Goal: Register for event/course: Register for event/course

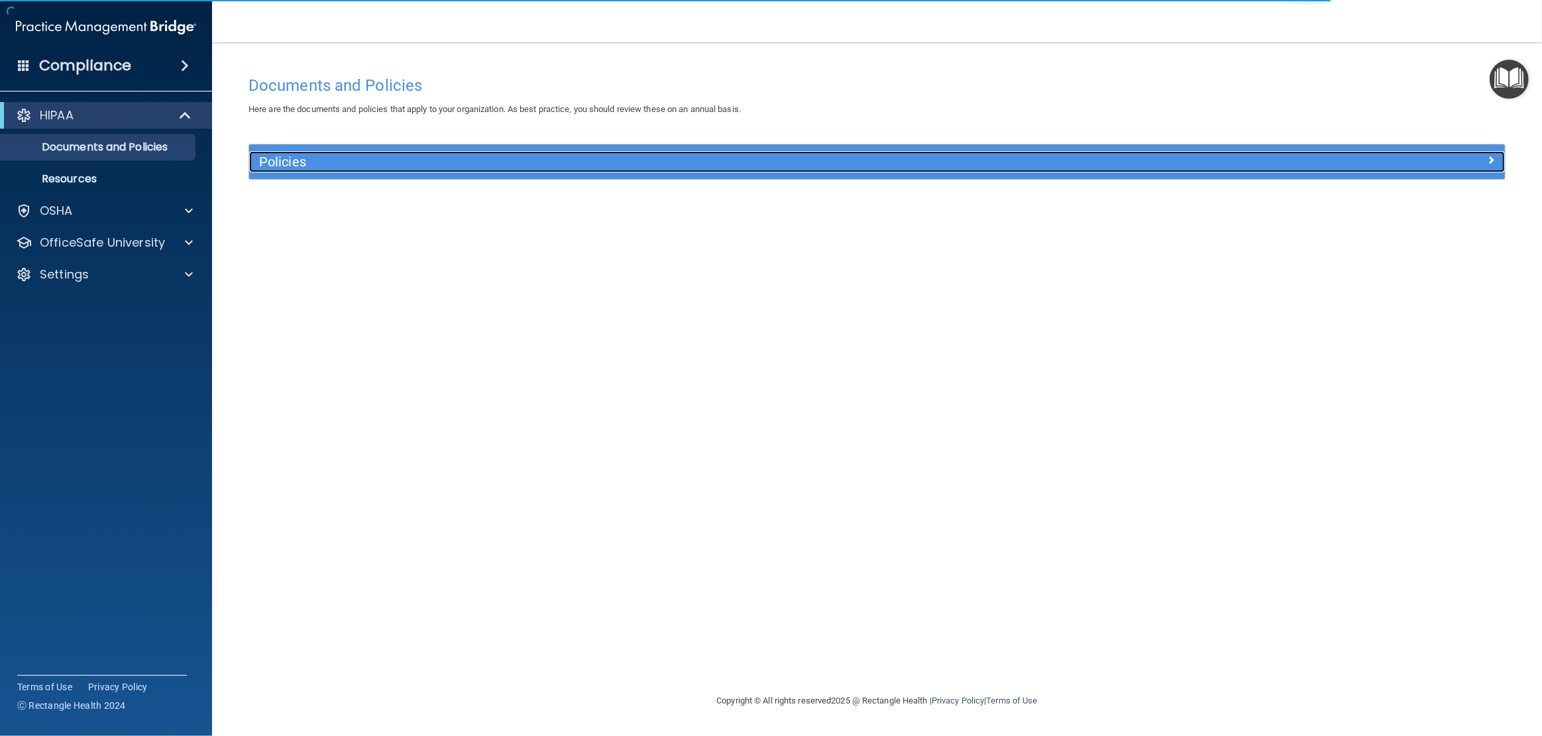
click at [281, 167] on h5 "Policies" at bounding box center [720, 161] width 922 height 15
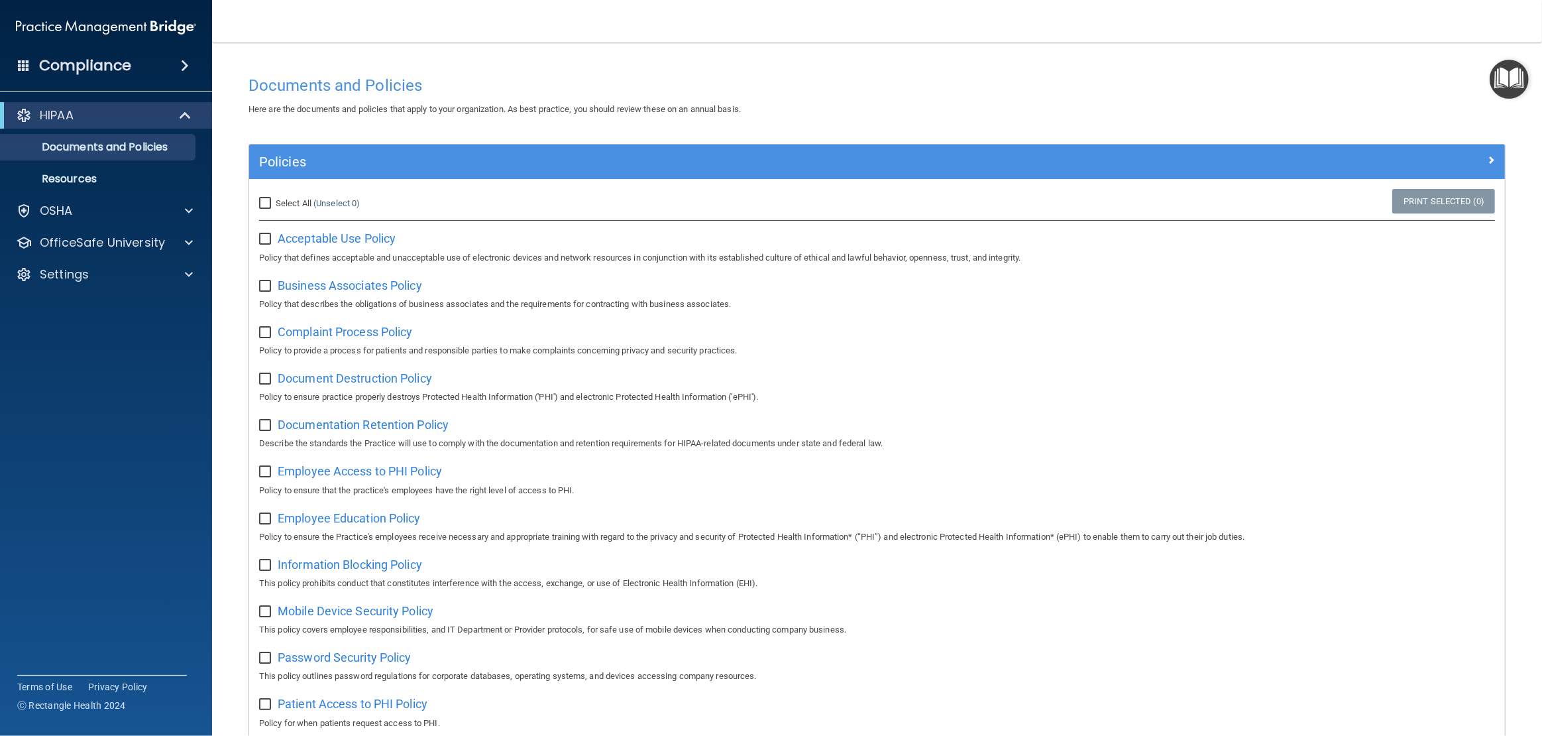
click at [149, 61] on div "Compliance" at bounding box center [106, 65] width 212 height 29
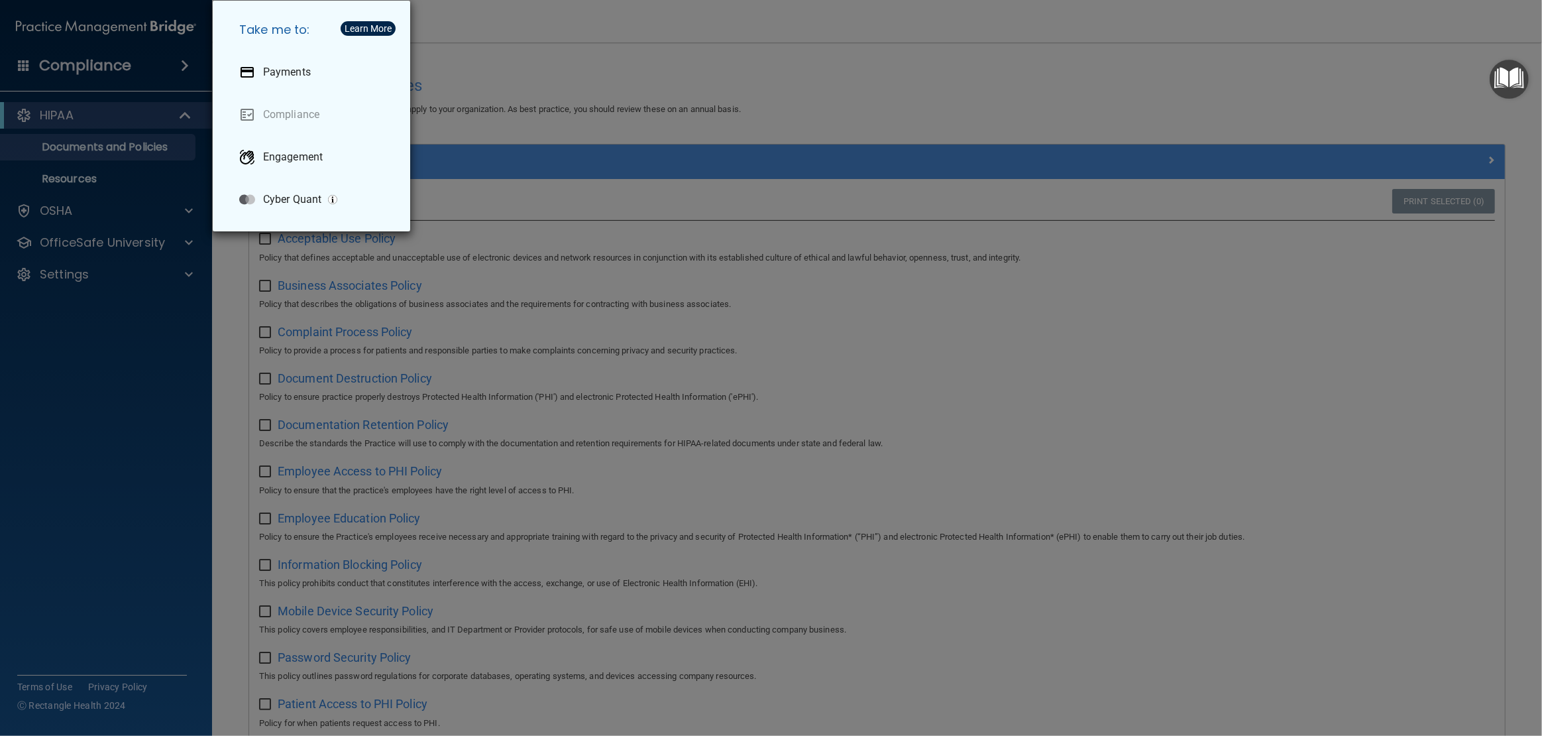
click at [113, 182] on div "Take me to: Payments Compliance Engagement Cyber Quant" at bounding box center [771, 368] width 1542 height 736
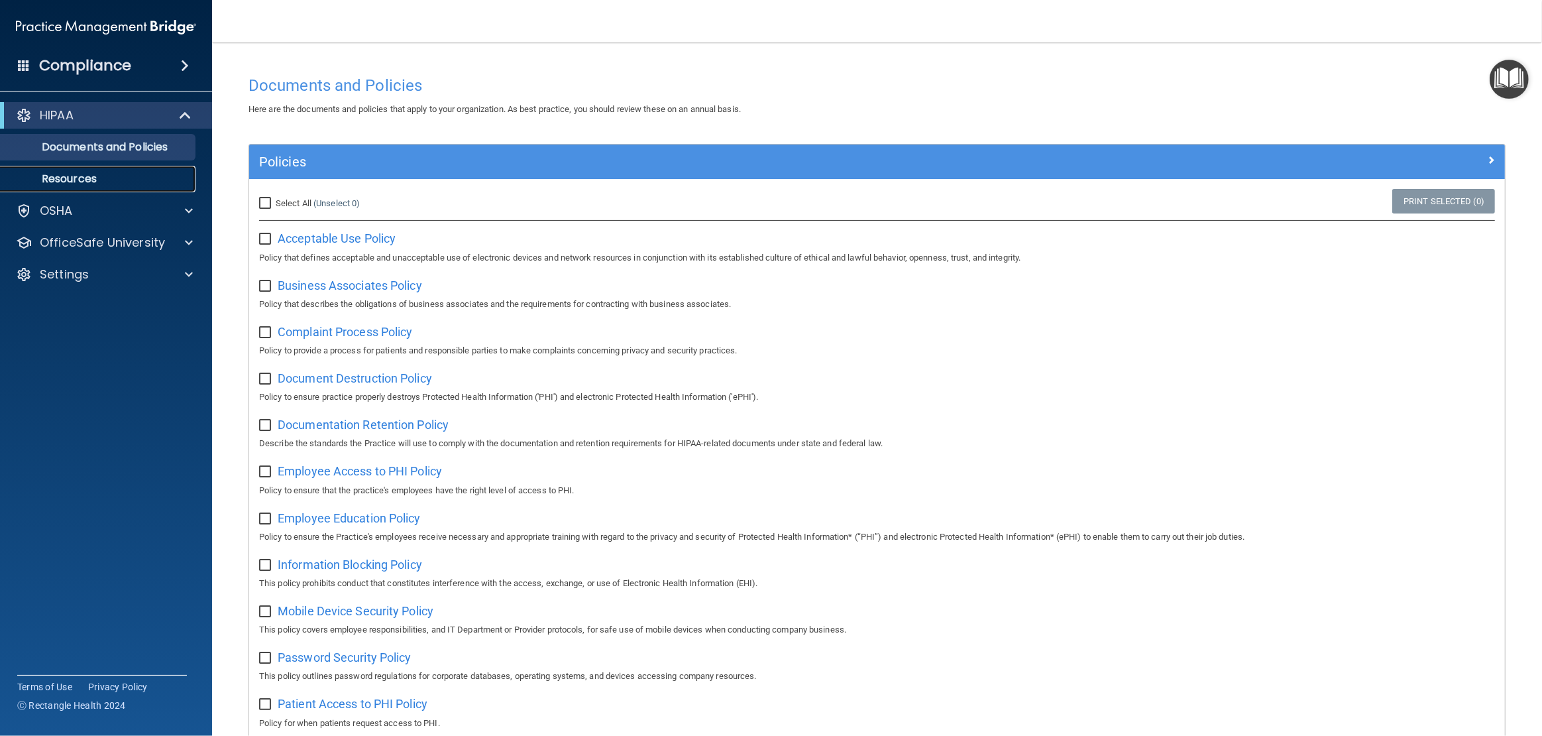
click at [113, 182] on p "Resources" at bounding box center [99, 178] width 181 height 13
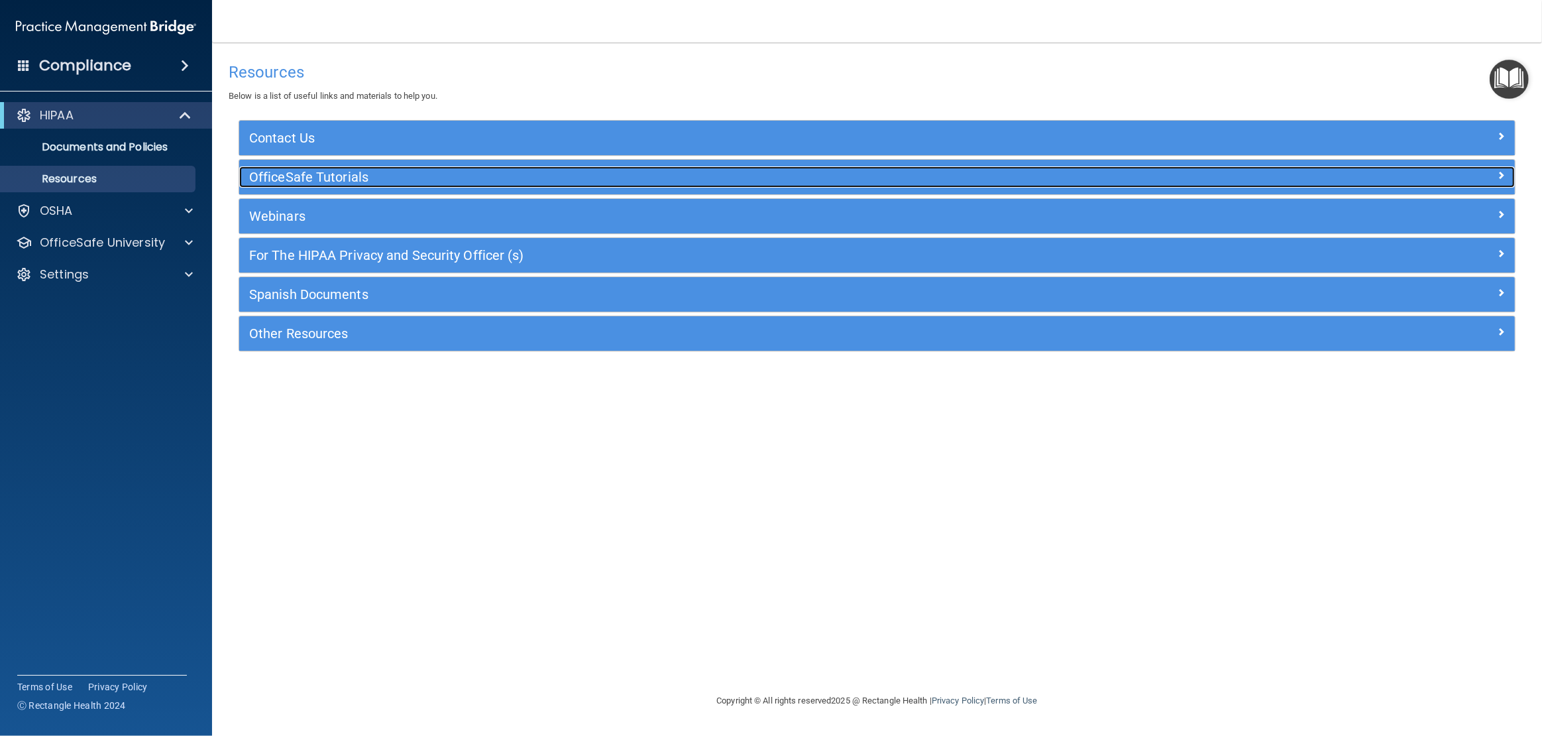
click at [313, 174] on h5 "OfficeSafe Tutorials" at bounding box center [717, 177] width 937 height 15
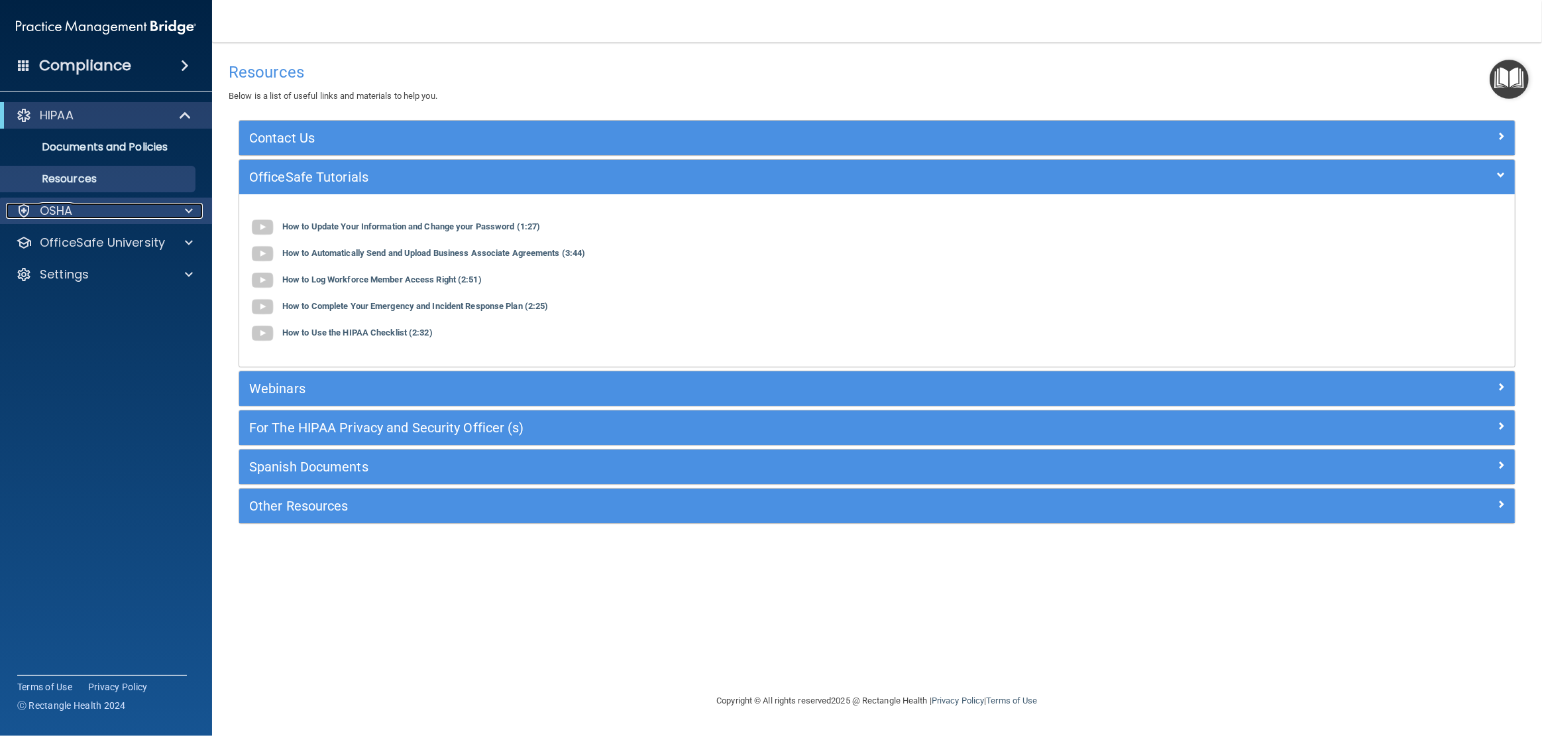
click at [112, 211] on div "OSHA" at bounding box center [88, 211] width 164 height 16
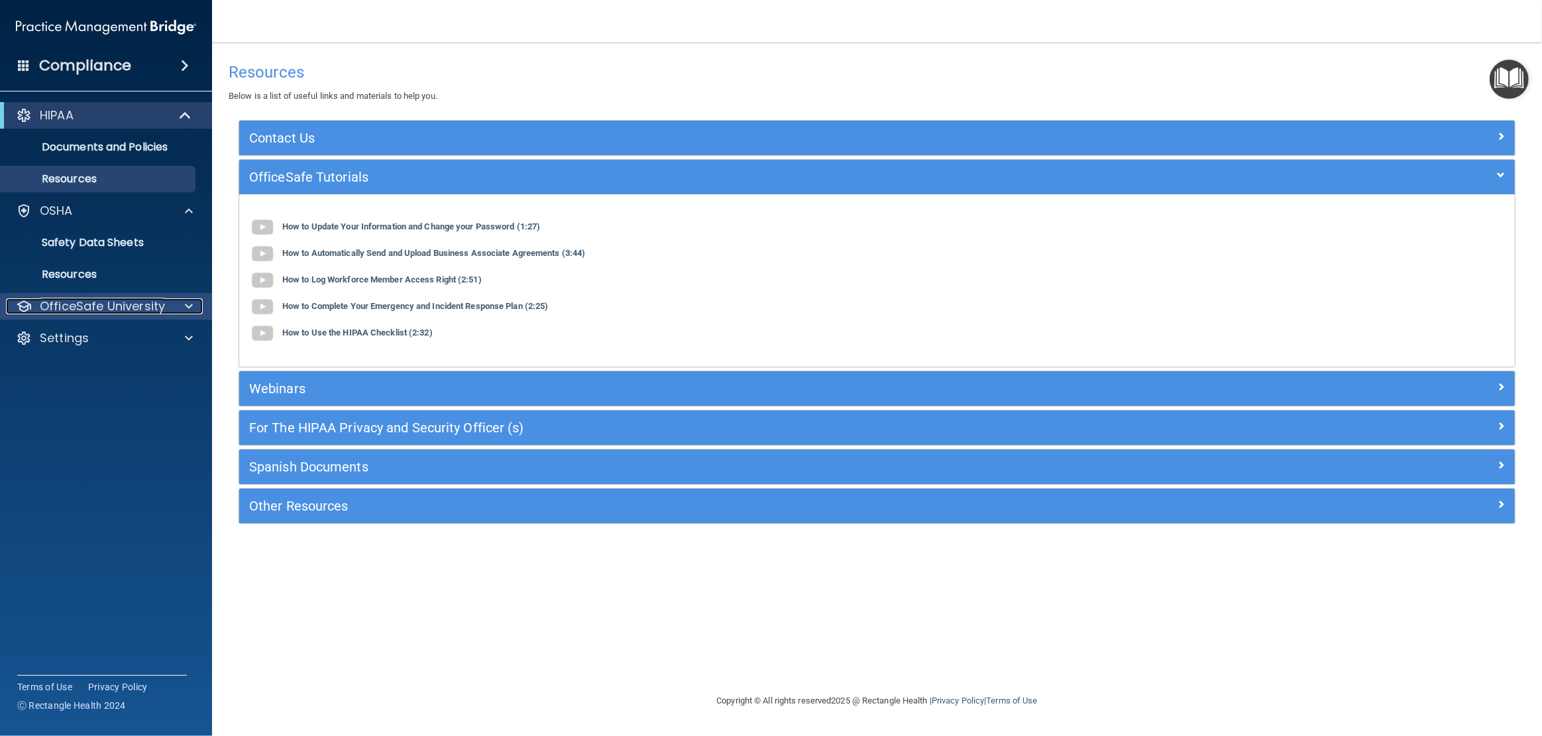
click at [95, 313] on p "OfficeSafe University" at bounding box center [102, 306] width 125 height 16
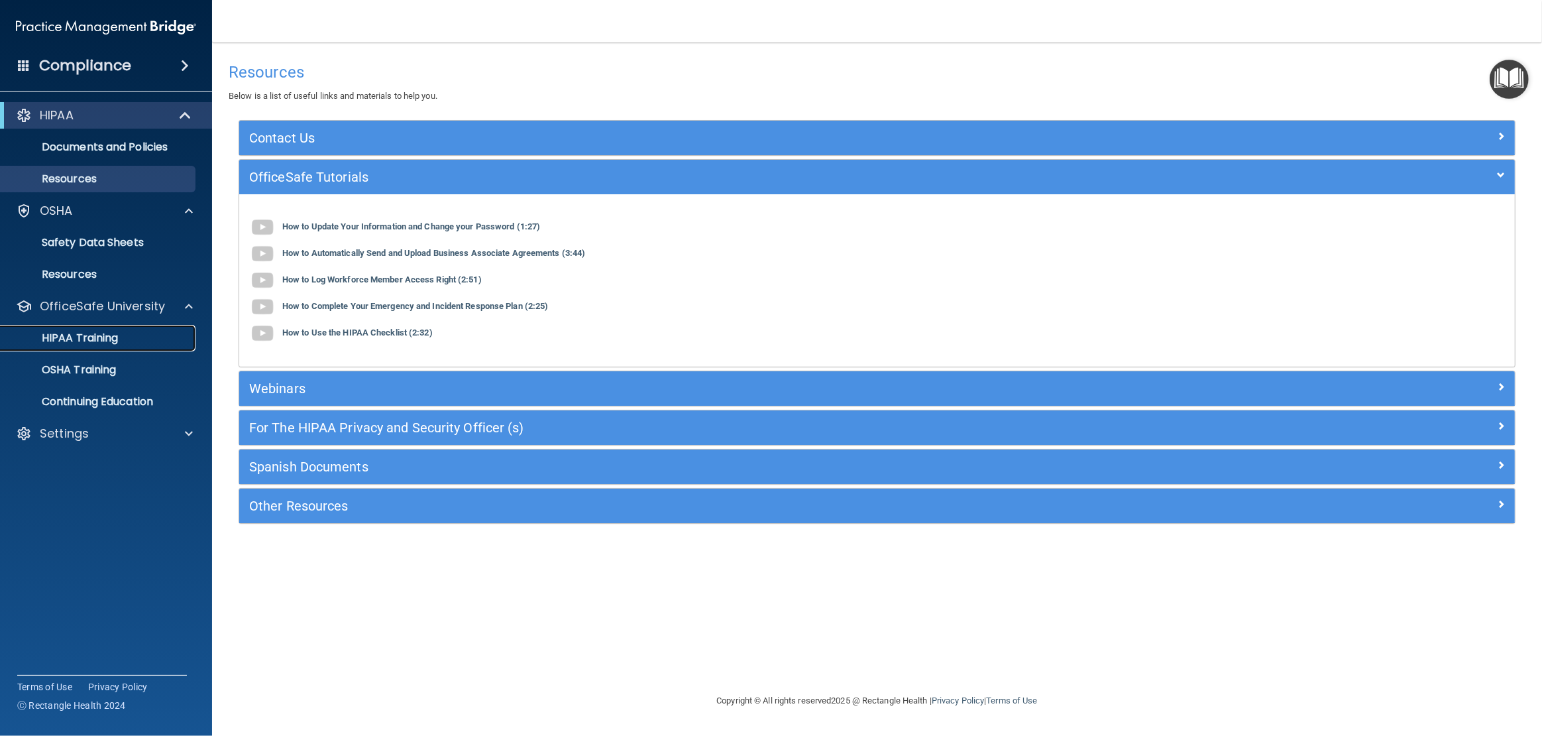
click at [87, 339] on p "HIPAA Training" at bounding box center [63, 337] width 109 height 13
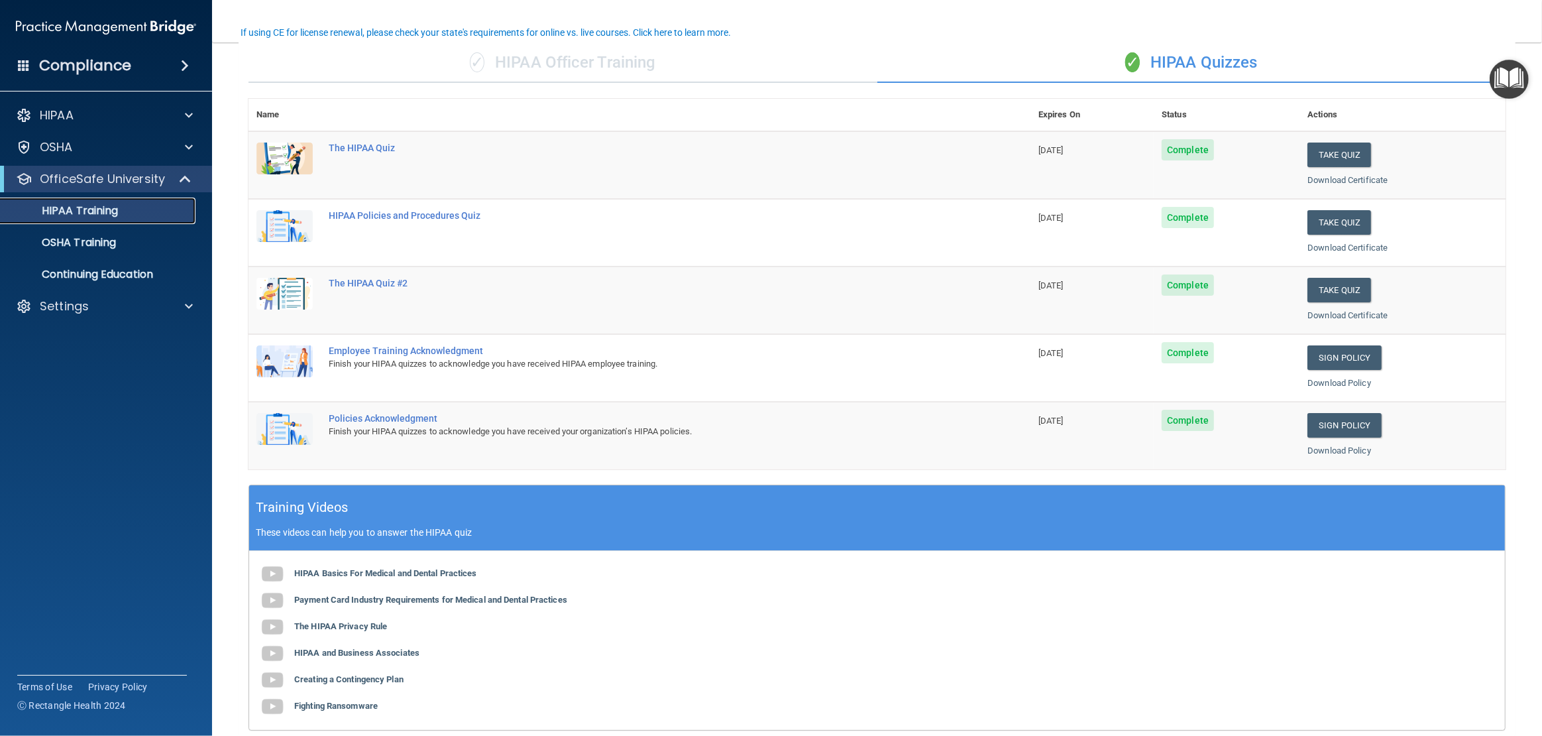
scroll to position [110, 0]
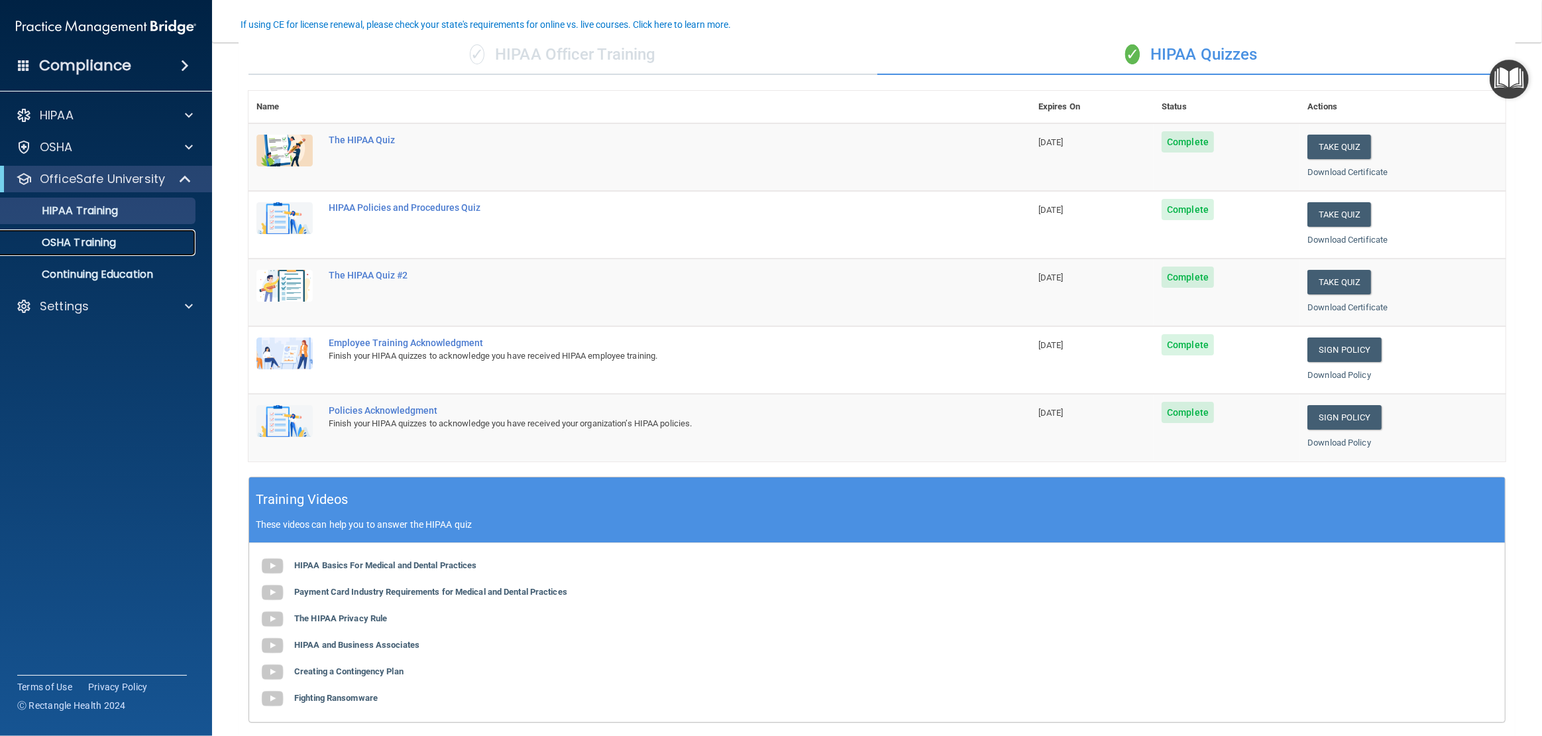
click at [84, 243] on p "OSHA Training" at bounding box center [62, 242] width 107 height 13
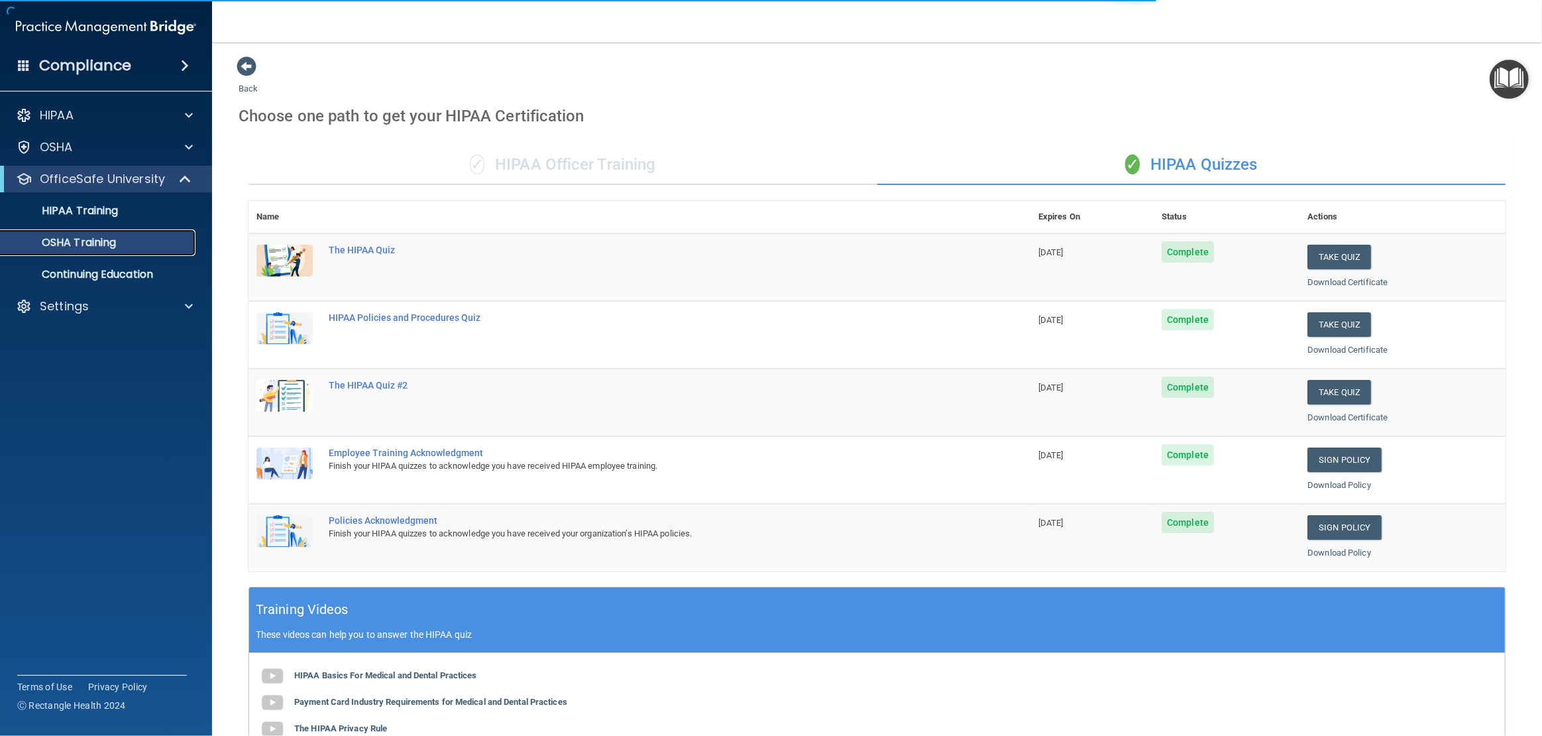
click at [85, 241] on p "OSHA Training" at bounding box center [62, 242] width 107 height 13
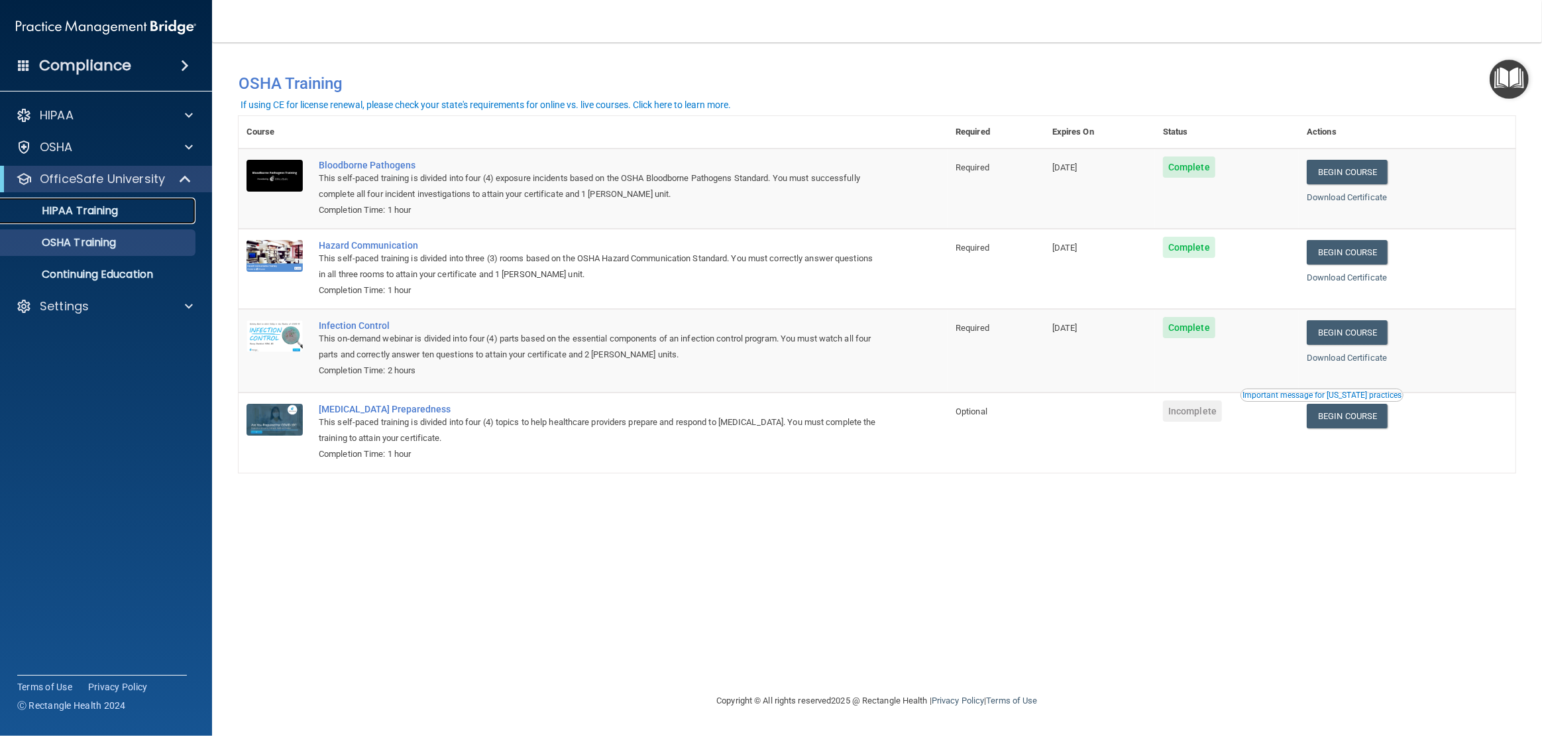
click at [103, 213] on p "HIPAA Training" at bounding box center [63, 210] width 109 height 13
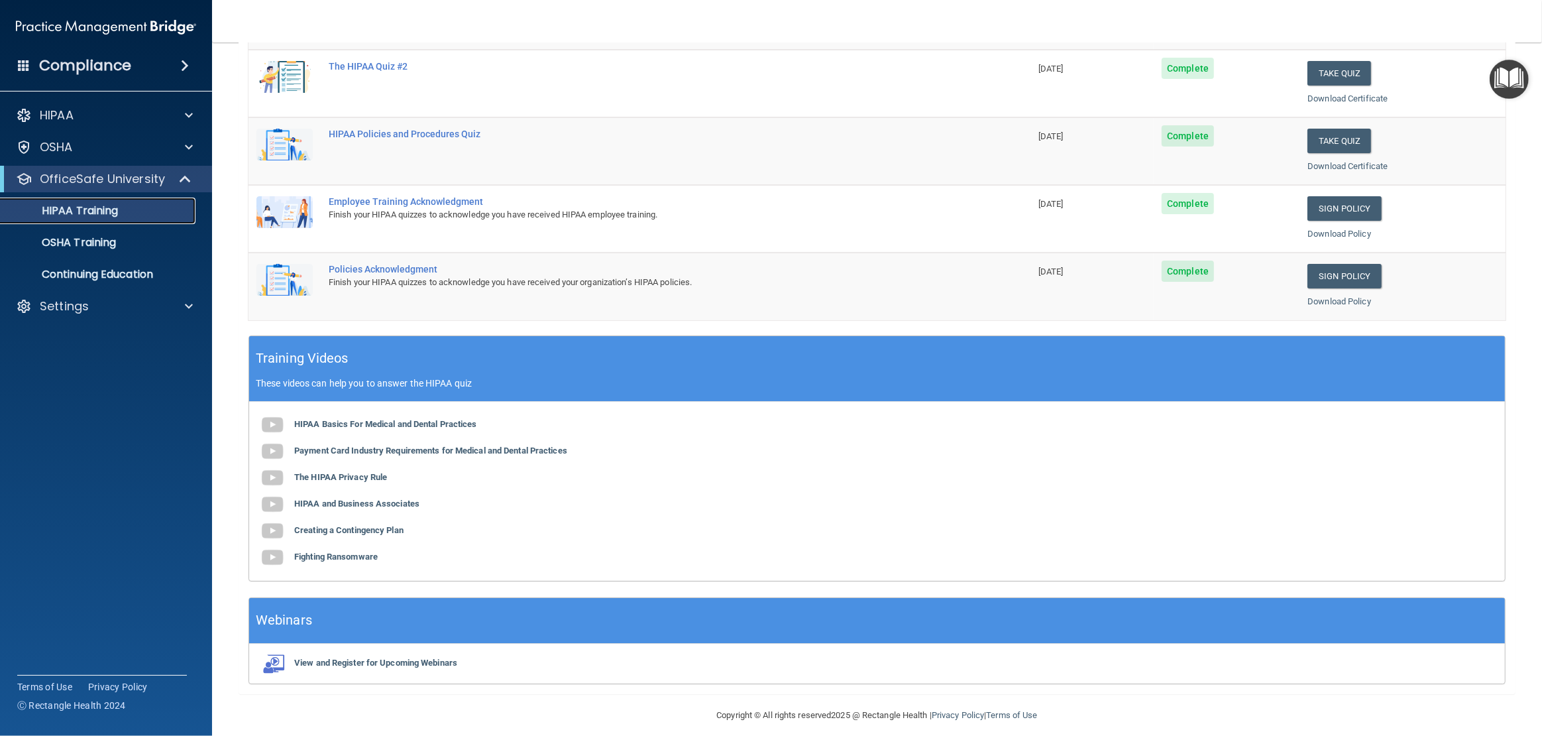
scroll to position [260, 0]
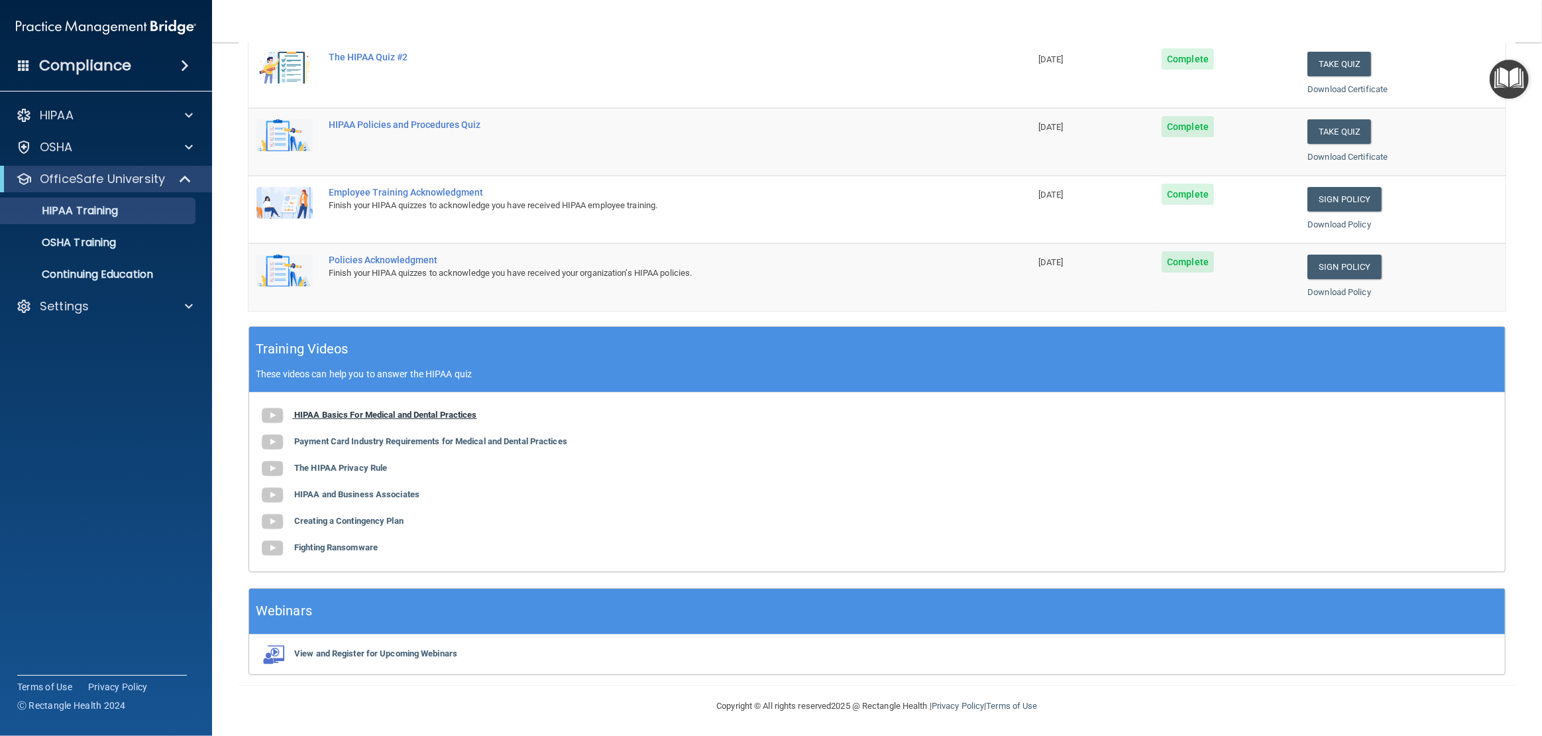
click at [391, 410] on b "HIPAA Basics For Medical and Dental Practices" at bounding box center [385, 415] width 183 height 10
click at [354, 437] on b "Payment Card Industry Requirements for Medical and Dental Practices" at bounding box center [430, 441] width 273 height 10
click at [323, 463] on b "The HIPAA Privacy Rule" at bounding box center [340, 468] width 93 height 10
click at [331, 523] on b "Creating a Contingency Plan" at bounding box center [348, 521] width 109 height 10
click at [345, 549] on b "Fighting Ransomware" at bounding box center [336, 547] width 84 height 10
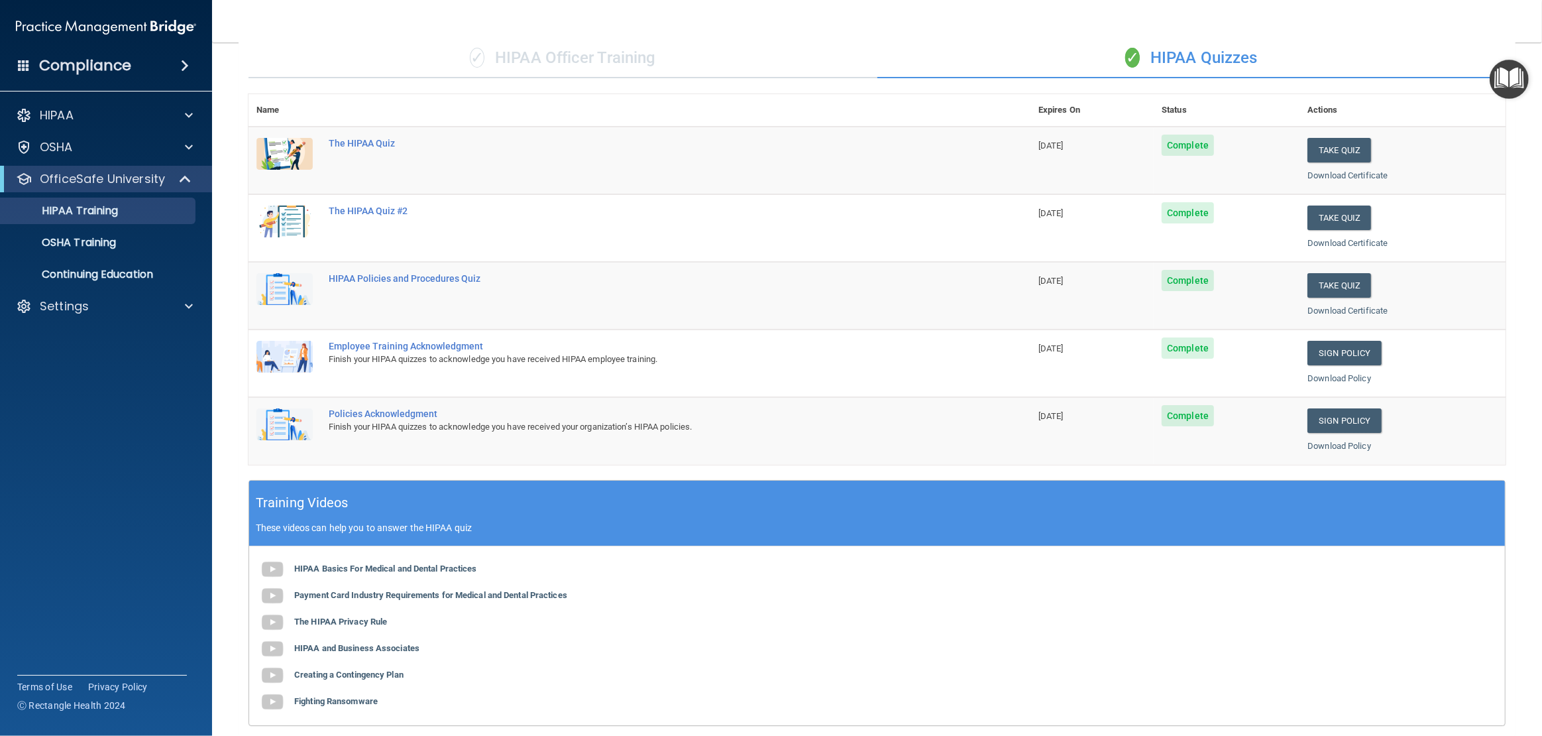
scroll to position [0, 0]
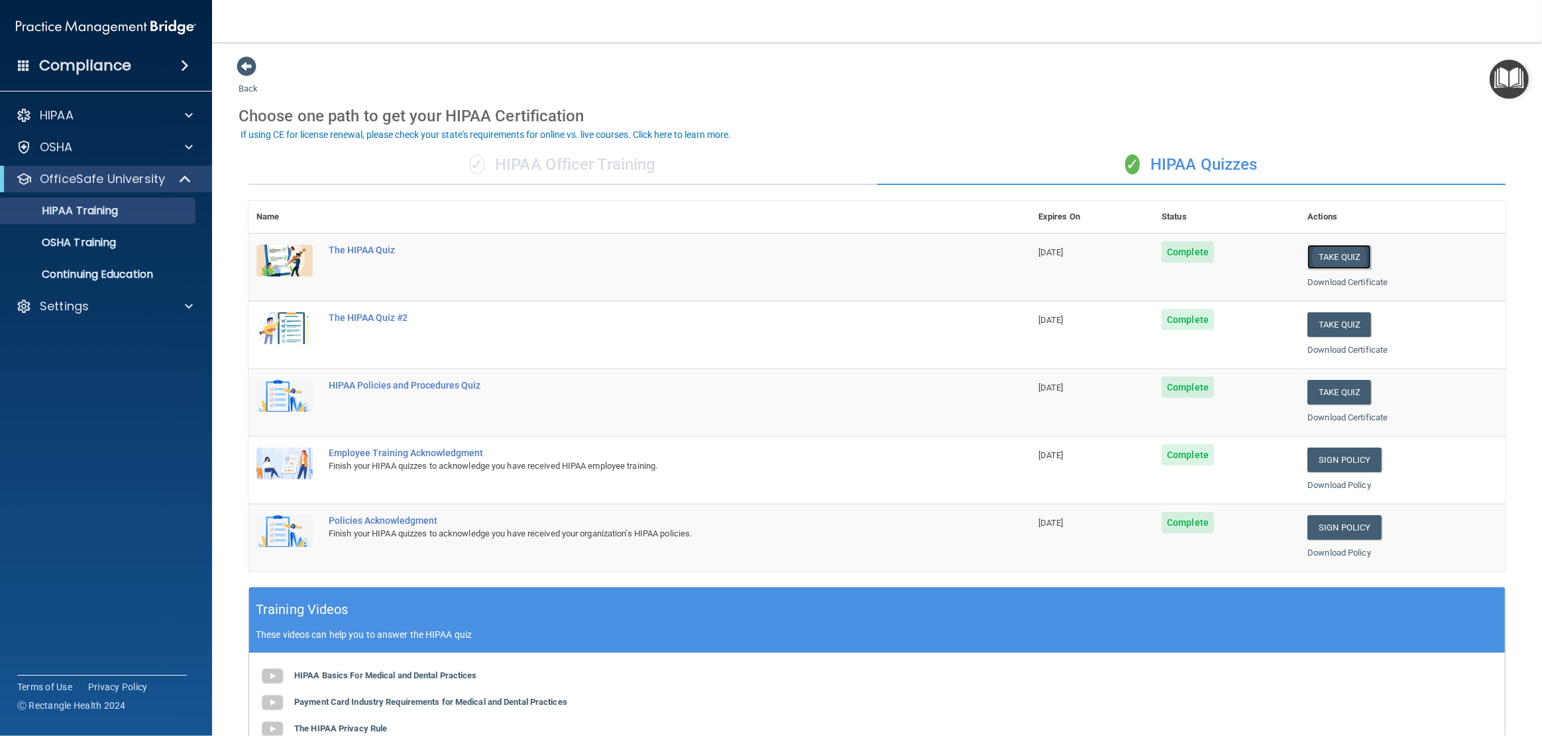
click at [1323, 251] on button "Take Quiz" at bounding box center [1340, 257] width 64 height 25
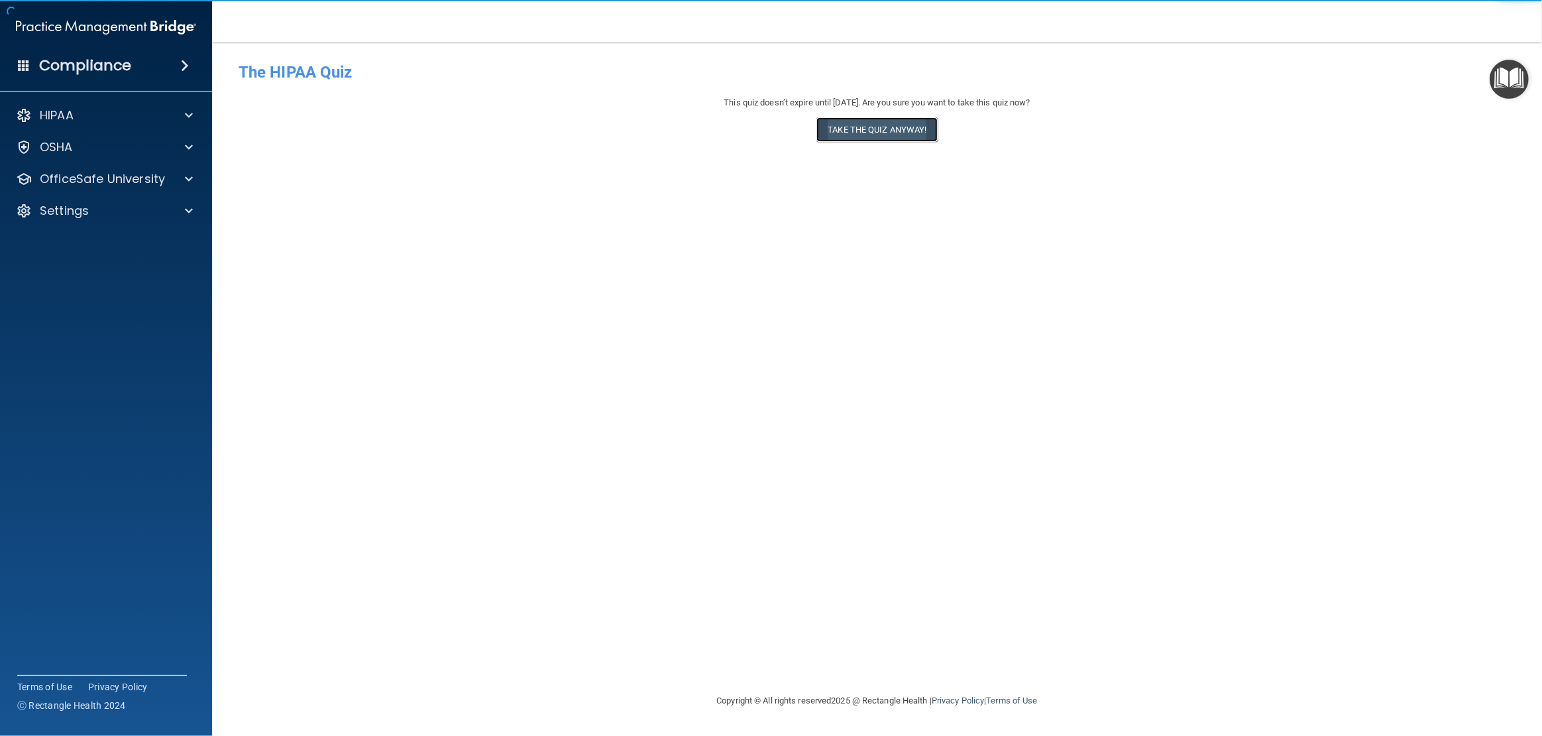
click at [914, 129] on button "Take the quiz anyway!" at bounding box center [877, 129] width 121 height 25
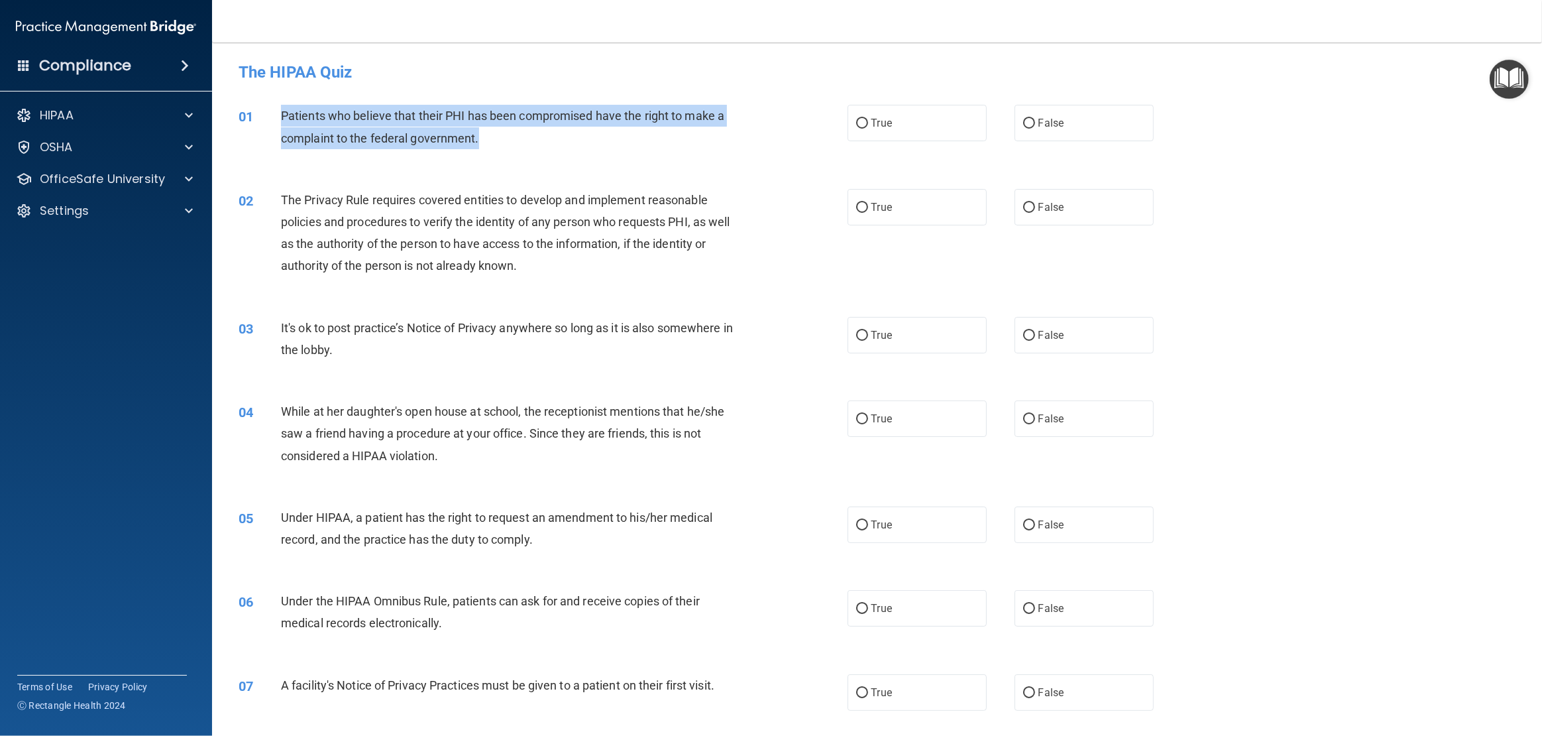
drag, startPoint x: 497, startPoint y: 133, endPoint x: 276, endPoint y: 115, distance: 221.5
click at [276, 115] on div "01 Patients who believe that their PHI has been compromised have the right to m…" at bounding box center [543, 130] width 649 height 50
copy div "Patients who believe that their PHI has been compromised have the right to make…"
click at [836, 123] on div "01 Patients who believe that their PHI has been compromised have the right to m…" at bounding box center [543, 130] width 649 height 50
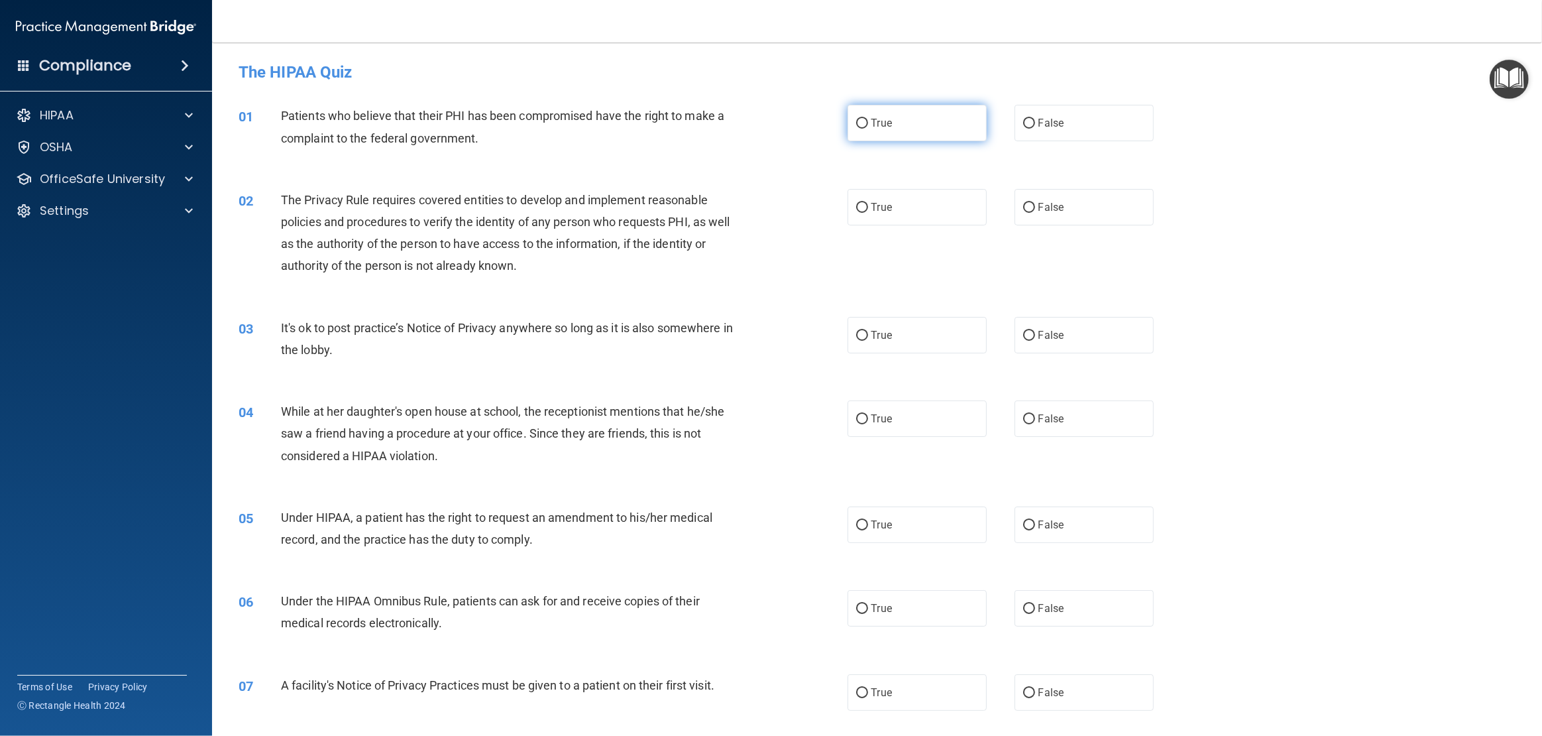
click at [873, 125] on span "True" at bounding box center [882, 123] width 21 height 13
click at [868, 125] on input "True" at bounding box center [862, 124] width 12 height 10
radio input "true"
click at [860, 210] on input "True" at bounding box center [862, 208] width 12 height 10
radio input "true"
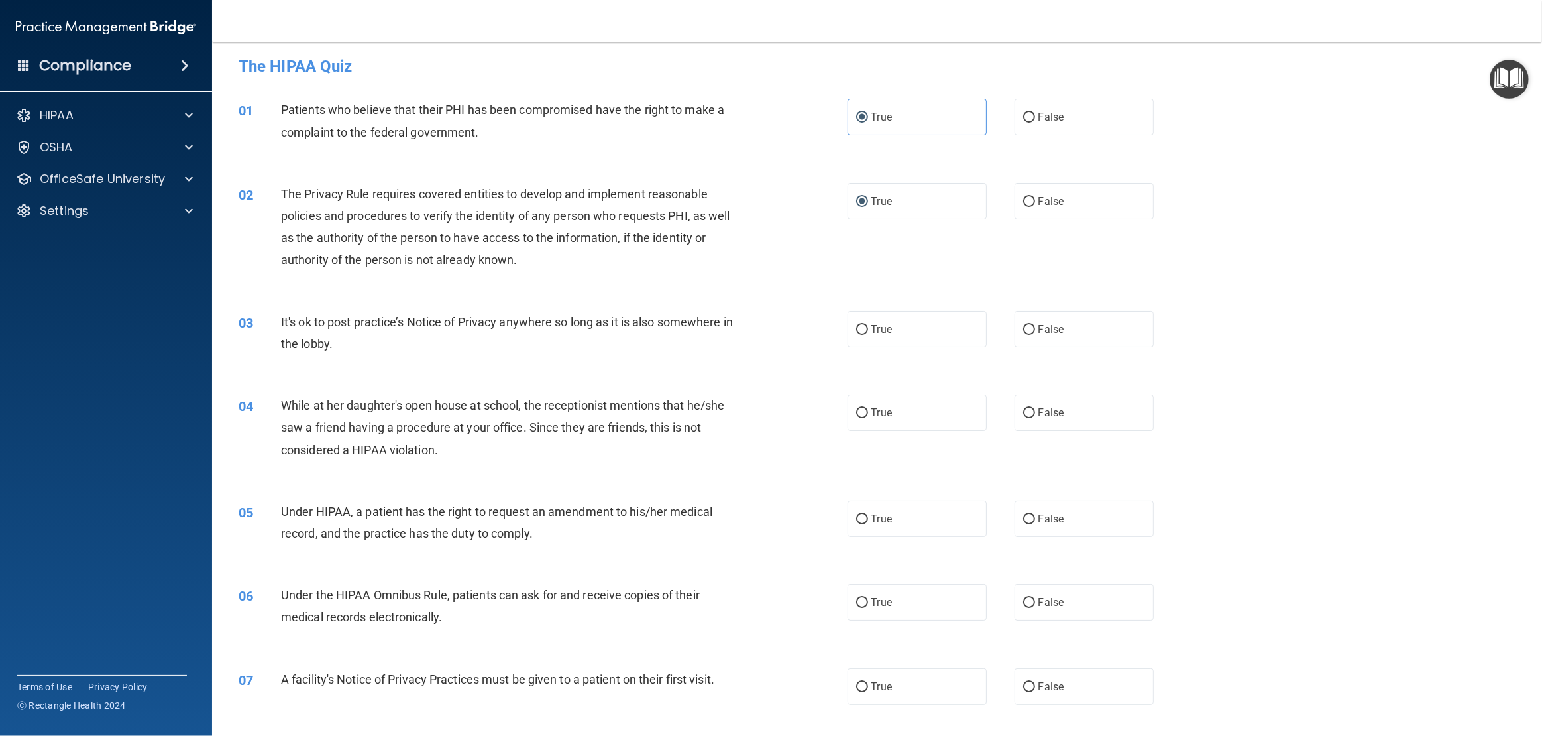
scroll to position [9, 0]
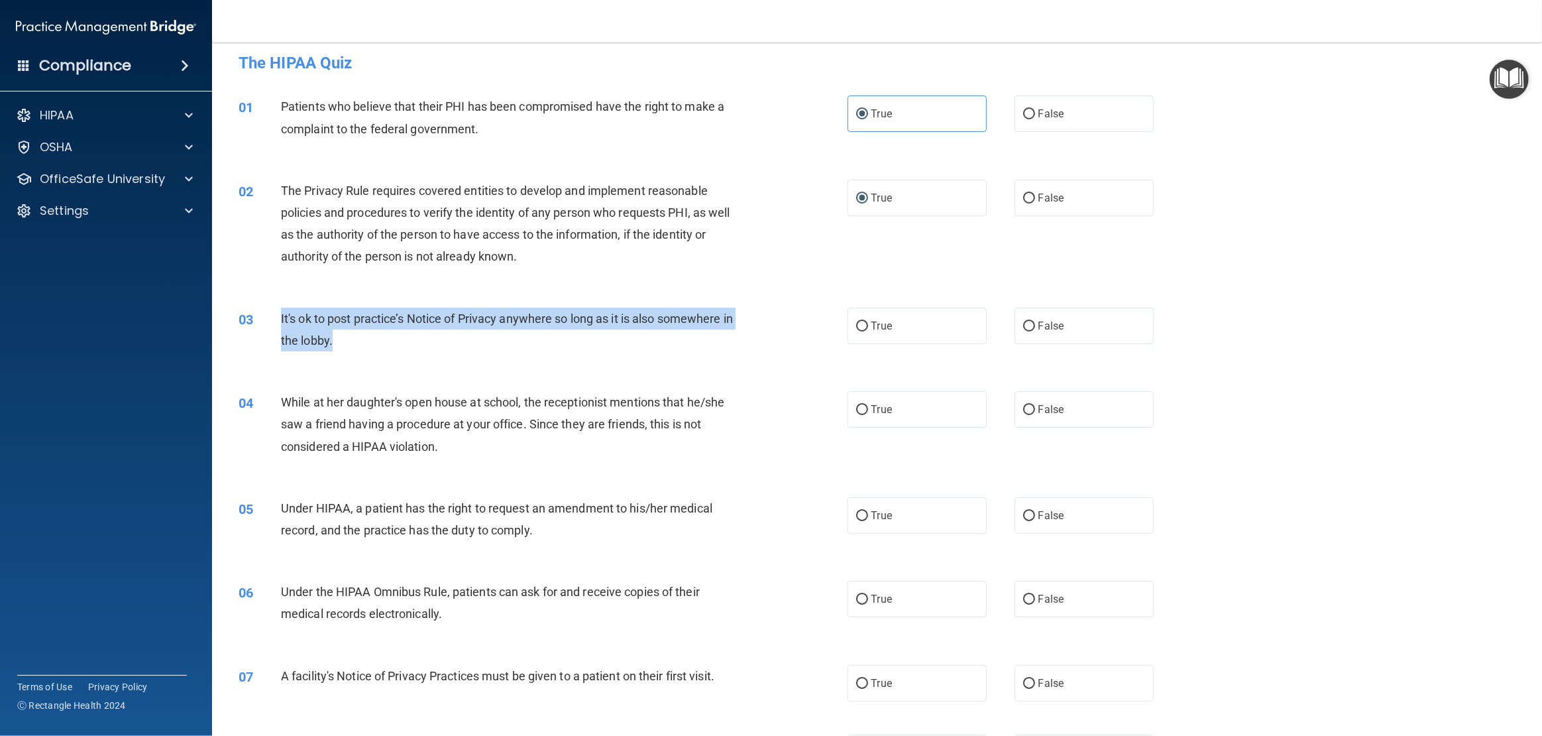
drag, startPoint x: 347, startPoint y: 339, endPoint x: 278, endPoint y: 321, distance: 71.4
click at [278, 321] on div "03 It's ok to post practice’s Notice of Privacy anywhere so long as it is also …" at bounding box center [543, 333] width 649 height 50
click at [382, 322] on span "It's ok to post practice’s Notice of Privacy anywhere so long as it is also som…" at bounding box center [507, 330] width 452 height 36
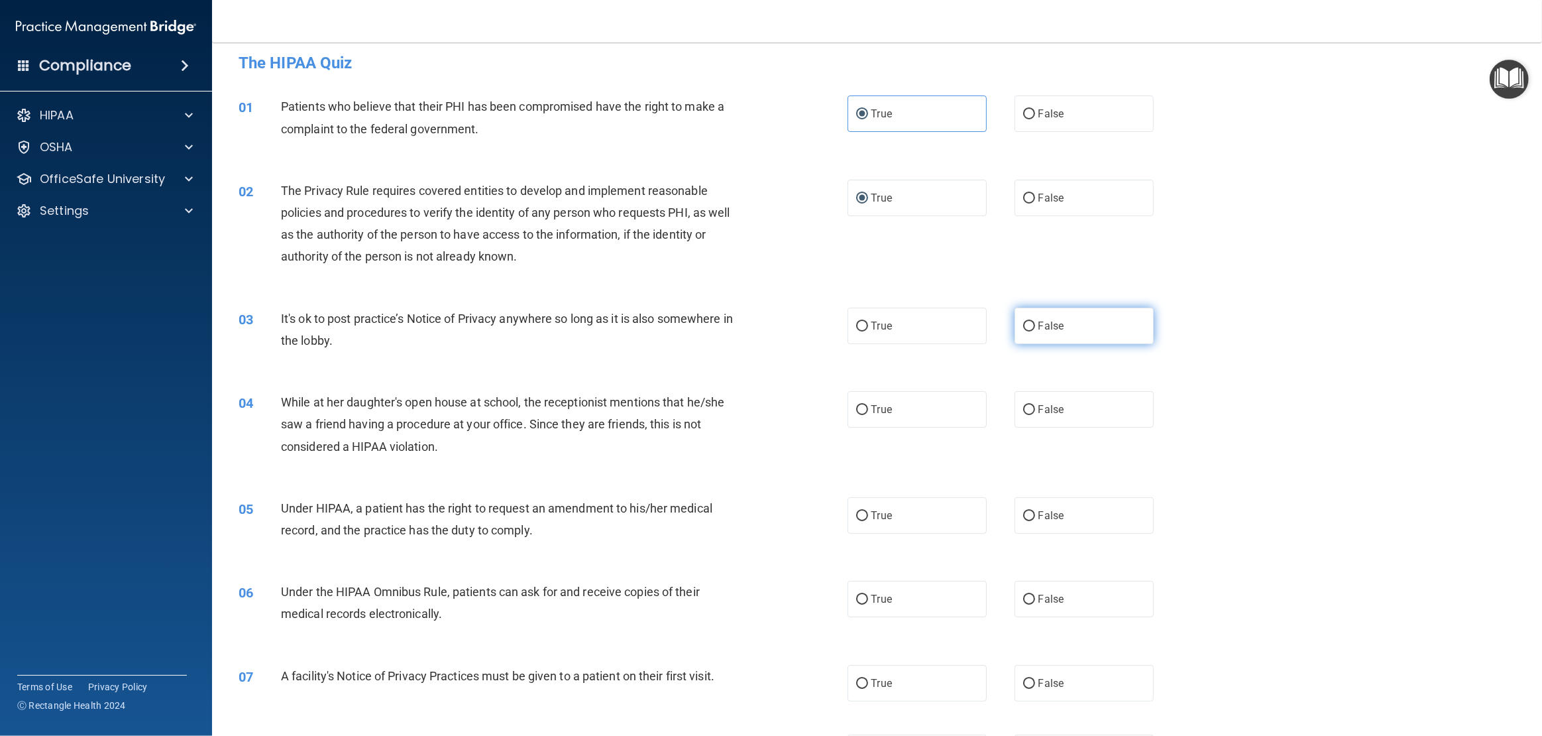
click at [1037, 323] on label "False" at bounding box center [1084, 326] width 139 height 36
click at [1035, 323] on input "False" at bounding box center [1029, 326] width 12 height 10
radio input "true"
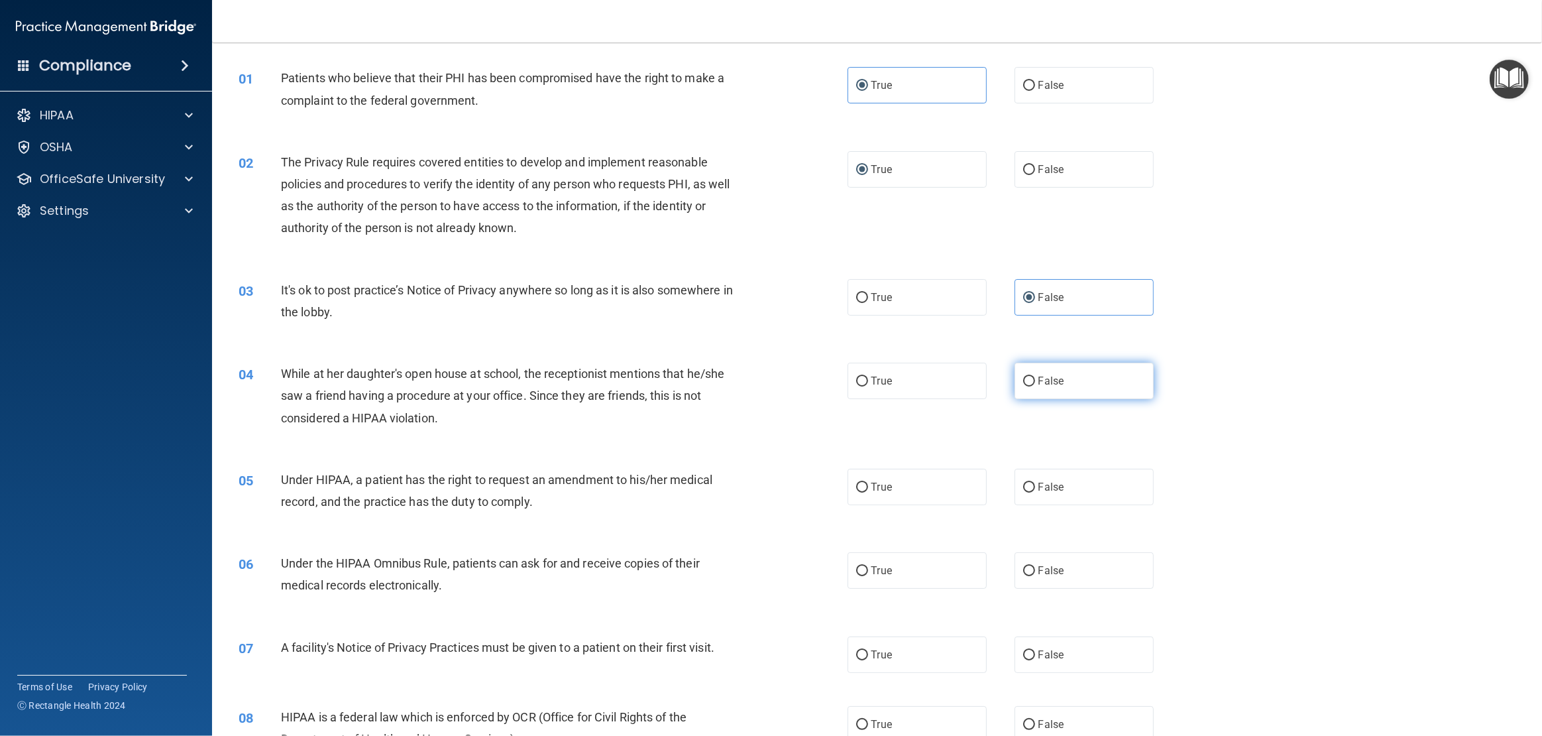
click at [1033, 383] on input "False" at bounding box center [1029, 381] width 12 height 10
radio input "true"
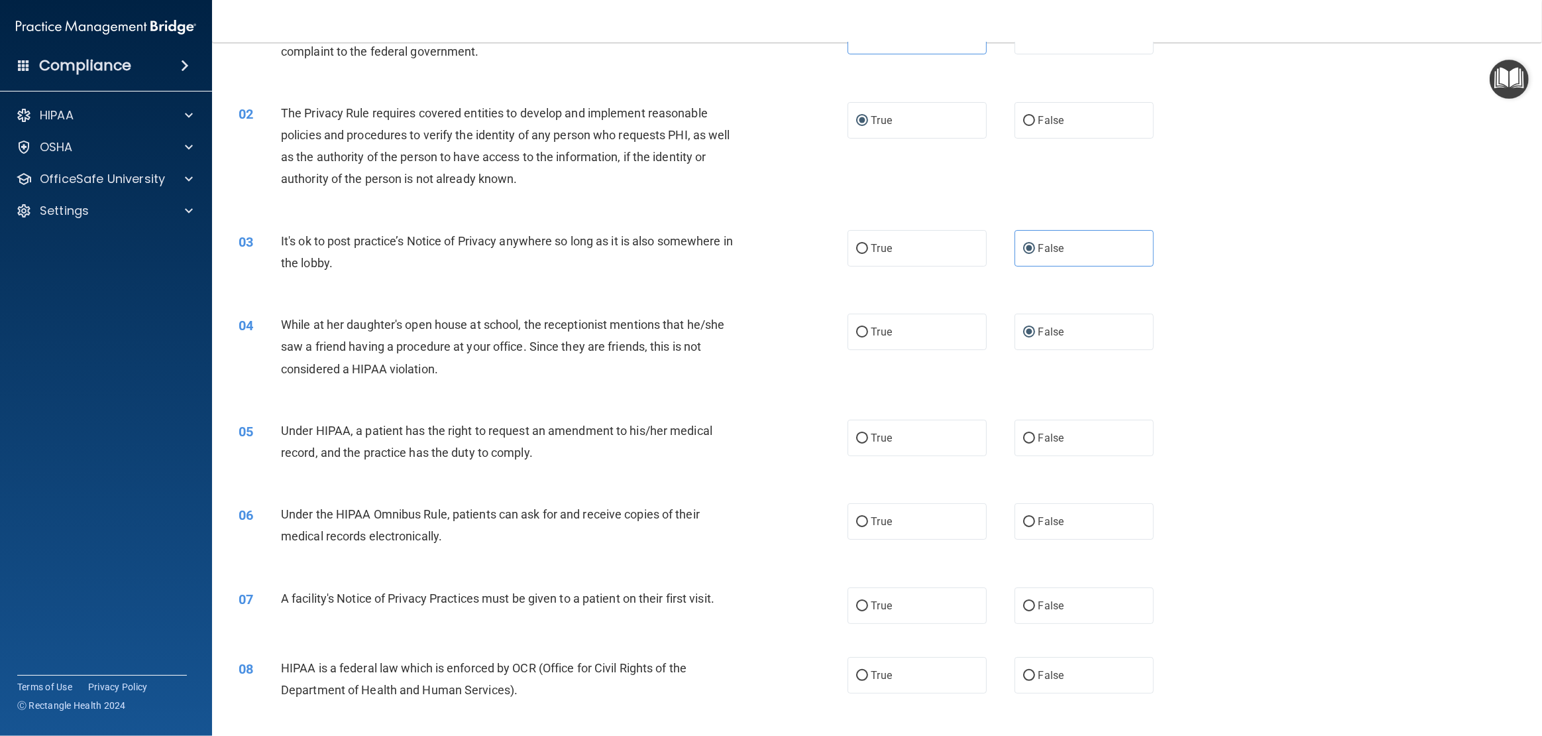
scroll to position [89, 0]
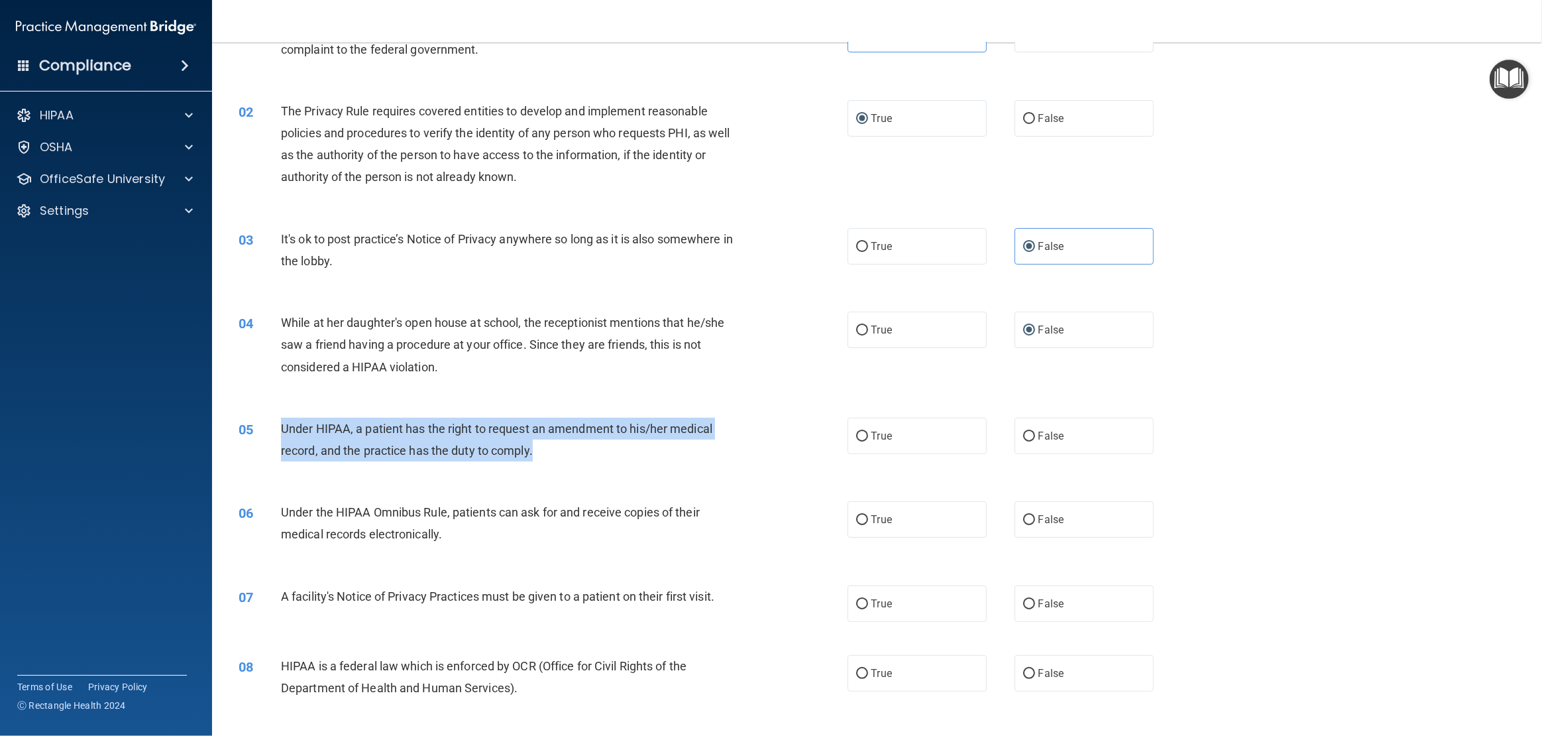
drag, startPoint x: 553, startPoint y: 451, endPoint x: 280, endPoint y: 428, distance: 273.4
click at [280, 428] on div "05 Under HIPAA, a patient has the right to request an amendment to his/her medi…" at bounding box center [543, 443] width 649 height 50
copy div "Under HIPAA, a patient has the right to request an amendment to his/her medical…"
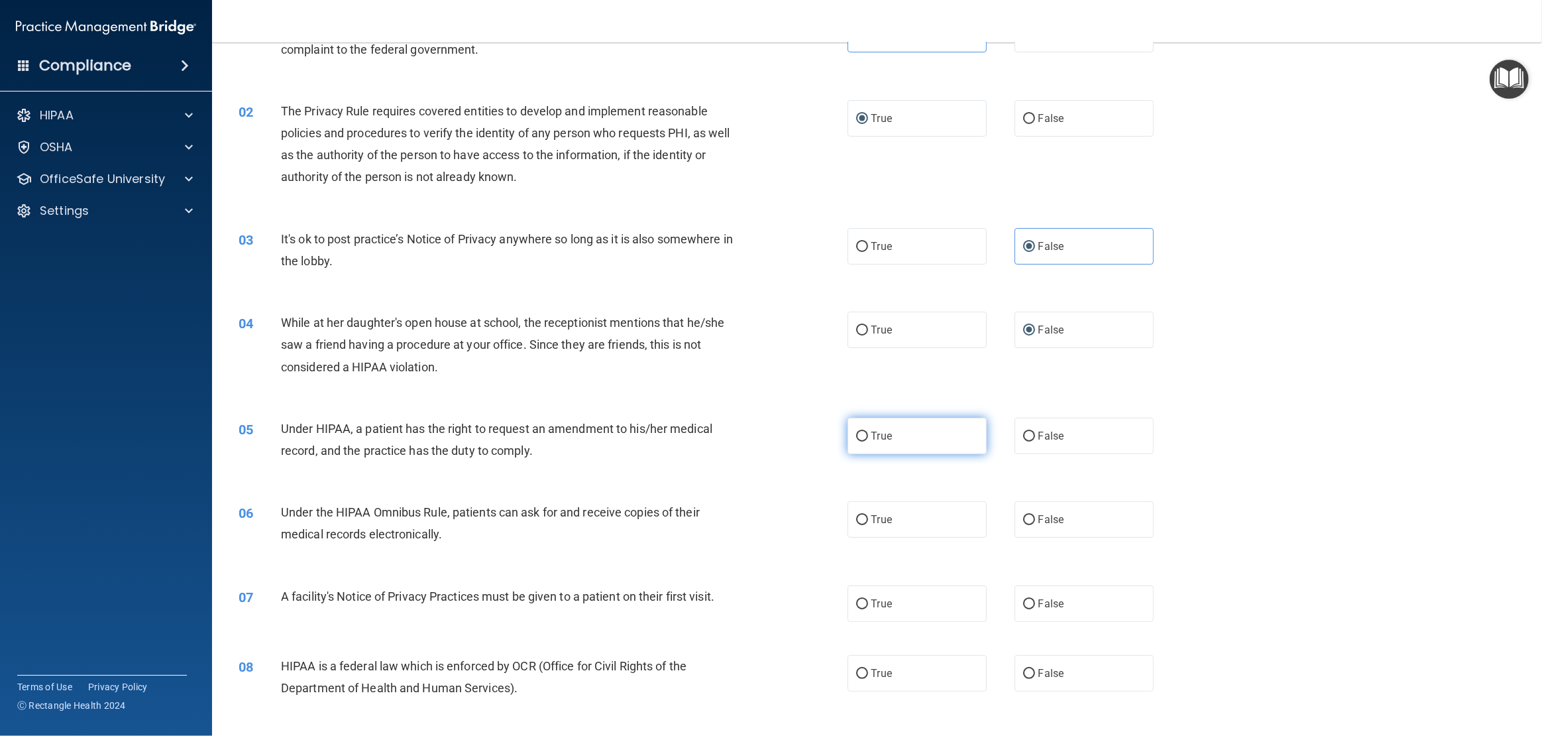
click at [872, 433] on span "True" at bounding box center [882, 436] width 21 height 13
click at [868, 433] on input "True" at bounding box center [862, 437] width 12 height 10
radio input "true"
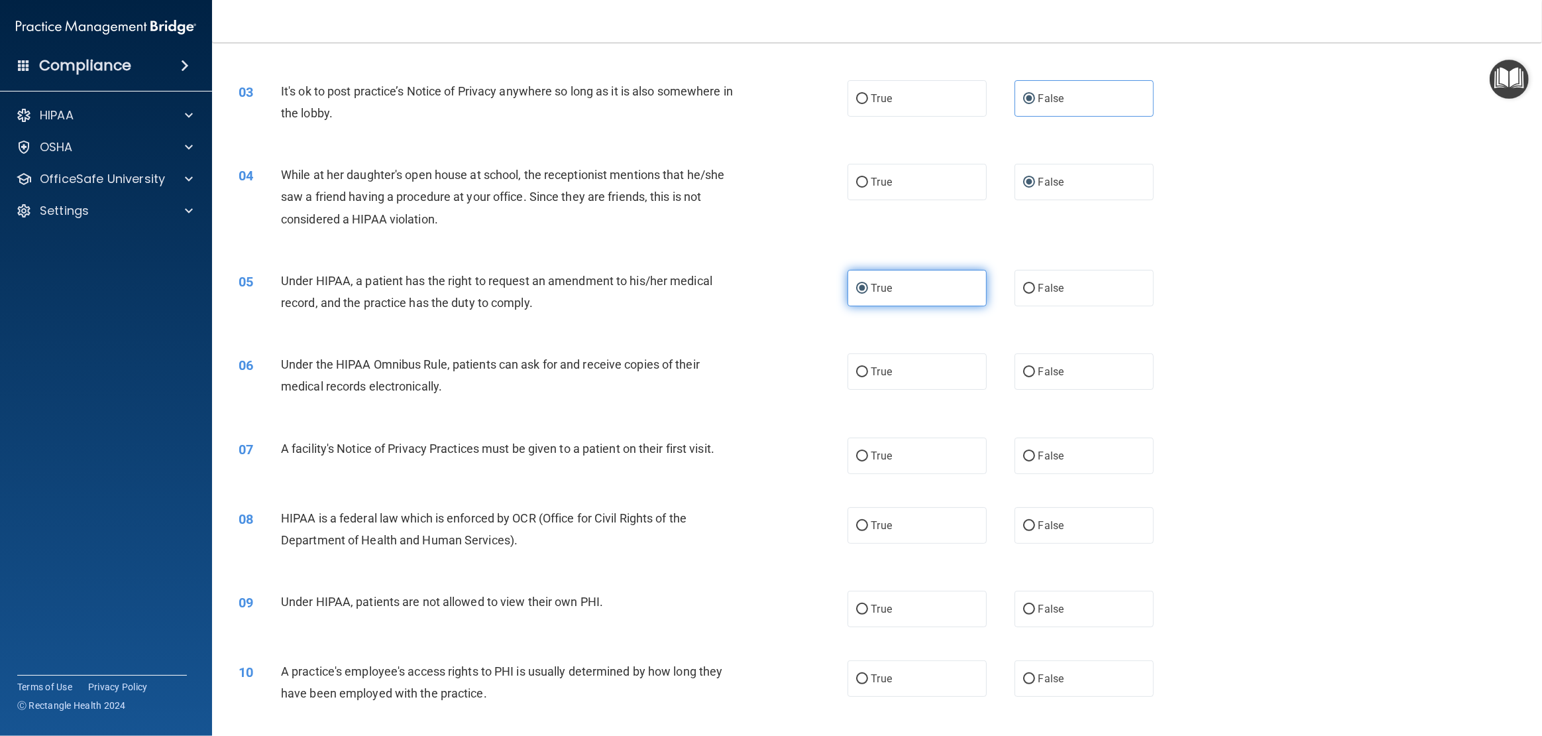
scroll to position [251, 0]
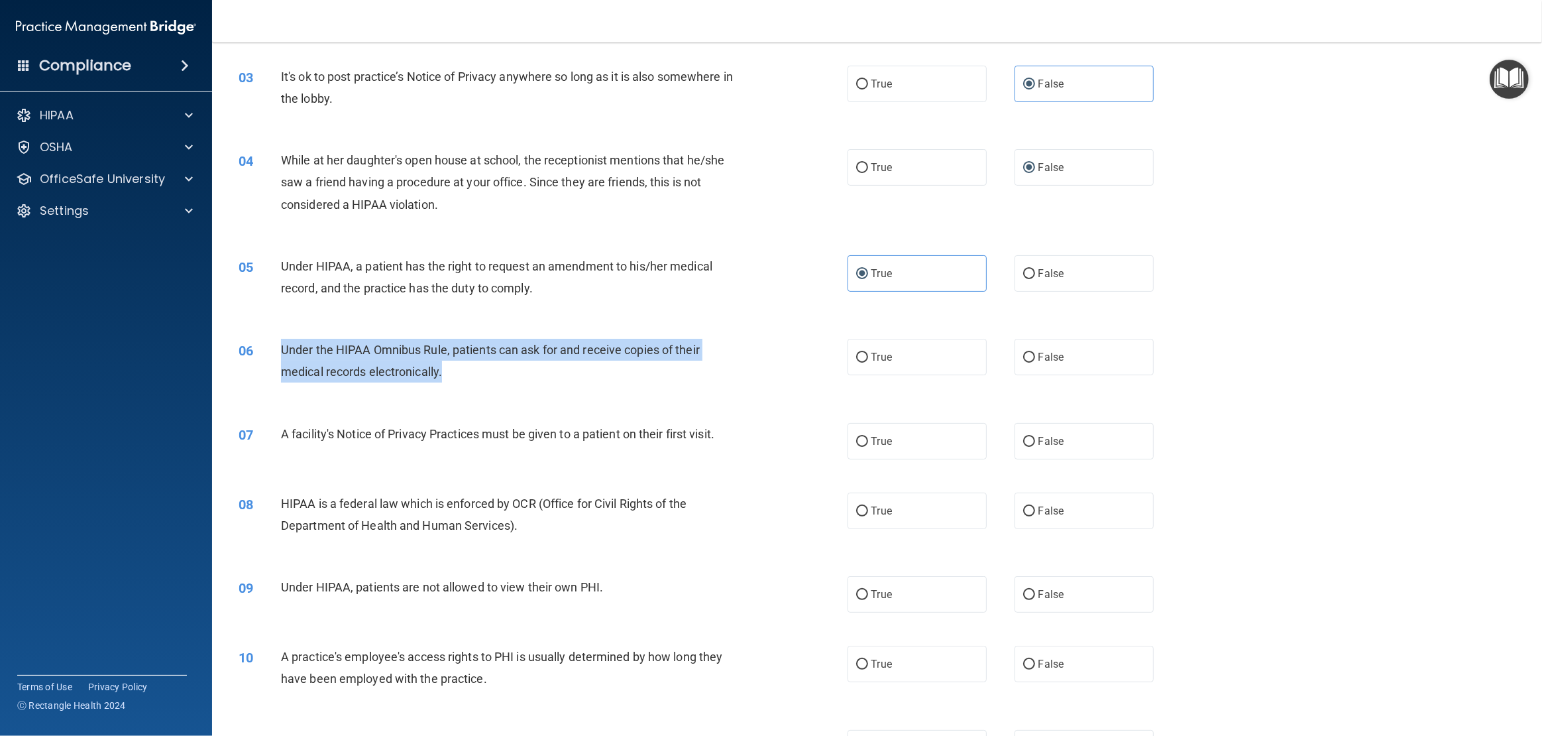
drag, startPoint x: 461, startPoint y: 371, endPoint x: 267, endPoint y: 357, distance: 194.1
click at [267, 357] on div "06 Under the HIPAA Omnibus Rule, patients can ask for and receive copies of the…" at bounding box center [543, 364] width 649 height 50
copy div "Under the HIPAA Omnibus Rule, patients can ask for and receive copies of their …"
click at [863, 357] on input "True" at bounding box center [862, 358] width 12 height 10
radio input "true"
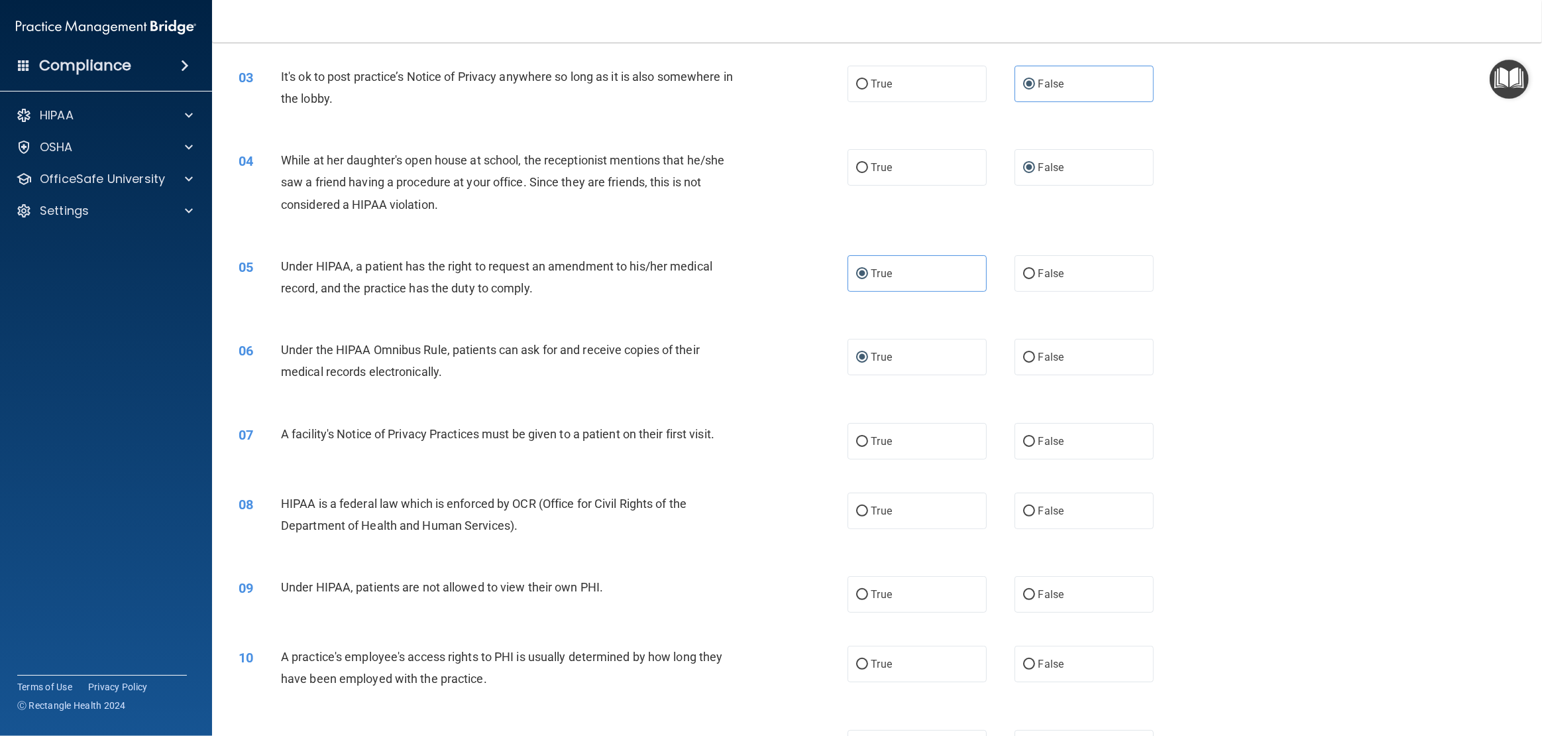
click at [723, 393] on div "06 Under the HIPAA Omnibus Rule, patients can ask for and receive copies of the…" at bounding box center [877, 364] width 1297 height 84
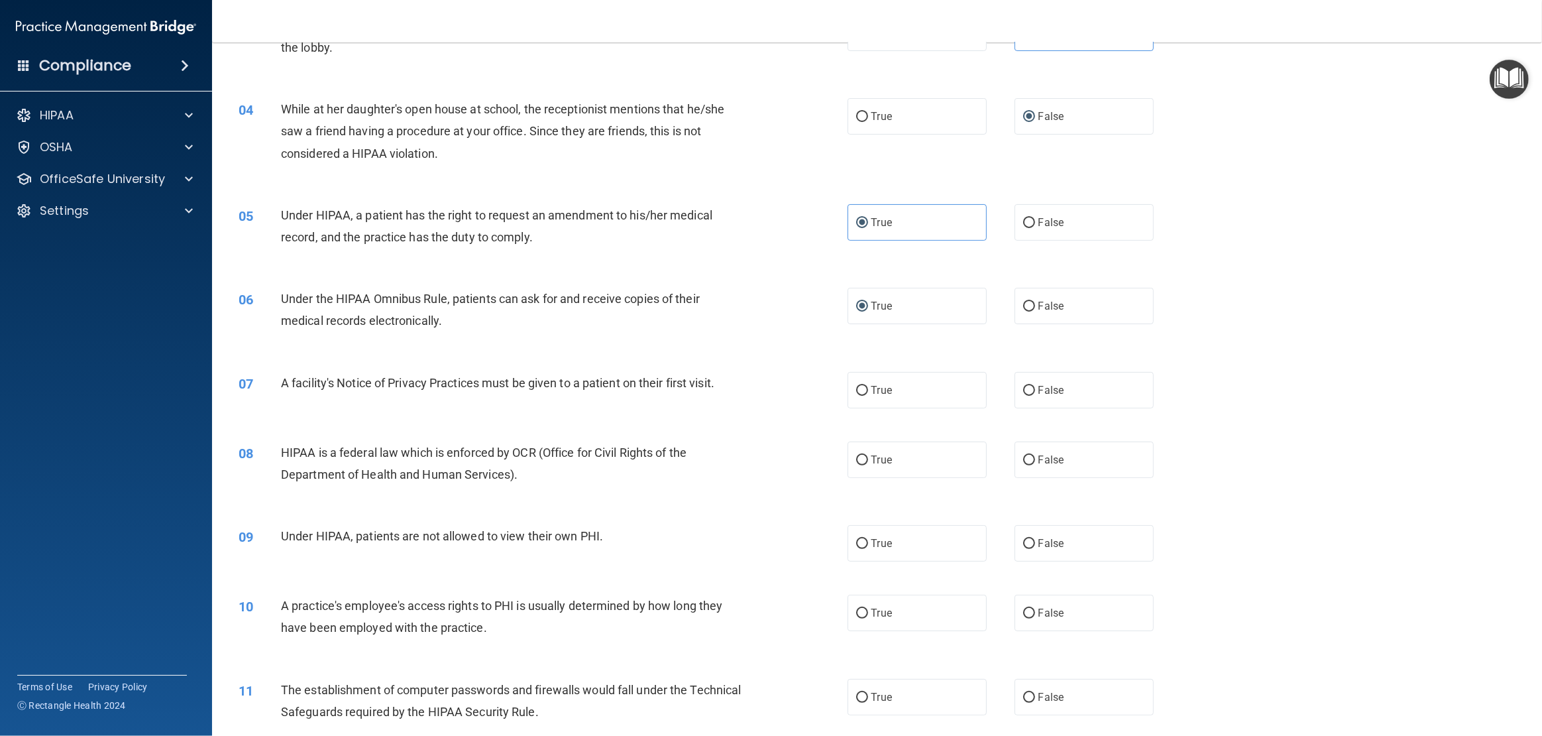
scroll to position [309, 0]
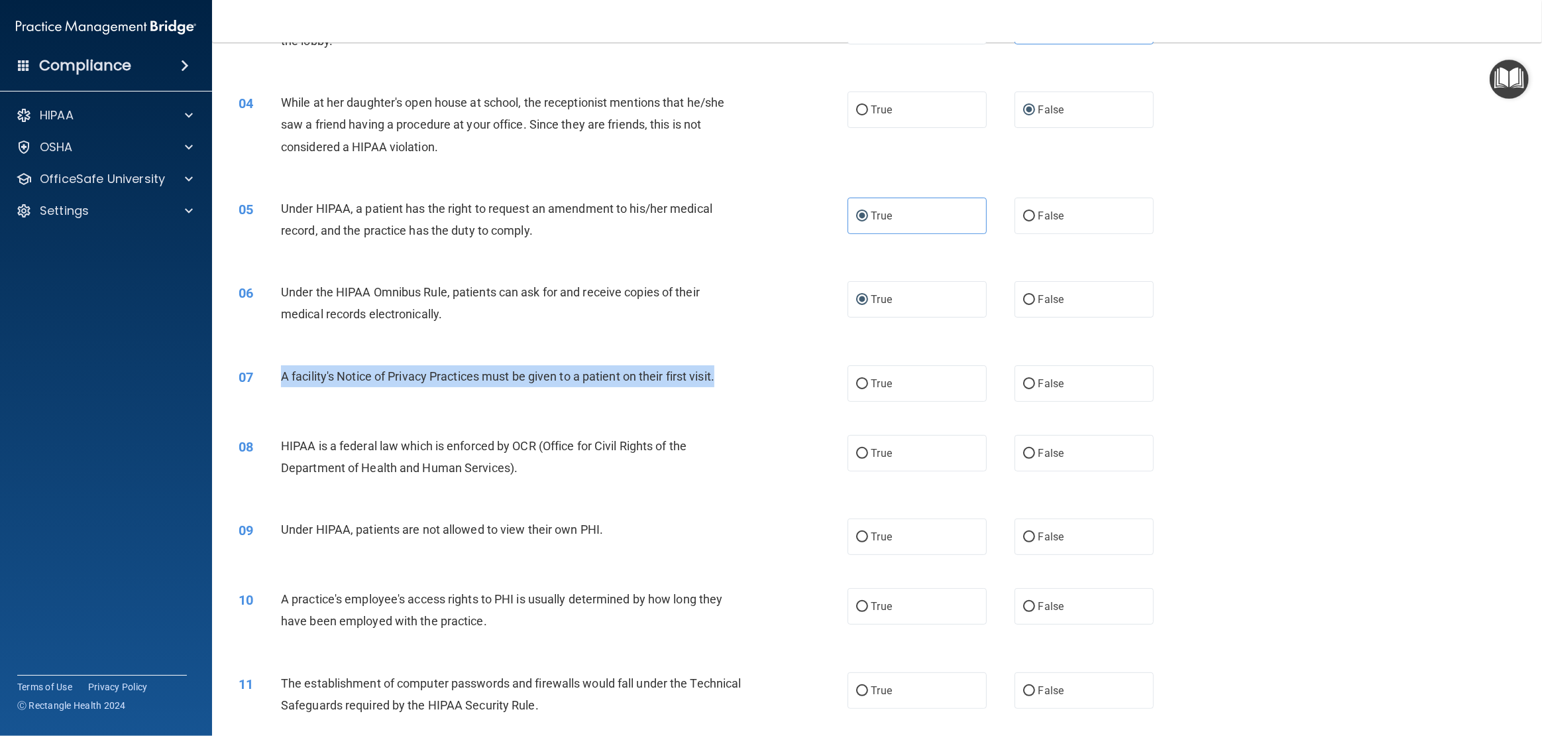
drag, startPoint x: 730, startPoint y: 373, endPoint x: 278, endPoint y: 384, distance: 452.8
click at [278, 384] on div "07 A facility's Notice of Privacy Practices must be given to a patient on their…" at bounding box center [543, 379] width 649 height 29
copy div "A facility's Notice of Privacy Practices must be given to a patient on their fi…"
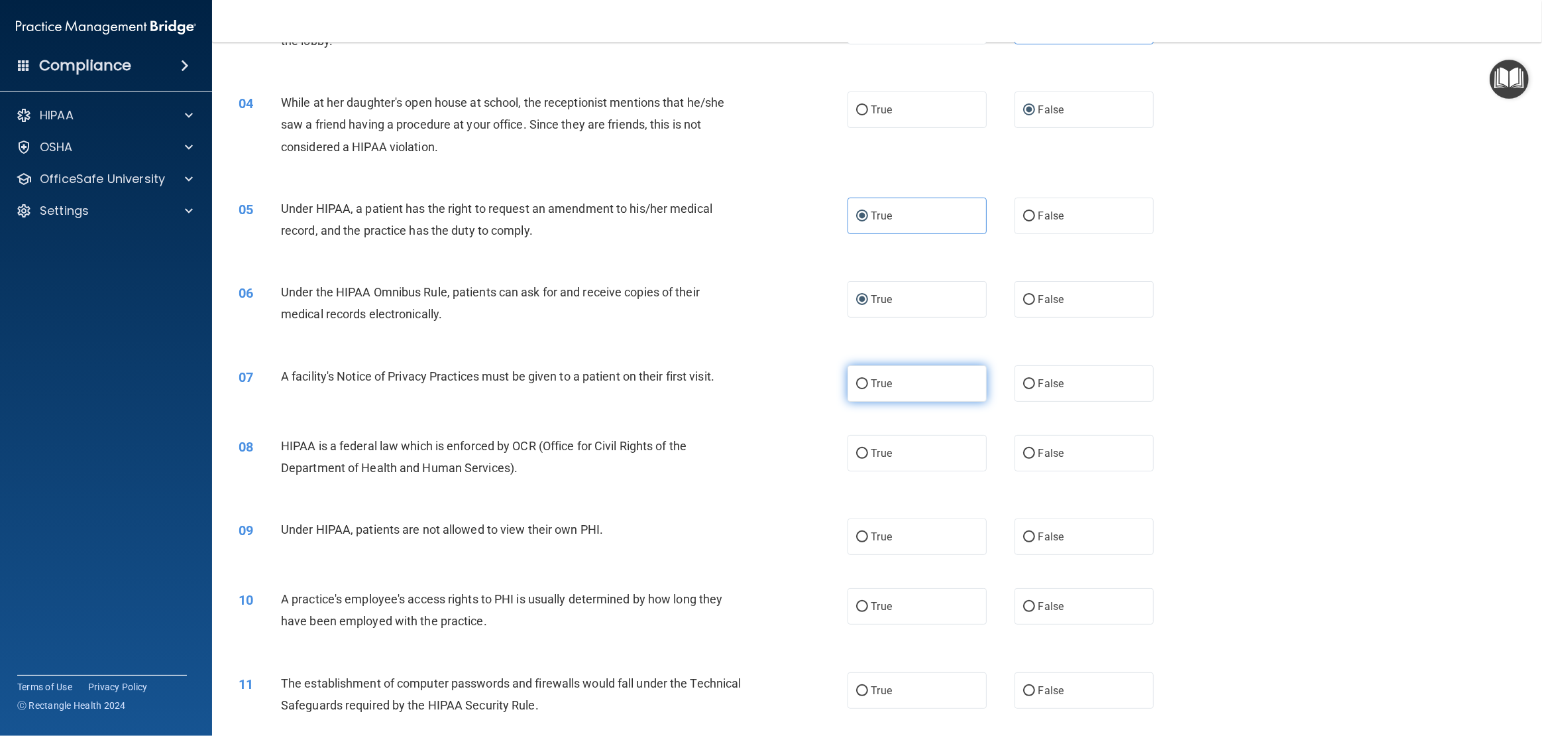
click at [869, 388] on label "True" at bounding box center [917, 383] width 139 height 36
click at [868, 388] on input "True" at bounding box center [862, 384] width 12 height 10
radio input "true"
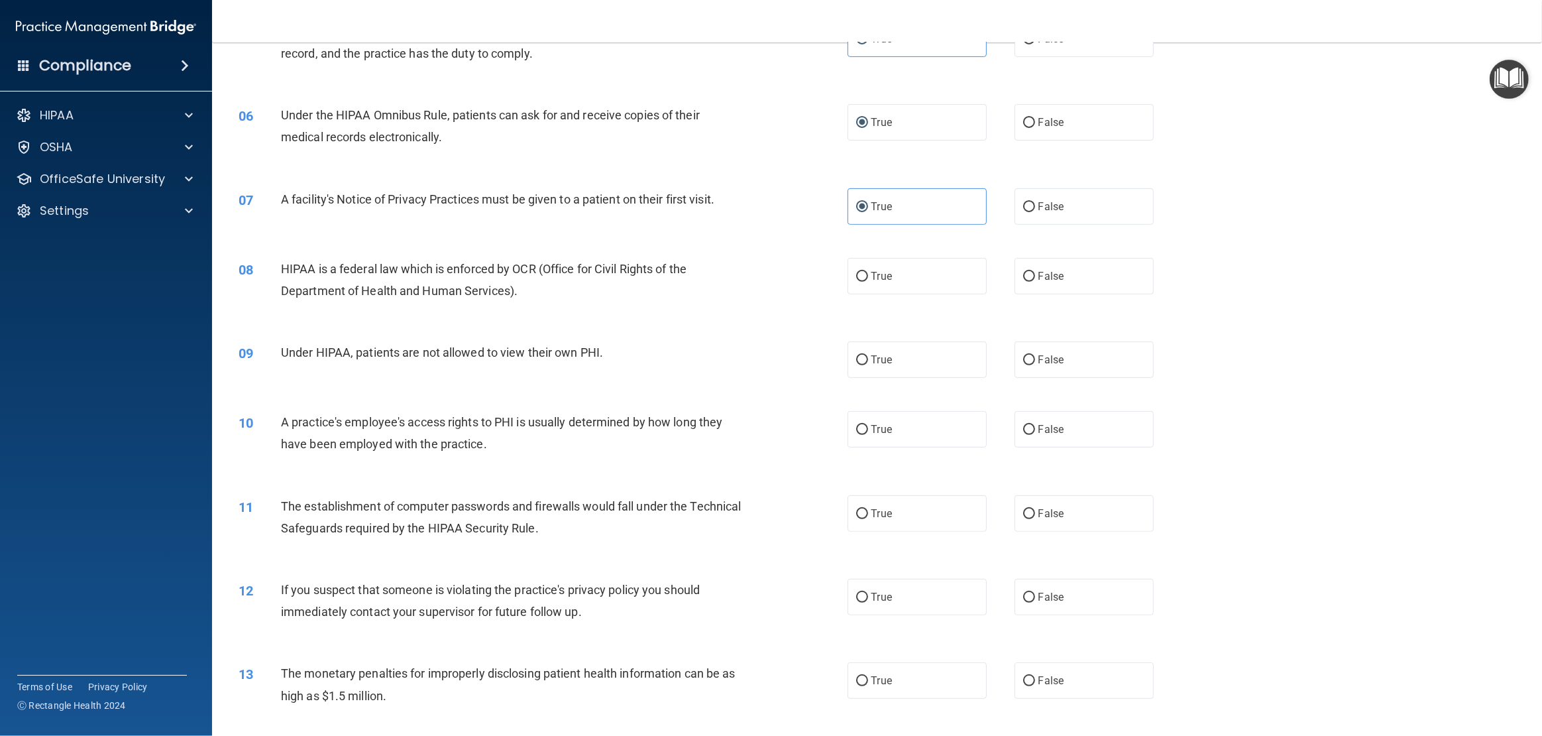
scroll to position [504, 0]
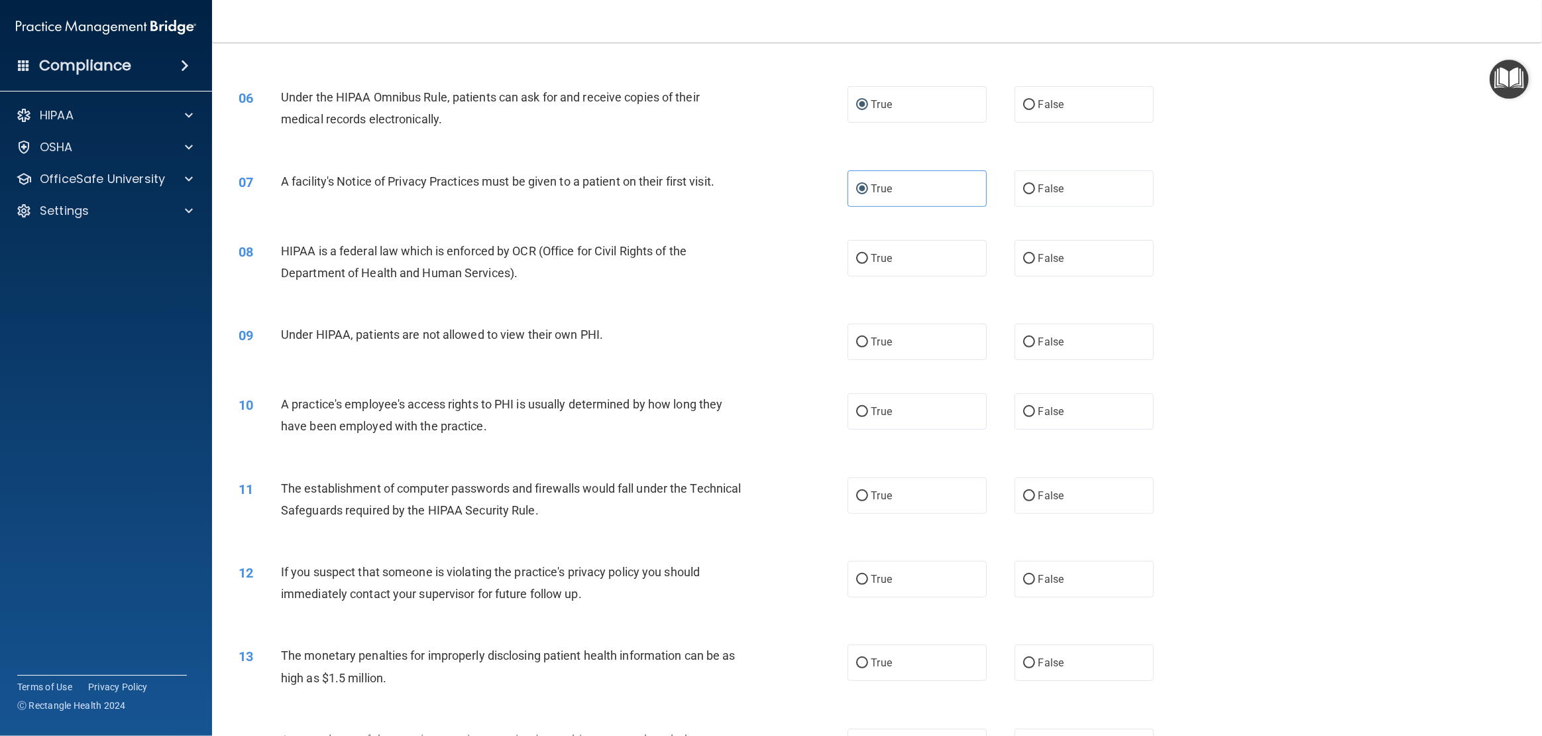
click at [523, 271] on div "HIPAA is a federal law which is enforced by OCR (Office for Civil Rights of the…" at bounding box center [516, 262] width 471 height 44
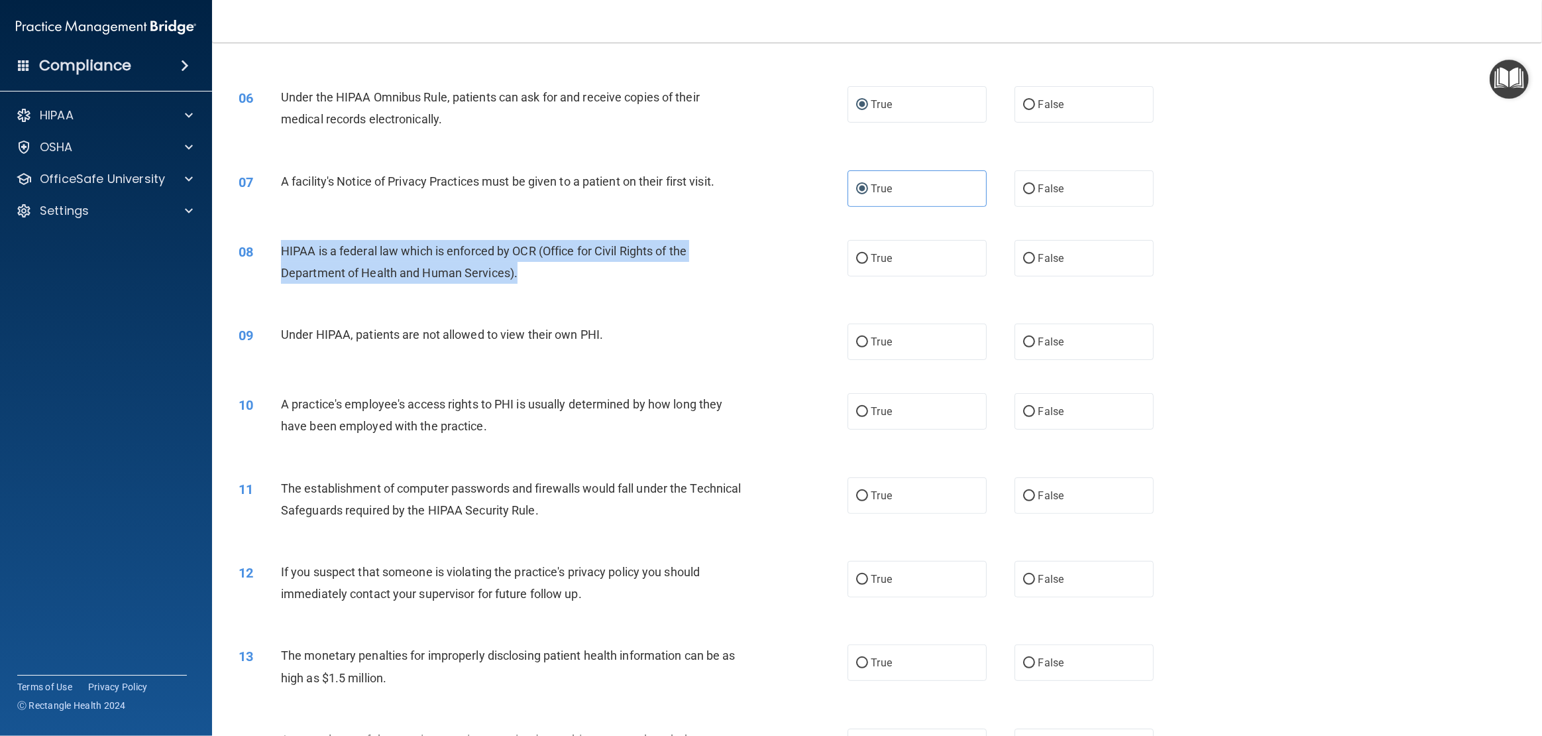
drag, startPoint x: 523, startPoint y: 271, endPoint x: 272, endPoint y: 255, distance: 251.1
click at [272, 255] on div "08 HIPAA is a federal law which is enforced by OCR (Office for Civil Rights of …" at bounding box center [543, 265] width 649 height 50
copy div "HIPAA is a federal law which is enforced by OCR (Office for Civil Rights of the…"
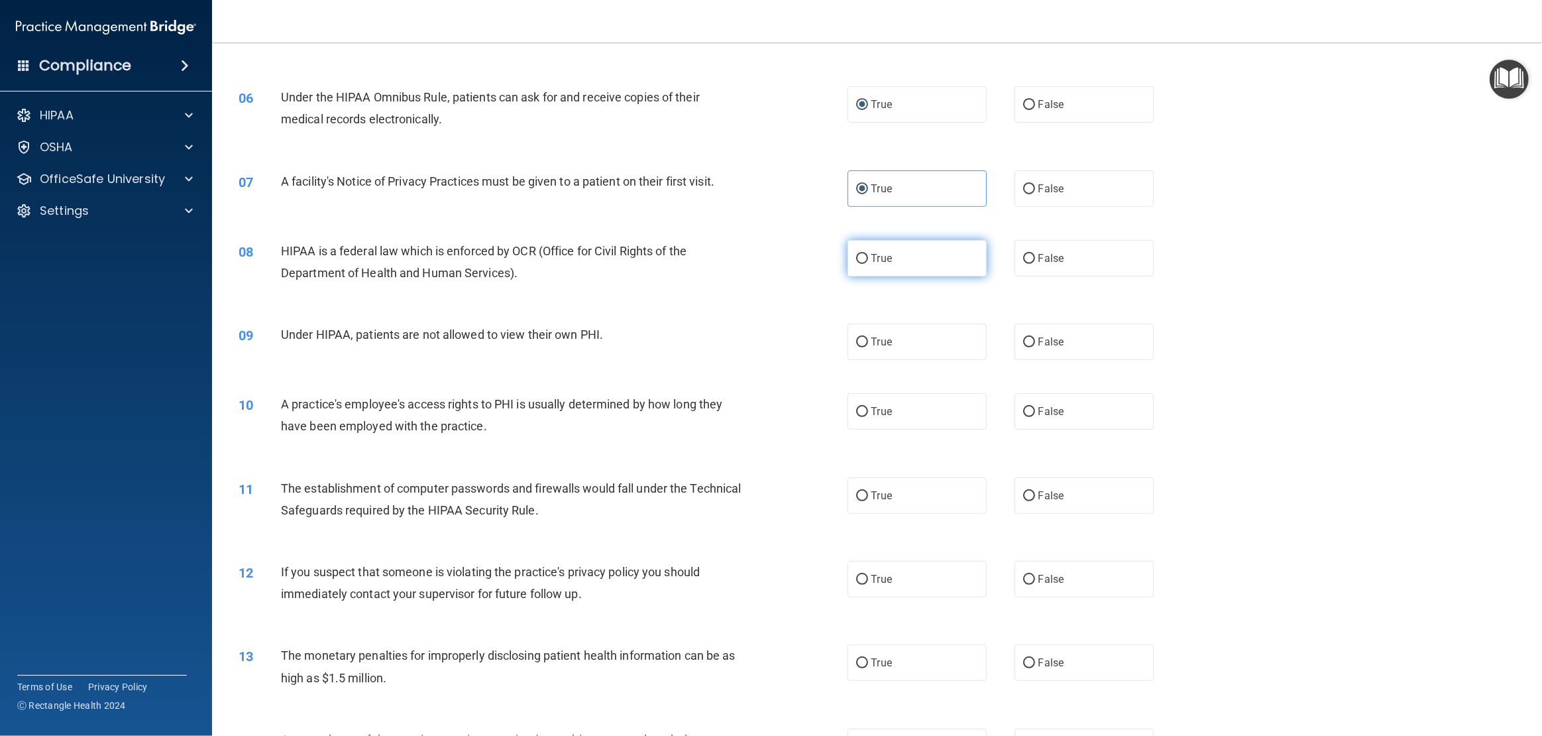
click at [870, 258] on label "True" at bounding box center [917, 258] width 139 height 36
click at [868, 258] on input "True" at bounding box center [862, 259] width 12 height 10
radio input "true"
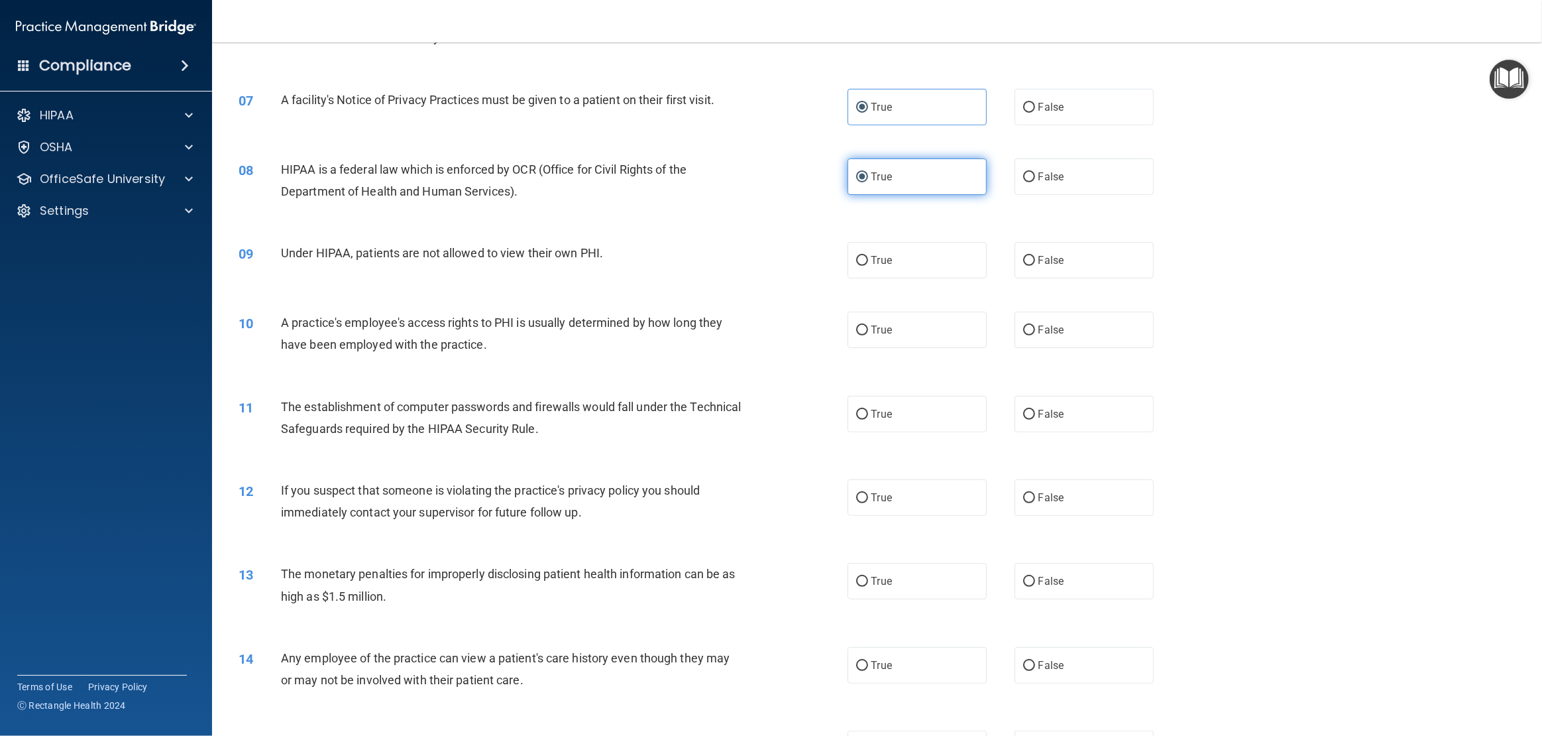
scroll to position [600, 0]
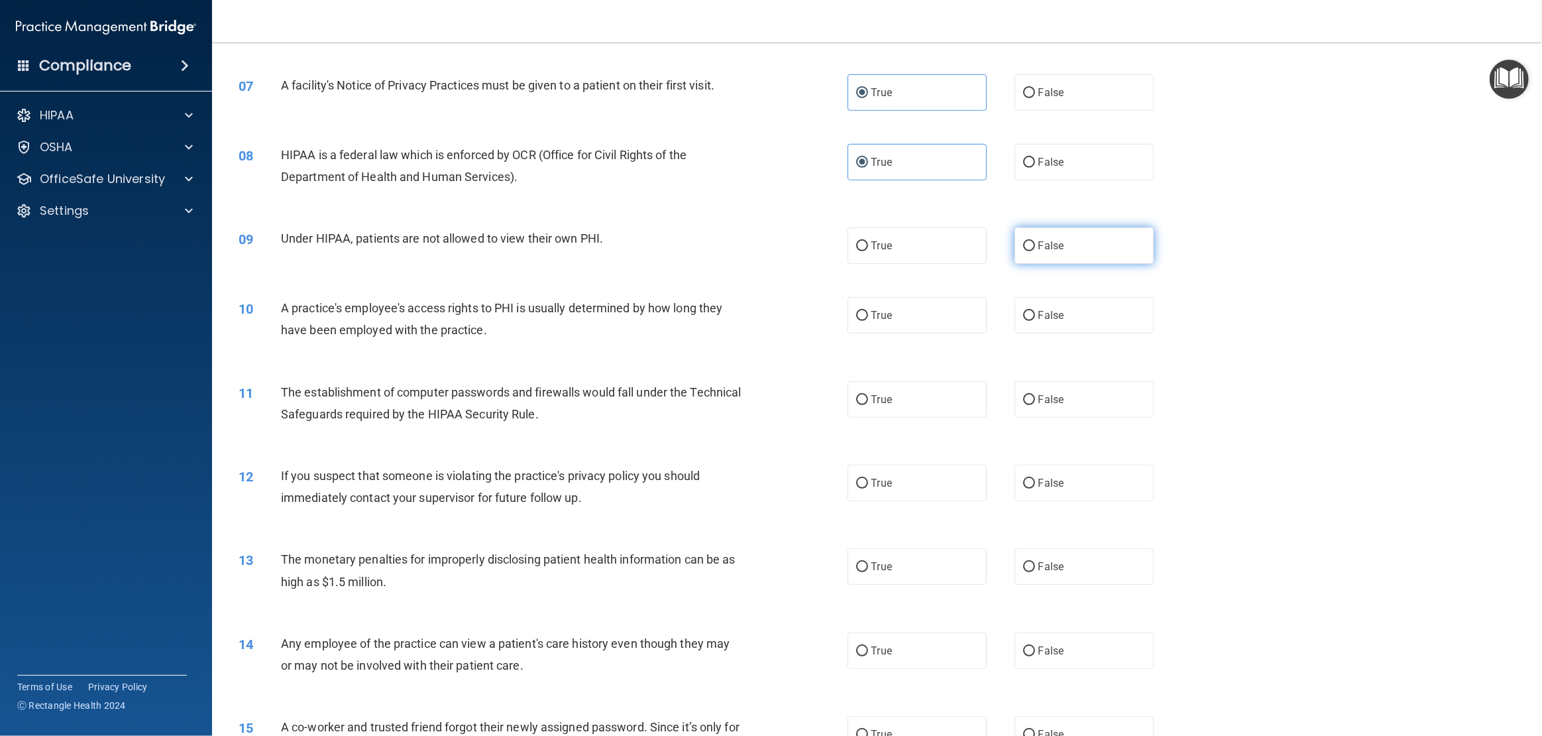
click at [1060, 250] on span "False" at bounding box center [1052, 245] width 26 height 13
click at [1035, 250] on input "False" at bounding box center [1029, 246] width 12 height 10
radio input "true"
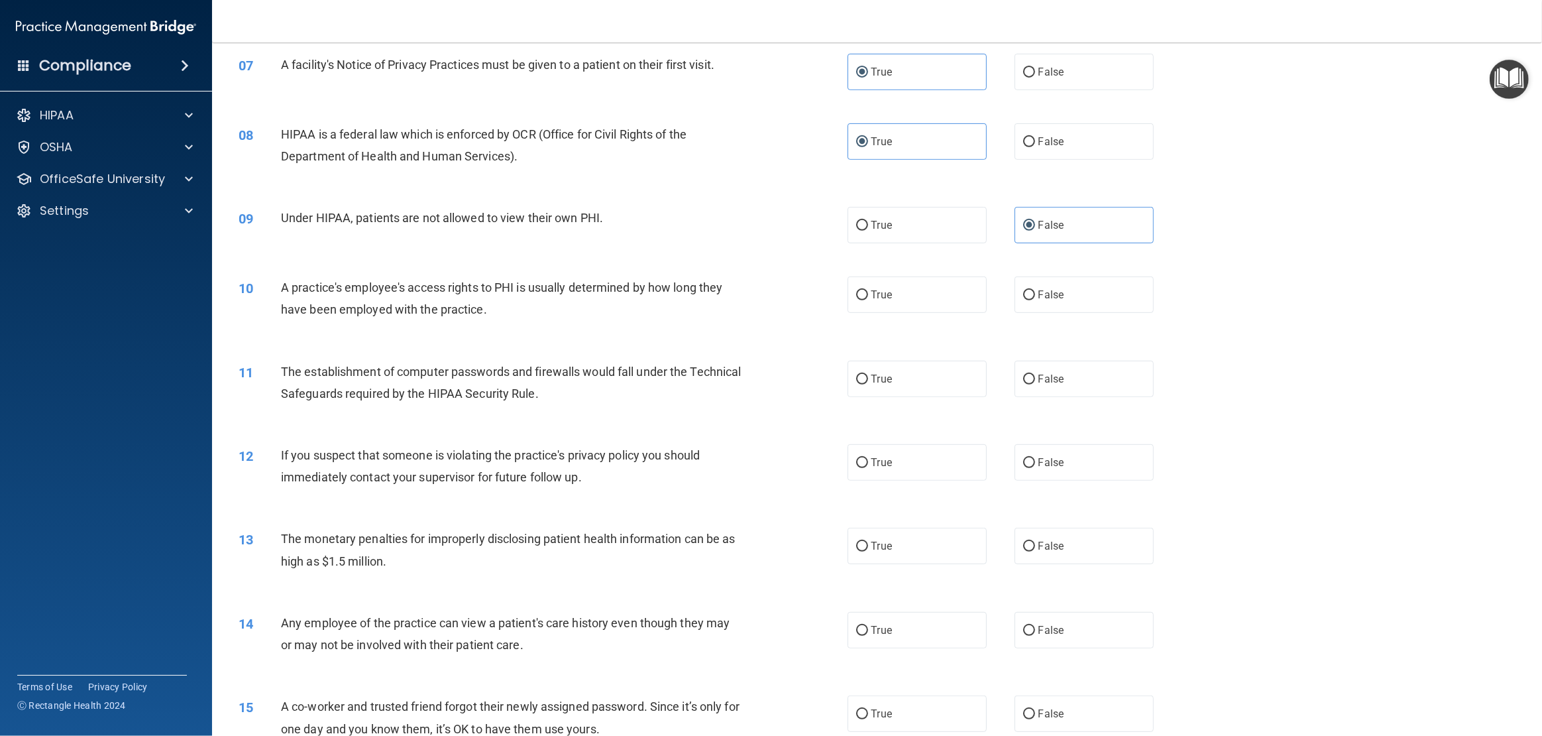
scroll to position [628, 0]
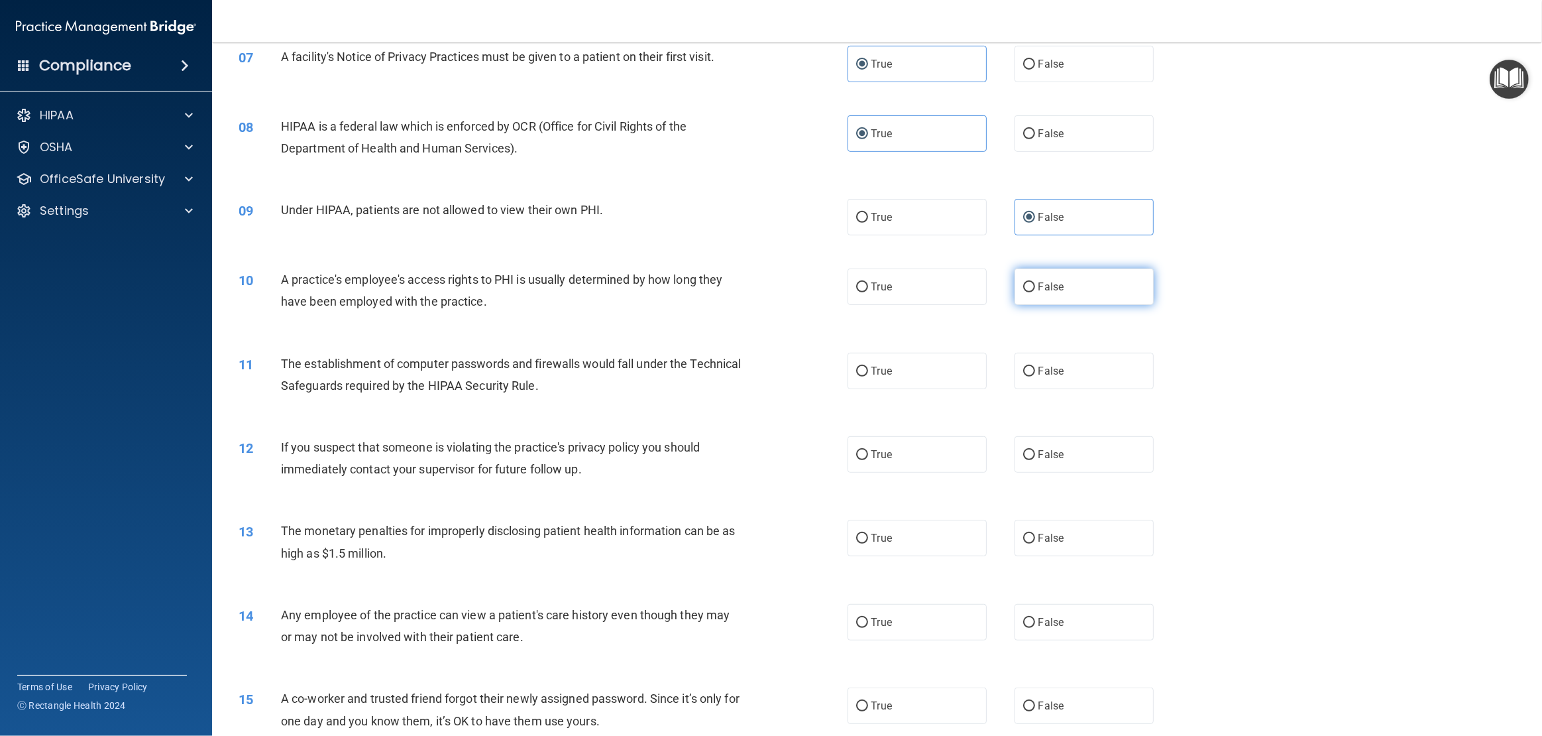
click at [1039, 283] on span "False" at bounding box center [1052, 286] width 26 height 13
click at [1035, 283] on input "False" at bounding box center [1029, 287] width 12 height 10
radio input "true"
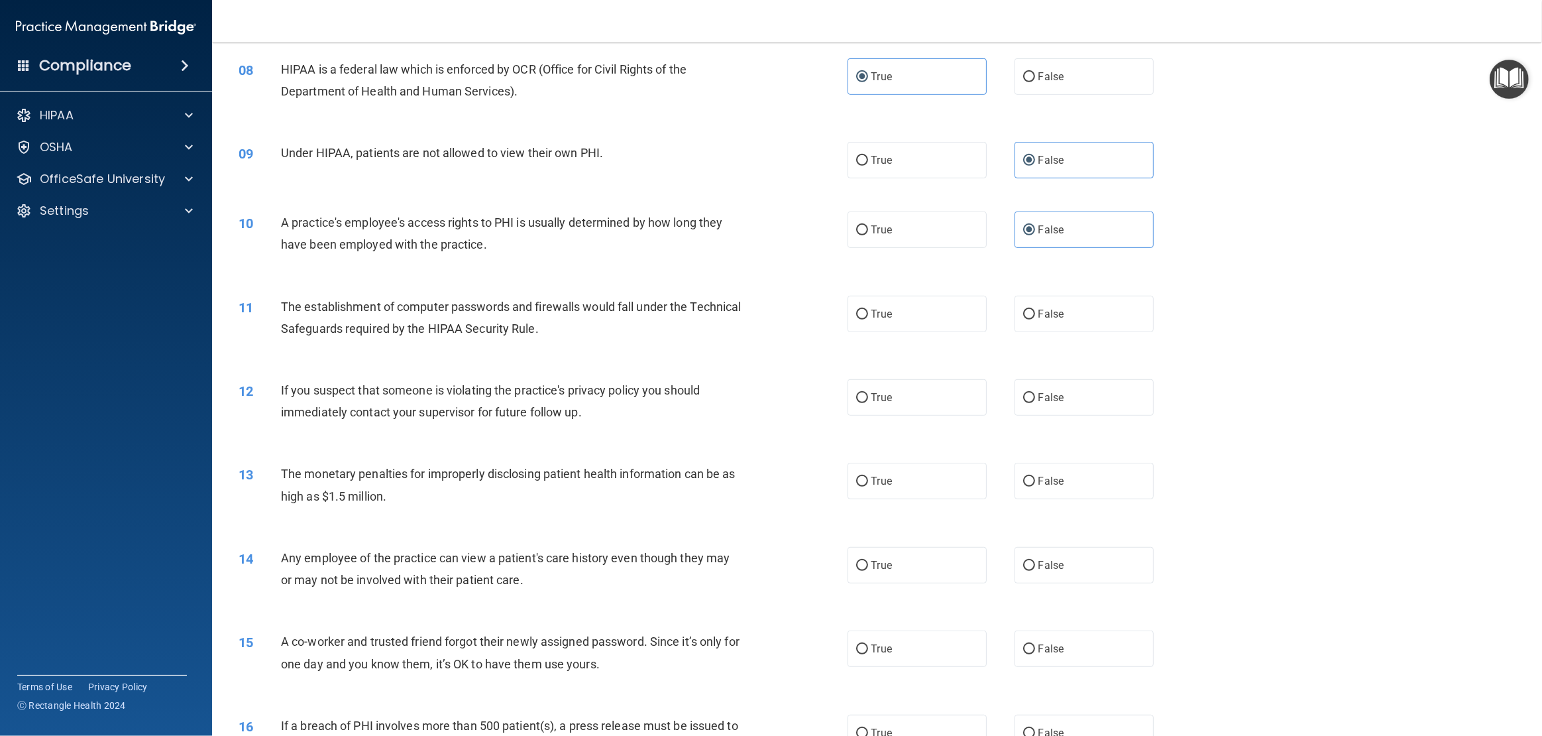
scroll to position [686, 0]
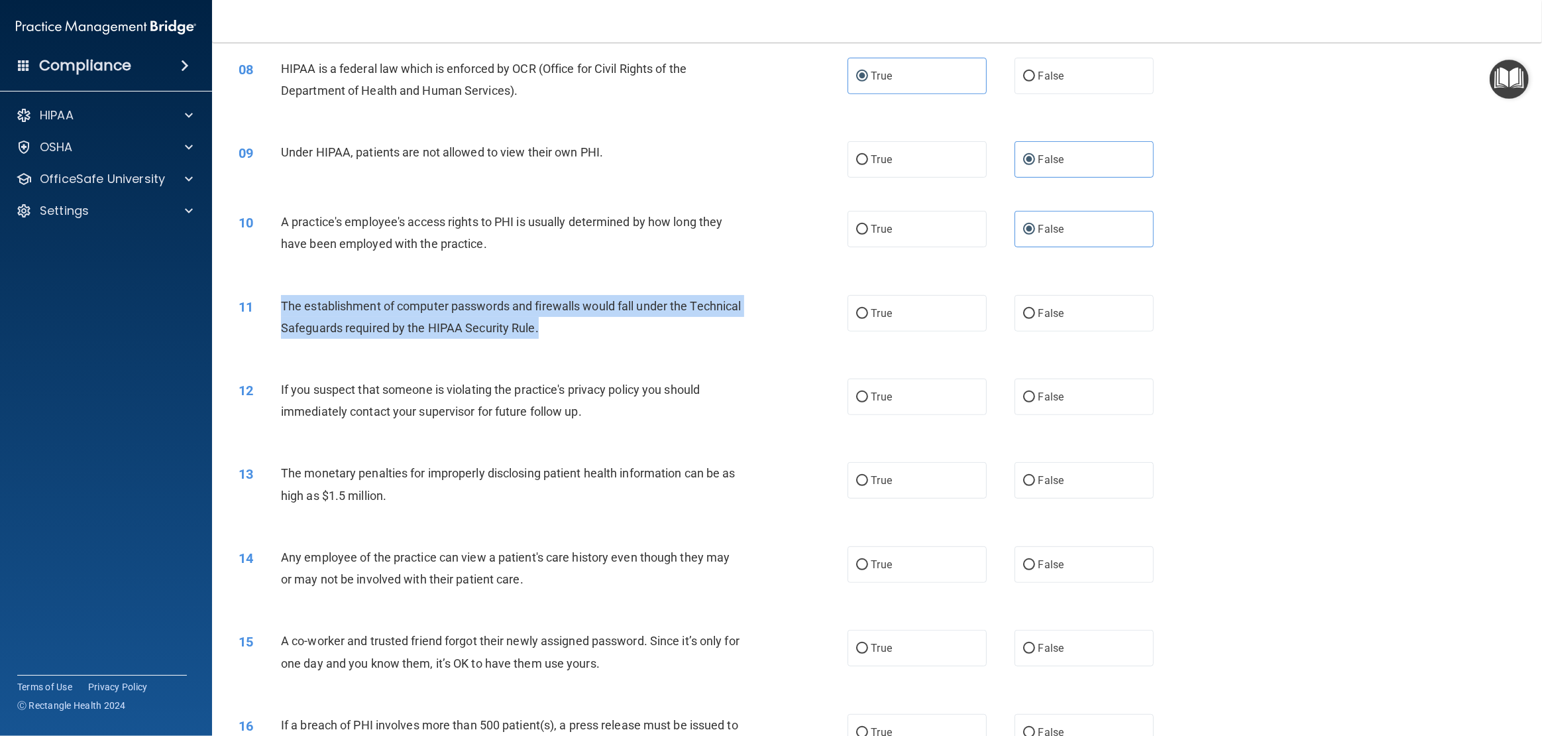
drag, startPoint x: 616, startPoint y: 325, endPoint x: 281, endPoint y: 299, distance: 336.4
click at [281, 299] on div "The establishment of computer passwords and firewalls would fall under the Tech…" at bounding box center [516, 317] width 471 height 44
copy span "The establishment of computer passwords and firewalls would fall under the Tech…"
click at [868, 311] on input "True" at bounding box center [862, 314] width 12 height 10
radio input "true"
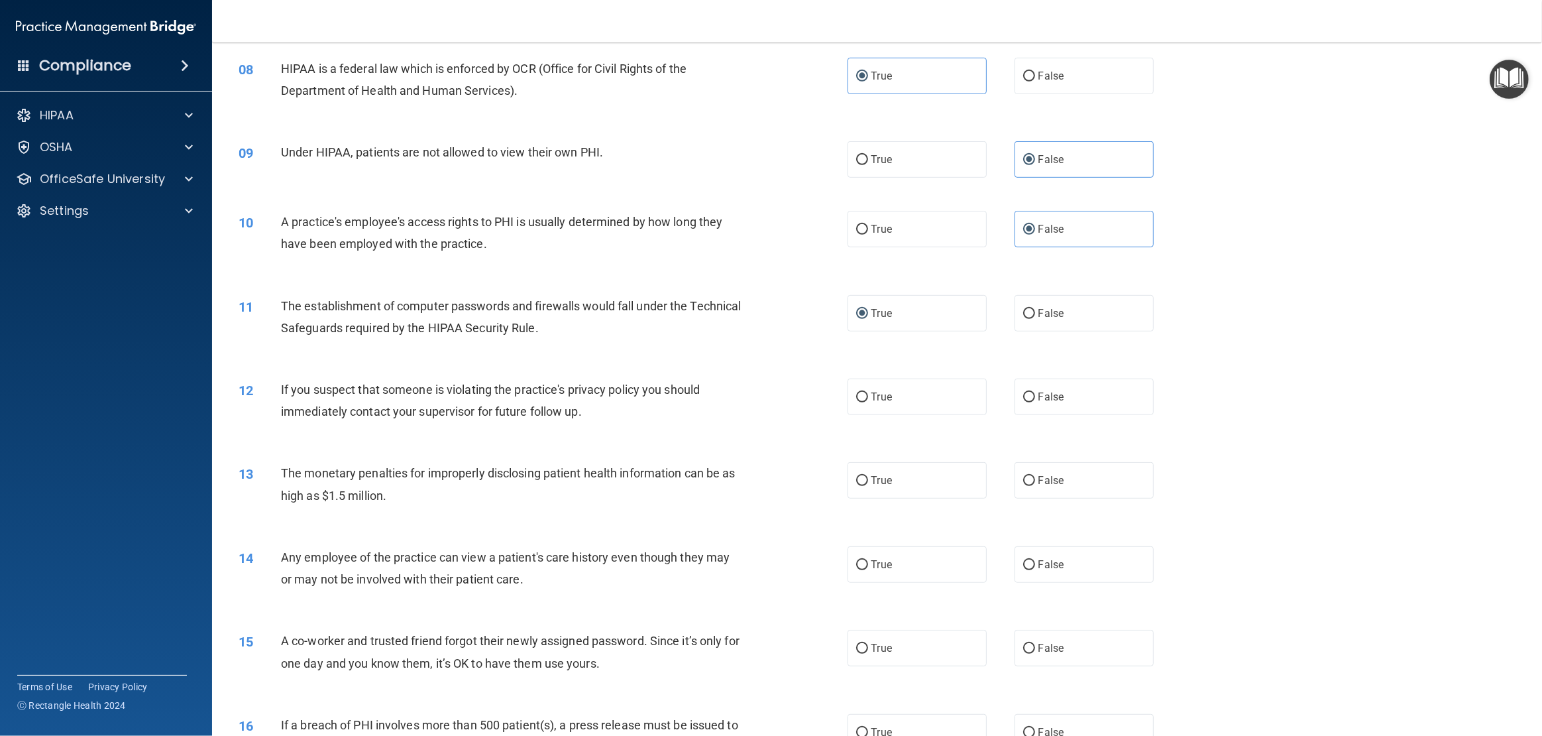
click at [650, 412] on div "If you suspect that someone is violating the practice's privacy policy you shou…" at bounding box center [516, 400] width 471 height 44
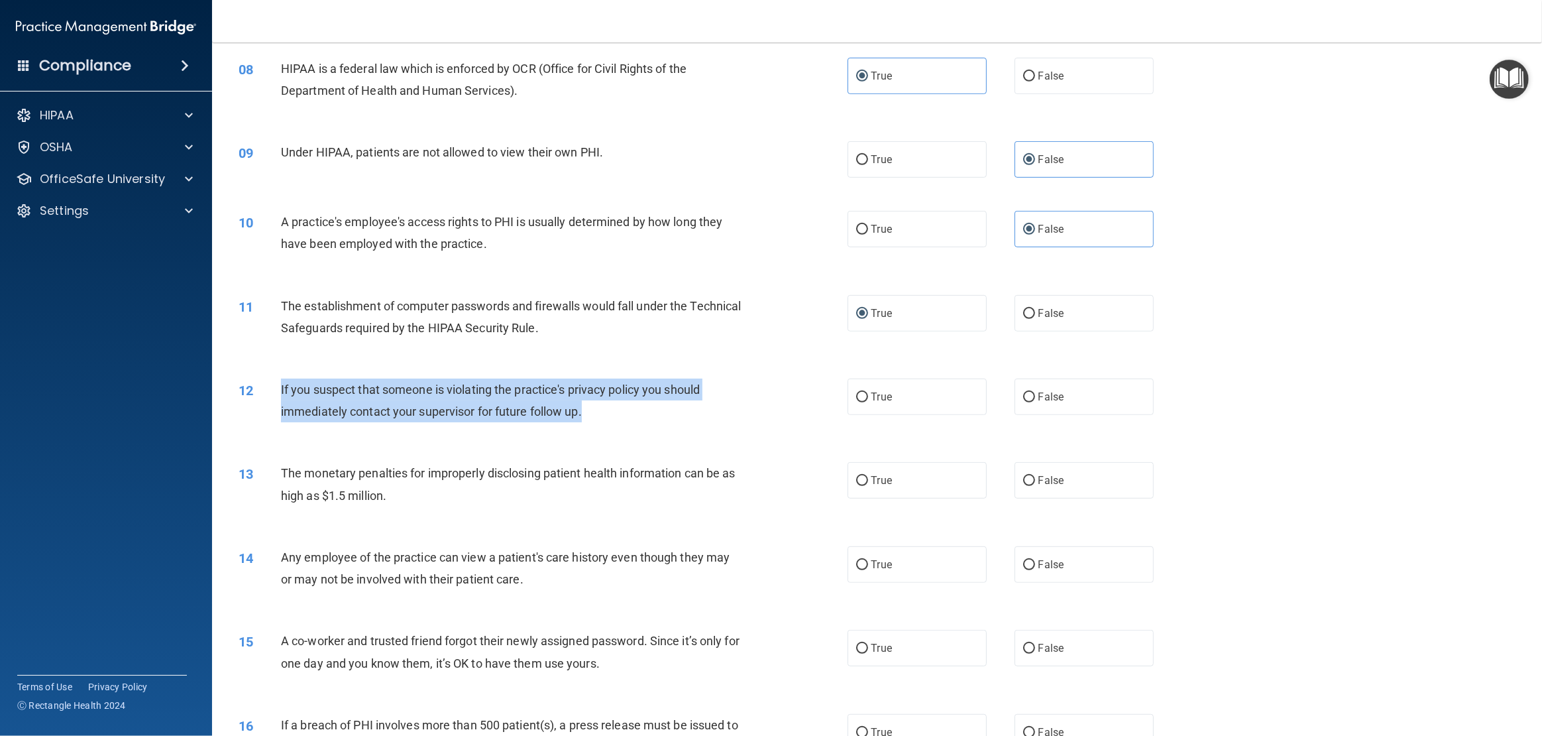
drag, startPoint x: 605, startPoint y: 409, endPoint x: 276, endPoint y: 389, distance: 329.4
click at [276, 389] on div "12 If you suspect that someone is violating the practice's privacy policy you s…" at bounding box center [543, 403] width 649 height 50
copy div "If you suspect that someone is violating the practice's privacy policy you shou…"
click at [864, 395] on input "True" at bounding box center [862, 397] width 12 height 10
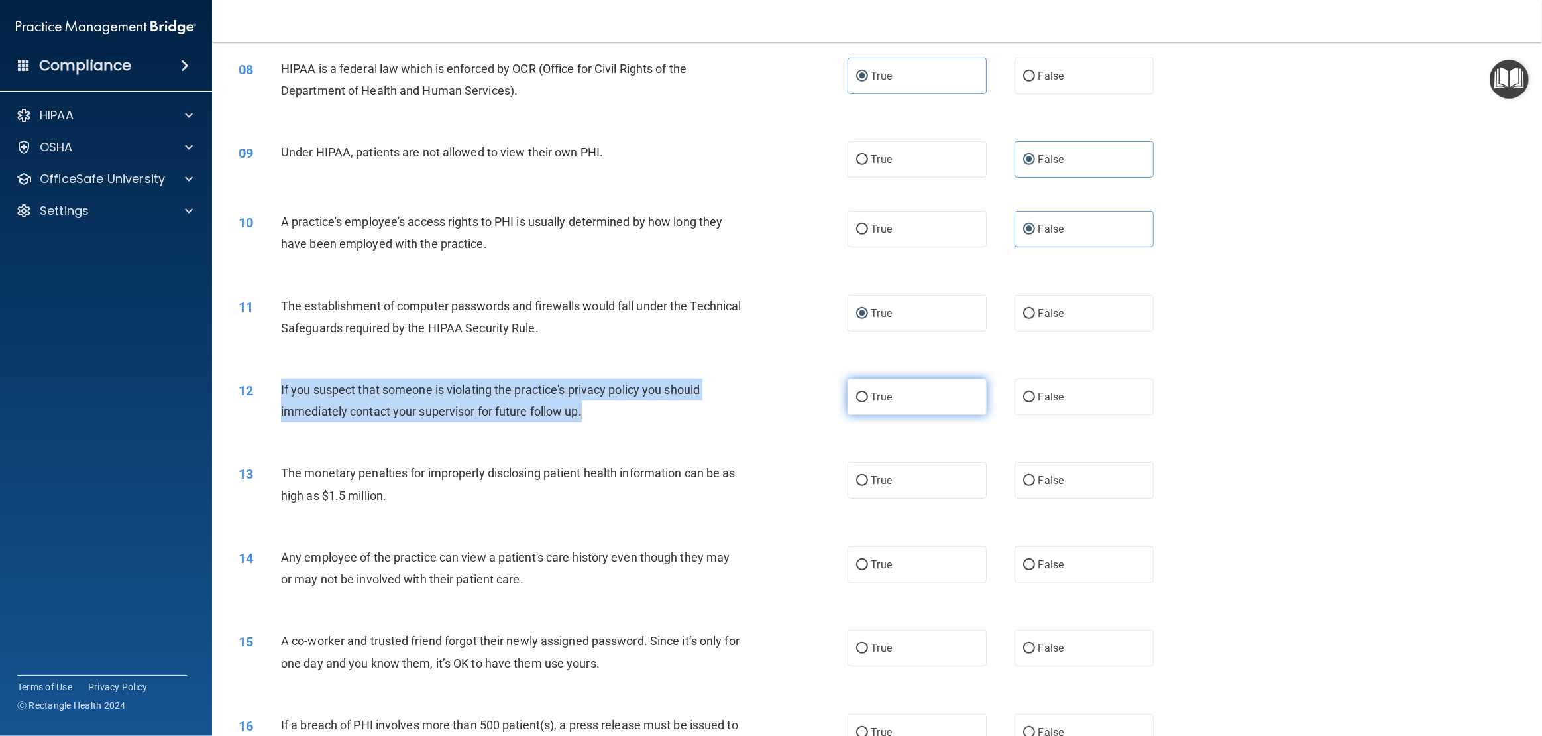
radio input "true"
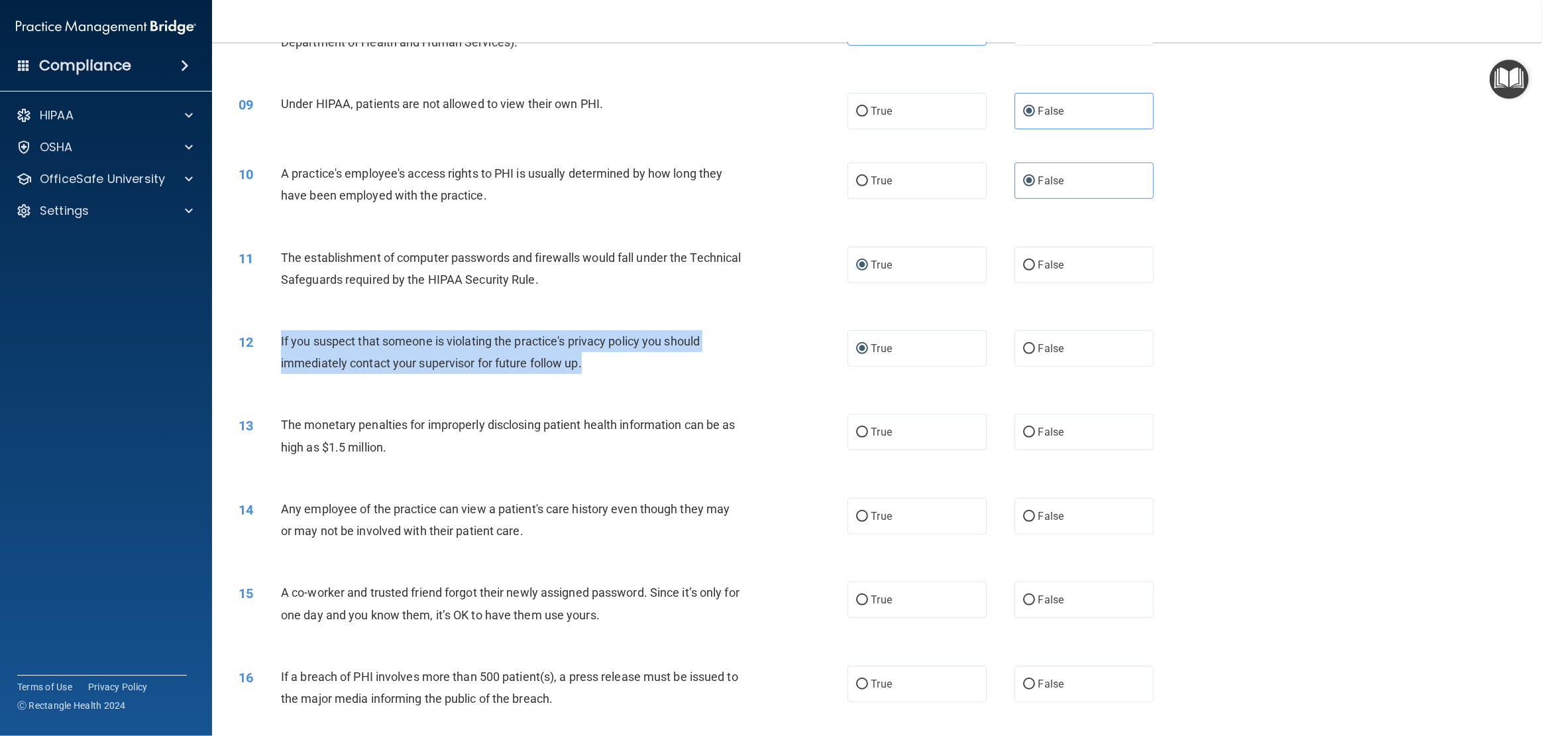
scroll to position [770, 0]
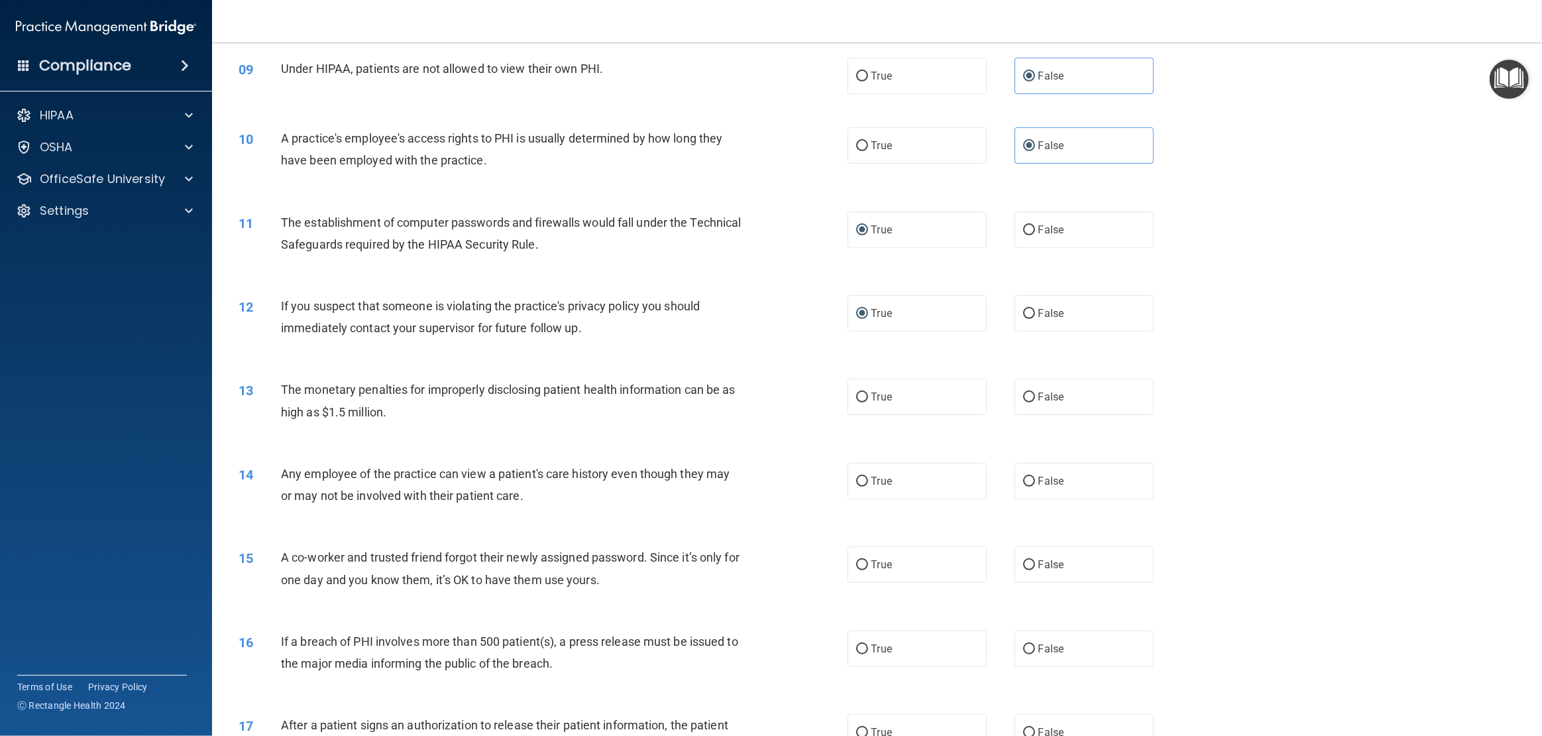
click at [626, 404] on div "The monetary penalties for improperly disclosing patient health information can…" at bounding box center [516, 400] width 471 height 44
click at [876, 406] on label "True" at bounding box center [917, 396] width 139 height 36
click at [868, 402] on input "True" at bounding box center [862, 397] width 12 height 10
radio input "true"
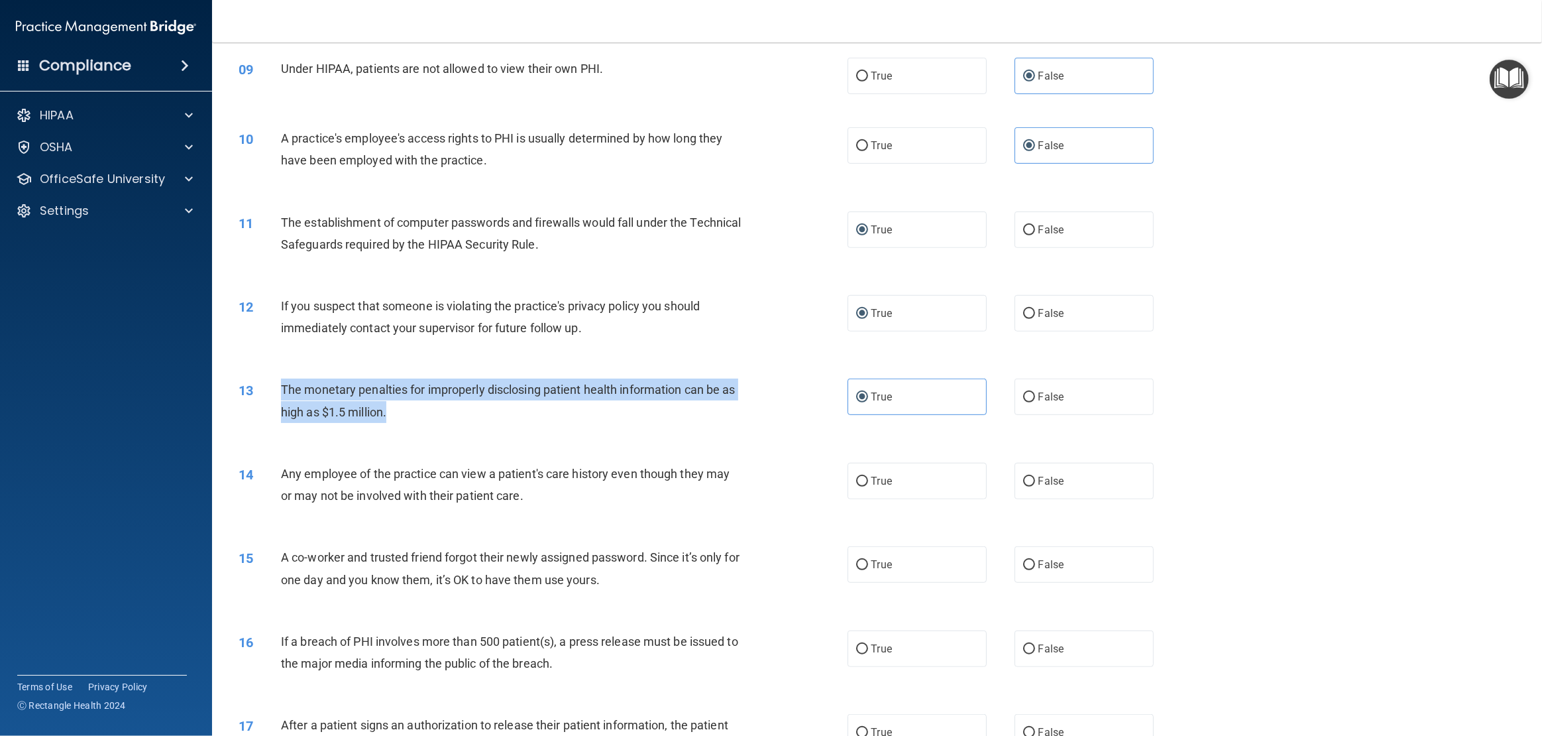
drag, startPoint x: 400, startPoint y: 411, endPoint x: 274, endPoint y: 390, distance: 127.6
click at [274, 390] on div "13 The monetary penalties for improperly disclosing patient health information …" at bounding box center [543, 403] width 649 height 50
copy div "The monetary penalties for improperly disclosing patient health information can…"
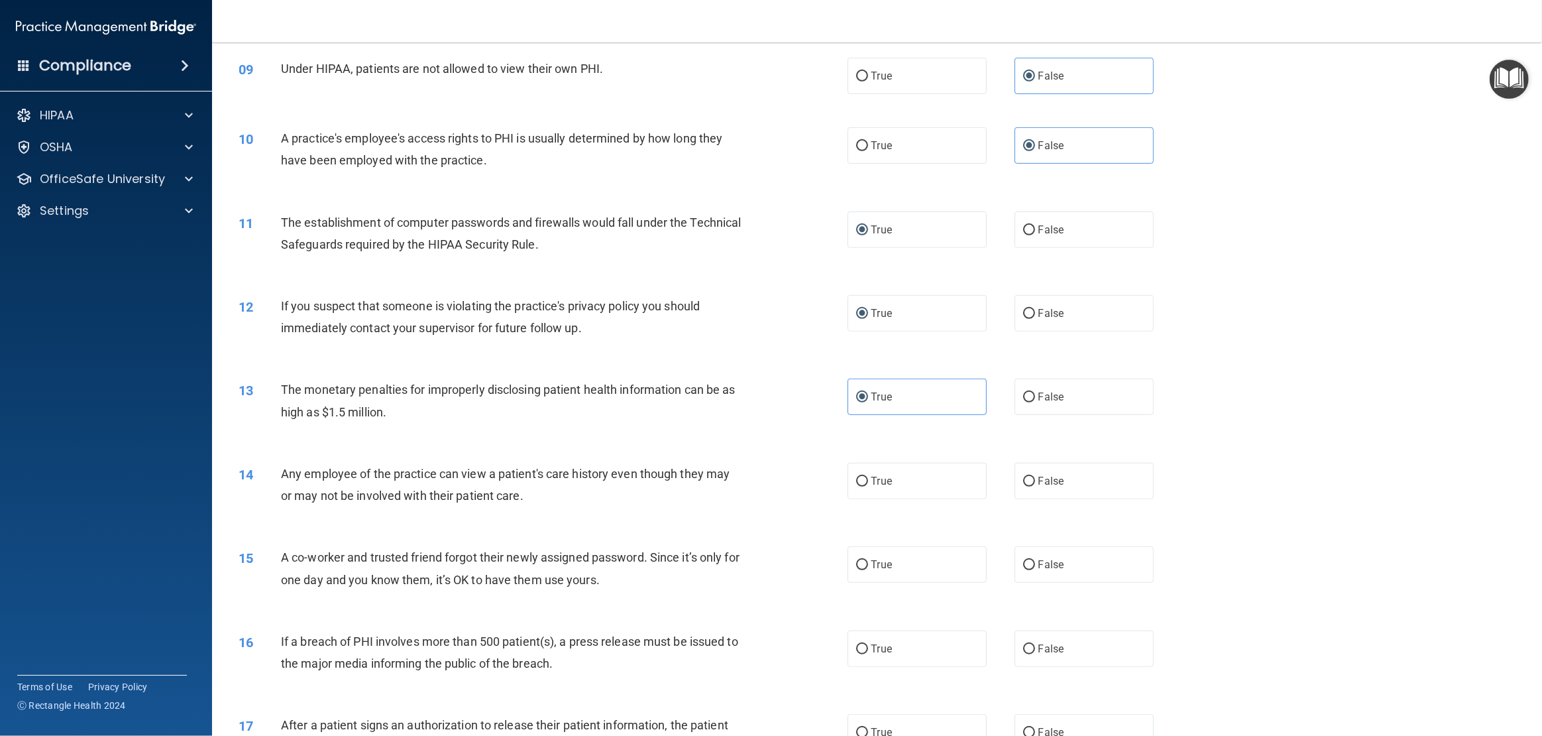
click at [666, 489] on div "Any employee of the practice can view a patient's care history even though they…" at bounding box center [516, 485] width 471 height 44
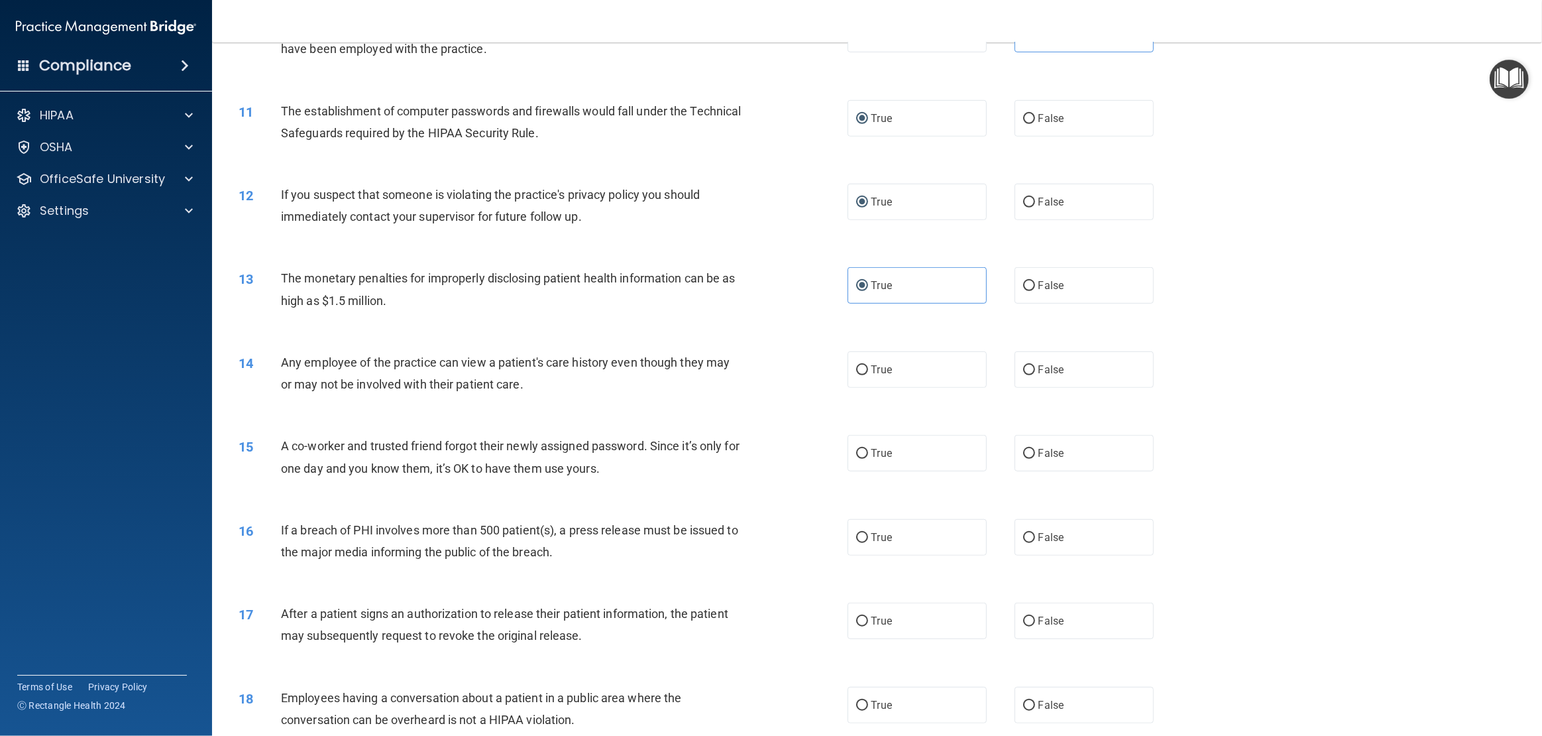
scroll to position [882, 0]
click at [1048, 367] on span "False" at bounding box center [1052, 368] width 26 height 13
click at [1035, 367] on input "False" at bounding box center [1029, 369] width 12 height 10
radio input "true"
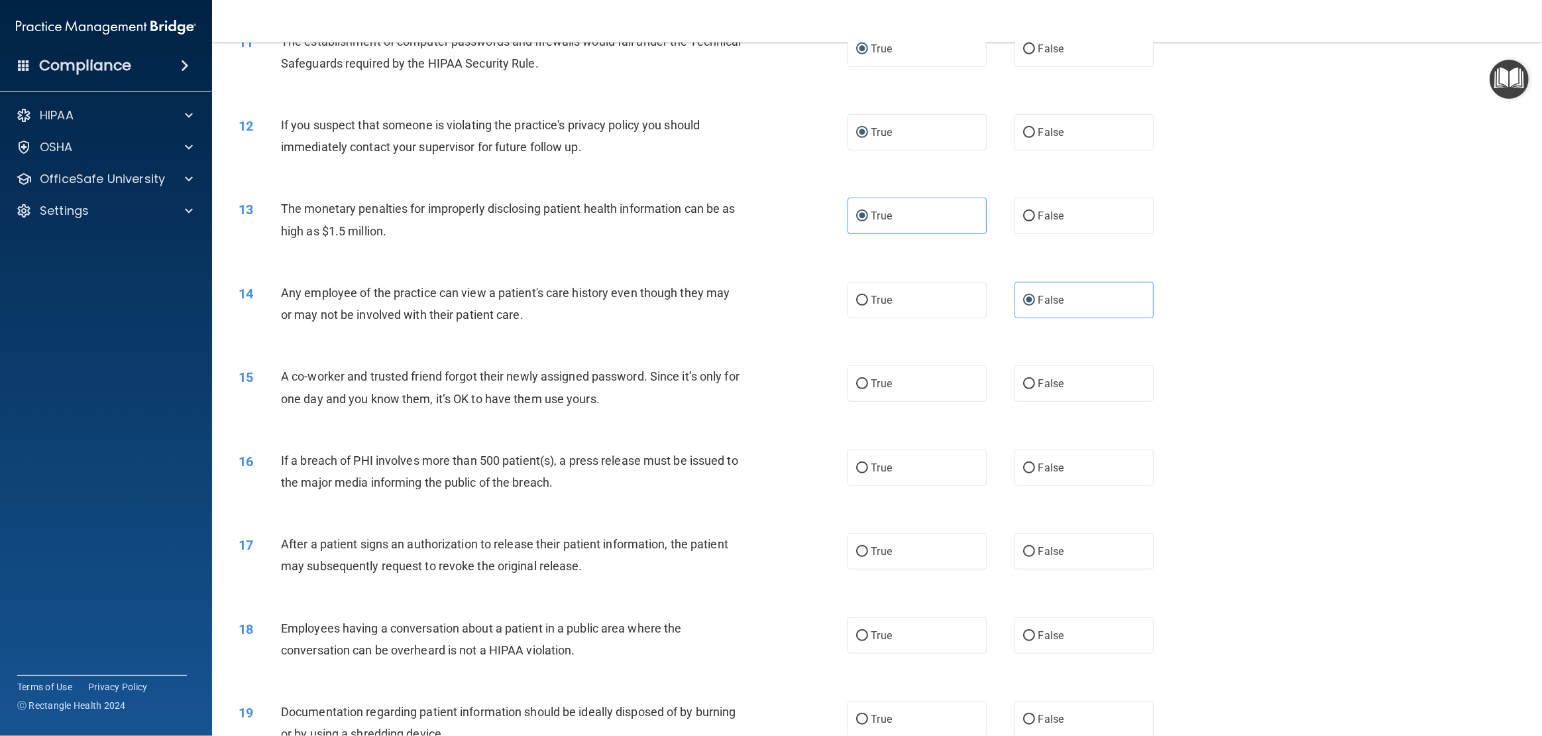
scroll to position [962, 0]
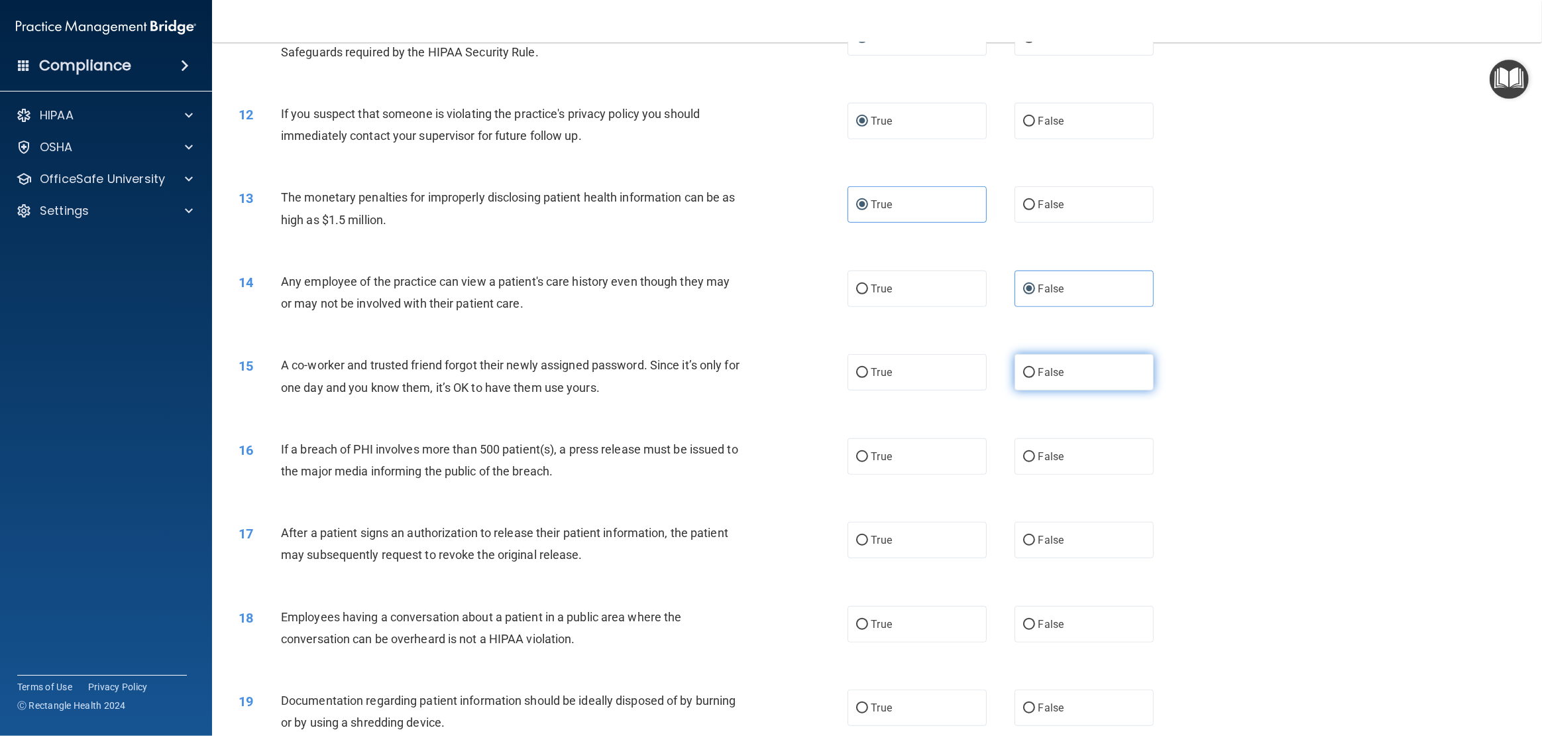
click at [1053, 371] on span "False" at bounding box center [1052, 372] width 26 height 13
click at [1035, 371] on input "False" at bounding box center [1029, 373] width 12 height 10
radio input "true"
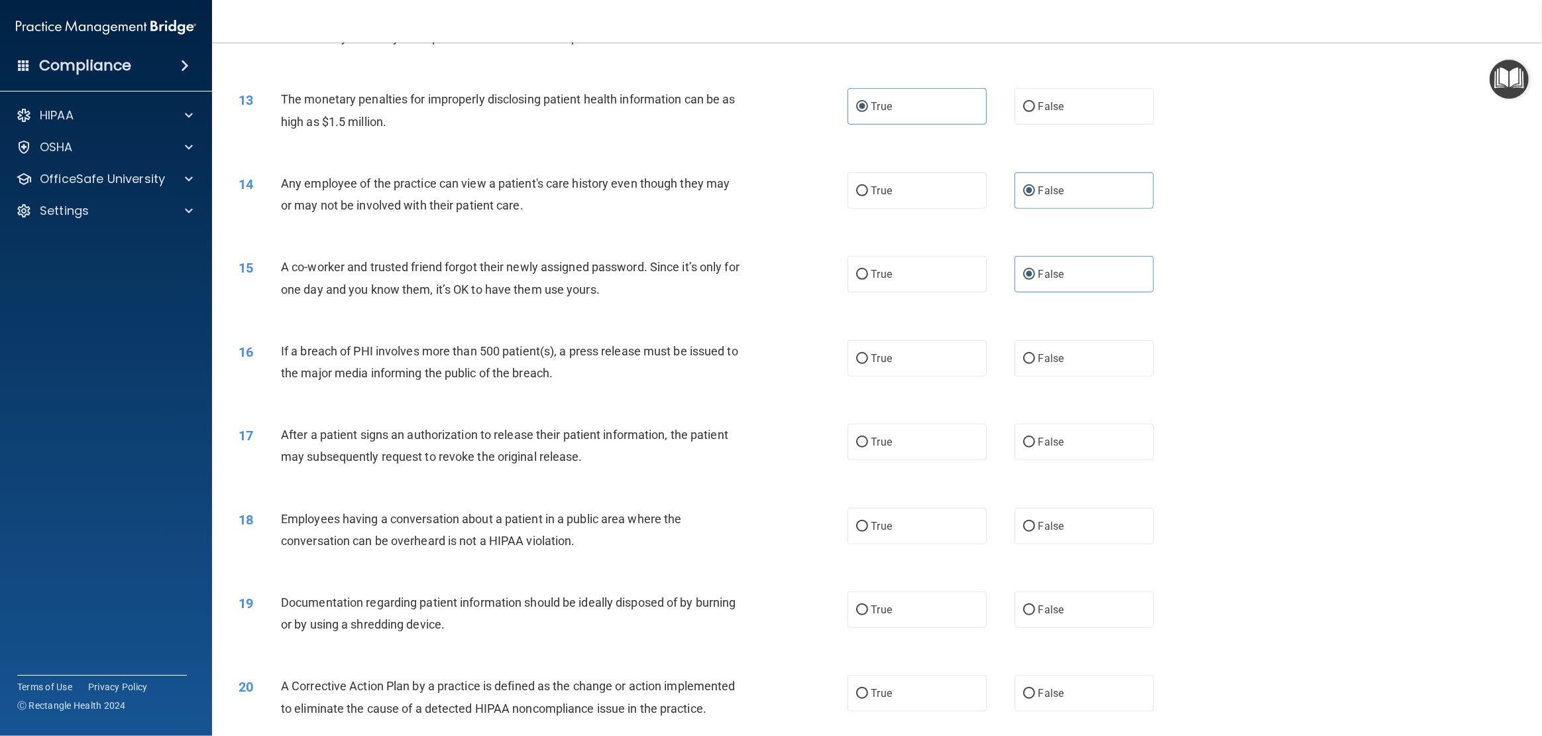
scroll to position [1063, 0]
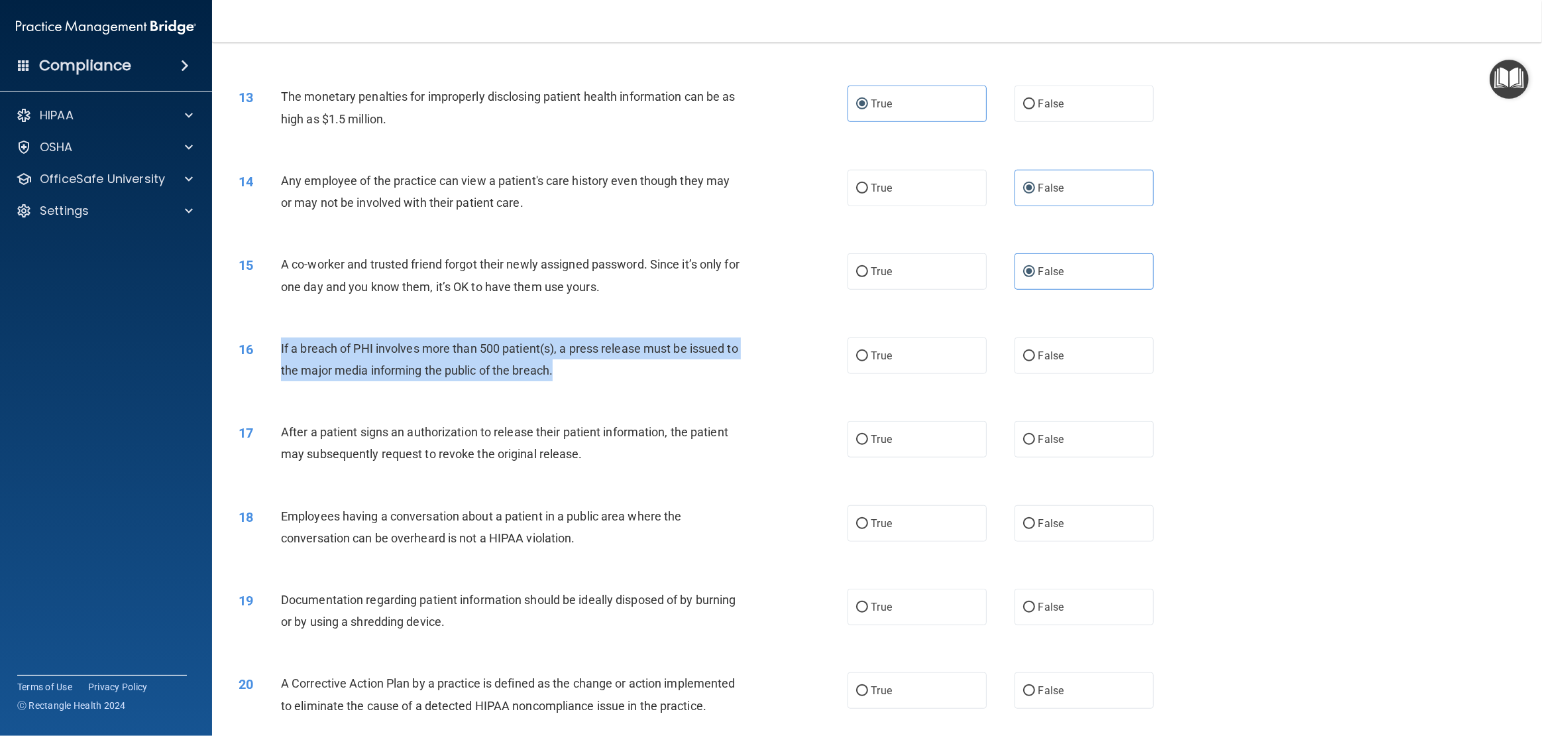
drag, startPoint x: 573, startPoint y: 367, endPoint x: 264, endPoint y: 349, distance: 309.4
click at [264, 349] on div "16 If a breach of PHI involves more than 500 patient(s), a press release must b…" at bounding box center [543, 362] width 649 height 50
copy div "If a breach of PHI involves more than 500 patient(s), a press release must be i…"
click at [863, 360] on input "True" at bounding box center [862, 356] width 12 height 10
radio input "true"
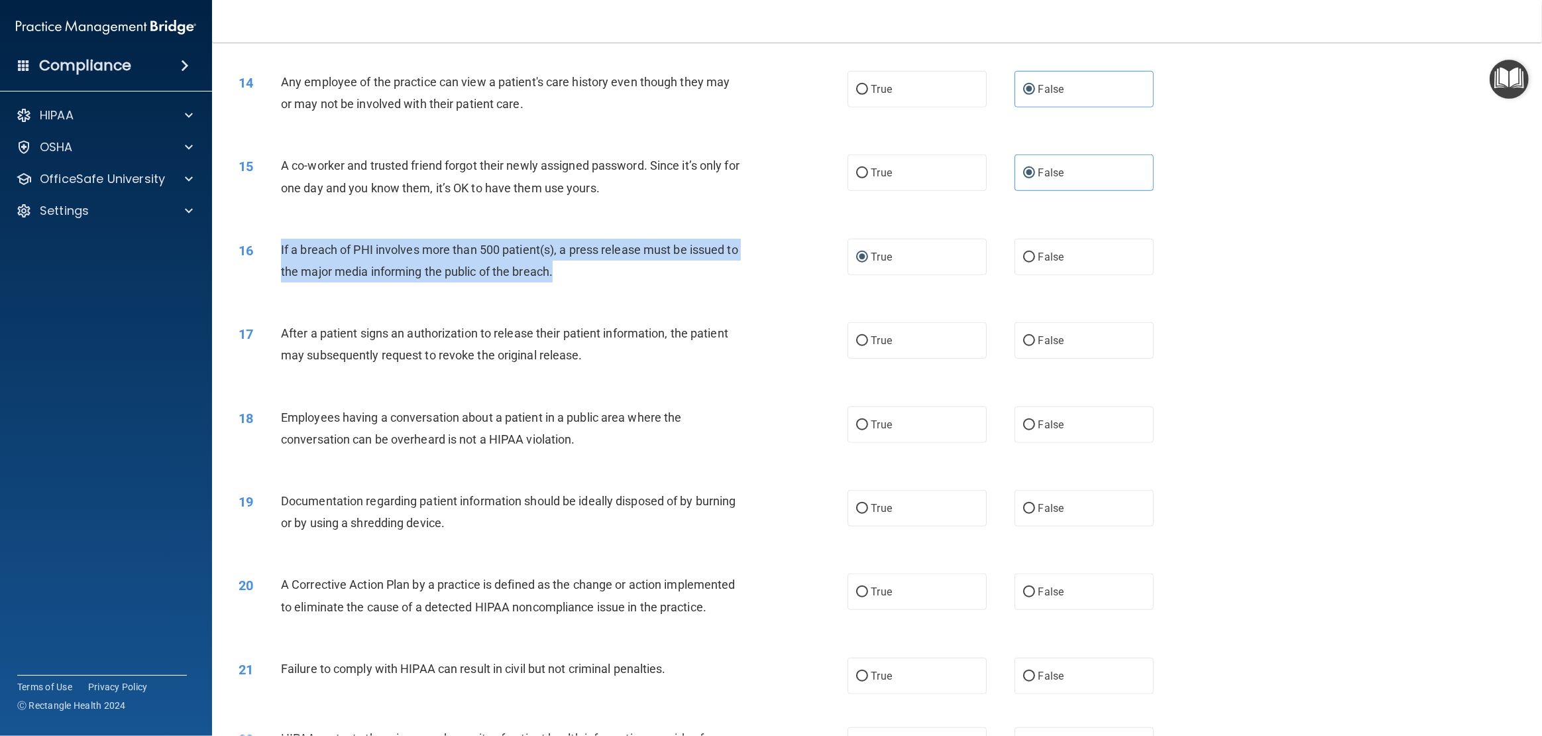
scroll to position [1163, 0]
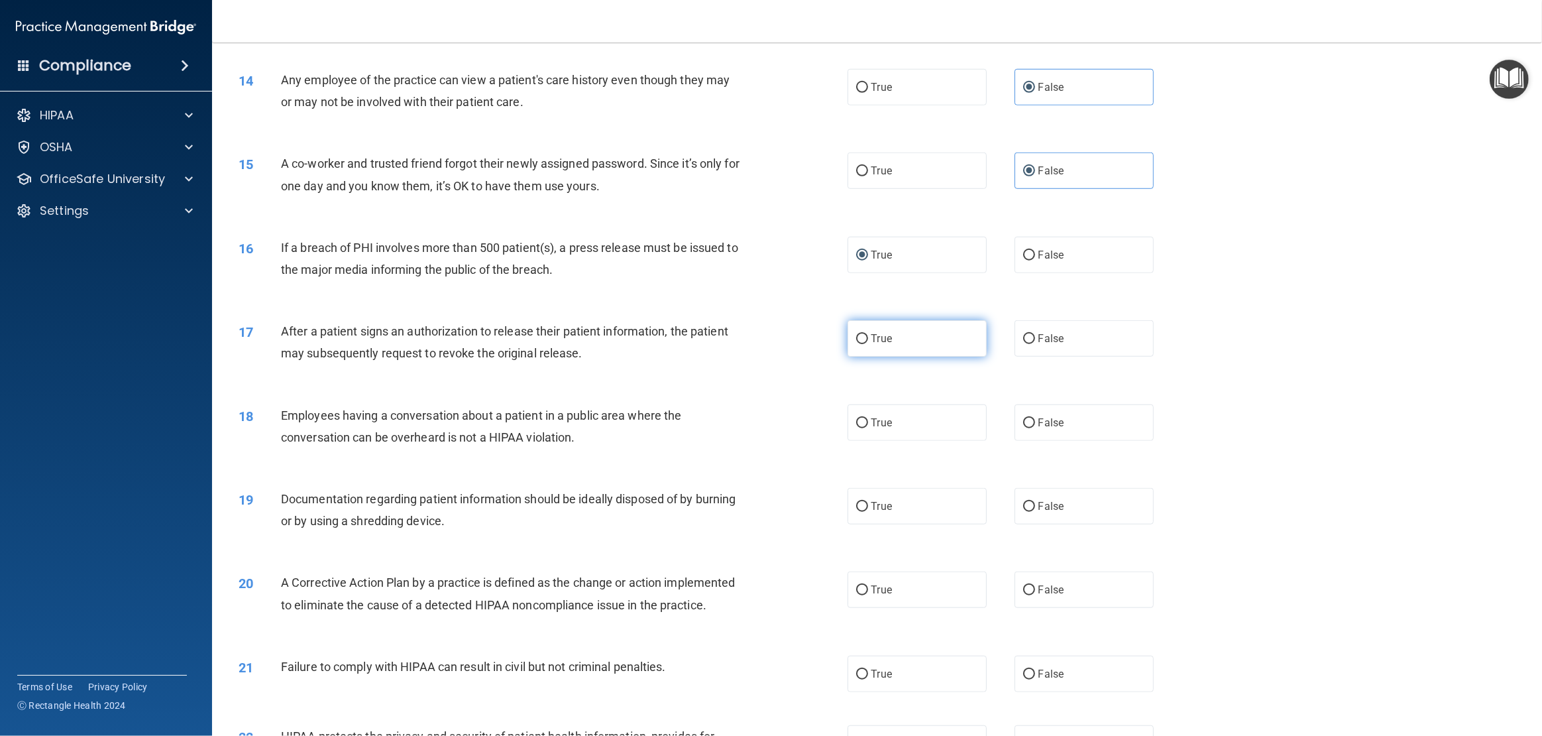
click at [857, 356] on label "True" at bounding box center [917, 338] width 139 height 36
click at [857, 344] on input "True" at bounding box center [862, 339] width 12 height 10
radio input "true"
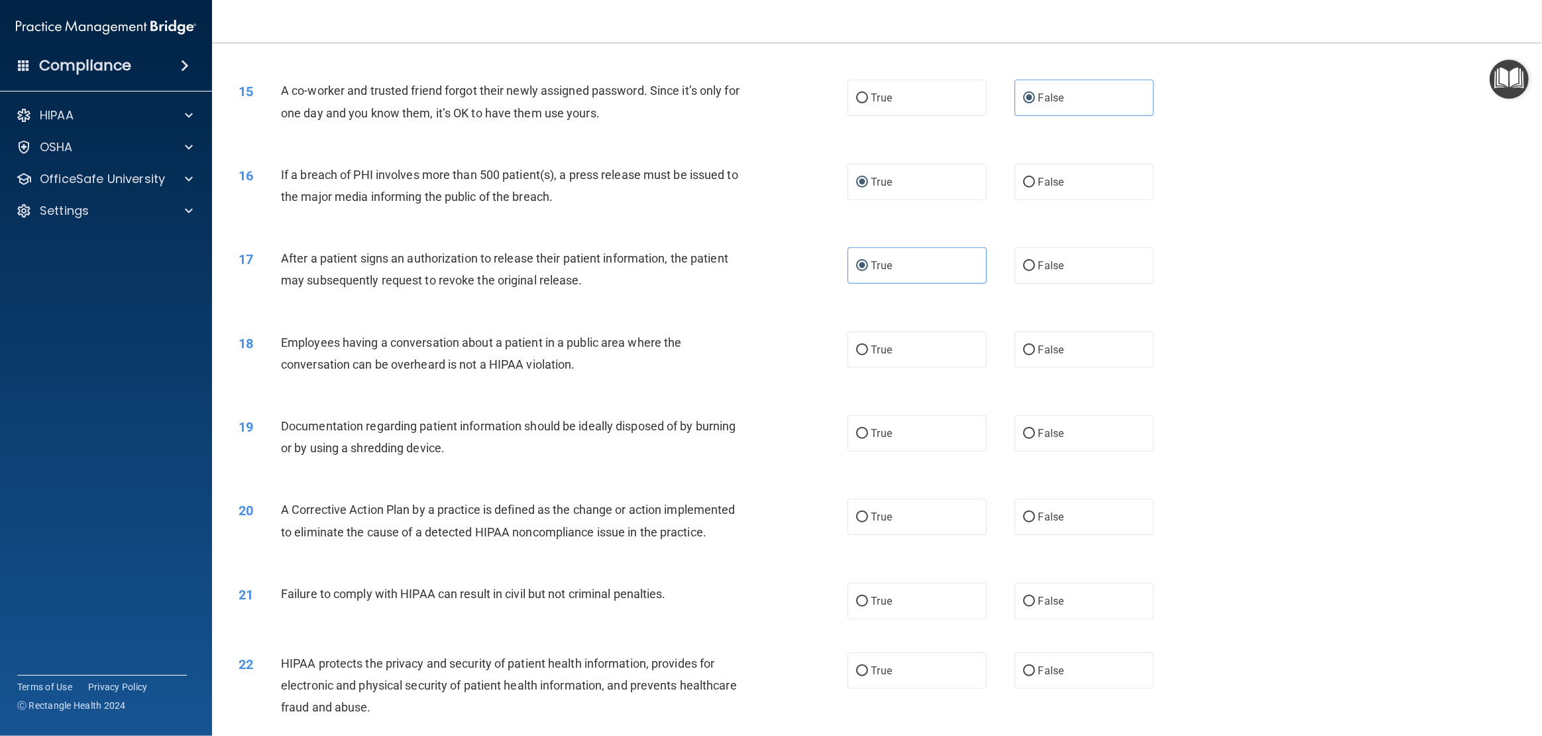
scroll to position [1247, 0]
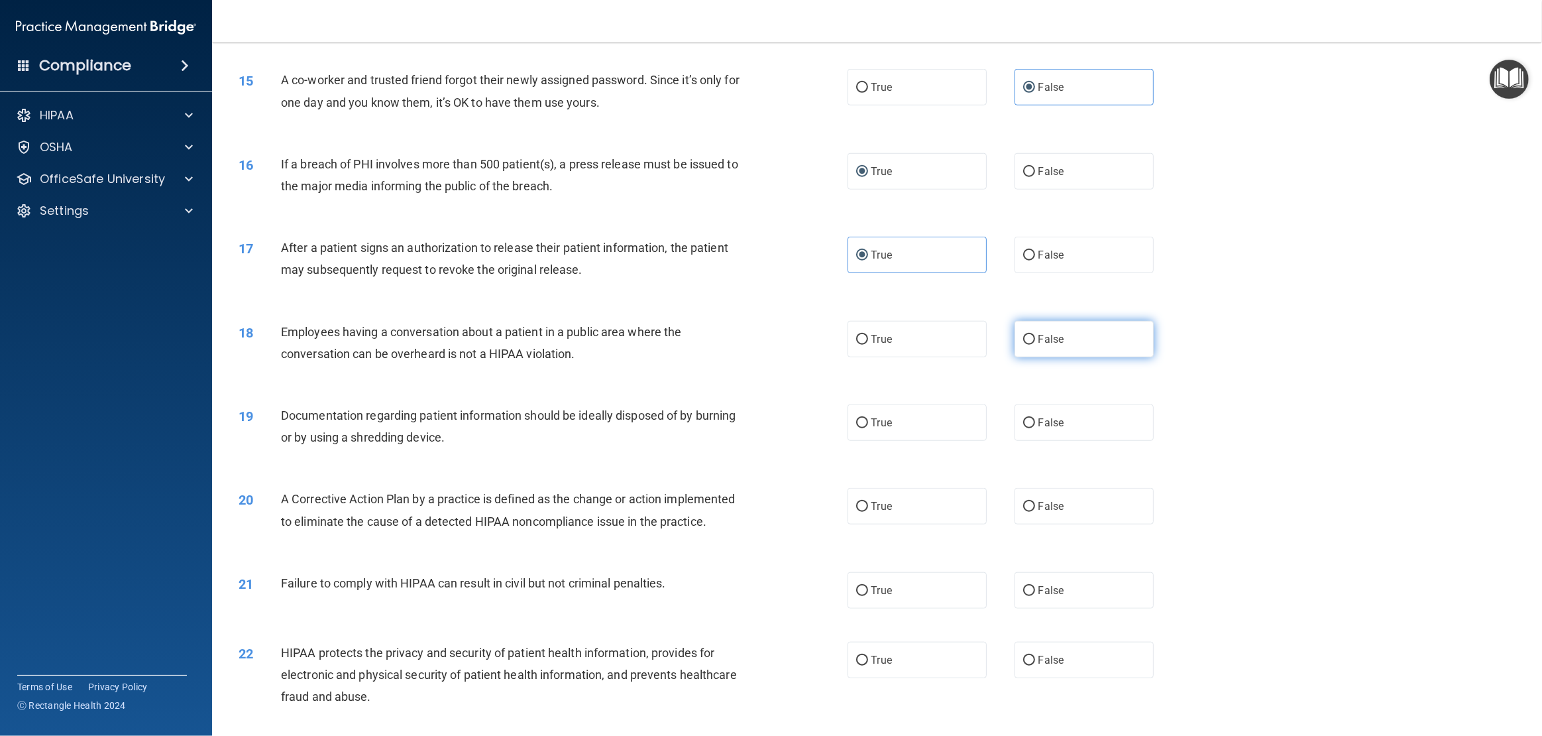
click at [1050, 339] on span "False" at bounding box center [1052, 339] width 26 height 13
click at [1035, 339] on input "False" at bounding box center [1029, 340] width 12 height 10
radio input "true"
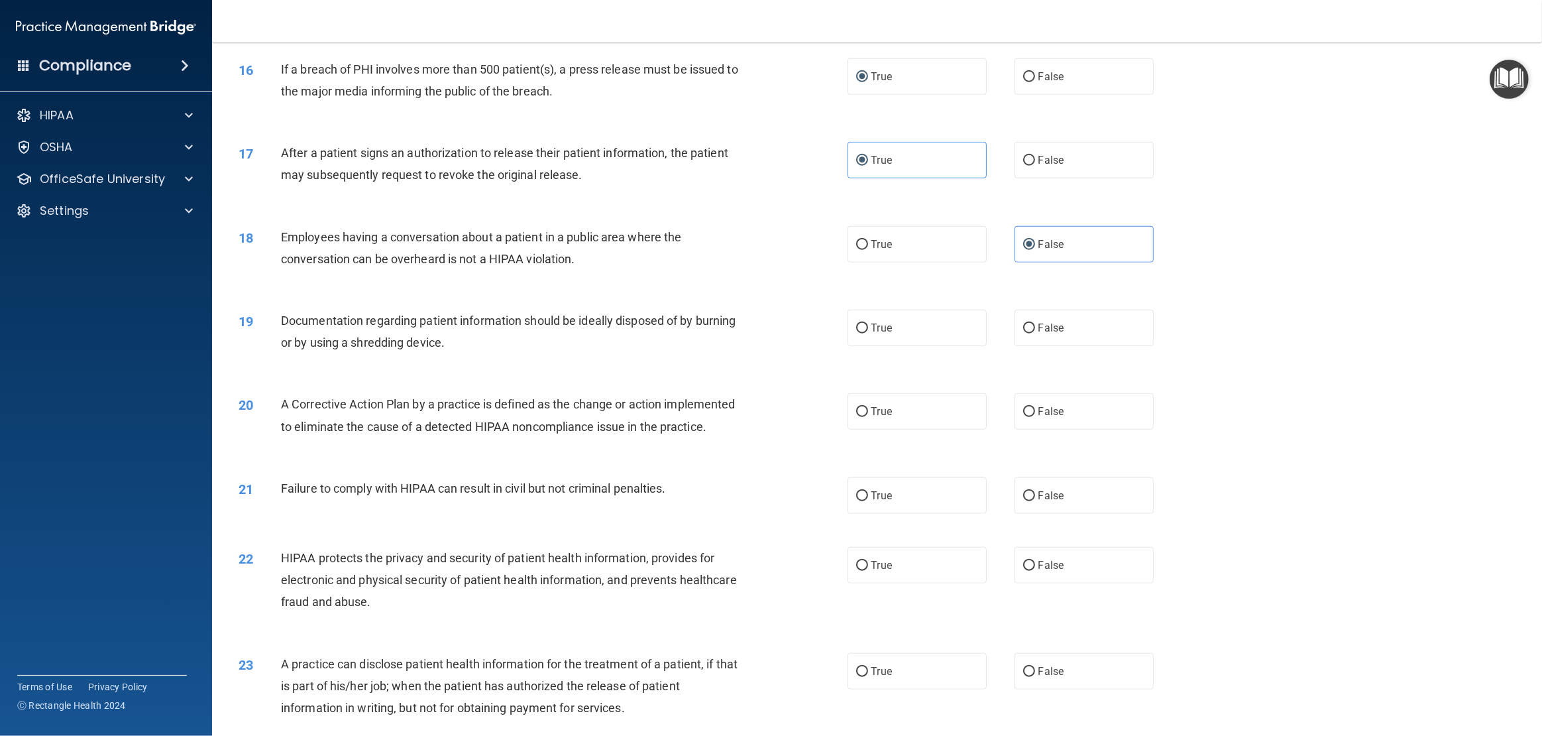
scroll to position [1344, 0]
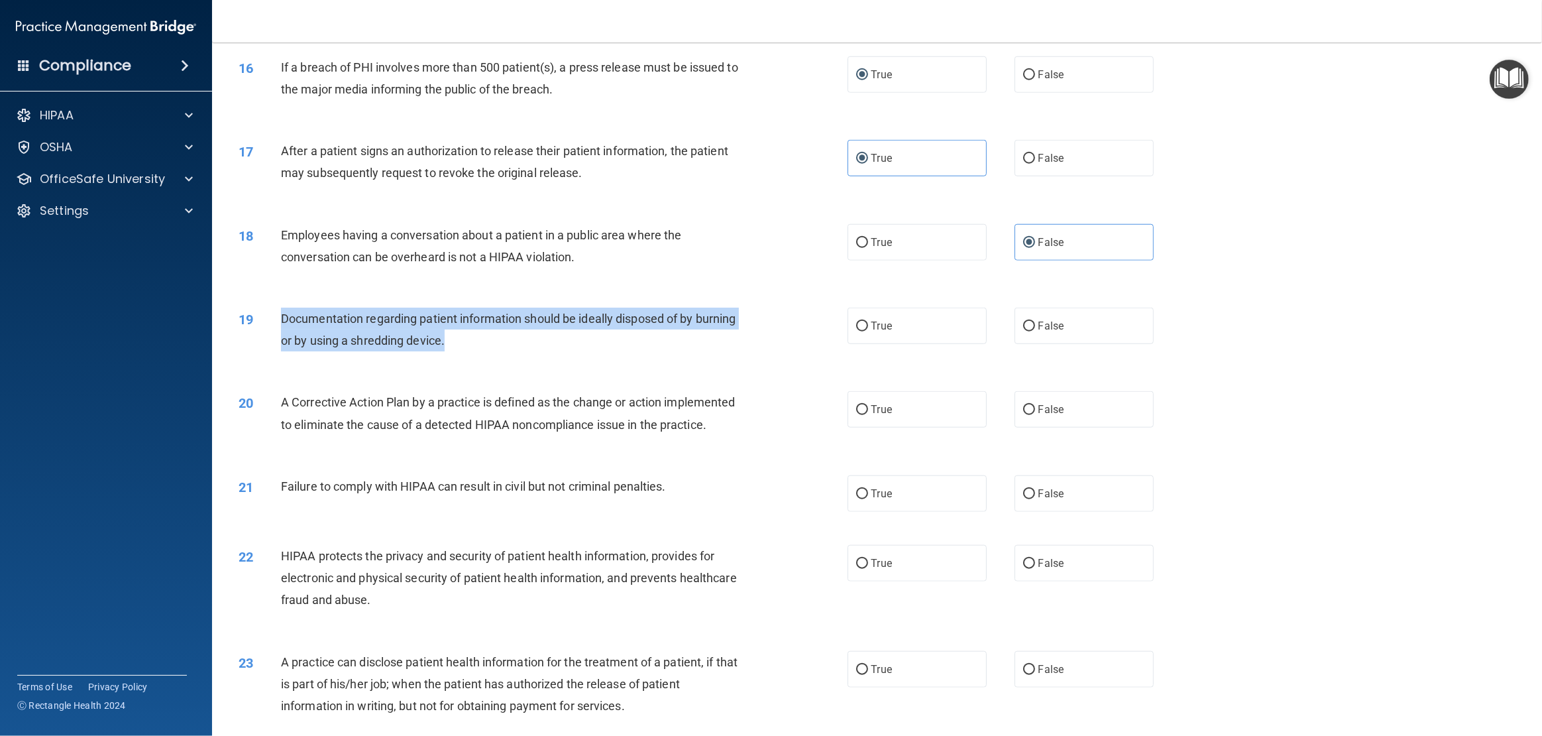
drag, startPoint x: 457, startPoint y: 337, endPoint x: 251, endPoint y: 325, distance: 206.5
click at [251, 325] on div "19 Documentation regarding patient information should be ideally disposed of by…" at bounding box center [543, 333] width 649 height 50
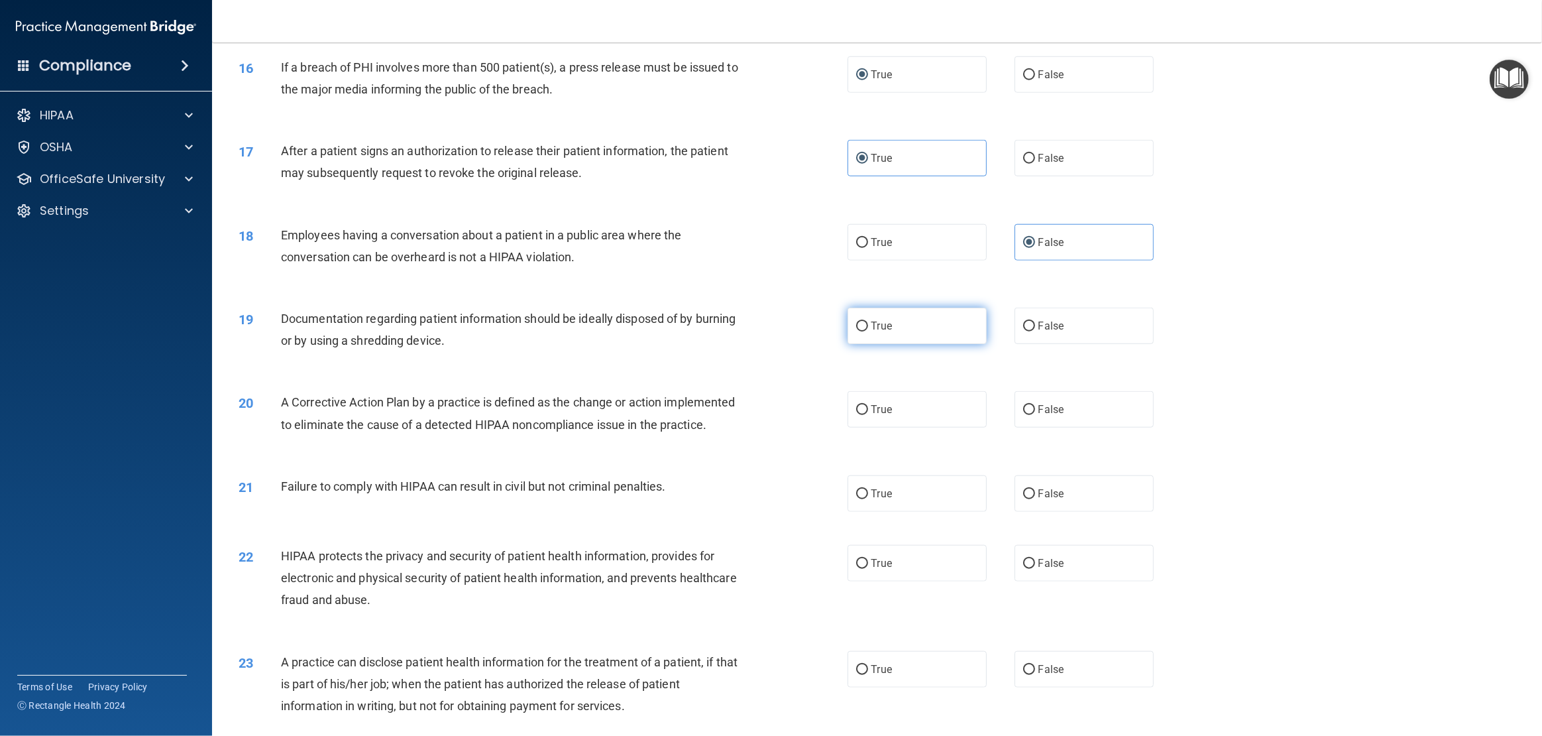
click at [868, 322] on label "True" at bounding box center [917, 326] width 139 height 36
click at [868, 322] on input "True" at bounding box center [862, 326] width 12 height 10
radio input "true"
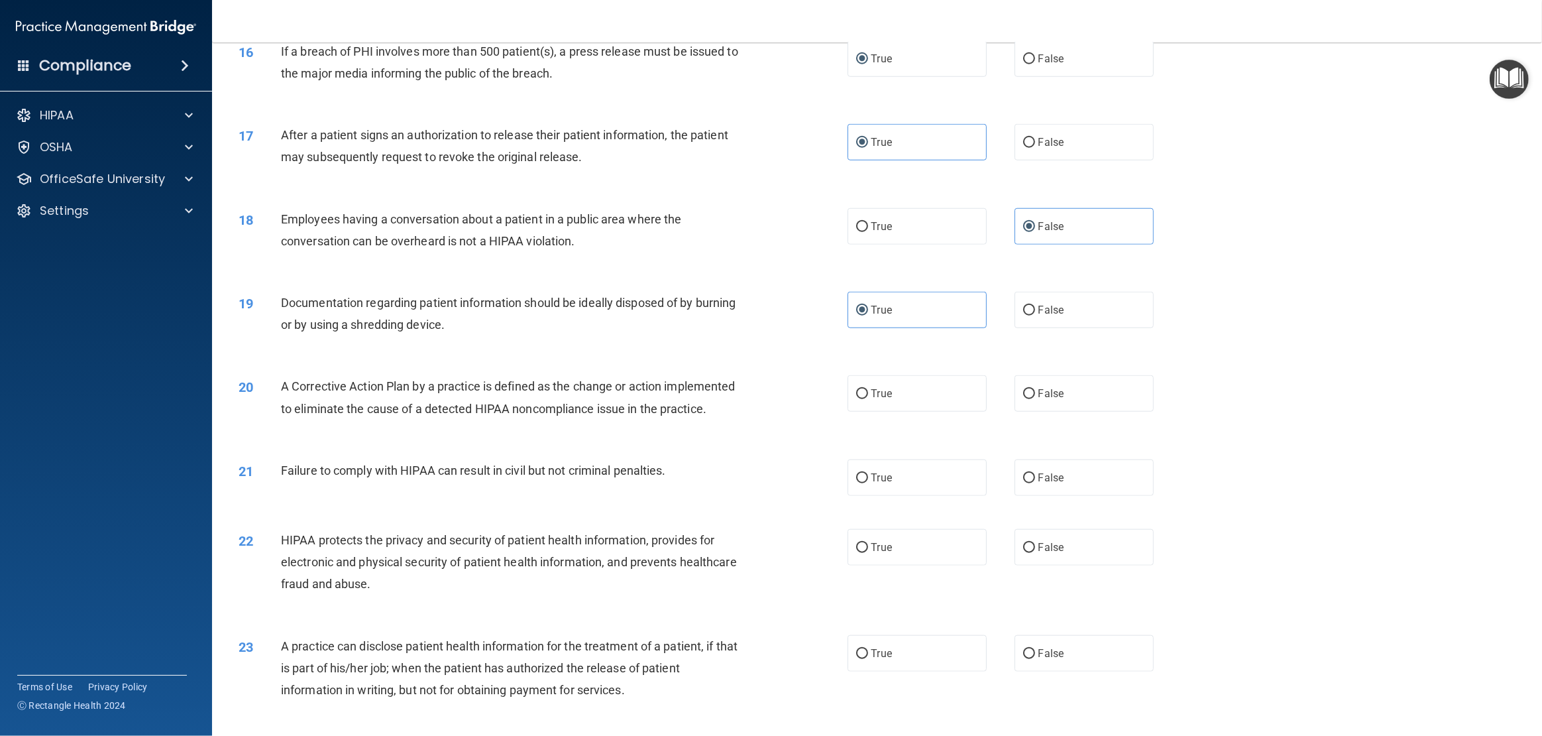
scroll to position [1366, 0]
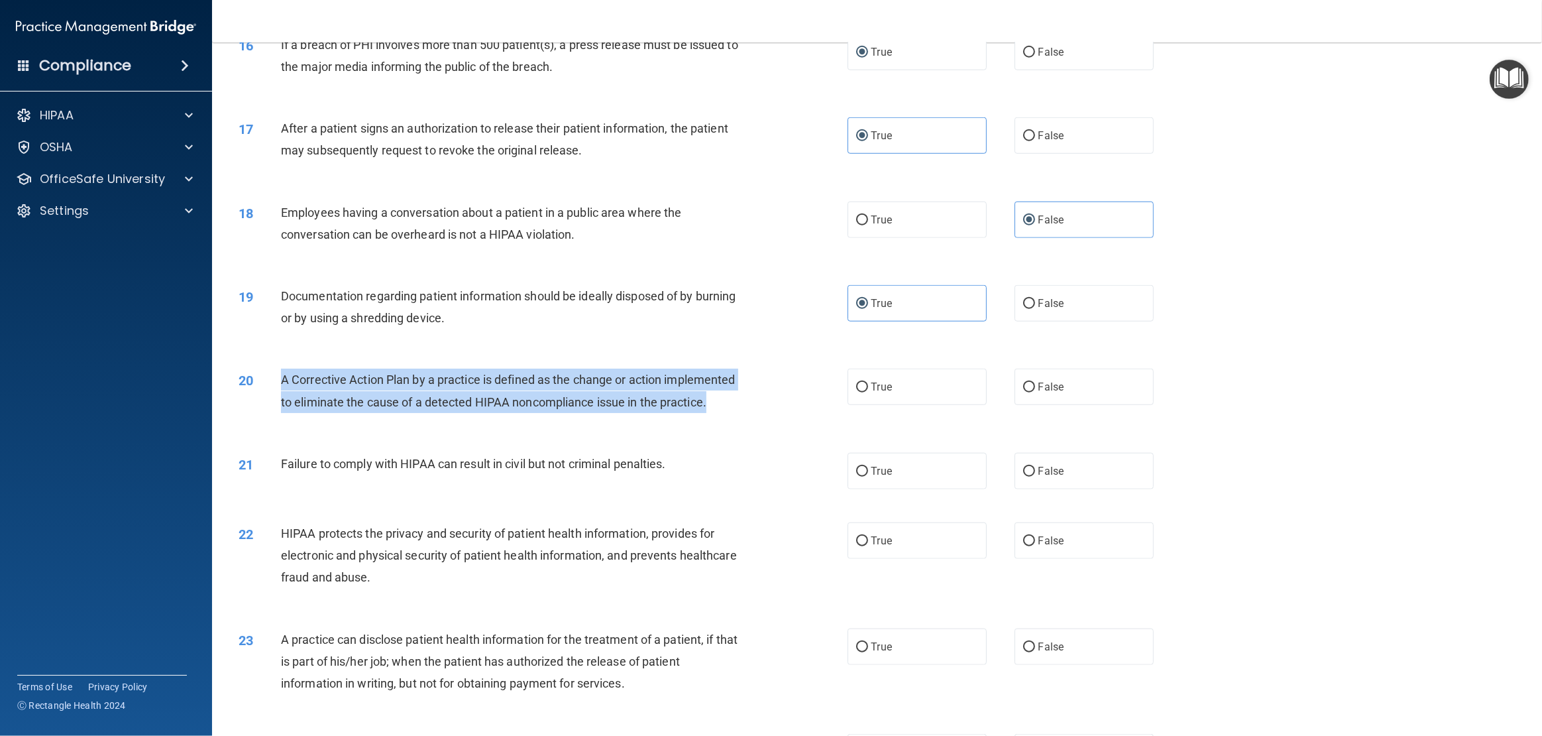
drag, startPoint x: 721, startPoint y: 400, endPoint x: 280, endPoint y: 382, distance: 440.5
click at [281, 382] on div "A Corrective Action Plan by a practice is defined as the change or action imple…" at bounding box center [516, 391] width 471 height 44
click at [864, 384] on input "True" at bounding box center [862, 387] width 12 height 10
radio input "true"
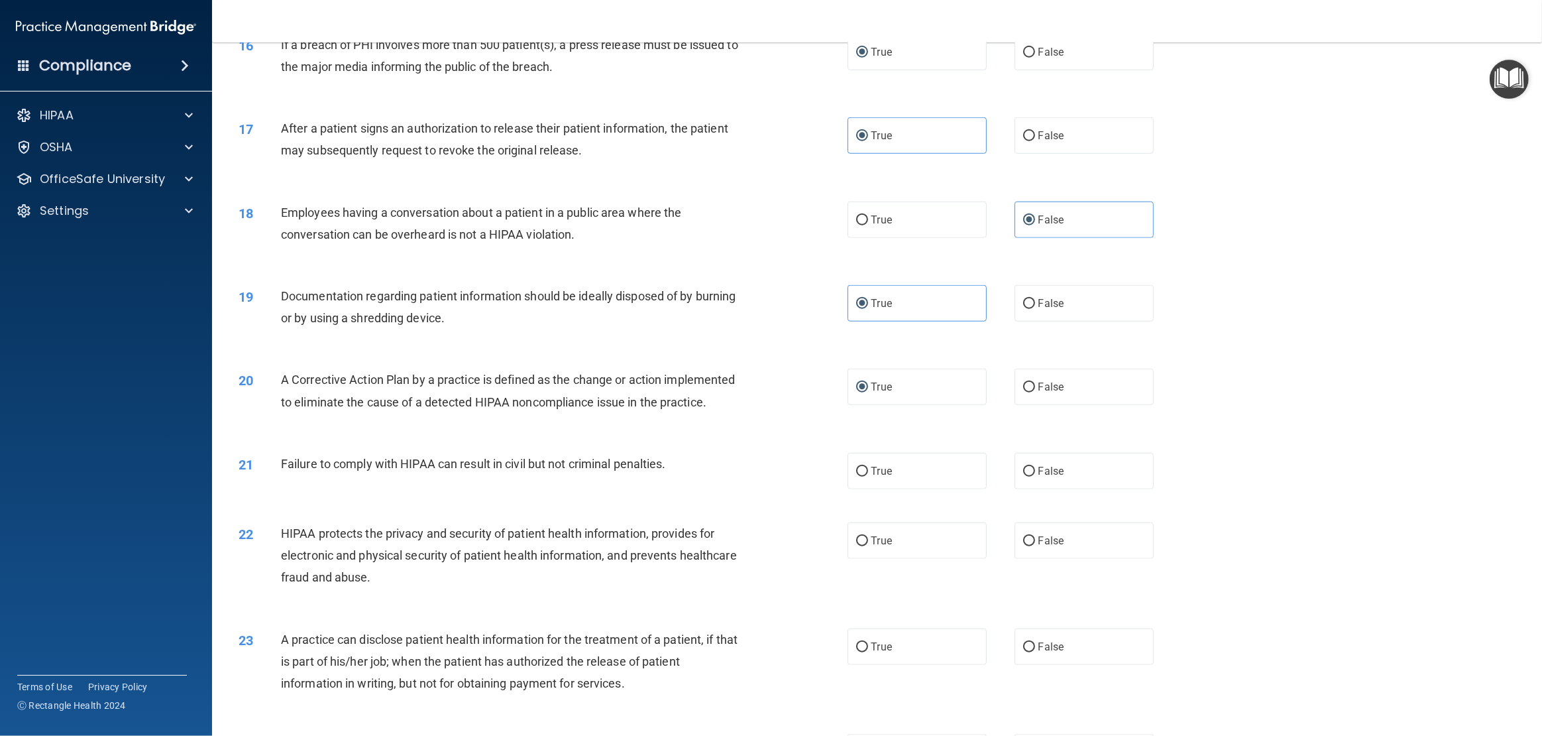
click at [689, 463] on div "Failure to comply with HIPAA can result in civil but not criminal penalties." at bounding box center [516, 464] width 471 height 22
drag, startPoint x: 689, startPoint y: 463, endPoint x: 259, endPoint y: 466, distance: 430.2
click at [259, 466] on div "21 Failure to comply with HIPAA can result in civil but not criminal penalties." at bounding box center [543, 467] width 649 height 29
click at [1053, 475] on span "False" at bounding box center [1052, 471] width 26 height 13
click at [1035, 475] on input "False" at bounding box center [1029, 472] width 12 height 10
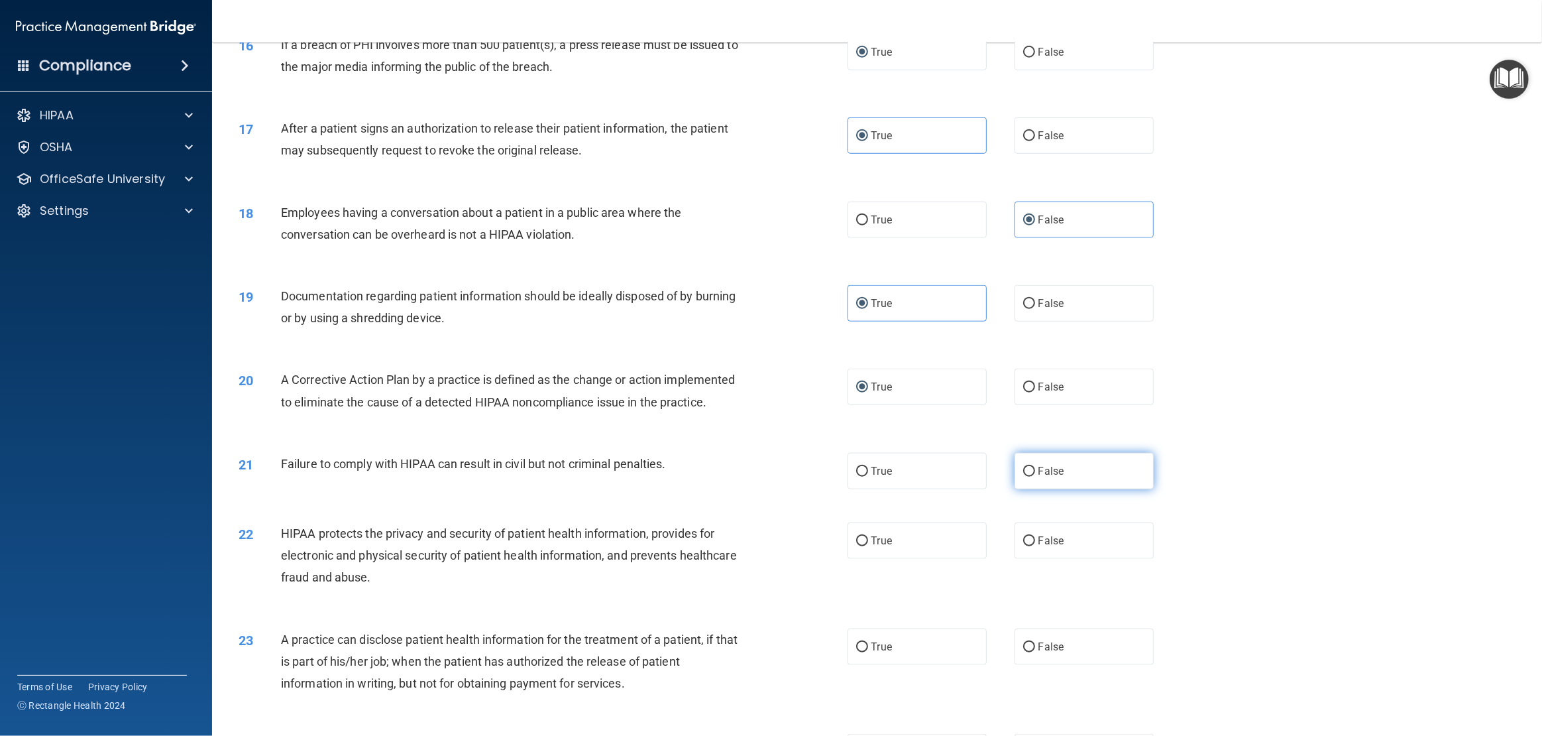
radio input "true"
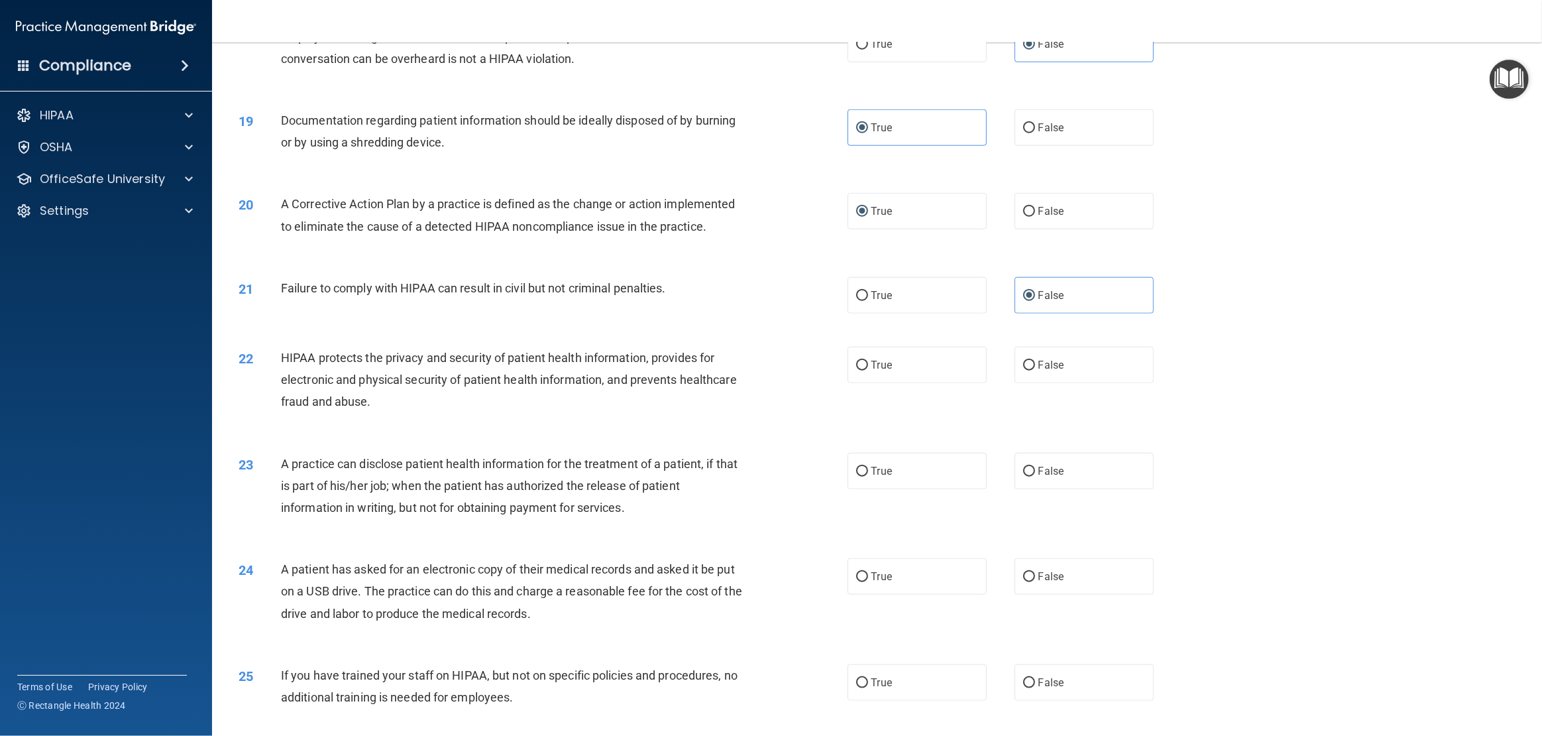
scroll to position [1543, 0]
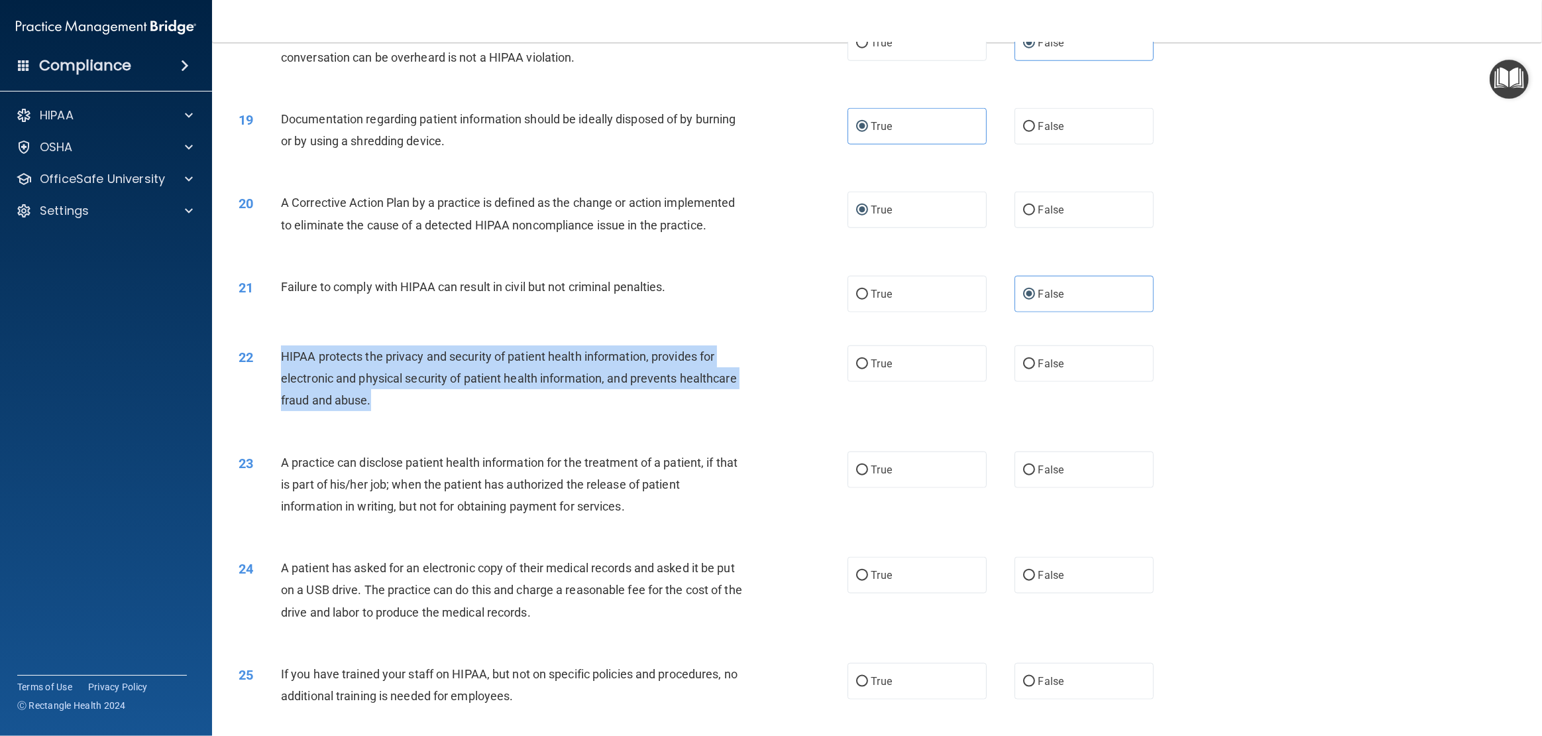
drag, startPoint x: 409, startPoint y: 400, endPoint x: 264, endPoint y: 357, distance: 151.2
click at [264, 357] on div "22 HIPAA protects the privacy and security of patient health information, provi…" at bounding box center [543, 381] width 649 height 73
click at [860, 359] on input "True" at bounding box center [862, 364] width 12 height 10
radio input "true"
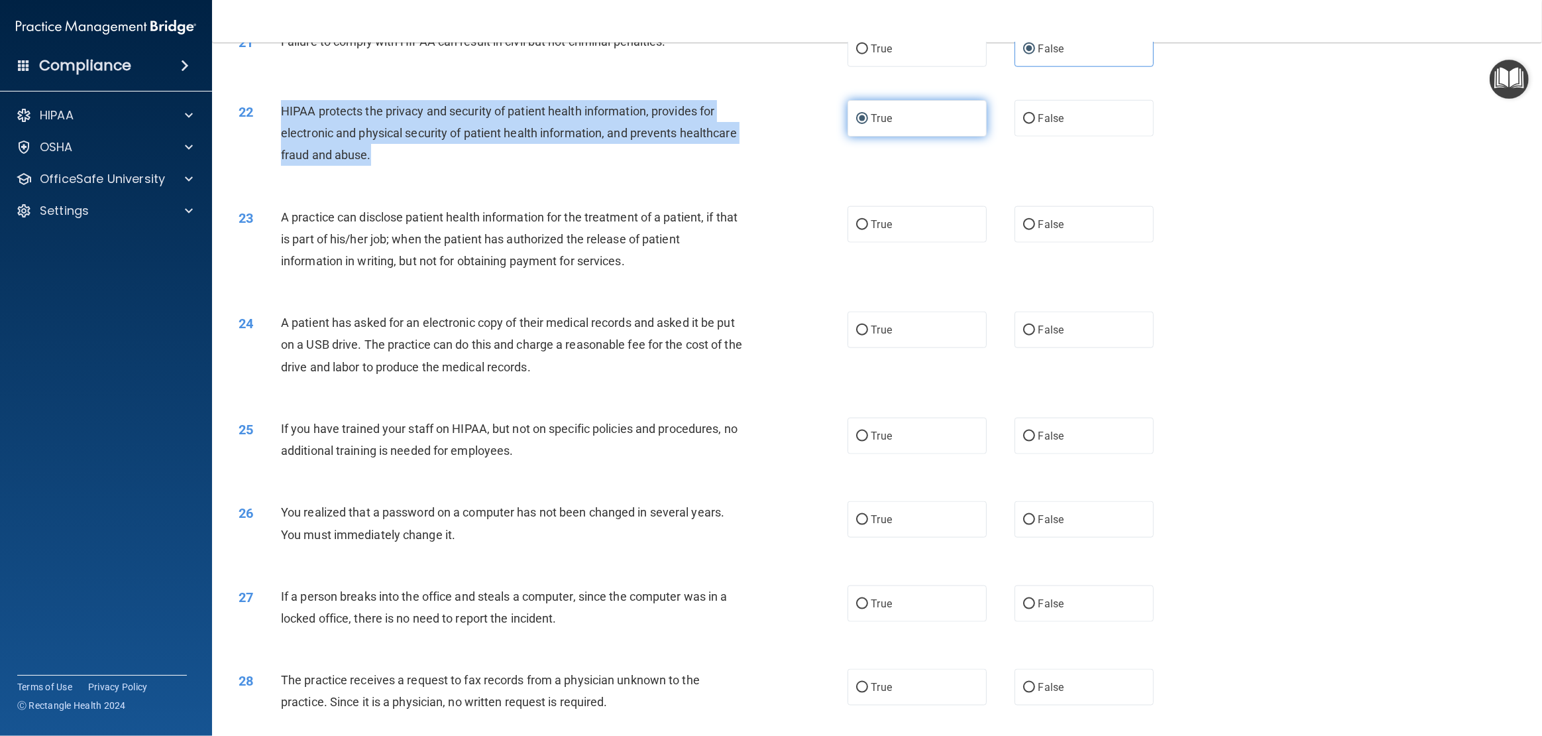
scroll to position [1791, 0]
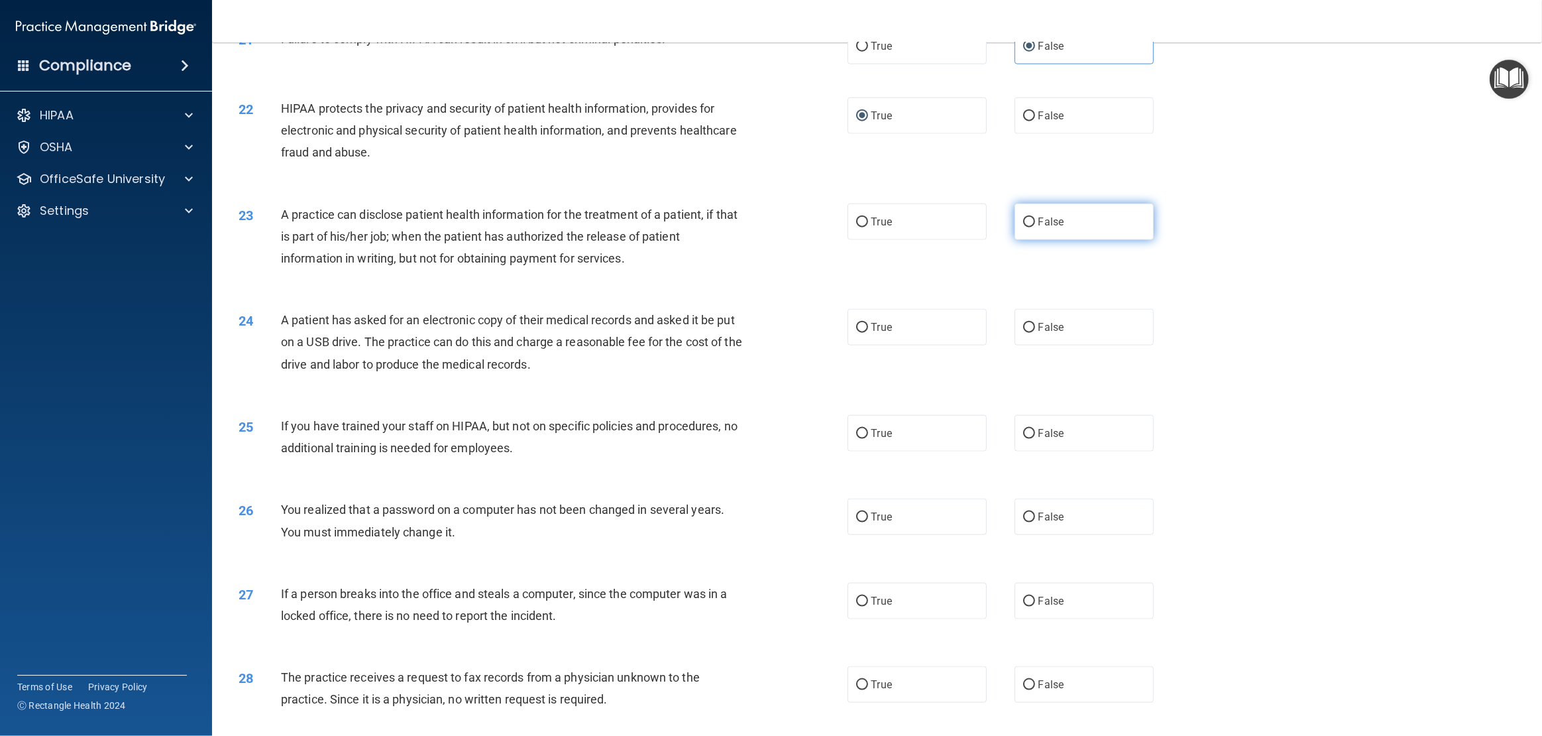
click at [1031, 229] on label "False" at bounding box center [1084, 221] width 139 height 36
click at [1031, 227] on input "False" at bounding box center [1029, 222] width 12 height 10
radio input "true"
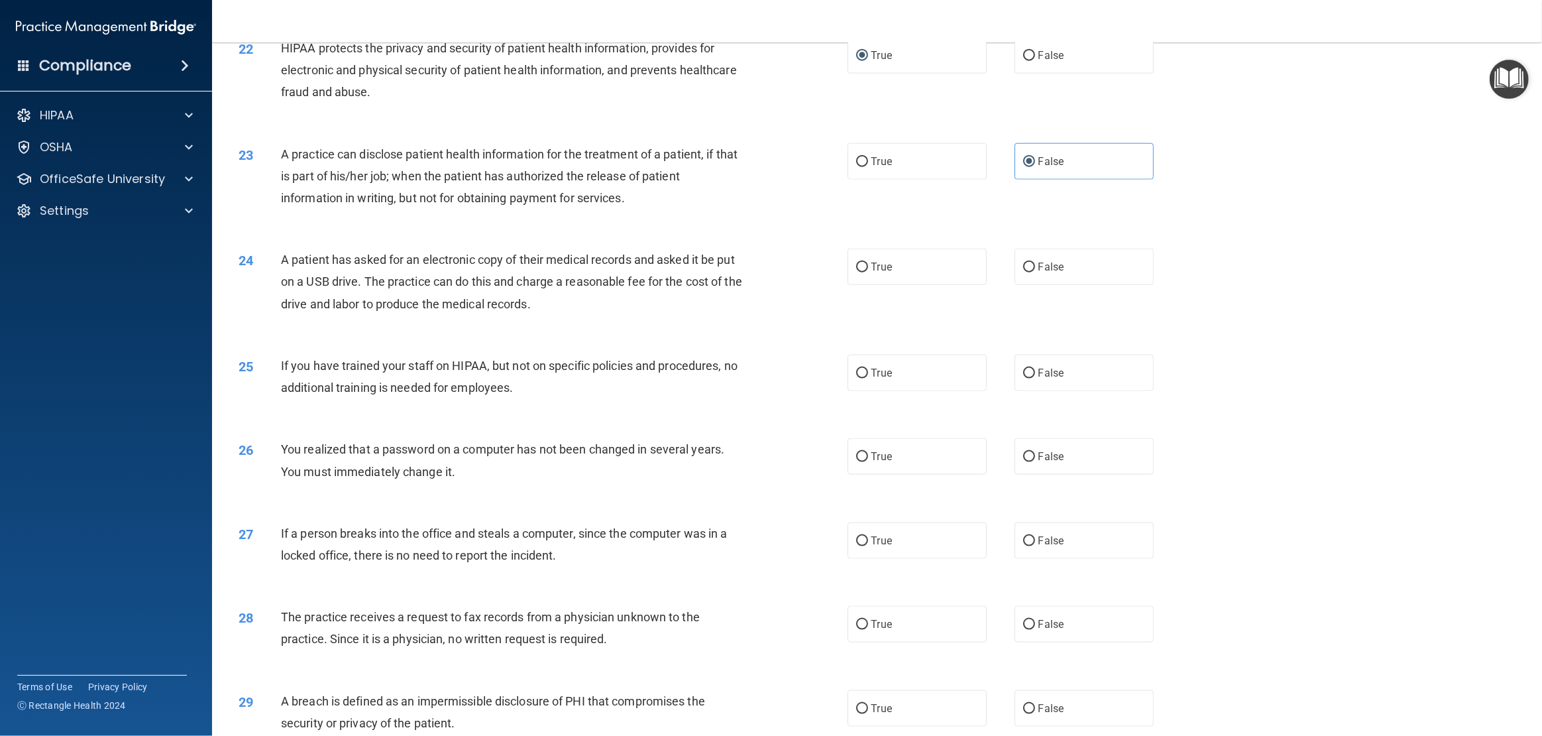
scroll to position [1855, 0]
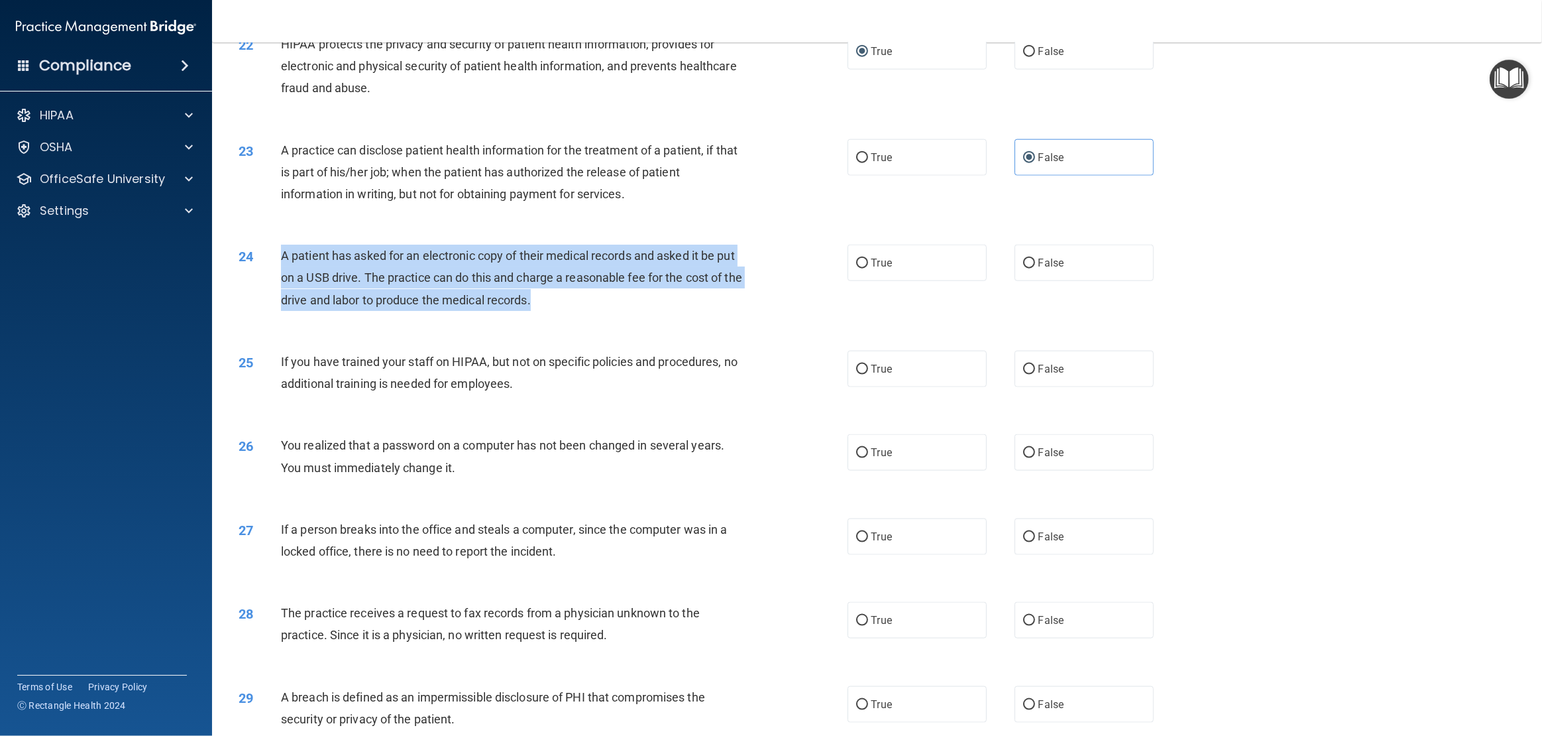
drag, startPoint x: 571, startPoint y: 296, endPoint x: 258, endPoint y: 255, distance: 315.5
click at [258, 255] on div "24 A patient has asked for an electronic copy of their medical records and aske…" at bounding box center [543, 281] width 649 height 73
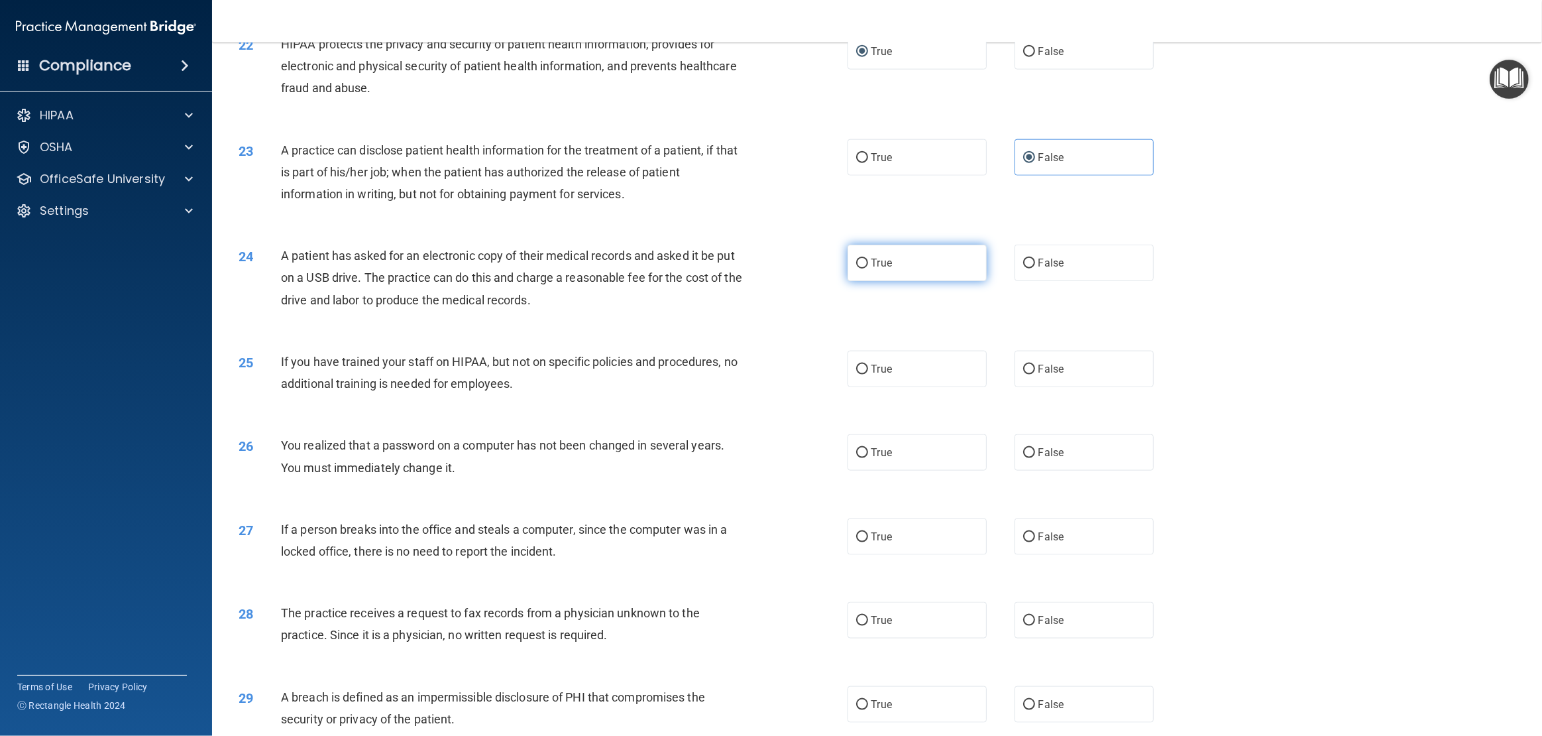
click at [880, 270] on label "True" at bounding box center [917, 263] width 139 height 36
click at [868, 268] on input "True" at bounding box center [862, 264] width 12 height 10
radio input "true"
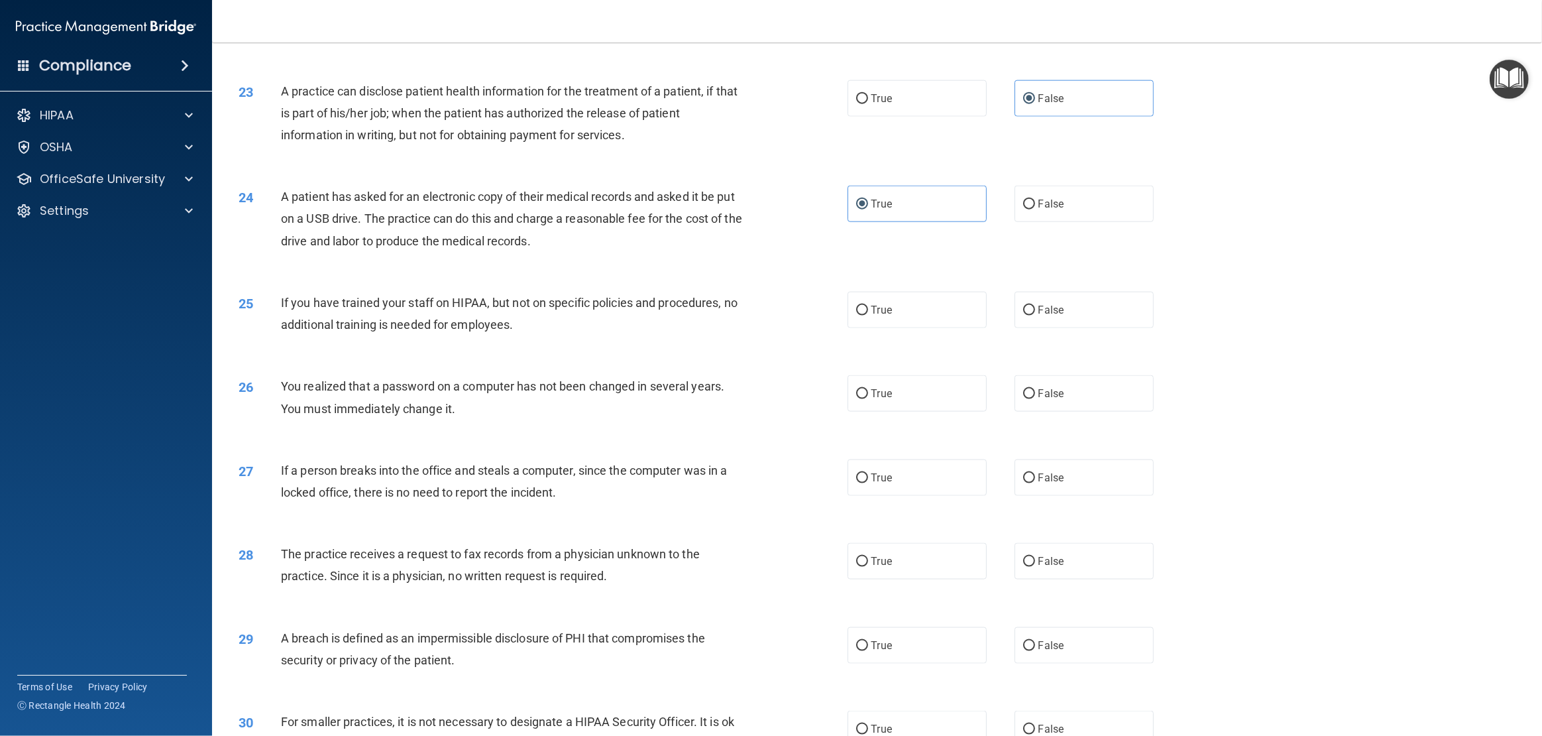
scroll to position [1919, 0]
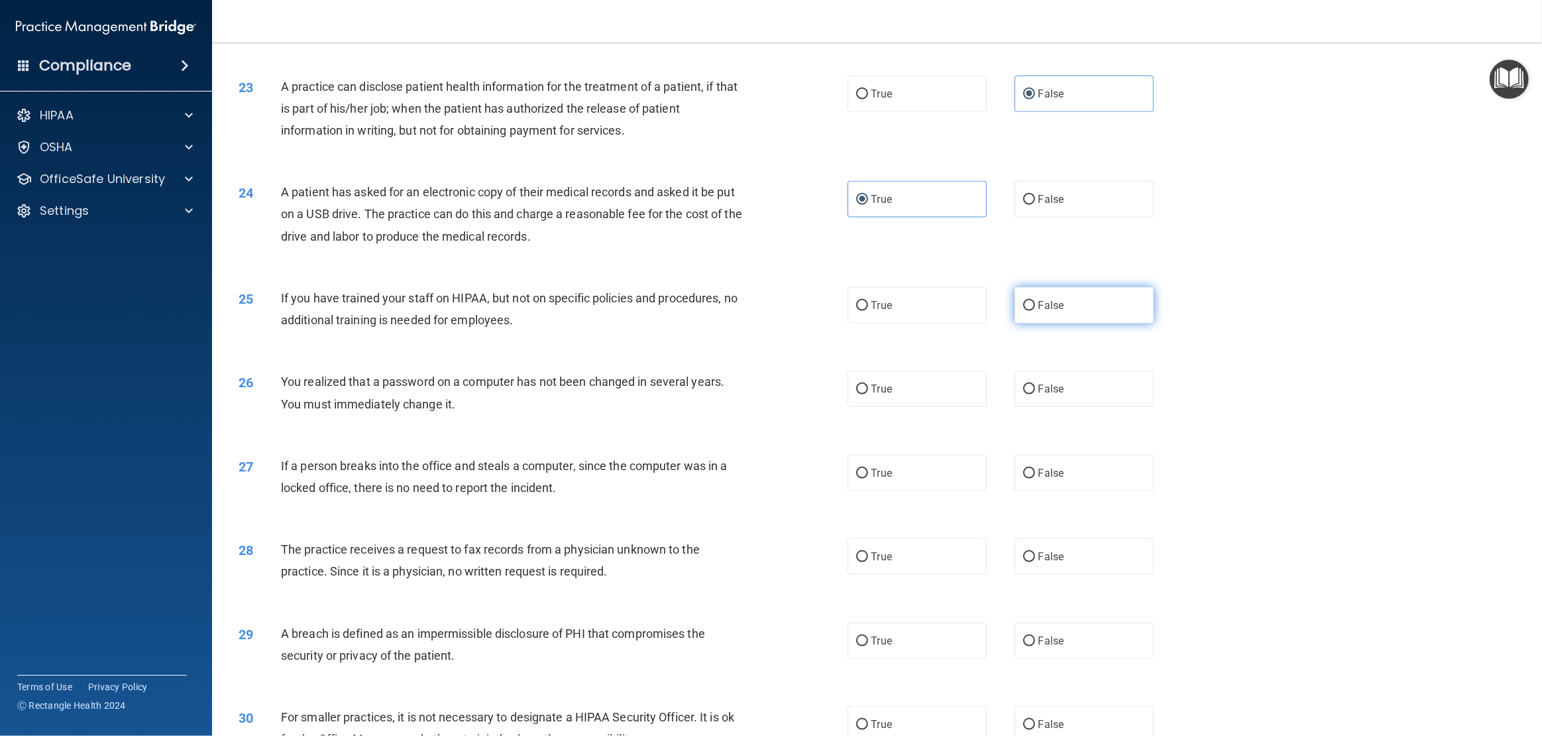
click at [1039, 302] on span "False" at bounding box center [1052, 305] width 26 height 13
click at [1035, 302] on input "False" at bounding box center [1029, 306] width 12 height 10
radio input "true"
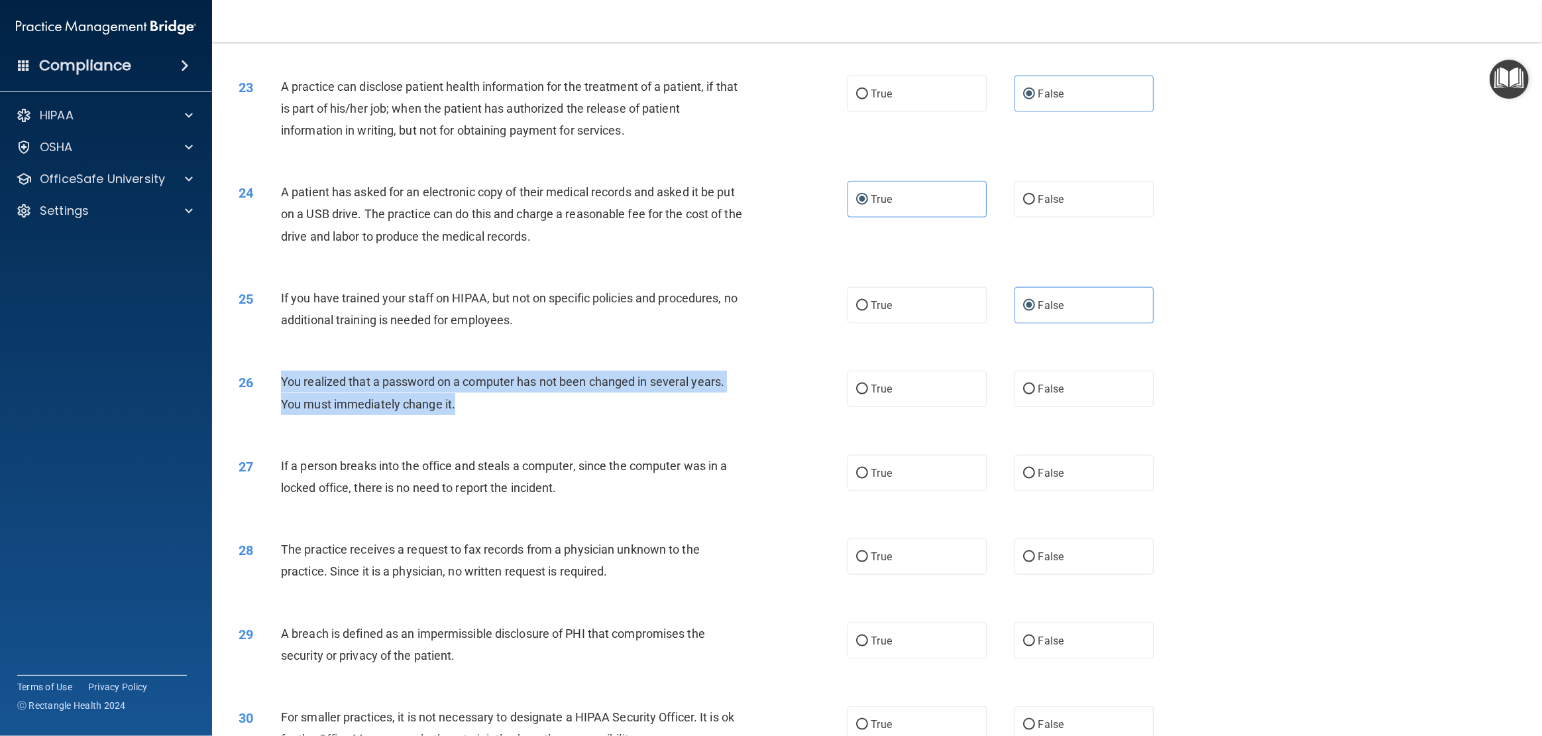
drag, startPoint x: 474, startPoint y: 406, endPoint x: 279, endPoint y: 388, distance: 195.7
click at [279, 388] on div "26 You realized that a password on a computer has not been changed in several y…" at bounding box center [543, 396] width 649 height 50
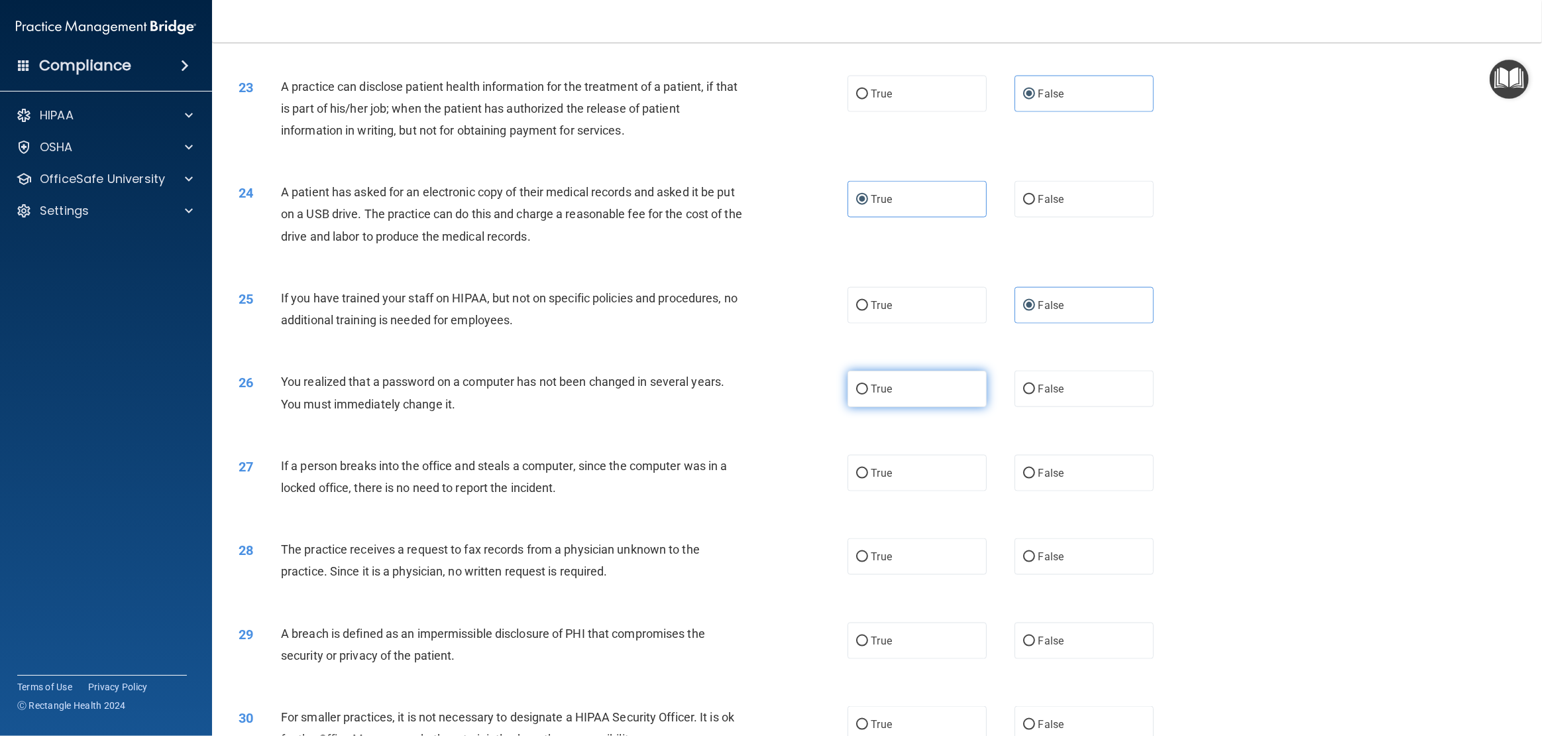
click at [877, 394] on span "True" at bounding box center [882, 388] width 21 height 13
click at [868, 394] on input "True" at bounding box center [862, 389] width 12 height 10
radio input "true"
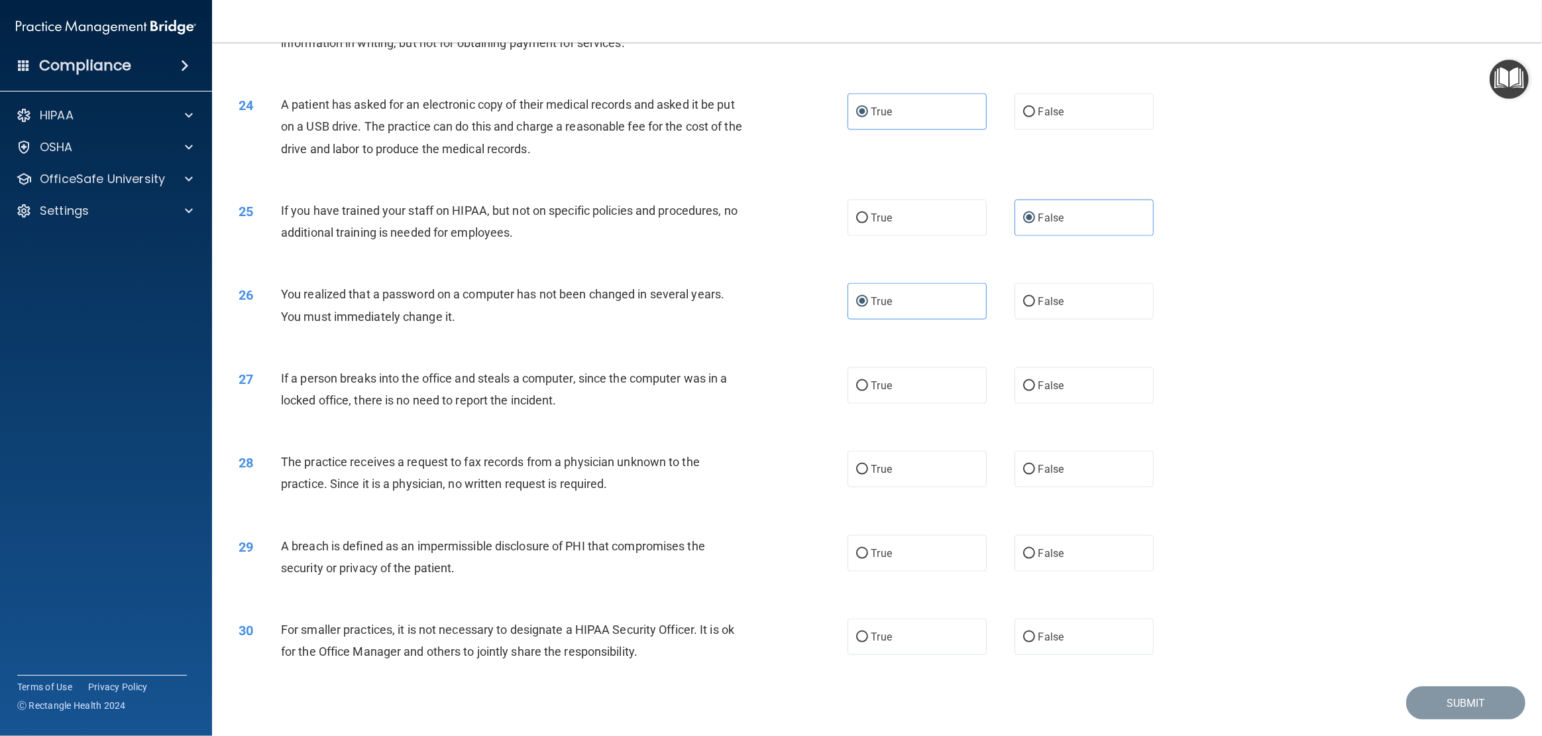
scroll to position [2010, 0]
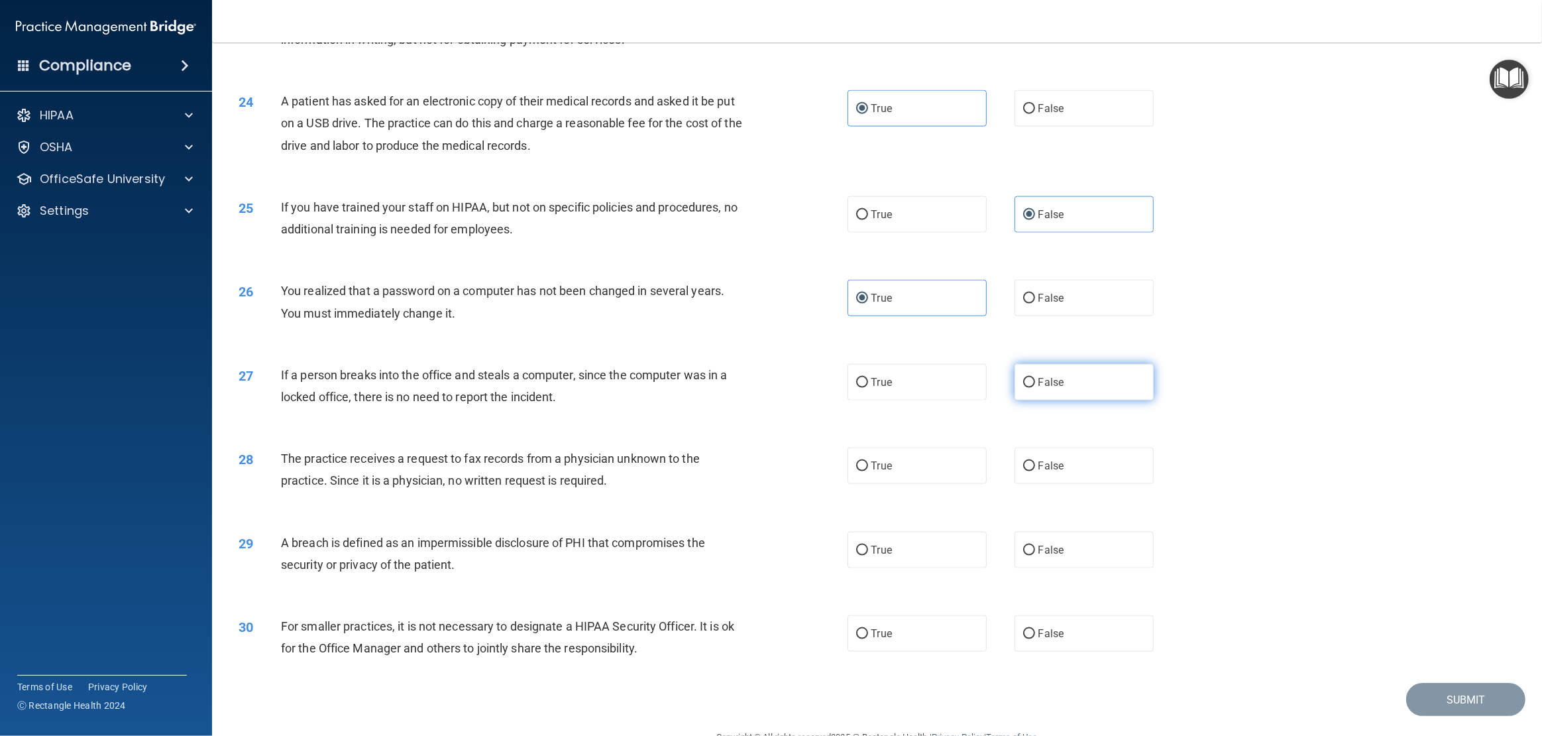
click at [1045, 382] on span "False" at bounding box center [1052, 382] width 26 height 13
click at [1035, 382] on input "False" at bounding box center [1029, 383] width 12 height 10
radio input "true"
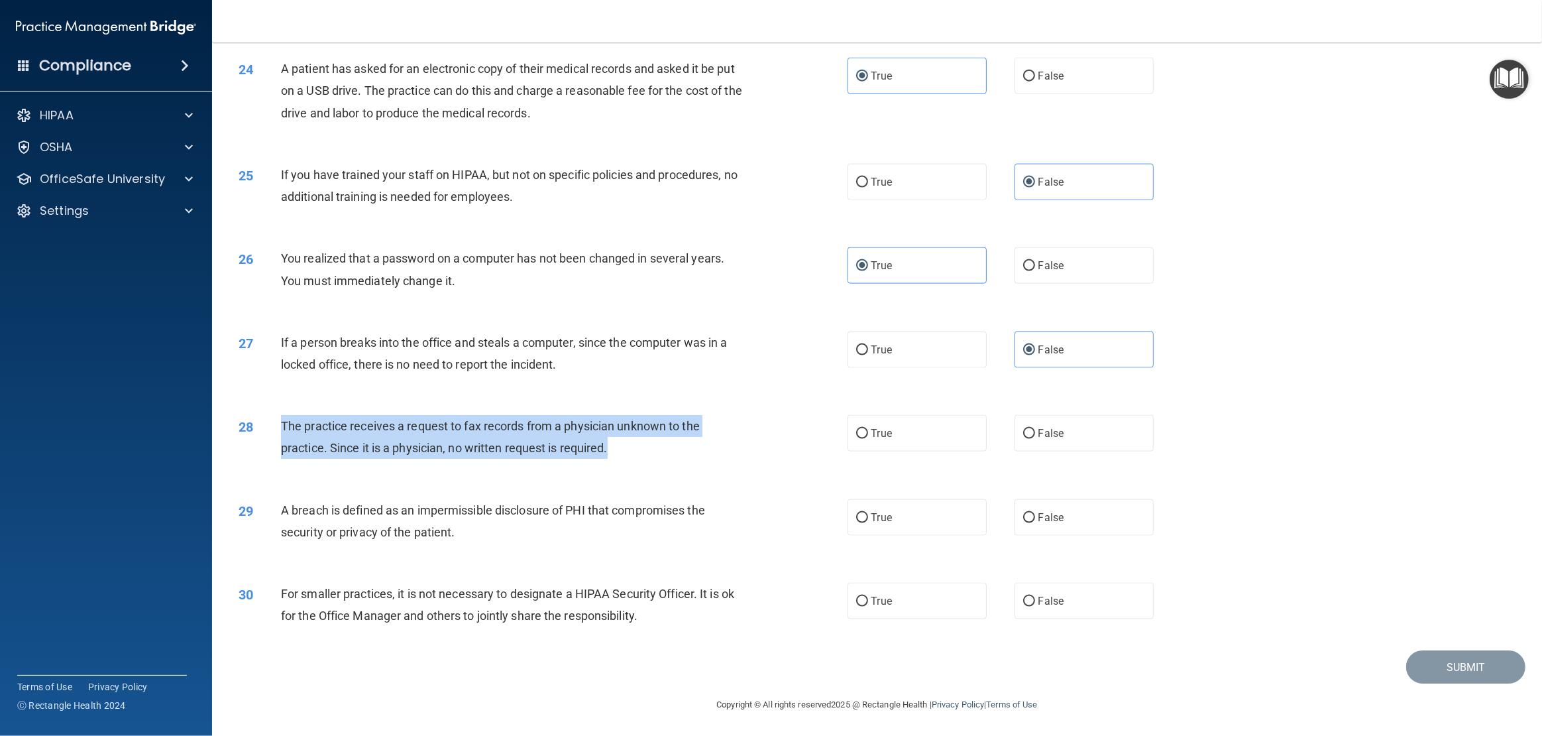
drag, startPoint x: 663, startPoint y: 449, endPoint x: 281, endPoint y: 426, distance: 382.5
click at [281, 426] on div "The practice receives a request to fax records from a physician unknown to the …" at bounding box center [516, 437] width 471 height 44
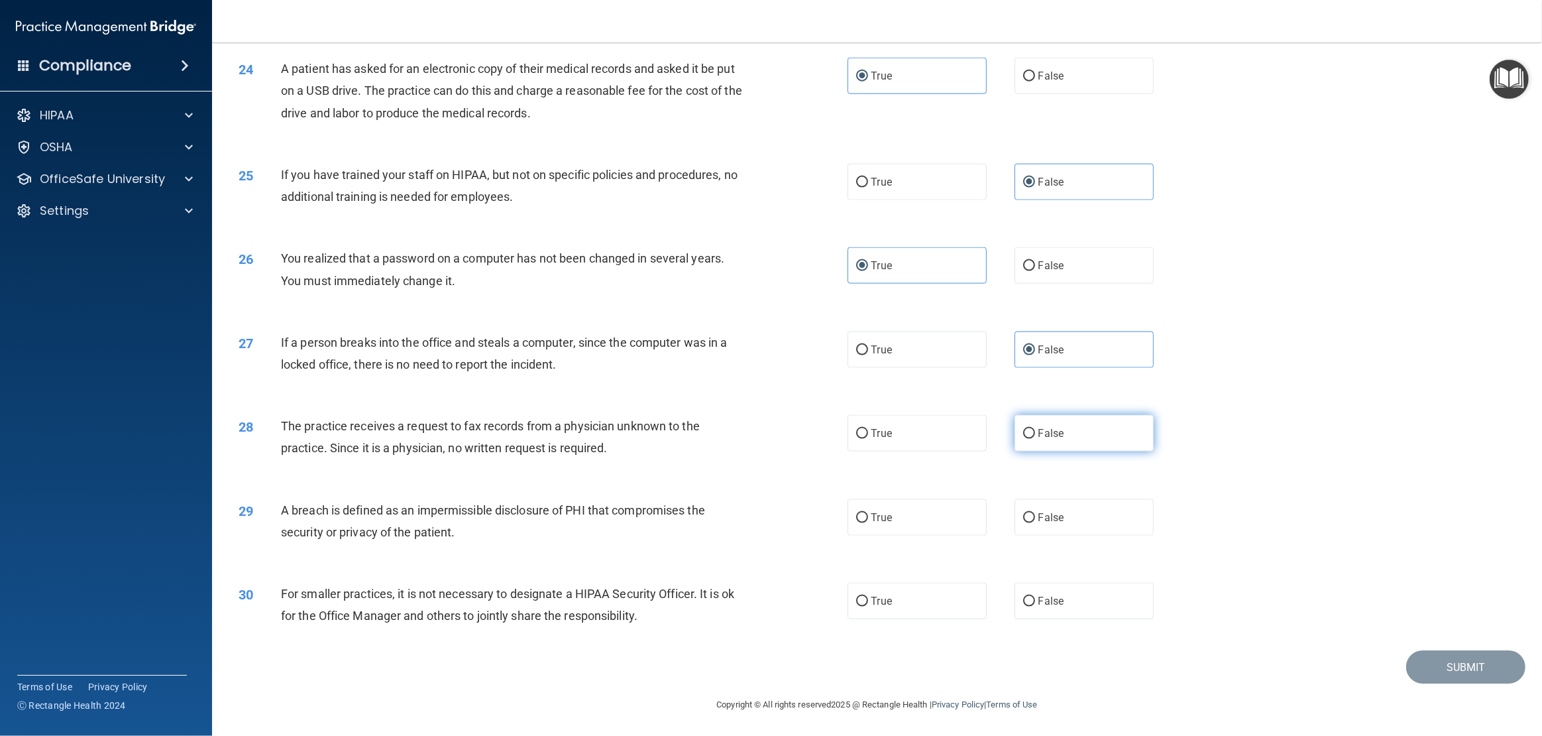
click at [1033, 439] on label "False" at bounding box center [1084, 433] width 139 height 36
click at [1033, 439] on input "False" at bounding box center [1029, 434] width 12 height 10
radio input "true"
click at [862, 520] on input "True" at bounding box center [862, 518] width 12 height 10
radio input "true"
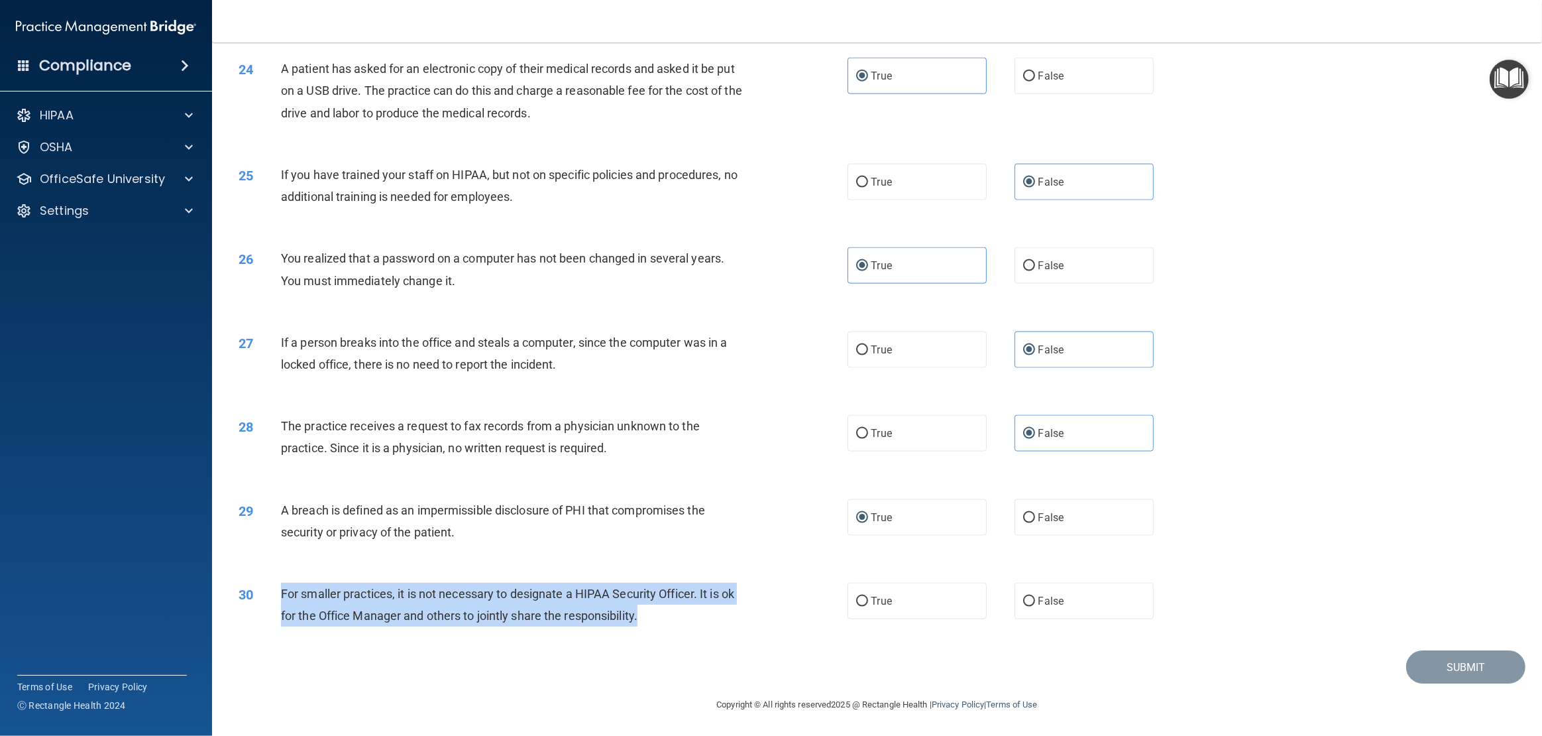
drag, startPoint x: 651, startPoint y: 614, endPoint x: 260, endPoint y: 604, distance: 391.2
click at [260, 604] on div "30 For smaller practices, it is not necessary to designate a HIPAA Security Off…" at bounding box center [543, 608] width 649 height 50
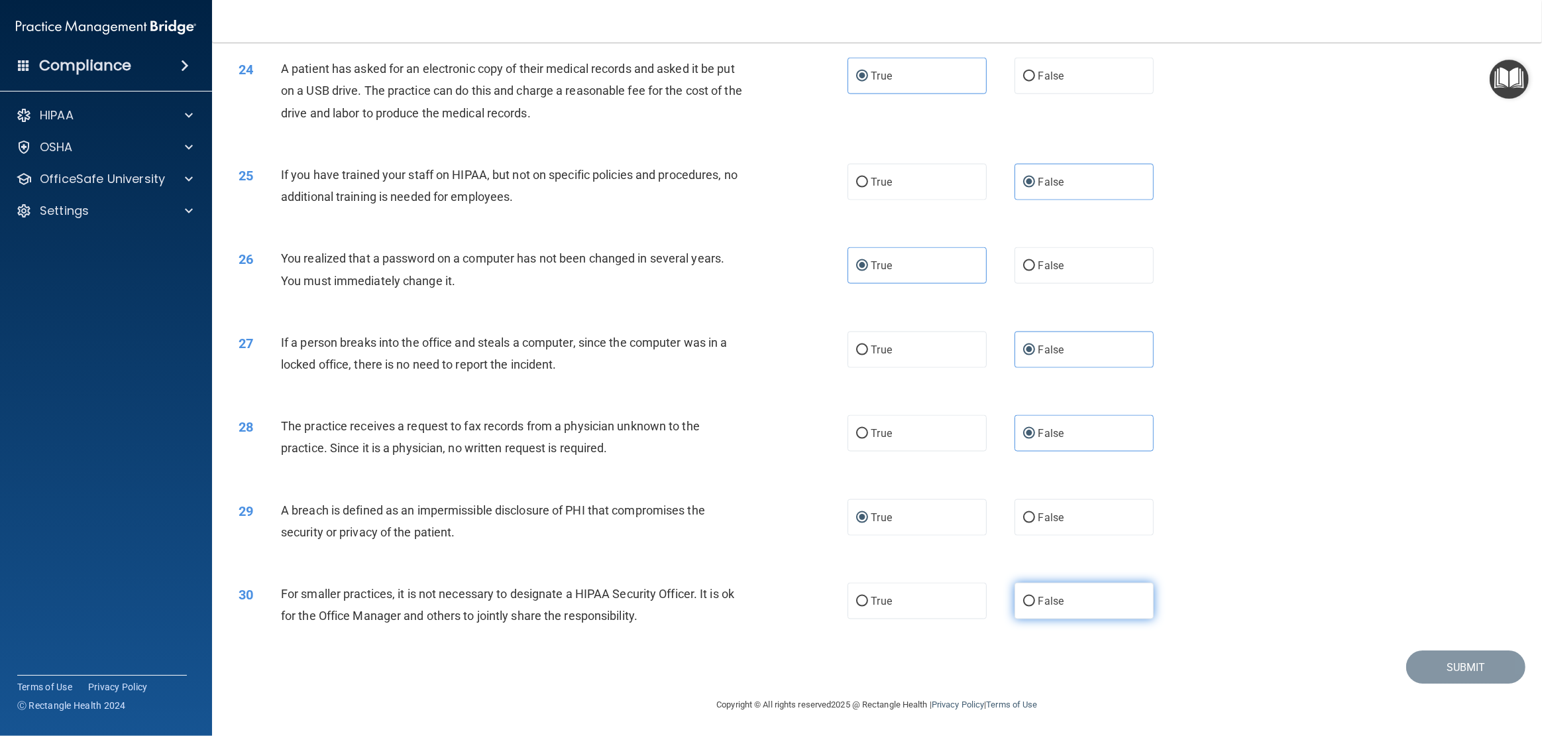
click at [1031, 606] on label "False" at bounding box center [1084, 601] width 139 height 36
click at [1031, 606] on input "False" at bounding box center [1029, 602] width 12 height 10
radio input "true"
click at [1489, 678] on button "Submit" at bounding box center [1466, 667] width 119 height 34
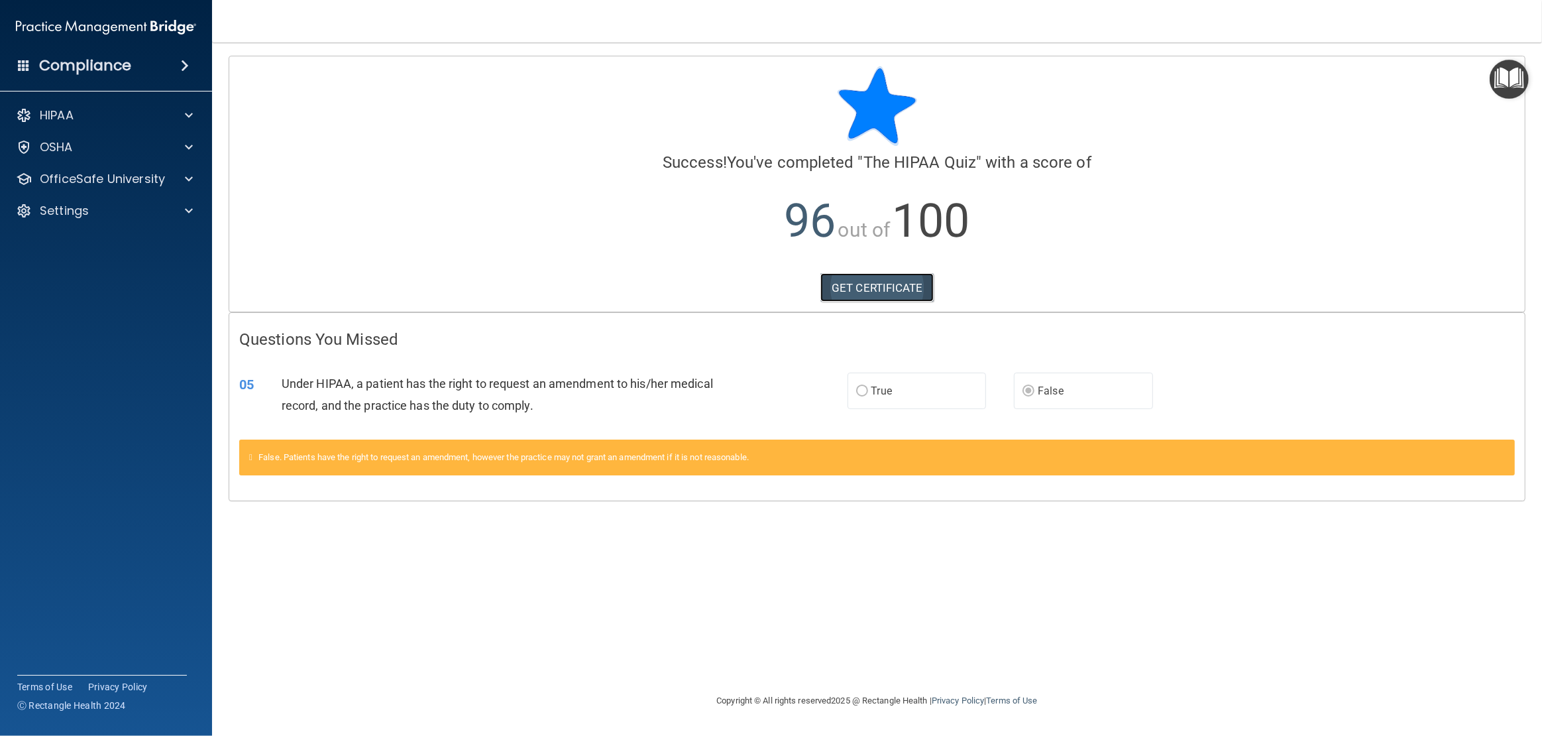
click at [893, 293] on link "GET CERTIFICATE" at bounding box center [877, 287] width 113 height 29
click at [93, 113] on div "HIPAA" at bounding box center [88, 115] width 164 height 16
click at [109, 62] on h4 "Compliance" at bounding box center [85, 65] width 92 height 19
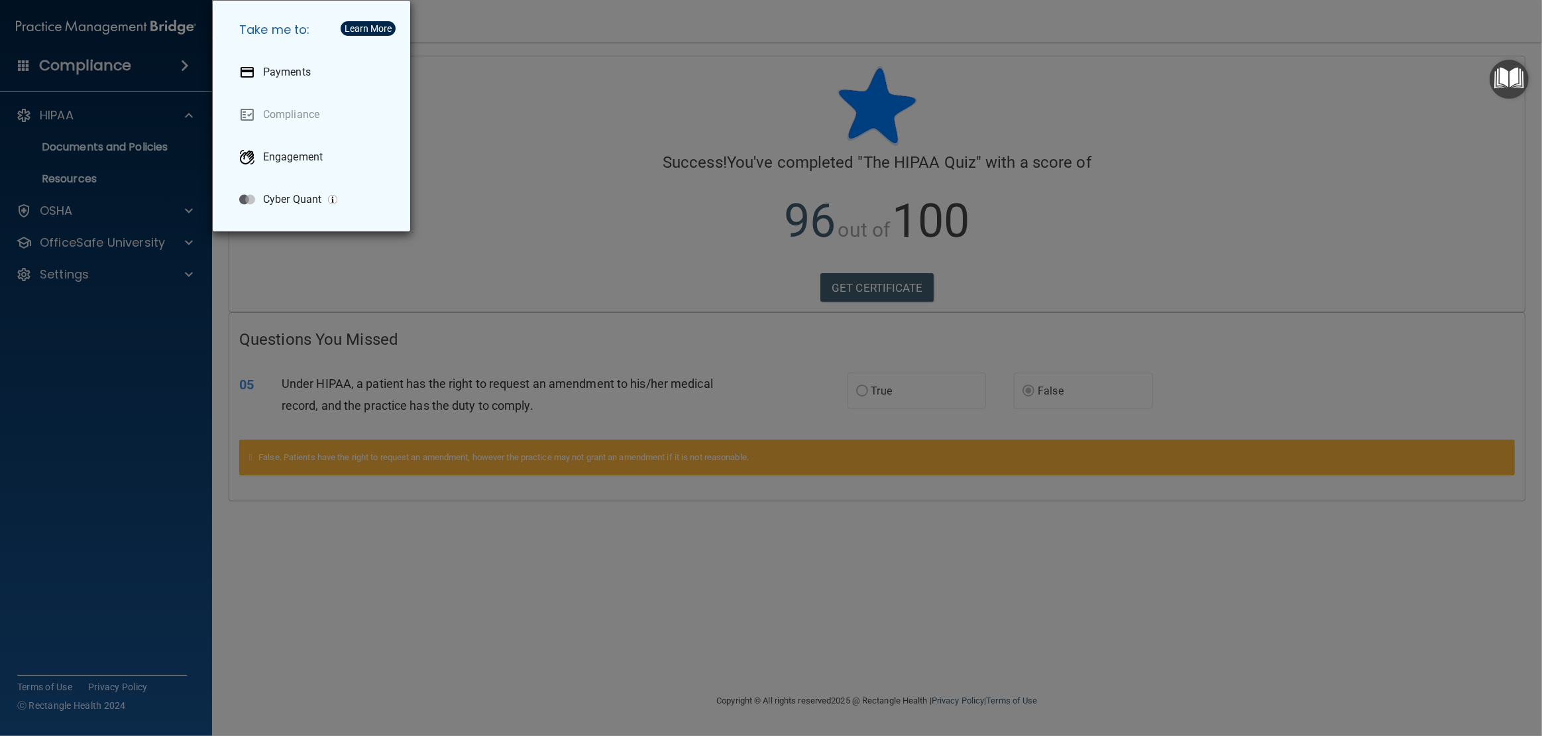
click at [109, 62] on div "Take me to: Payments Compliance Engagement Cyber Quant" at bounding box center [771, 368] width 1542 height 736
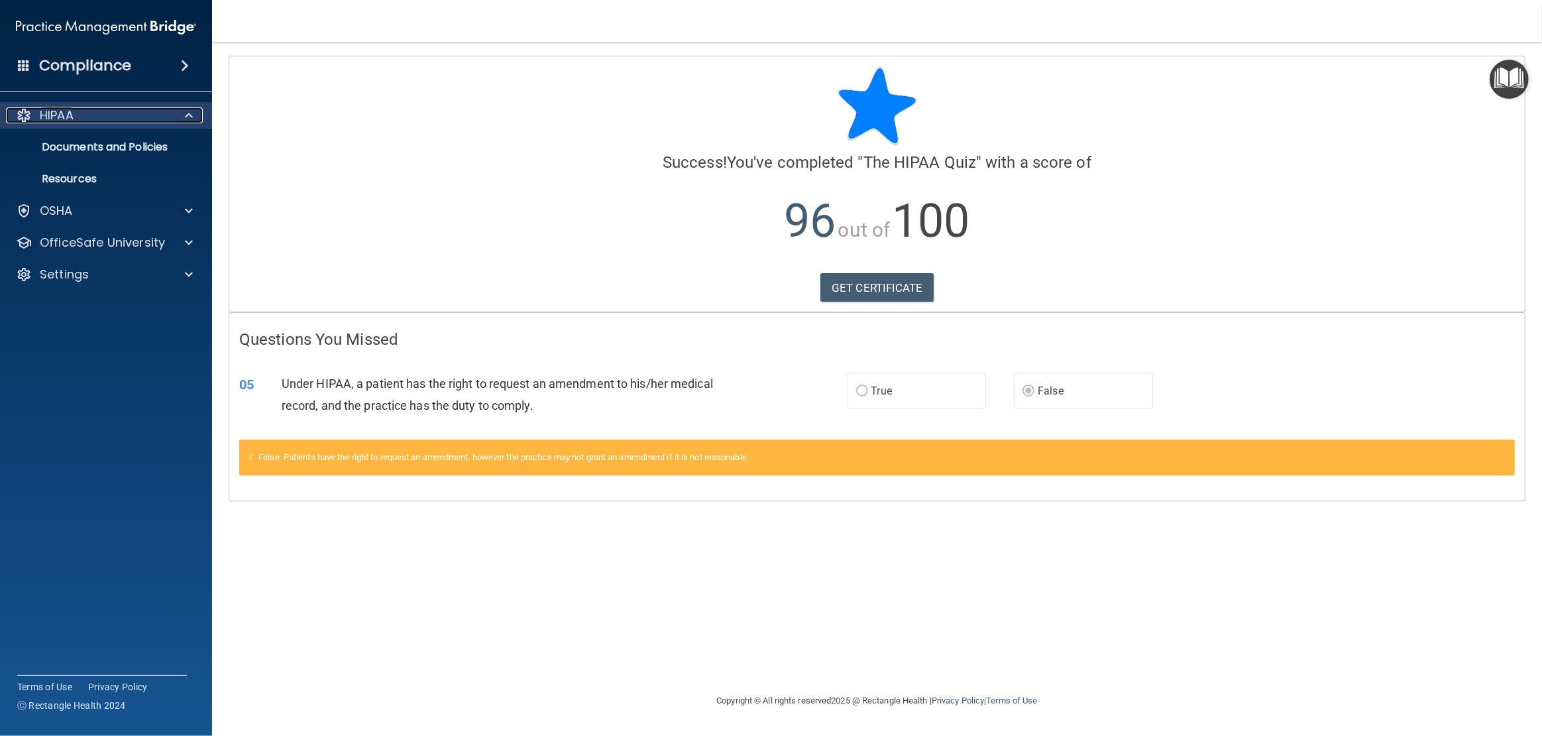
click at [54, 109] on p "HIPAA" at bounding box center [57, 115] width 34 height 16
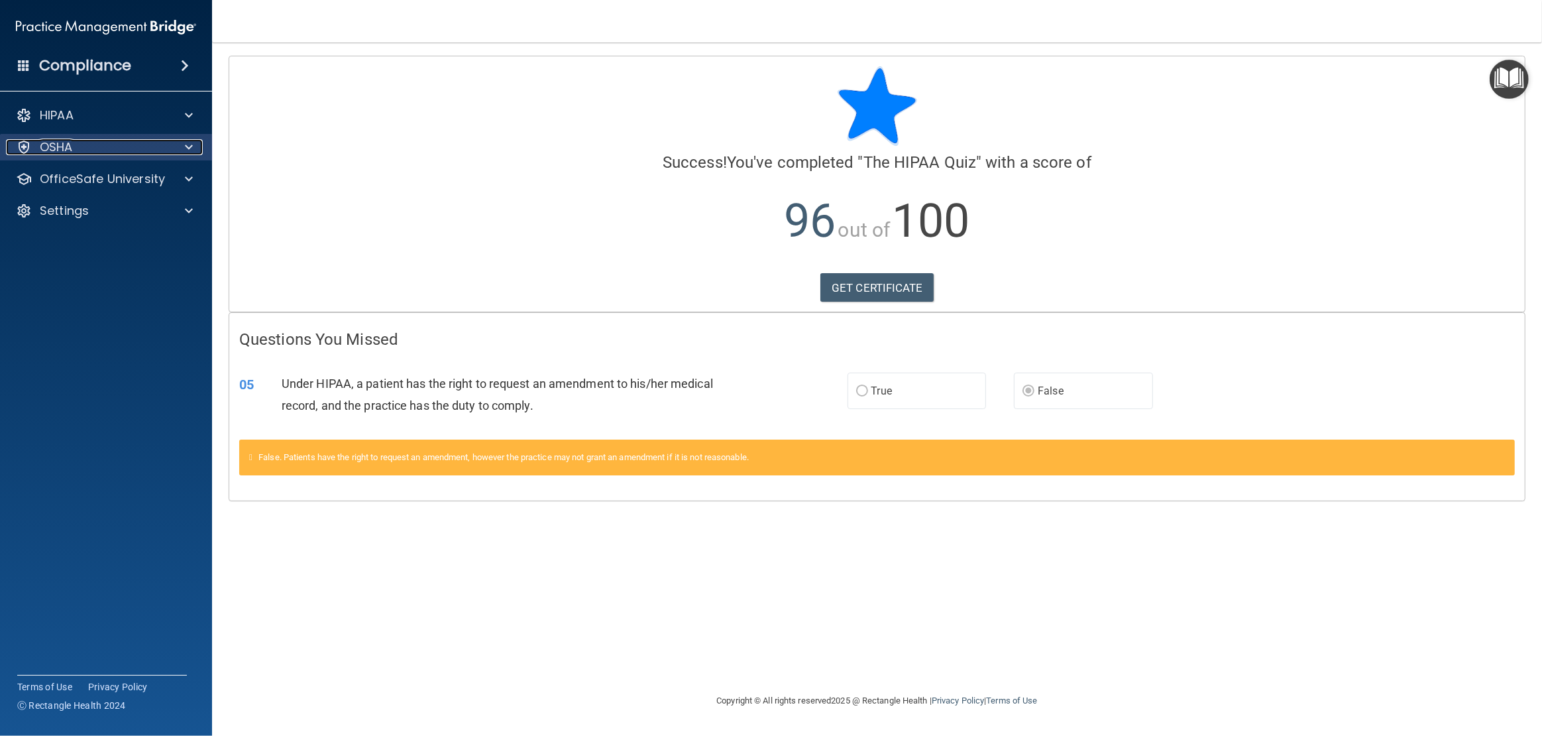
click at [50, 140] on p "OSHA" at bounding box center [56, 147] width 33 height 16
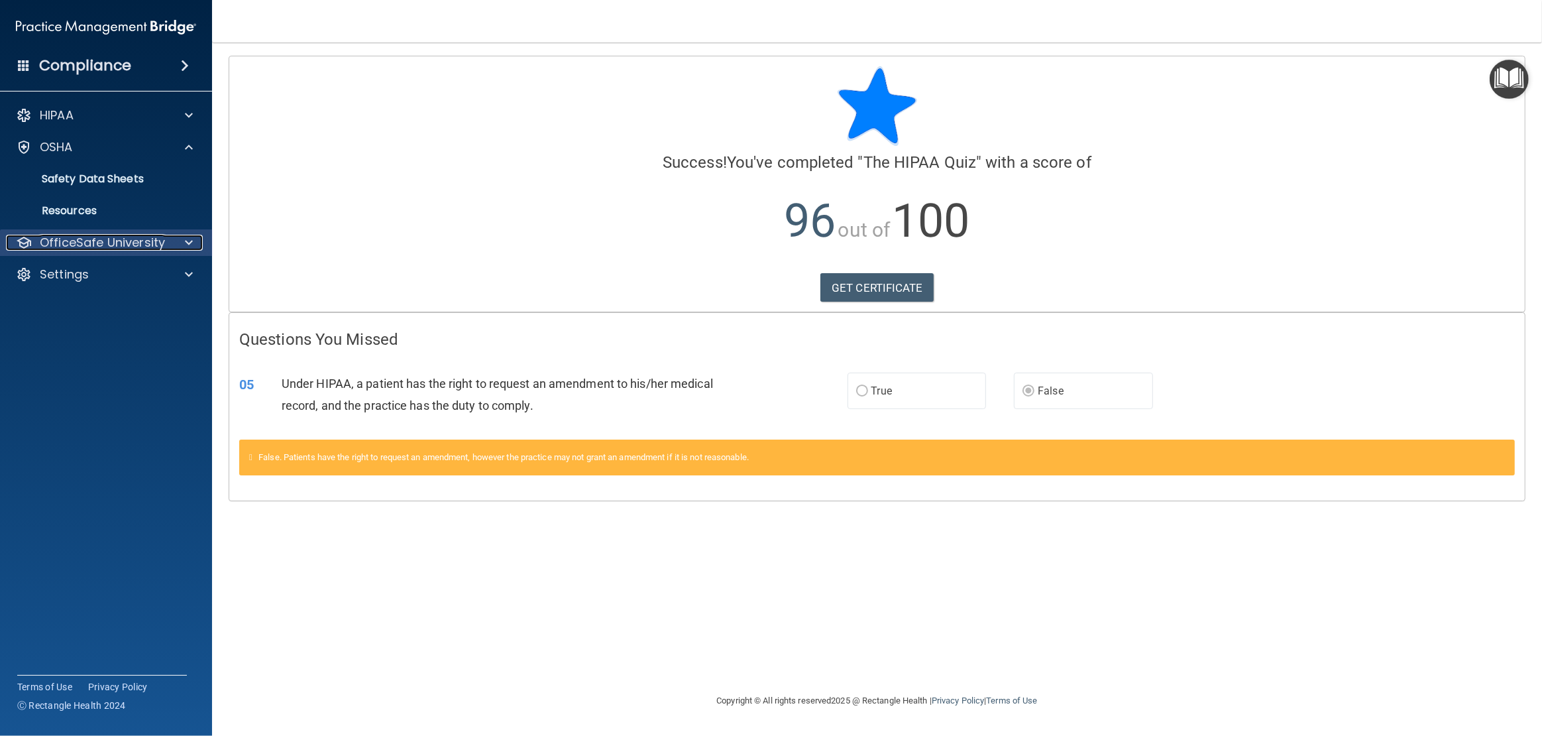
click at [100, 243] on p "OfficeSafe University" at bounding box center [102, 243] width 125 height 16
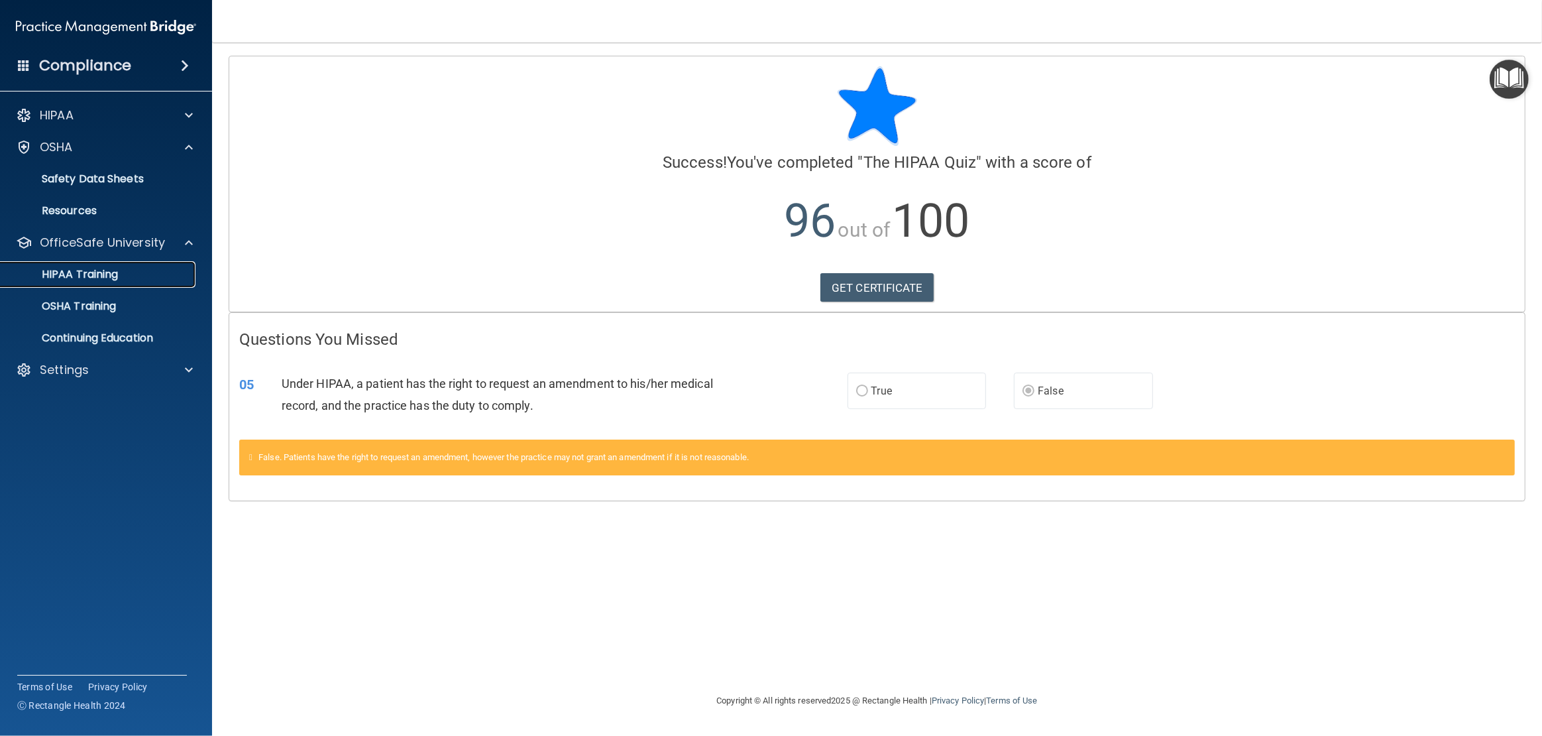
click at [94, 269] on p "HIPAA Training" at bounding box center [63, 274] width 109 height 13
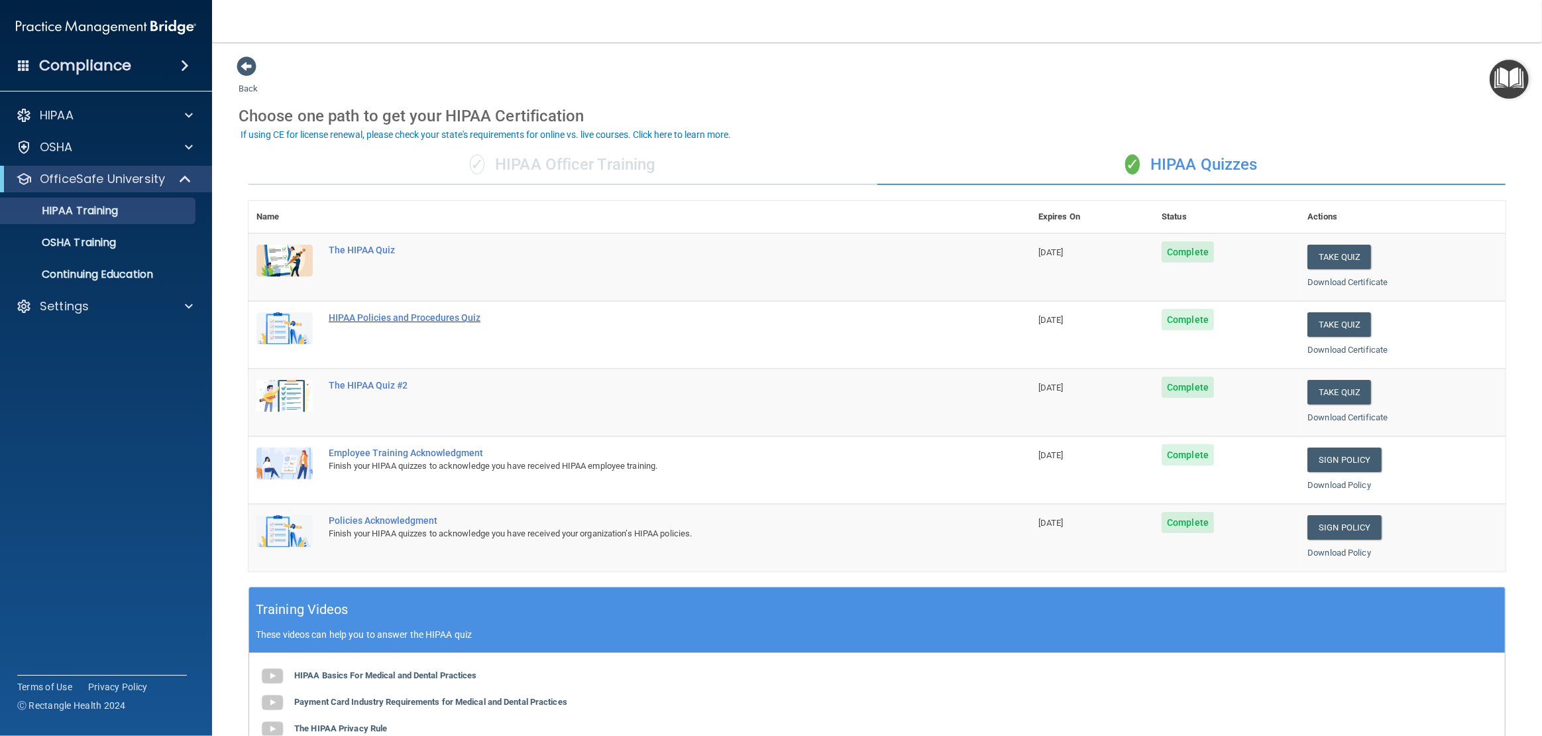
click at [445, 321] on div "HIPAA Policies and Procedures Quiz" at bounding box center [647, 317] width 636 height 11
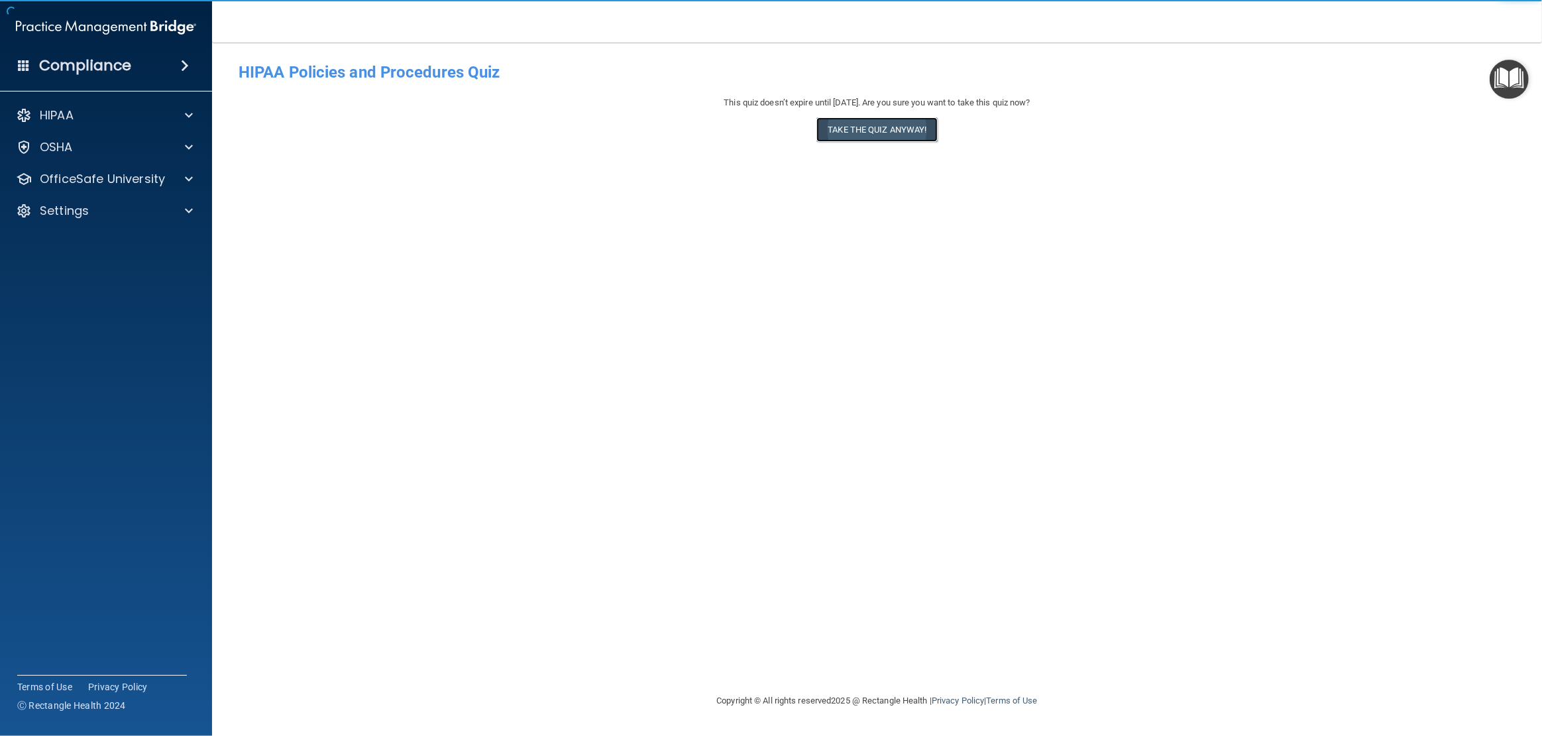
click at [855, 126] on button "Take the quiz anyway!" at bounding box center [877, 129] width 121 height 25
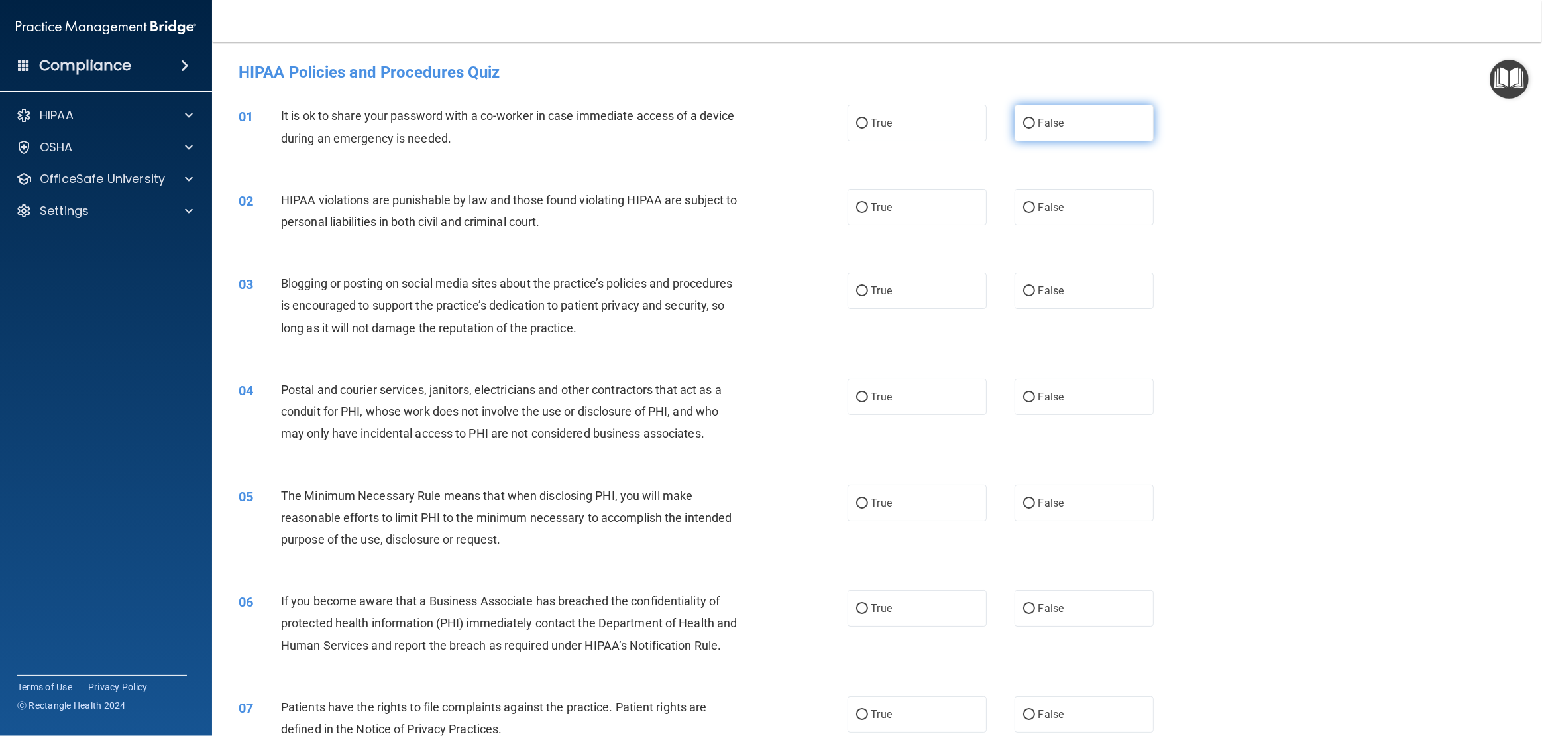
click at [1043, 117] on span "False" at bounding box center [1052, 123] width 26 height 13
click at [1035, 119] on input "False" at bounding box center [1029, 124] width 12 height 10
radio input "true"
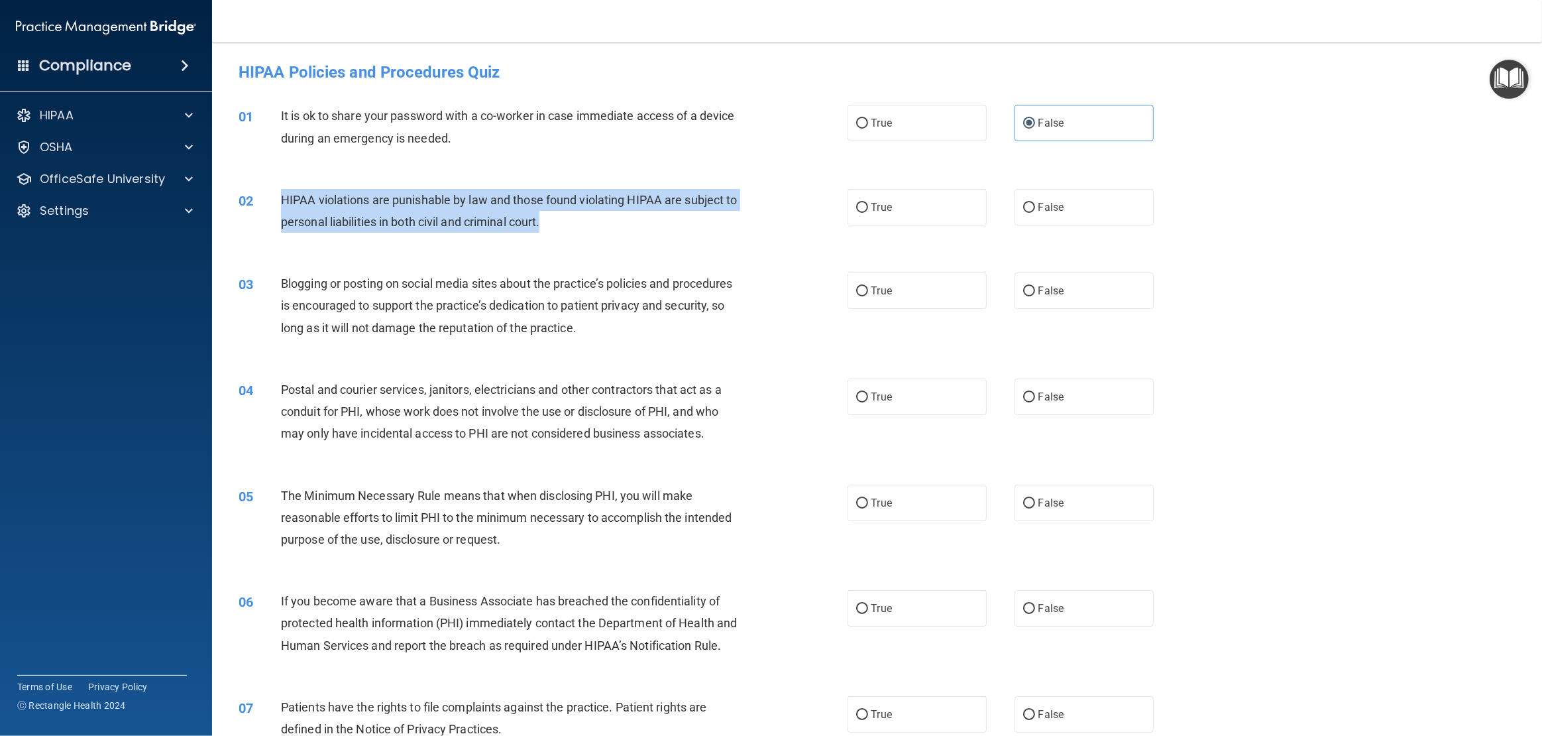
drag, startPoint x: 561, startPoint y: 219, endPoint x: 272, endPoint y: 210, distance: 288.5
click at [272, 210] on div "02 HIPAA violations are punishable by law and those found violating HIPAA are s…" at bounding box center [543, 214] width 649 height 50
click at [861, 211] on input "True" at bounding box center [862, 208] width 12 height 10
radio input "true"
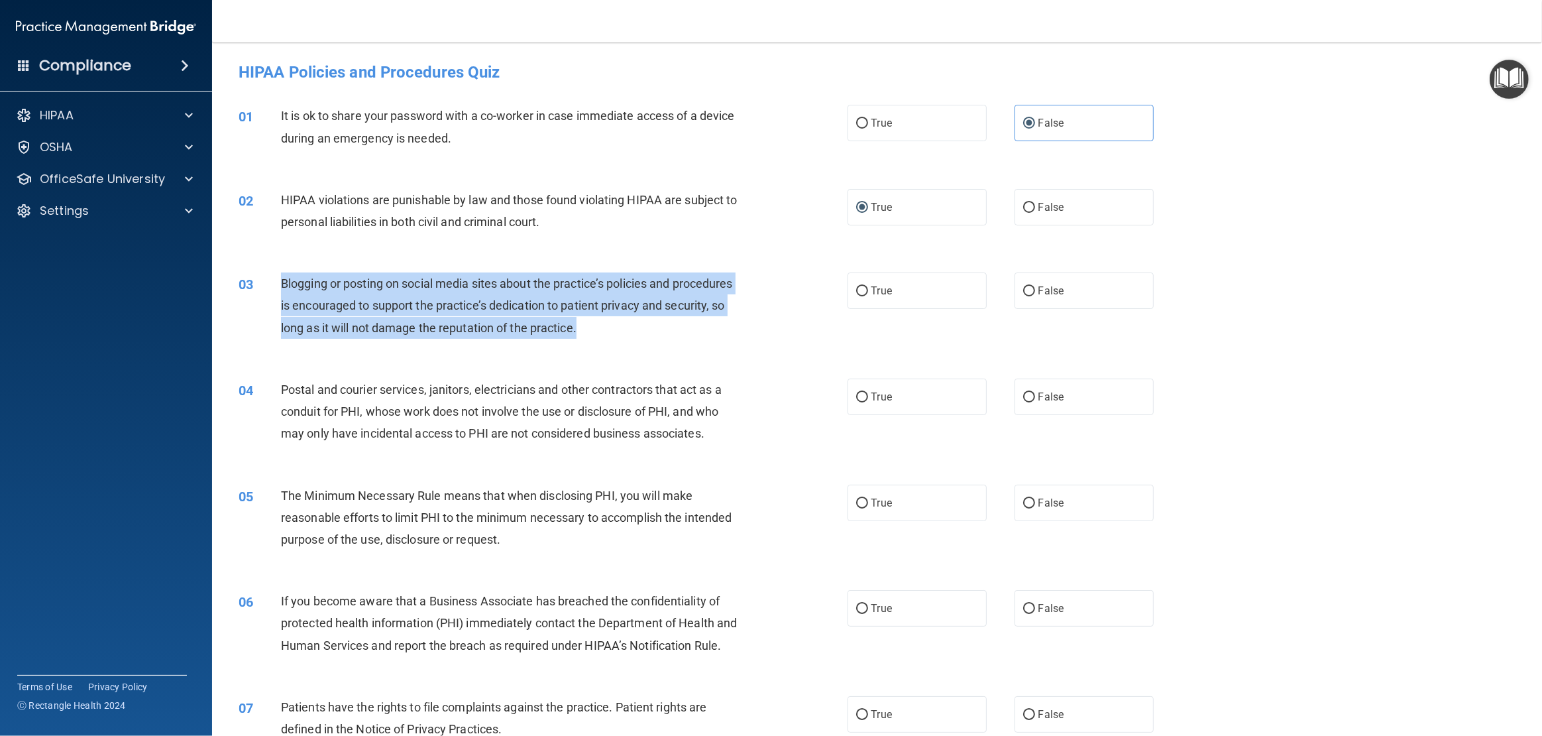
drag, startPoint x: 588, startPoint y: 325, endPoint x: 281, endPoint y: 288, distance: 309.1
click at [281, 288] on div "Blogging or posting on social media sites about the practice’s policies and pro…" at bounding box center [516, 305] width 471 height 66
click at [1031, 292] on input "False" at bounding box center [1029, 291] width 12 height 10
radio input "true"
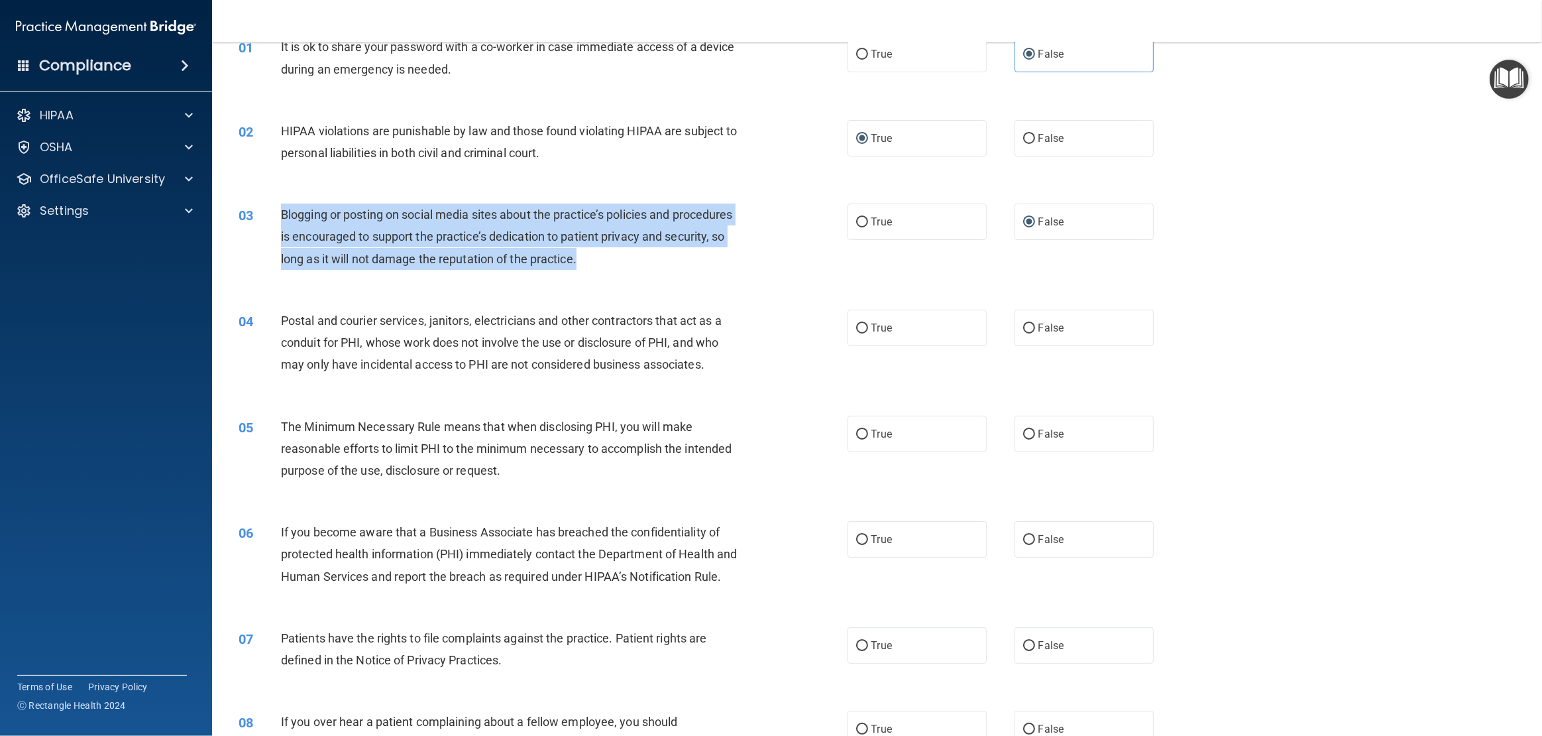
scroll to position [73, 0]
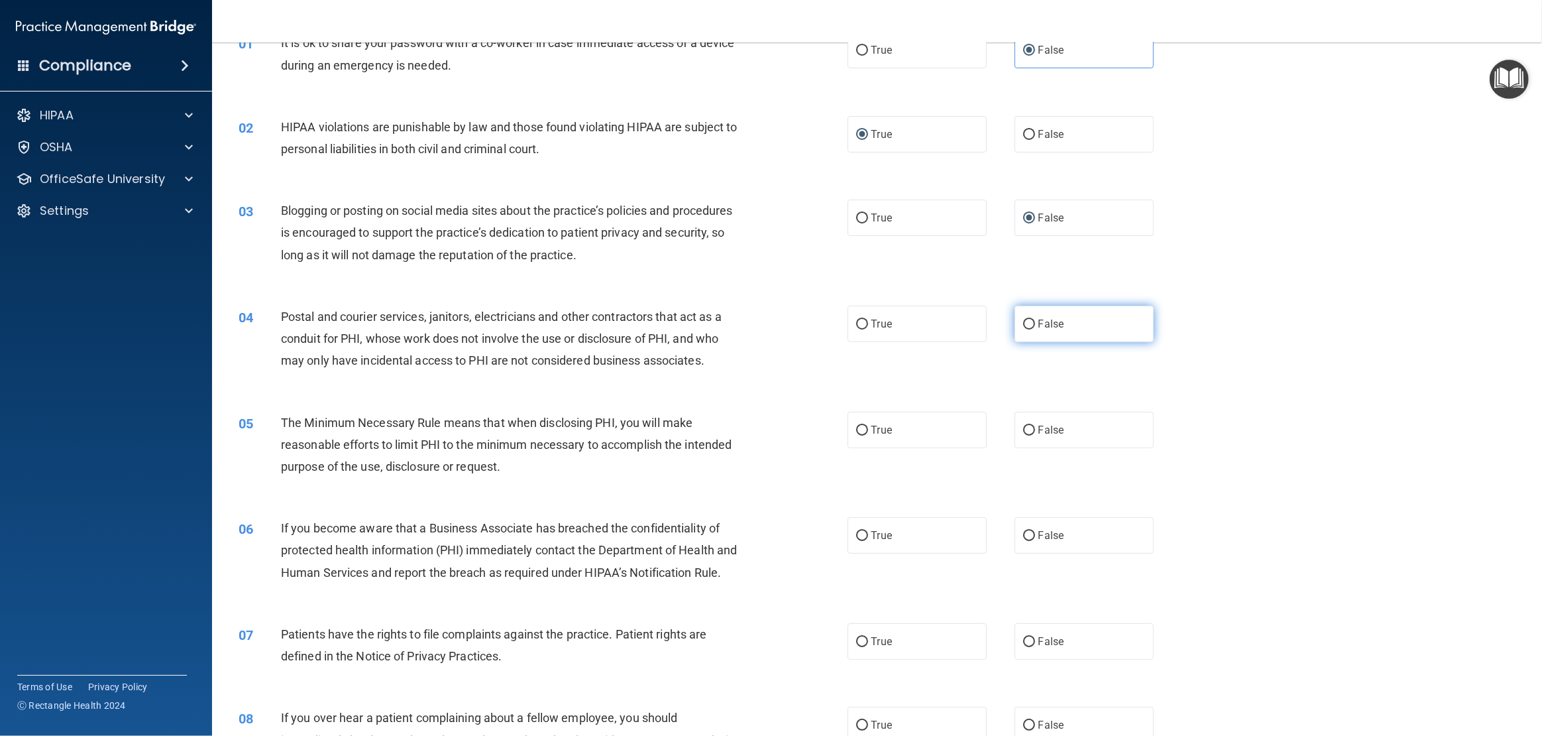
click at [1065, 329] on label "False" at bounding box center [1084, 324] width 139 height 36
click at [1035, 329] on input "False" at bounding box center [1029, 324] width 12 height 10
radio input "true"
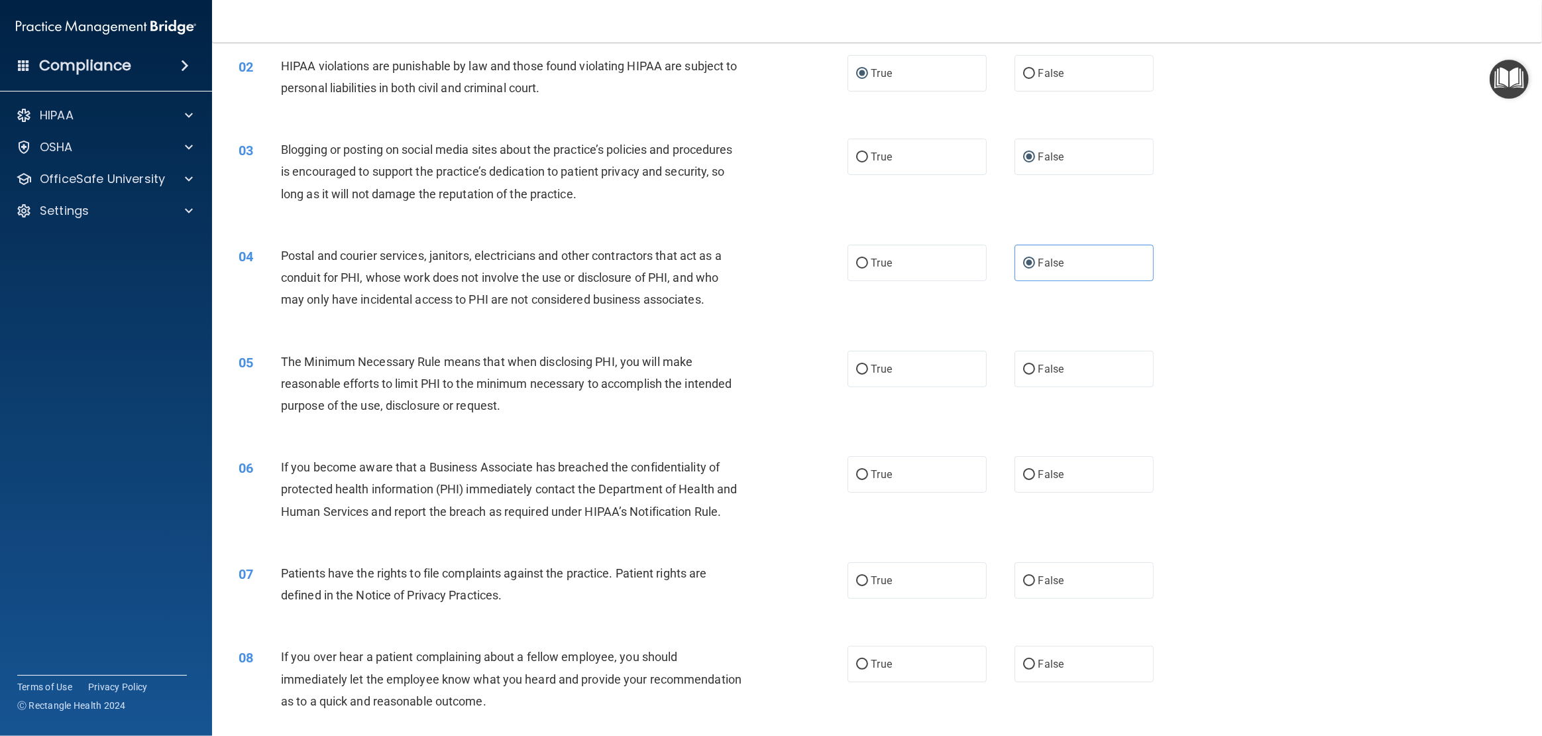
scroll to position [139, 0]
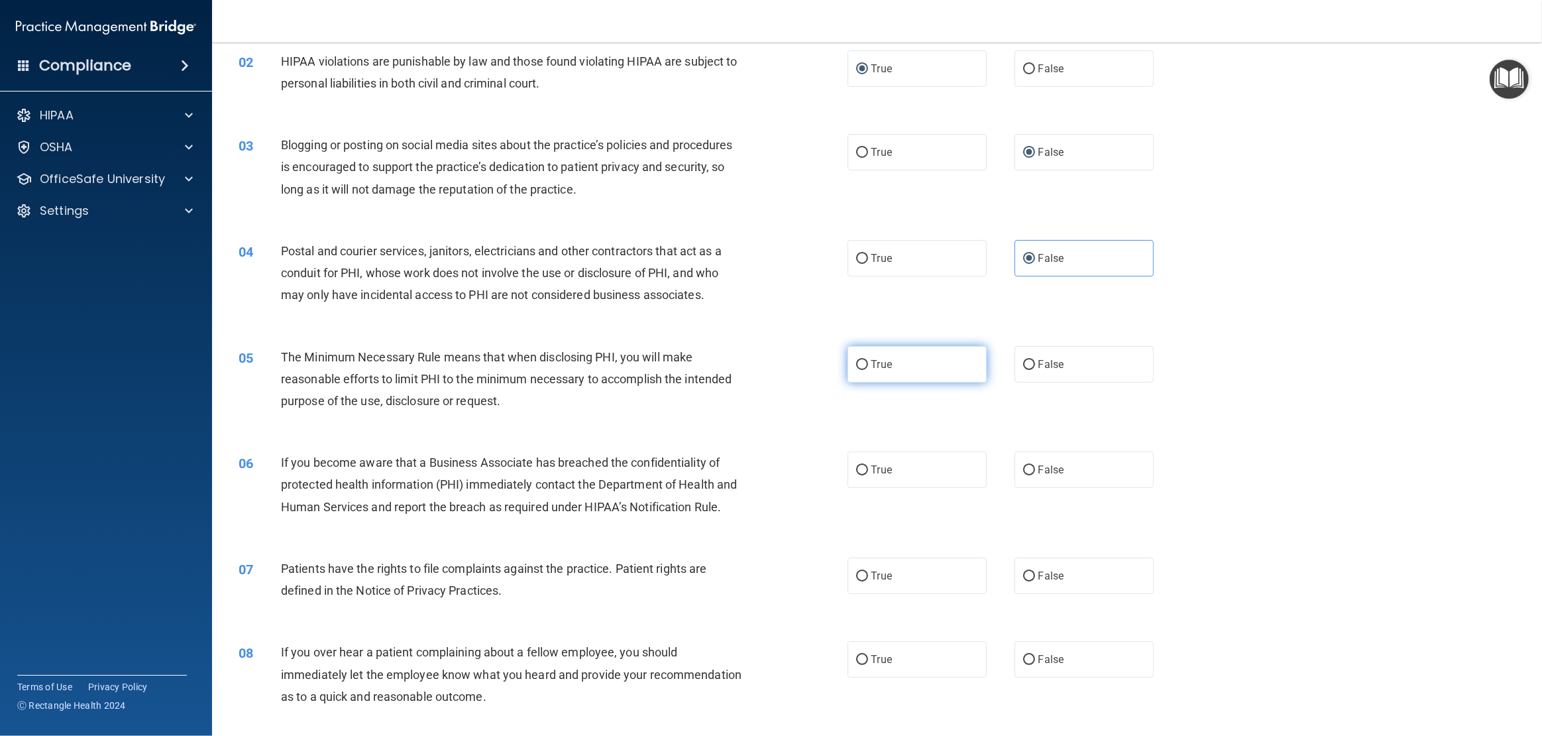
click at [882, 367] on span "True" at bounding box center [882, 364] width 21 height 13
click at [868, 367] on input "True" at bounding box center [862, 365] width 12 height 10
radio input "true"
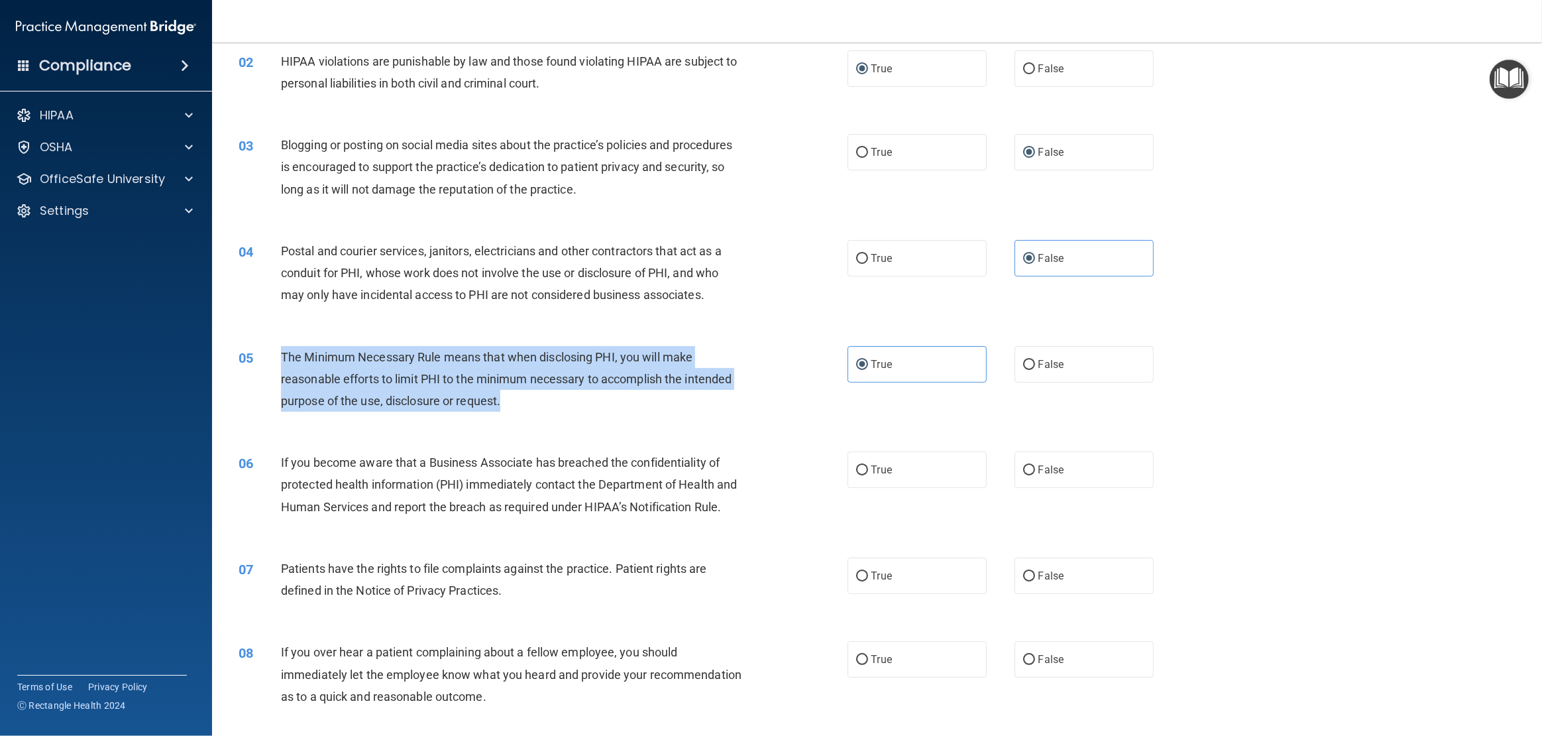
drag, startPoint x: 511, startPoint y: 399, endPoint x: 268, endPoint y: 363, distance: 246.0
click at [265, 363] on div "05 The Minimum Necessary Rule means that when disclosing PHI, you will make rea…" at bounding box center [543, 382] width 649 height 73
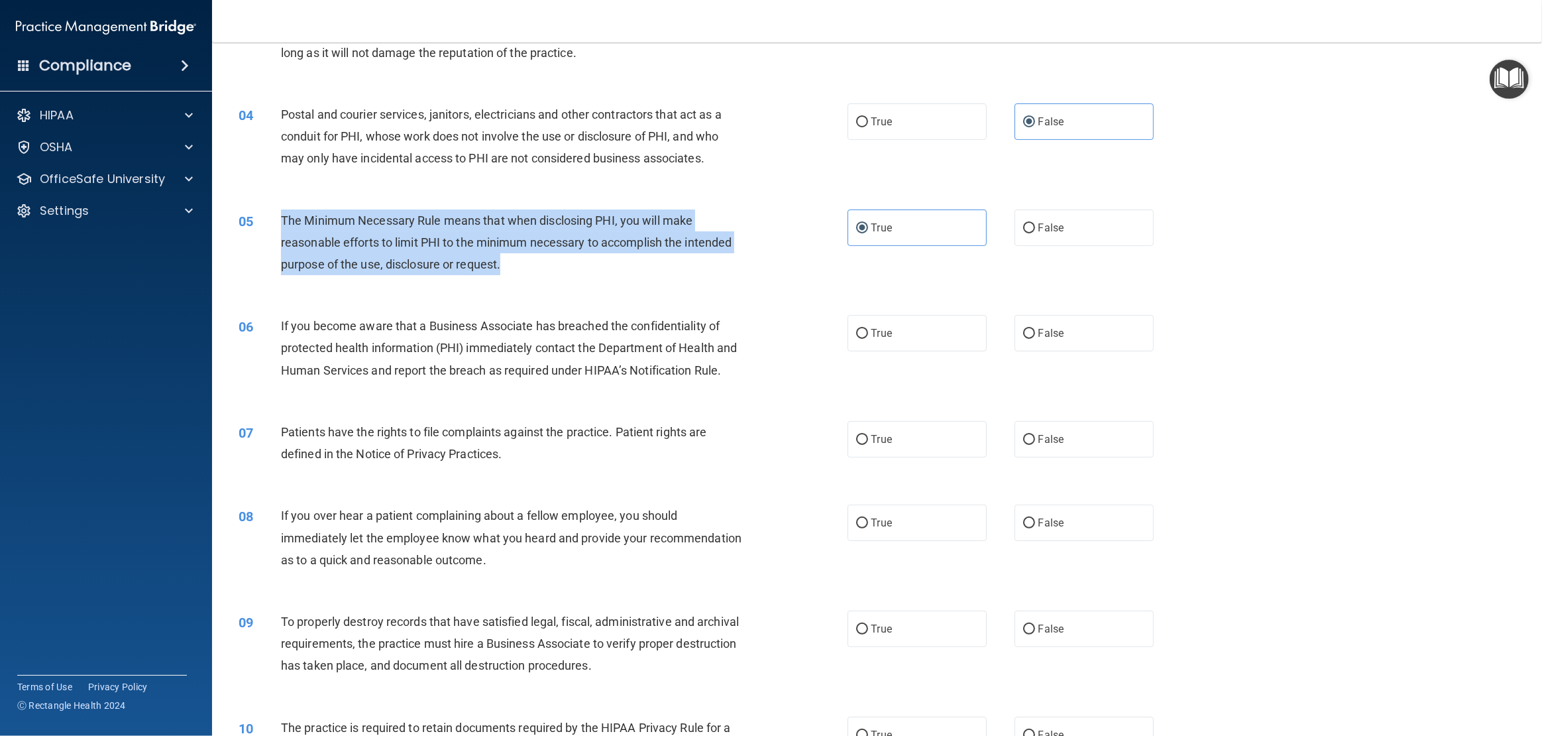
scroll to position [277, 0]
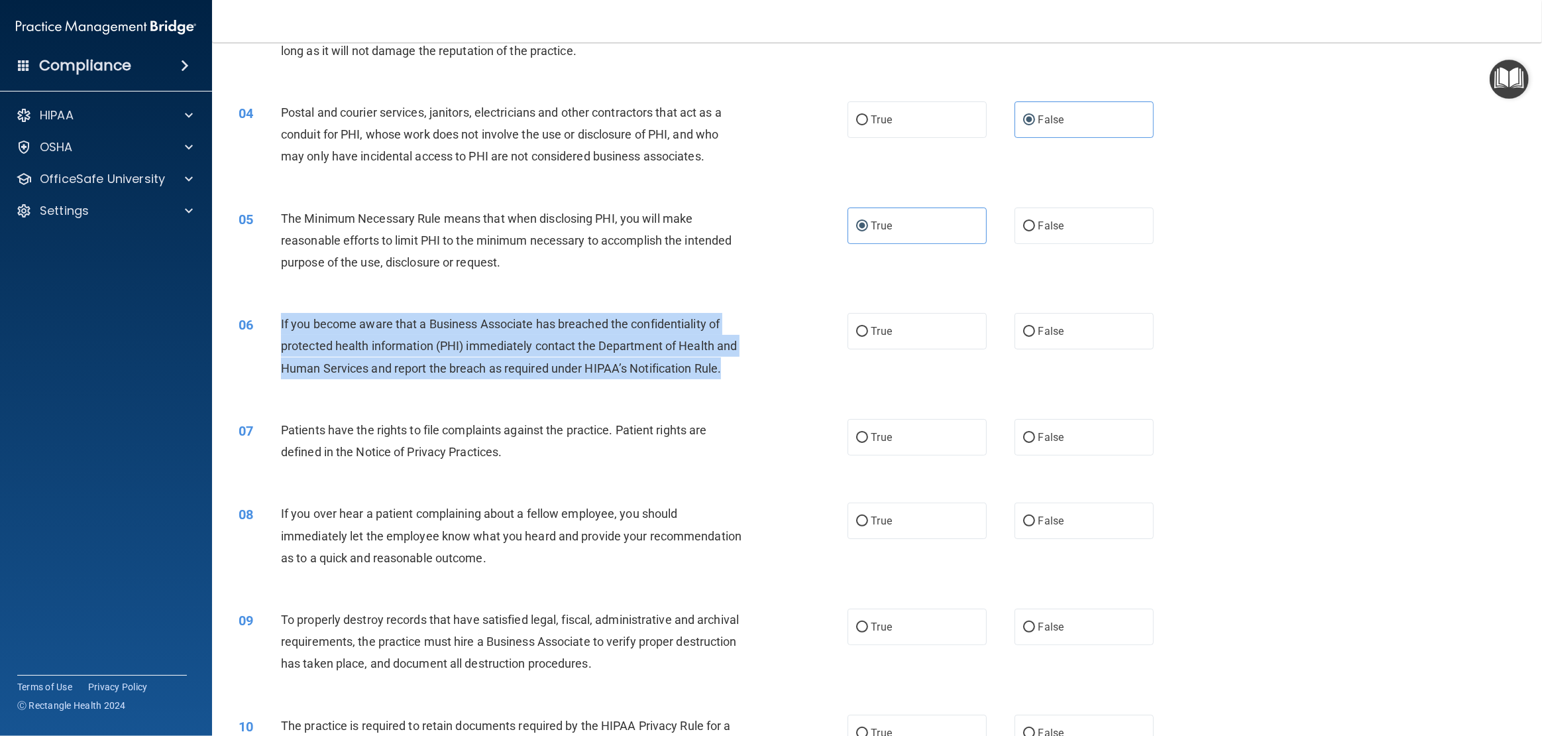
drag, startPoint x: 726, startPoint y: 367, endPoint x: 267, endPoint y: 334, distance: 460.5
click at [267, 334] on div "06 If you become aware that a Business Associate has breached the confidentiali…" at bounding box center [543, 349] width 649 height 73
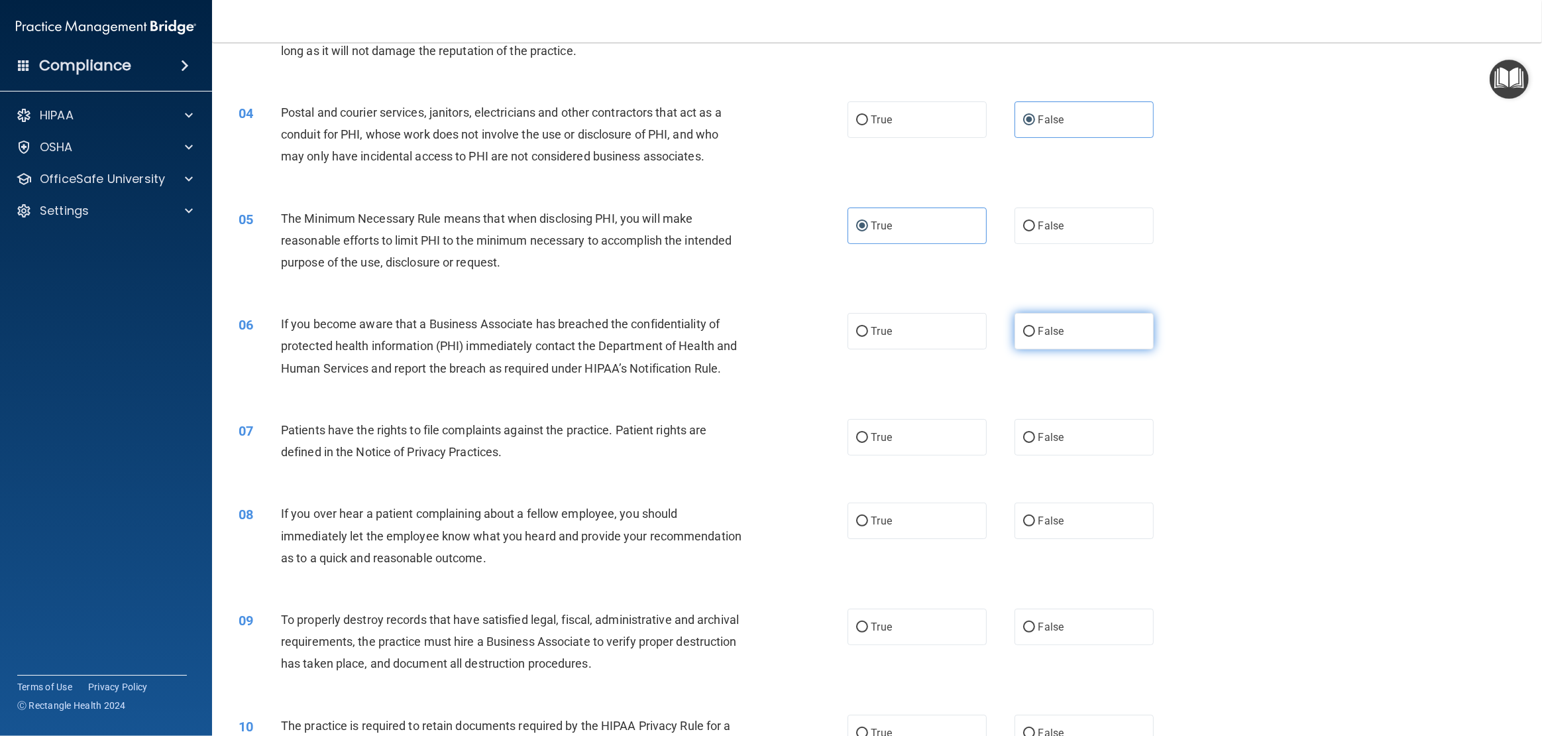
click at [1039, 337] on span "False" at bounding box center [1052, 331] width 26 height 13
click at [1035, 337] on input "False" at bounding box center [1029, 332] width 12 height 10
radio input "true"
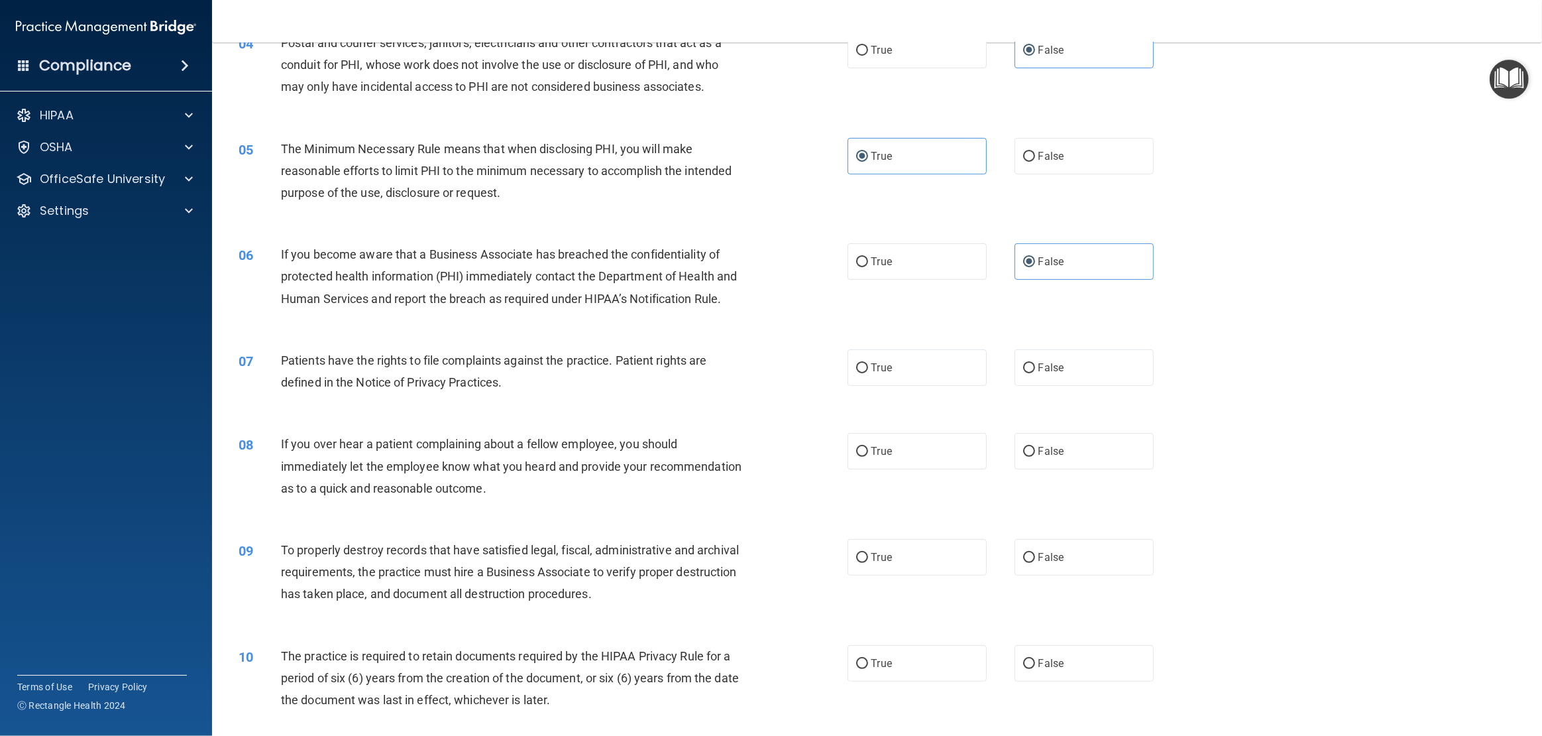
scroll to position [348, 0]
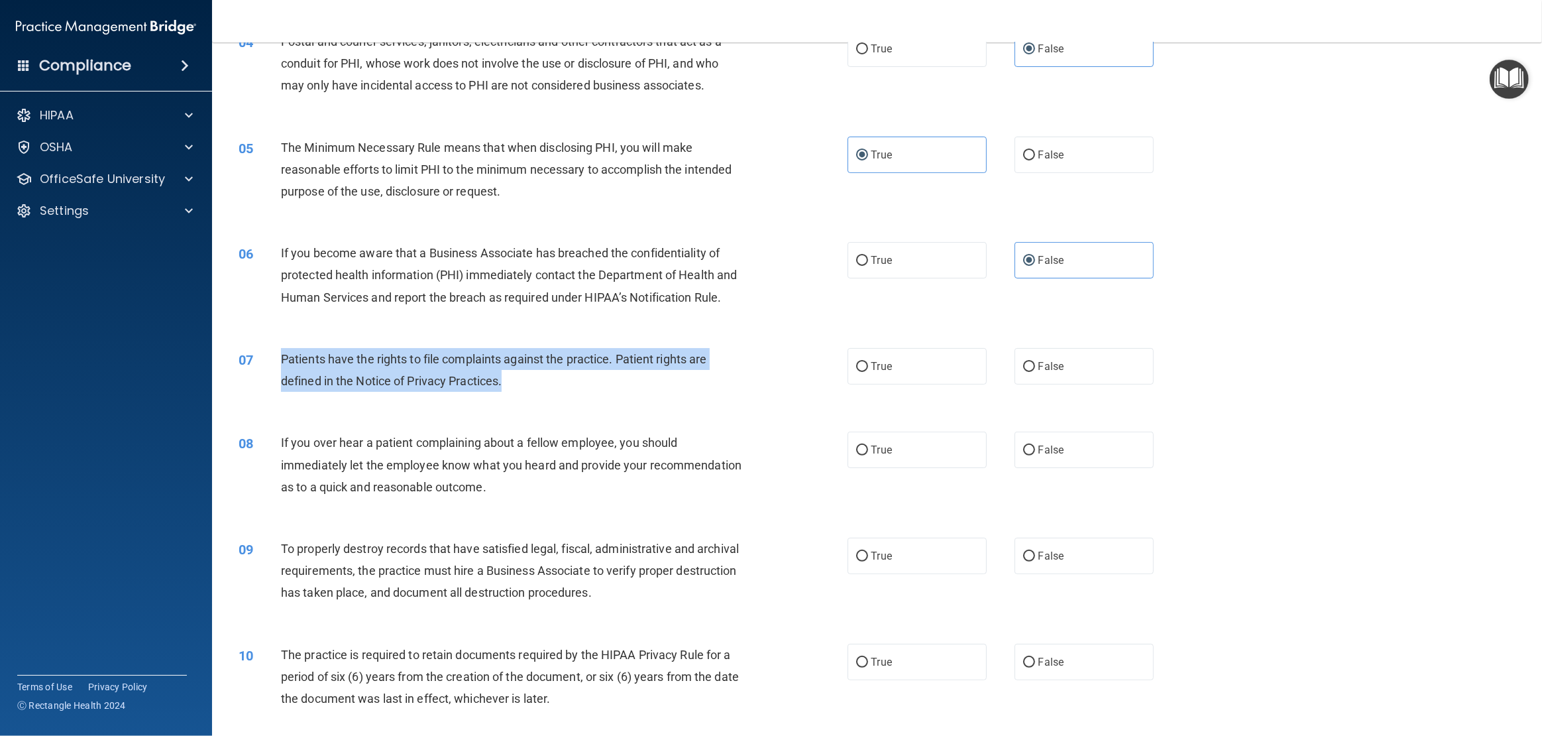
drag, startPoint x: 514, startPoint y: 378, endPoint x: 283, endPoint y: 361, distance: 232.0
click at [283, 361] on div "Patients have the rights to file complaints against the practice. Patient right…" at bounding box center [516, 370] width 471 height 44
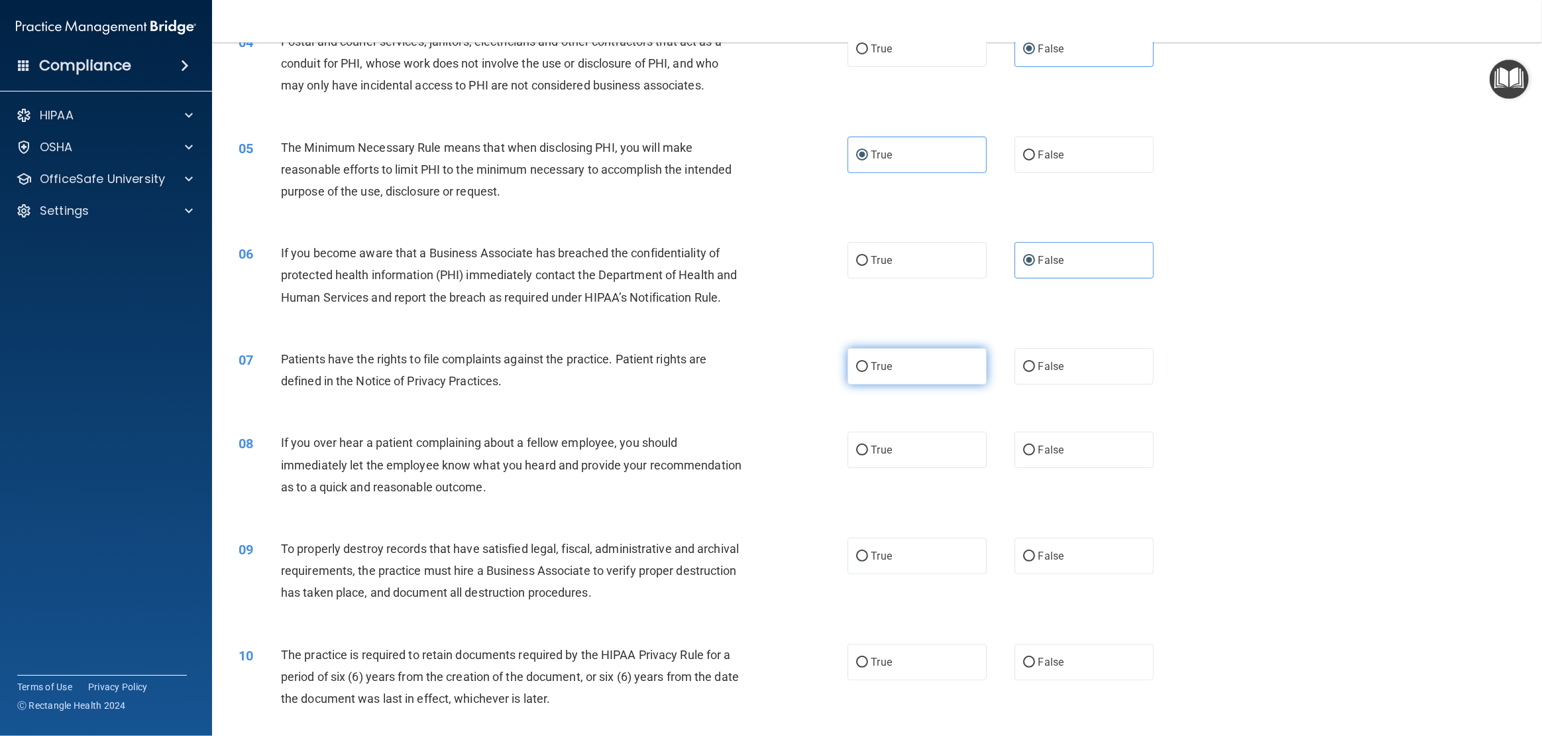
click at [872, 368] on span "True" at bounding box center [882, 366] width 21 height 13
click at [868, 368] on input "True" at bounding box center [862, 367] width 12 height 10
radio input "true"
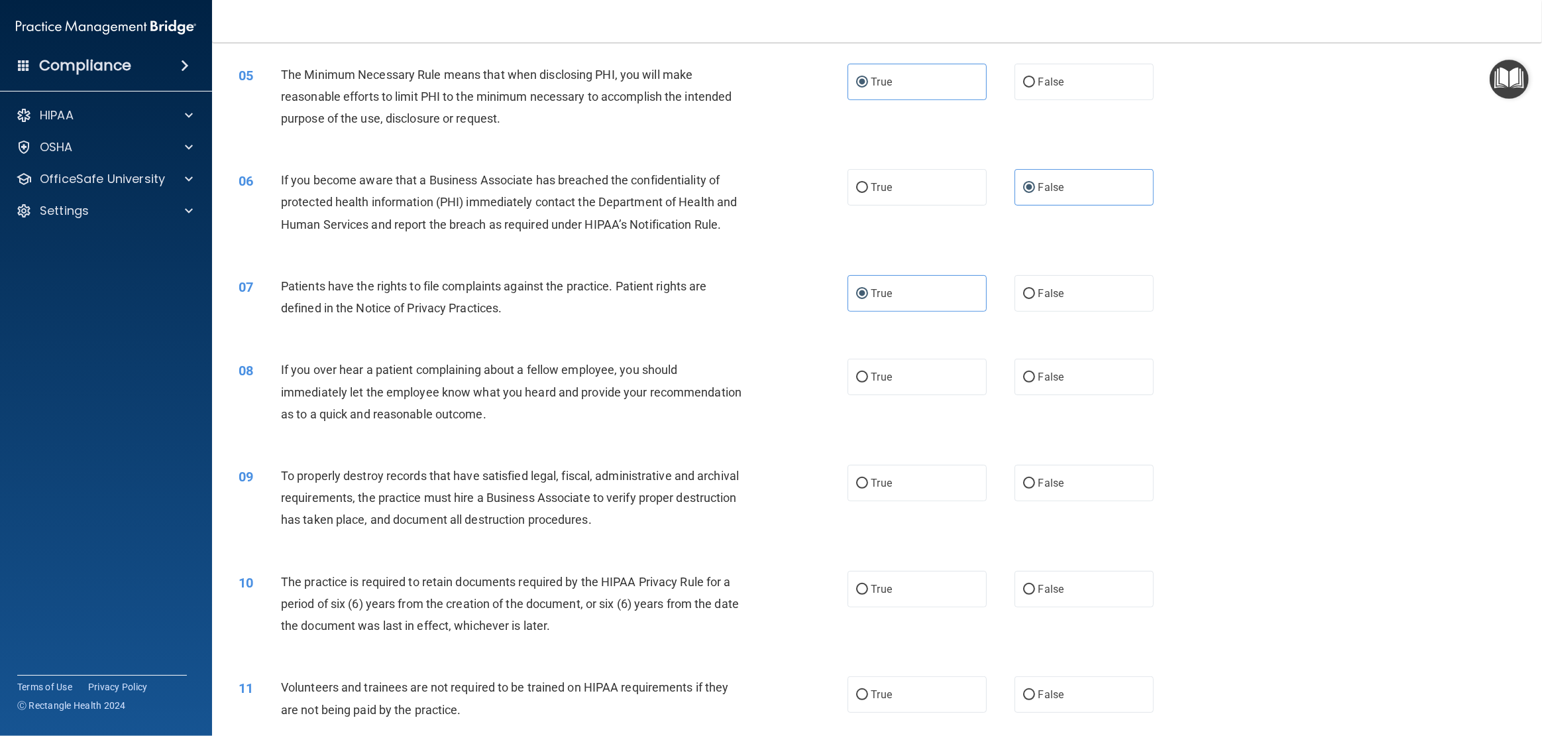
scroll to position [422, 0]
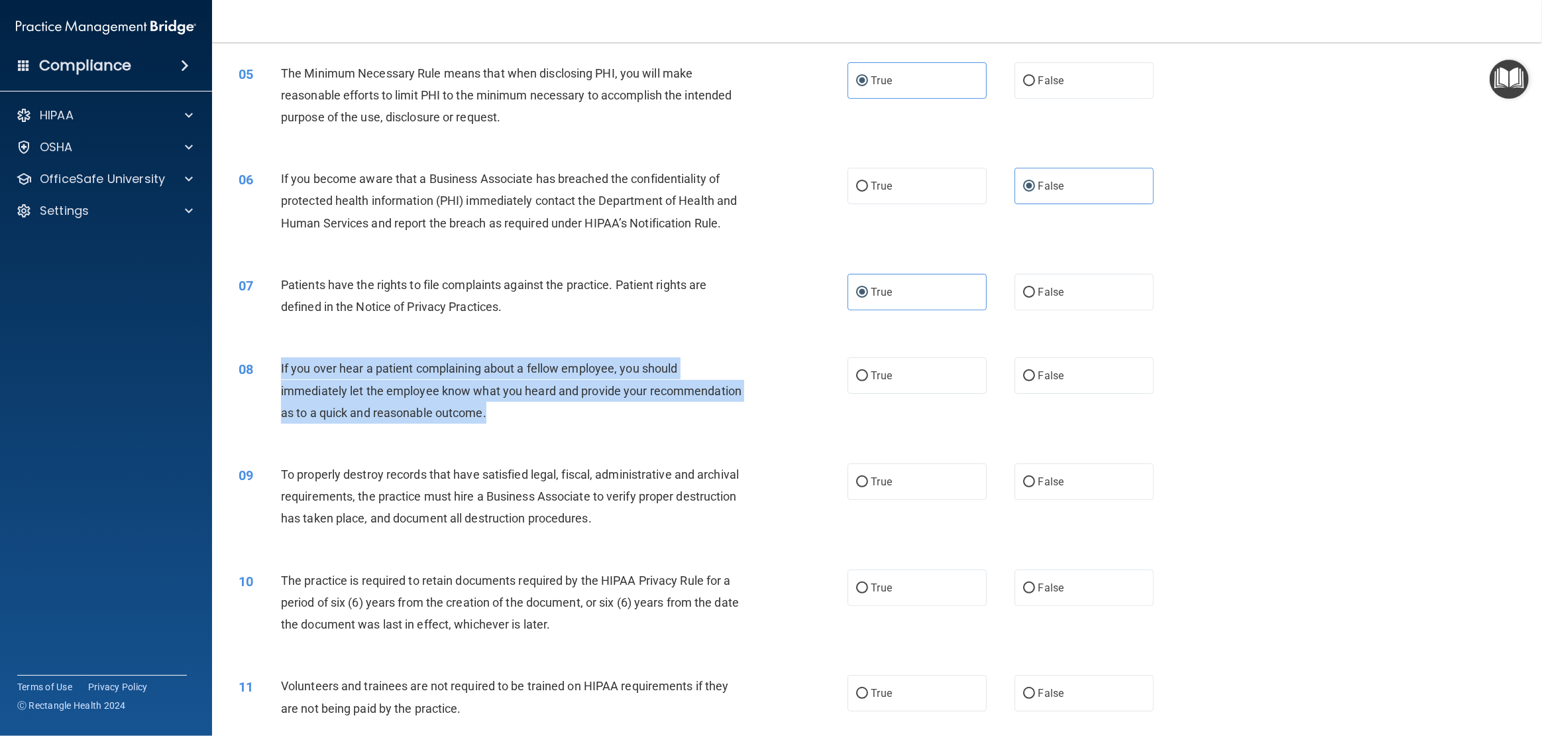
drag, startPoint x: 502, startPoint y: 413, endPoint x: 275, endPoint y: 369, distance: 230.9
click at [275, 369] on div "08 If you over hear a patient complaining about a fellow employee, you should i…" at bounding box center [543, 393] width 649 height 73
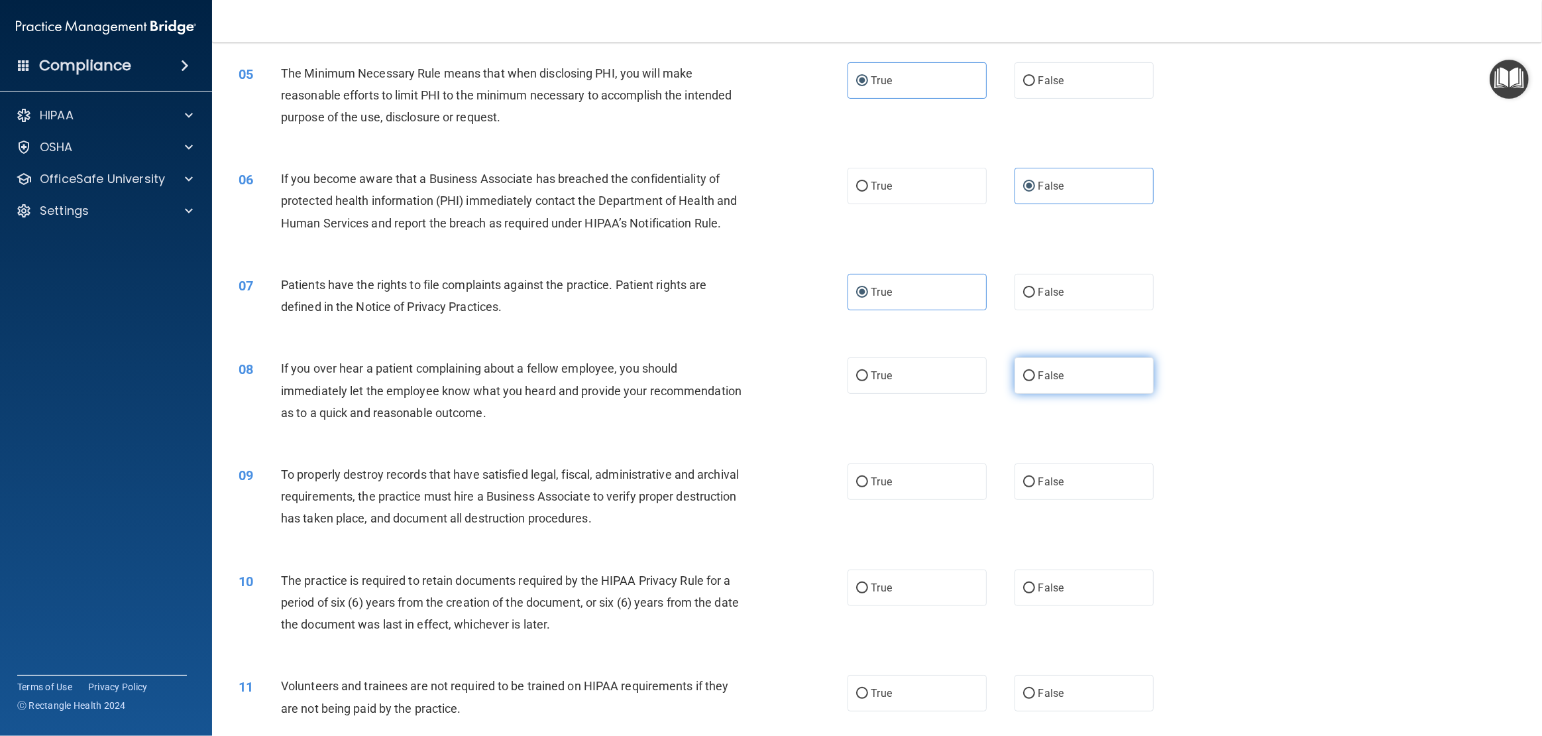
click at [1031, 388] on label "False" at bounding box center [1084, 375] width 139 height 36
click at [1031, 381] on input "False" at bounding box center [1029, 376] width 12 height 10
radio input "true"
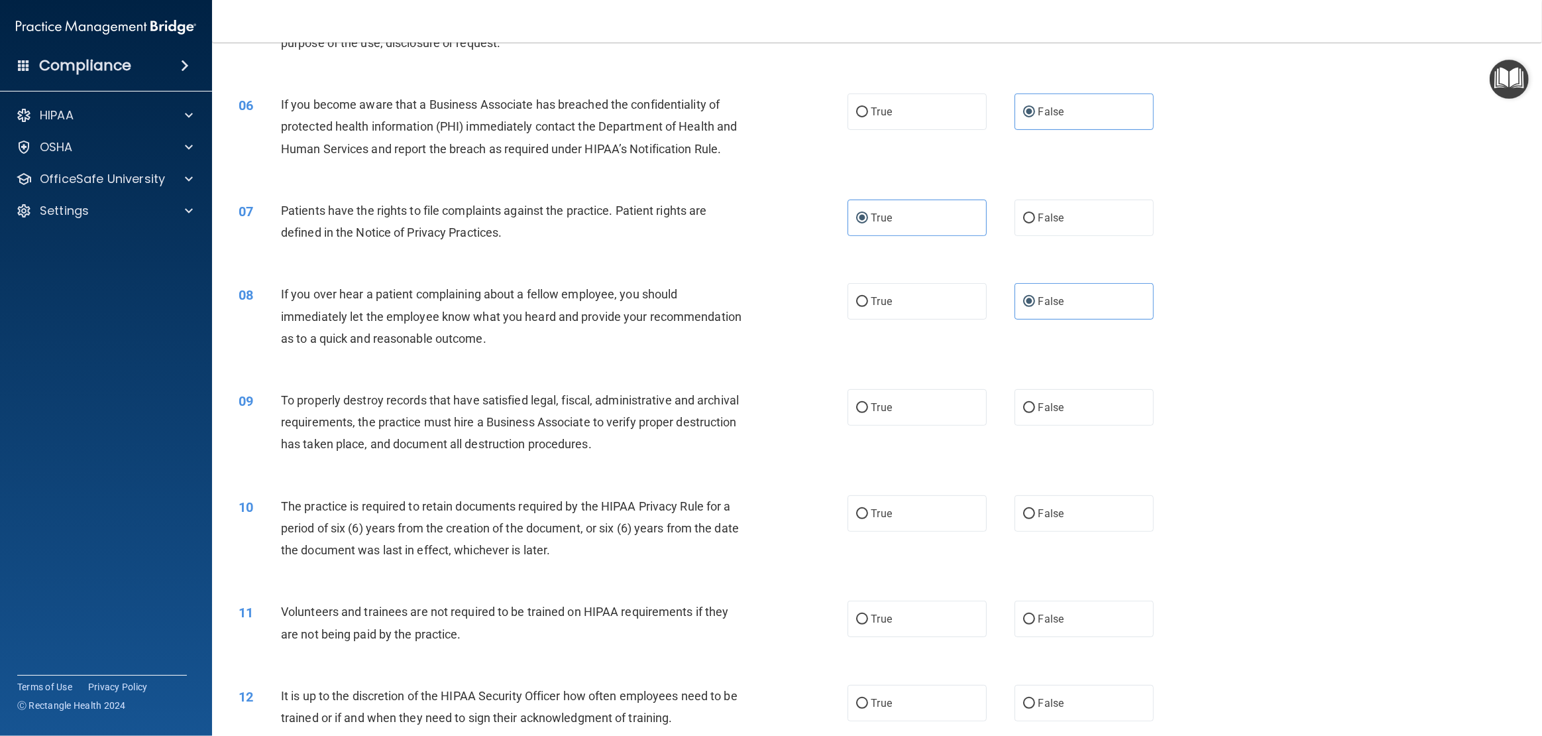
scroll to position [498, 0]
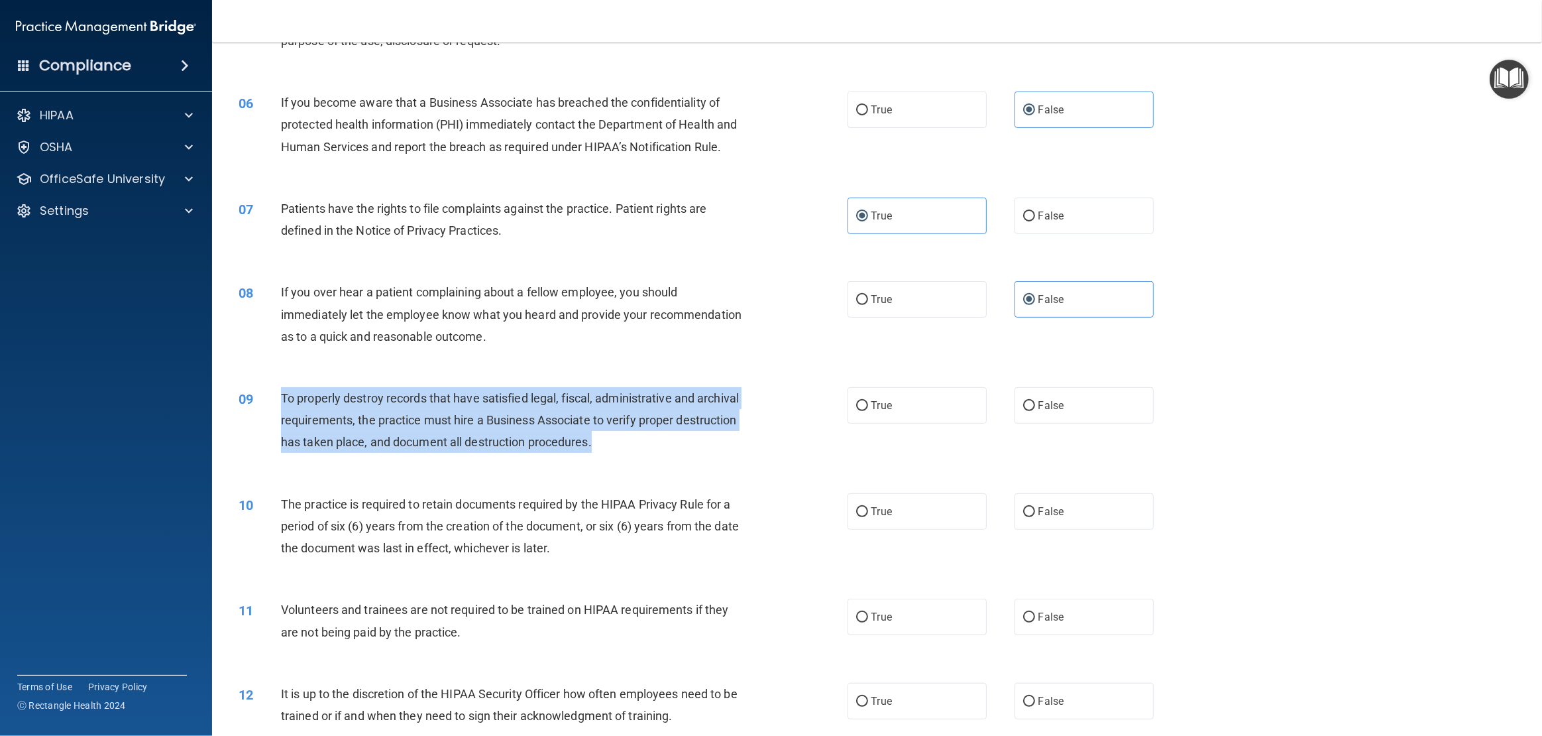
drag, startPoint x: 605, startPoint y: 442, endPoint x: 278, endPoint y: 403, distance: 329.1
click at [278, 403] on div "09 To properly destroy records that have satisfied legal, fiscal, administrativ…" at bounding box center [543, 423] width 649 height 73
click at [416, 418] on span "To properly destroy records that have satisfied legal, fiscal, administrative a…" at bounding box center [510, 420] width 458 height 58
drag, startPoint x: 618, startPoint y: 442, endPoint x: 277, endPoint y: 396, distance: 343.8
click at [277, 396] on div "09 To properly destroy records that have satisfied legal, fiscal, administrativ…" at bounding box center [543, 423] width 649 height 73
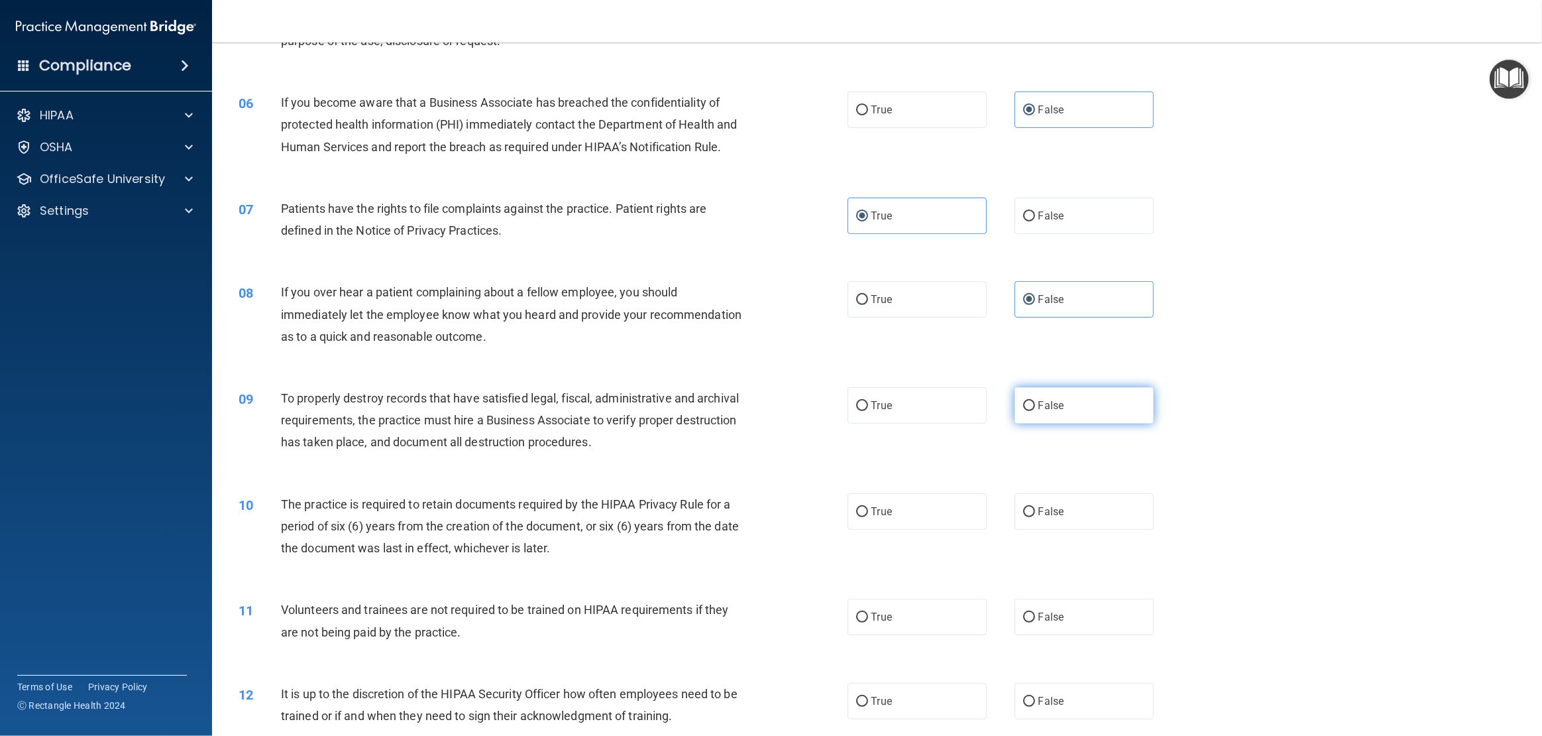
click at [1060, 408] on span "False" at bounding box center [1052, 405] width 26 height 13
click at [1035, 408] on input "False" at bounding box center [1029, 406] width 12 height 10
radio input "true"
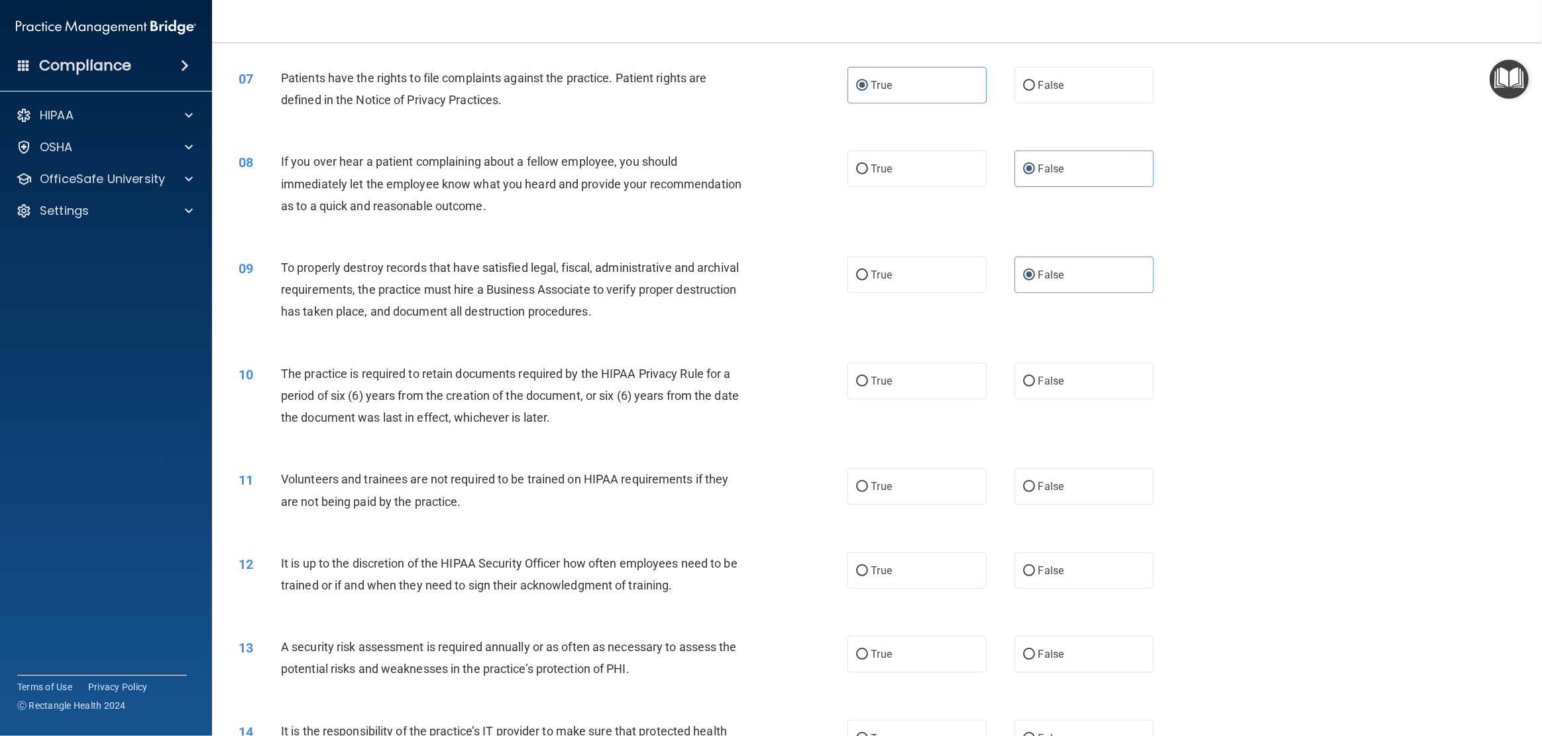
scroll to position [630, 0]
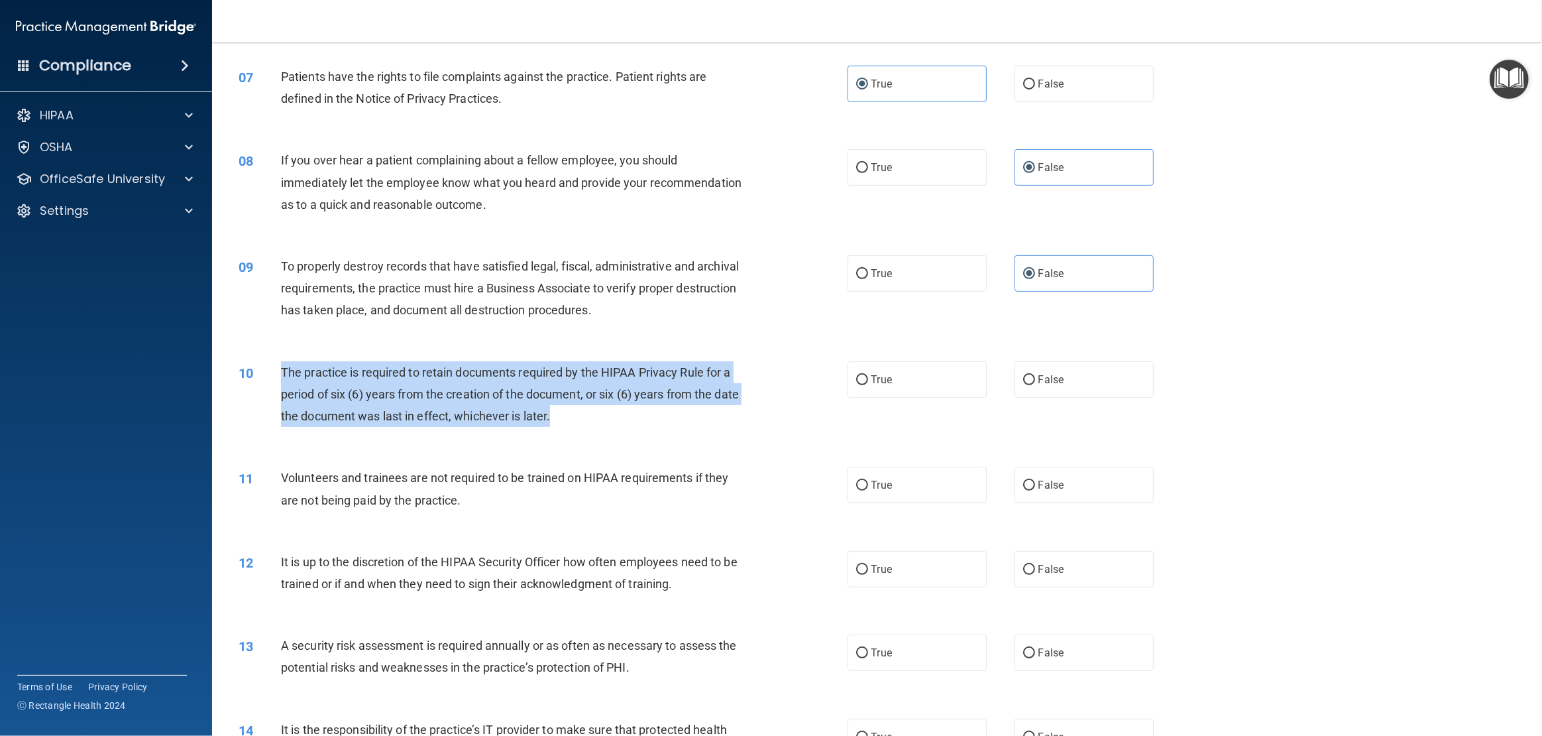
drag, startPoint x: 594, startPoint y: 414, endPoint x: 266, endPoint y: 376, distance: 329.7
click at [266, 376] on div "10 The practice is required to retain documents required by the HIPAA Privacy R…" at bounding box center [543, 397] width 649 height 73
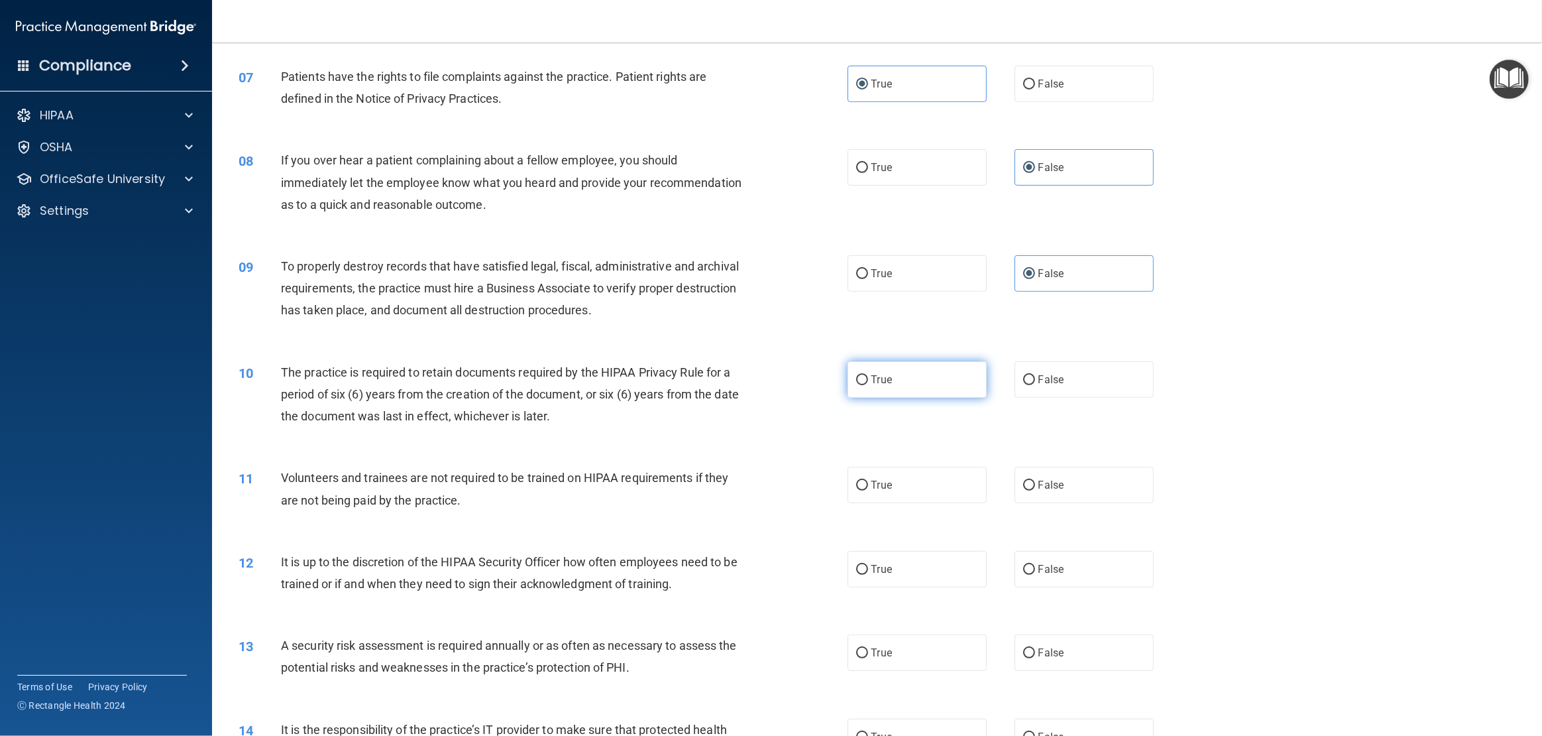
click at [875, 388] on label "True" at bounding box center [917, 379] width 139 height 36
click at [868, 385] on input "True" at bounding box center [862, 380] width 12 height 10
radio input "true"
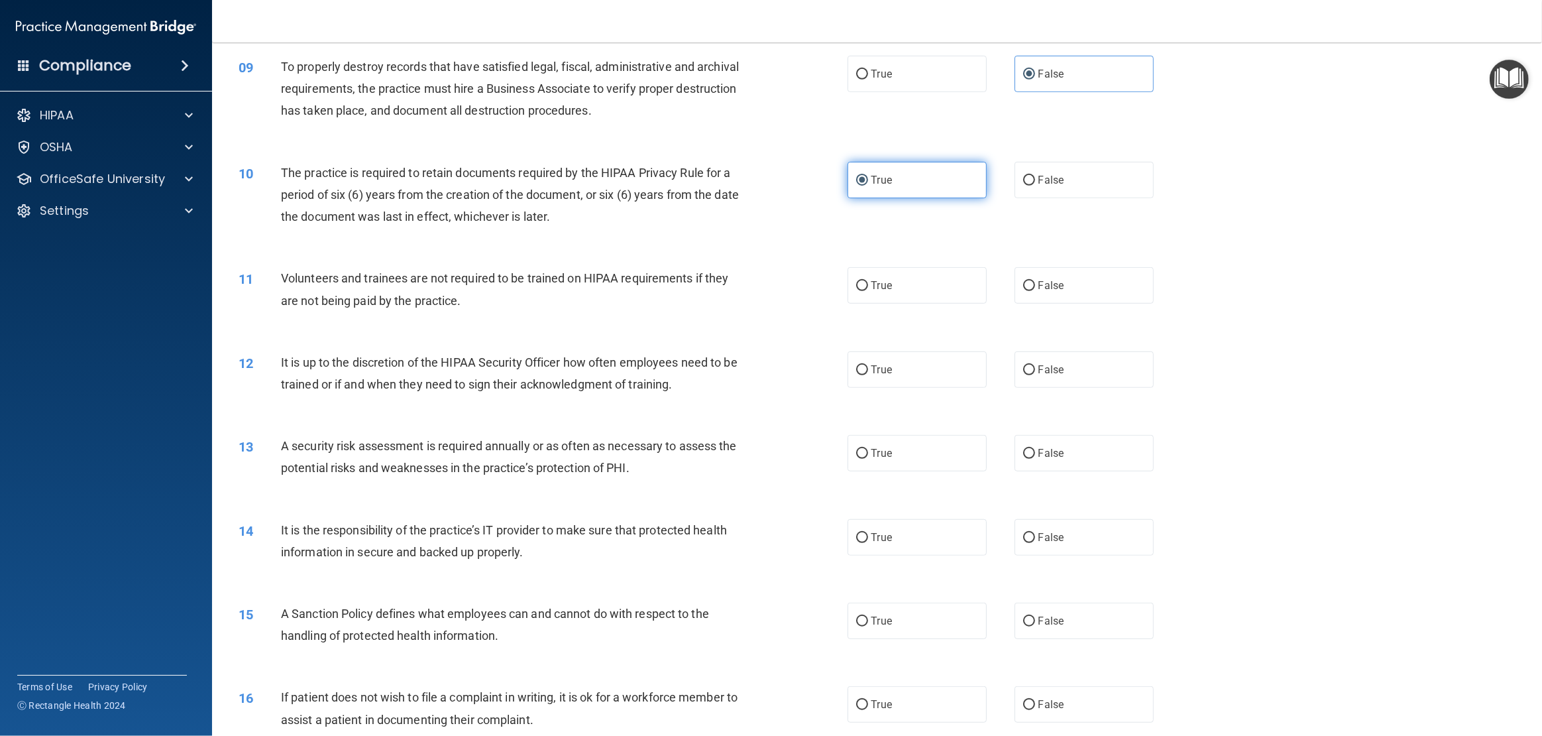
scroll to position [836, 0]
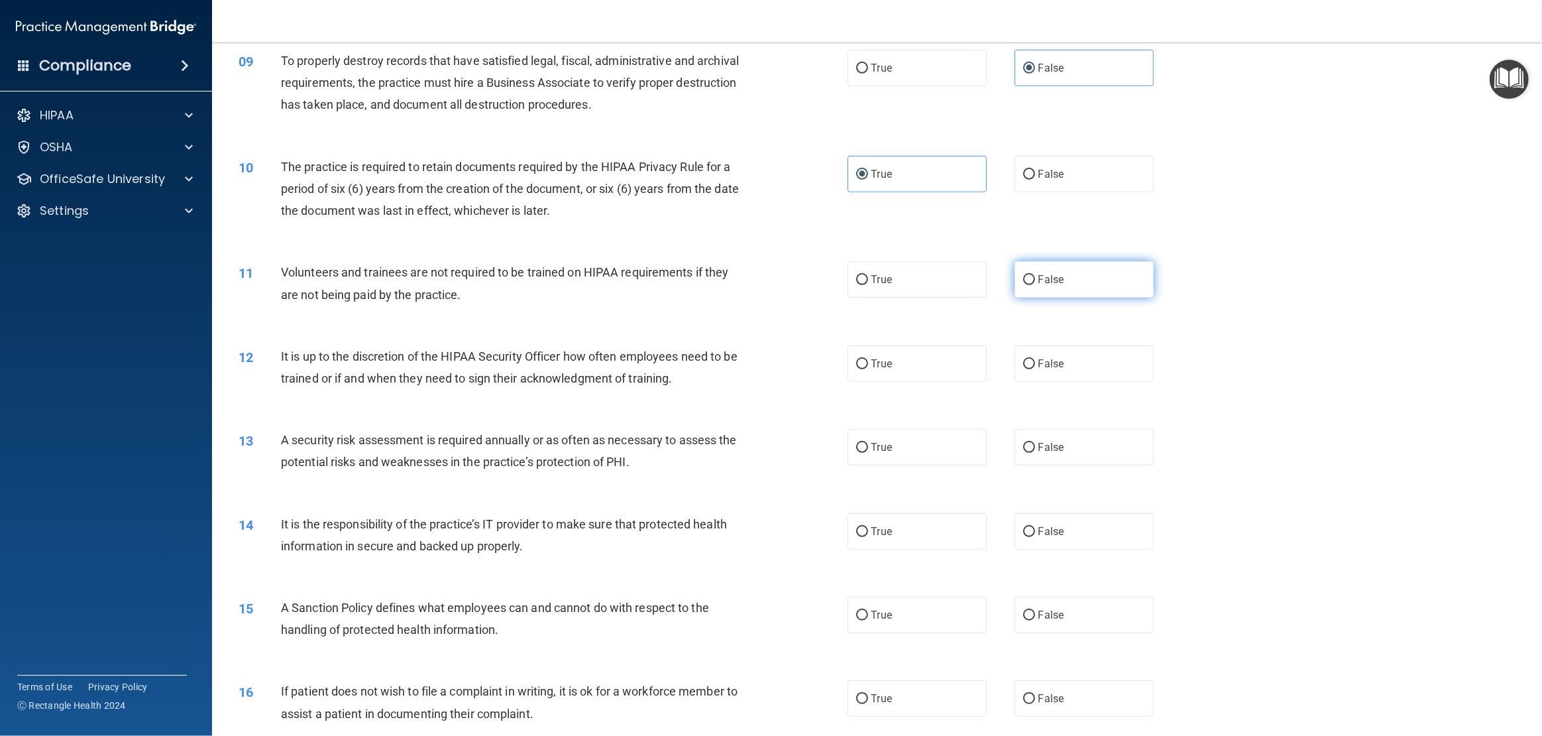
click at [1053, 273] on span "False" at bounding box center [1052, 279] width 26 height 13
click at [1035, 275] on input "False" at bounding box center [1029, 280] width 12 height 10
radio input "true"
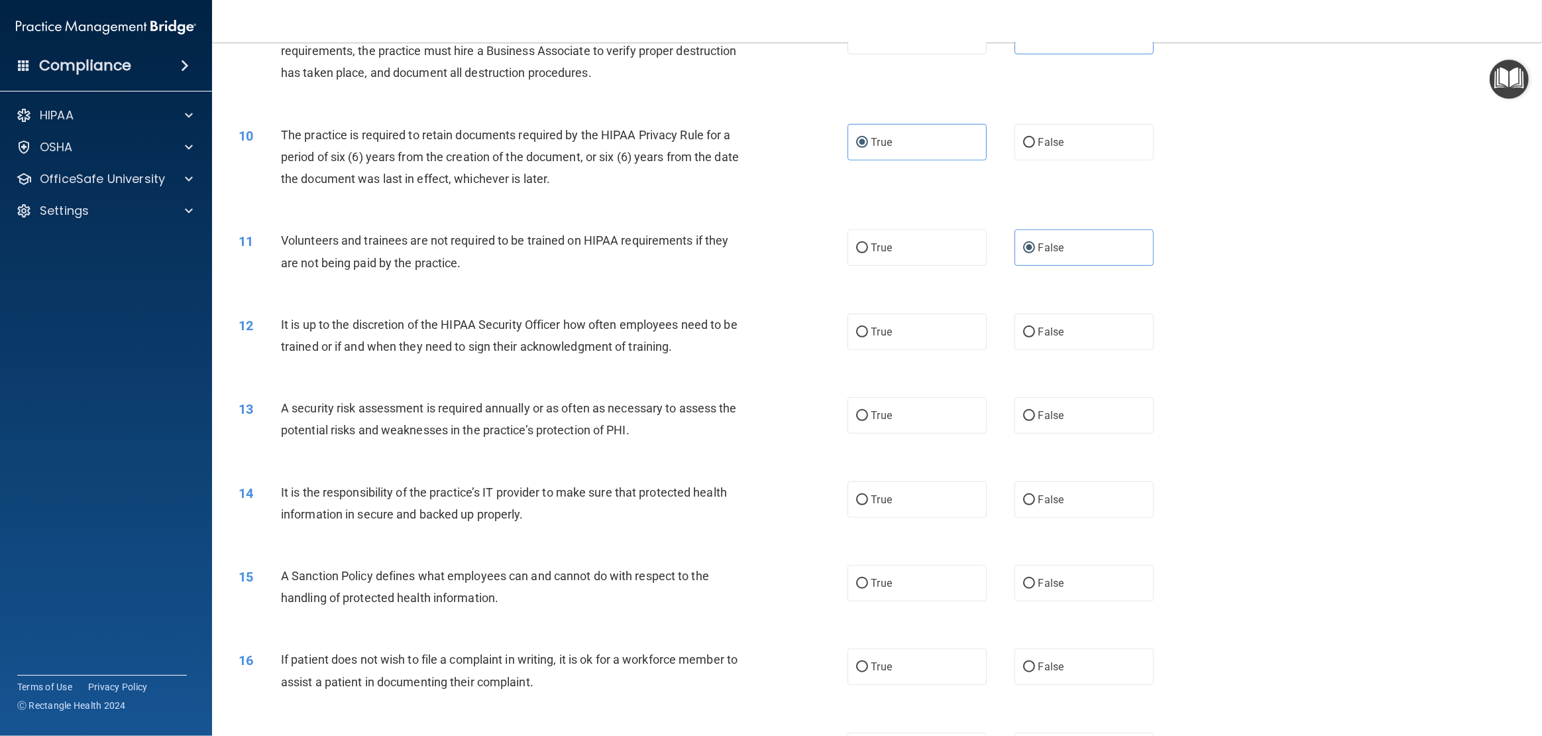
scroll to position [868, 0]
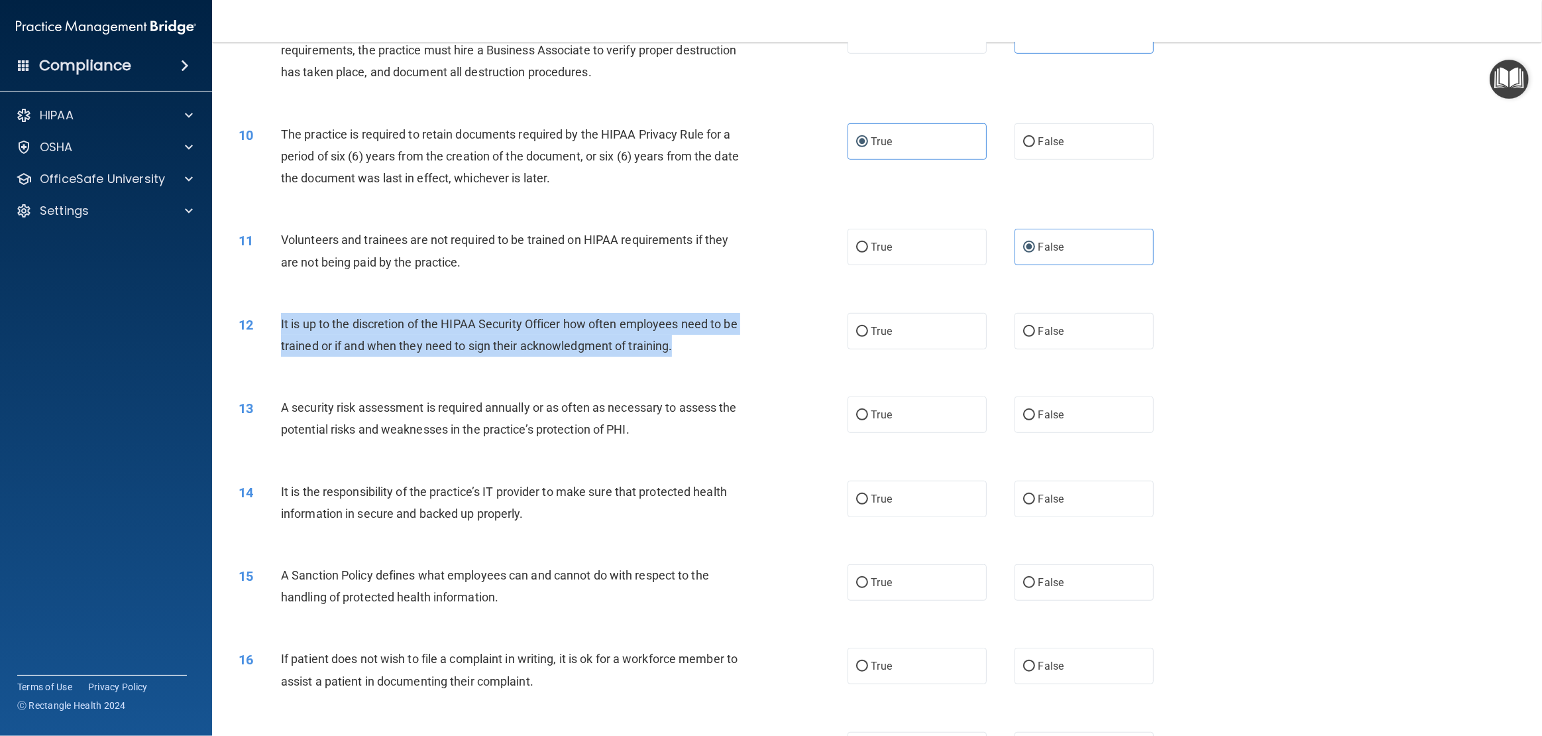
drag, startPoint x: 710, startPoint y: 345, endPoint x: 268, endPoint y: 319, distance: 442.8
click at [268, 319] on div "12 It is up to the discretion of the HIPAA Security Officer how often employees…" at bounding box center [543, 338] width 649 height 50
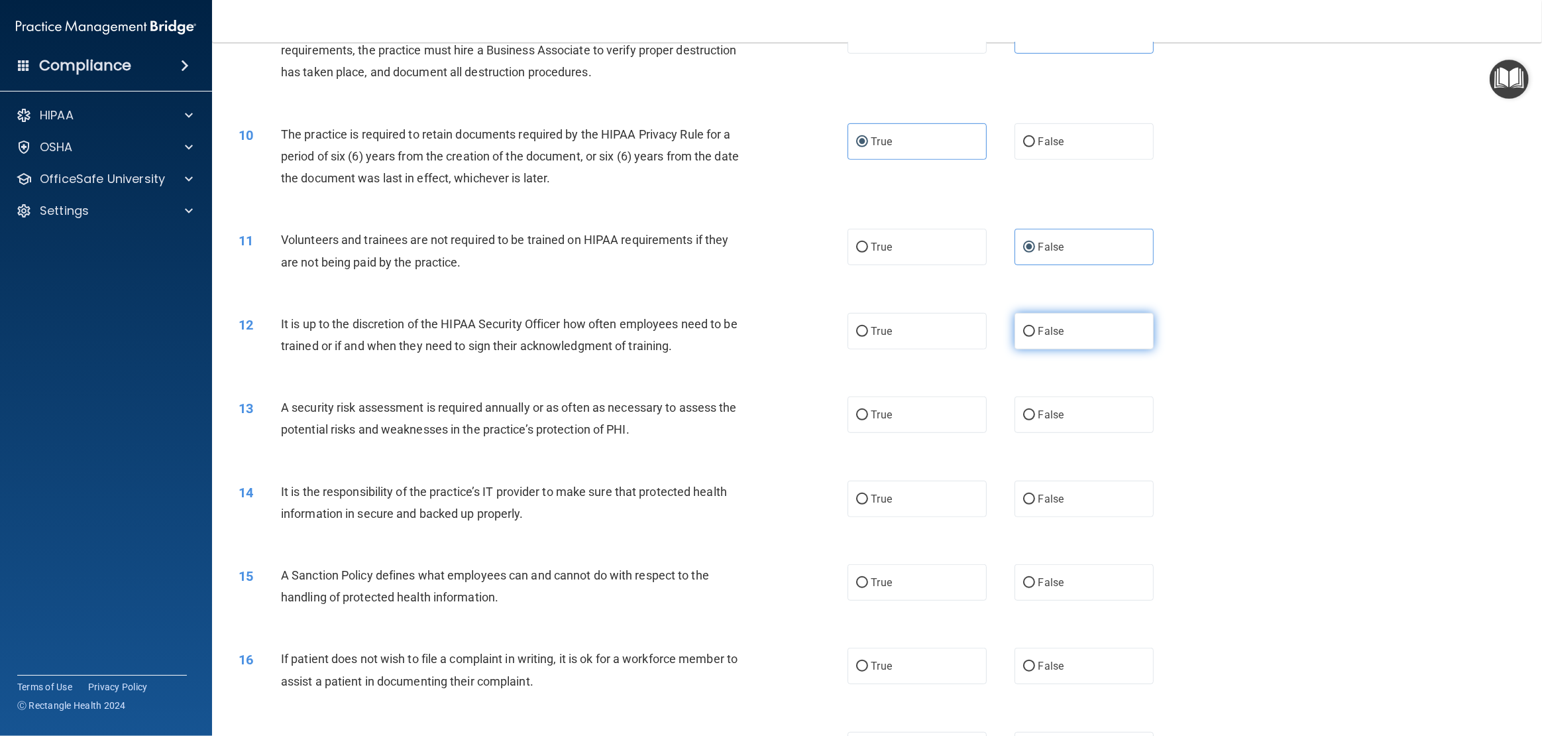
click at [1039, 343] on label "False" at bounding box center [1084, 331] width 139 height 36
click at [1035, 337] on input "False" at bounding box center [1029, 332] width 12 height 10
radio input "true"
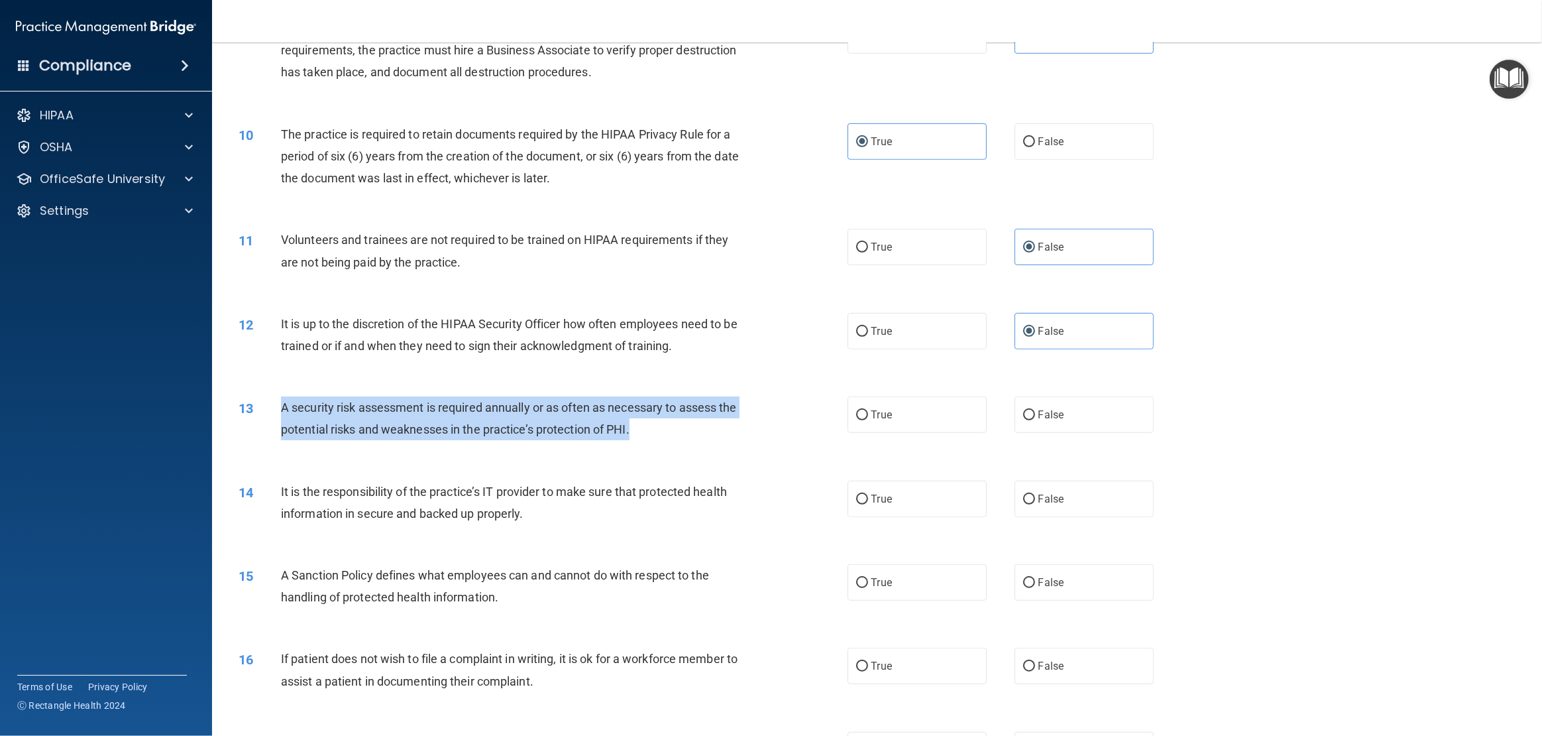
drag, startPoint x: 652, startPoint y: 427, endPoint x: 280, endPoint y: 412, distance: 372.2
click at [280, 412] on div "13 A security risk assessment is required annually or as often as necessary to …" at bounding box center [543, 421] width 649 height 50
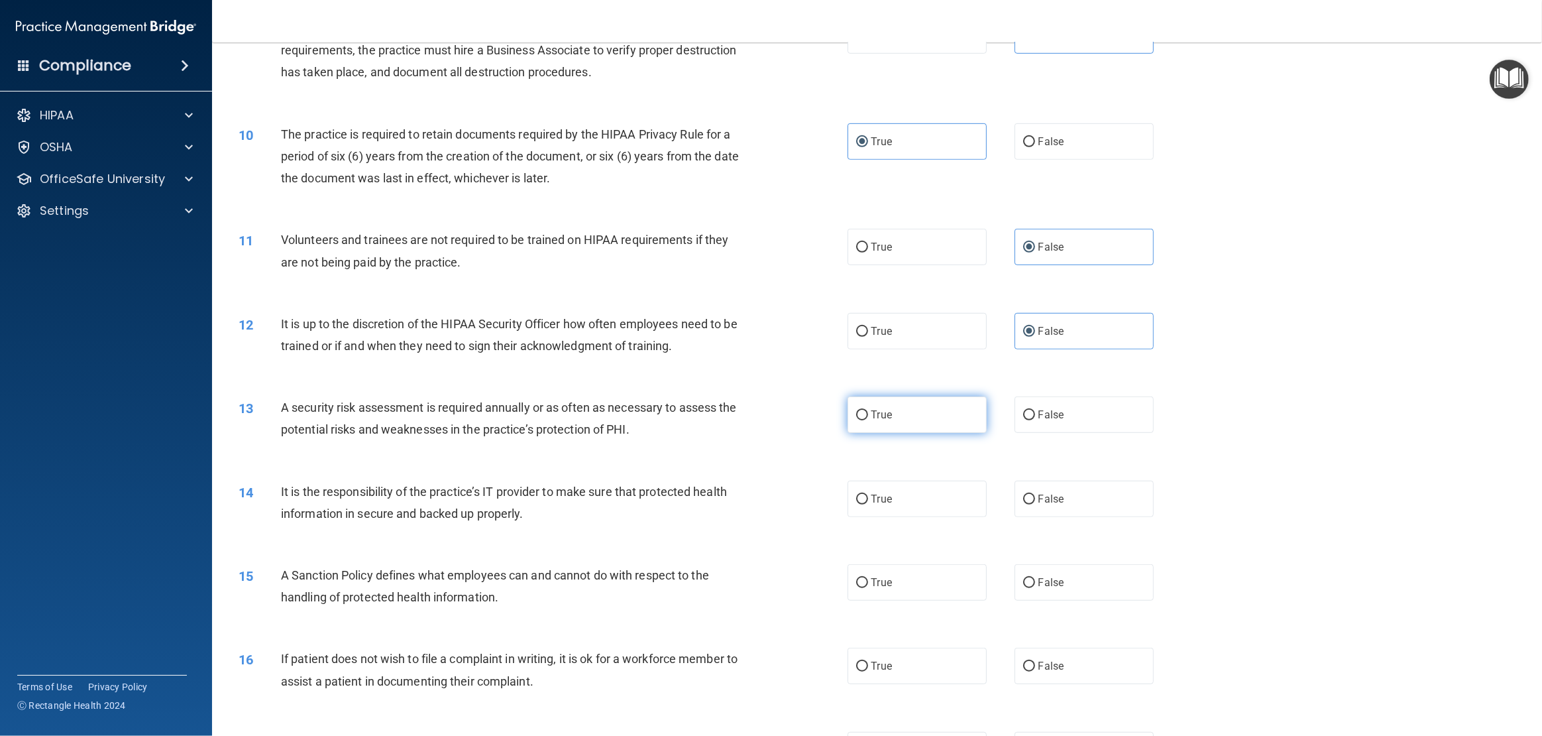
click at [875, 416] on span "True" at bounding box center [882, 414] width 21 height 13
click at [868, 416] on input "True" at bounding box center [862, 415] width 12 height 10
radio input "true"
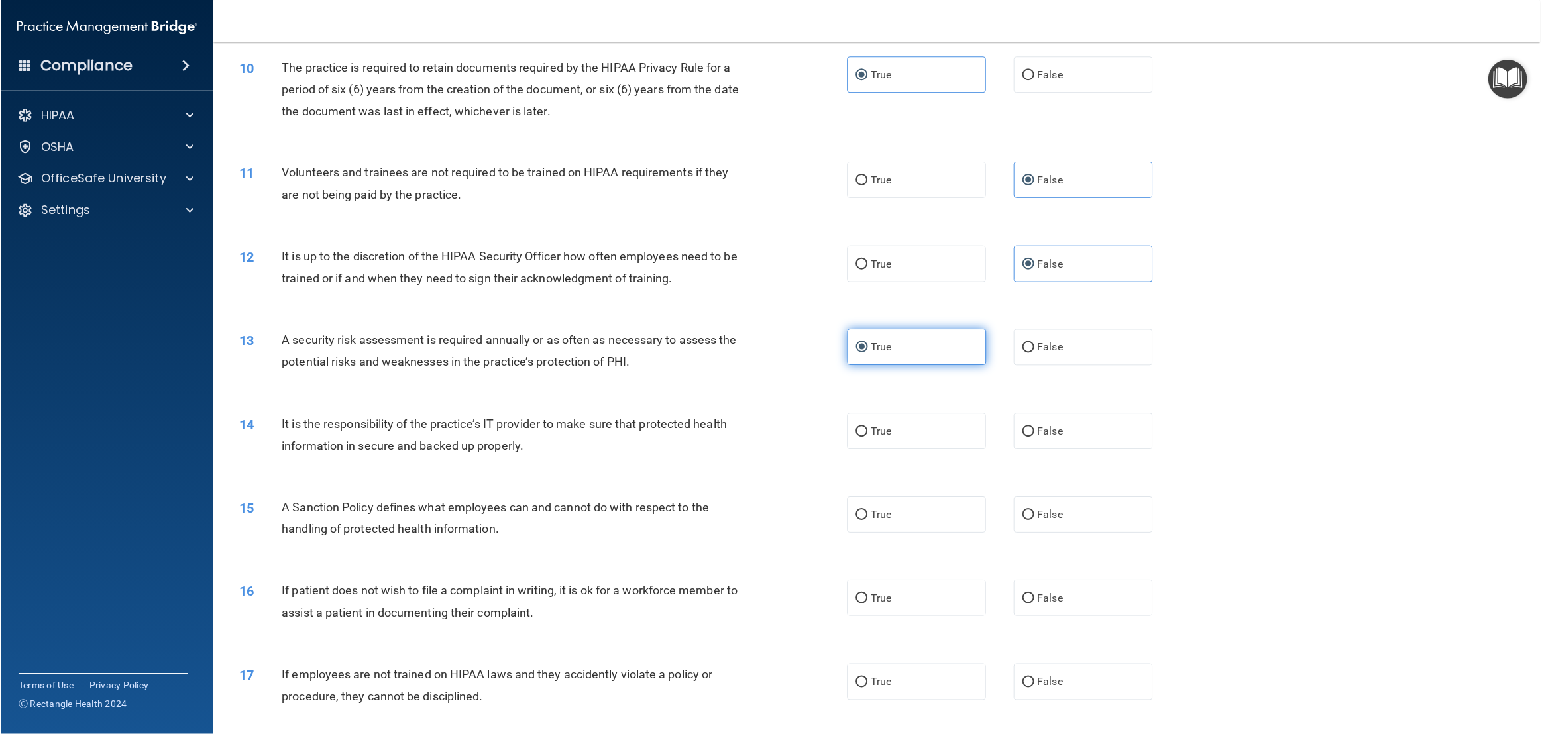
scroll to position [936, 0]
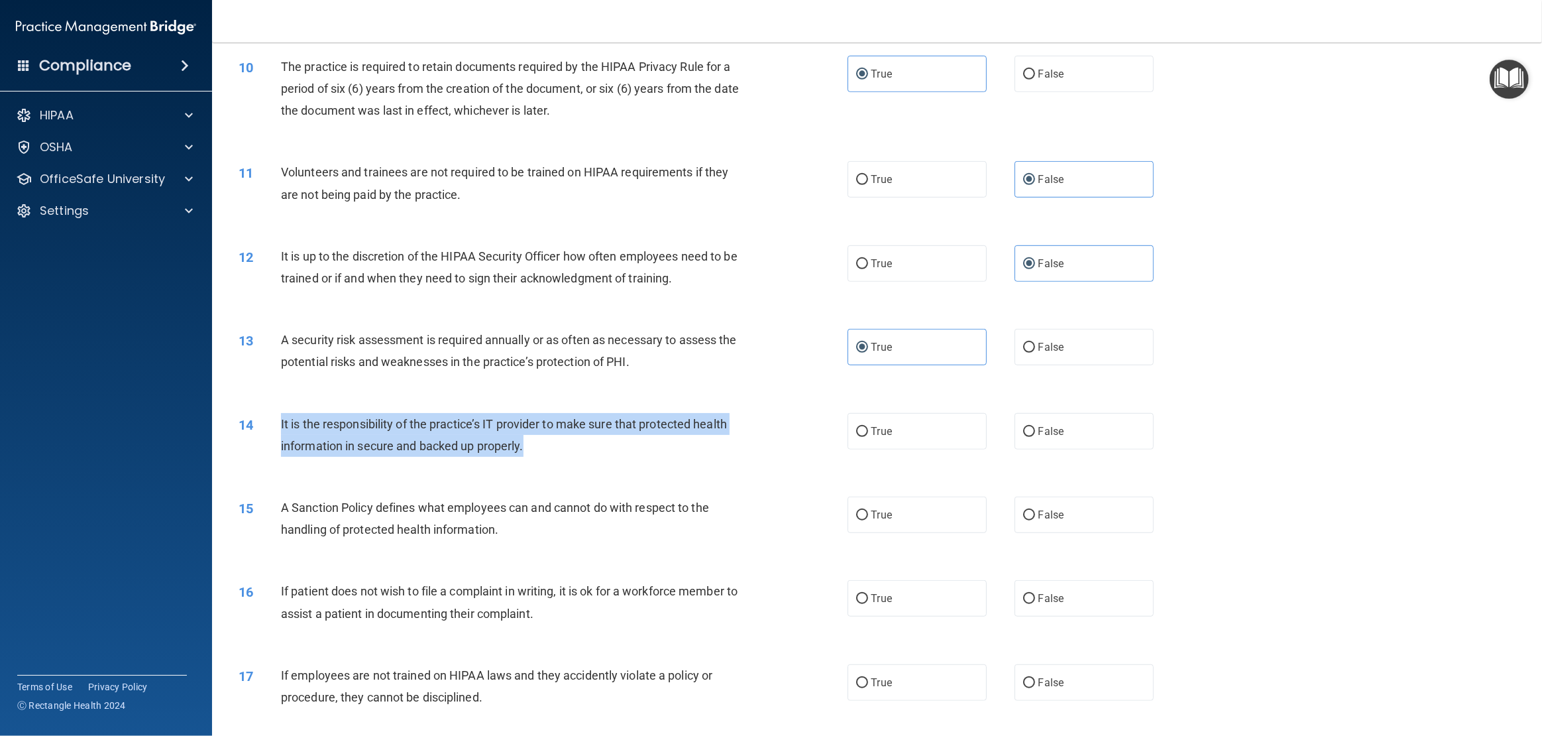
drag, startPoint x: 561, startPoint y: 443, endPoint x: 277, endPoint y: 423, distance: 285.1
click at [277, 423] on div "14 It is the responsibility of the practice’s IT provider to make sure that pro…" at bounding box center [543, 438] width 649 height 50
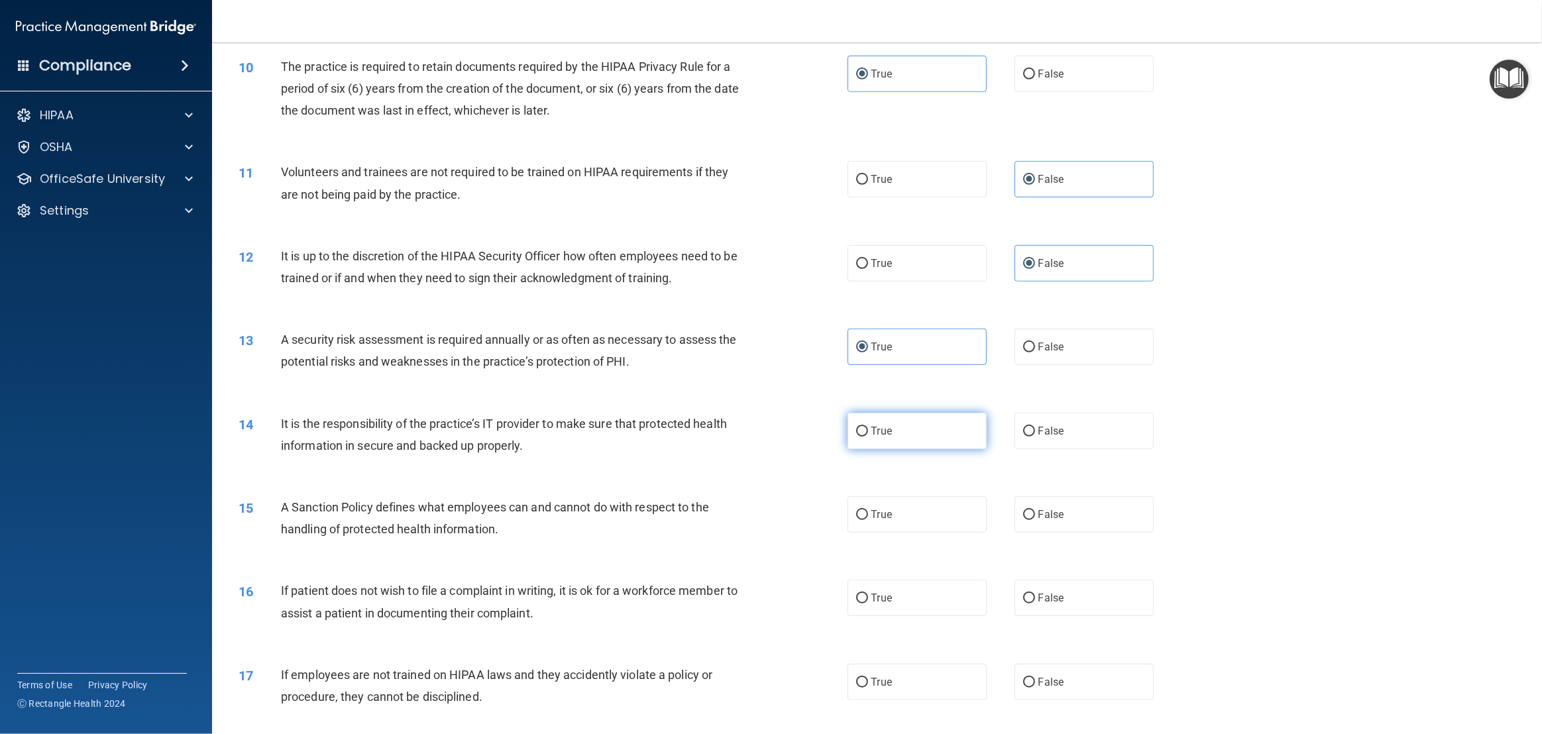
click at [872, 441] on label "True" at bounding box center [917, 431] width 139 height 36
click at [868, 437] on input "True" at bounding box center [862, 432] width 12 height 10
radio input "true"
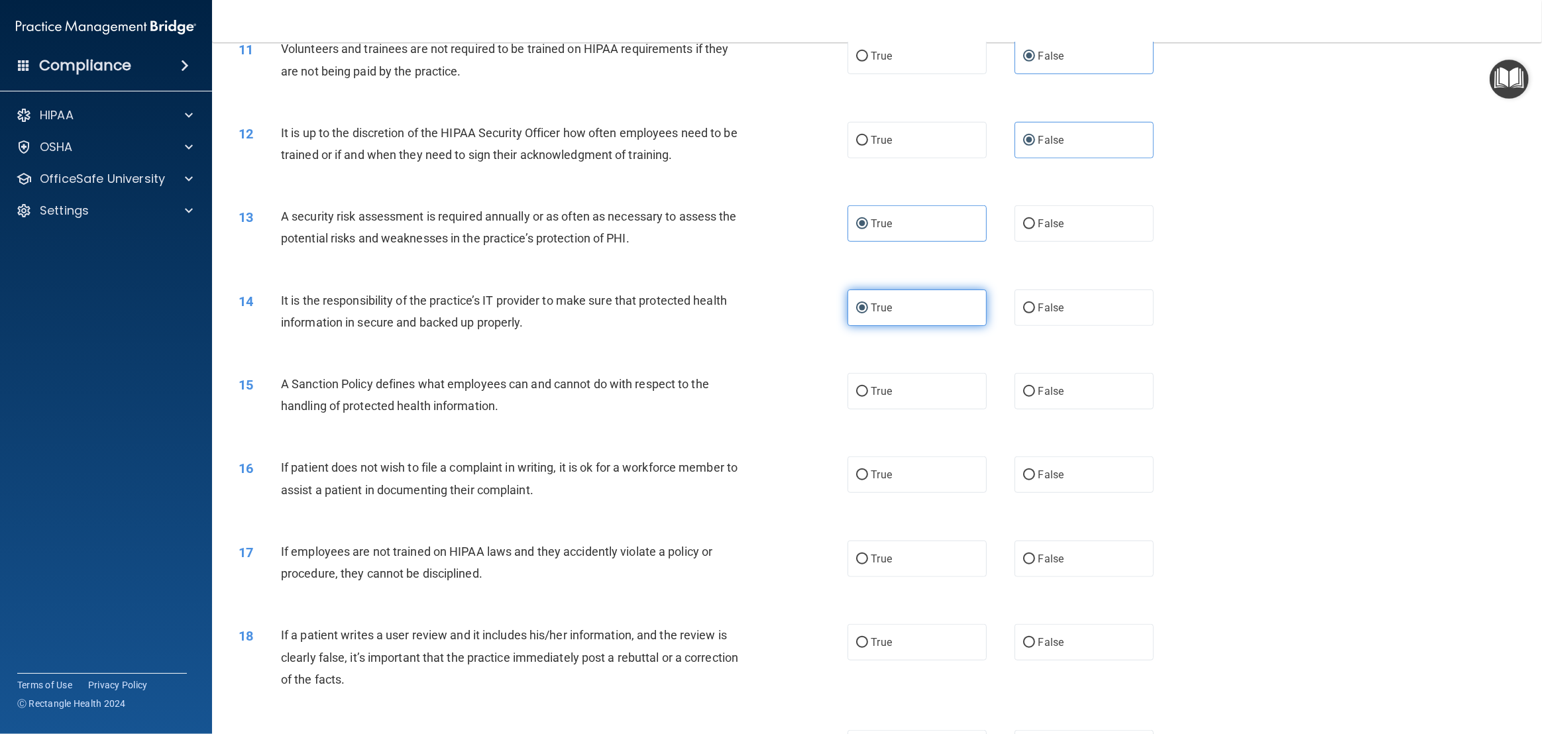
scroll to position [1062, 0]
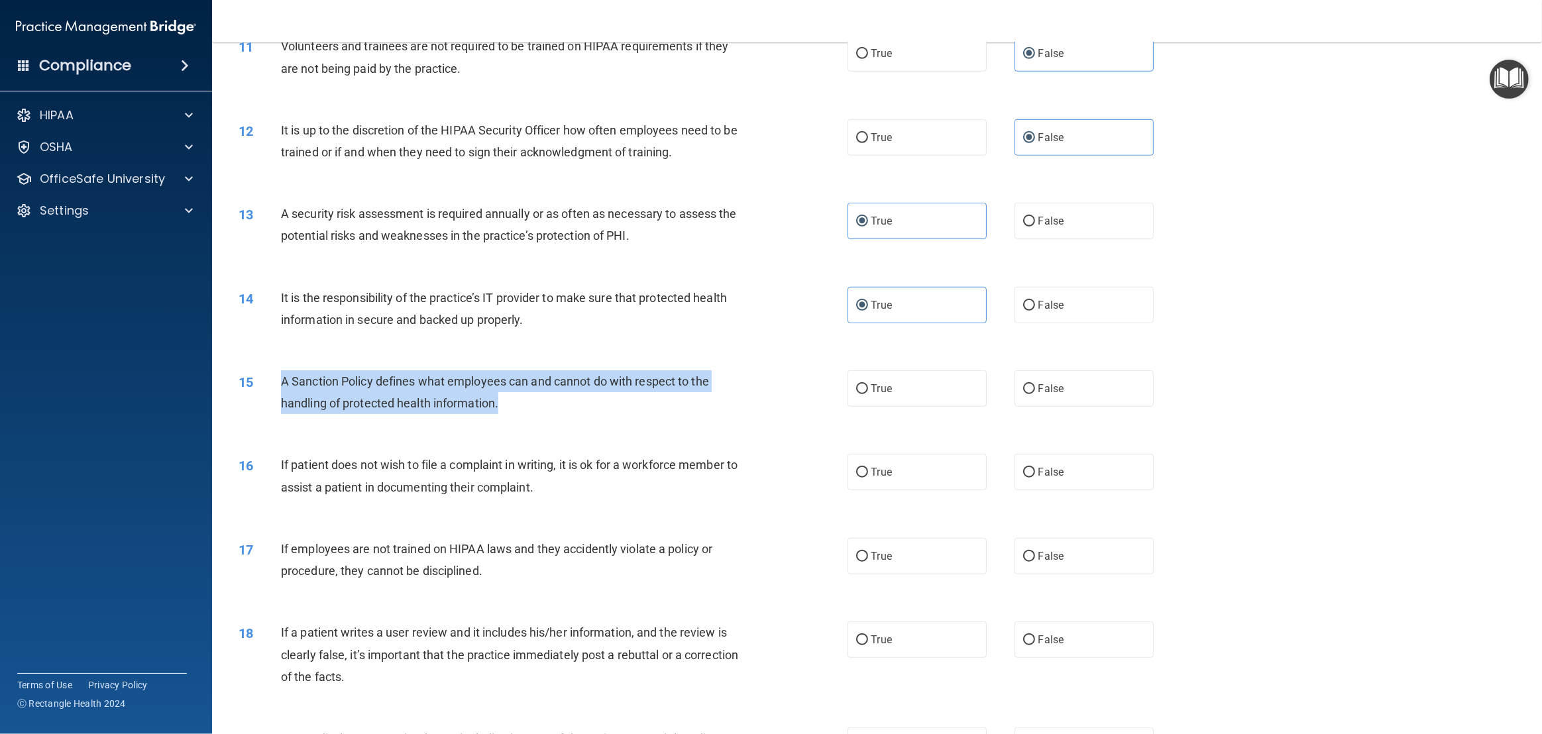
drag, startPoint x: 526, startPoint y: 397, endPoint x: 276, endPoint y: 386, distance: 250.8
click at [276, 386] on div "15 A Sanction Policy defines what employees can and cannot do with respect to t…" at bounding box center [543, 396] width 649 height 50
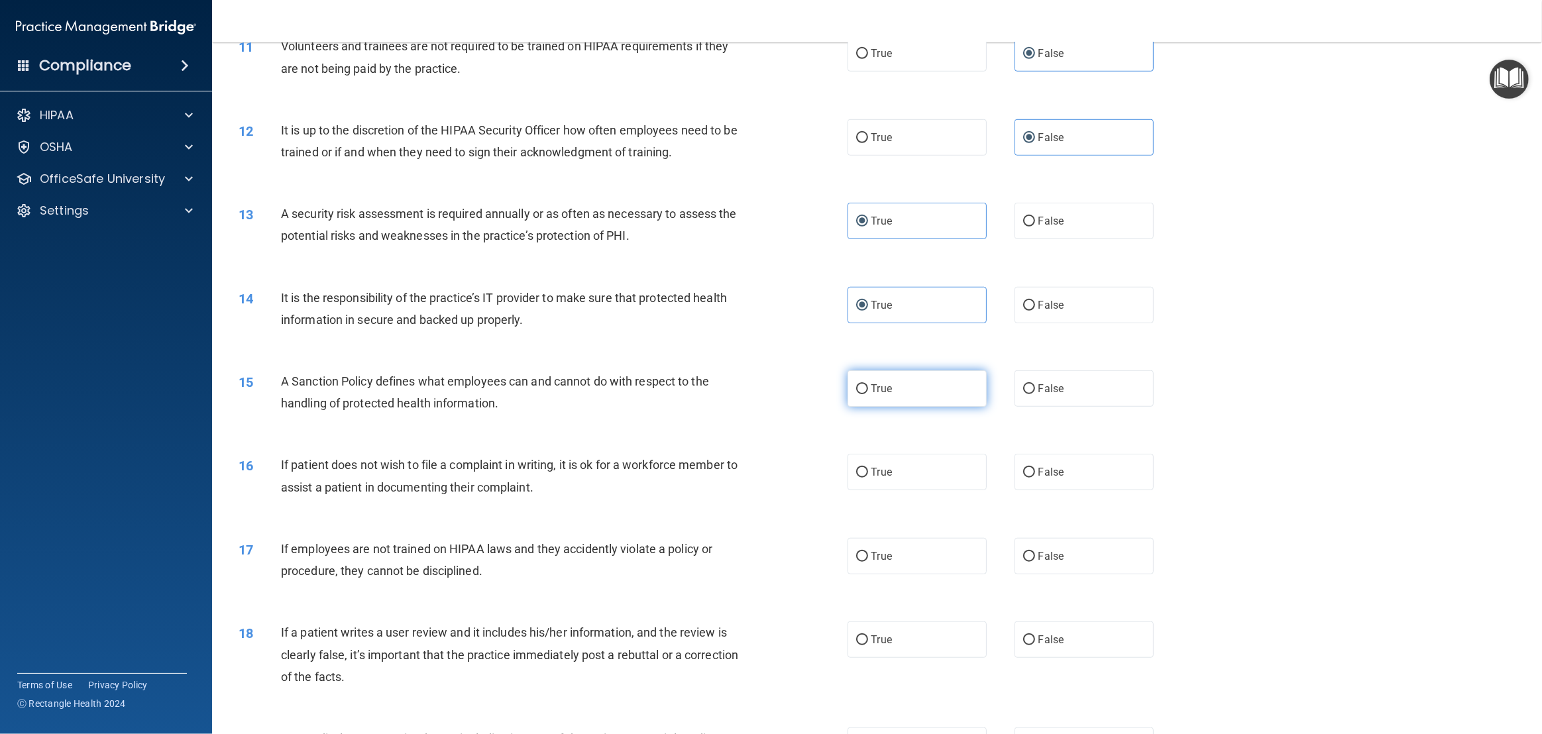
click at [887, 401] on label "True" at bounding box center [917, 389] width 139 height 36
click at [868, 394] on input "True" at bounding box center [862, 389] width 12 height 10
radio input "true"
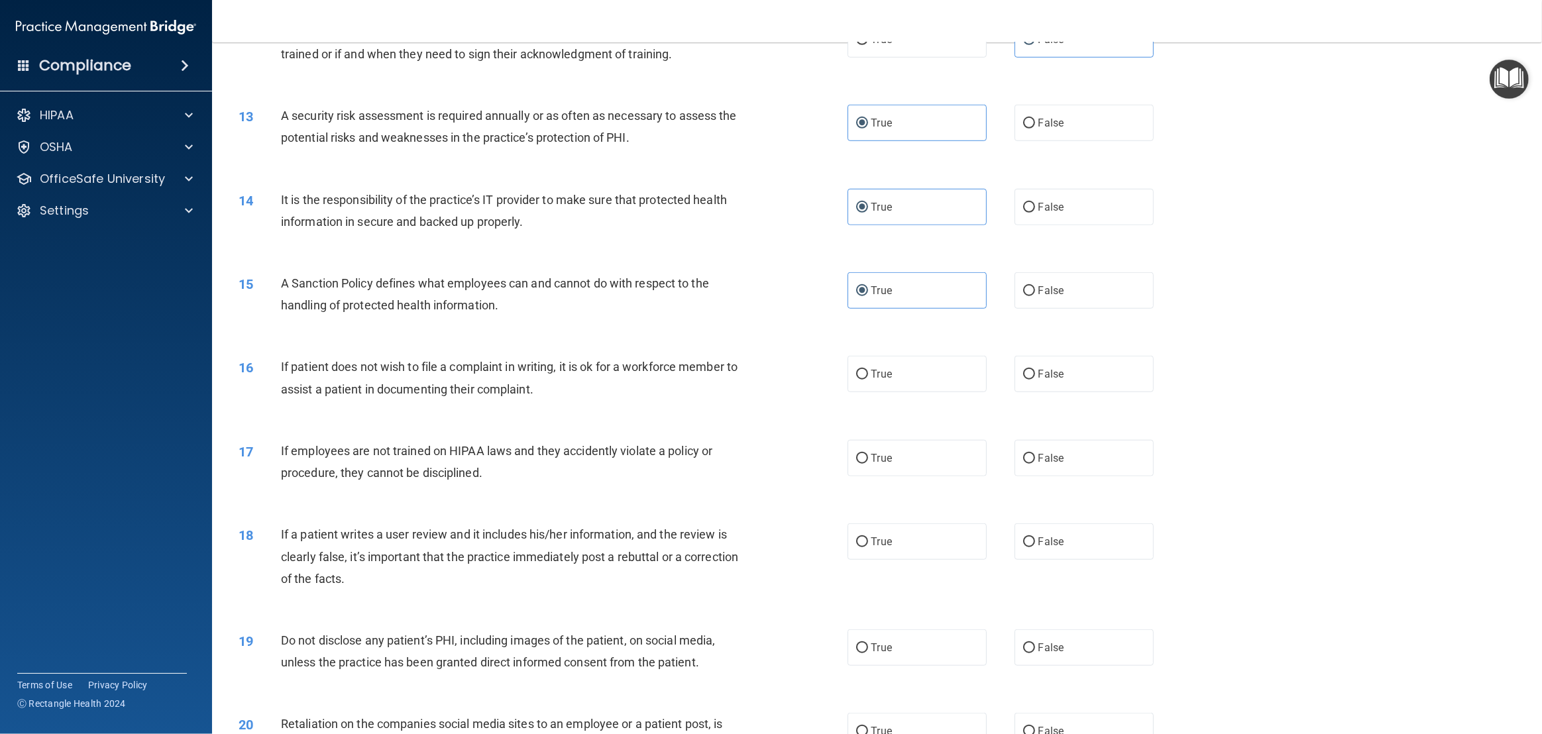
scroll to position [1173, 0]
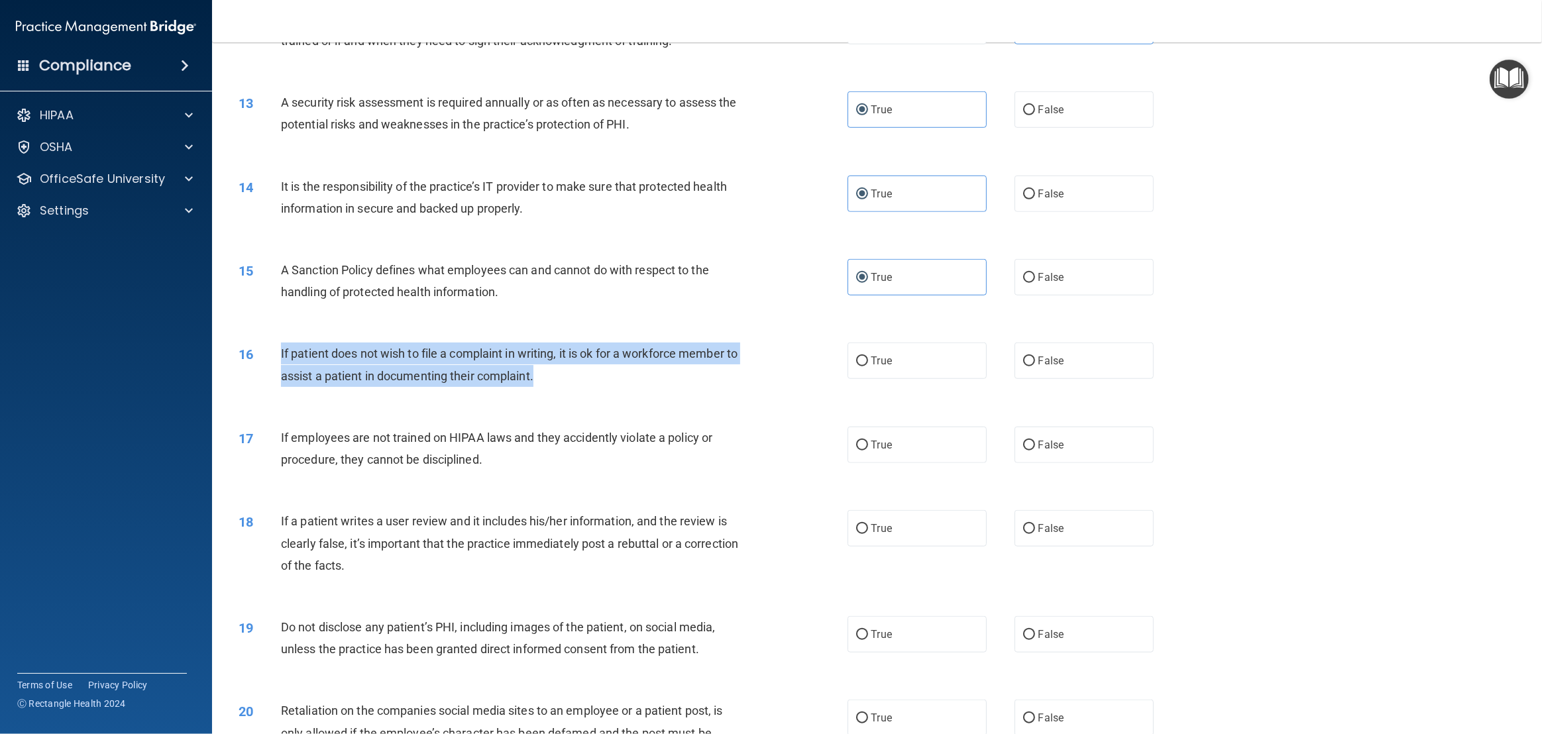
drag, startPoint x: 564, startPoint y: 372, endPoint x: 282, endPoint y: 355, distance: 282.9
click at [282, 355] on div "If patient does not wish to file a complaint in writing, it is ok for a workfor…" at bounding box center [516, 365] width 471 height 44
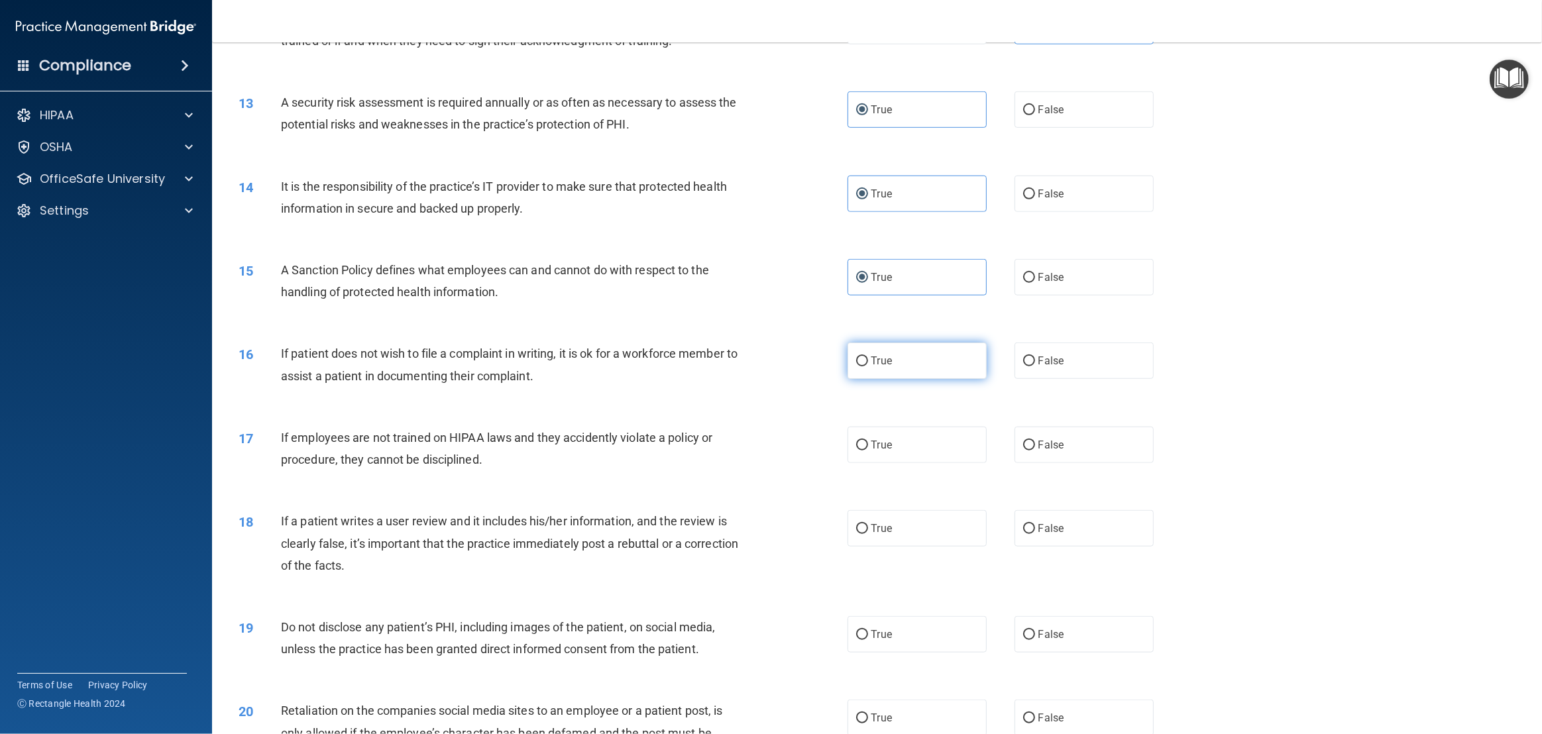
click at [870, 370] on label "True" at bounding box center [917, 361] width 139 height 36
click at [868, 367] on input "True" at bounding box center [862, 362] width 12 height 10
radio input "true"
click at [1041, 448] on span "False" at bounding box center [1052, 445] width 26 height 13
click at [1029, 455] on label "False" at bounding box center [1084, 445] width 139 height 36
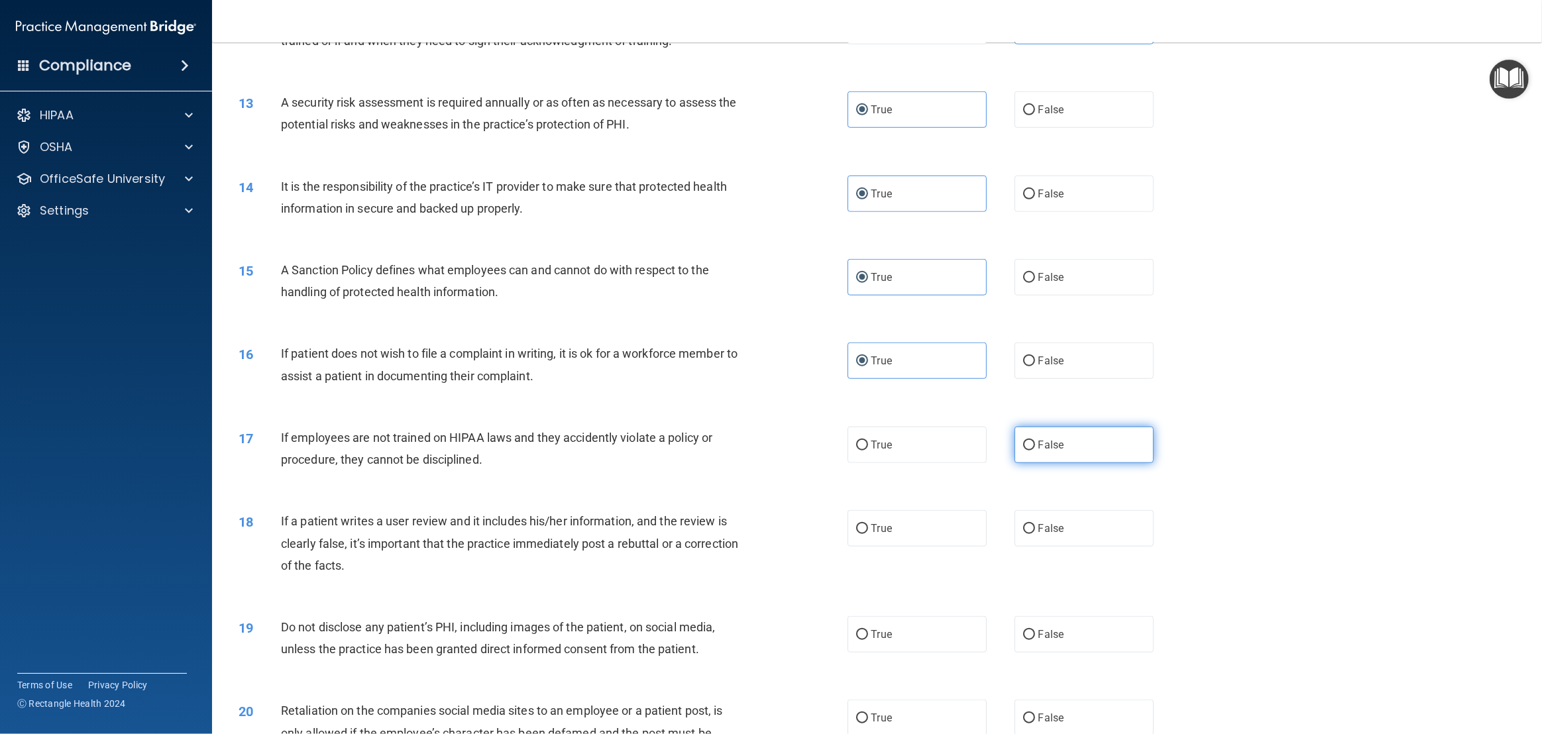
click at [1029, 451] on input "False" at bounding box center [1029, 446] width 12 height 10
radio input "true"
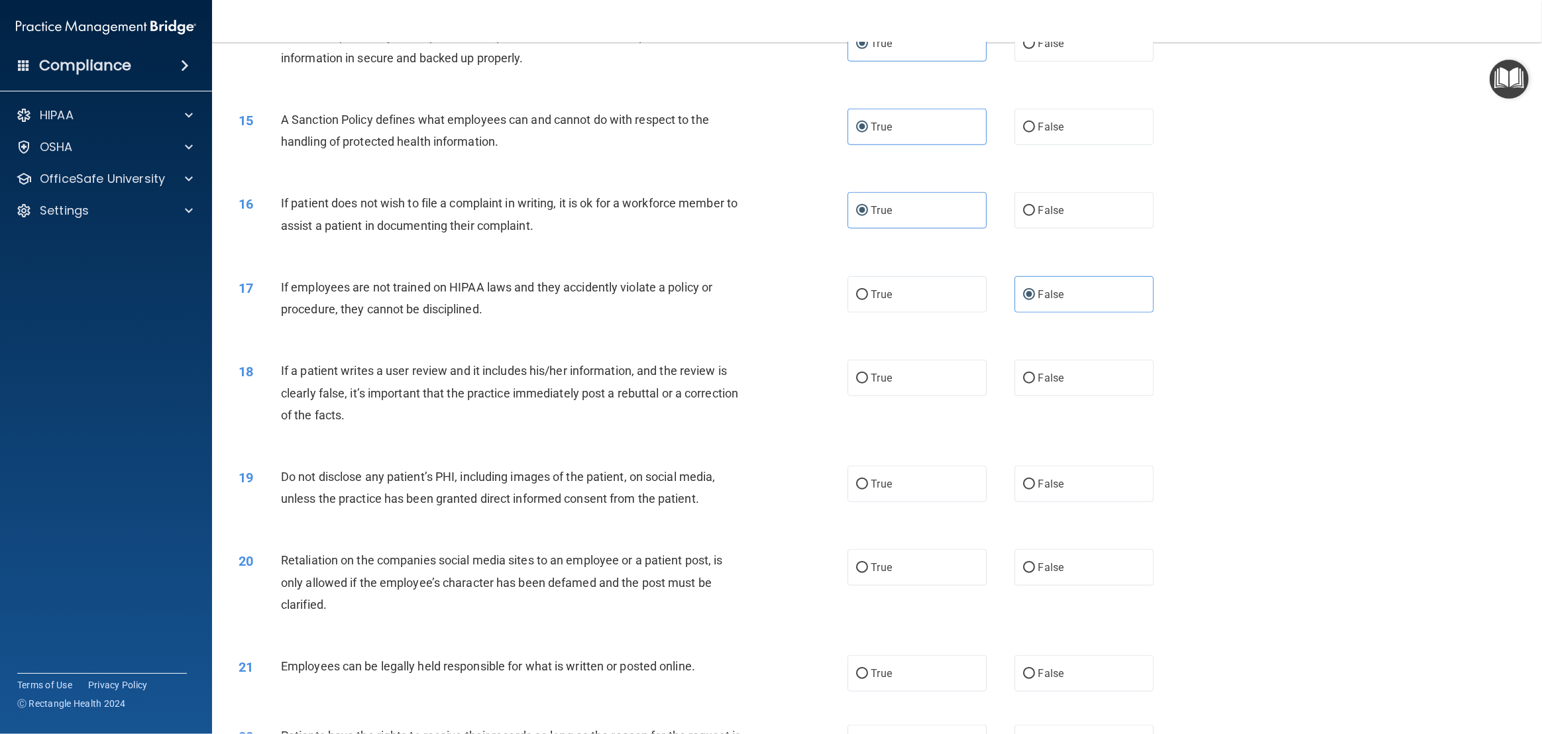
scroll to position [1325, 0]
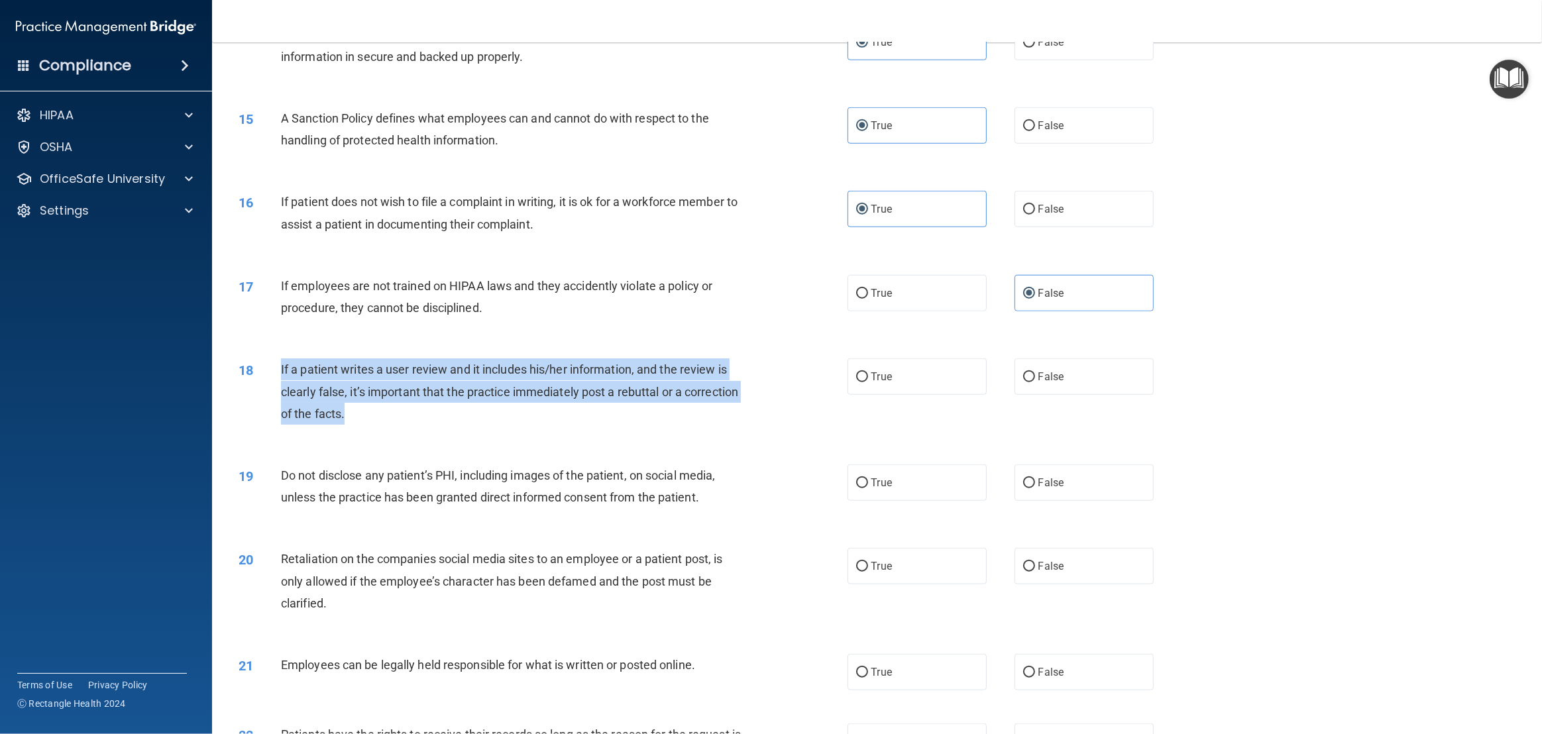
drag, startPoint x: 376, startPoint y: 413, endPoint x: 278, endPoint y: 376, distance: 104.3
click at [278, 376] on div "18 If a patient writes a user review and it includes his/her information, and t…" at bounding box center [543, 395] width 649 height 73
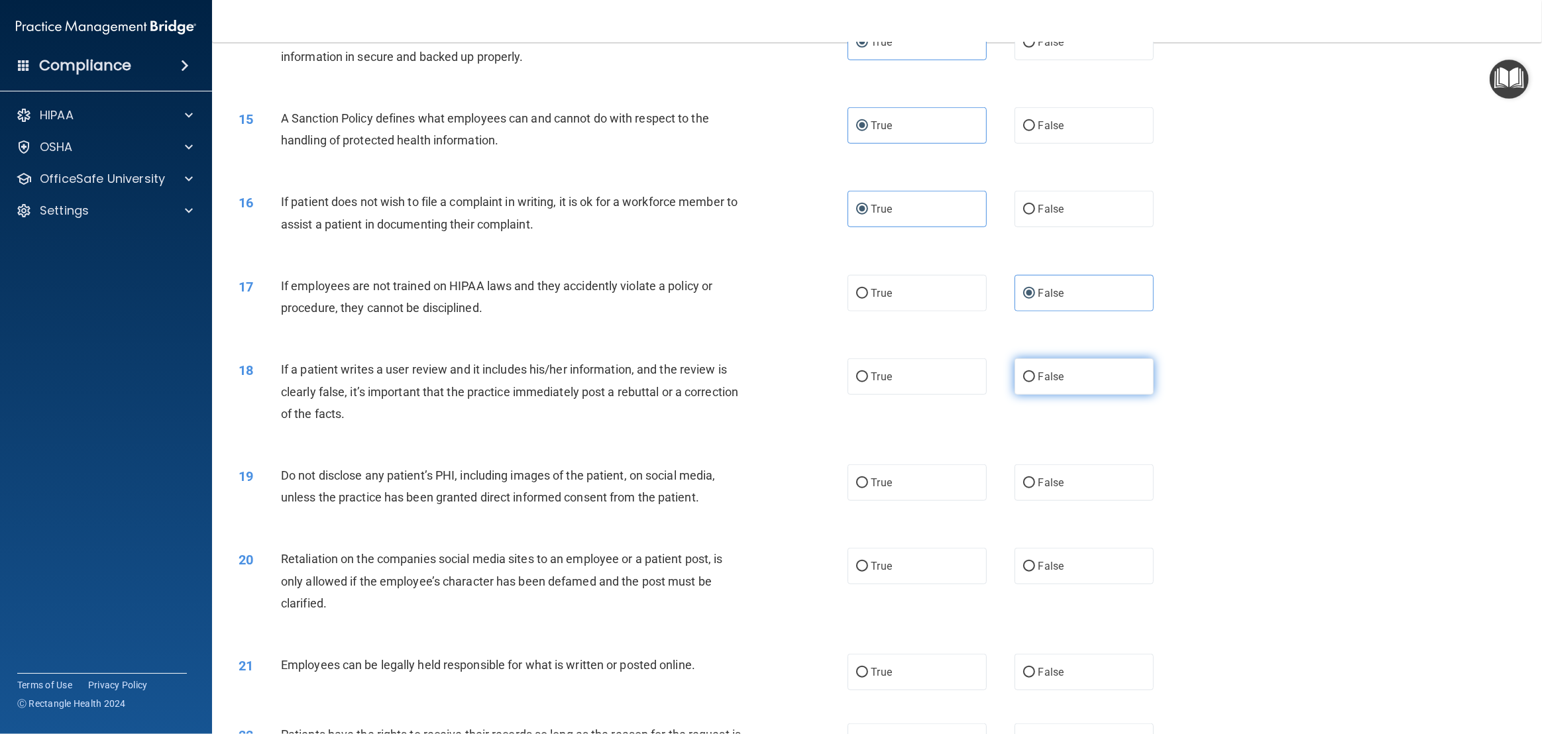
click at [1065, 378] on label "False" at bounding box center [1084, 377] width 139 height 36
click at [1035, 378] on input "False" at bounding box center [1029, 378] width 12 height 10
radio input "true"
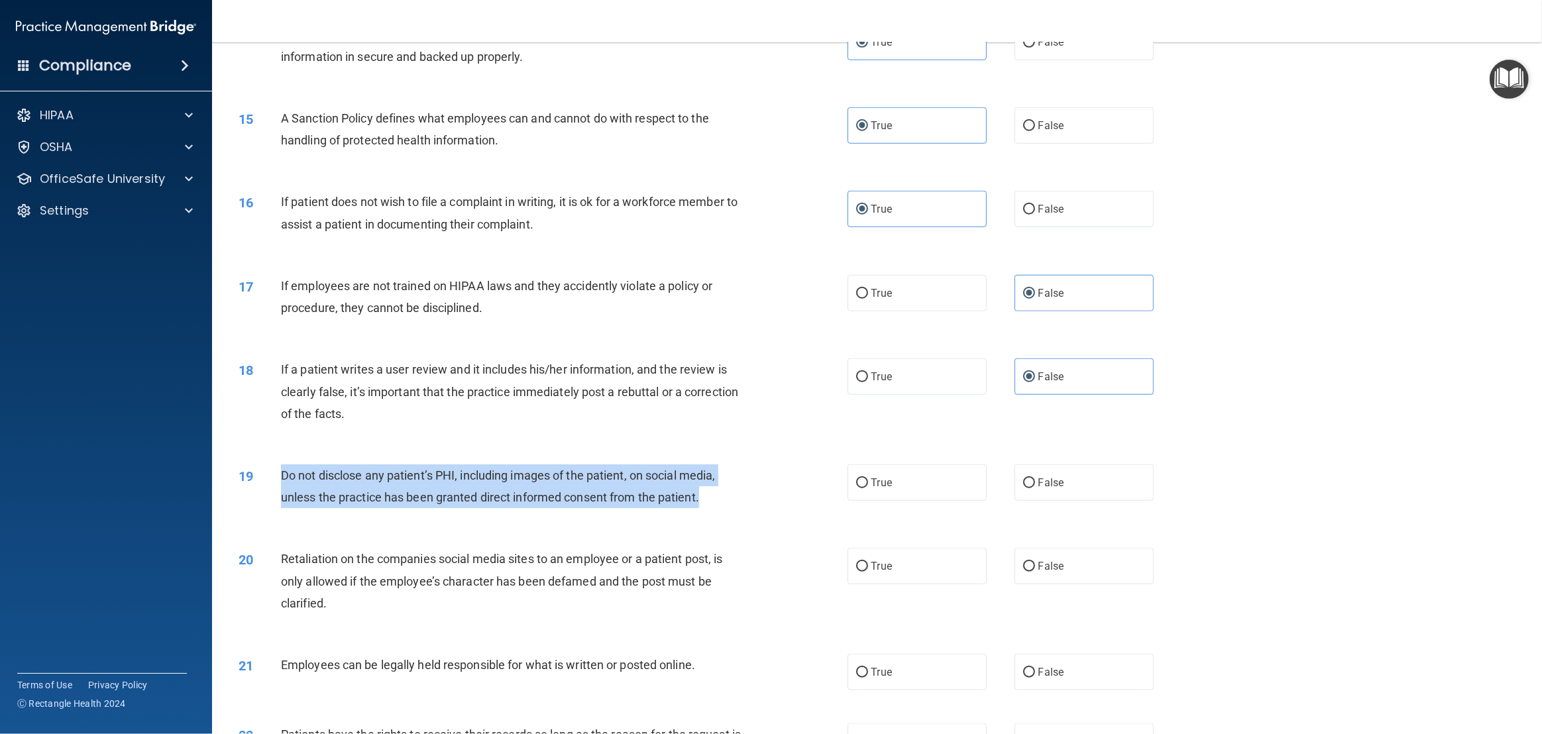
drag, startPoint x: 707, startPoint y: 497, endPoint x: 278, endPoint y: 477, distance: 428.7
click at [278, 477] on div "19 Do not disclose any patient’s PHI, including images of the patient, on socia…" at bounding box center [543, 490] width 649 height 50
click at [866, 479] on input "True" at bounding box center [862, 484] width 12 height 10
radio input "true"
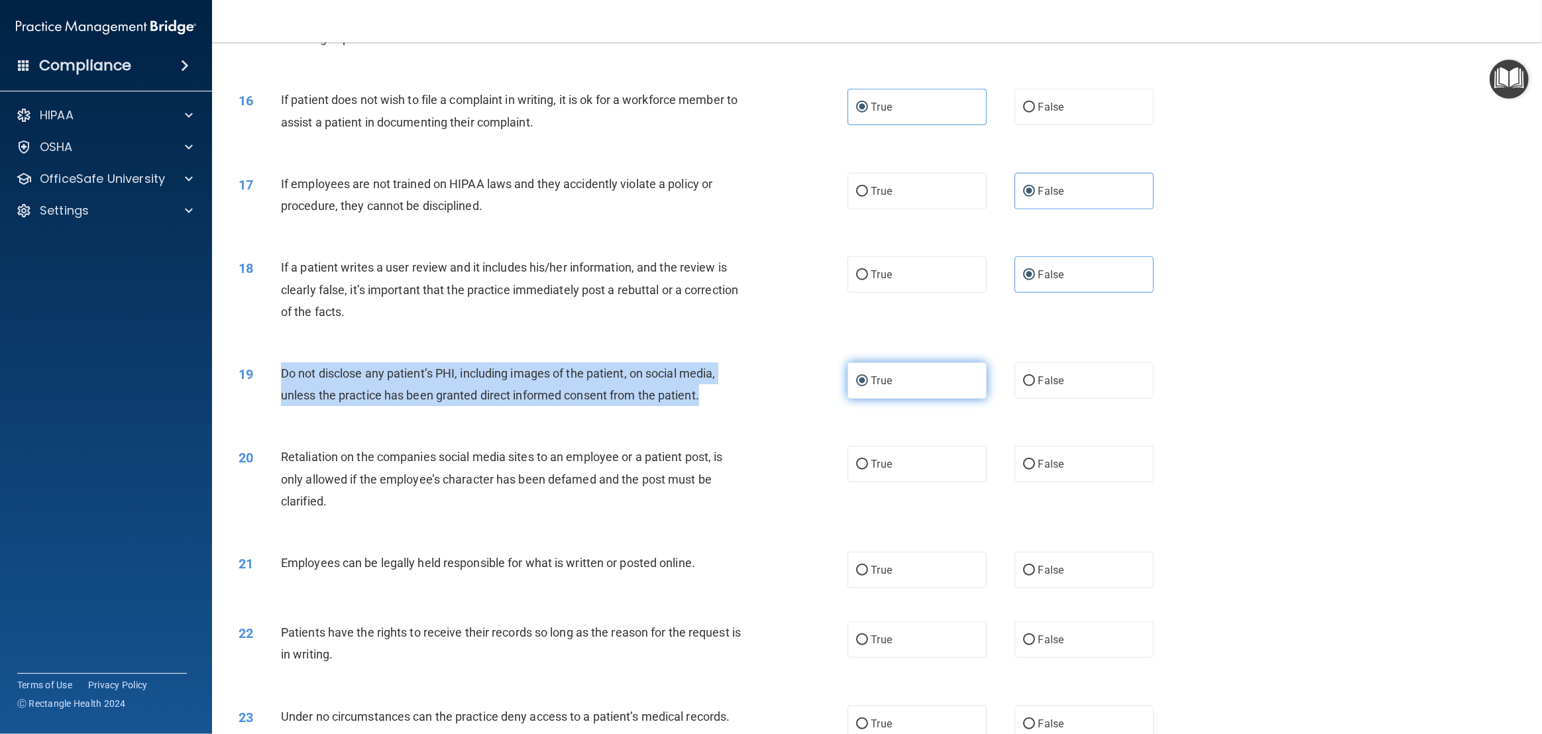
scroll to position [1431, 0]
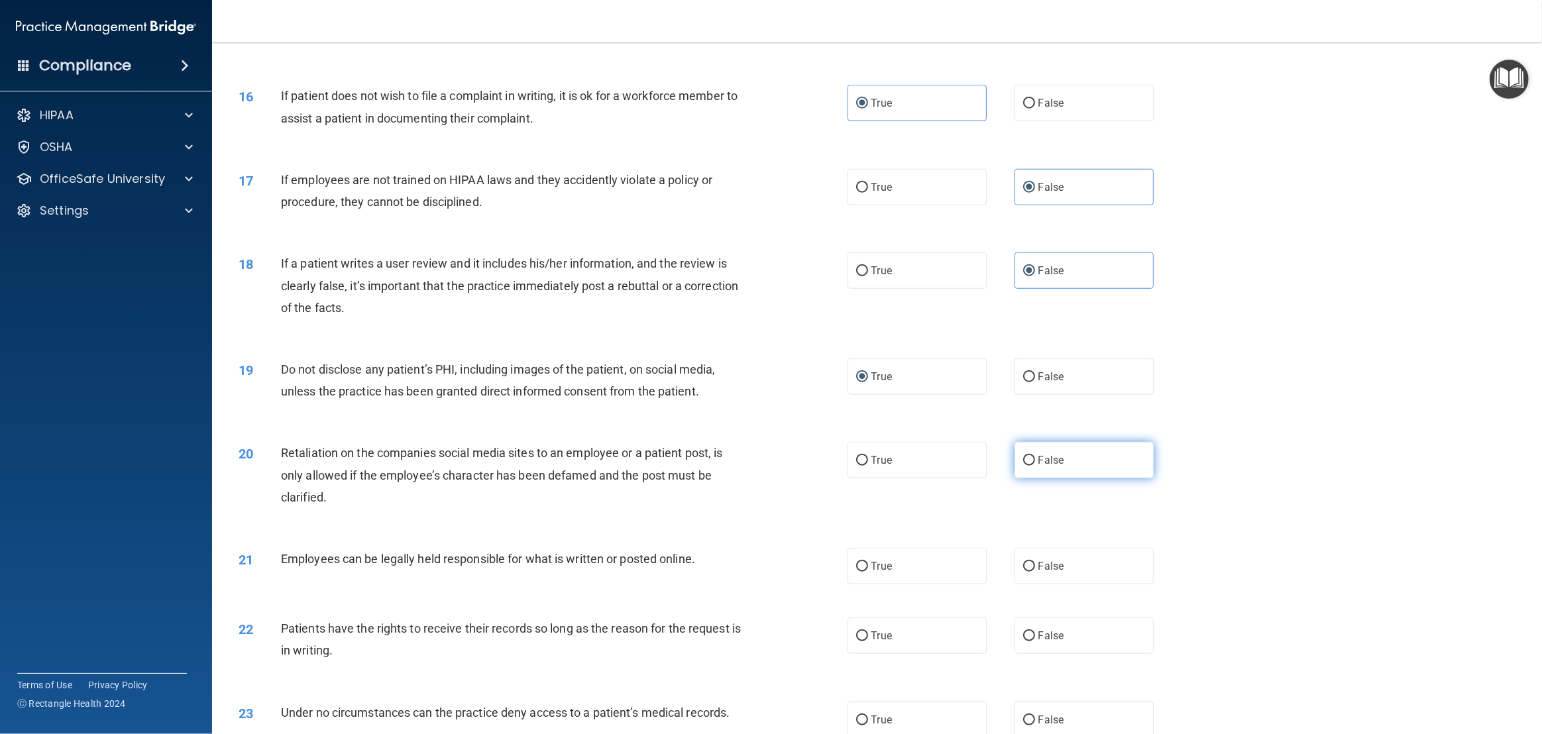
click at [1072, 469] on label "False" at bounding box center [1084, 460] width 139 height 36
click at [1035, 466] on input "False" at bounding box center [1029, 461] width 12 height 10
radio input "true"
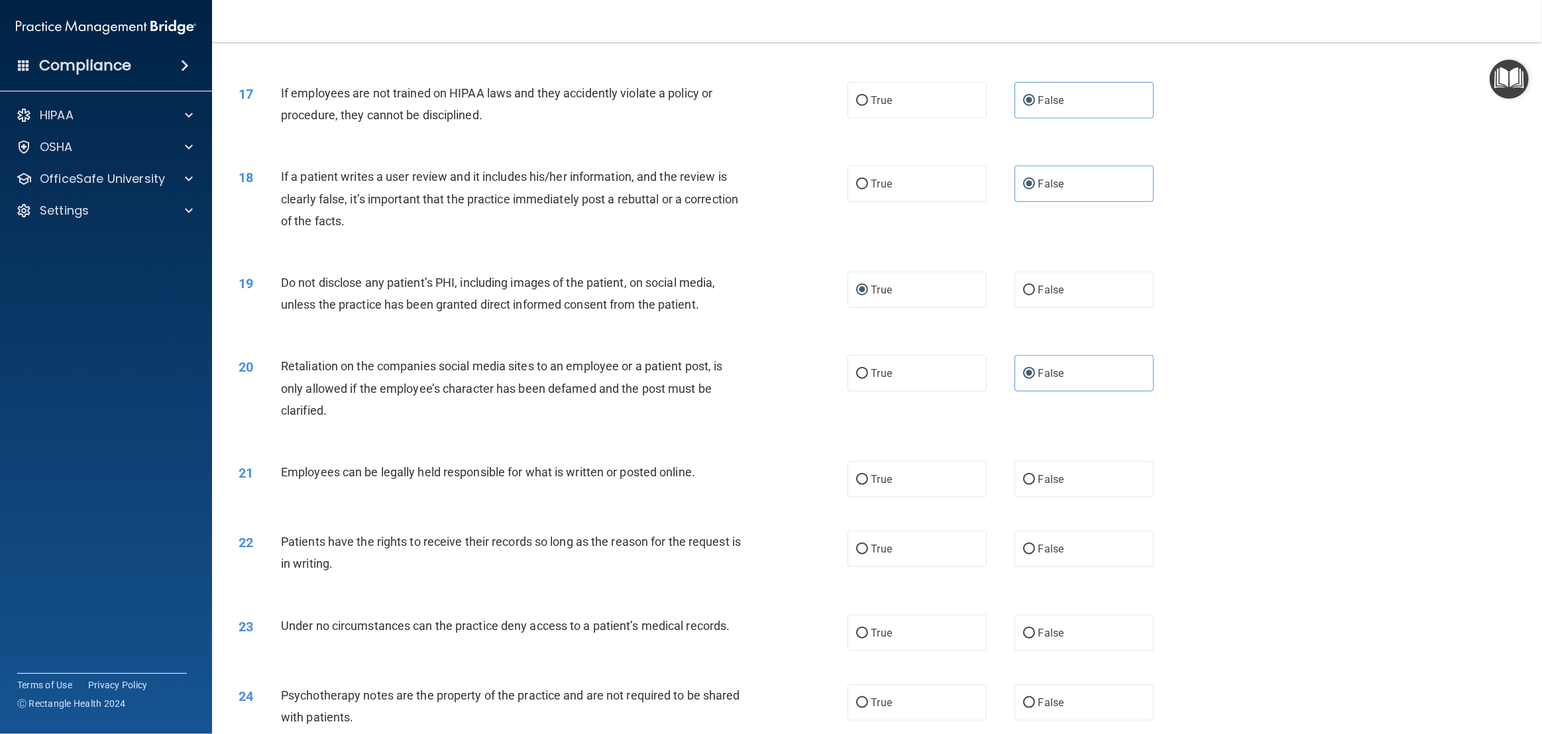
scroll to position [1521, 0]
click at [862, 477] on input "True" at bounding box center [862, 477] width 12 height 10
radio input "true"
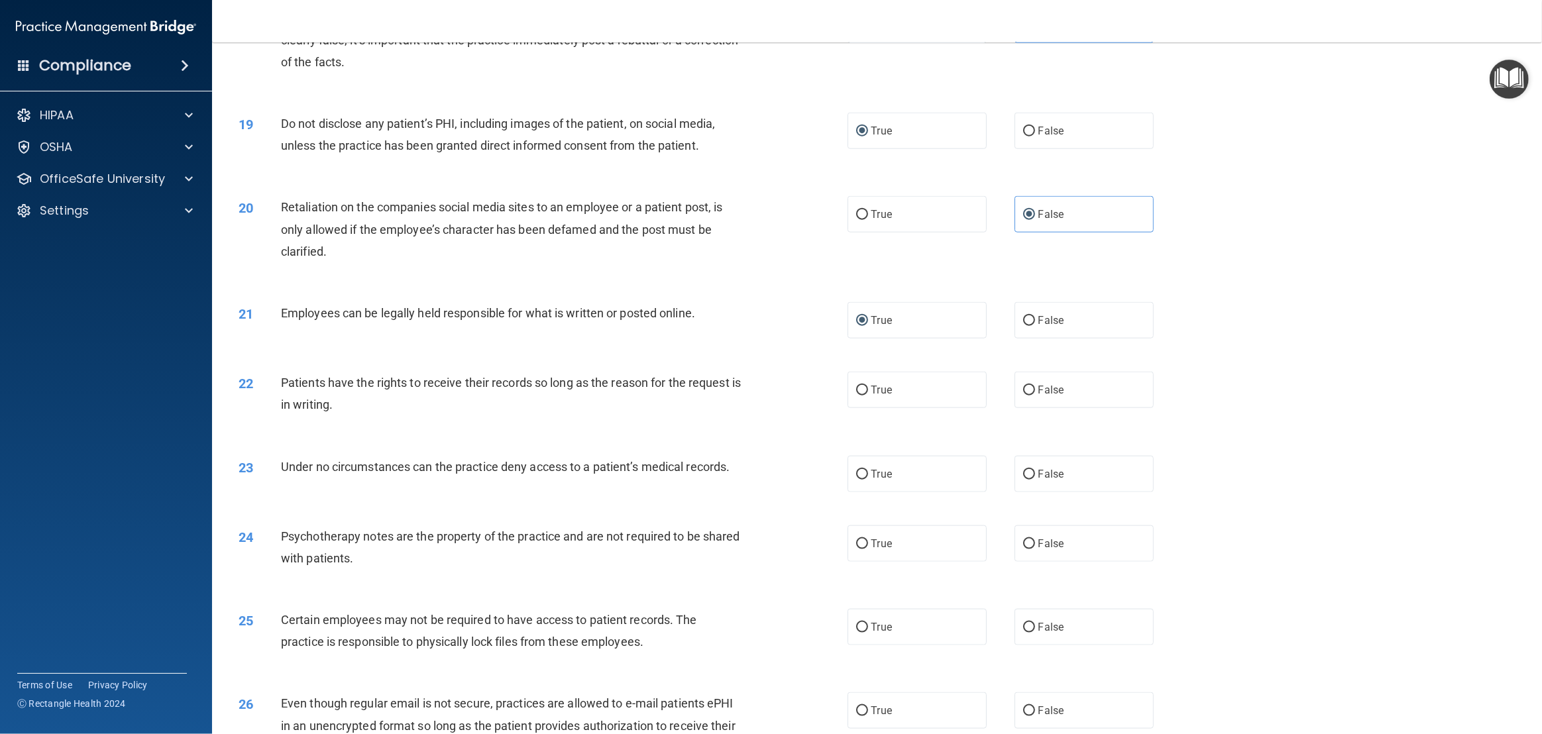
scroll to position [1680, 0]
drag, startPoint x: 370, startPoint y: 405, endPoint x: 266, endPoint y: 378, distance: 107.4
click at [266, 378] on div "22 Patients have the rights to receive their records so long as the reason for …" at bounding box center [543, 394] width 649 height 50
click at [1044, 381] on span "False" at bounding box center [1052, 387] width 26 height 13
click at [1035, 383] on input "False" at bounding box center [1029, 388] width 12 height 10
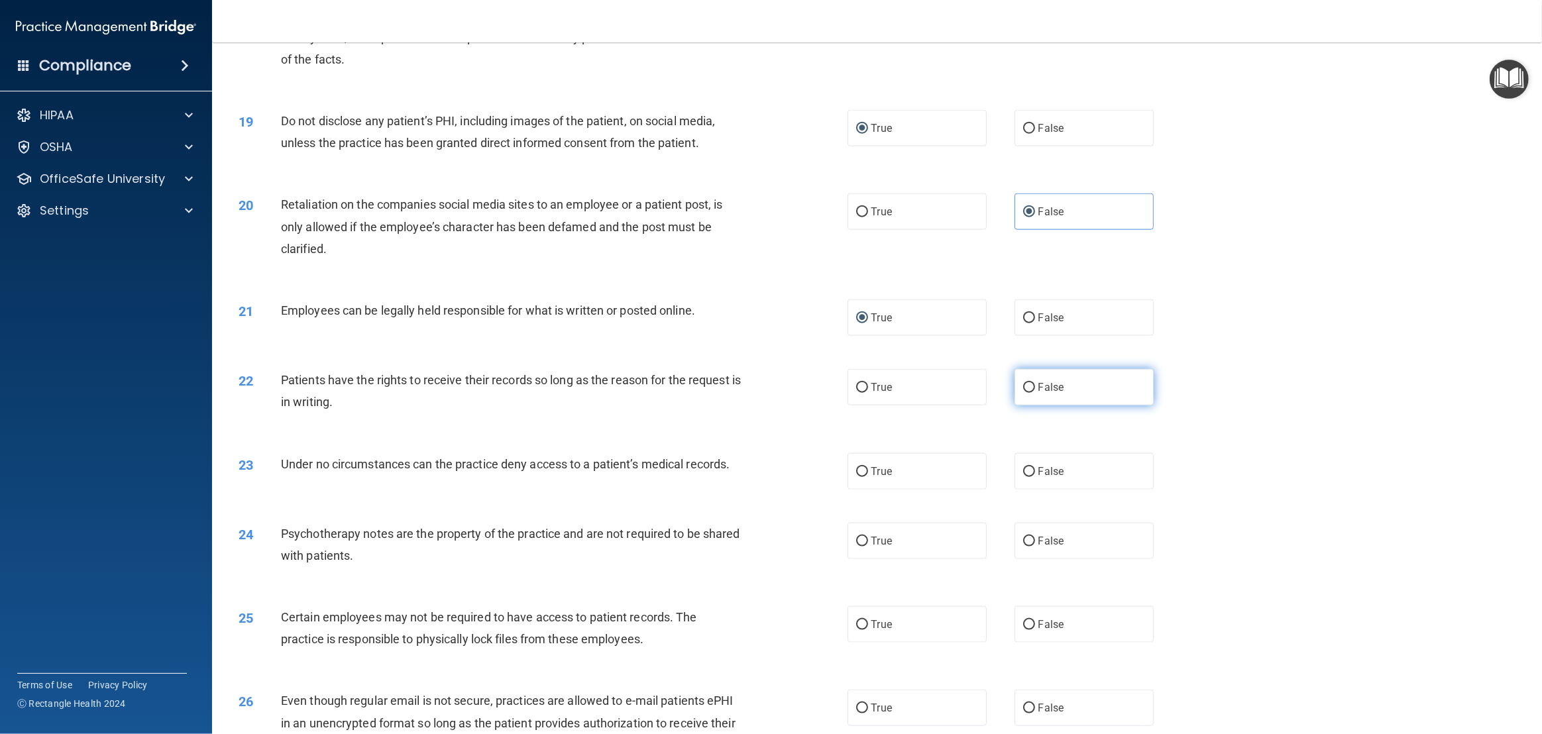
radio input "true"
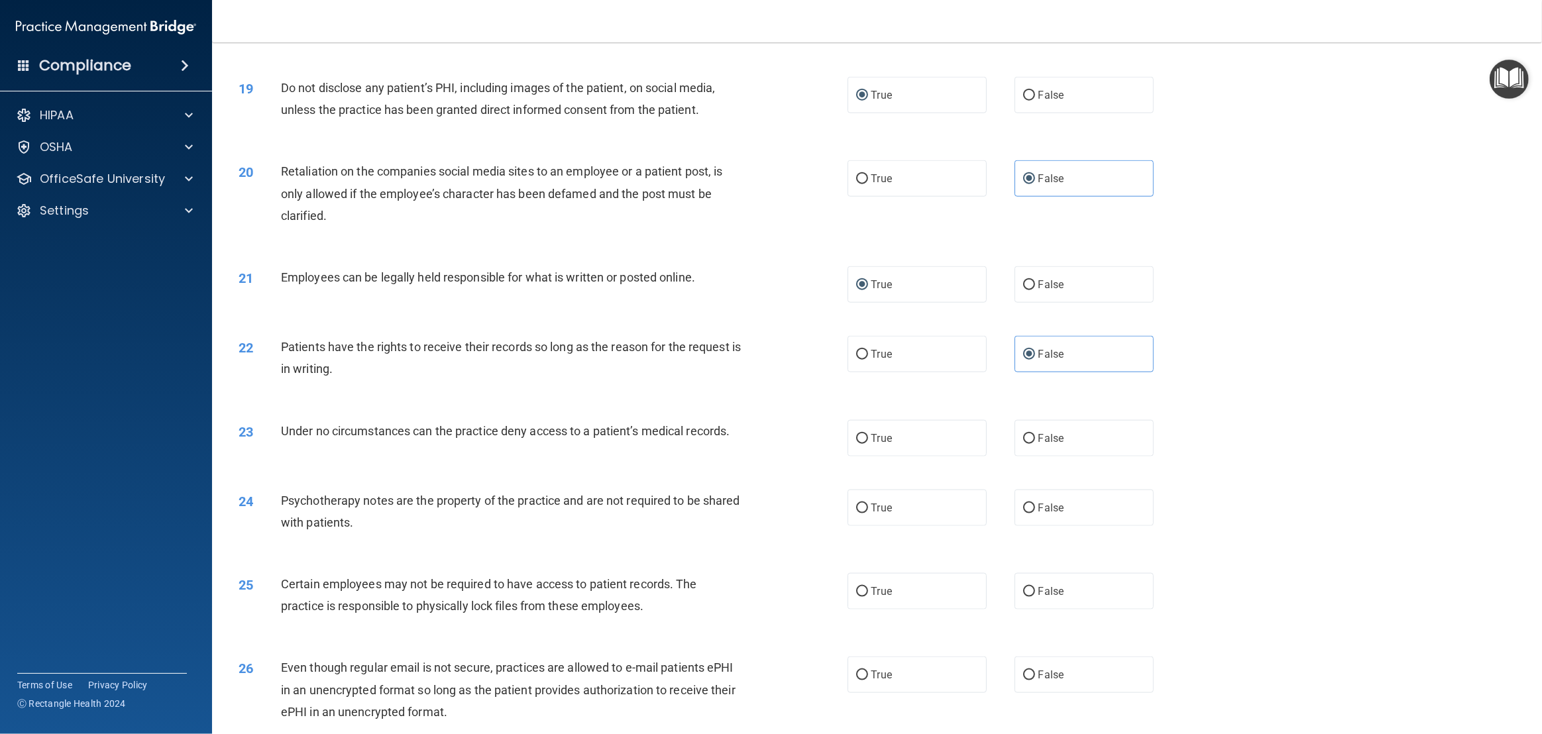
scroll to position [1714, 0]
drag, startPoint x: 750, startPoint y: 430, endPoint x: 276, endPoint y: 435, distance: 474.0
click at [276, 435] on div "23 Under no circumstances can the practice deny access to a patient’s medical r…" at bounding box center [543, 433] width 649 height 29
click at [1039, 432] on span "False" at bounding box center [1052, 437] width 26 height 13
click at [1035, 433] on input "False" at bounding box center [1029, 438] width 12 height 10
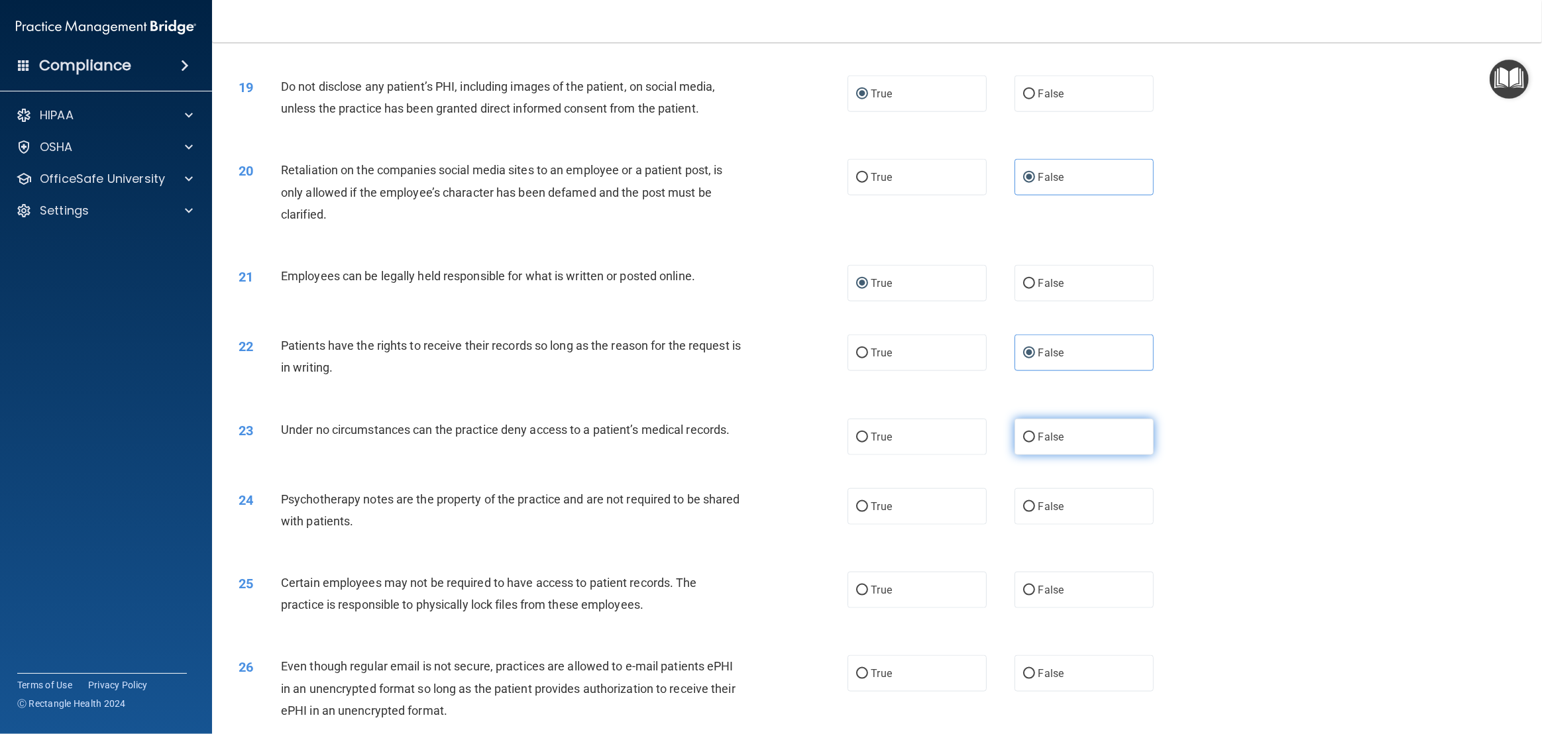
radio input "true"
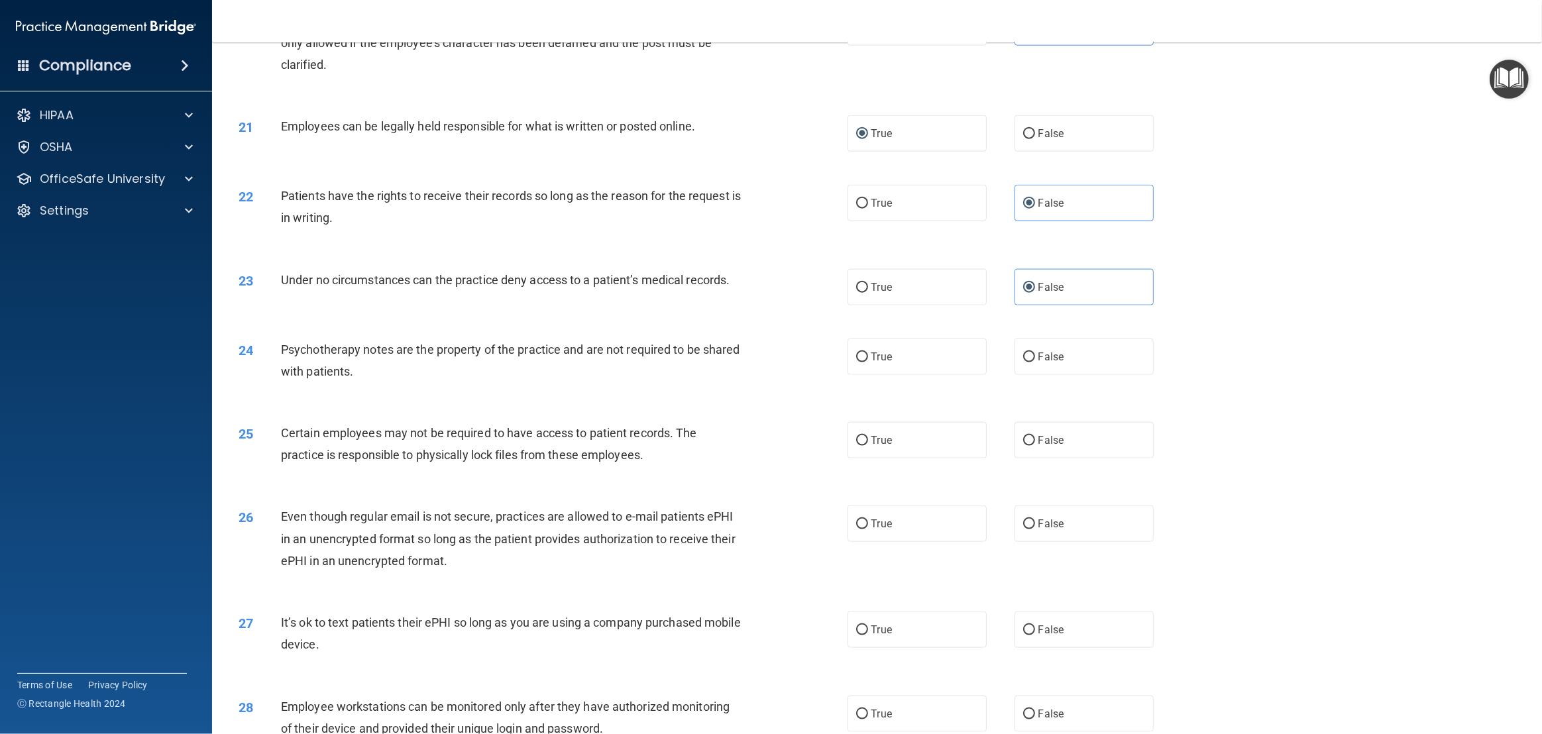
scroll to position [1865, 0]
click at [1045, 356] on span "False" at bounding box center [1052, 356] width 26 height 13
click at [1035, 356] on input "False" at bounding box center [1029, 357] width 12 height 10
radio input "true"
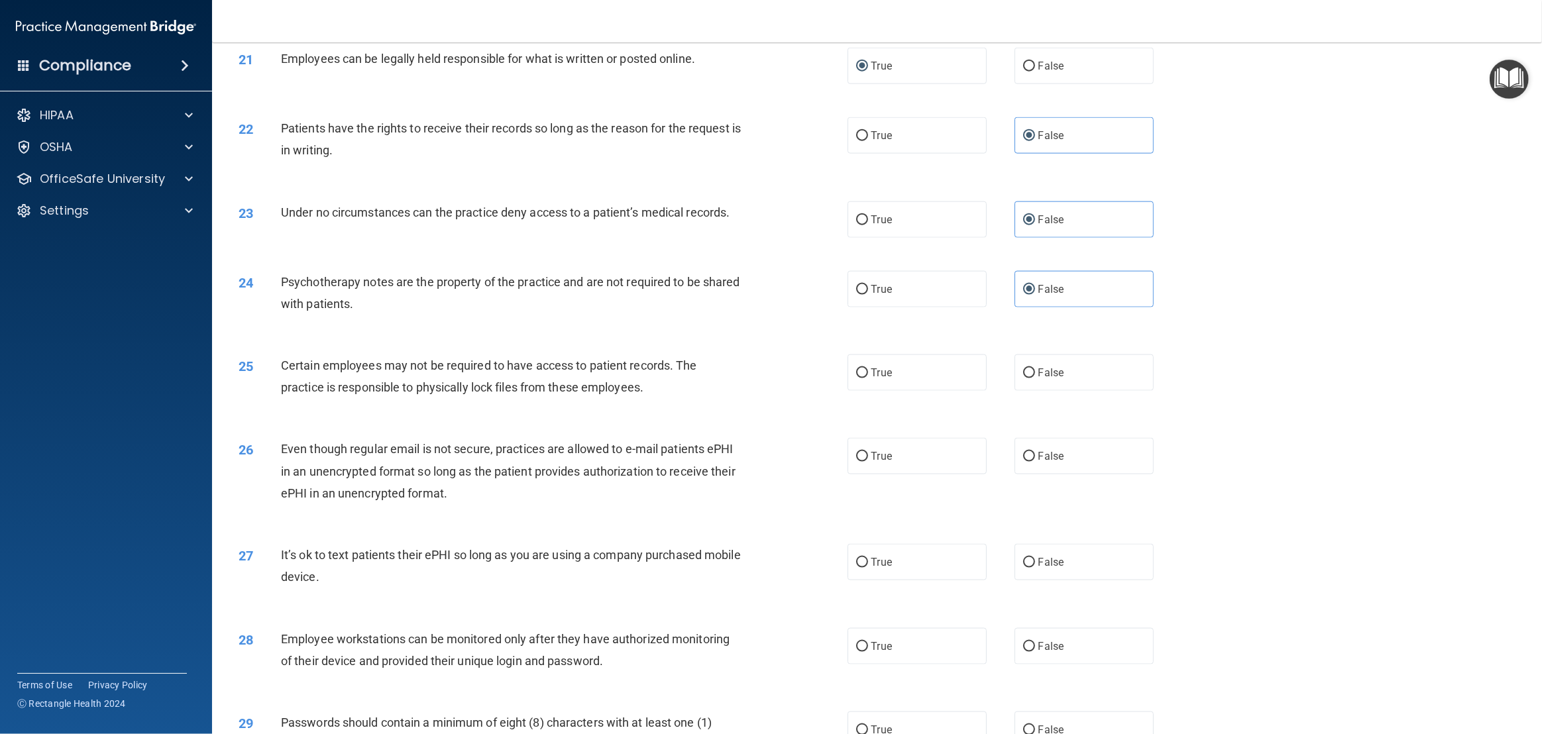
scroll to position [1933, 0]
click at [899, 373] on label "True" at bounding box center [917, 371] width 139 height 36
click at [868, 373] on input "True" at bounding box center [862, 372] width 12 height 10
radio input "true"
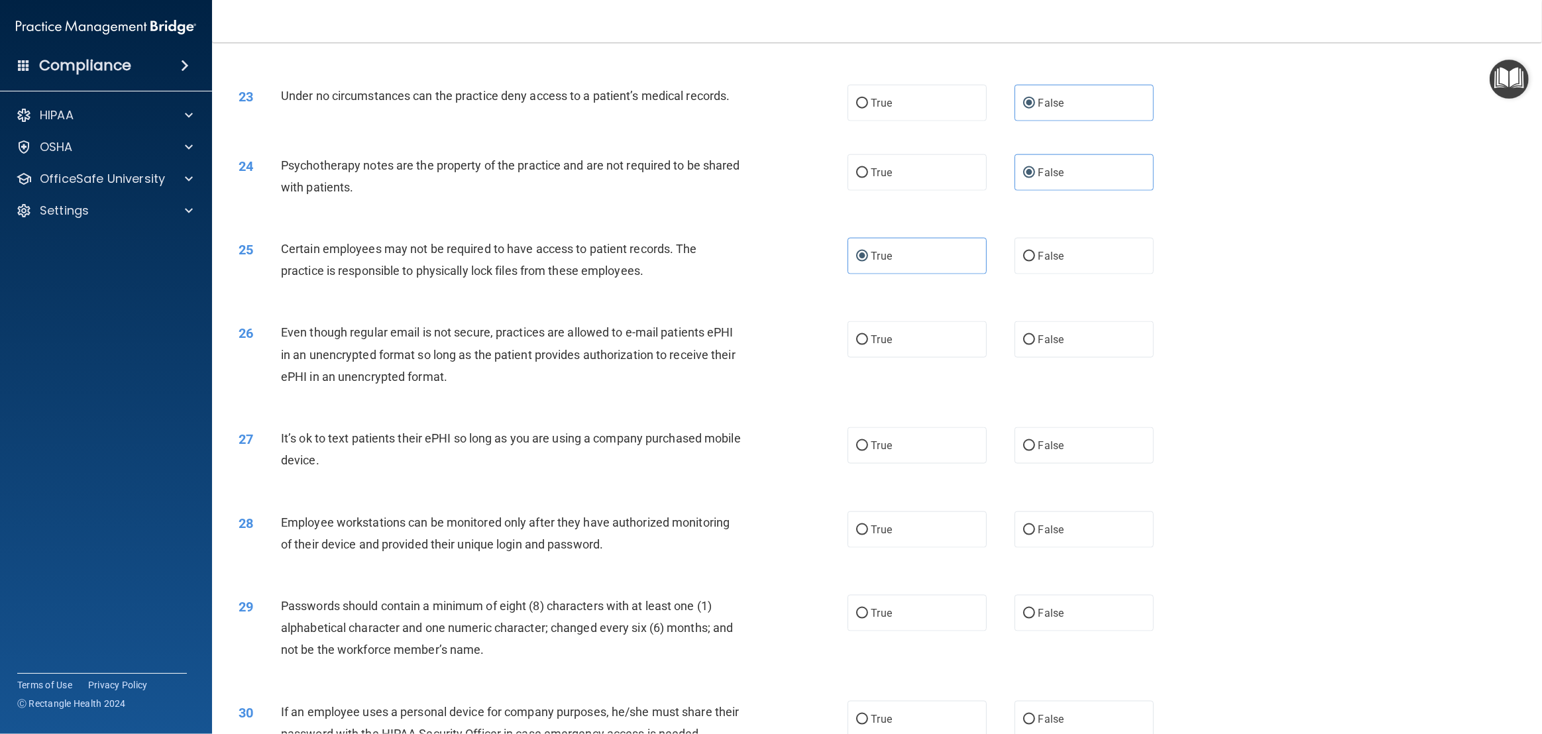
scroll to position [2049, 0]
click at [1055, 354] on label "False" at bounding box center [1084, 338] width 139 height 36
click at [1035, 344] on input "False" at bounding box center [1029, 339] width 12 height 10
radio input "true"
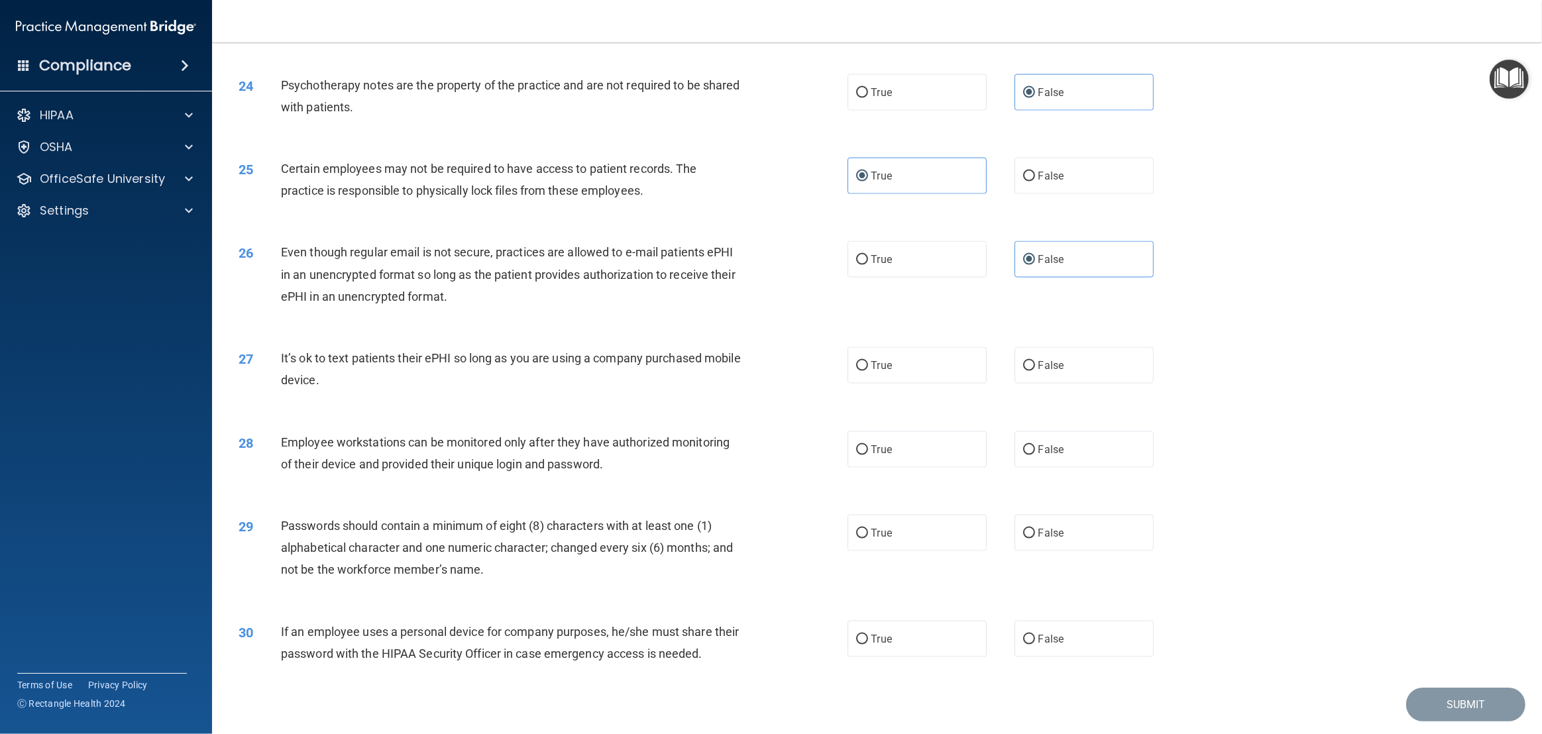
scroll to position [2168, 0]
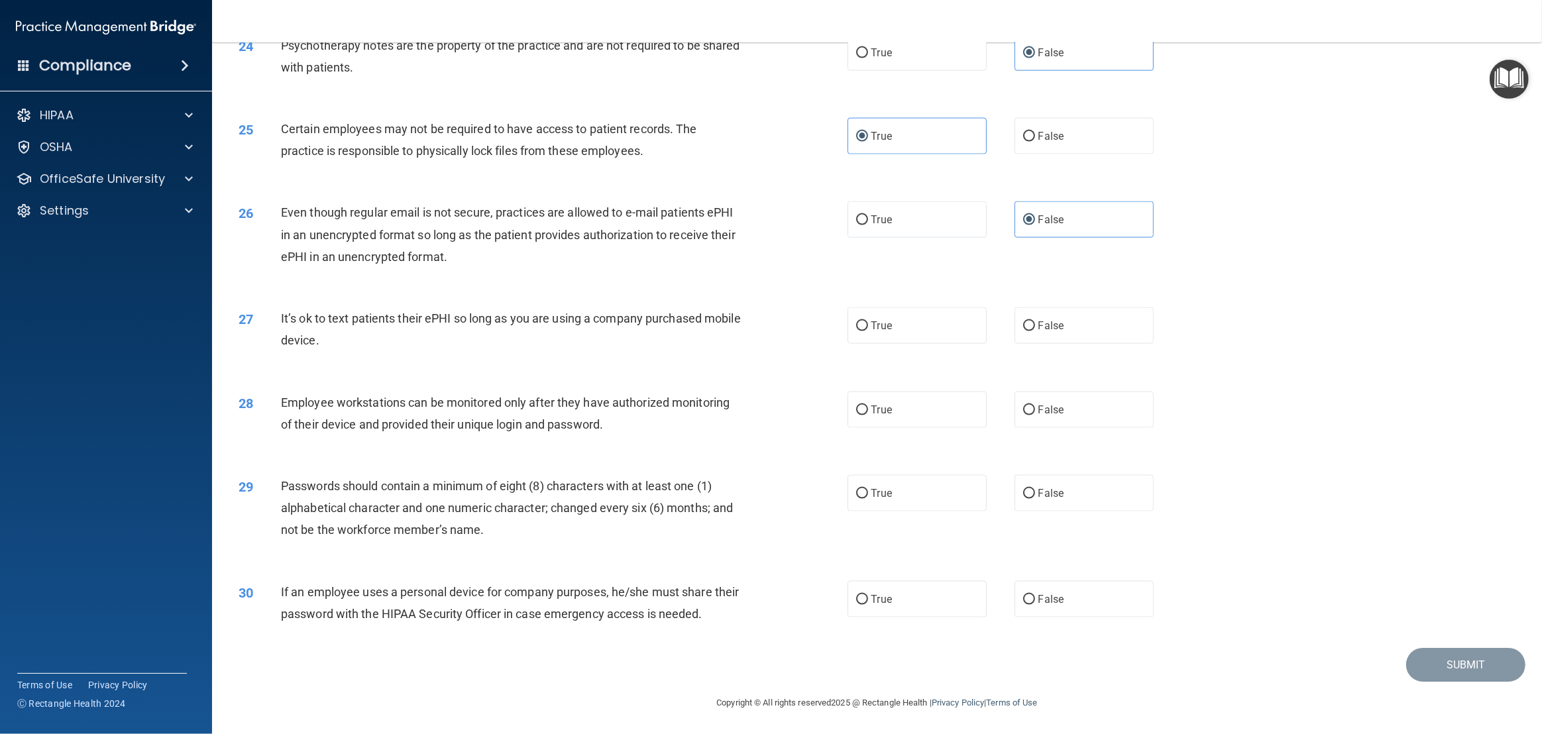
drag, startPoint x: 379, startPoint y: 333, endPoint x: 273, endPoint y: 318, distance: 107.1
click at [273, 318] on div "27 It’s ok to text patients their ePHI so long as you are using a company purch…" at bounding box center [543, 333] width 649 height 50
click at [1049, 325] on span "False" at bounding box center [1052, 325] width 26 height 13
click at [1035, 325] on input "False" at bounding box center [1029, 326] width 12 height 10
radio input "true"
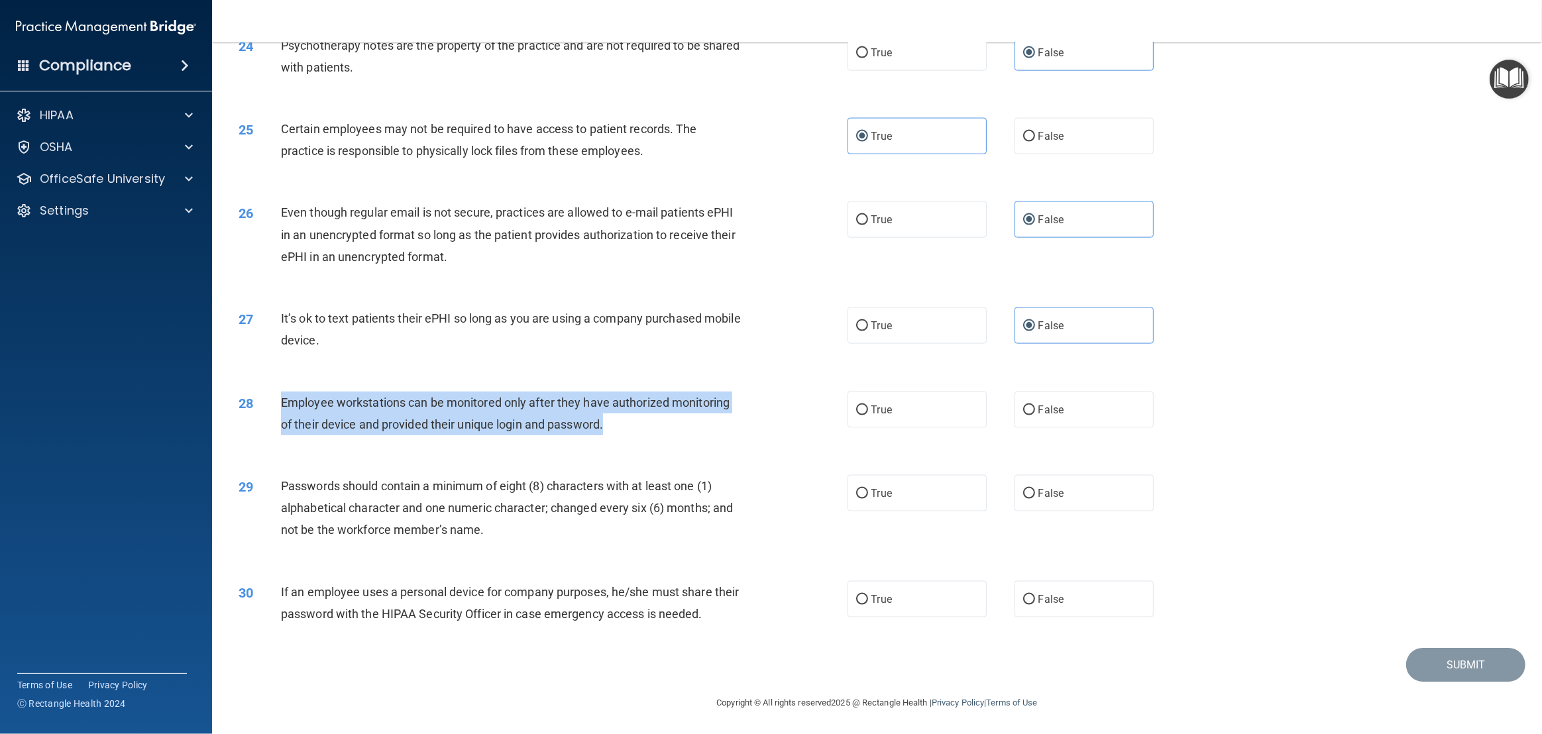
drag, startPoint x: 630, startPoint y: 421, endPoint x: 259, endPoint y: 408, distance: 370.7
click at [259, 408] on div "28 Employee workstations can be monitored only after they have authorized monit…" at bounding box center [543, 417] width 649 height 50
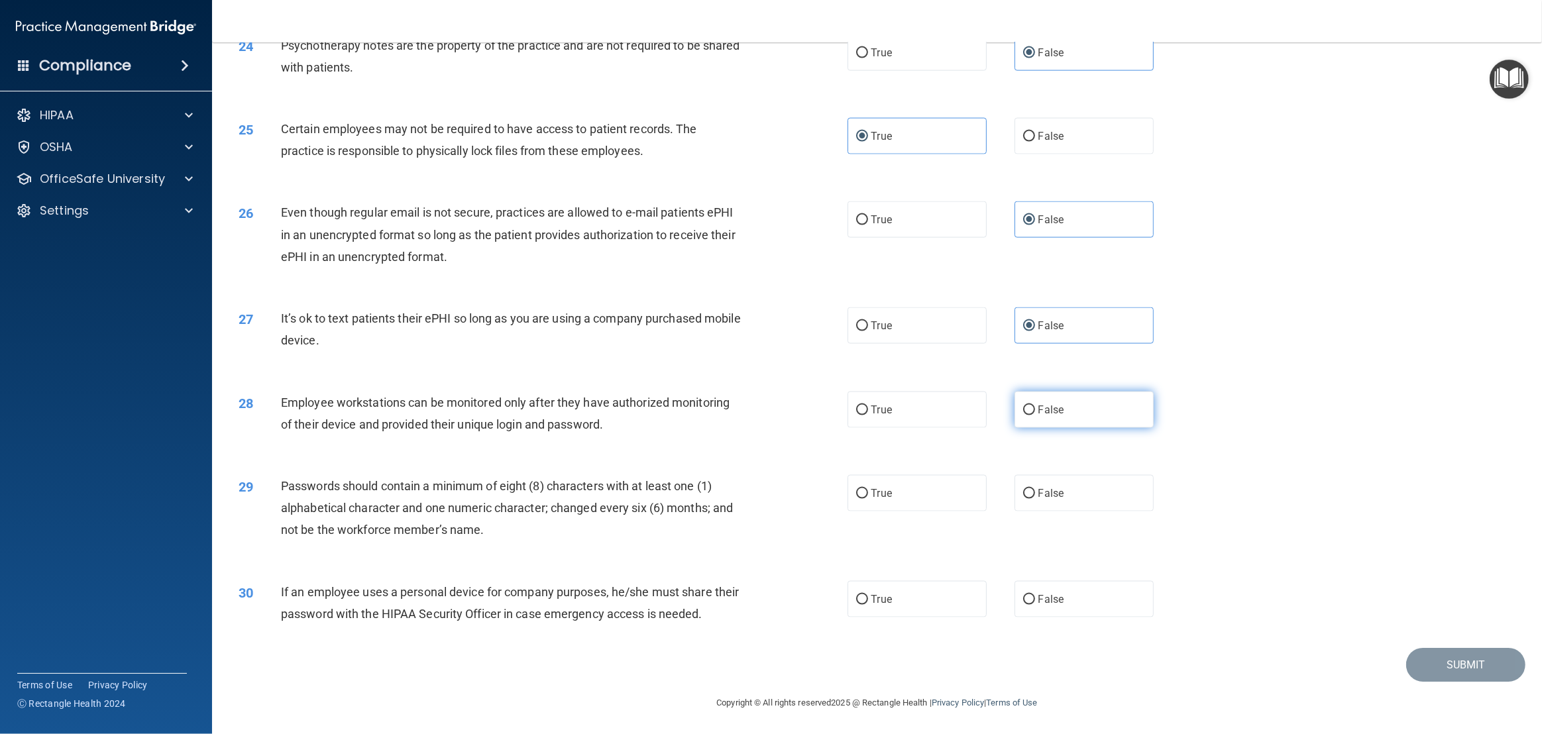
click at [1043, 408] on span "False" at bounding box center [1052, 410] width 26 height 13
click at [1035, 408] on input "False" at bounding box center [1029, 411] width 12 height 10
radio input "true"
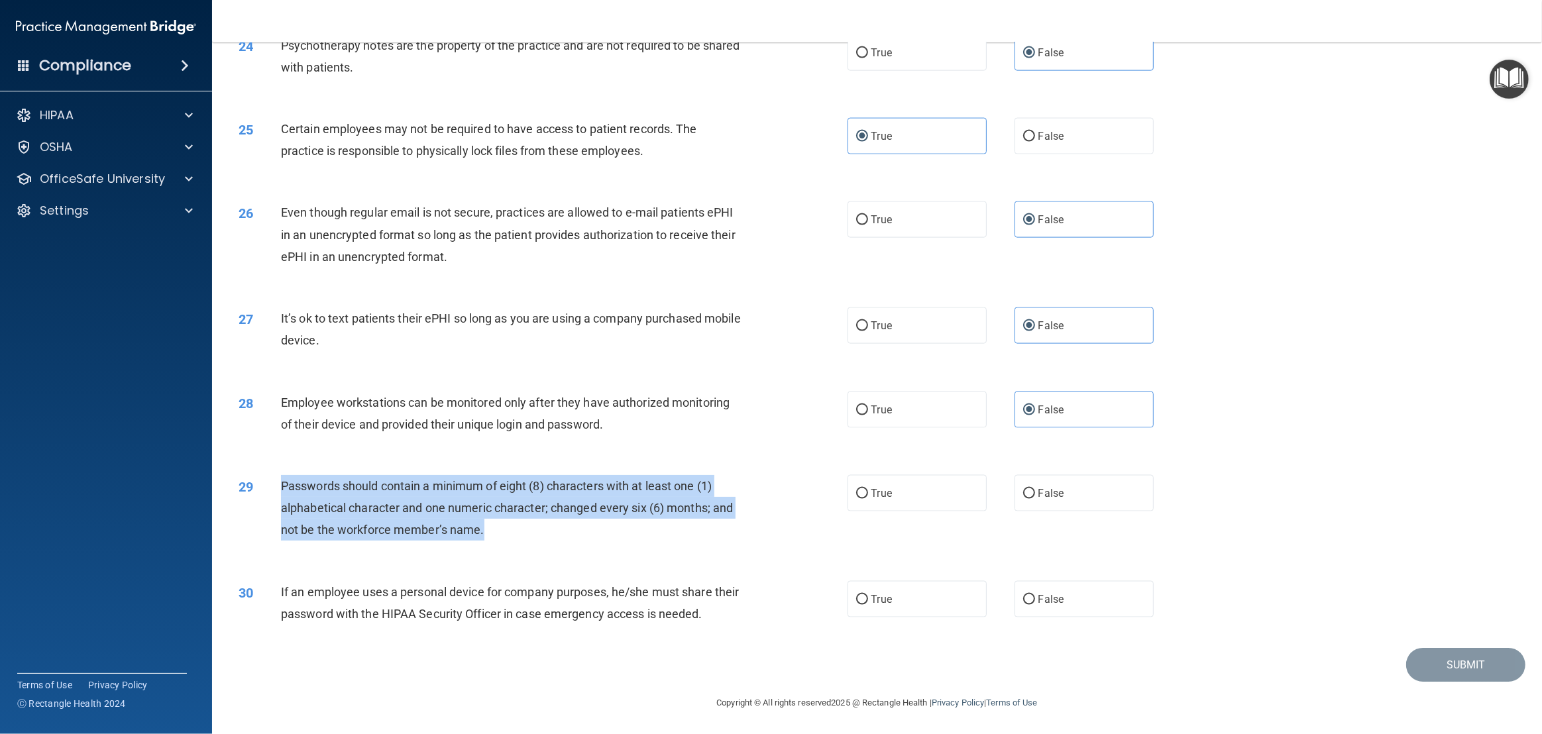
drag, startPoint x: 493, startPoint y: 528, endPoint x: 279, endPoint y: 494, distance: 216.6
click at [279, 494] on div "29 Passwords should contain a minimum of eight (8) characters with at least one…" at bounding box center [543, 511] width 649 height 73
click at [856, 489] on input "True" at bounding box center [862, 494] width 12 height 10
radio input "true"
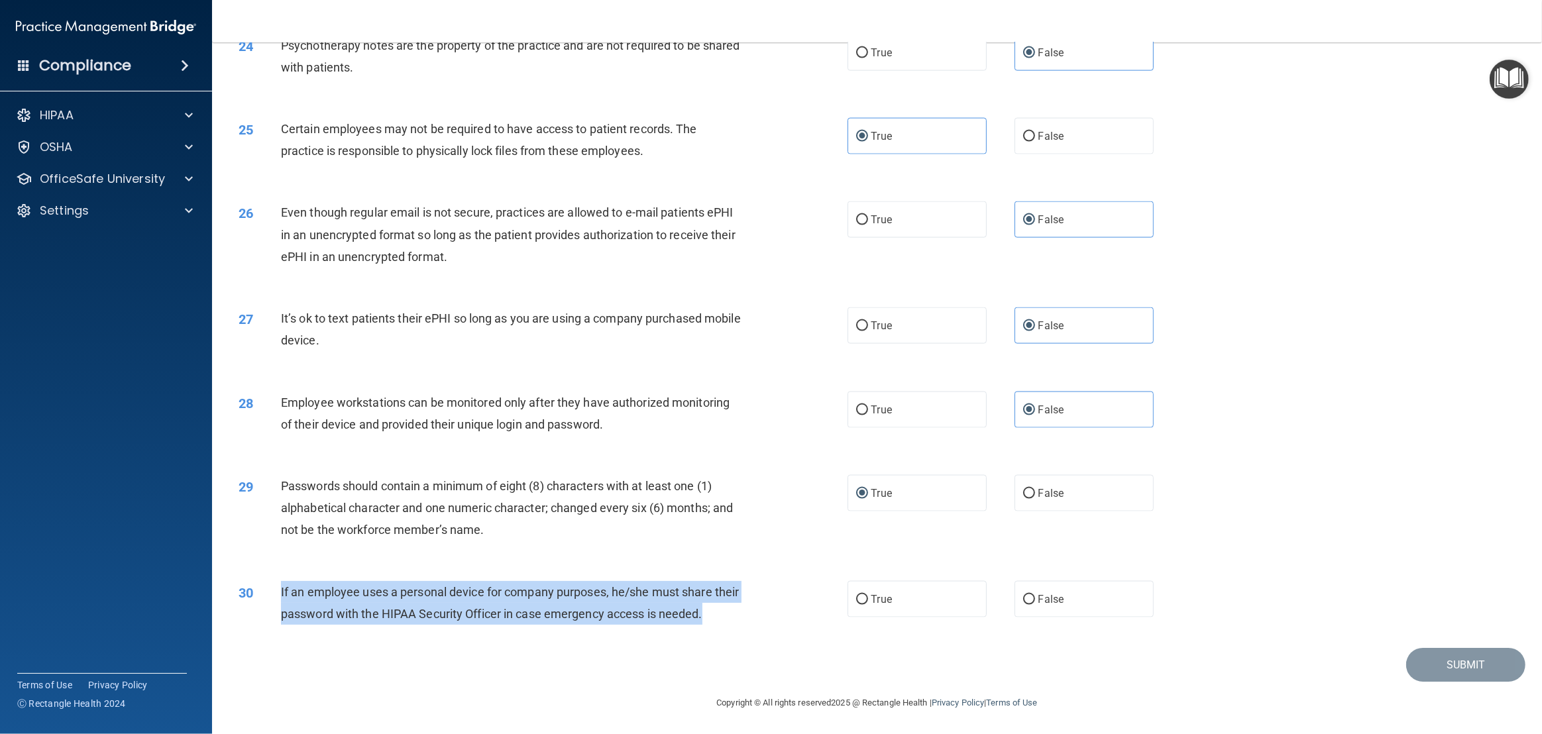
drag, startPoint x: 719, startPoint y: 613, endPoint x: 276, endPoint y: 593, distance: 443.9
click at [276, 593] on div "30 If an employee uses a personal device for company purposes, he/she must shar…" at bounding box center [543, 606] width 649 height 50
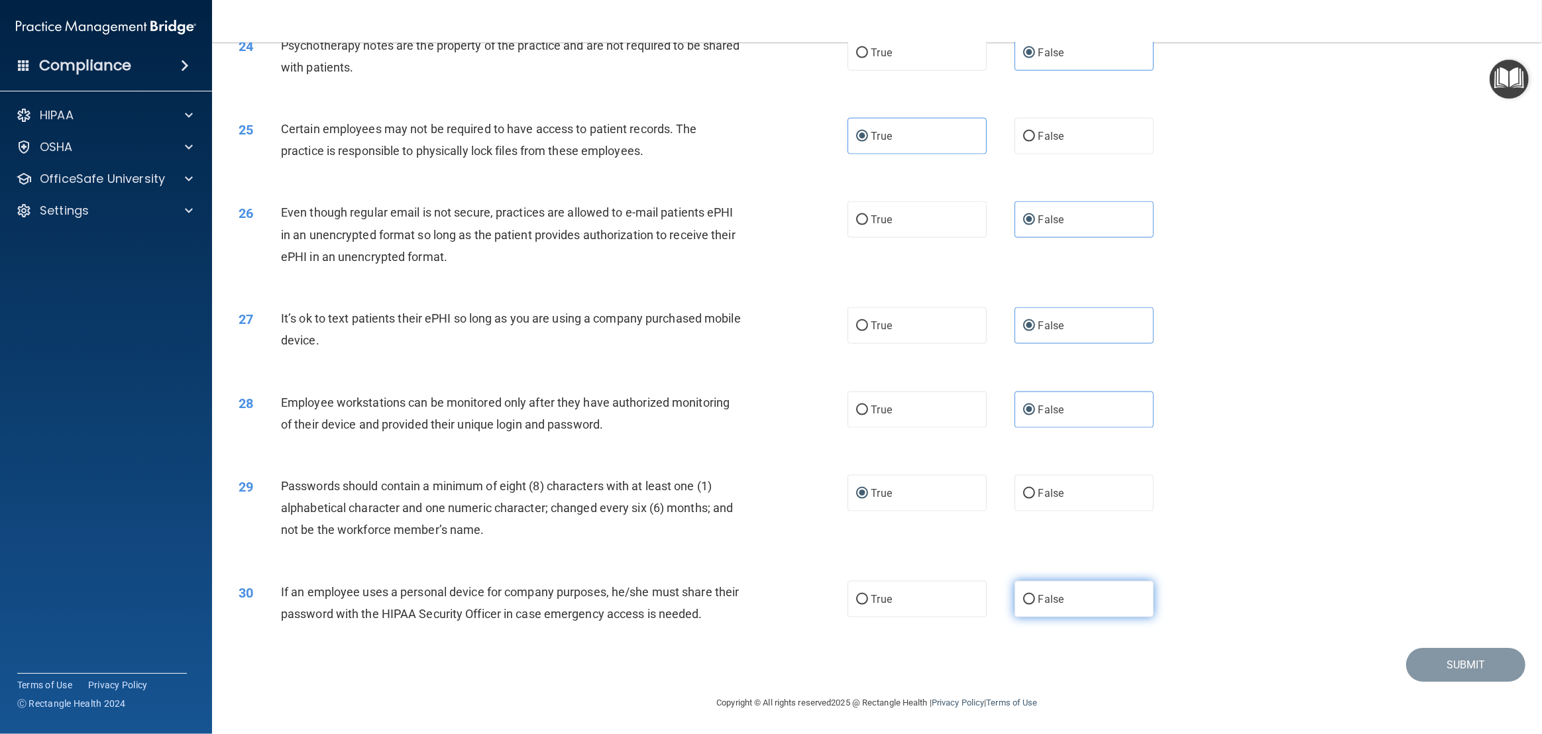
click at [1047, 596] on span "False" at bounding box center [1052, 599] width 26 height 13
click at [1035, 596] on input "False" at bounding box center [1029, 600] width 12 height 10
radio input "true"
click at [1504, 665] on button "Submit" at bounding box center [1466, 665] width 119 height 34
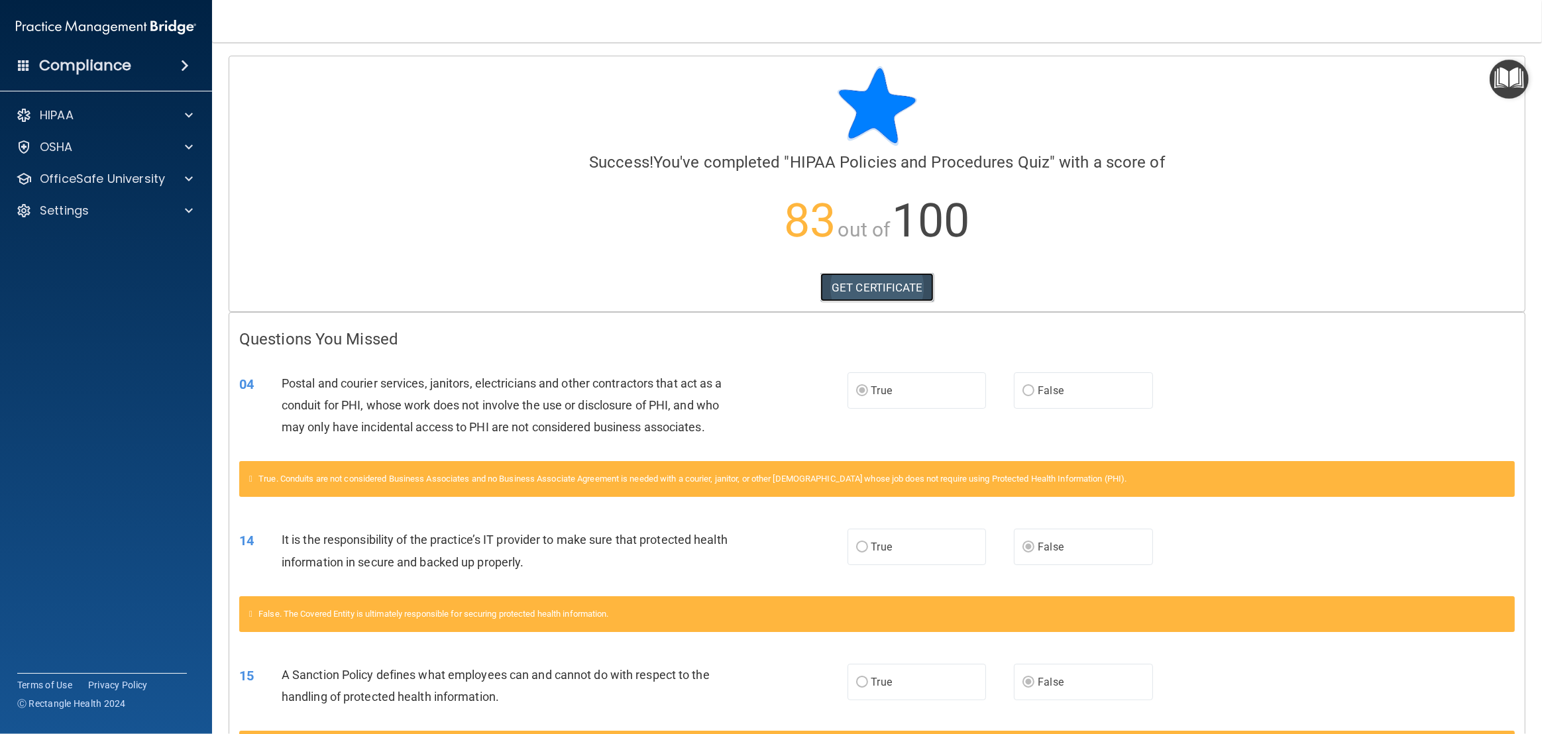
click at [868, 283] on link "GET CERTIFICATE" at bounding box center [877, 287] width 113 height 29
click at [86, 184] on p "OfficeSafe University" at bounding box center [102, 179] width 125 height 16
click at [74, 213] on p "HIPAA Training" at bounding box center [63, 210] width 109 height 13
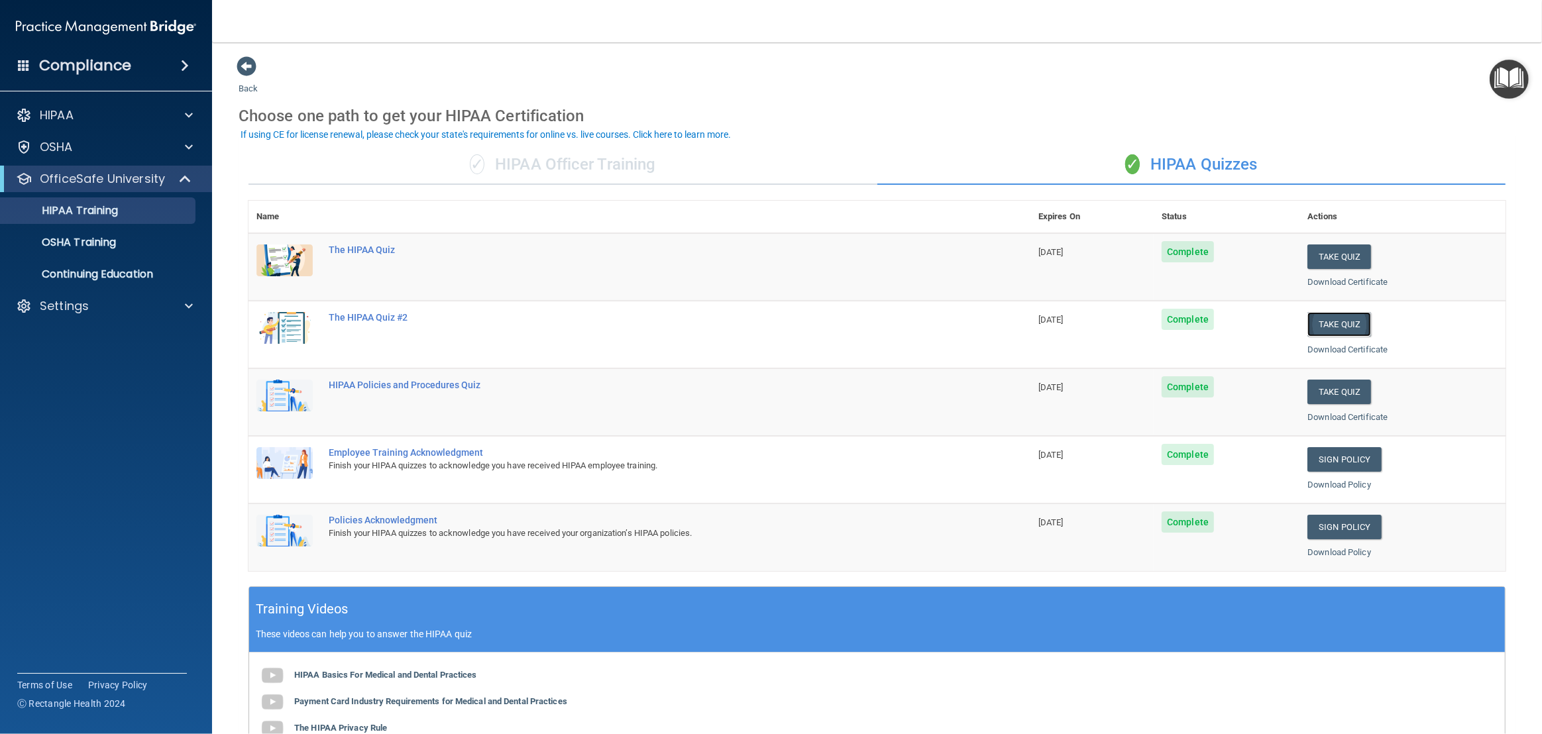
click at [1341, 322] on button "Take Quiz" at bounding box center [1340, 324] width 64 height 25
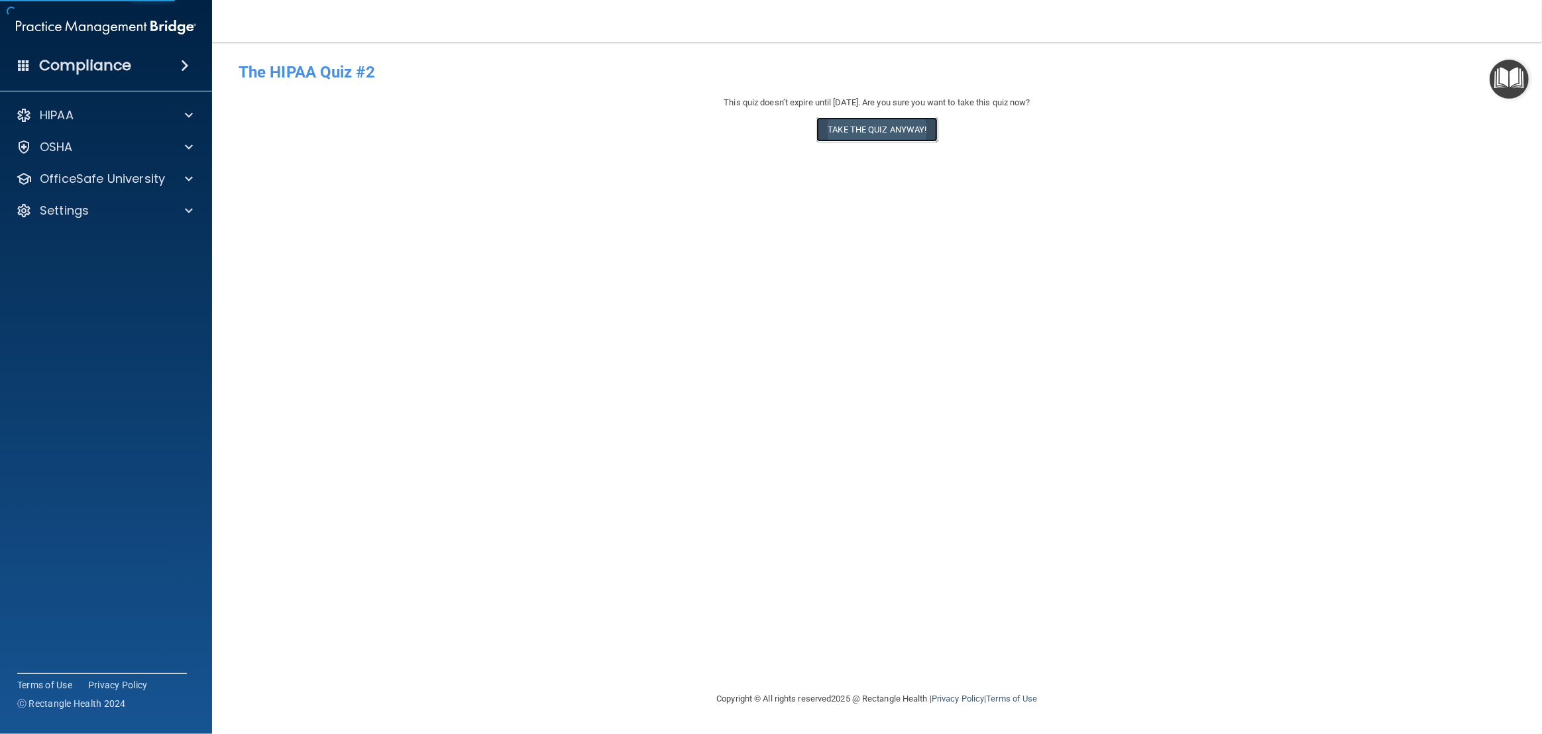
click at [869, 127] on button "Take the quiz anyway!" at bounding box center [877, 129] width 121 height 25
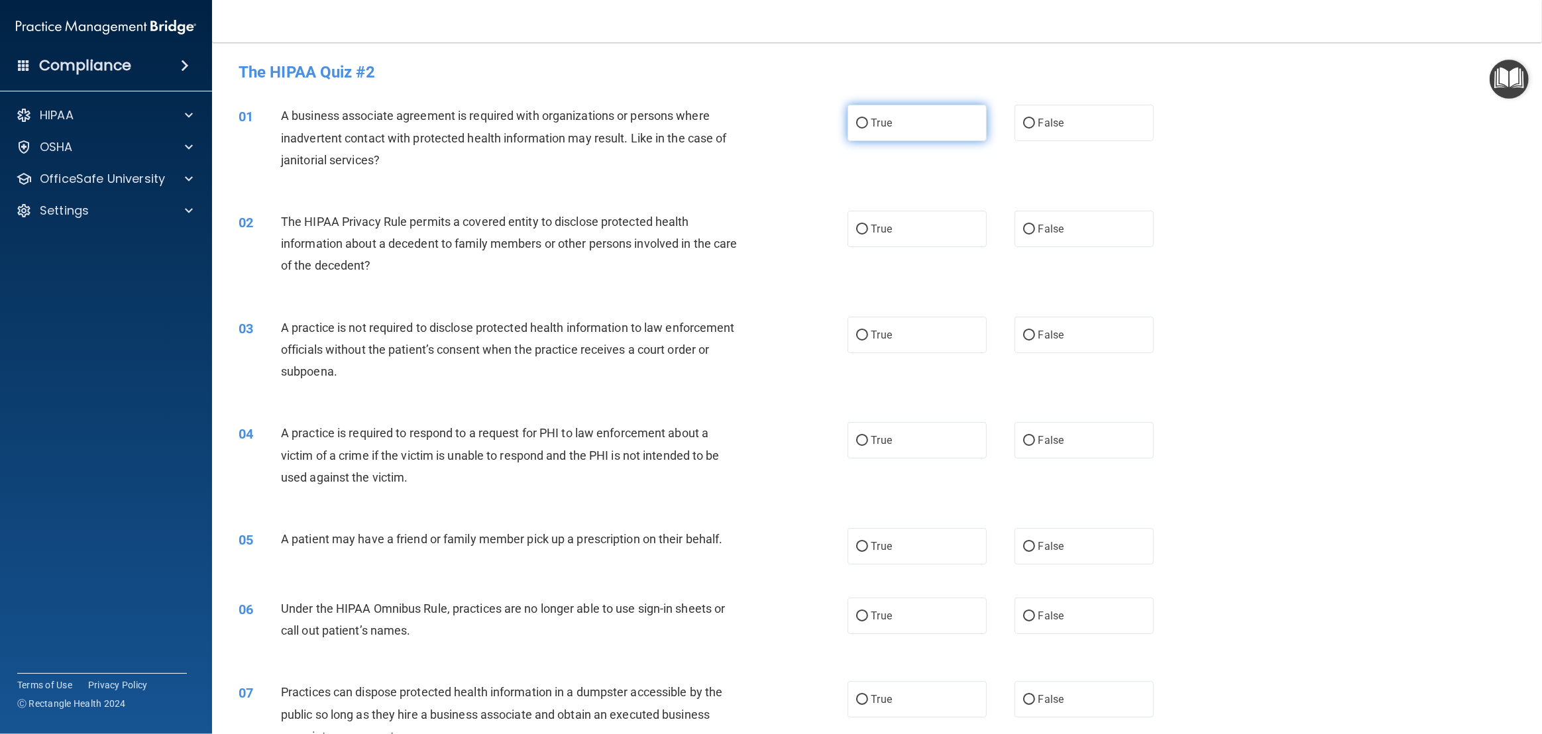
click at [870, 122] on label "True" at bounding box center [917, 123] width 139 height 36
click at [868, 122] on input "True" at bounding box center [862, 124] width 12 height 10
radio input "true"
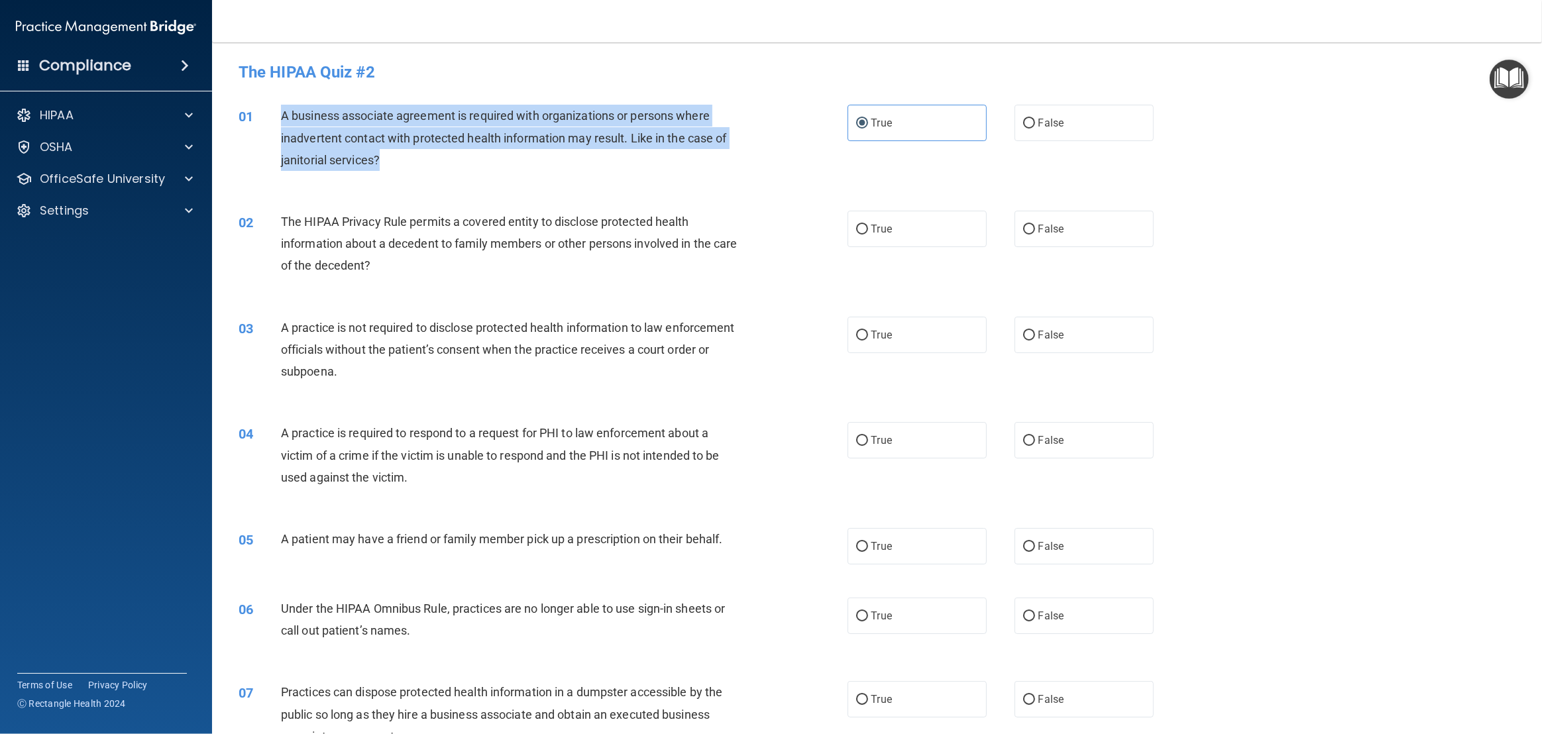
drag, startPoint x: 416, startPoint y: 152, endPoint x: 270, endPoint y: 113, distance: 150.8
click at [270, 113] on div "01 A business associate agreement is required with organizations or persons whe…" at bounding box center [543, 141] width 649 height 73
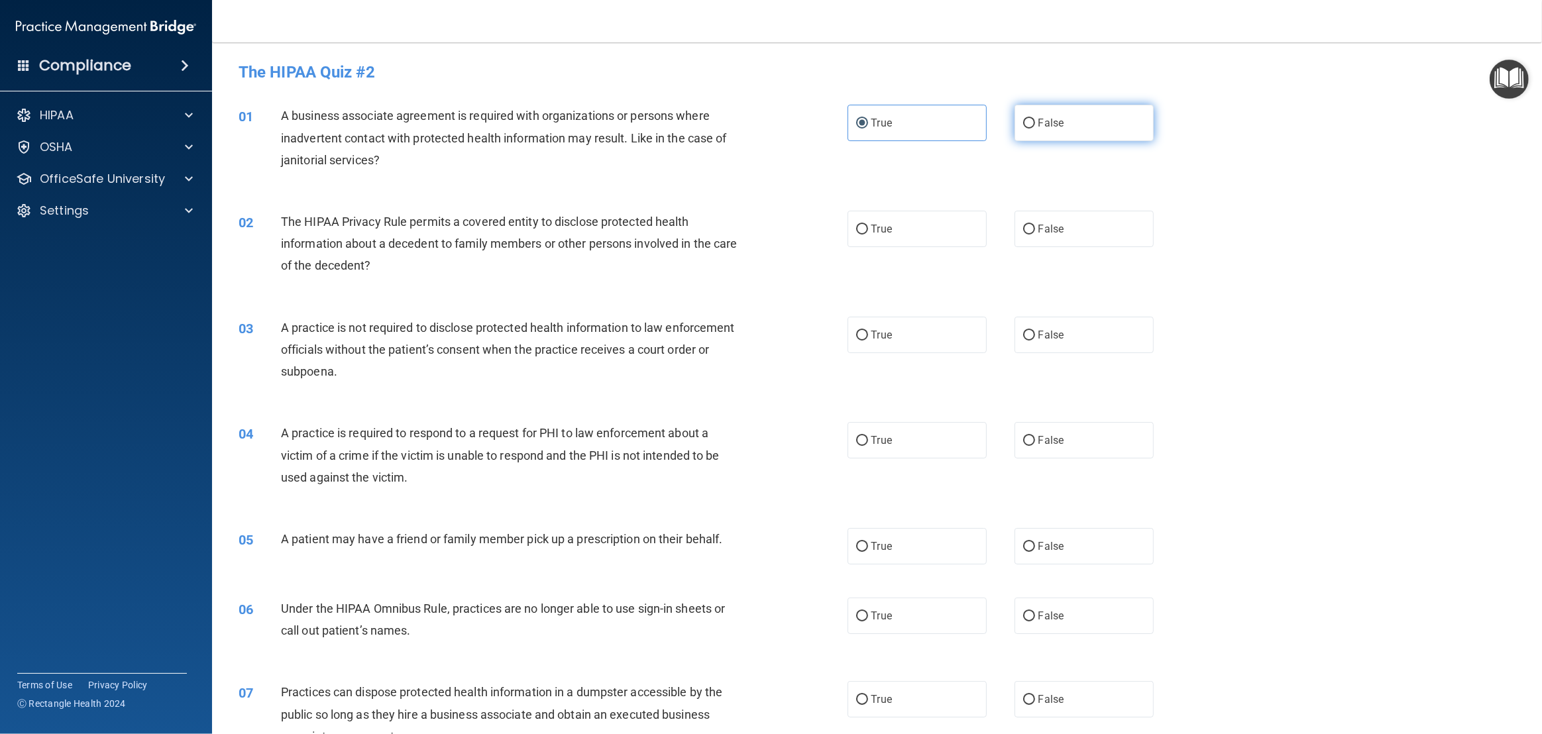
click at [1061, 133] on label "False" at bounding box center [1084, 123] width 139 height 36
click at [1035, 129] on input "False" at bounding box center [1029, 124] width 12 height 10
radio input "true"
radio input "false"
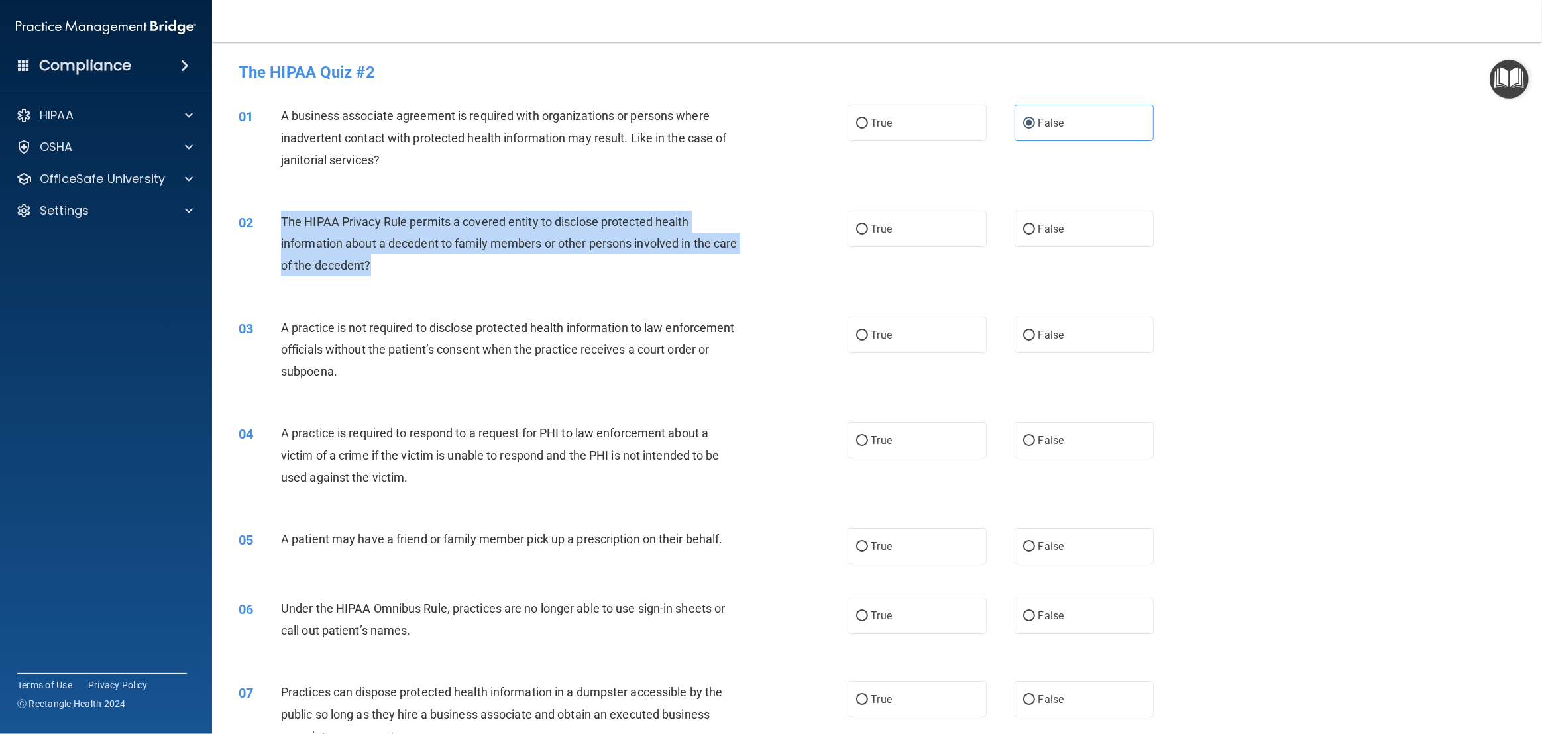
drag, startPoint x: 423, startPoint y: 258, endPoint x: 280, endPoint y: 223, distance: 146.8
click at [280, 223] on div "02 The HIPAA Privacy Rule permits a covered entity to disclose protected health…" at bounding box center [543, 247] width 649 height 73
click at [863, 226] on input "True" at bounding box center [862, 230] width 12 height 10
radio input "true"
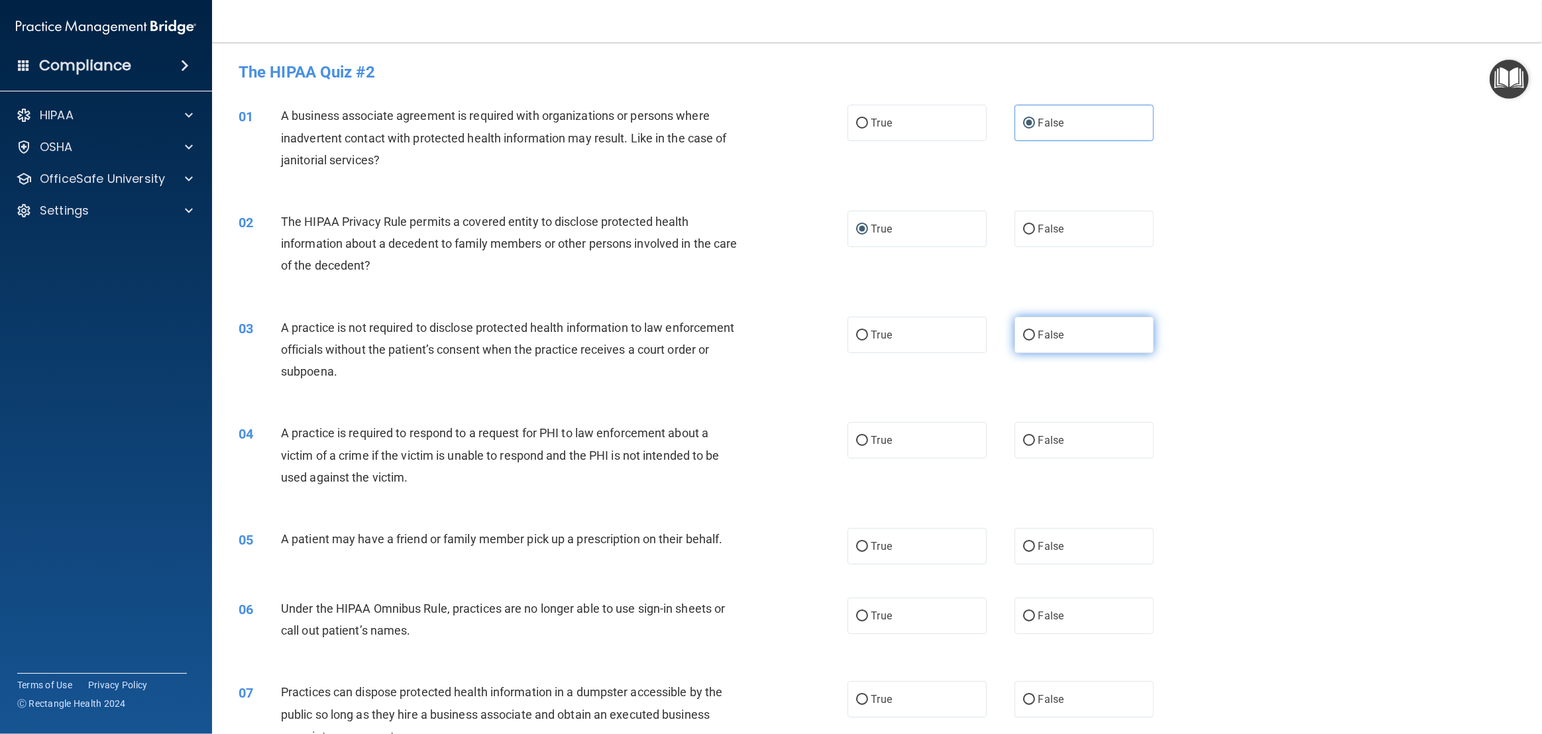
click at [1061, 331] on span "False" at bounding box center [1052, 335] width 26 height 13
click at [1035, 331] on input "False" at bounding box center [1029, 336] width 12 height 10
radio input "true"
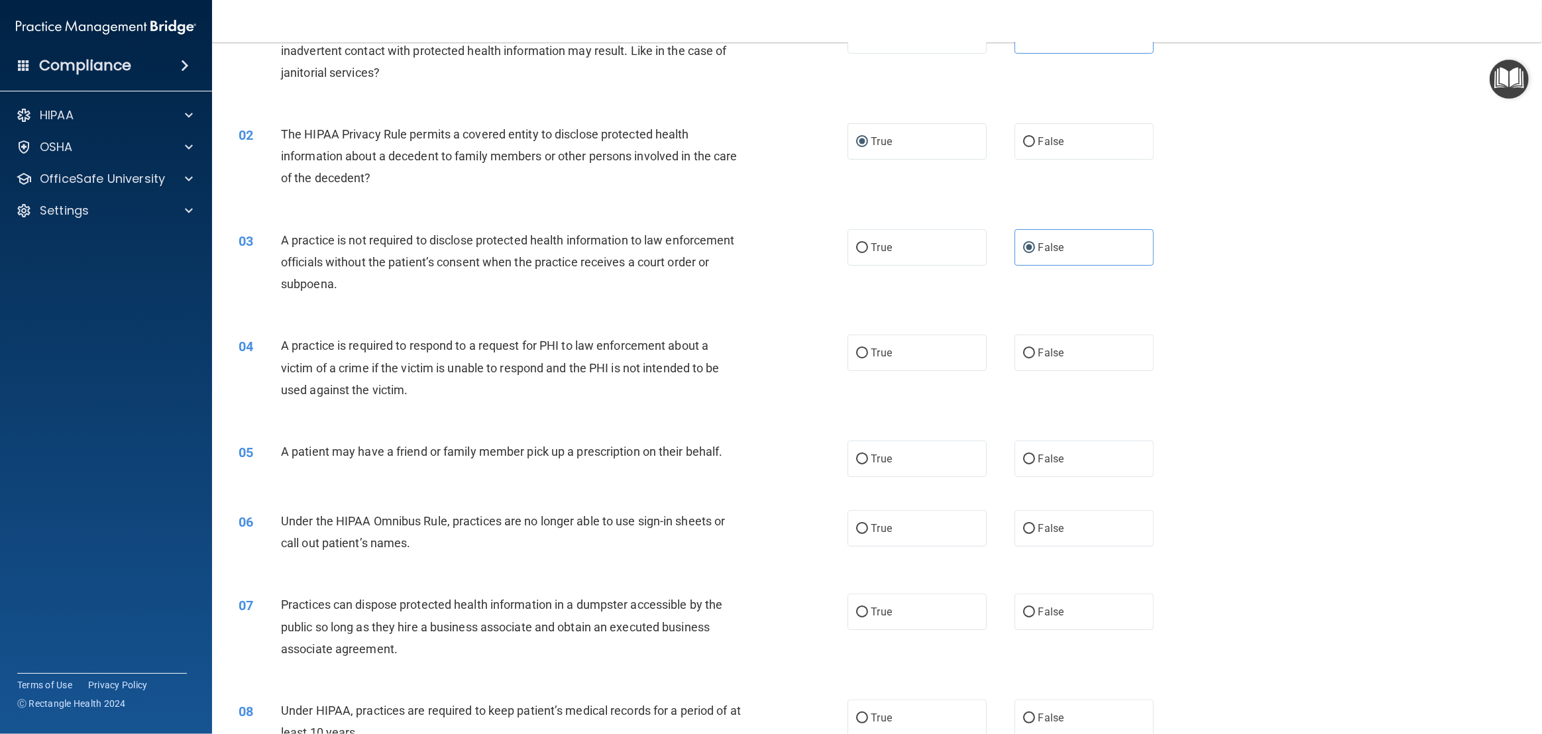
scroll to position [92, 0]
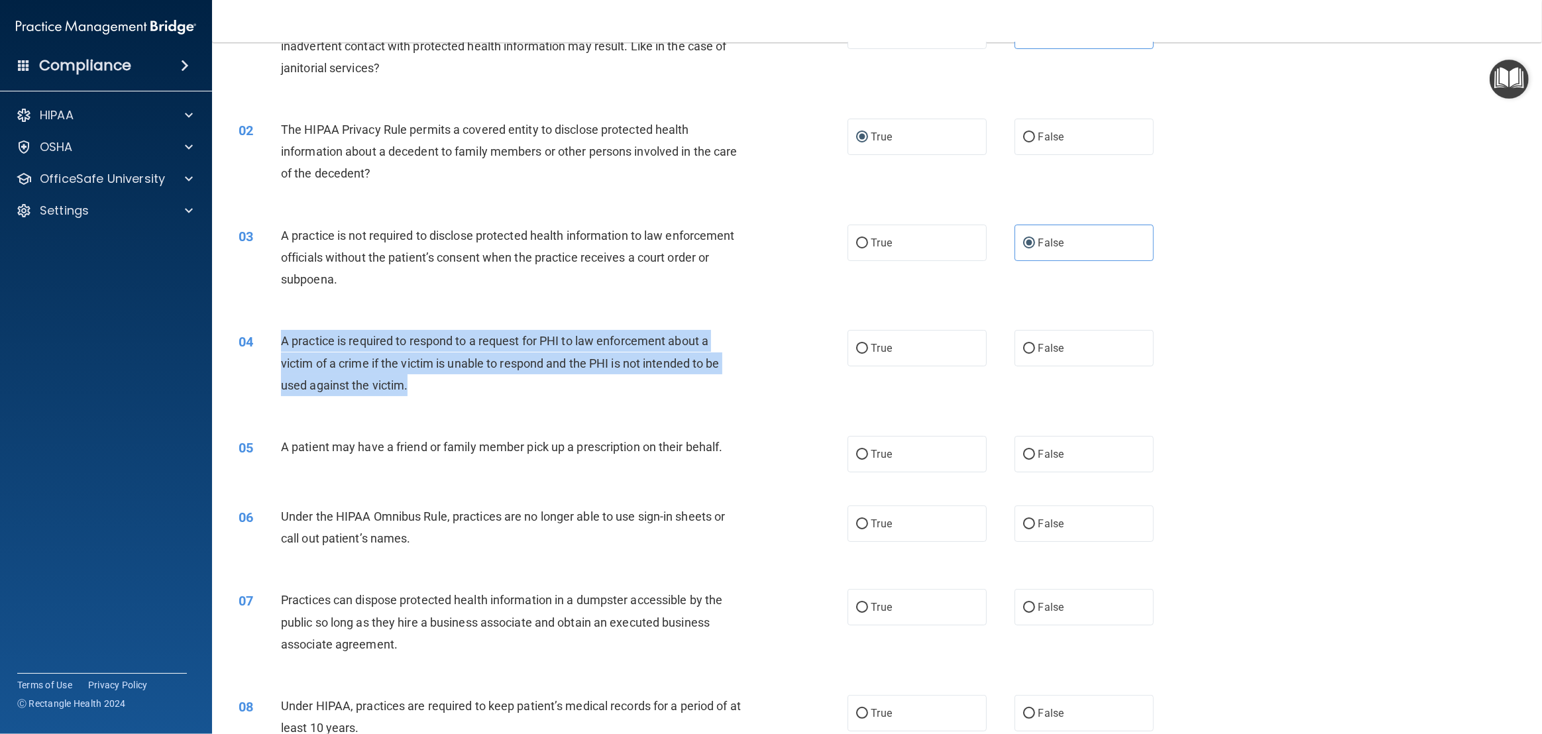
drag, startPoint x: 449, startPoint y: 376, endPoint x: 284, endPoint y: 343, distance: 167.7
click at [284, 343] on div "A practice is required to respond to a request for PHI to law enforcement about…" at bounding box center [516, 363] width 471 height 66
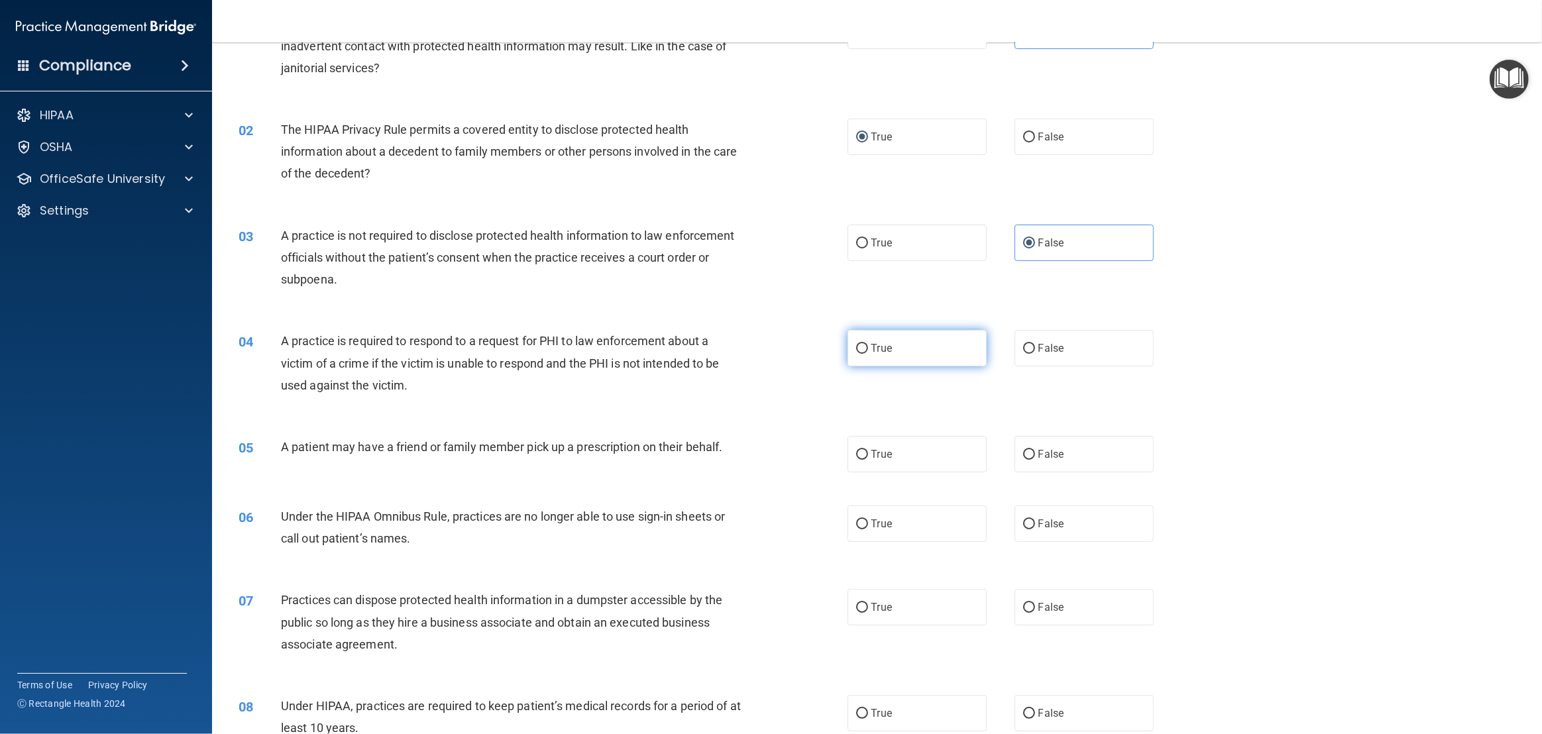
click at [870, 343] on label "True" at bounding box center [917, 348] width 139 height 36
click at [868, 344] on input "True" at bounding box center [862, 349] width 12 height 10
radio input "true"
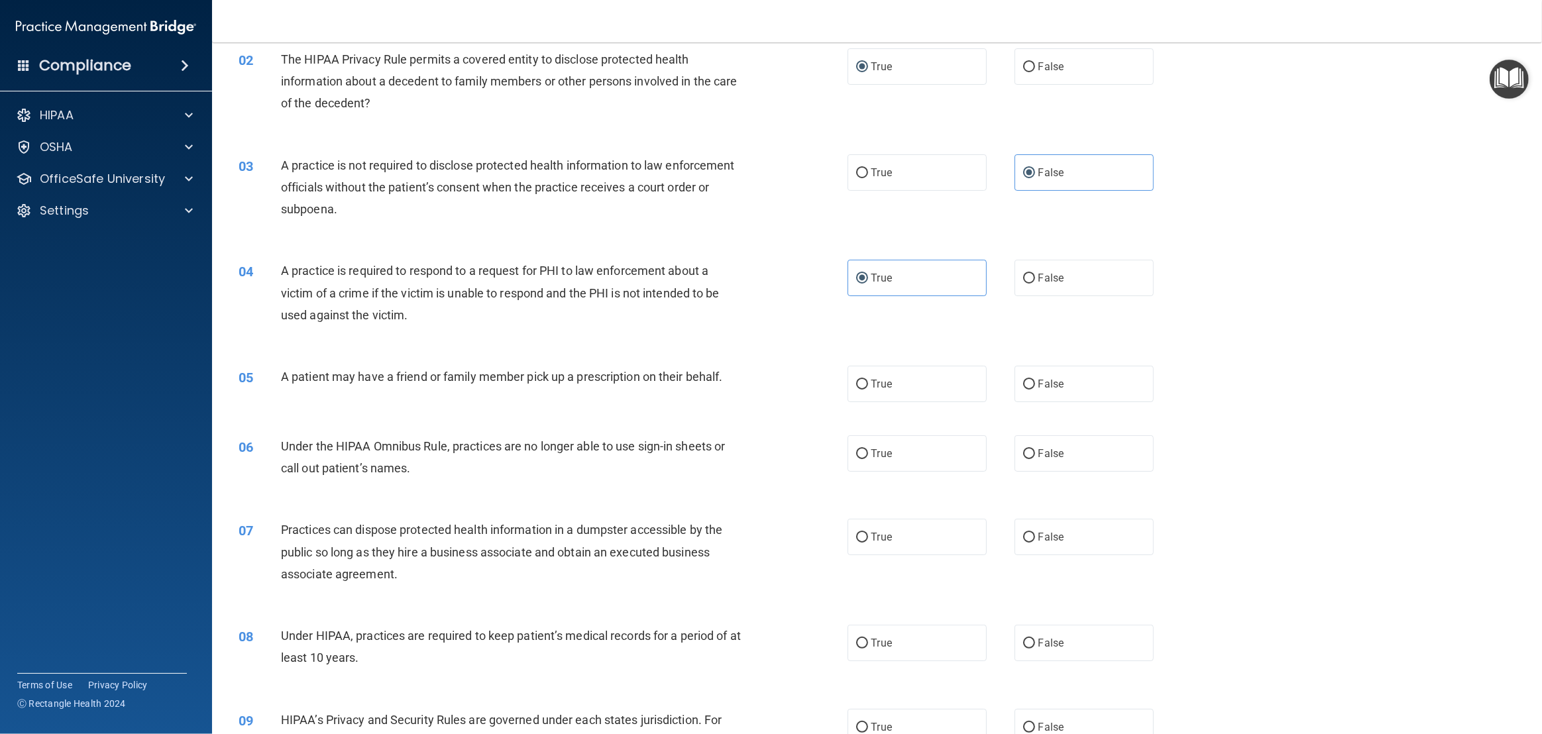
scroll to position [165, 0]
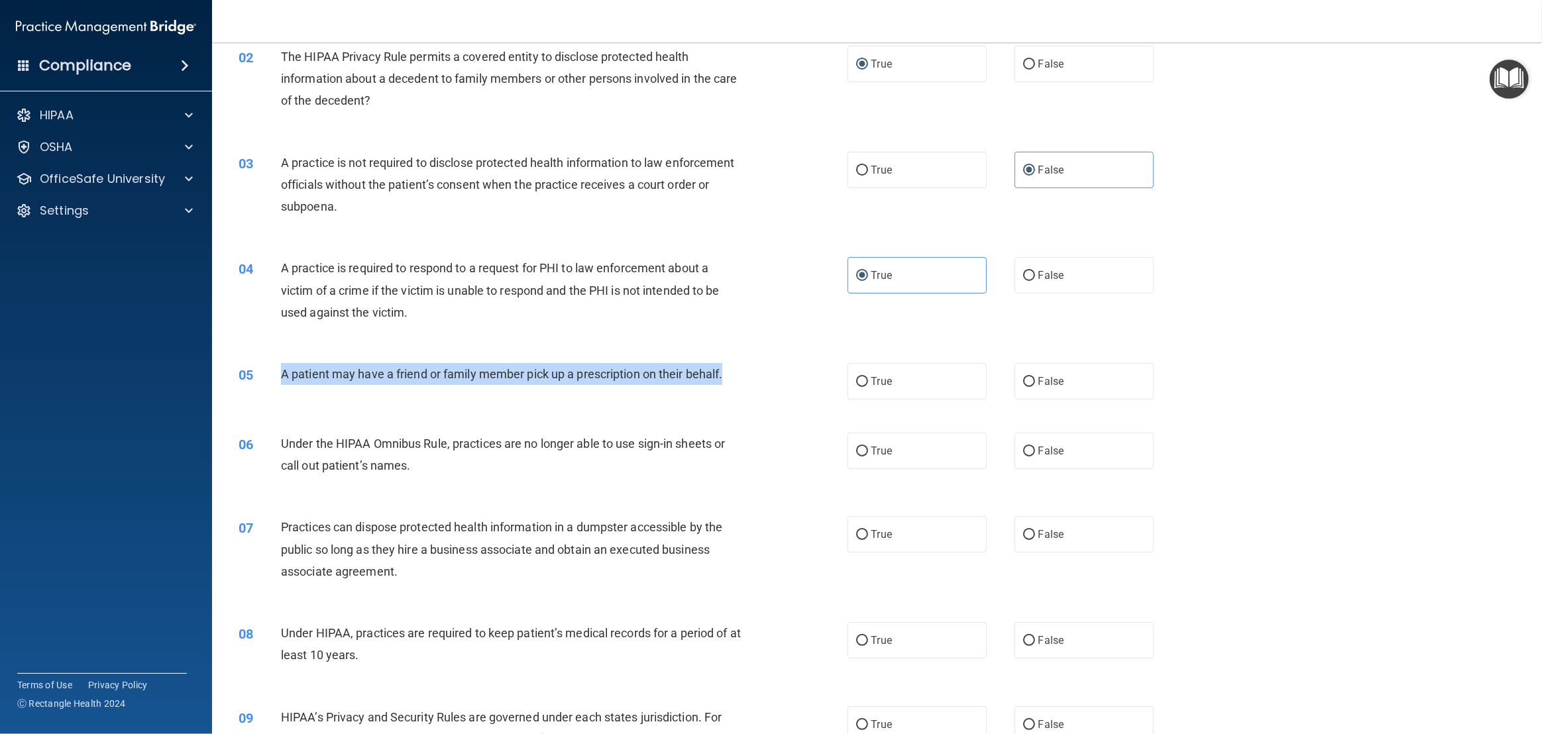
drag, startPoint x: 732, startPoint y: 375, endPoint x: 274, endPoint y: 375, distance: 458.0
click at [274, 375] on div "05 A patient may have a friend or family member pick up a prescription on their…" at bounding box center [543, 377] width 649 height 29
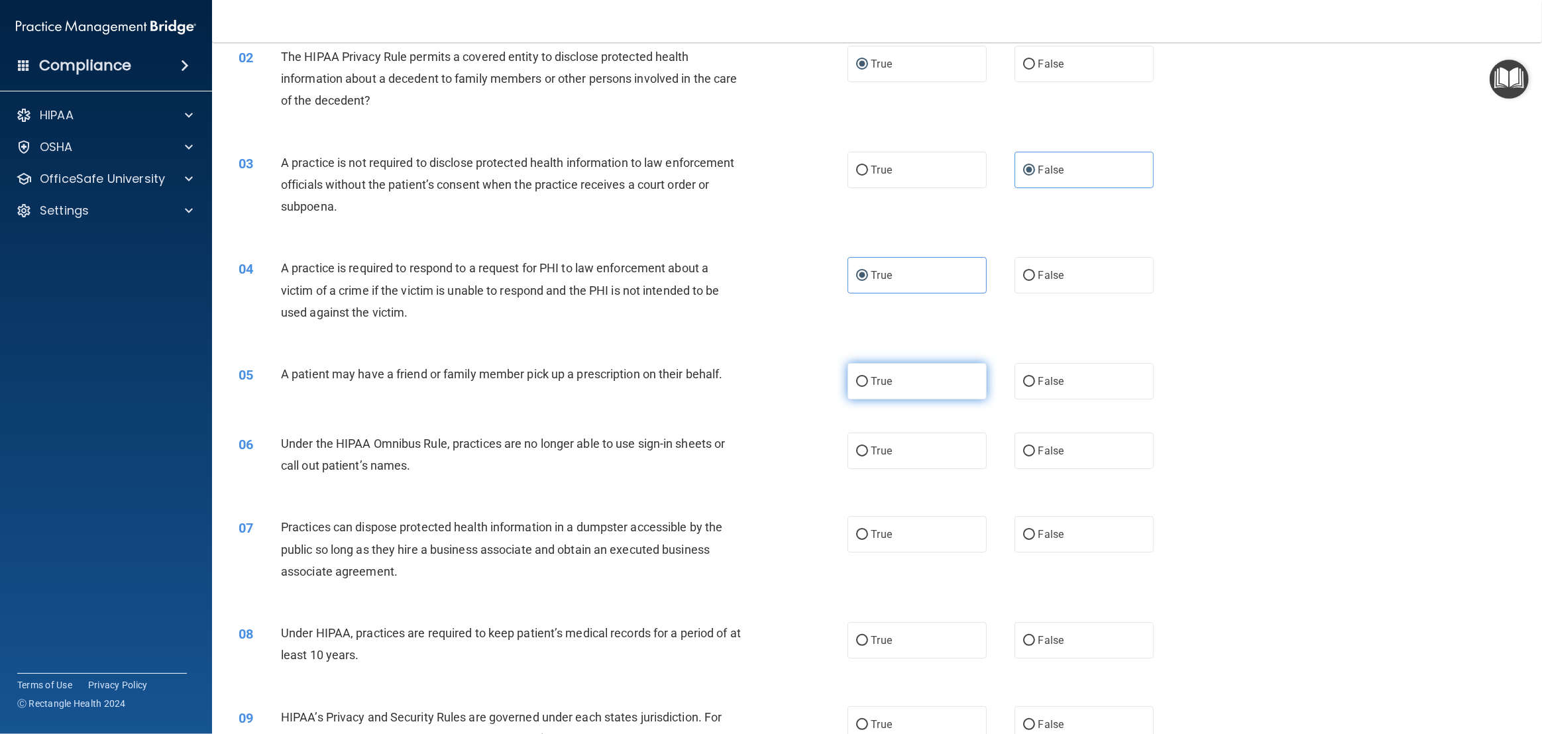
click at [900, 388] on label "True" at bounding box center [917, 381] width 139 height 36
click at [868, 387] on input "True" at bounding box center [862, 382] width 12 height 10
radio input "true"
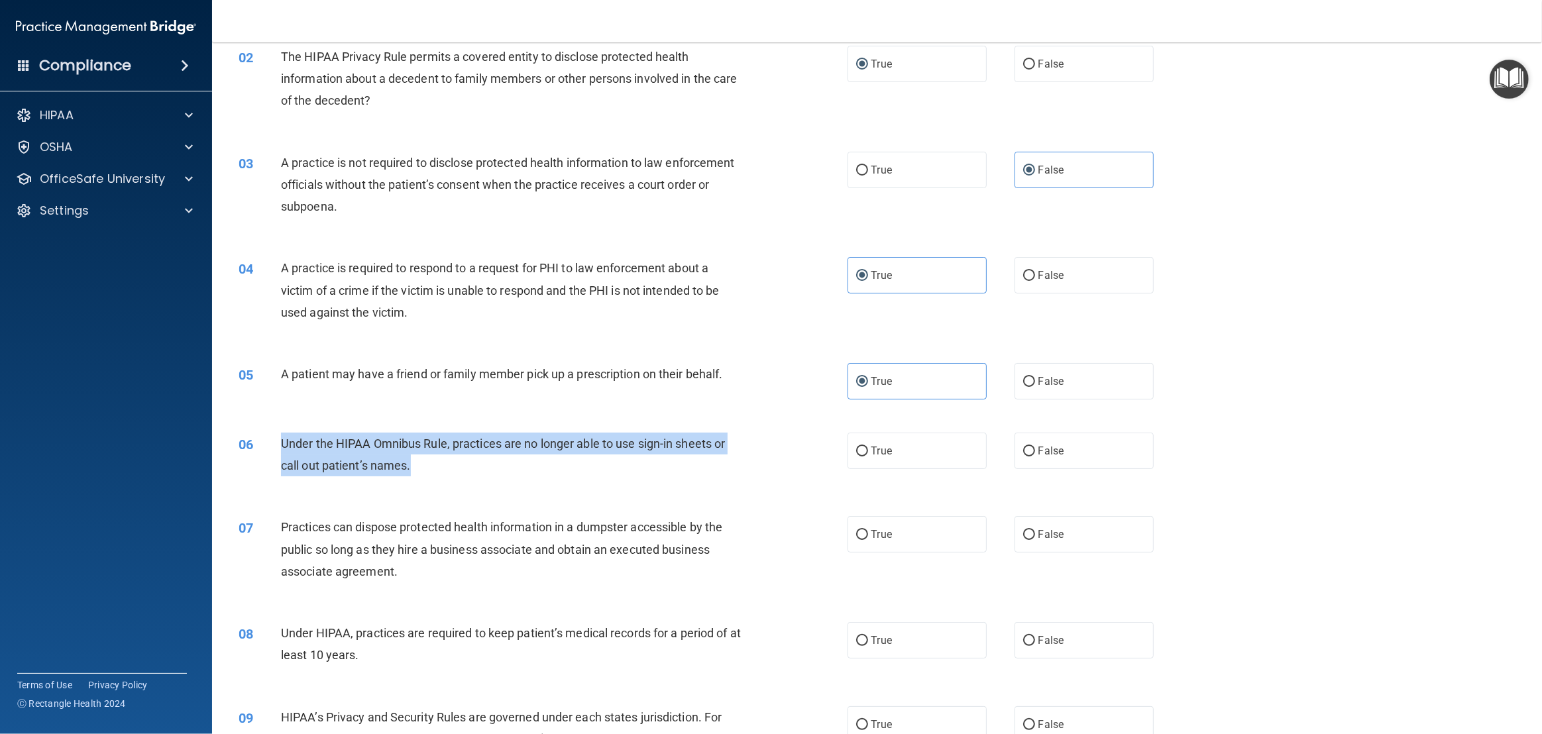
drag, startPoint x: 419, startPoint y: 464, endPoint x: 280, endPoint y: 445, distance: 139.9
click at [280, 445] on div "06 Under the HIPAA Omnibus Rule, practices are no longer able to use sign-in sh…" at bounding box center [543, 458] width 649 height 50
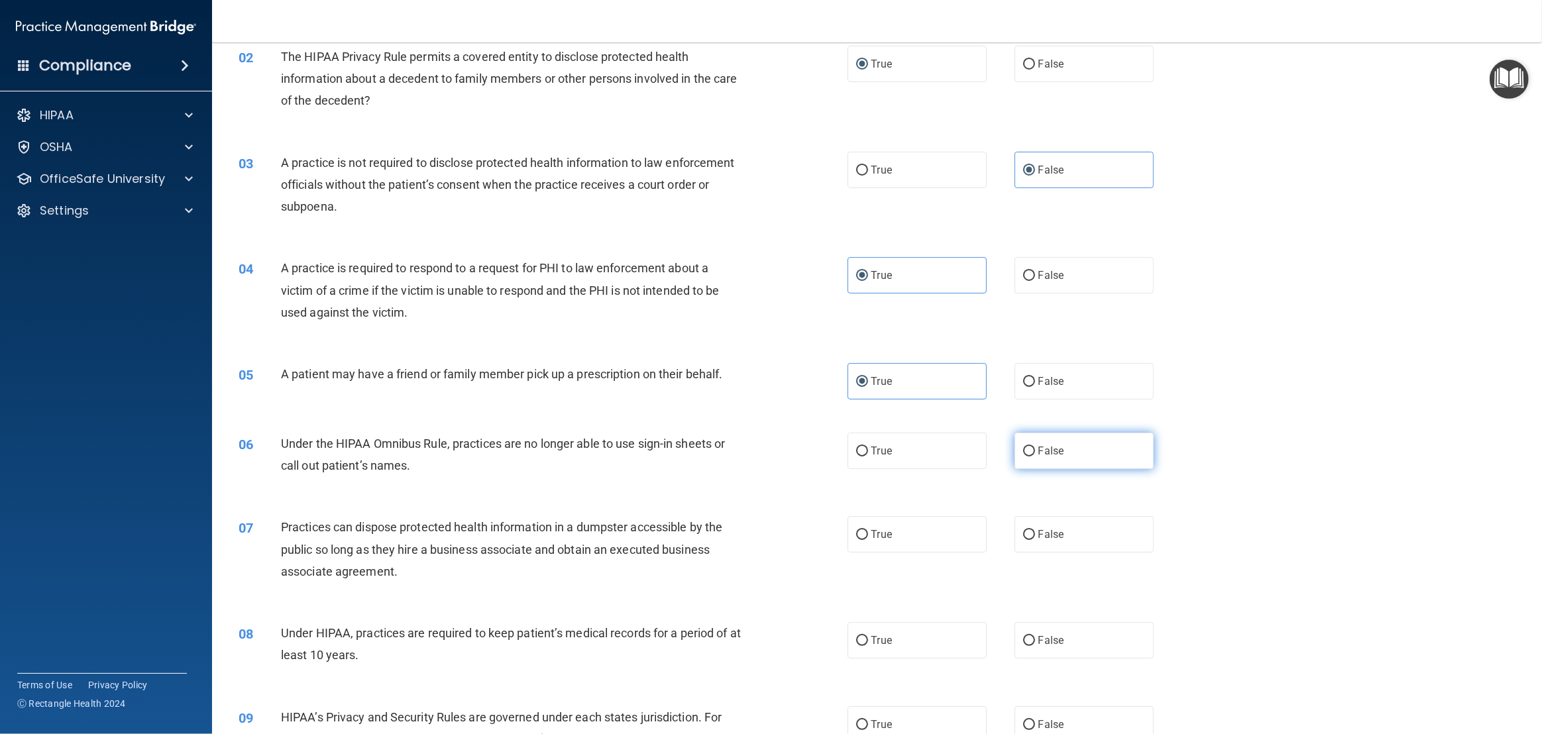
click at [1035, 458] on label "False" at bounding box center [1084, 451] width 139 height 36
click at [1035, 457] on input "False" at bounding box center [1029, 452] width 12 height 10
radio input "true"
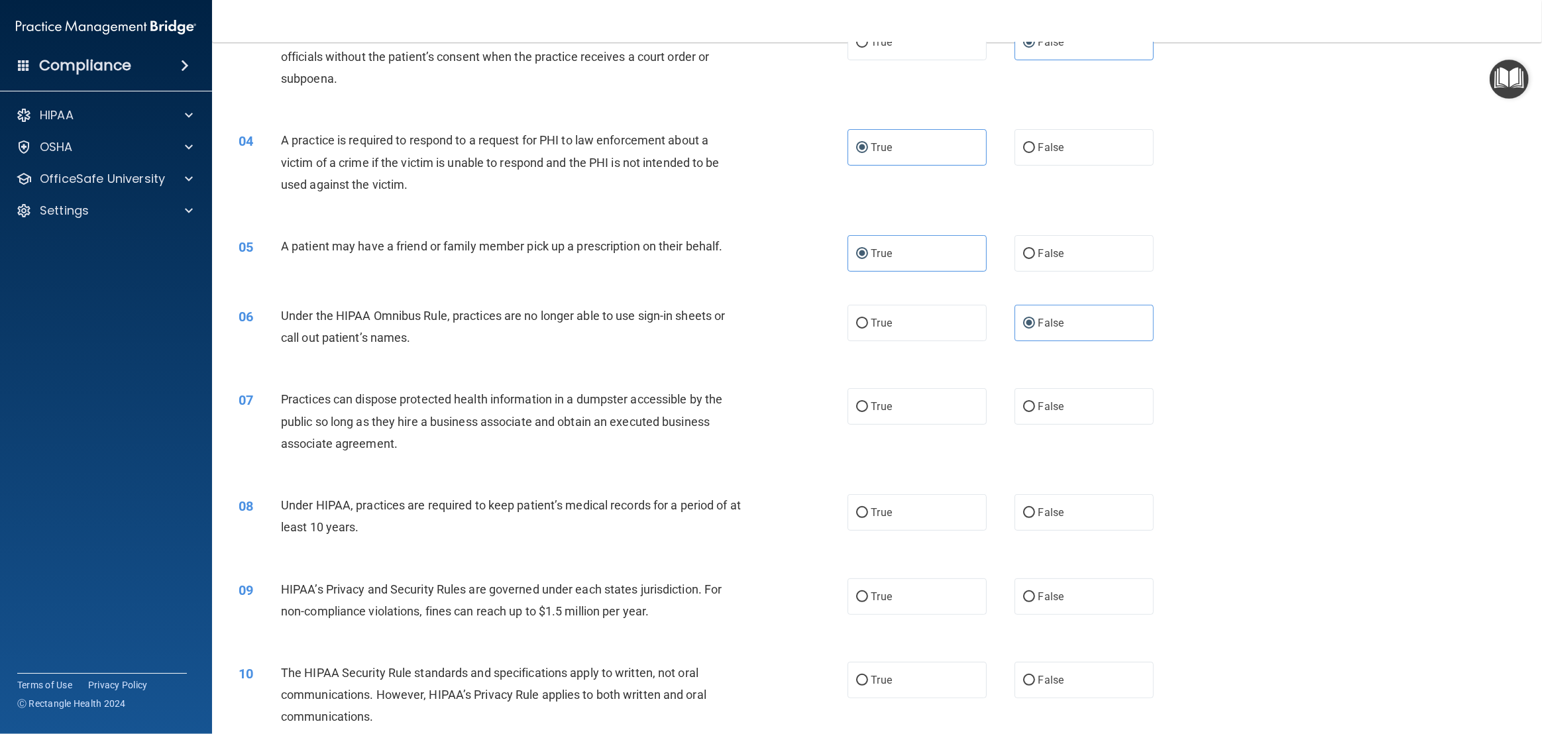
scroll to position [296, 0]
click at [1074, 399] on label "False" at bounding box center [1084, 404] width 139 height 36
click at [1035, 400] on input "False" at bounding box center [1029, 405] width 12 height 10
radio input "true"
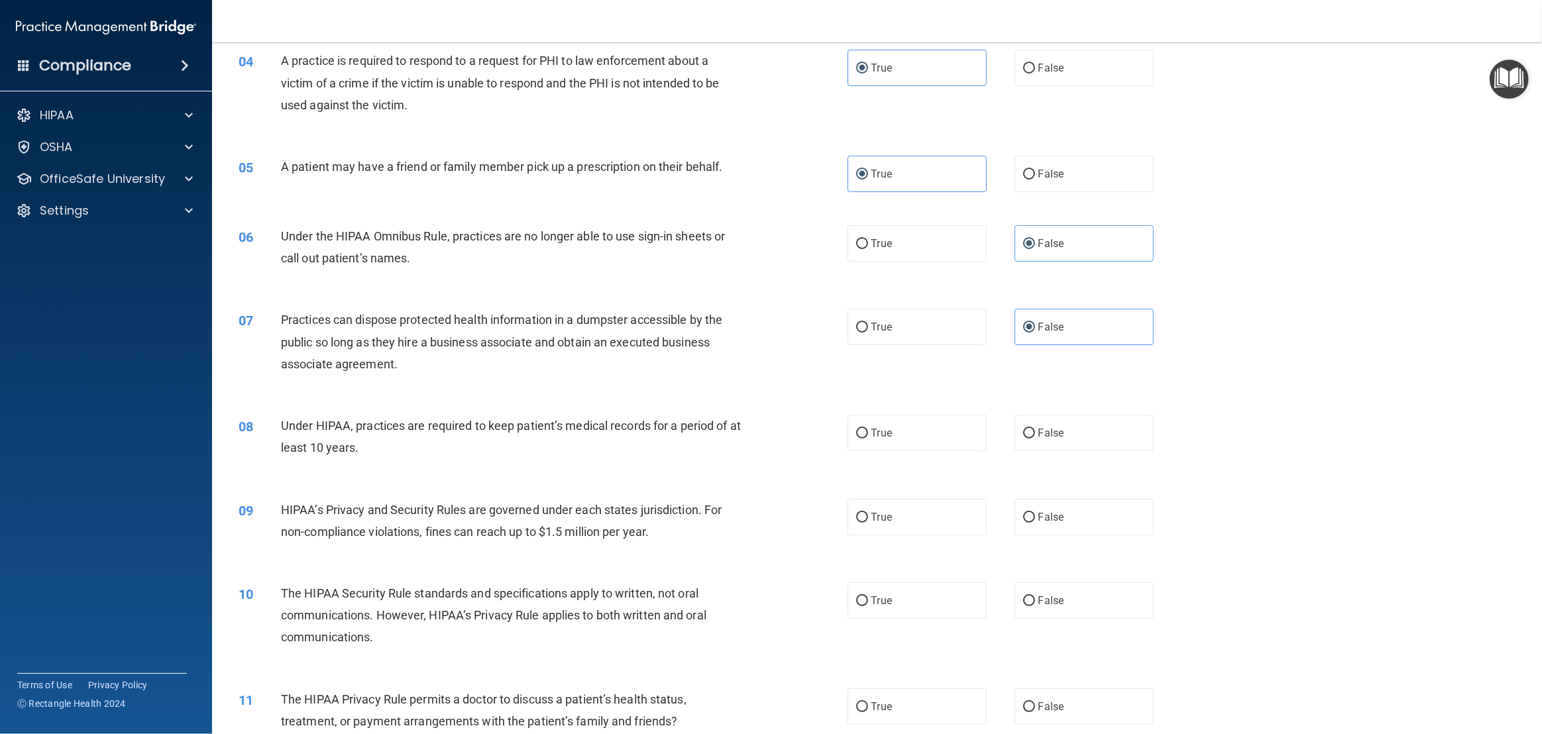
scroll to position [373, 0]
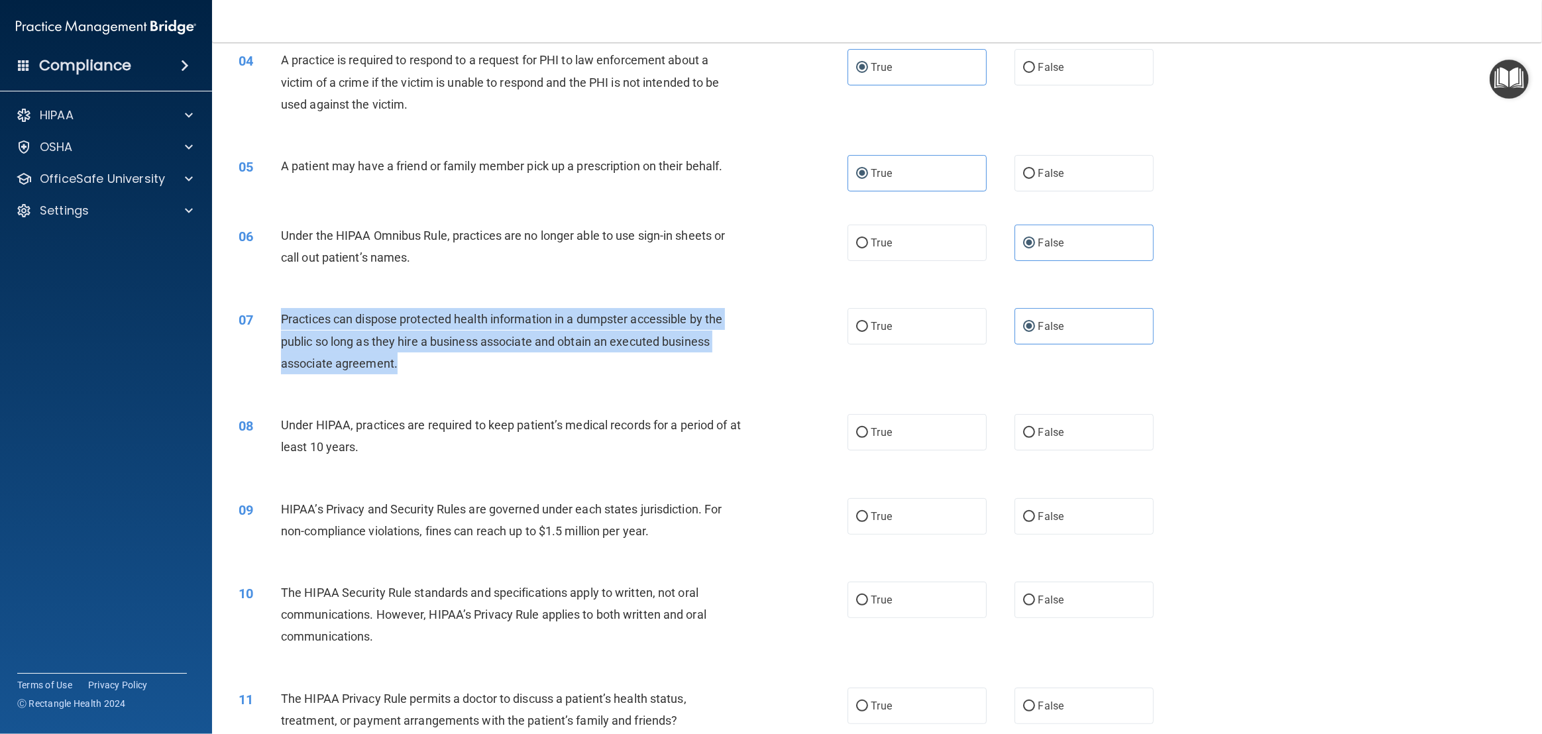
drag, startPoint x: 418, startPoint y: 359, endPoint x: 271, endPoint y: 325, distance: 151.0
click at [271, 325] on div "07 Practices can dispose protected health information in a dumpster accessible …" at bounding box center [543, 344] width 649 height 73
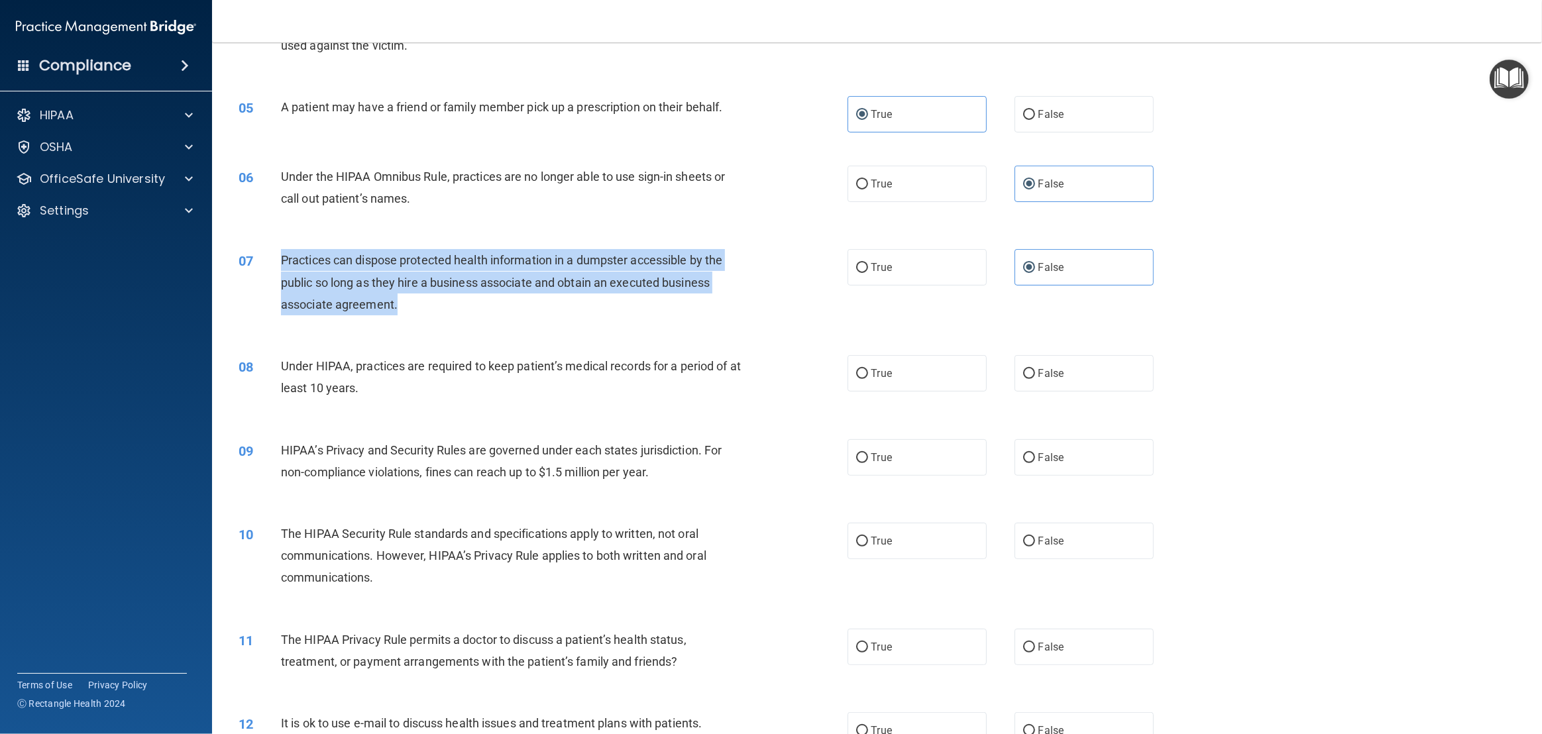
scroll to position [433, 0]
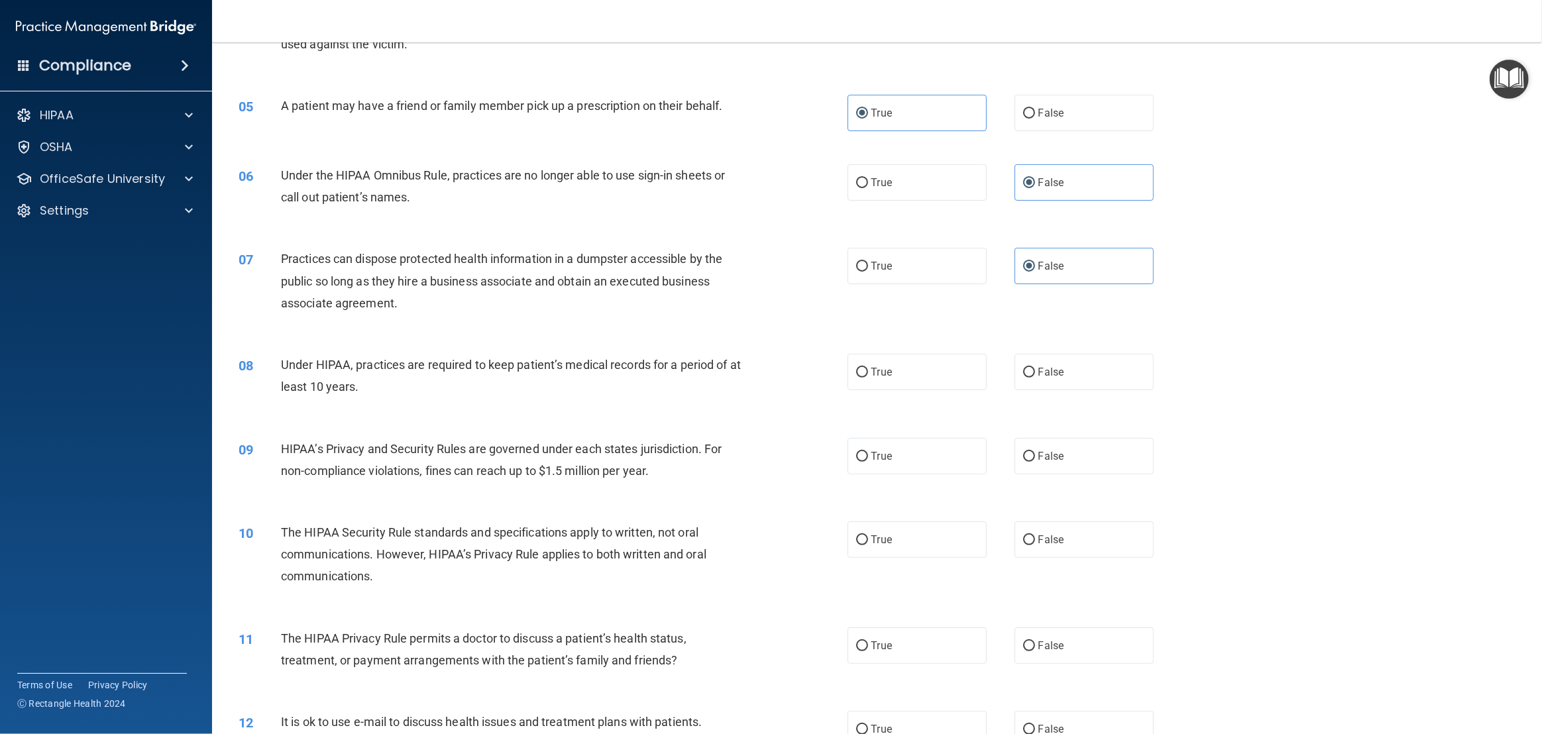
click at [549, 386] on div "Under HIPAA, practices are required to keep patient’s medical records for a per…" at bounding box center [516, 376] width 471 height 44
drag, startPoint x: 422, startPoint y: 384, endPoint x: 280, endPoint y: 365, distance: 143.1
click at [280, 365] on div "08 Under HIPAA, practices are required to keep patient’s medical records for a …" at bounding box center [543, 379] width 649 height 50
click at [1034, 381] on label "False" at bounding box center [1084, 372] width 139 height 36
click at [1034, 378] on input "False" at bounding box center [1029, 373] width 12 height 10
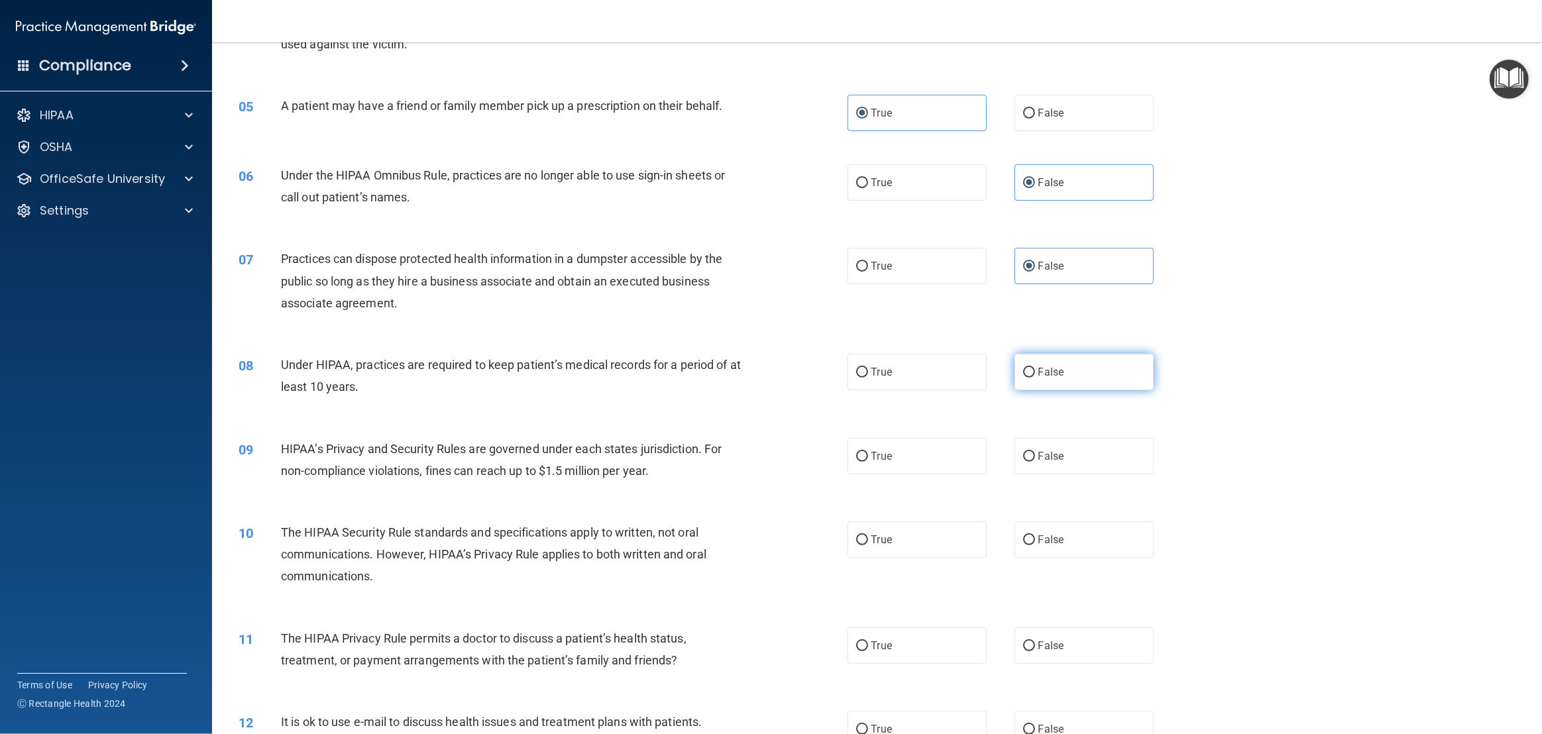
radio input "true"
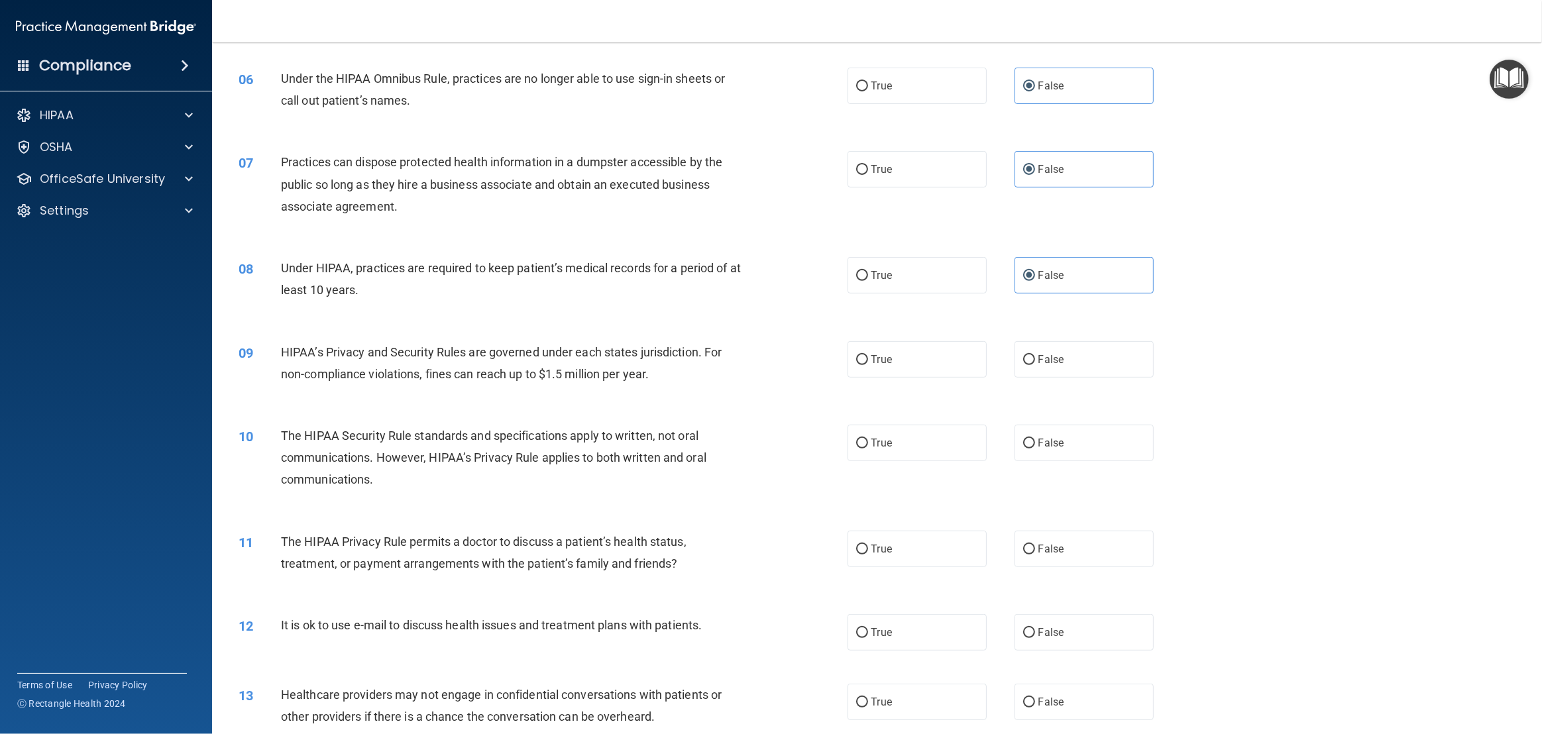
scroll to position [532, 0]
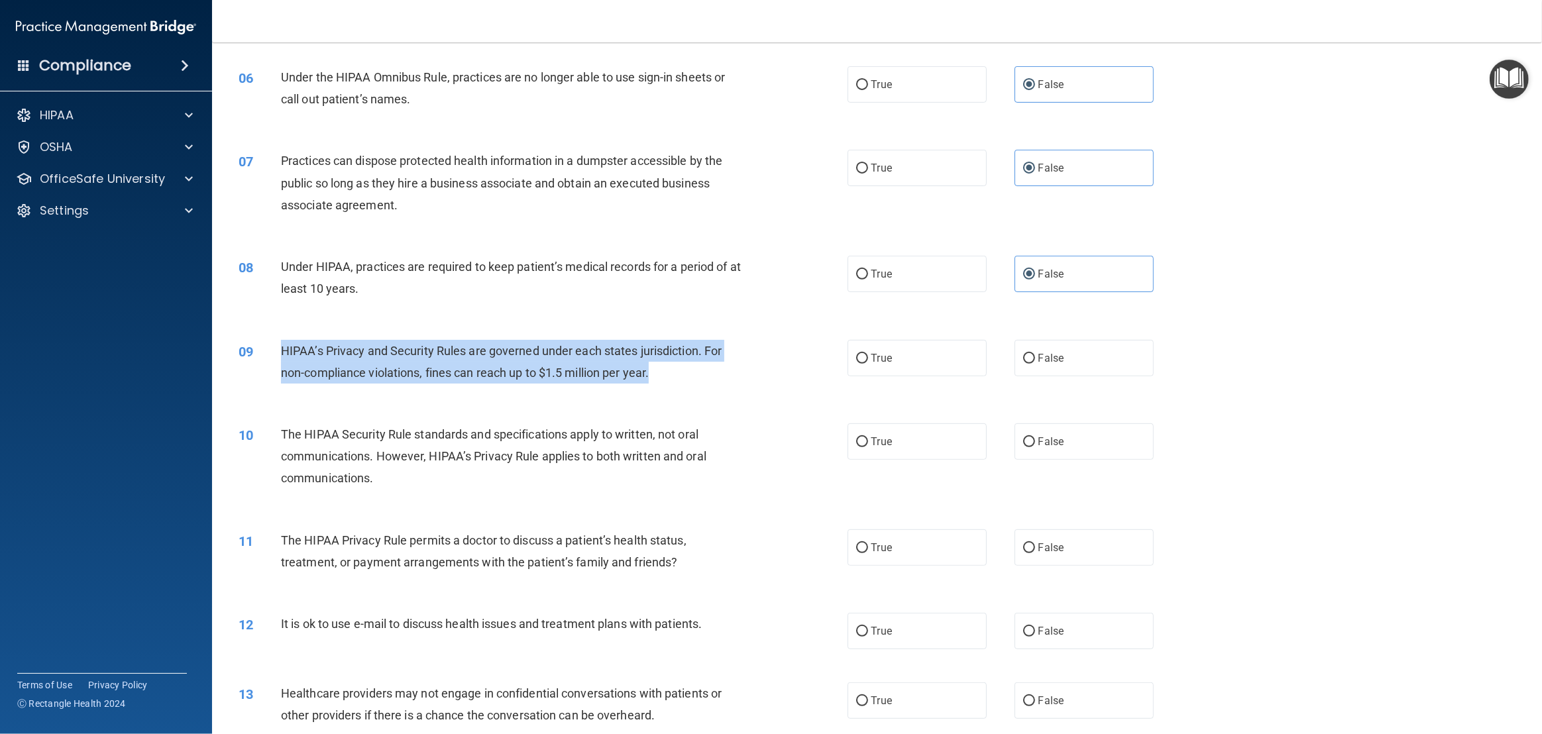
drag, startPoint x: 670, startPoint y: 365, endPoint x: 272, endPoint y: 349, distance: 398.0
click at [272, 349] on div "09 HIPAA’s Privacy and Security Rules are governed under each states jurisdicti…" at bounding box center [543, 365] width 649 height 50
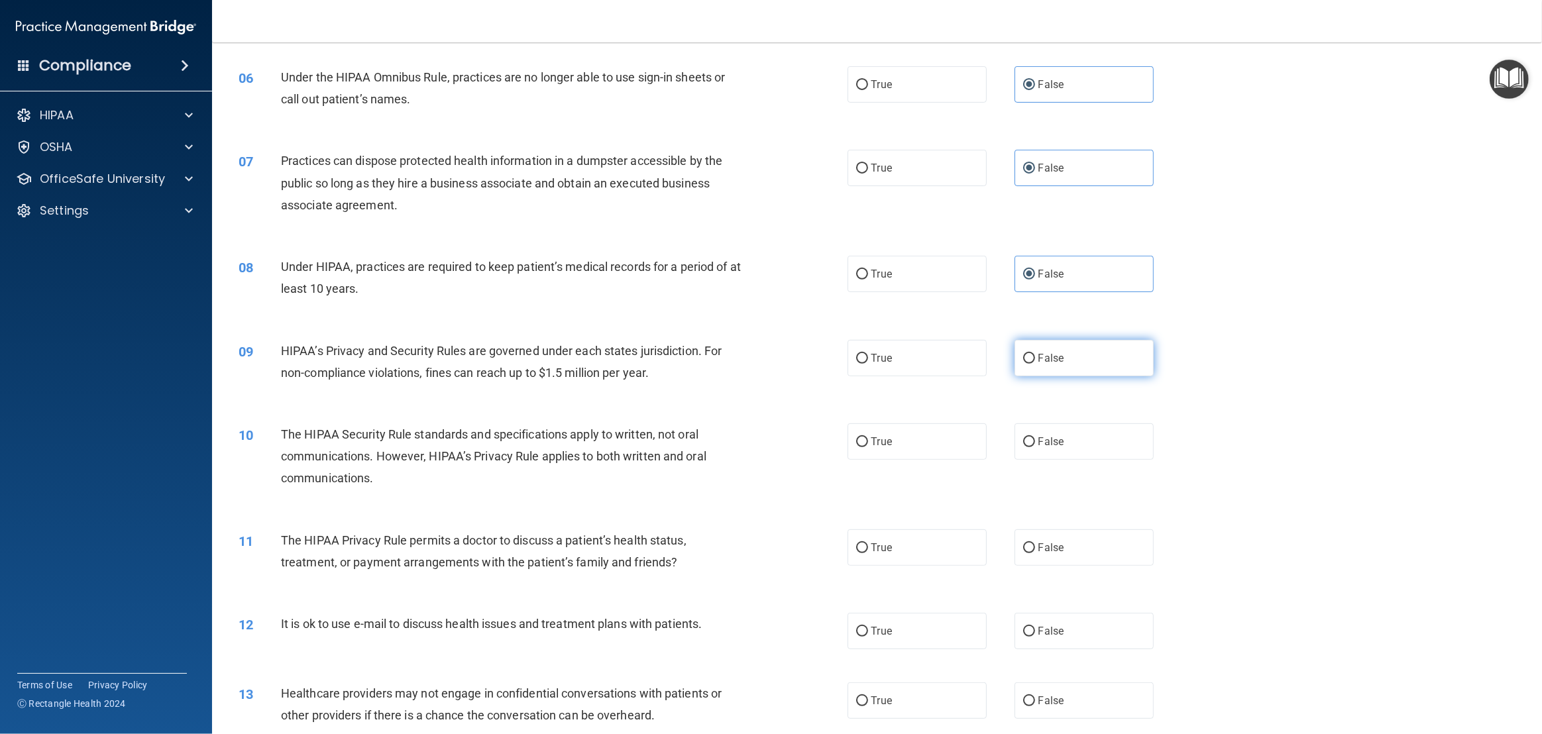
click at [1053, 353] on span "False" at bounding box center [1052, 358] width 26 height 13
click at [1035, 354] on input "False" at bounding box center [1029, 359] width 12 height 10
radio input "true"
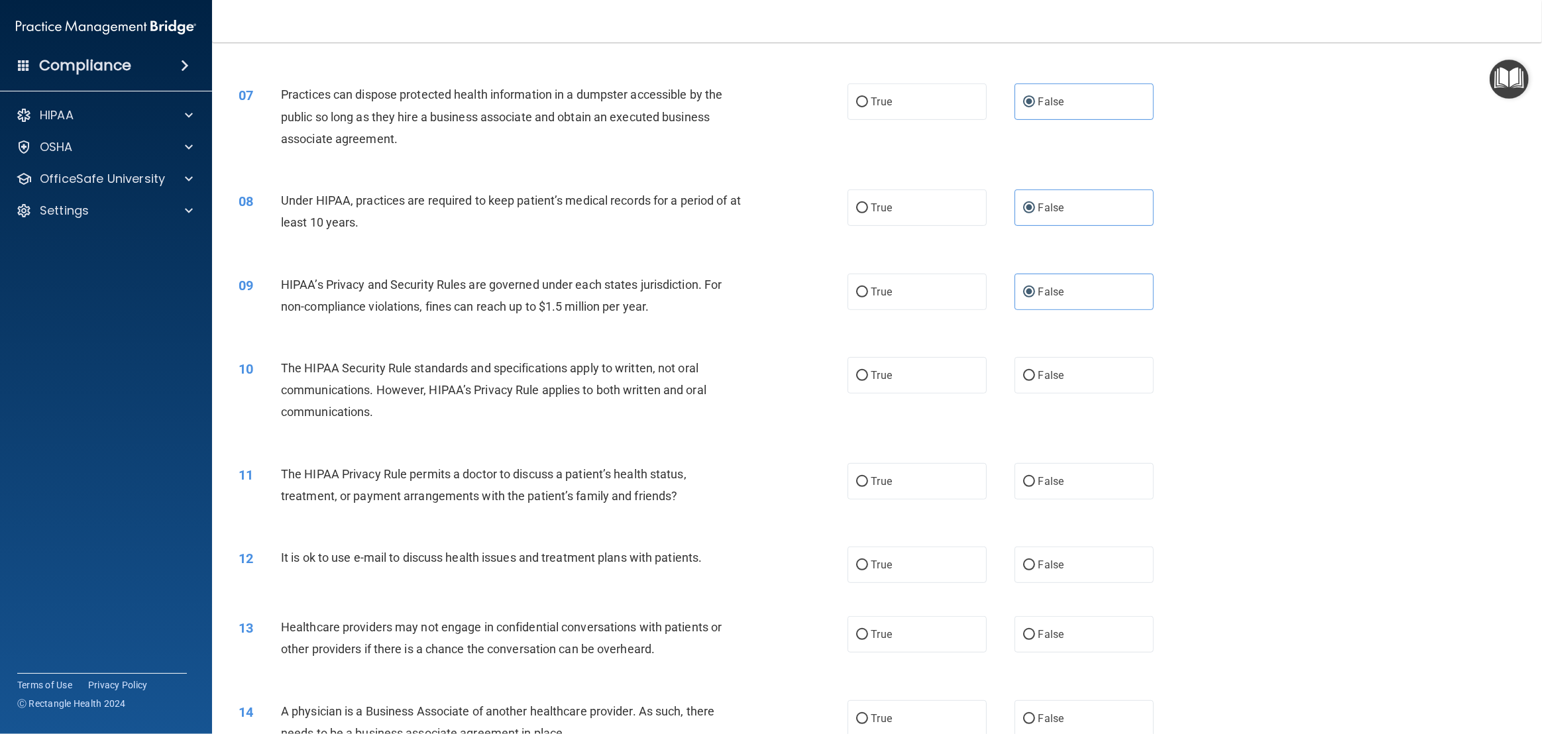
scroll to position [601, 0]
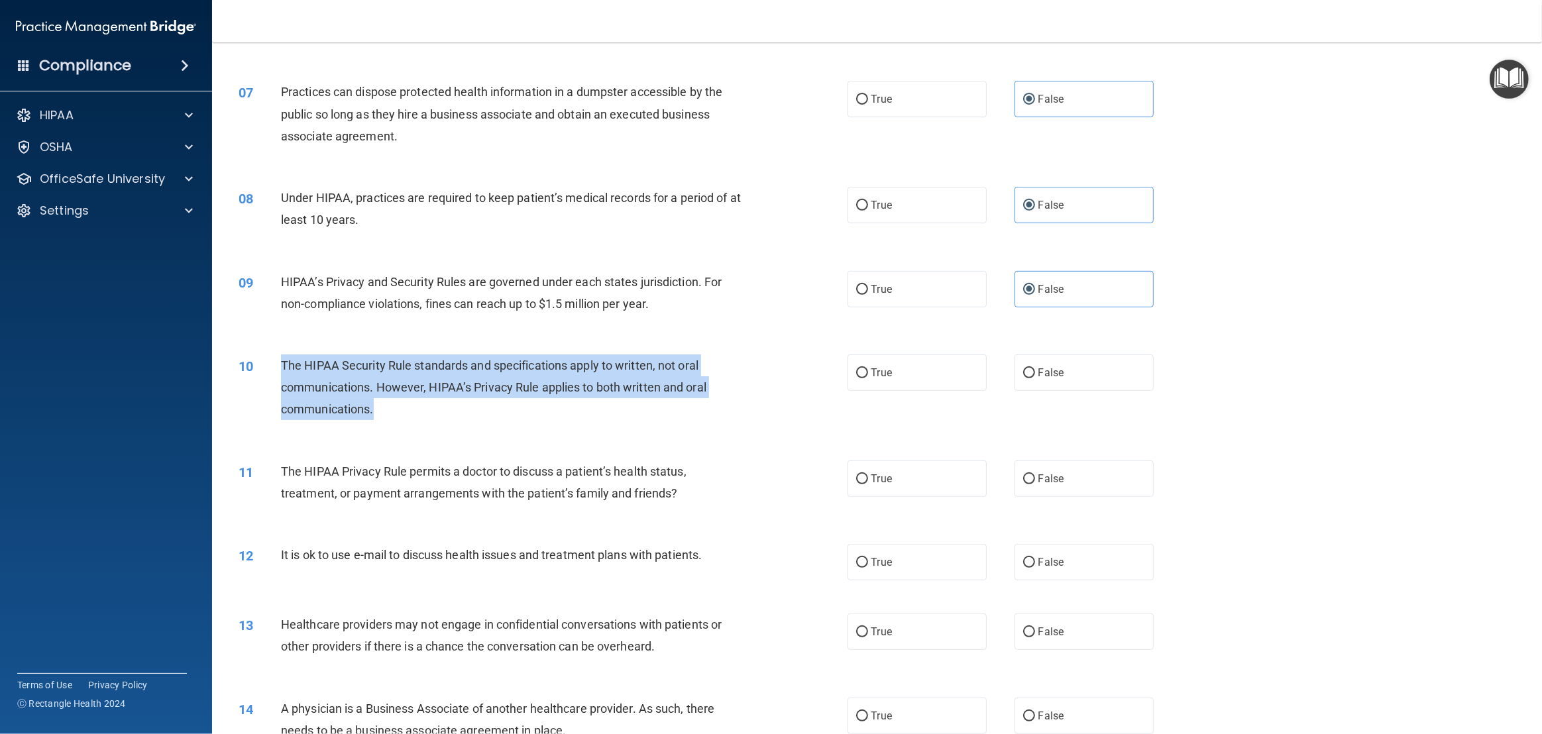
drag, startPoint x: 429, startPoint y: 405, endPoint x: 276, endPoint y: 374, distance: 155.6
click at [276, 374] on div "10 The HIPAA Security Rule standards and specifications apply to written, not o…" at bounding box center [543, 391] width 649 height 73
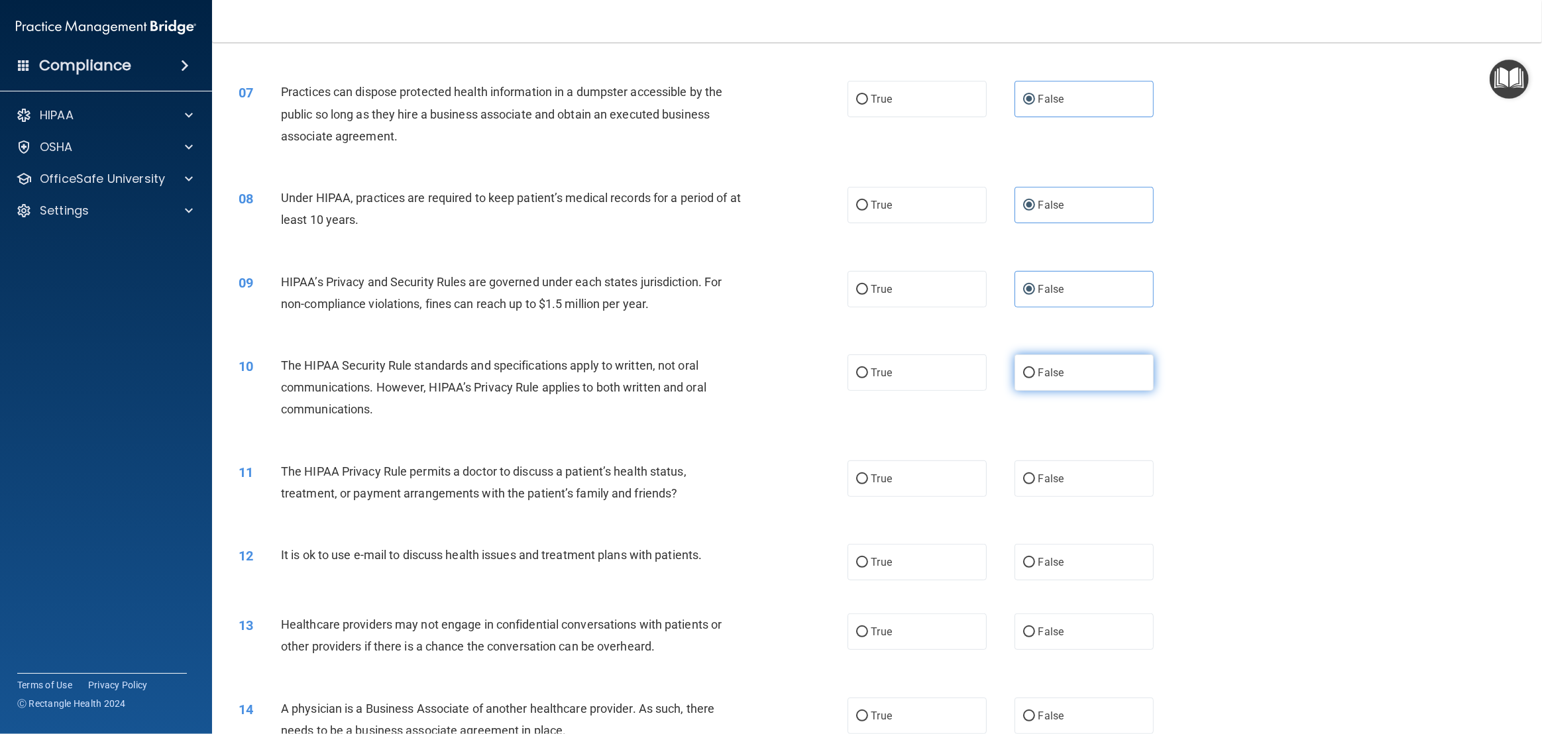
click at [1052, 375] on span "False" at bounding box center [1052, 373] width 26 height 13
click at [1035, 375] on input "False" at bounding box center [1029, 374] width 12 height 10
radio input "true"
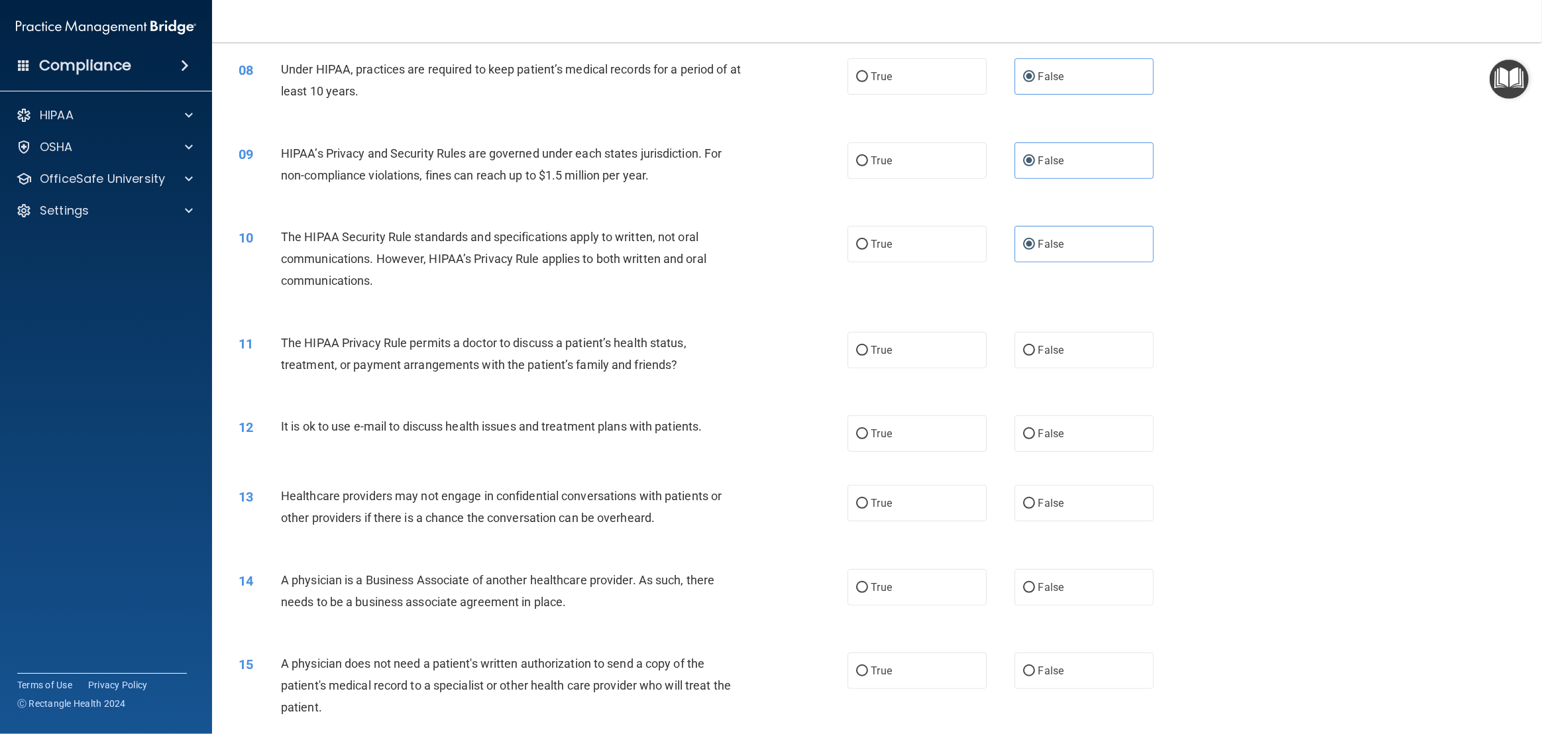
scroll to position [732, 0]
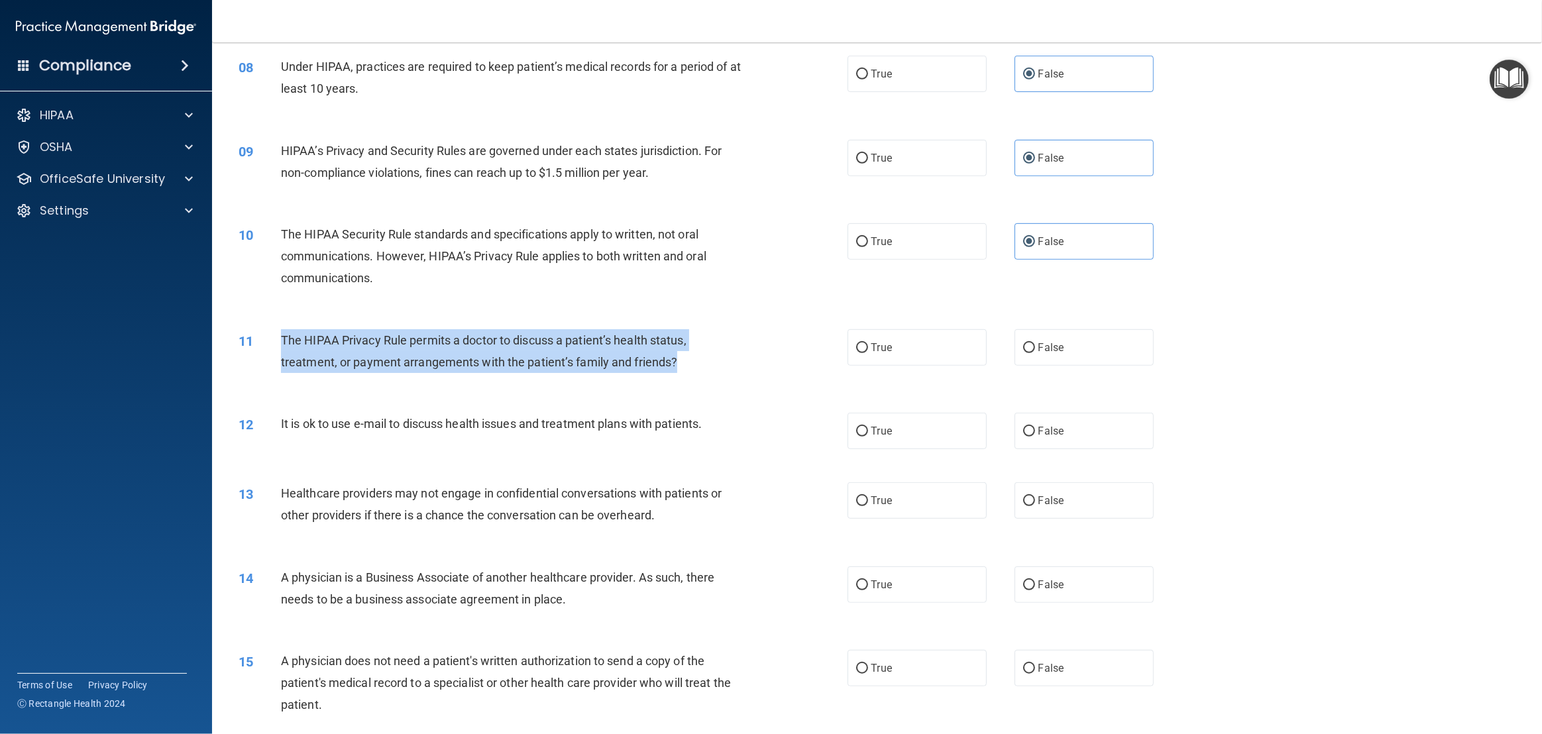
drag, startPoint x: 685, startPoint y: 361, endPoint x: 282, endPoint y: 341, distance: 403.5
click at [282, 341] on div "The HIPAA Privacy Rule permits a doctor to discuss a patient’s health status, t…" at bounding box center [516, 351] width 471 height 44
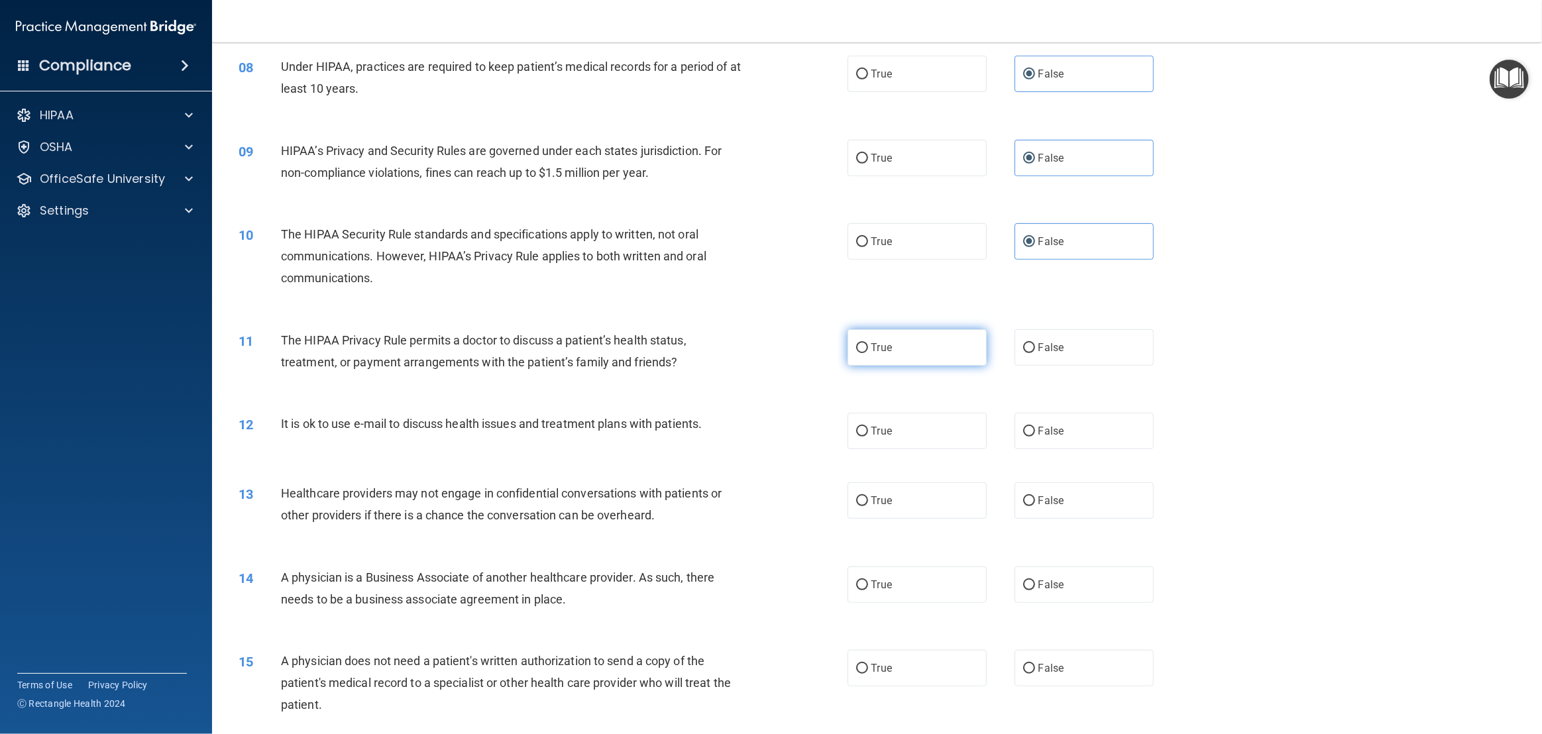
click at [905, 346] on label "True" at bounding box center [917, 347] width 139 height 36
click at [868, 346] on input "True" at bounding box center [862, 348] width 12 height 10
radio input "true"
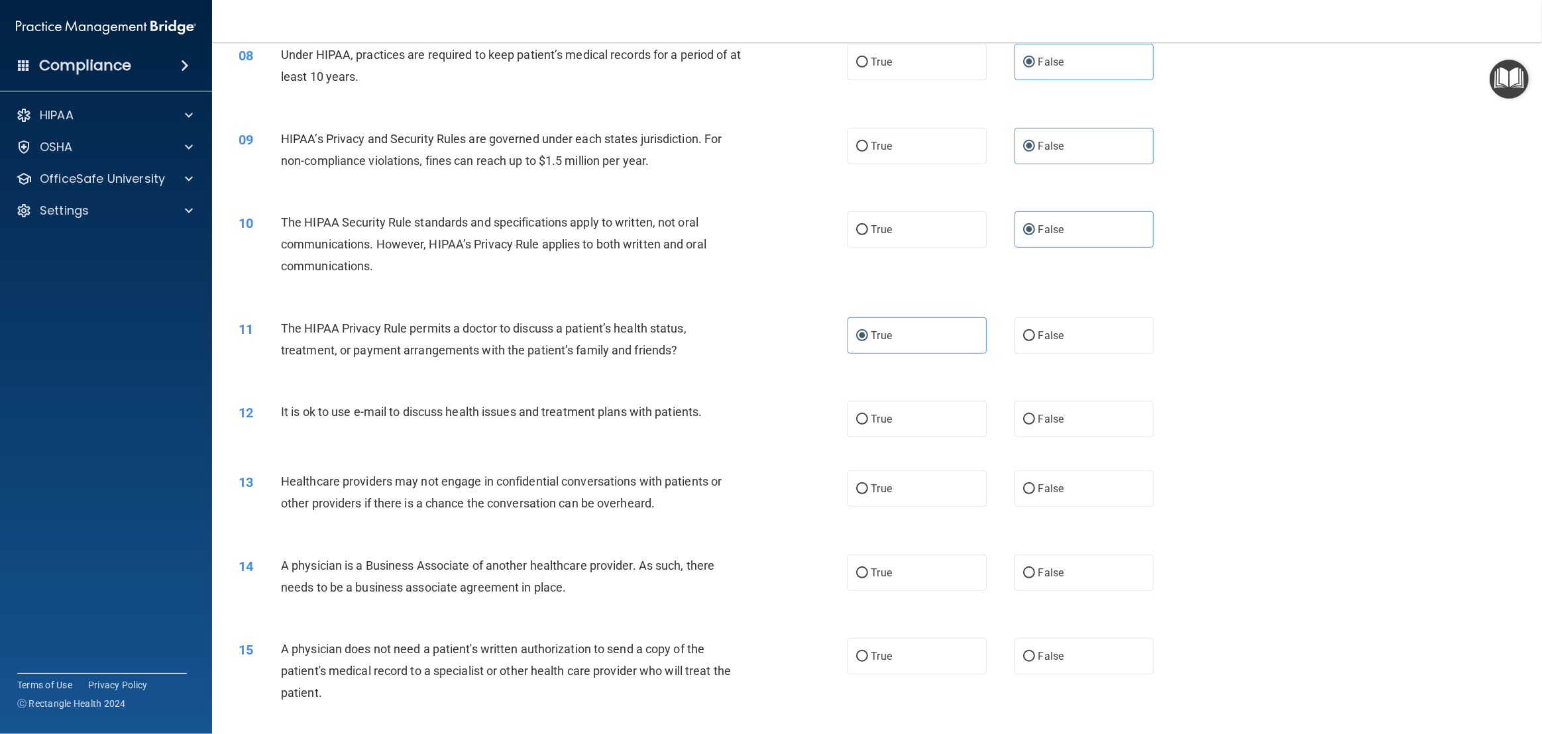
scroll to position [749, 0]
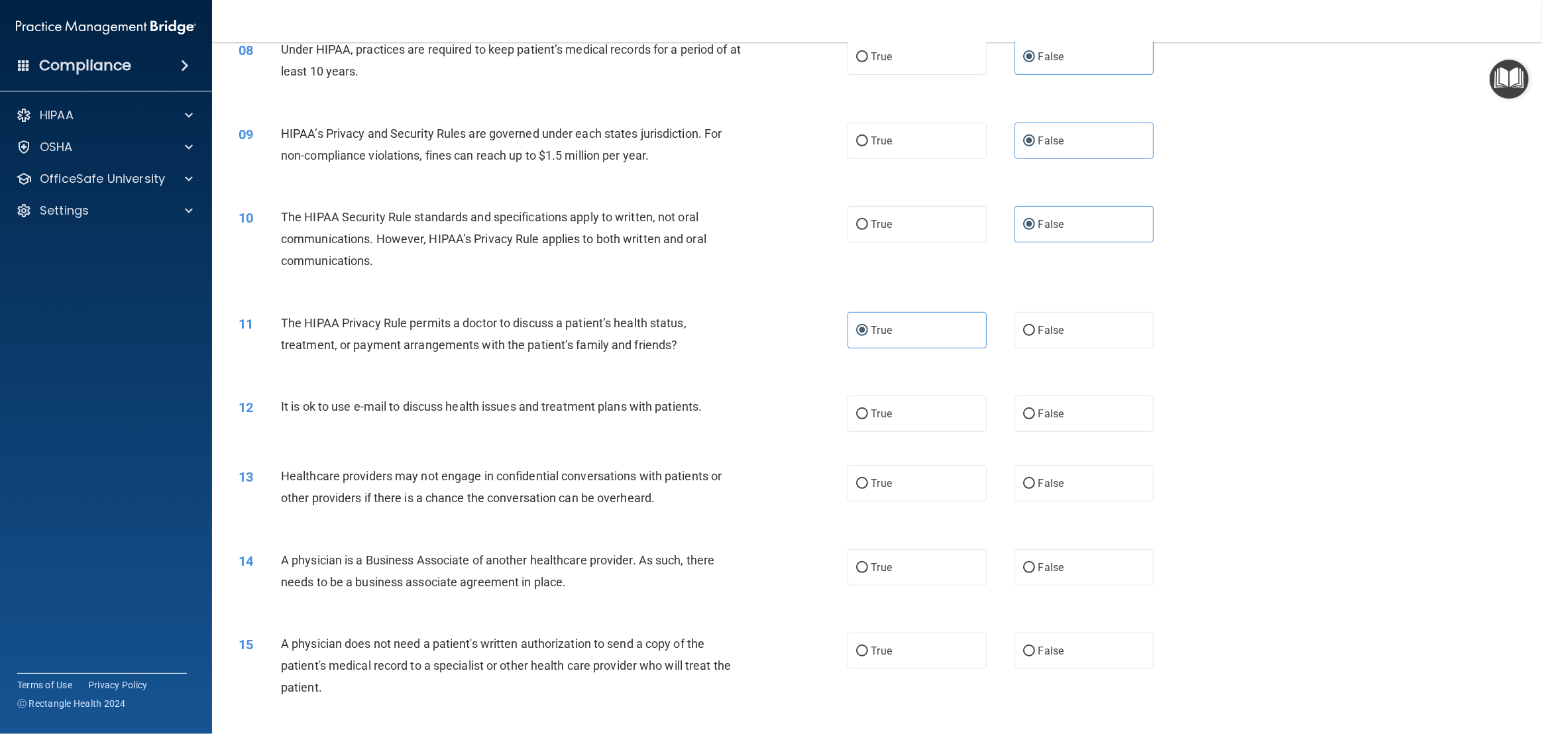
click at [542, 403] on span "It is ok to use e-mail to discuss health issues and treatment plans with patien…" at bounding box center [491, 407] width 421 height 14
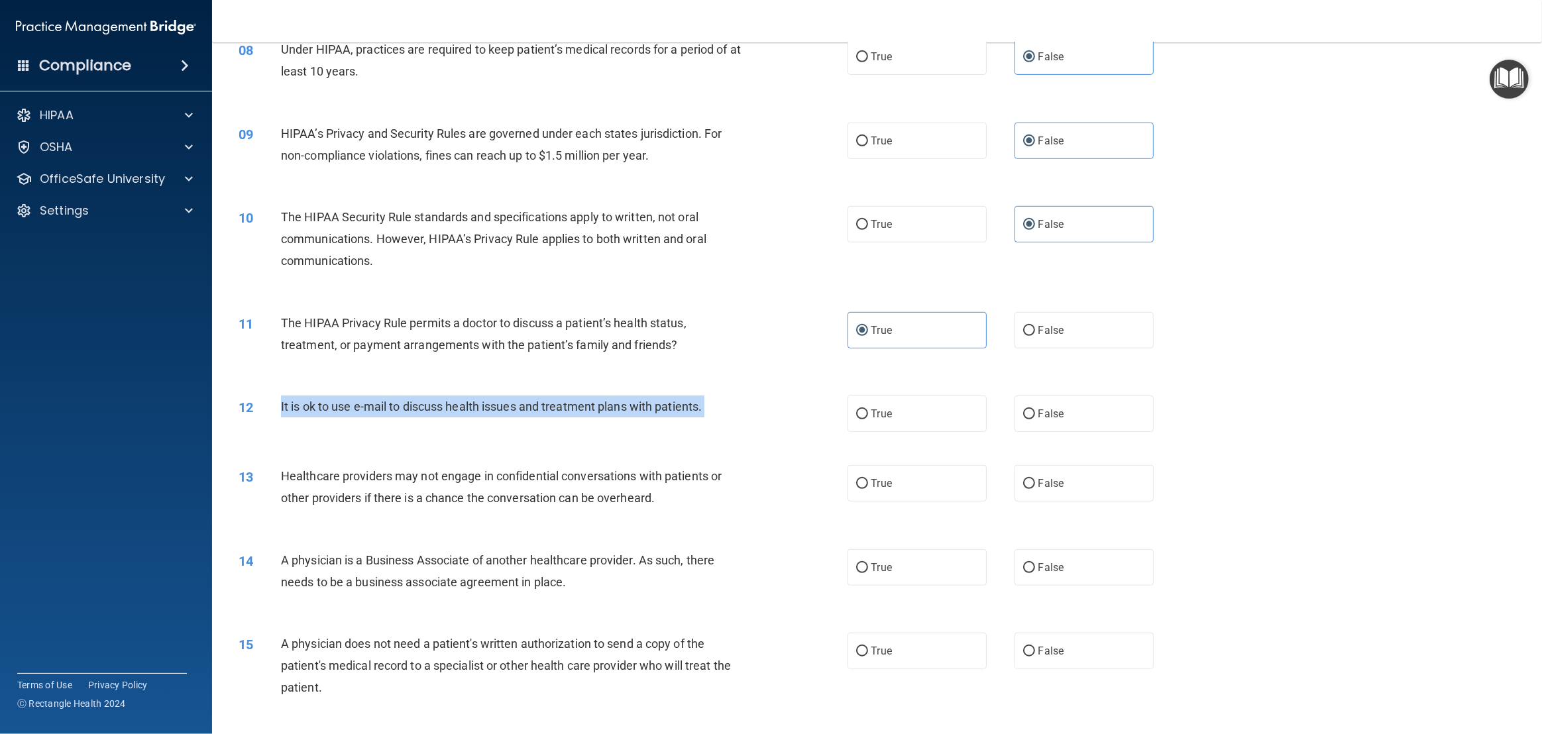
click at [542, 403] on span "It is ok to use e-mail to discuss health issues and treatment plans with patien…" at bounding box center [491, 407] width 421 height 14
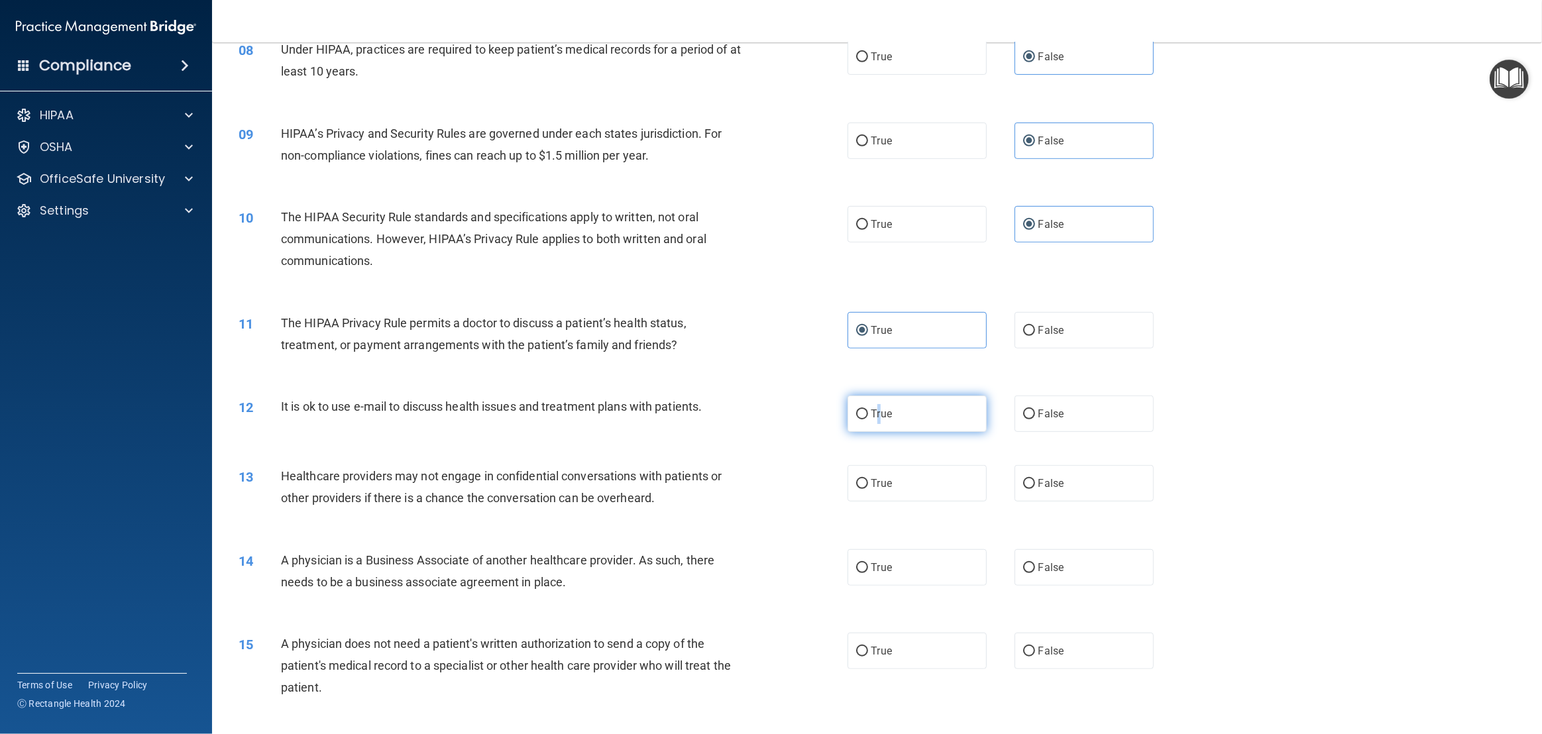
click at [879, 422] on label "True" at bounding box center [917, 414] width 139 height 36
click at [851, 413] on label "True" at bounding box center [917, 414] width 139 height 36
click at [856, 413] on input "True" at bounding box center [862, 415] width 12 height 10
radio input "true"
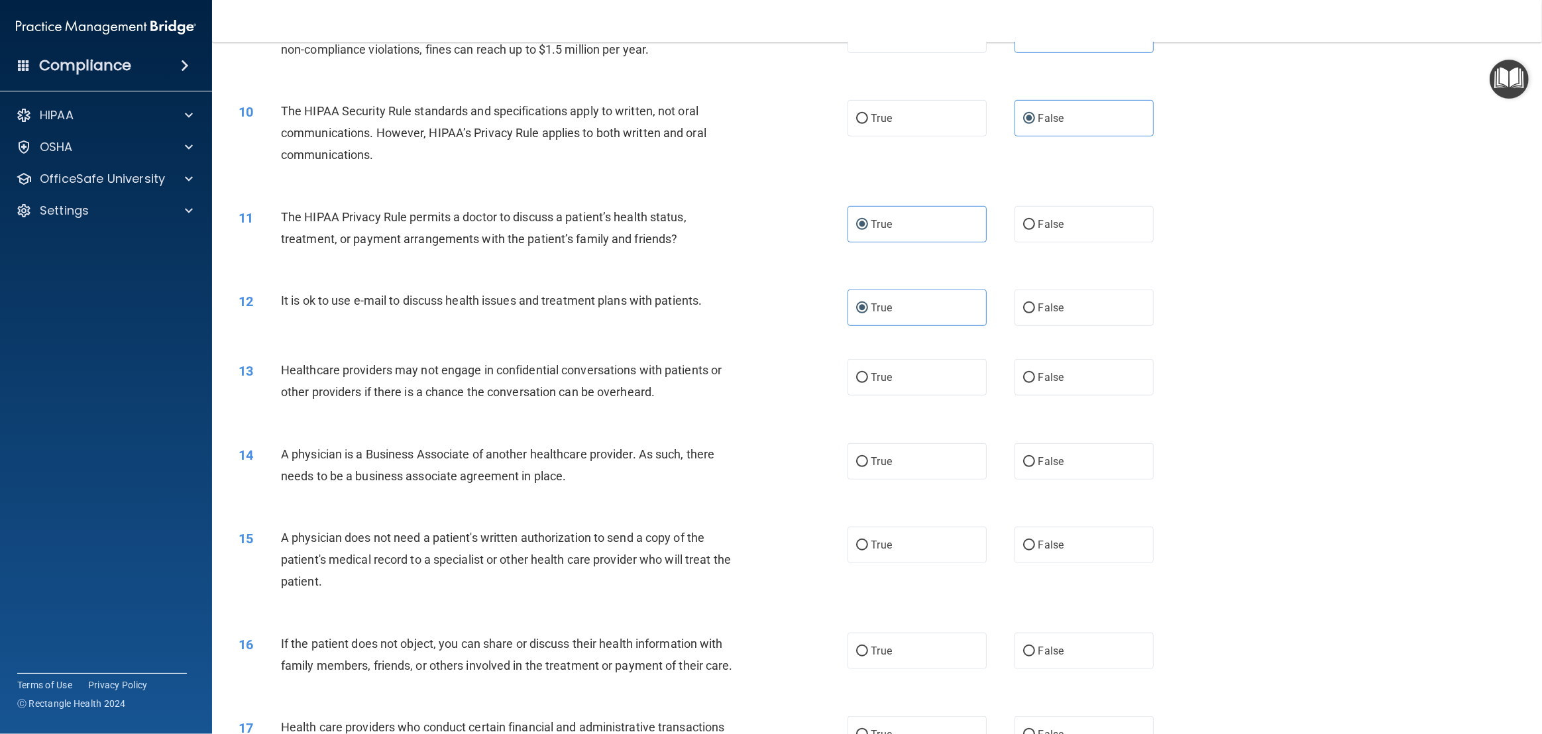
scroll to position [856, 0]
click at [861, 372] on input "True" at bounding box center [862, 377] width 12 height 10
radio input "true"
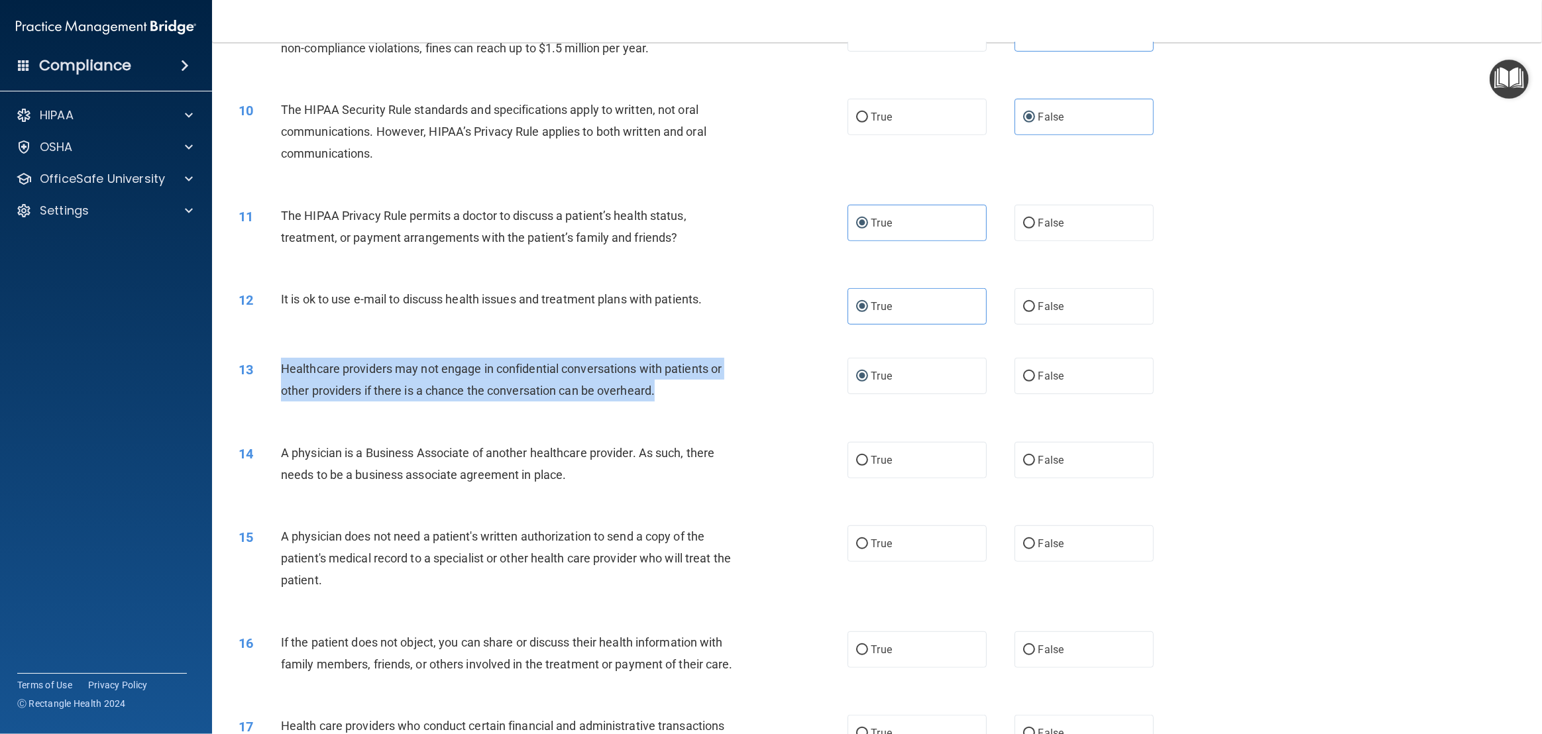
drag, startPoint x: 668, startPoint y: 386, endPoint x: 279, endPoint y: 367, distance: 389.6
click at [279, 367] on div "13 Healthcare providers may not engage in confidential conversations with patie…" at bounding box center [543, 383] width 649 height 50
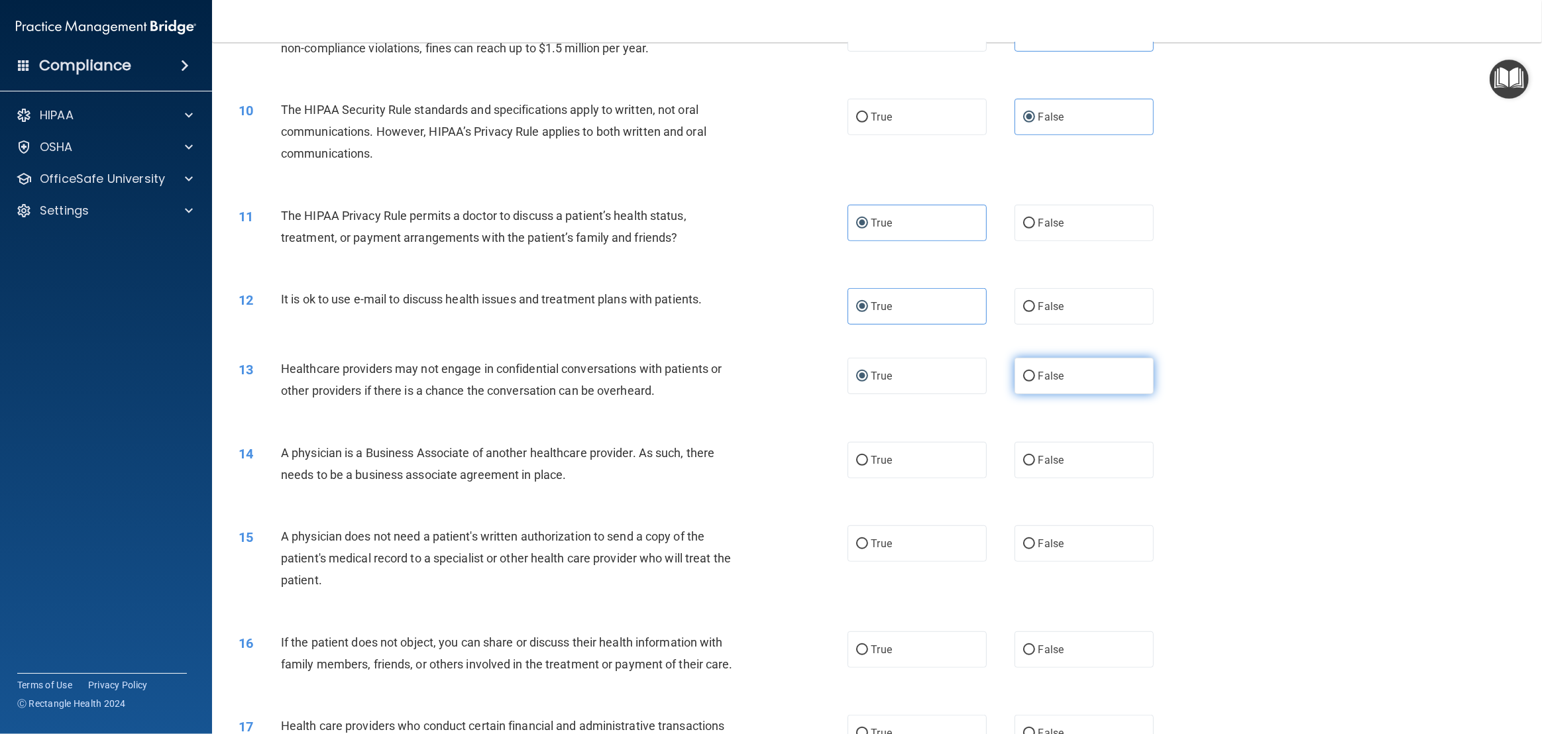
click at [1059, 359] on label "False" at bounding box center [1084, 376] width 139 height 36
click at [1035, 372] on input "False" at bounding box center [1029, 377] width 12 height 10
radio input "true"
radio input "false"
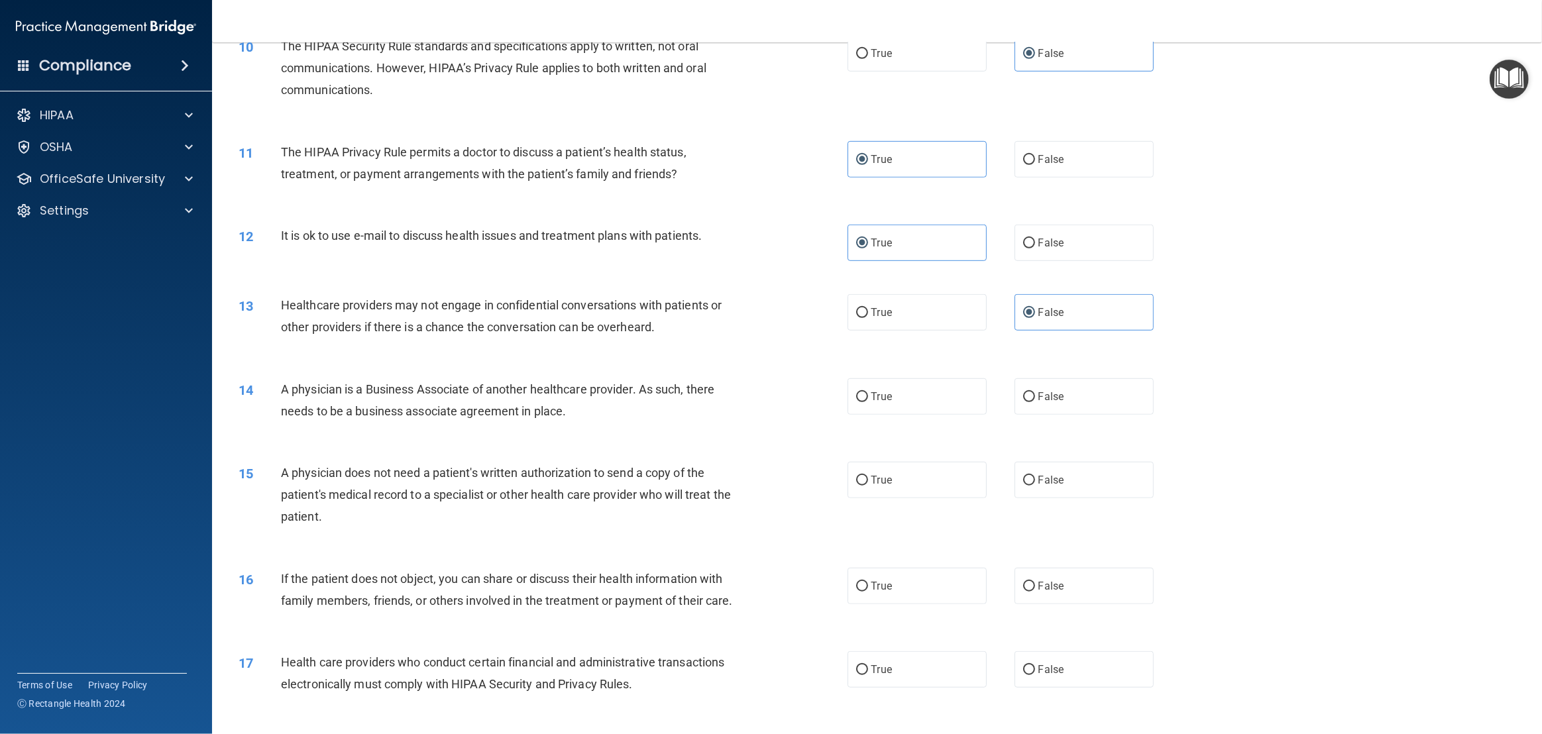
scroll to position [929, 0]
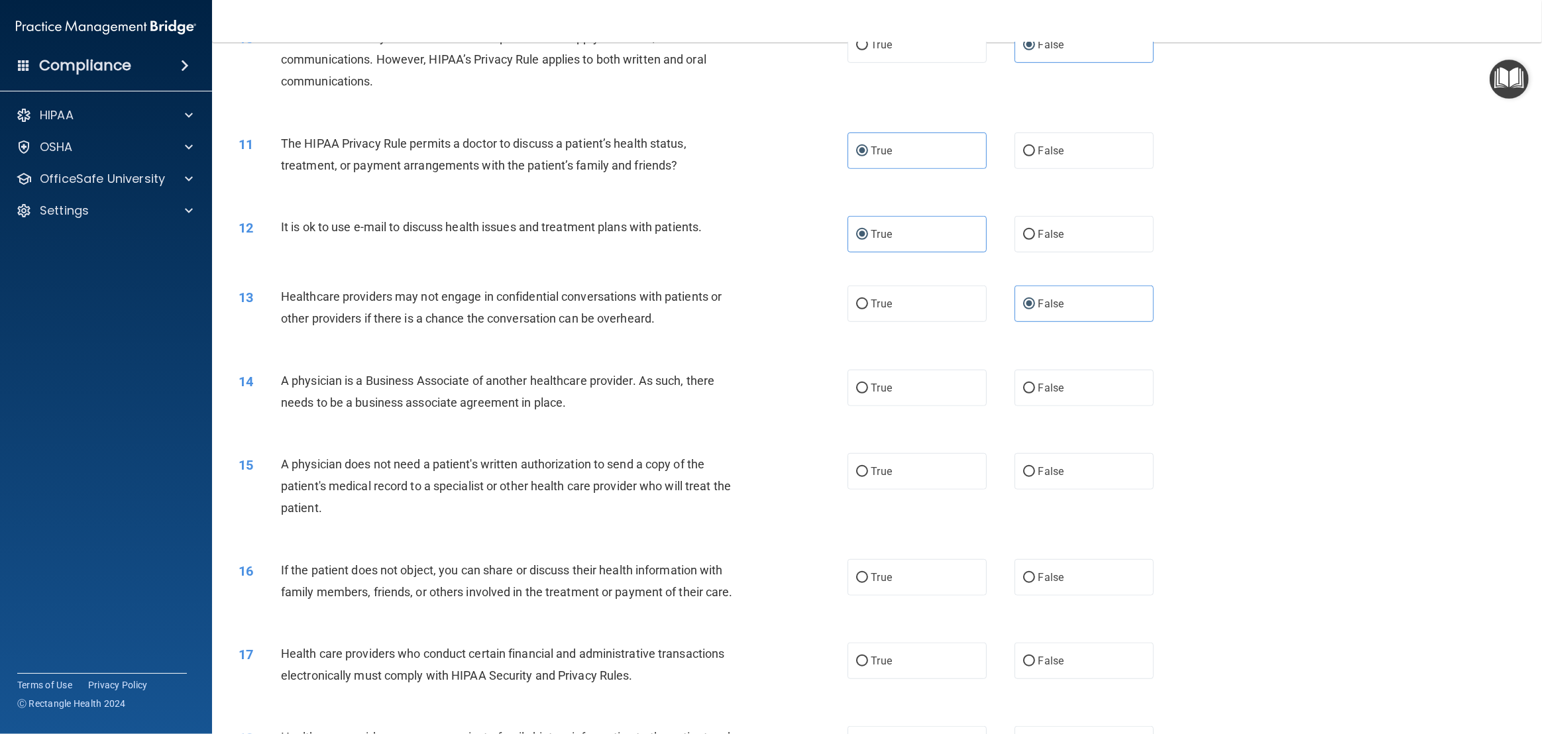
drag, startPoint x: 587, startPoint y: 396, endPoint x: 260, endPoint y: 387, distance: 326.2
click at [260, 387] on div "14 A physician is a Business Associate of another healthcare provider. As such,…" at bounding box center [543, 395] width 649 height 50
click at [861, 394] on label "True" at bounding box center [917, 388] width 139 height 36
click at [861, 394] on input "True" at bounding box center [862, 389] width 12 height 10
radio input "true"
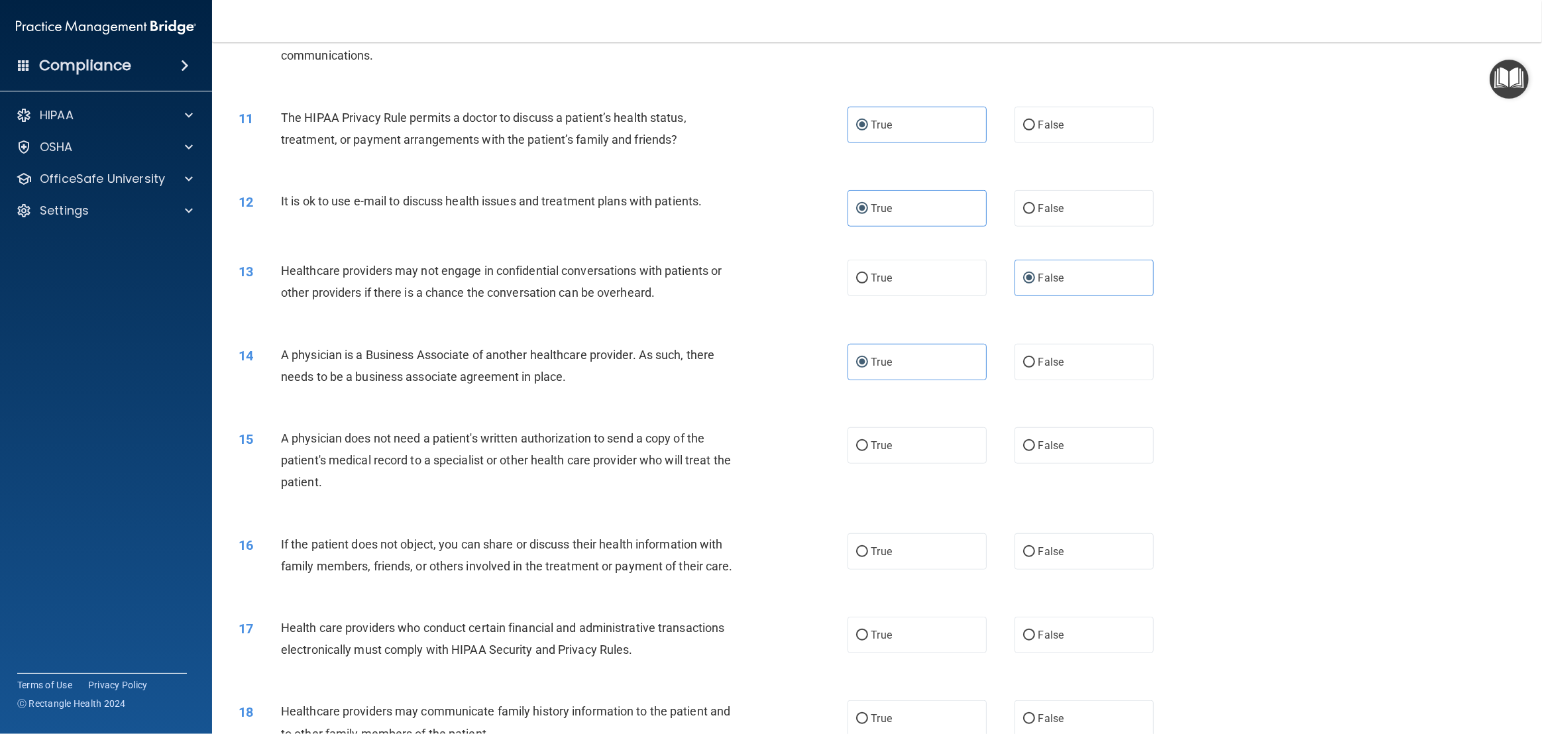
scroll to position [954, 0]
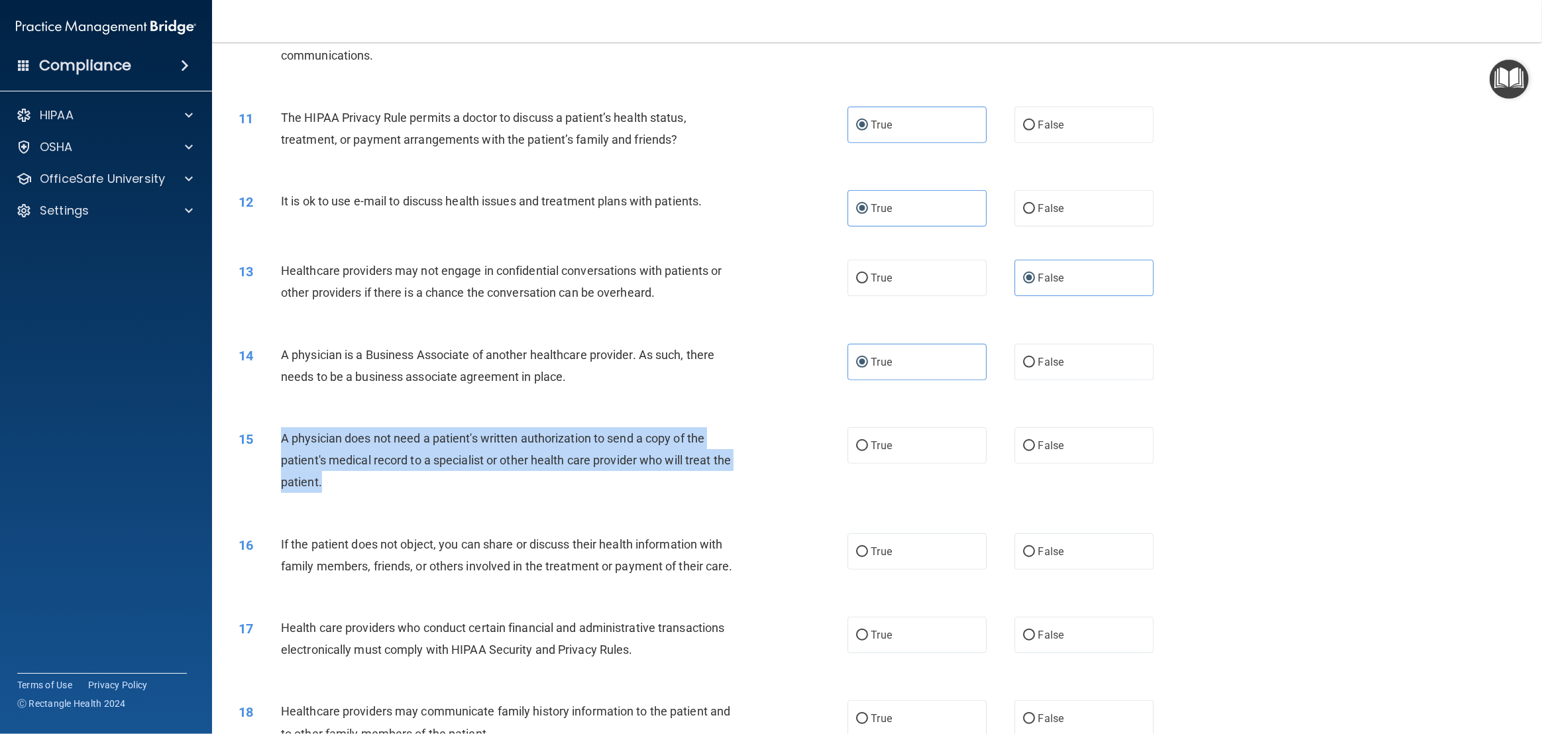
drag, startPoint x: 333, startPoint y: 477, endPoint x: 266, endPoint y: 448, distance: 72.8
click at [266, 448] on div "15 A physician does not need a patient's written authorization to send a copy o…" at bounding box center [543, 464] width 649 height 73
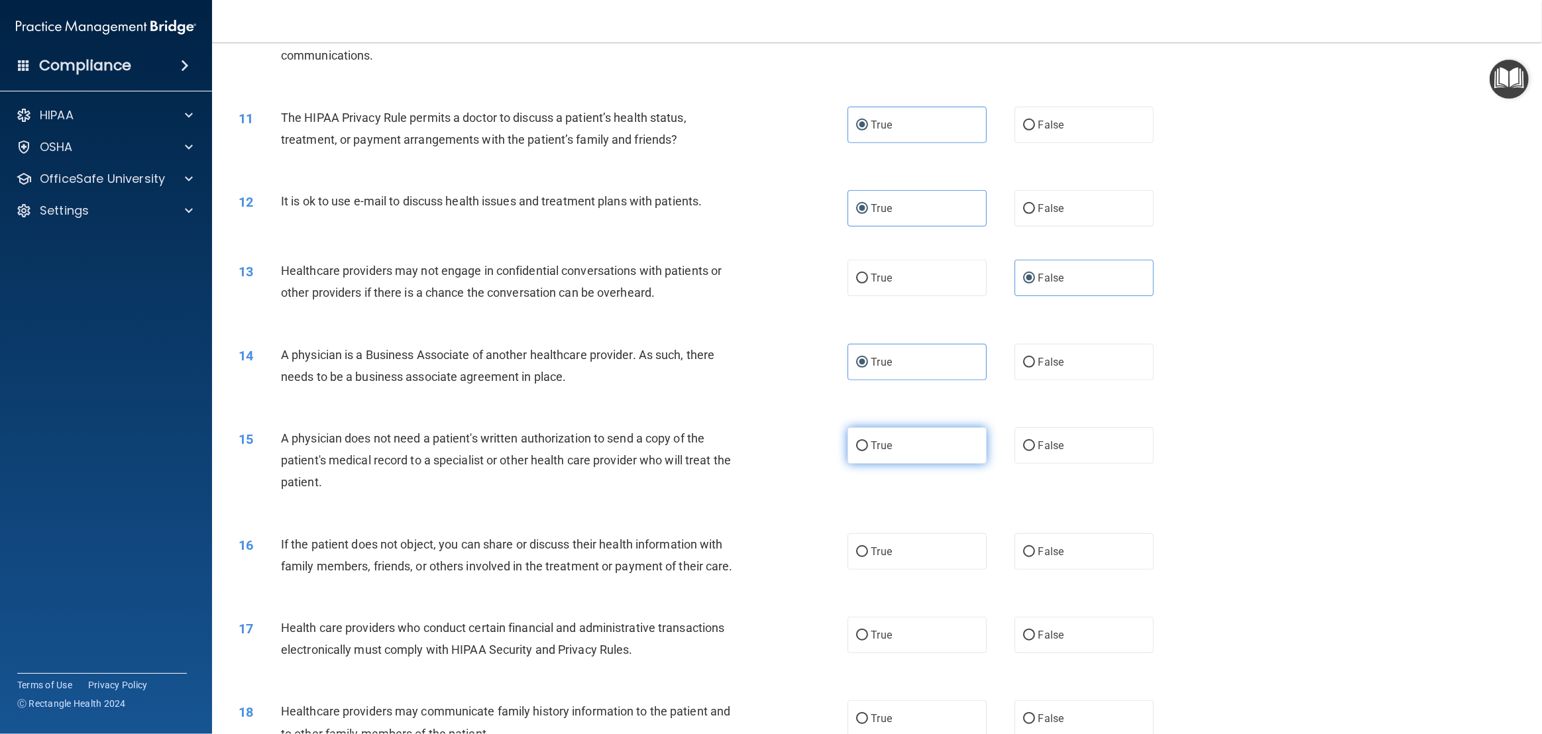
click at [868, 444] on label "True" at bounding box center [917, 446] width 139 height 36
click at [868, 444] on input "True" at bounding box center [862, 446] width 12 height 10
radio input "true"
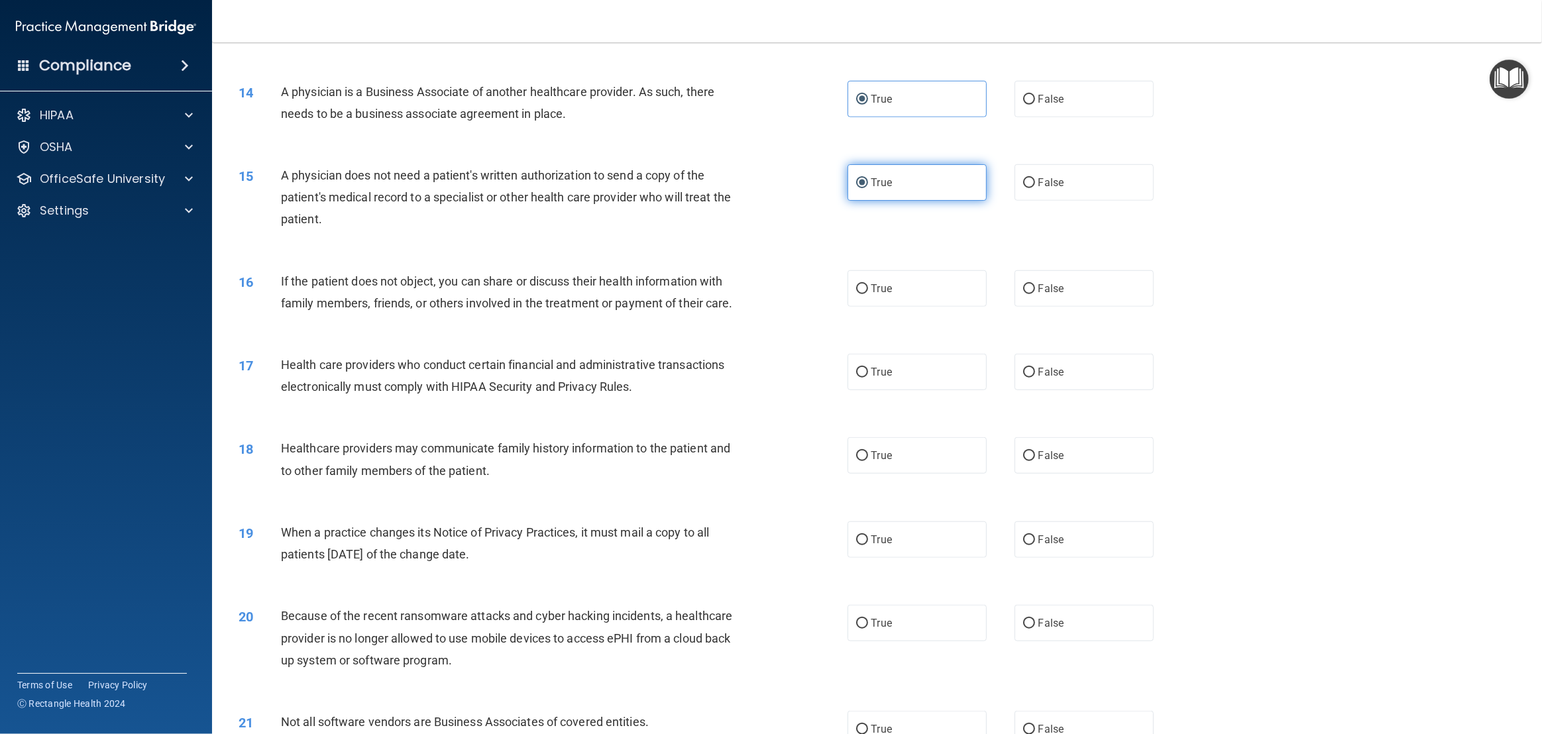
scroll to position [1224, 0]
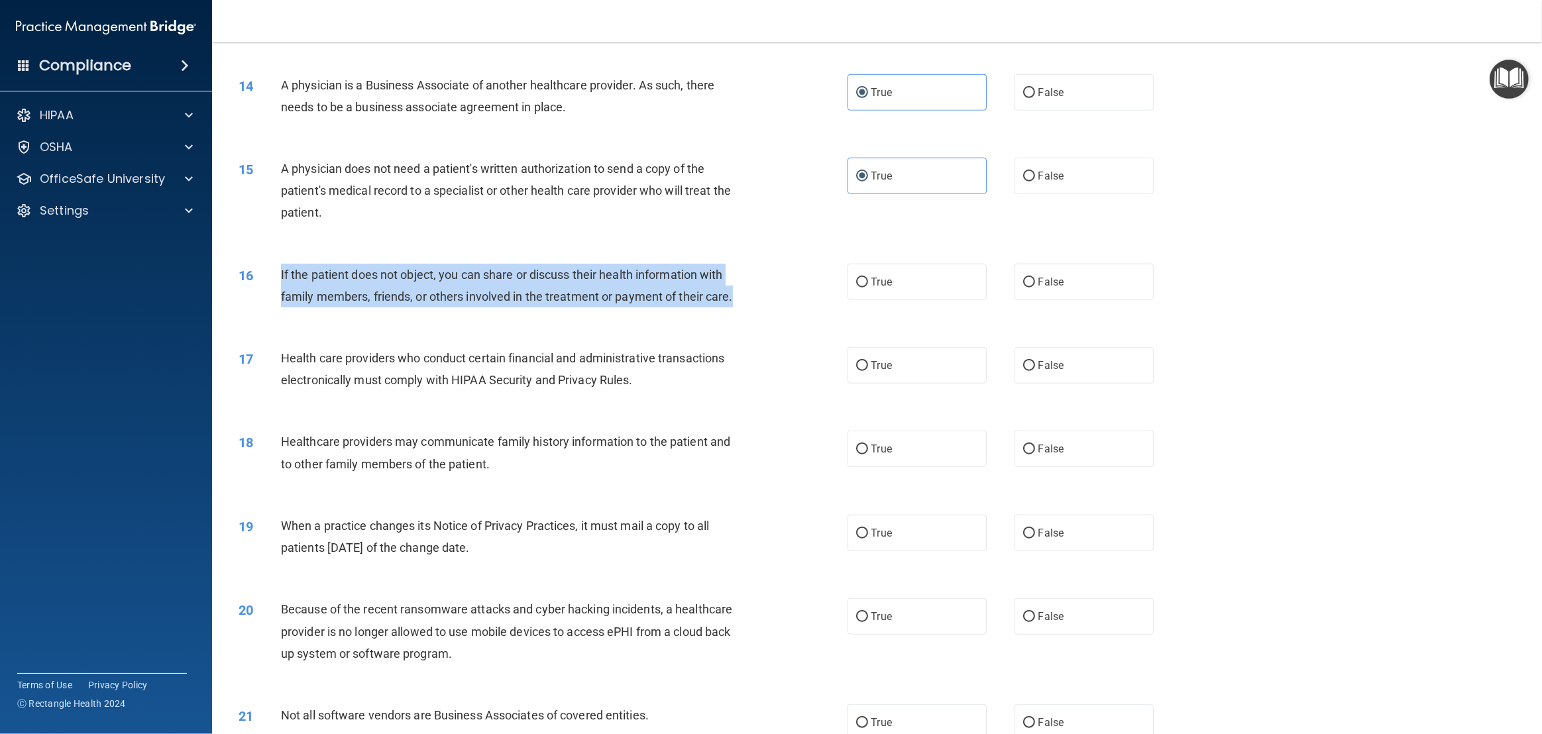
drag, startPoint x: 740, startPoint y: 296, endPoint x: 282, endPoint y: 277, distance: 459.1
click at [282, 277] on div "If the patient does not object, you can share or discuss their health informati…" at bounding box center [516, 286] width 471 height 44
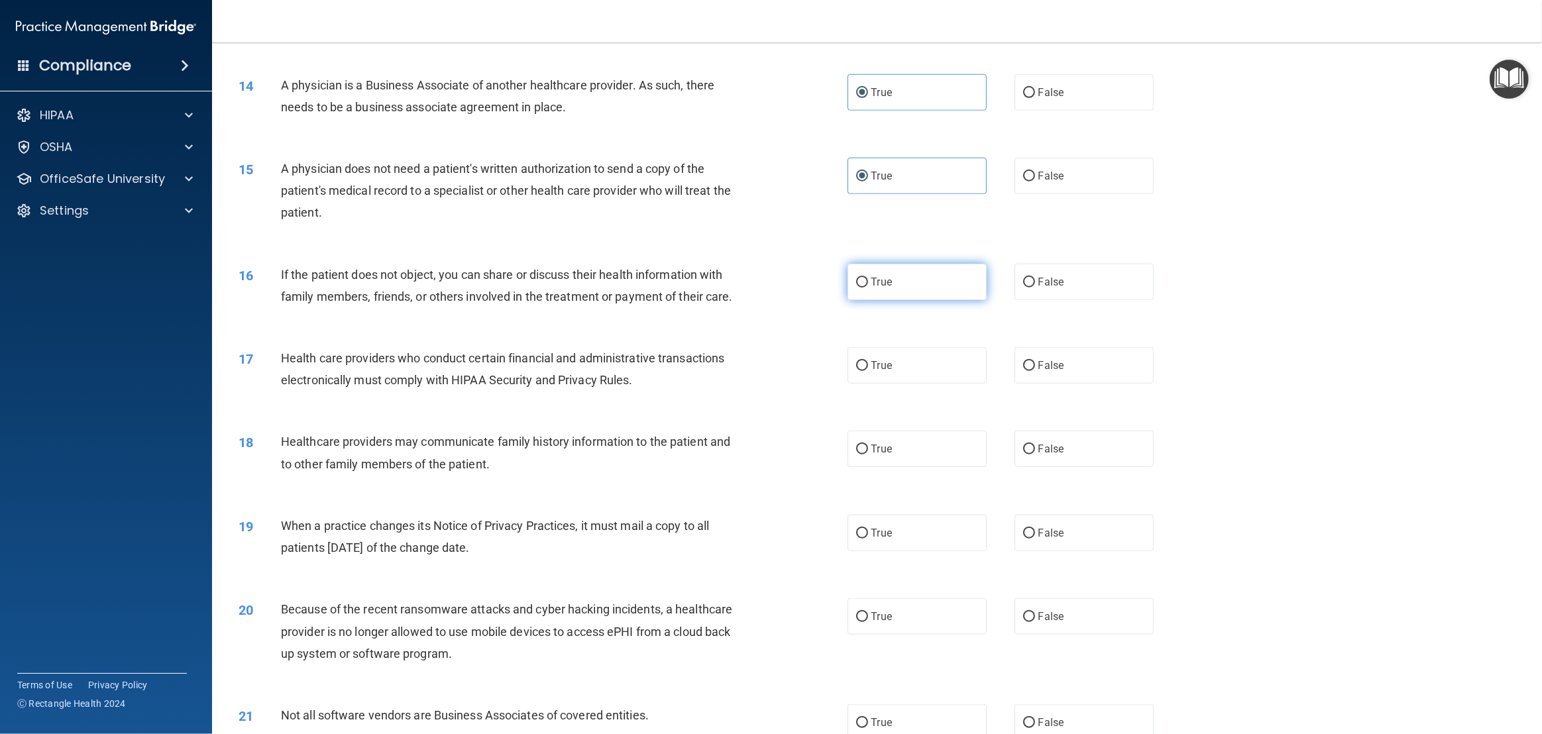
click at [882, 278] on span "True" at bounding box center [882, 282] width 21 height 13
click at [868, 278] on input "True" at bounding box center [862, 283] width 12 height 10
radio input "true"
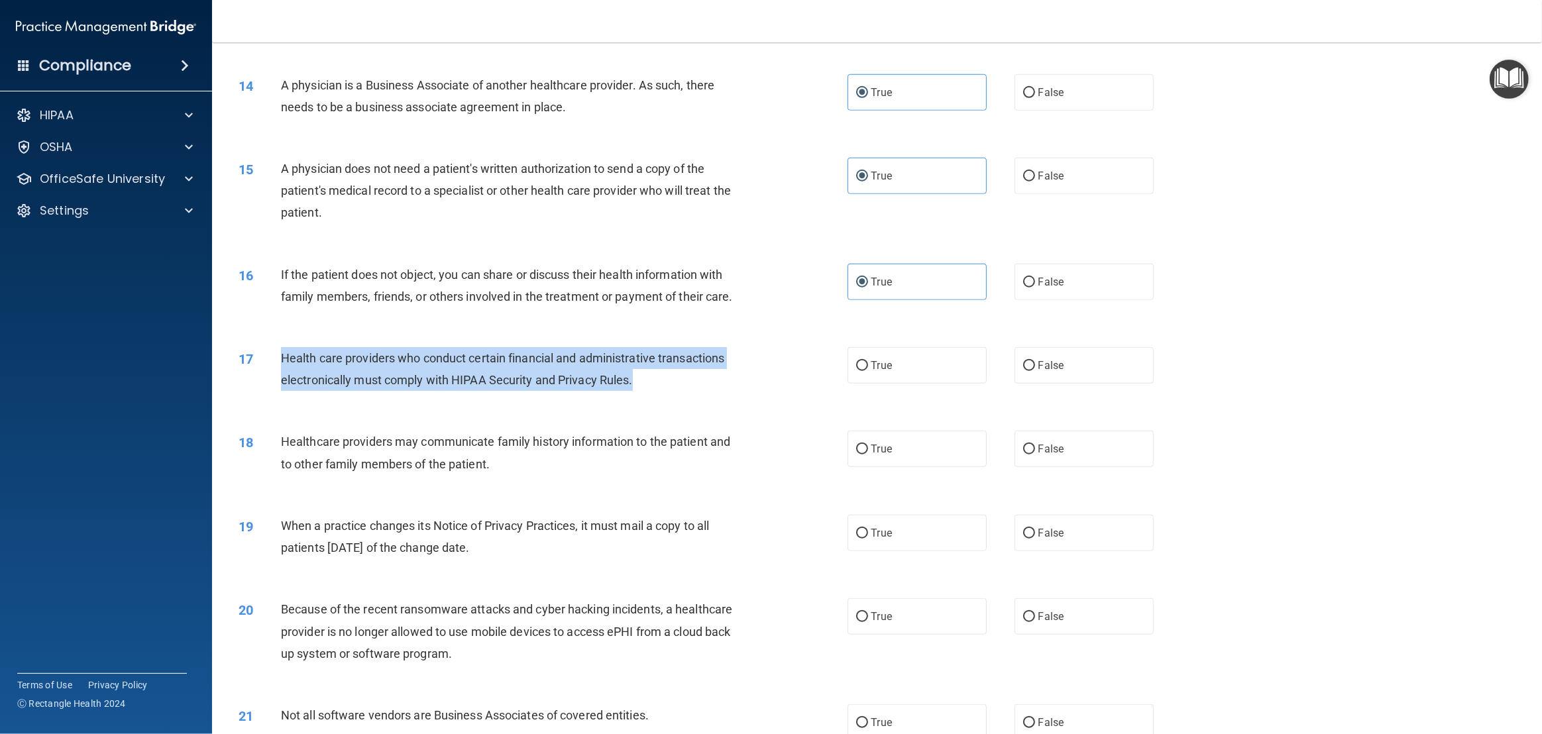
drag, startPoint x: 651, startPoint y: 379, endPoint x: 274, endPoint y: 363, distance: 376.9
click at [274, 363] on div "17 Health care providers who conduct certain financial and administrative trans…" at bounding box center [543, 372] width 649 height 50
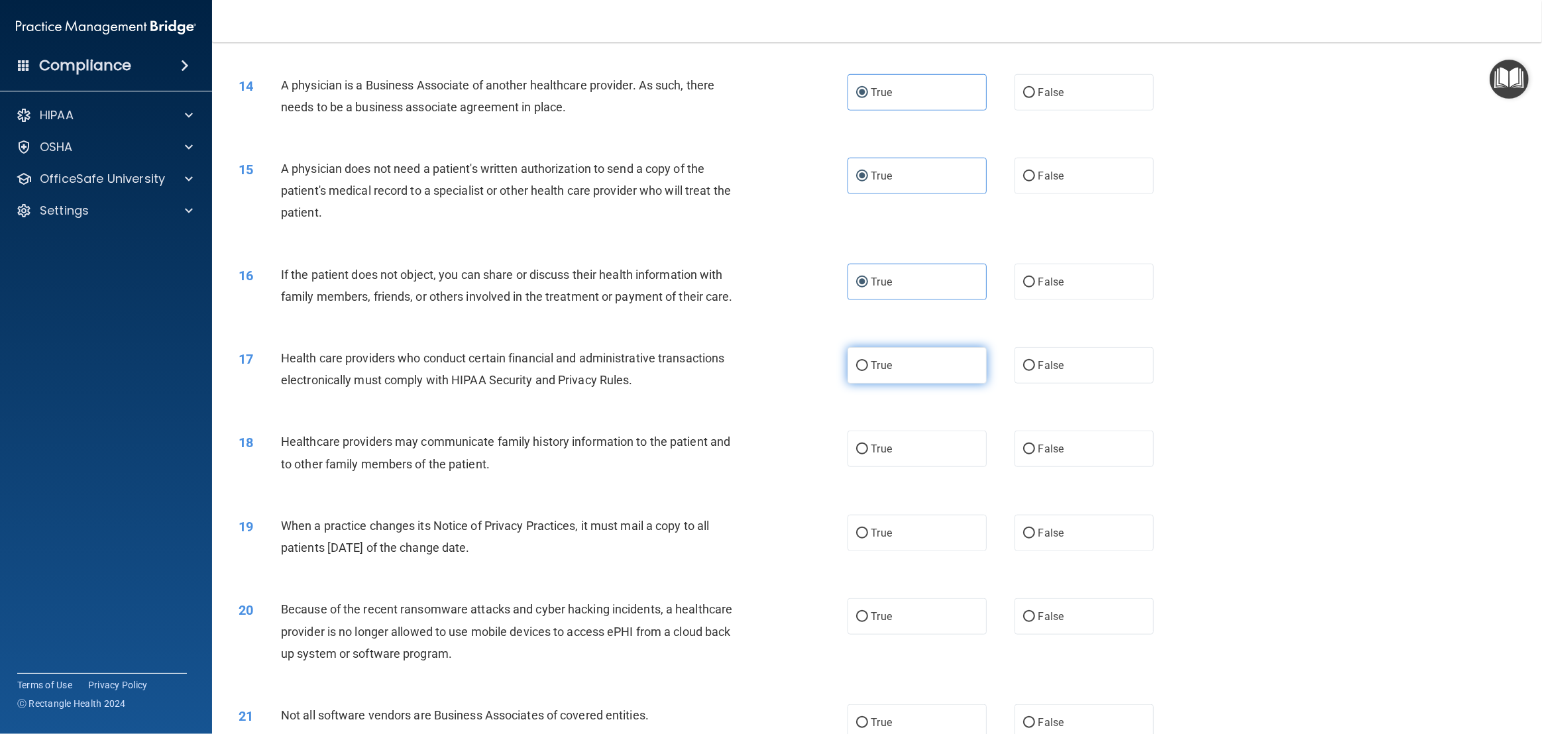
click at [886, 358] on label "True" at bounding box center [917, 365] width 139 height 36
click at [868, 361] on input "True" at bounding box center [862, 366] width 12 height 10
radio input "true"
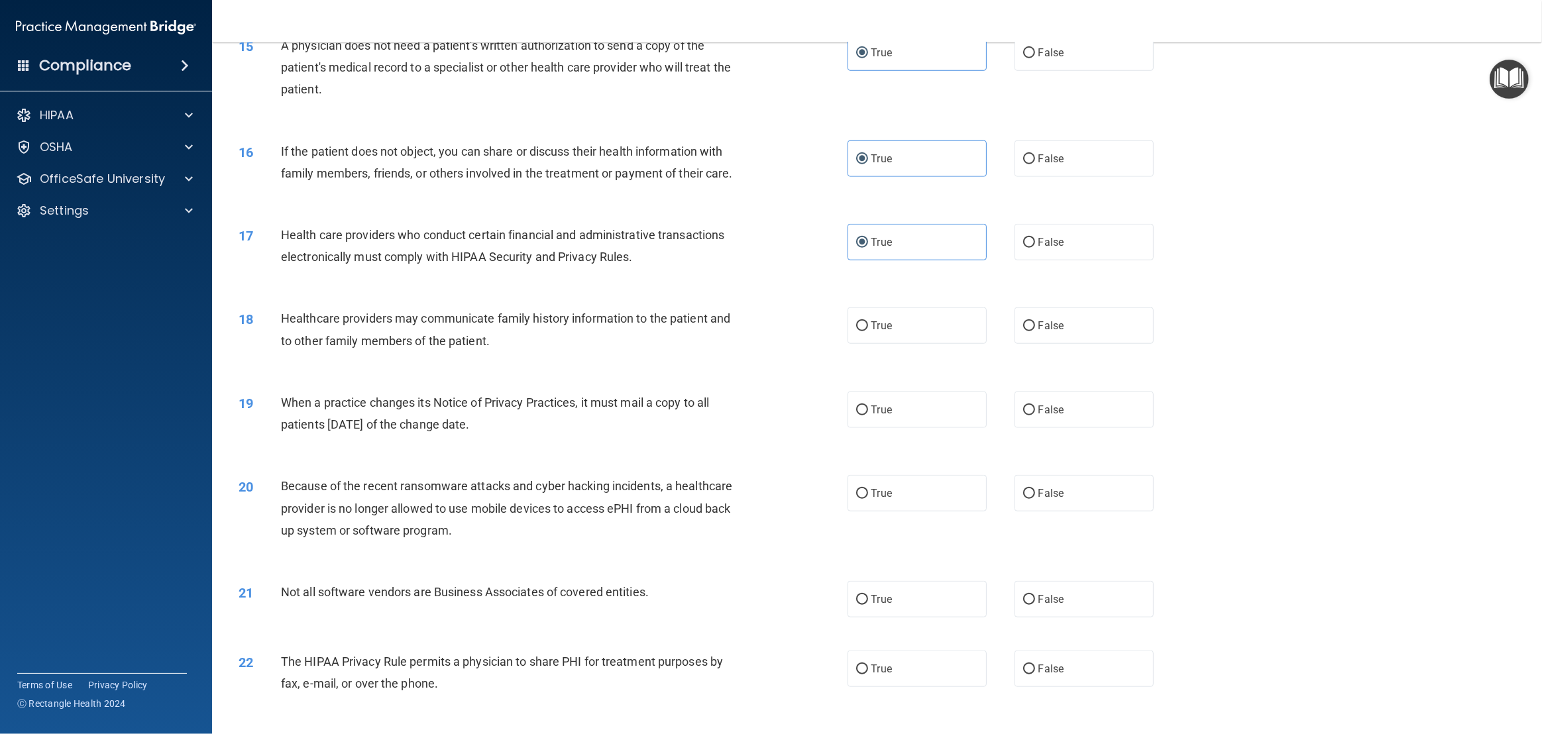
scroll to position [1355, 0]
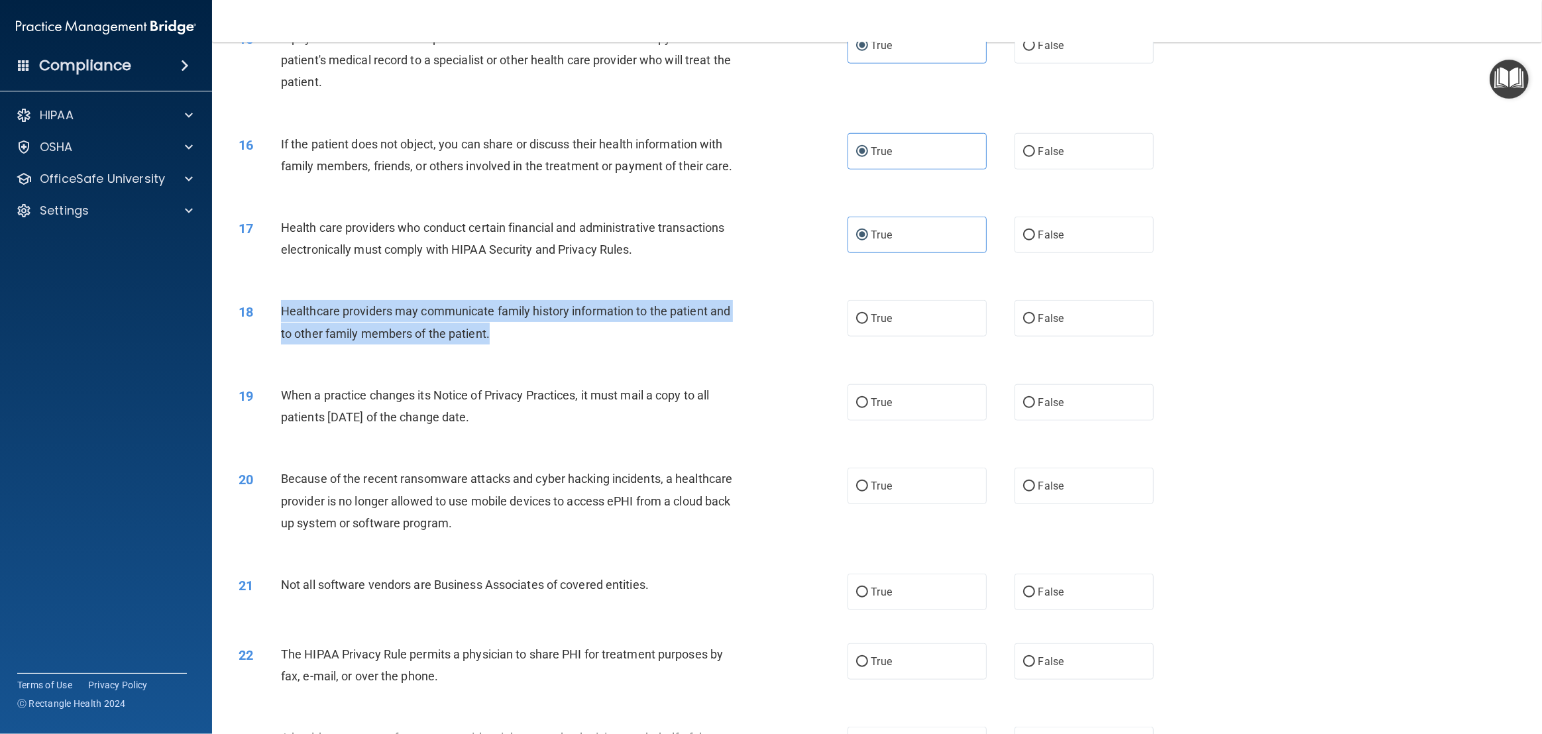
drag, startPoint x: 504, startPoint y: 327, endPoint x: 279, endPoint y: 310, distance: 225.4
click at [279, 310] on div "18 Healthcare providers may communicate family history information to the patie…" at bounding box center [543, 325] width 649 height 50
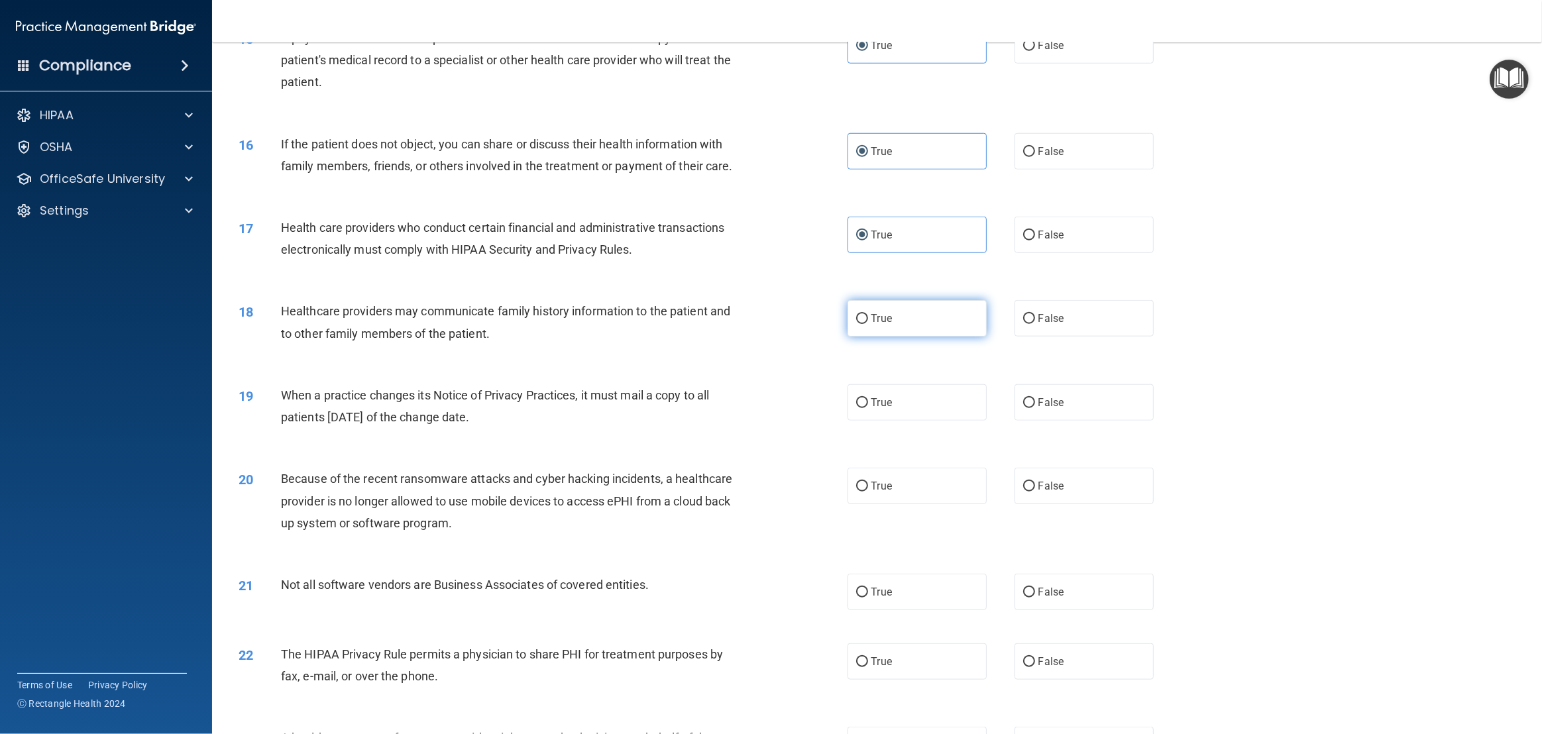
click at [884, 312] on span "True" at bounding box center [882, 318] width 21 height 13
click at [868, 314] on input "True" at bounding box center [862, 319] width 12 height 10
radio input "true"
drag, startPoint x: 528, startPoint y: 411, endPoint x: 270, endPoint y: 402, distance: 258.7
click at [270, 402] on div "19 When a practice changes its Notice of Privacy Practices, it must mail a copy…" at bounding box center [543, 409] width 649 height 50
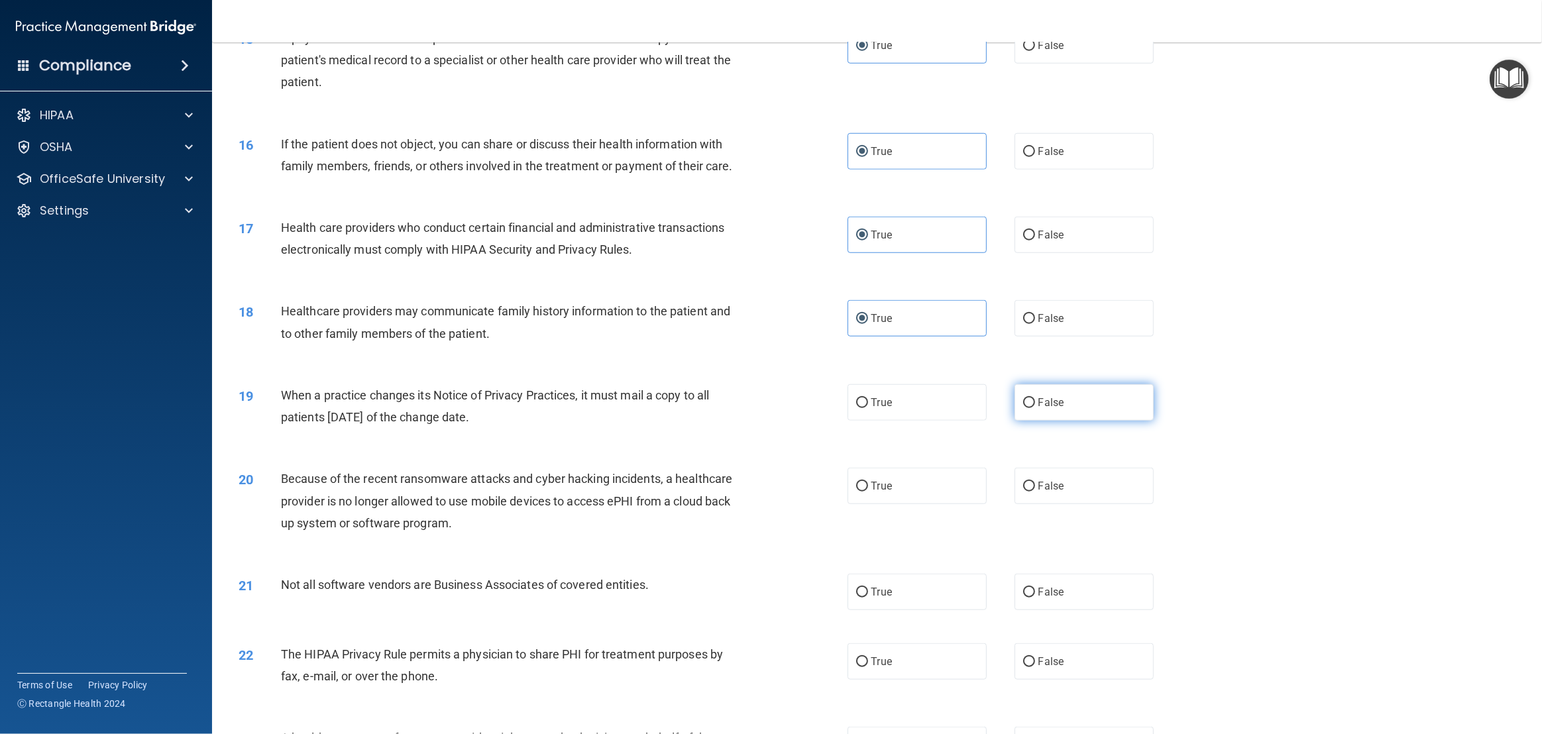
click at [1030, 406] on input "False" at bounding box center [1029, 403] width 12 height 10
radio input "true"
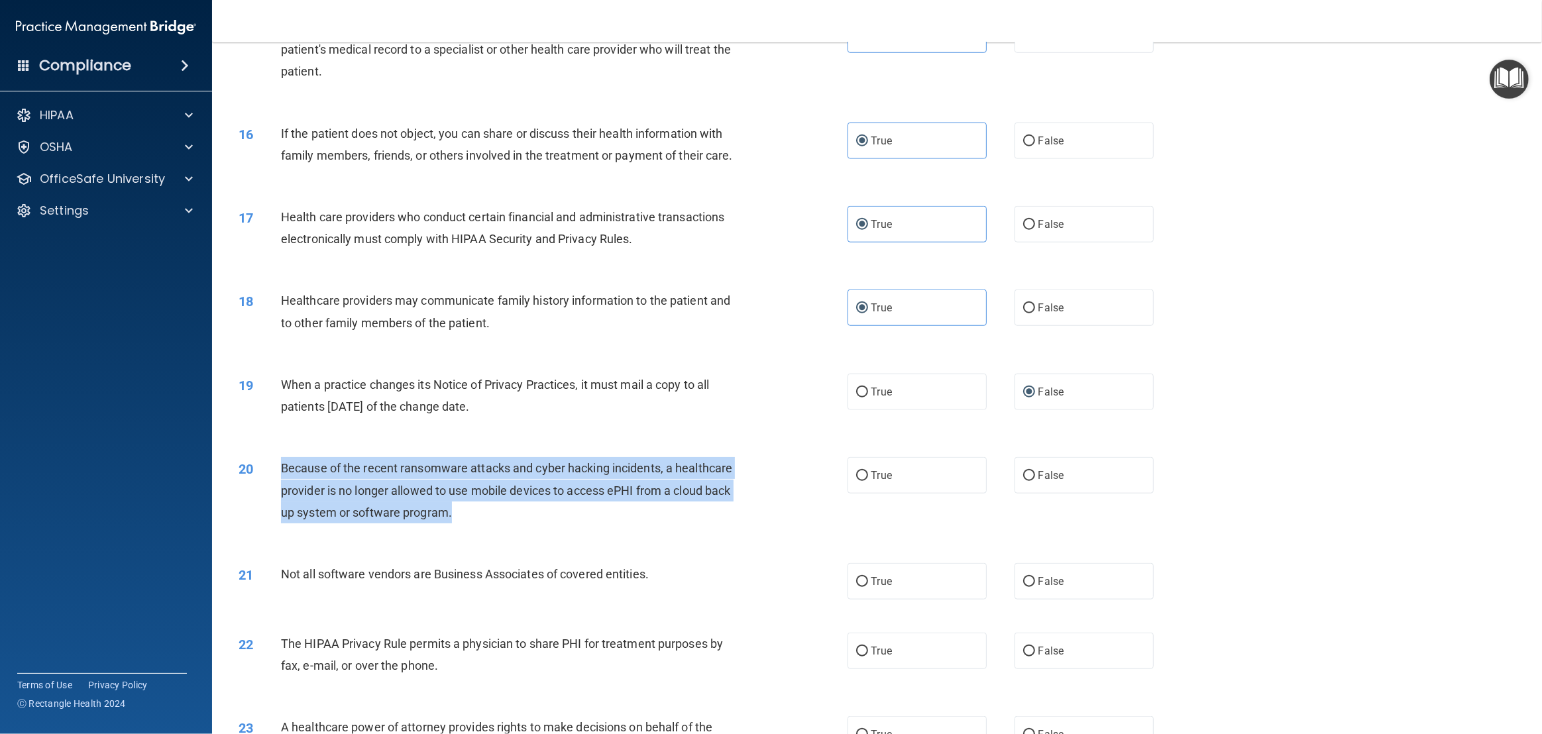
drag, startPoint x: 477, startPoint y: 508, endPoint x: 281, endPoint y: 469, distance: 199.9
click at [281, 469] on div "Because of the recent ransomware attacks and cyber hacking incidents, a healthc…" at bounding box center [516, 490] width 471 height 66
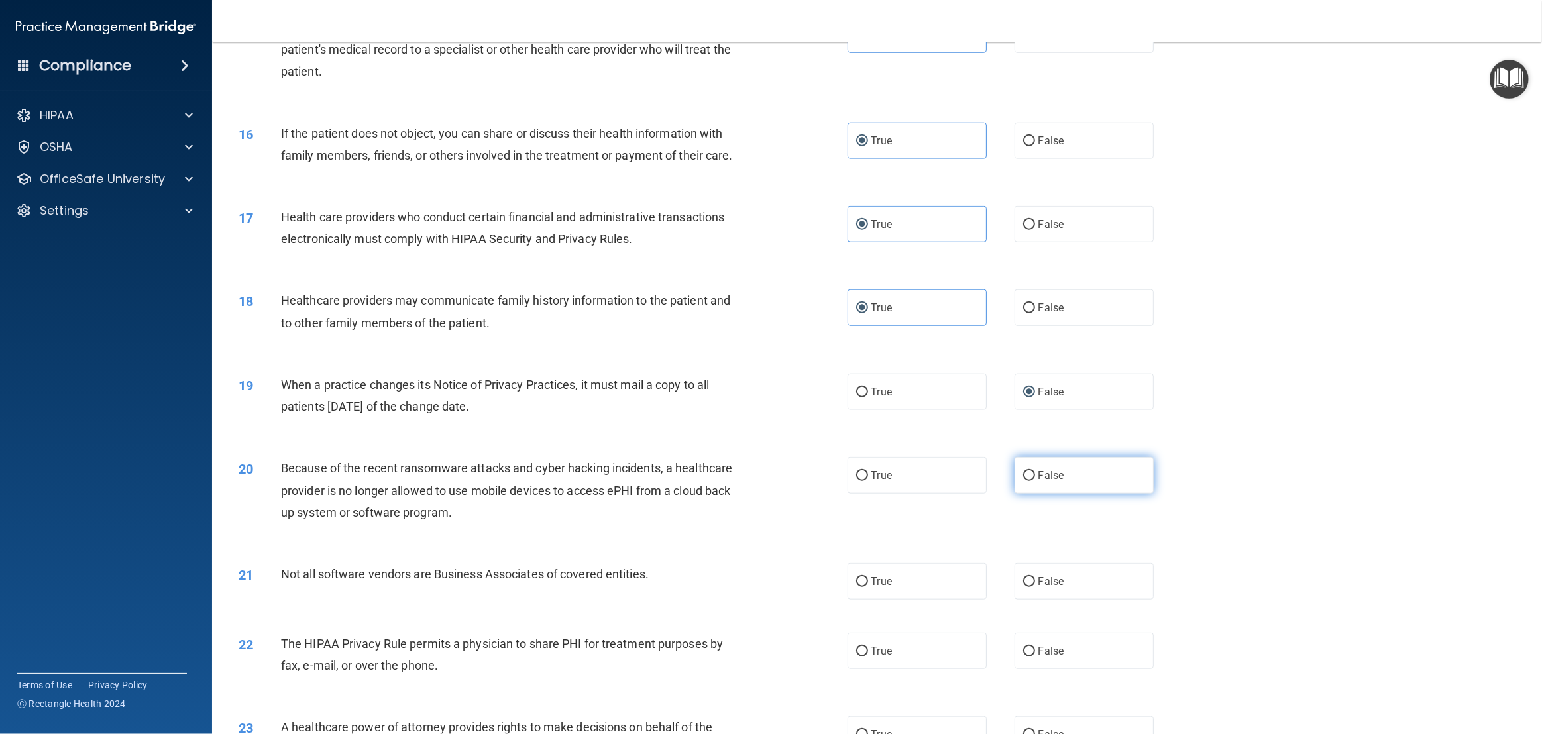
click at [1043, 482] on label "False" at bounding box center [1084, 475] width 139 height 36
click at [1035, 481] on input "False" at bounding box center [1029, 476] width 12 height 10
radio input "true"
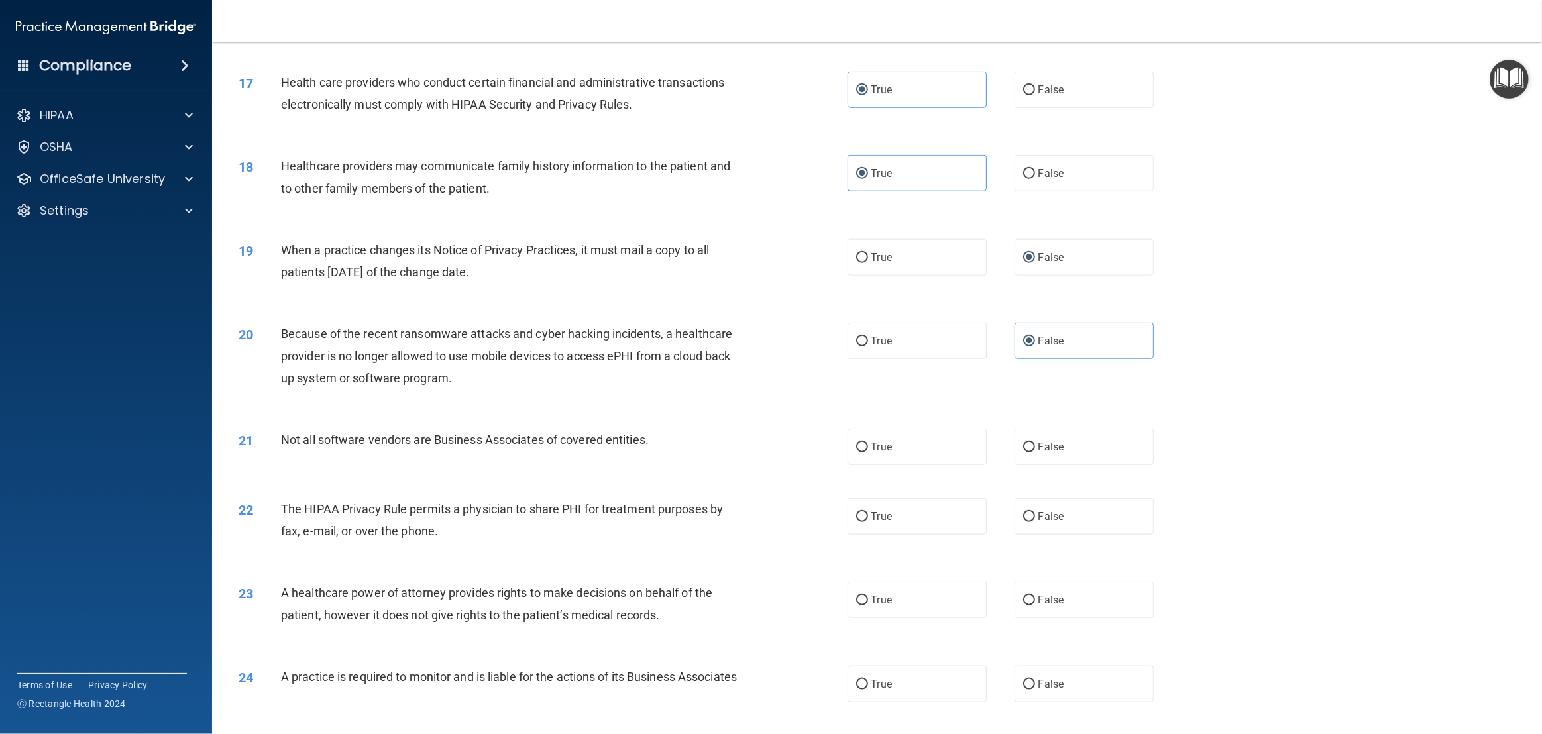
scroll to position [1503, 0]
click at [550, 439] on span "Not all software vendors are Business Associates of covered entities." at bounding box center [465, 437] width 368 height 14
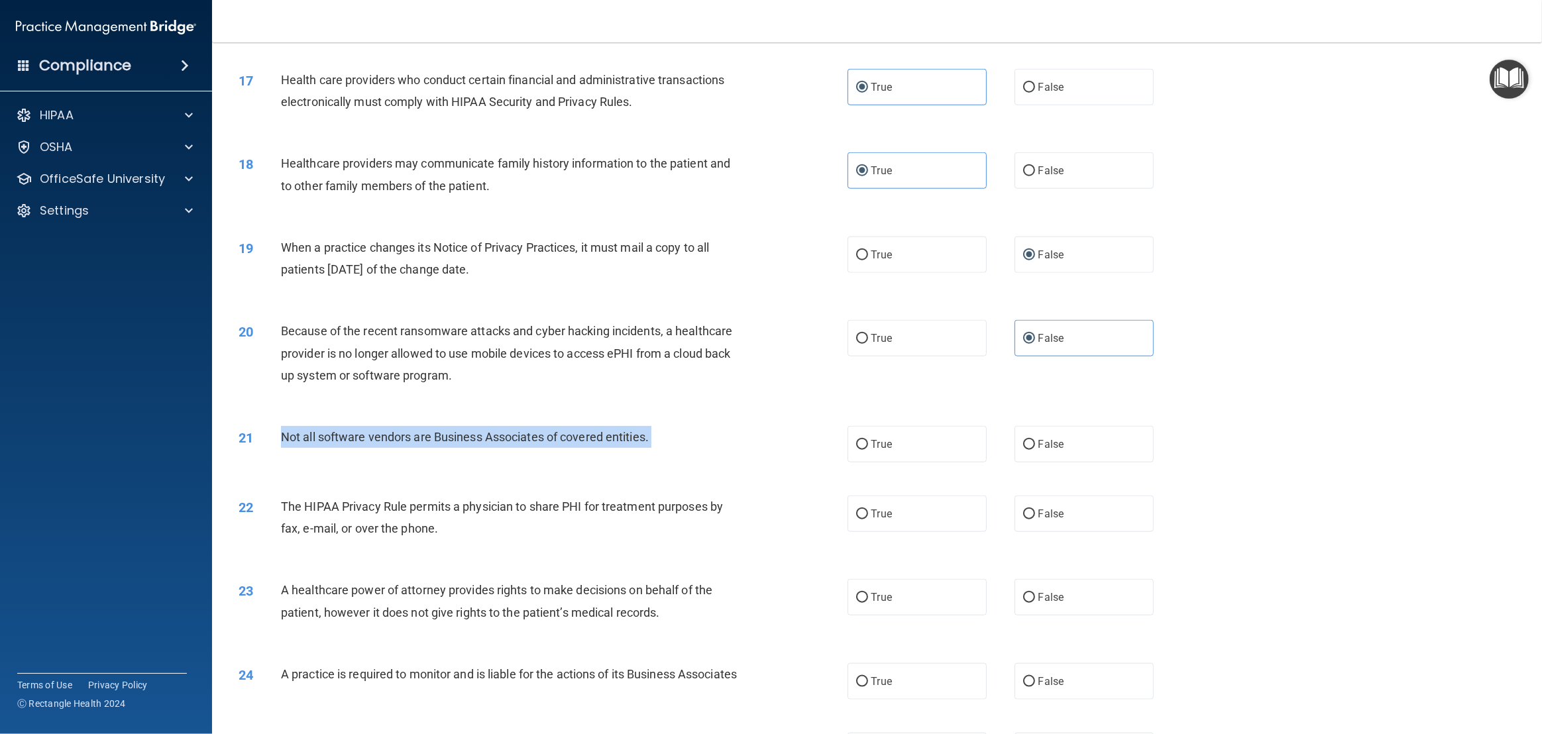
click at [550, 439] on span "Not all software vendors are Business Associates of covered entities." at bounding box center [465, 437] width 368 height 14
click at [865, 440] on input "True" at bounding box center [862, 445] width 12 height 10
radio input "true"
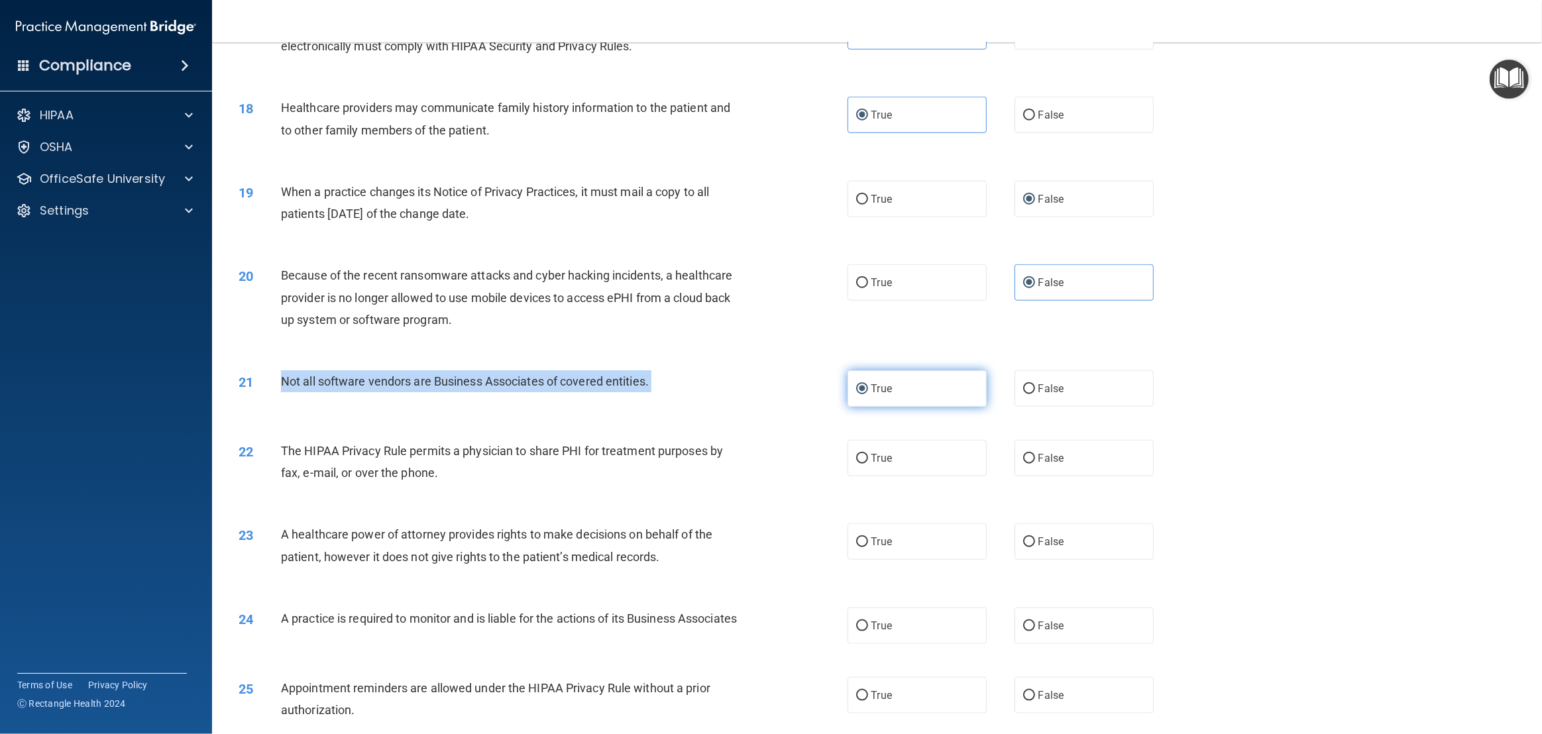
scroll to position [1607, 0]
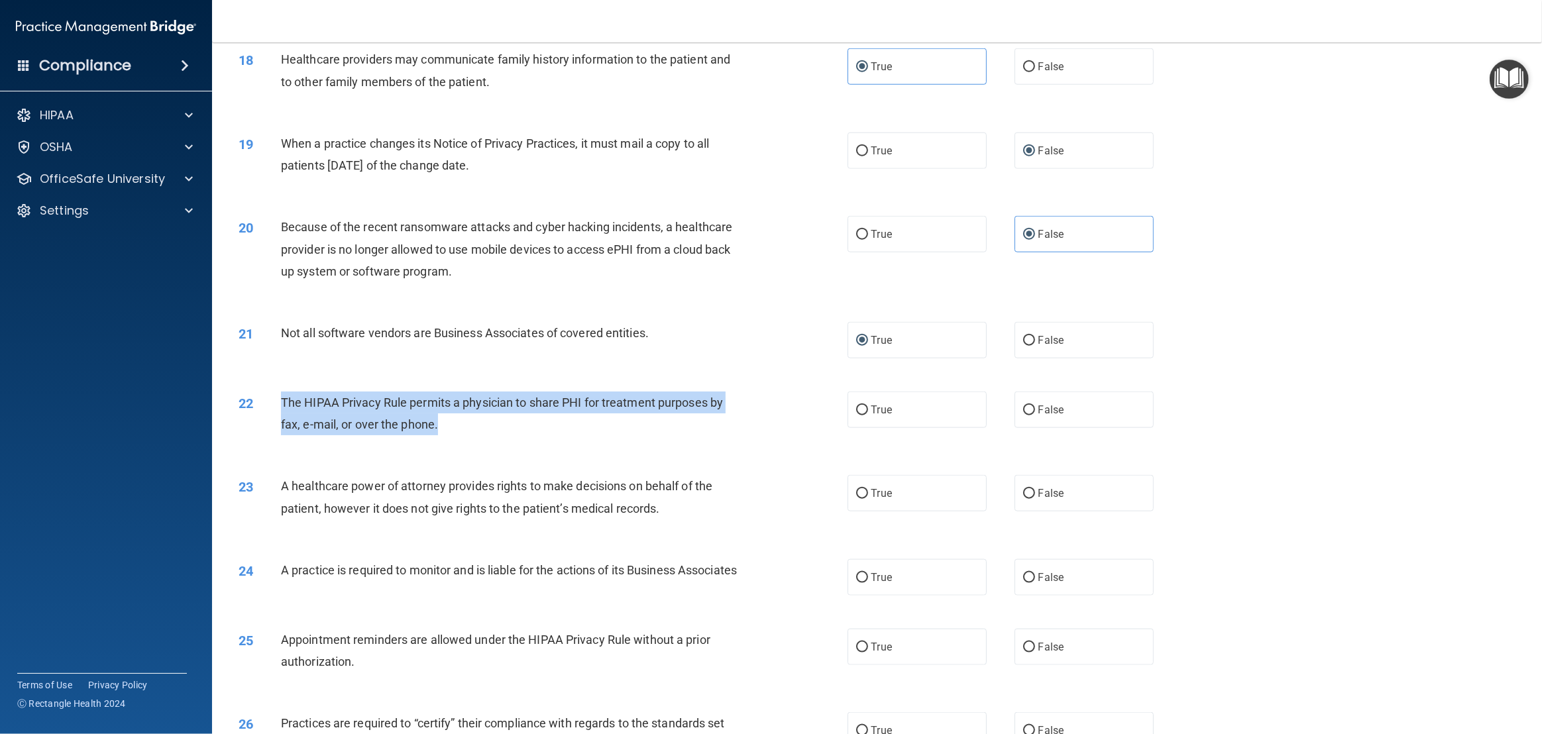
drag, startPoint x: 470, startPoint y: 422, endPoint x: 274, endPoint y: 406, distance: 196.2
click at [274, 406] on div "22 The HIPAA Privacy Rule permits a physician to share PHI for treatment purpos…" at bounding box center [543, 417] width 649 height 50
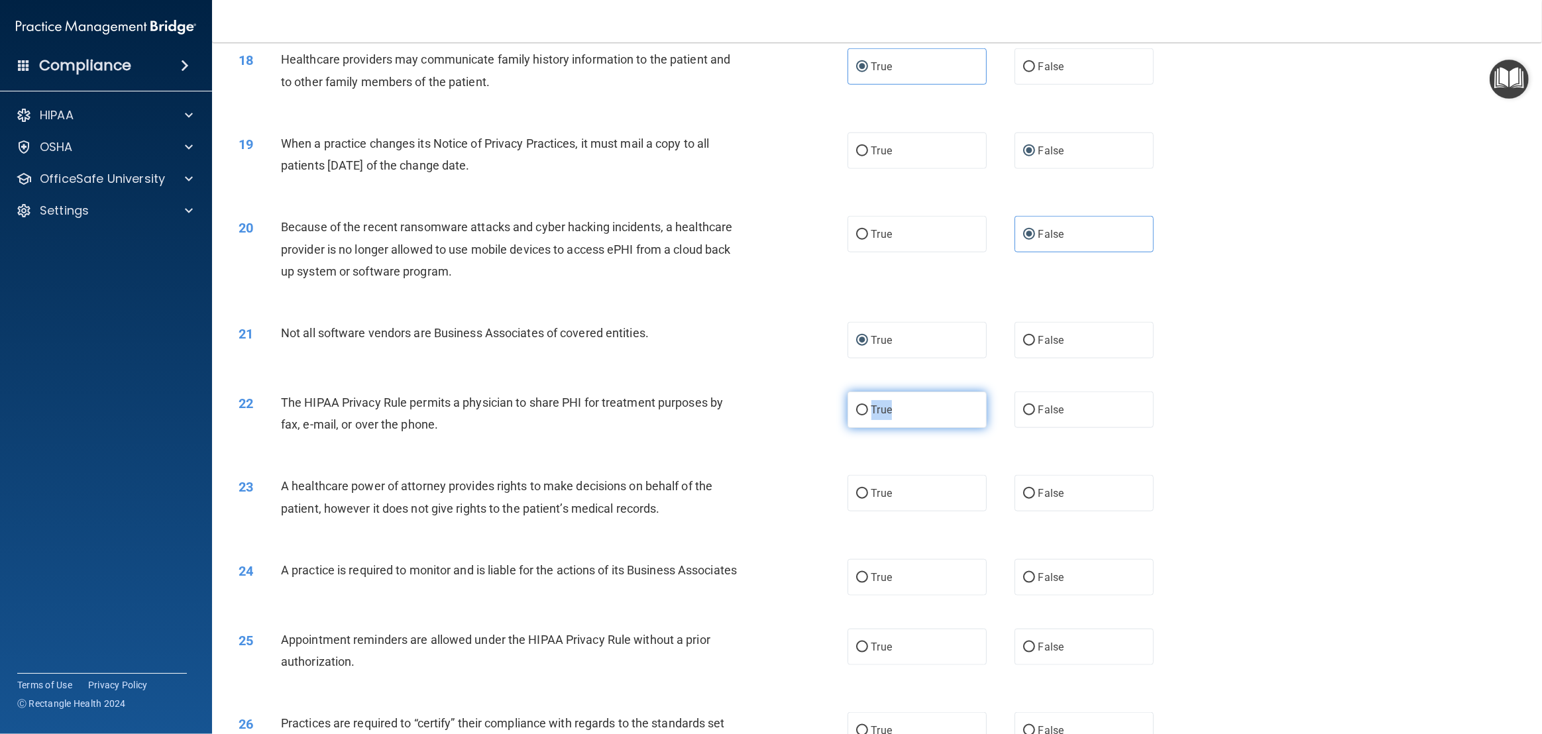
click at [858, 419] on label "True" at bounding box center [917, 410] width 139 height 36
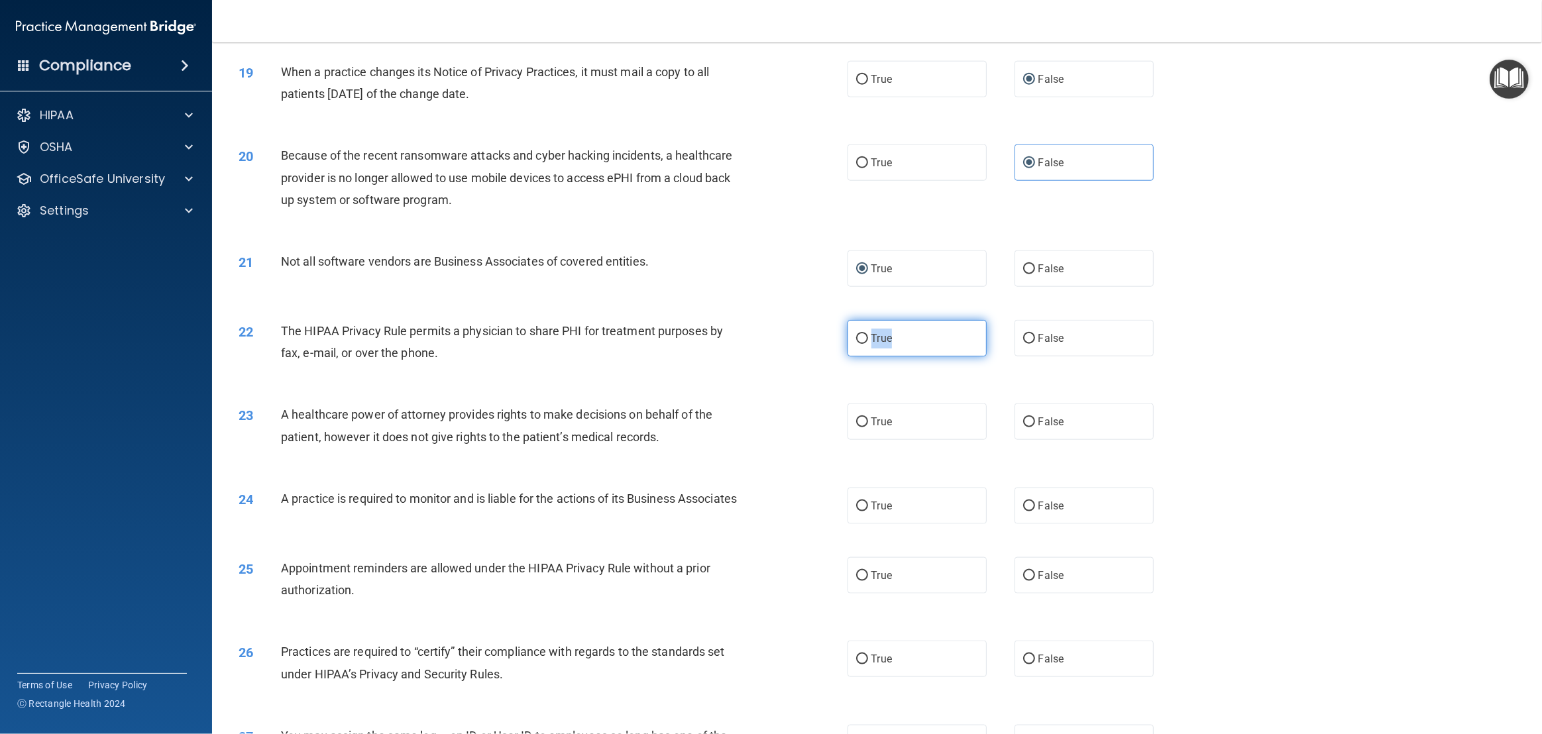
scroll to position [1716, 0]
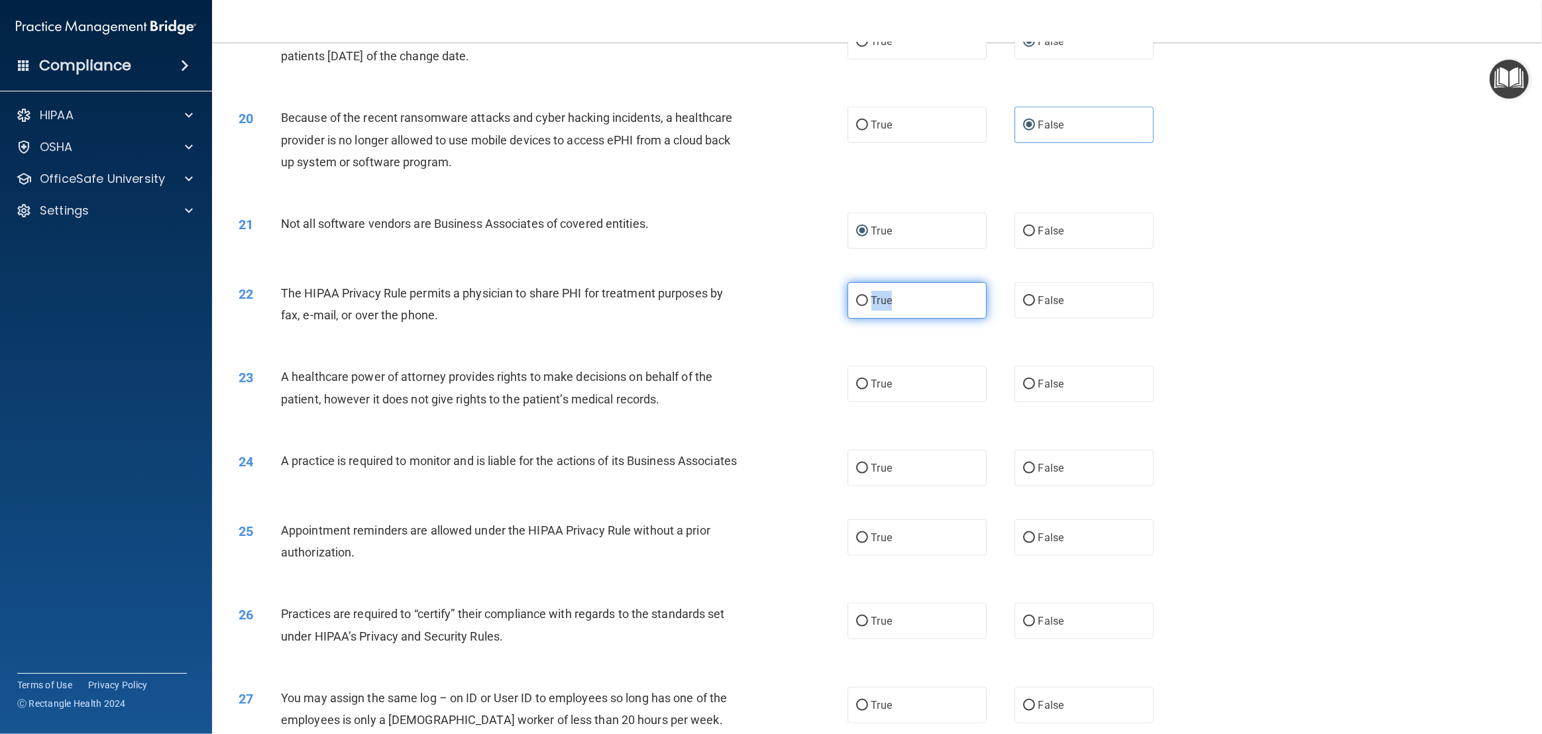
click at [862, 296] on input "True" at bounding box center [862, 301] width 12 height 10
radio input "true"
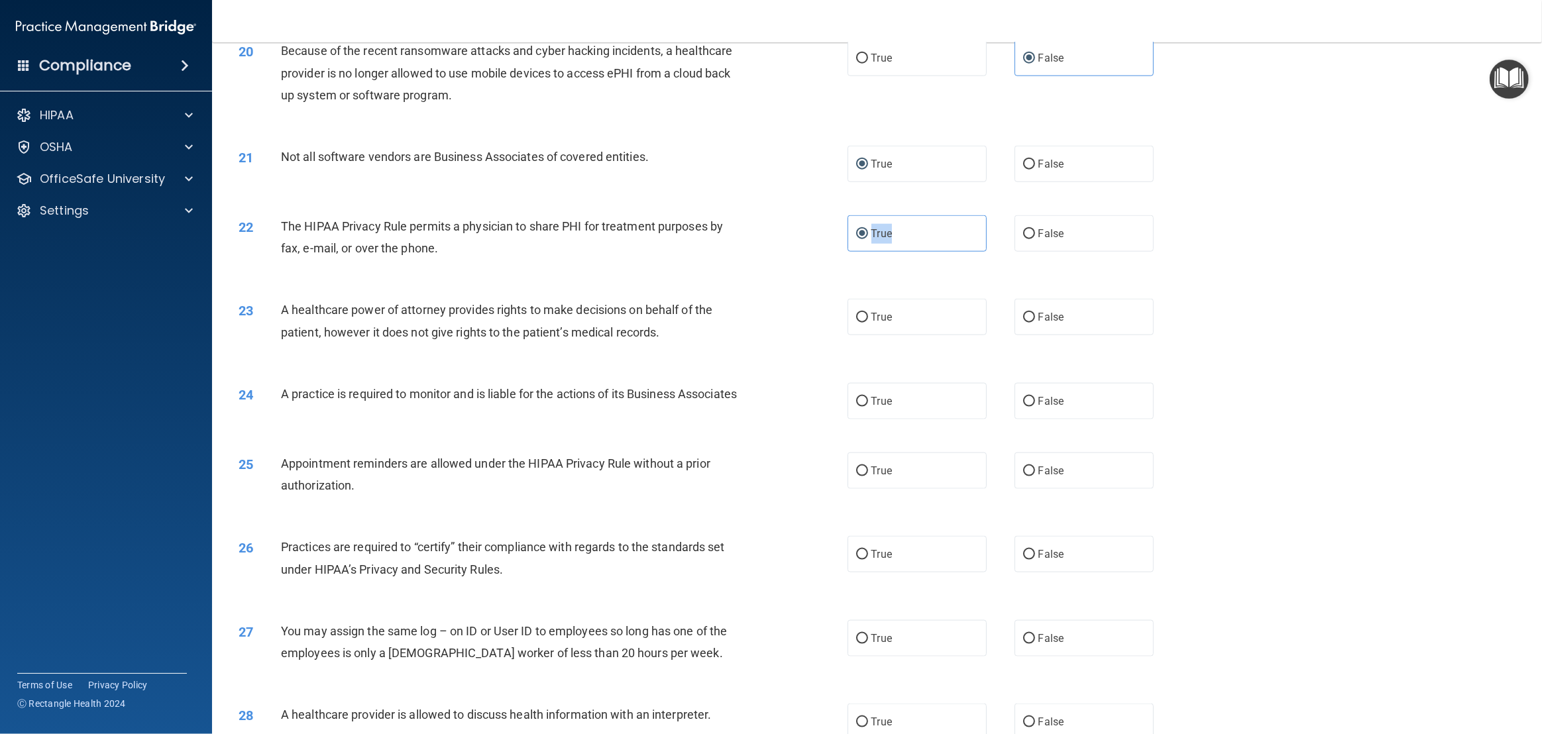
scroll to position [1784, 0]
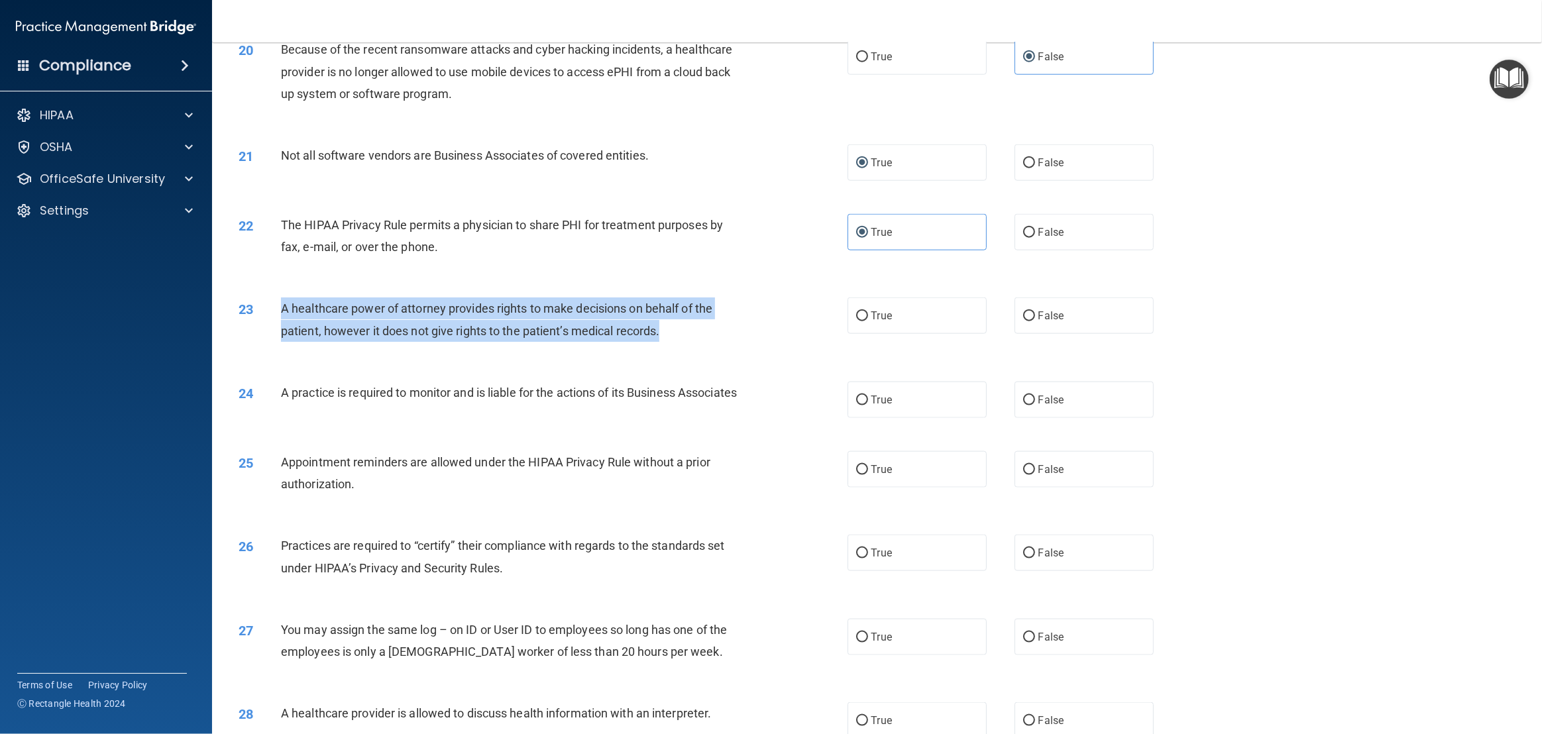
drag, startPoint x: 681, startPoint y: 329, endPoint x: 275, endPoint y: 308, distance: 406.9
click at [275, 308] on div "23 A healthcare power of attorney provides rights to make decisions on behalf o…" at bounding box center [543, 323] width 649 height 50
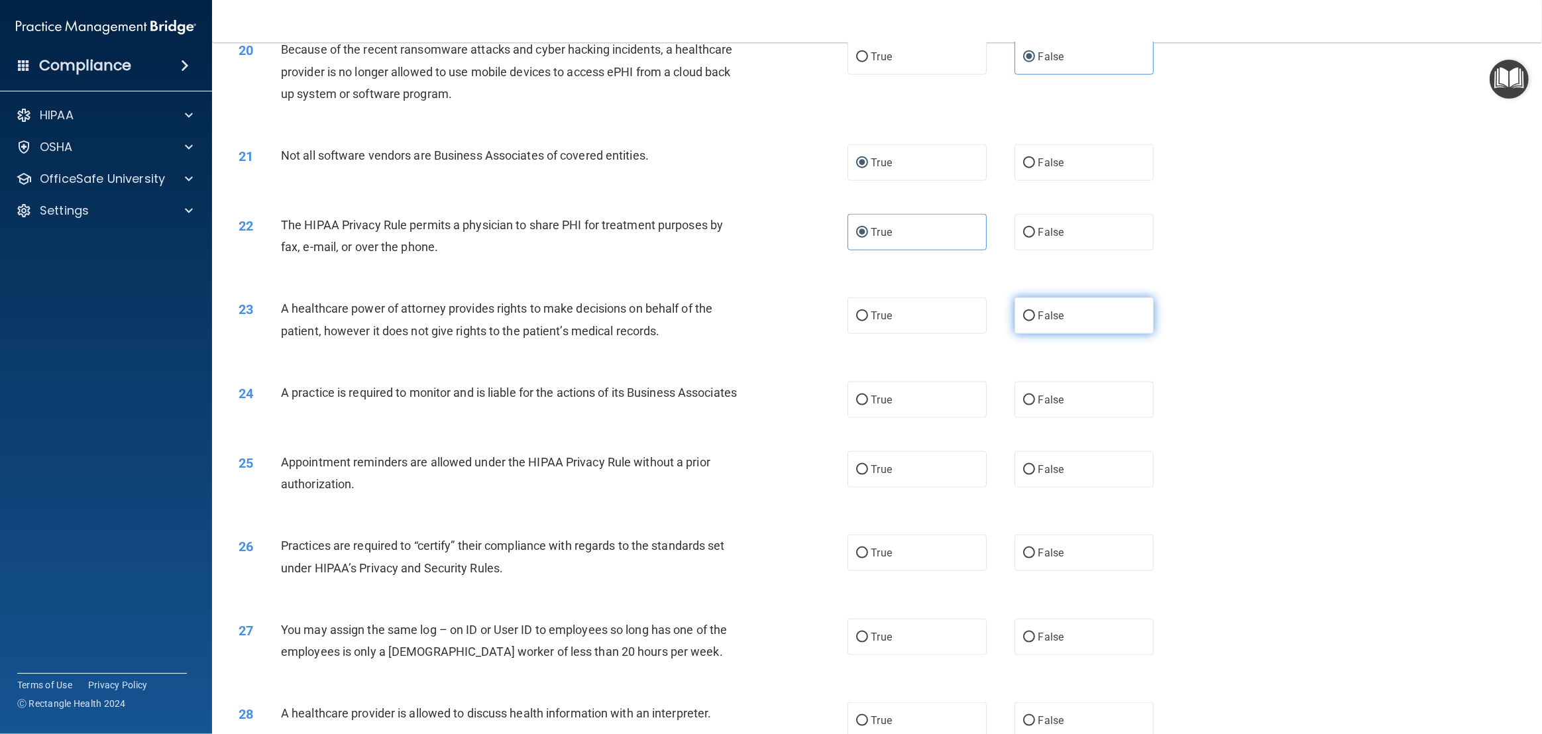
click at [1060, 312] on span "False" at bounding box center [1052, 316] width 26 height 13
click at [1035, 312] on input "False" at bounding box center [1029, 317] width 12 height 10
radio input "true"
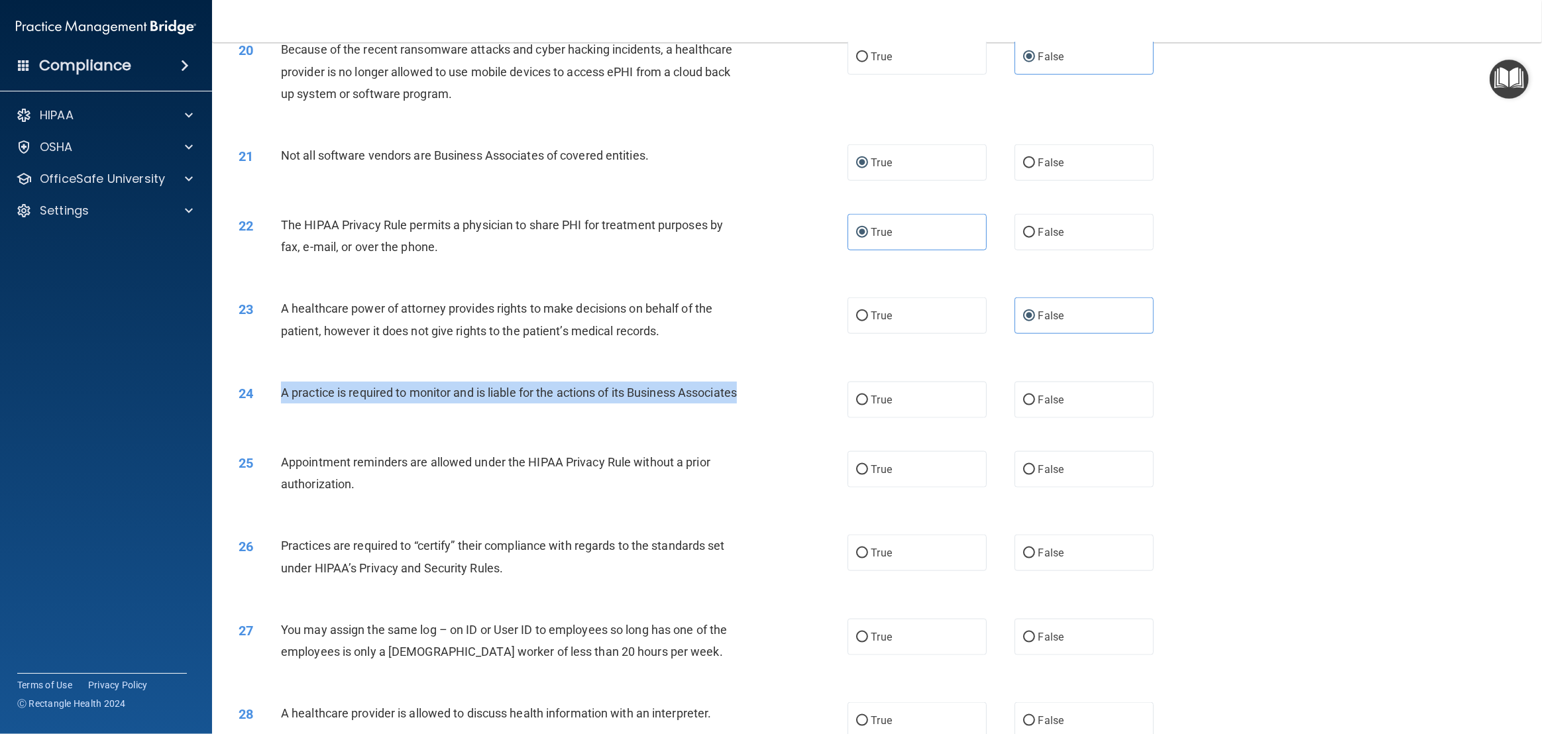
drag, startPoint x: 368, startPoint y: 412, endPoint x: 270, endPoint y: 396, distance: 99.4
click at [270, 396] on div "24 A practice is required to monitor and is liable for the actions of its Busin…" at bounding box center [543, 396] width 649 height 29
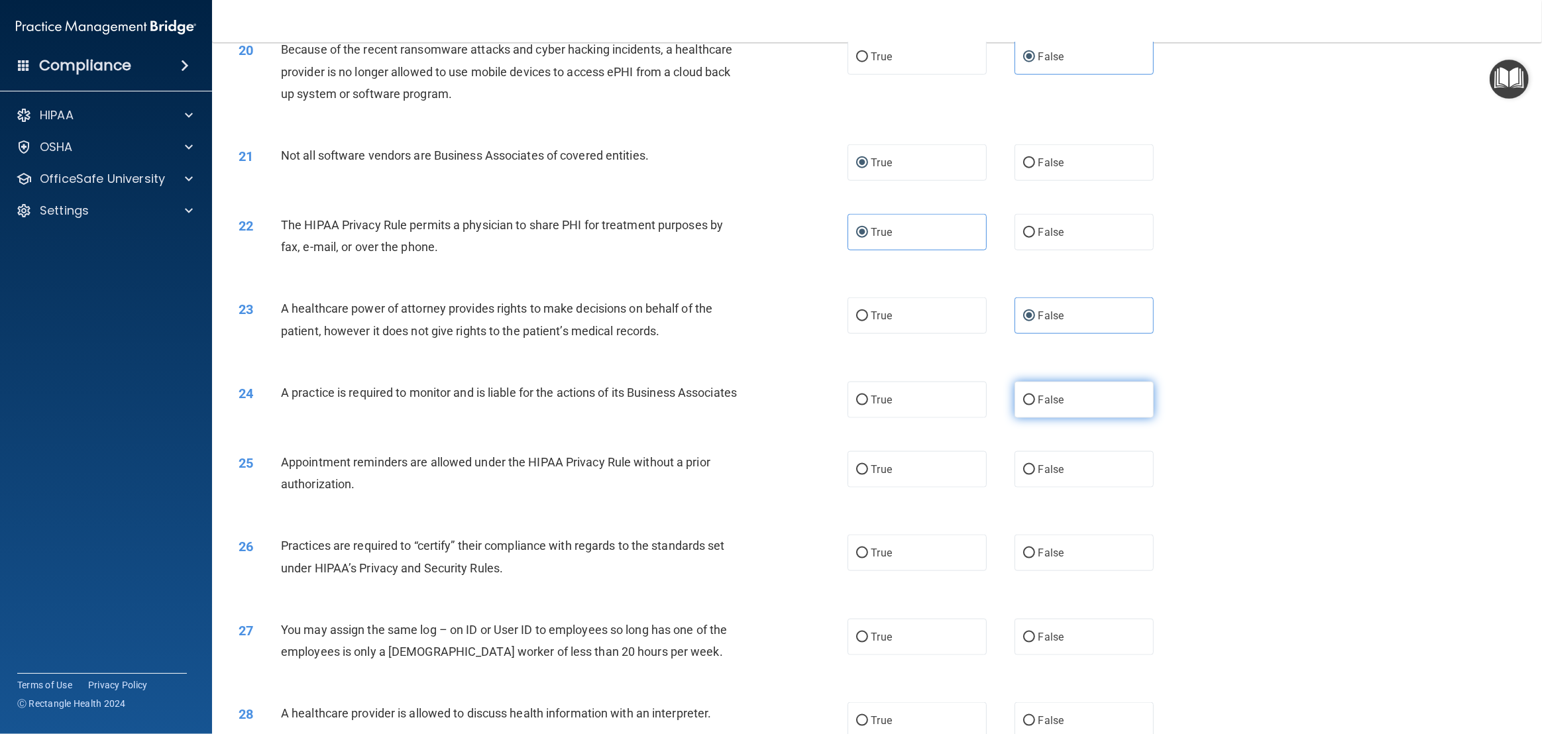
click at [1039, 394] on span "False" at bounding box center [1052, 400] width 26 height 13
click at [1035, 396] on input "False" at bounding box center [1029, 401] width 12 height 10
radio input "true"
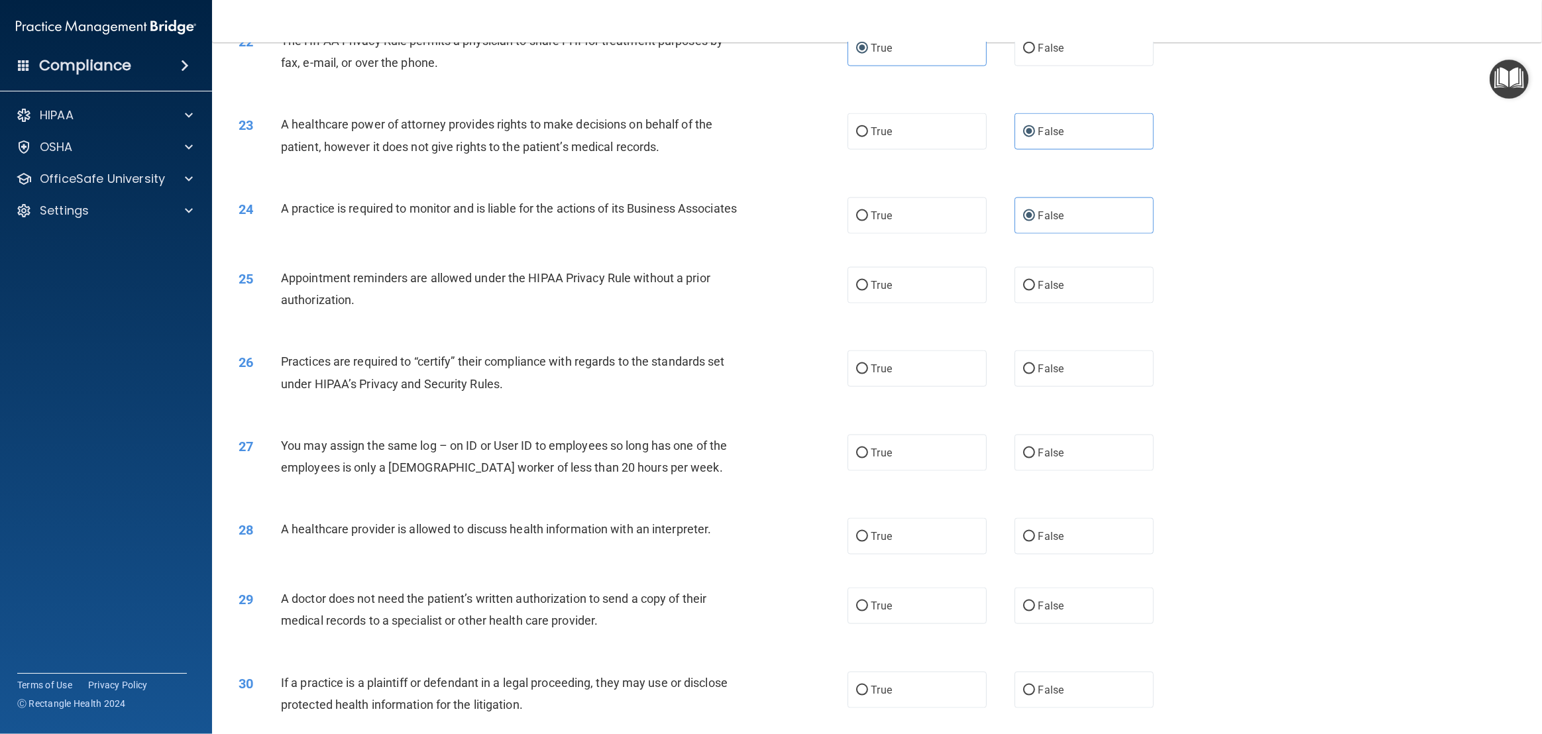
scroll to position [1979, 0]
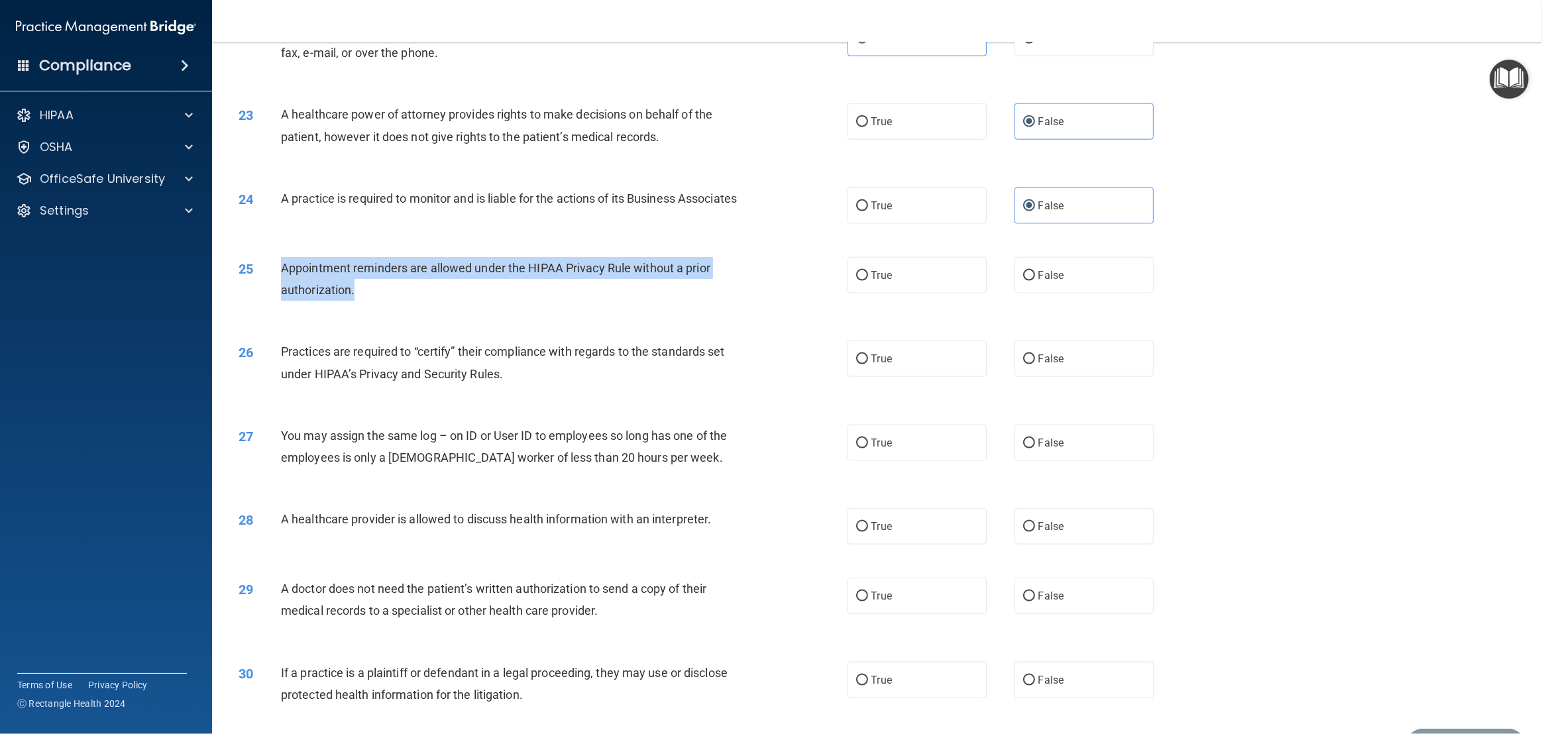
drag, startPoint x: 414, startPoint y: 302, endPoint x: 267, endPoint y: 280, distance: 148.7
click at [267, 280] on div "25 Appointment reminders are allowed under the HIPAA Privacy Rule without a pri…" at bounding box center [543, 282] width 649 height 50
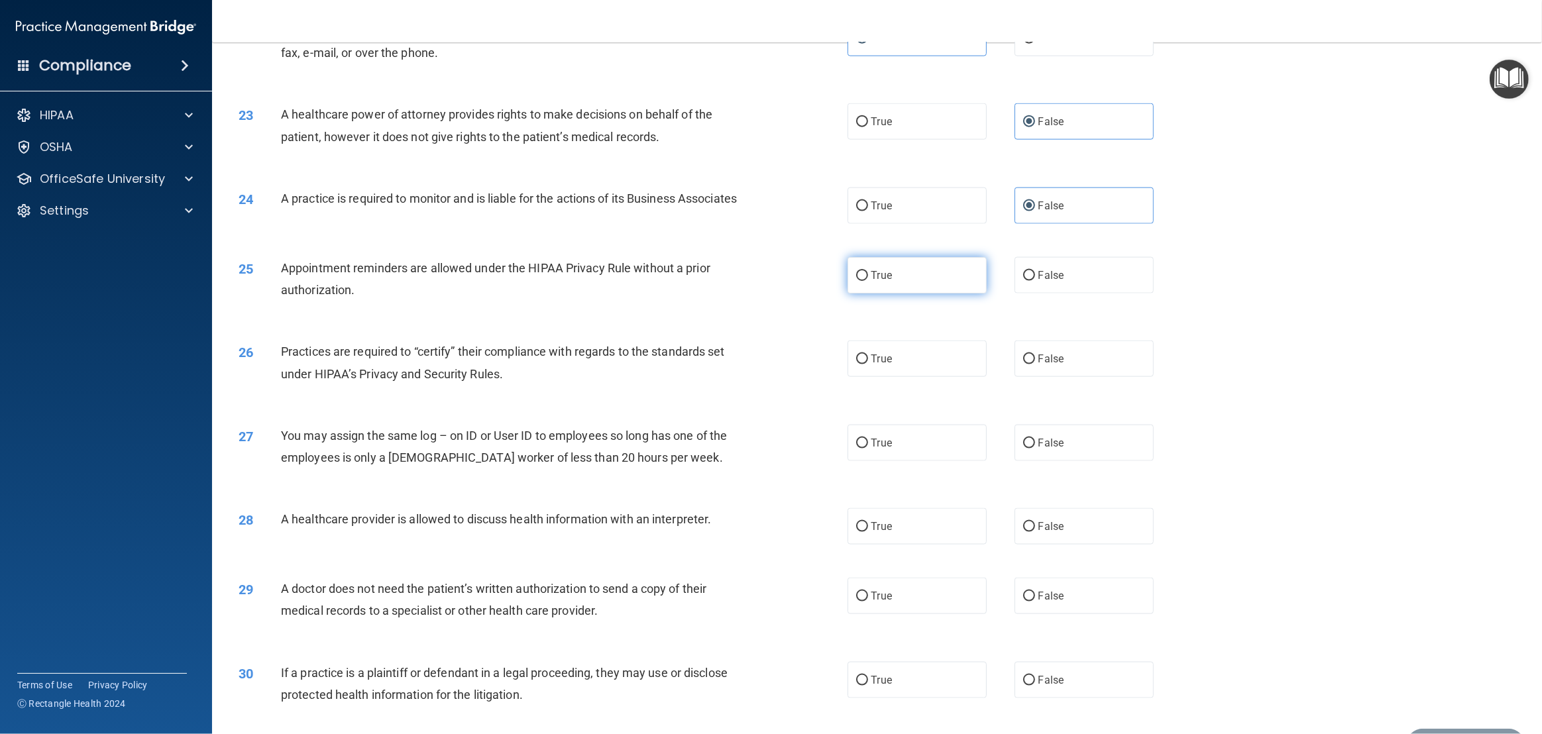
click at [881, 282] on span "True" at bounding box center [882, 275] width 21 height 13
click at [868, 281] on input "True" at bounding box center [862, 276] width 12 height 10
radio input "true"
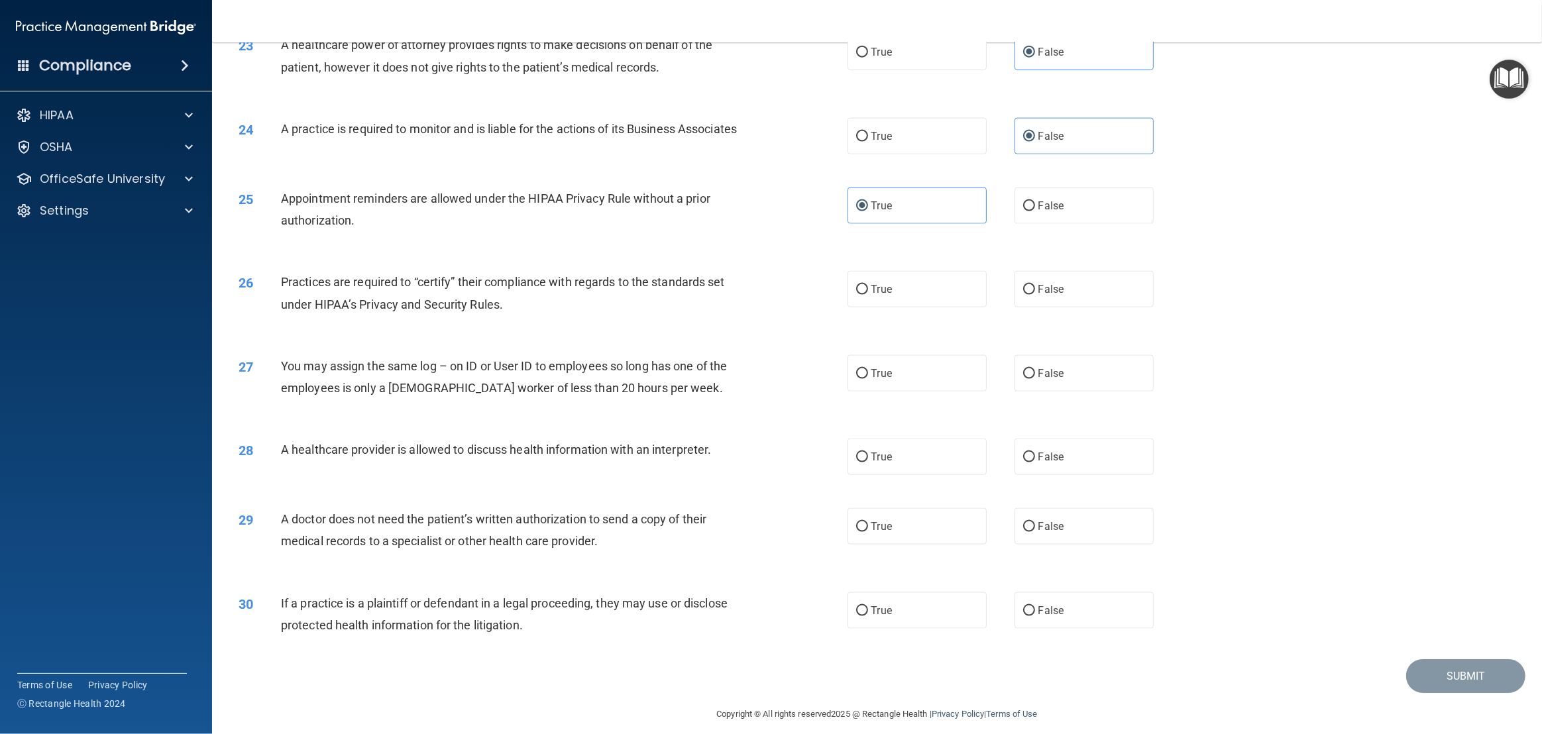
scroll to position [2073, 0]
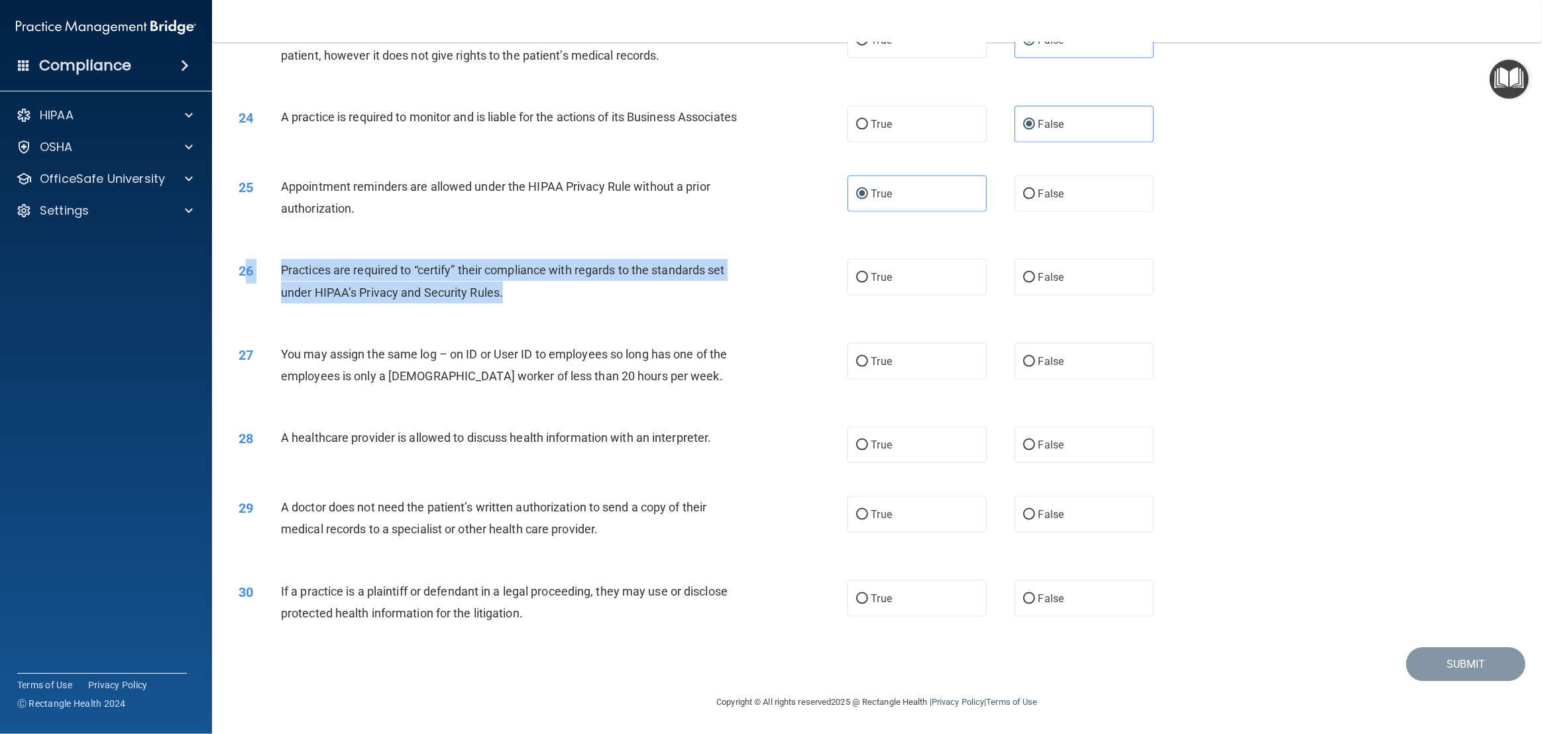
drag, startPoint x: 517, startPoint y: 292, endPoint x: 247, endPoint y: 278, distance: 270.8
click at [247, 278] on div "26 Practices are required to “certify” their compliance with regards to the sta…" at bounding box center [543, 284] width 649 height 50
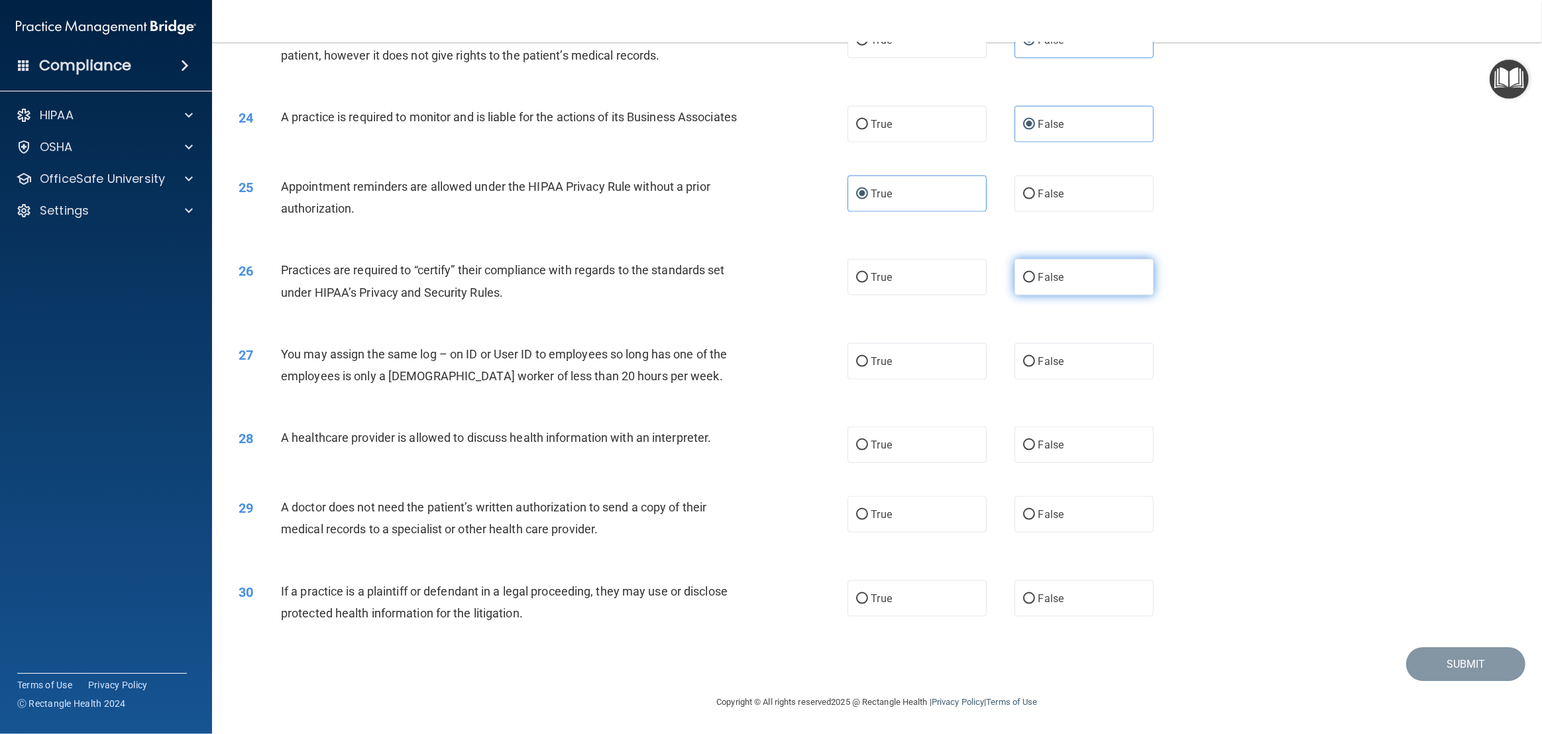
click at [1057, 282] on span "False" at bounding box center [1052, 277] width 26 height 13
click at [1035, 282] on input "False" at bounding box center [1029, 278] width 12 height 10
radio input "true"
click at [1055, 359] on span "False" at bounding box center [1052, 361] width 26 height 13
click at [1035, 359] on input "False" at bounding box center [1029, 362] width 12 height 10
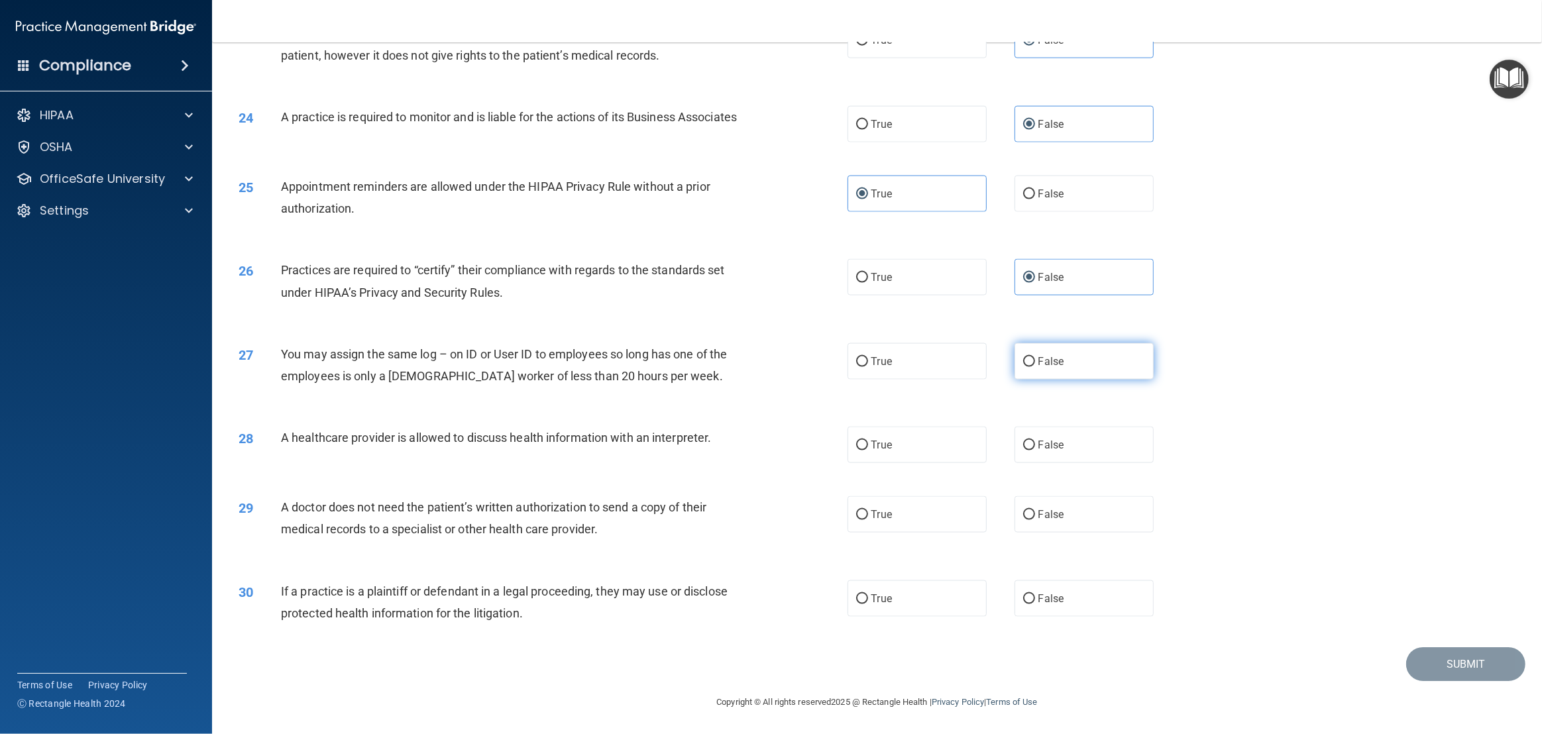
radio input "true"
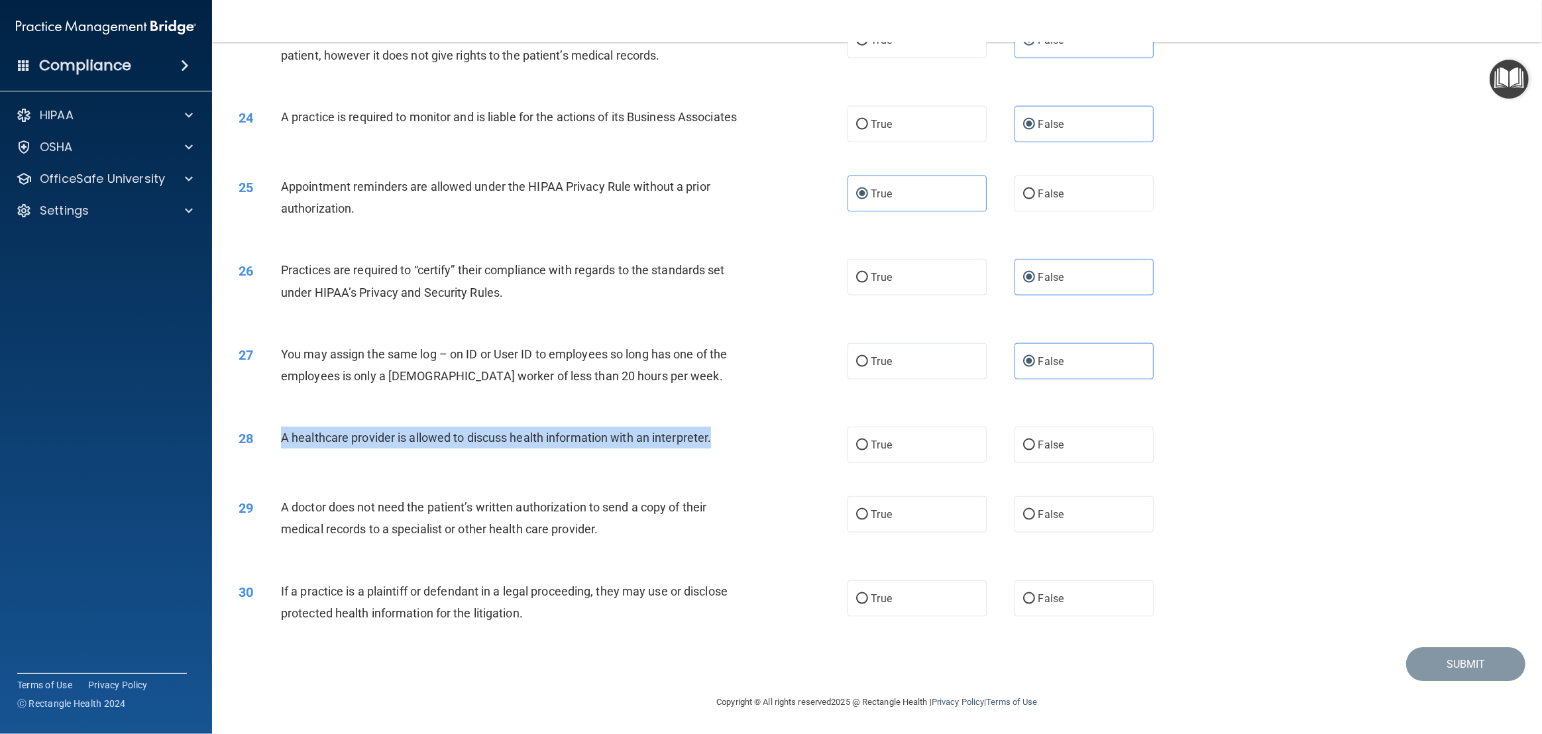
drag, startPoint x: 725, startPoint y: 435, endPoint x: 272, endPoint y: 430, distance: 452.7
click at [272, 430] on div "28 A healthcare provider is allowed to discuss health information with an inter…" at bounding box center [543, 441] width 649 height 29
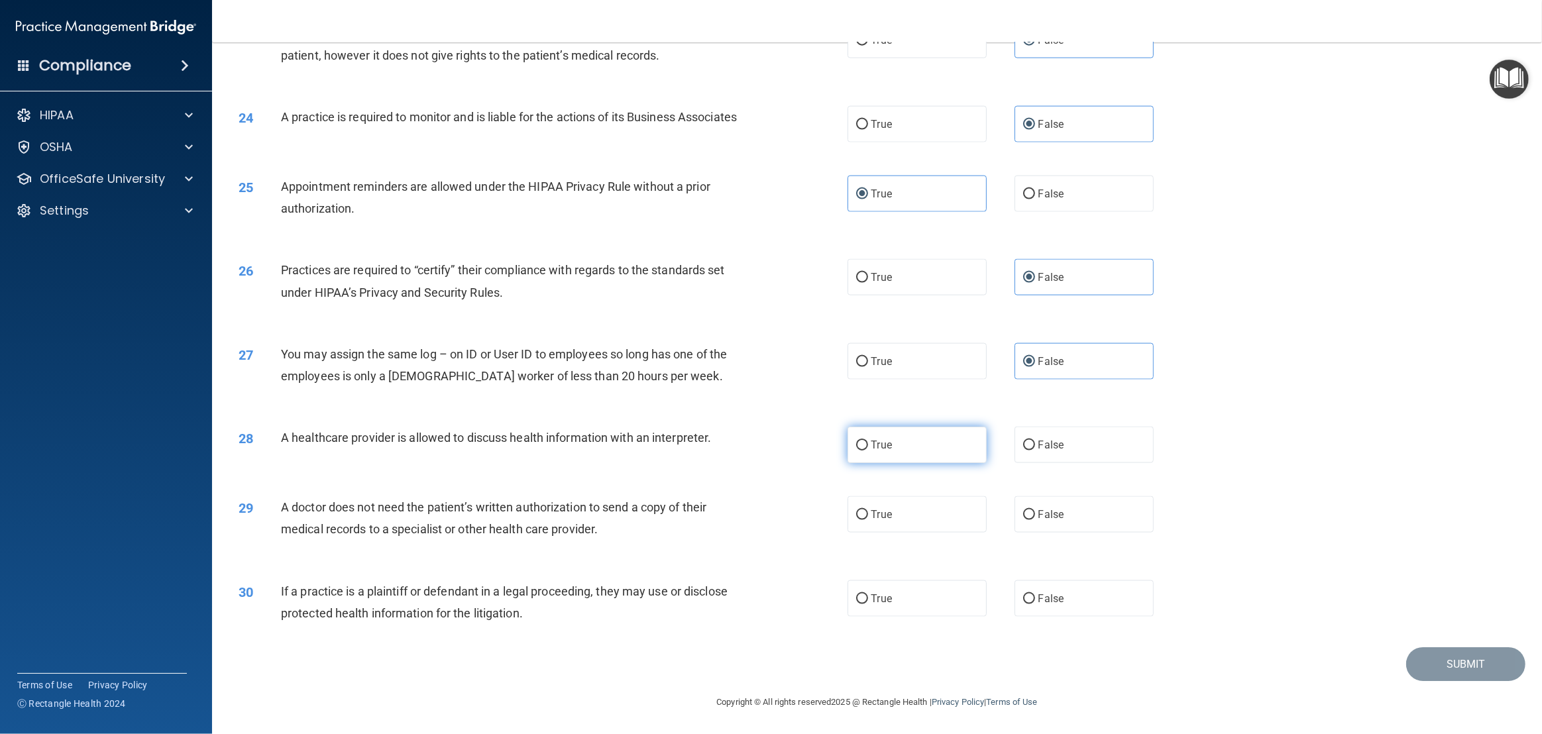
click at [873, 450] on span "True" at bounding box center [882, 445] width 21 height 13
click at [868, 450] on input "True" at bounding box center [862, 446] width 12 height 10
radio input "true"
drag, startPoint x: 614, startPoint y: 526, endPoint x: 279, endPoint y: 505, distance: 336.0
click at [279, 505] on div "29 A doctor does not need the patient’s written authorization to send a copy of…" at bounding box center [543, 521] width 649 height 50
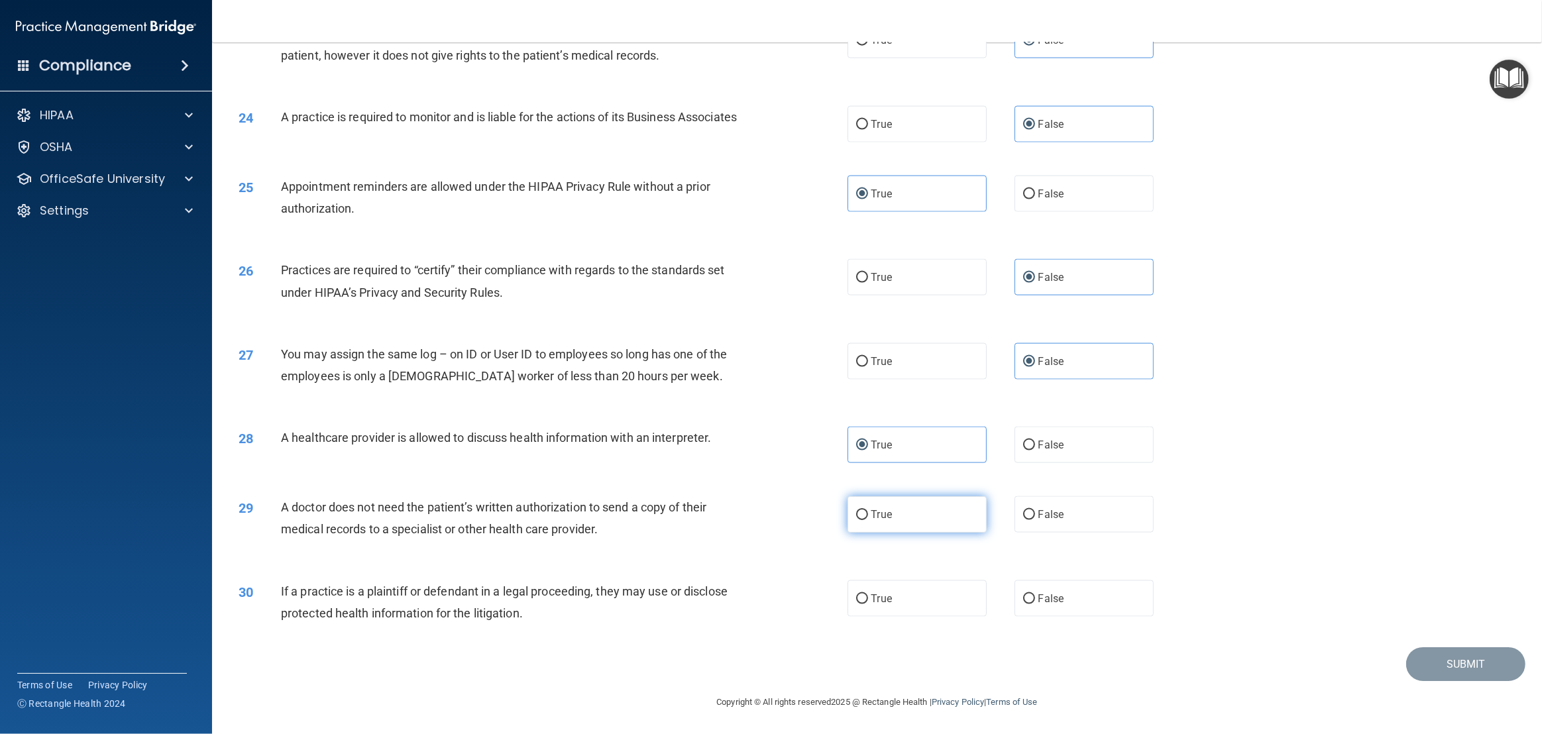
click at [863, 516] on input "True" at bounding box center [862, 515] width 12 height 10
radio input "true"
click at [536, 612] on div "If a practice is a plaintiff or defendant in a legal proceeding, they may use o…" at bounding box center [516, 603] width 471 height 44
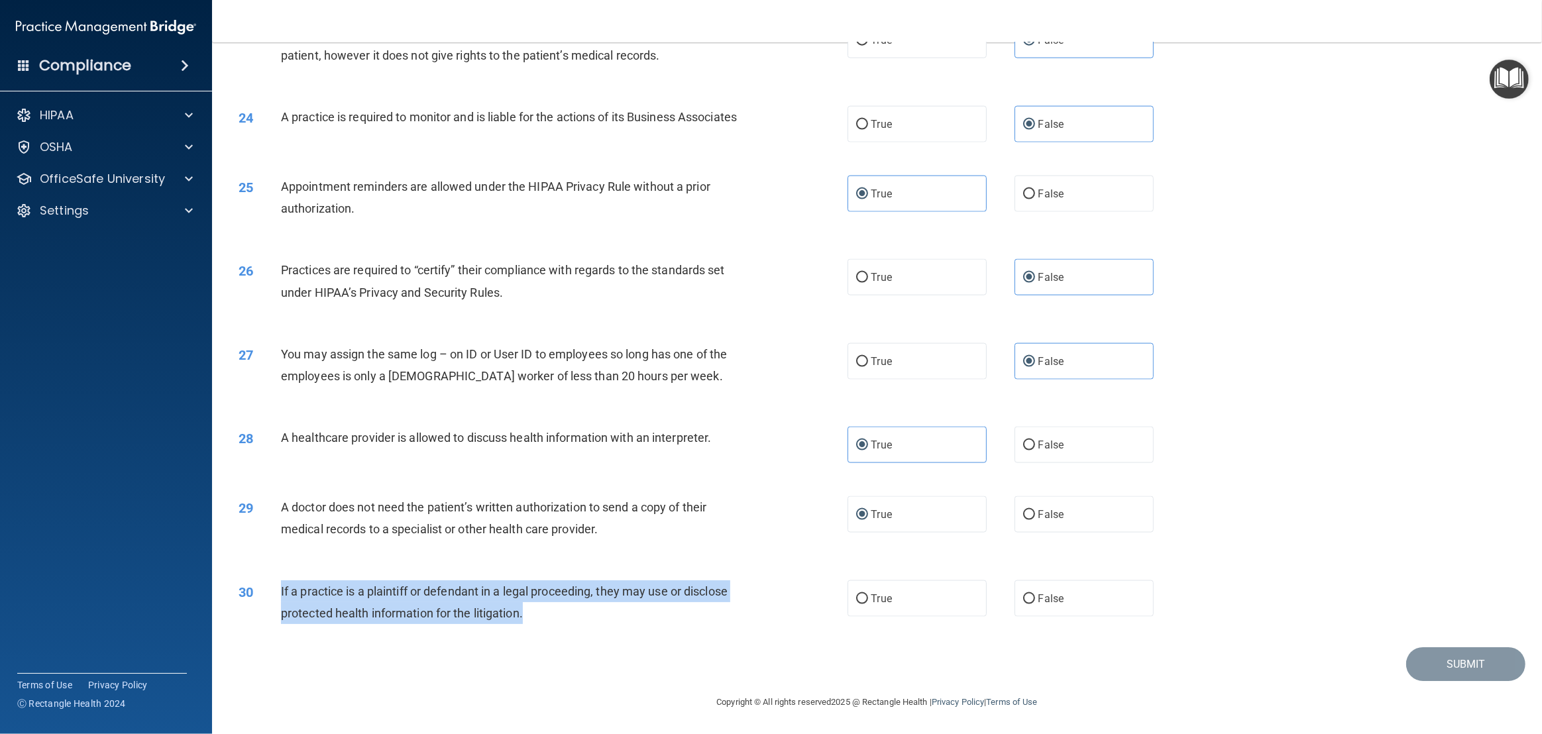
drag, startPoint x: 540, startPoint y: 611, endPoint x: 274, endPoint y: 591, distance: 267.3
click at [274, 591] on div "30 If a practice is a plaintiff or defendant in a legal proceeding, they may us…" at bounding box center [543, 606] width 649 height 50
click at [862, 603] on input "True" at bounding box center [862, 600] width 12 height 10
radio input "true"
click at [1466, 653] on button "Submit" at bounding box center [1466, 665] width 119 height 34
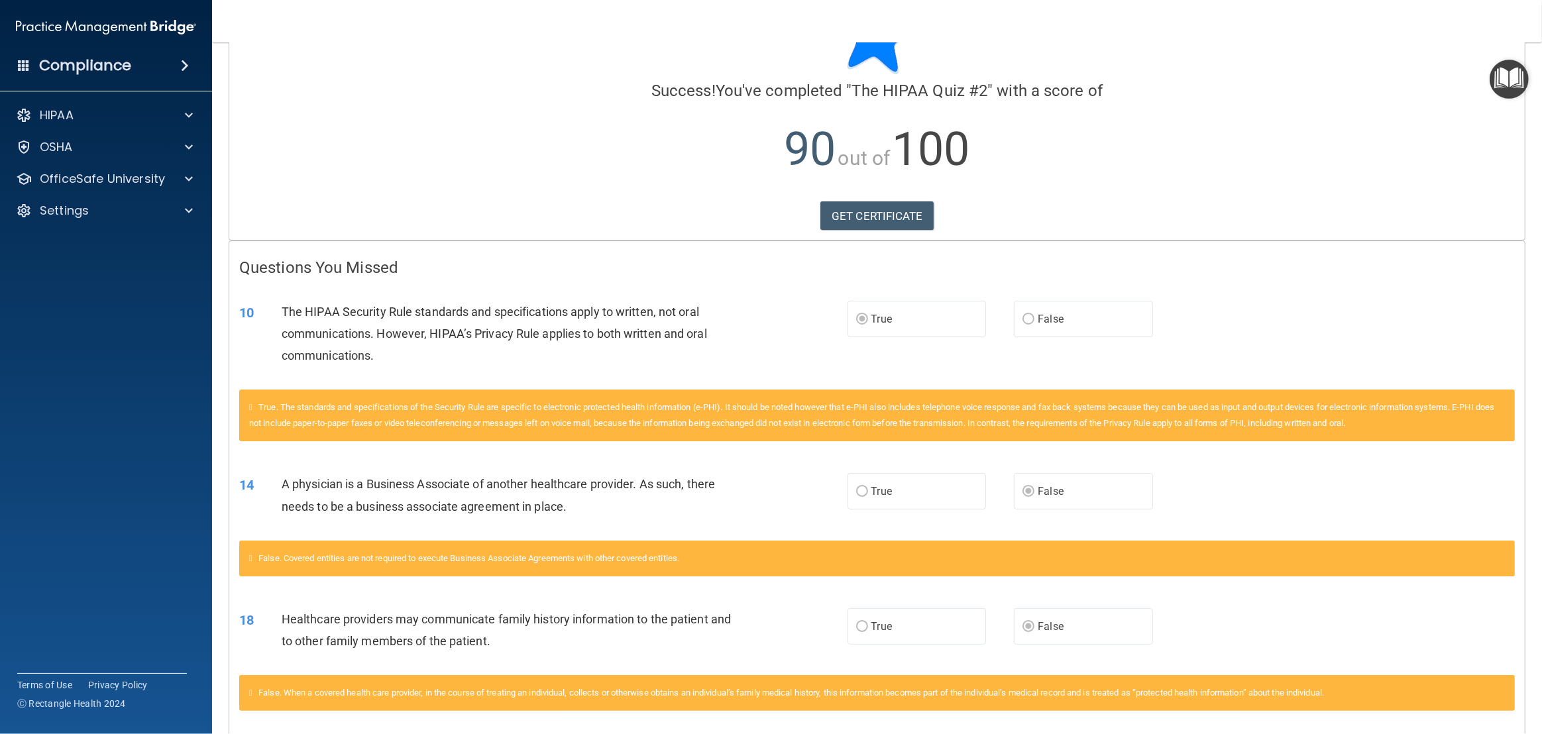
scroll to position [127, 0]
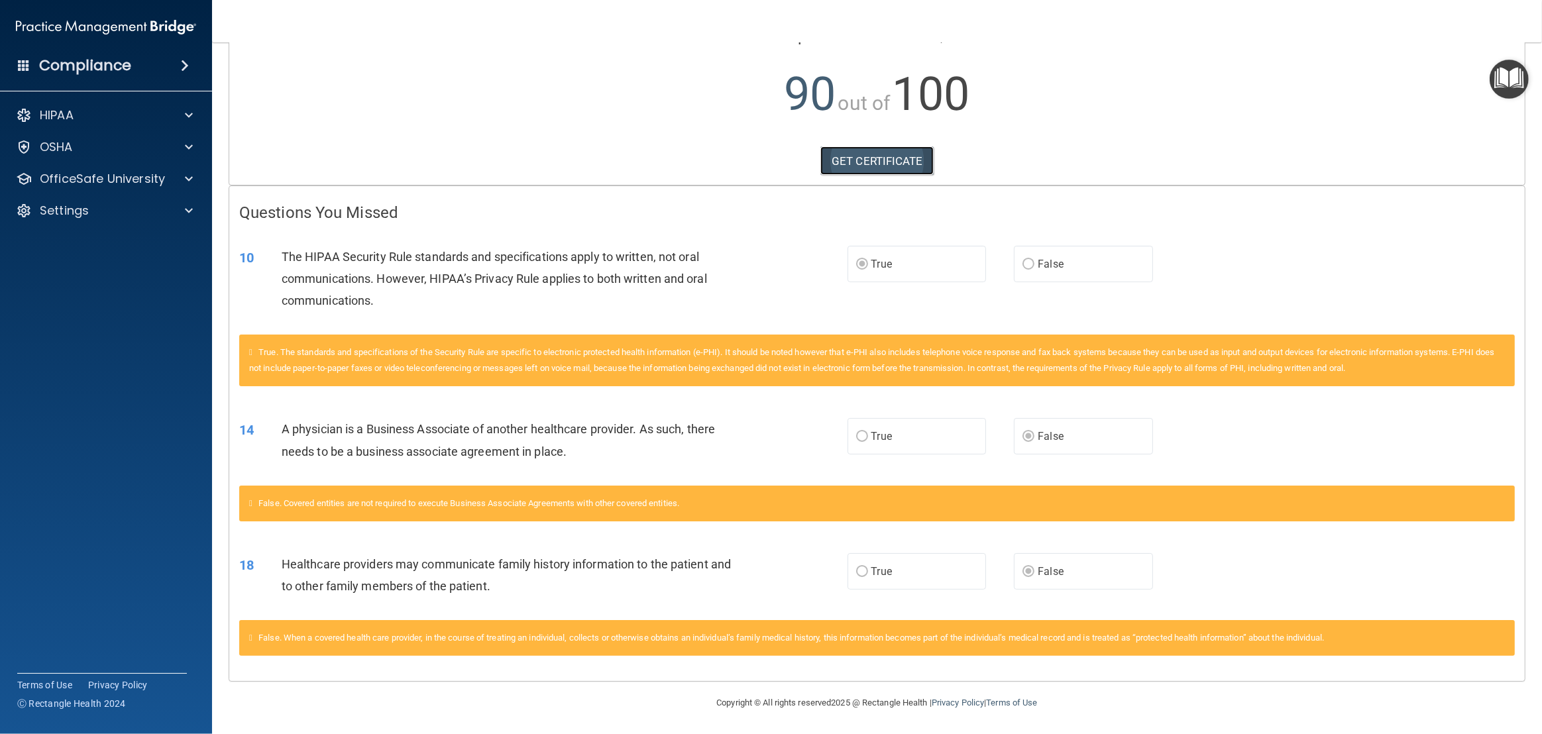
click at [884, 162] on link "GET CERTIFICATE" at bounding box center [877, 160] width 113 height 29
click at [91, 178] on p "OfficeSafe University" at bounding box center [102, 179] width 125 height 16
click at [80, 207] on p "HIPAA Training" at bounding box center [63, 210] width 109 height 13
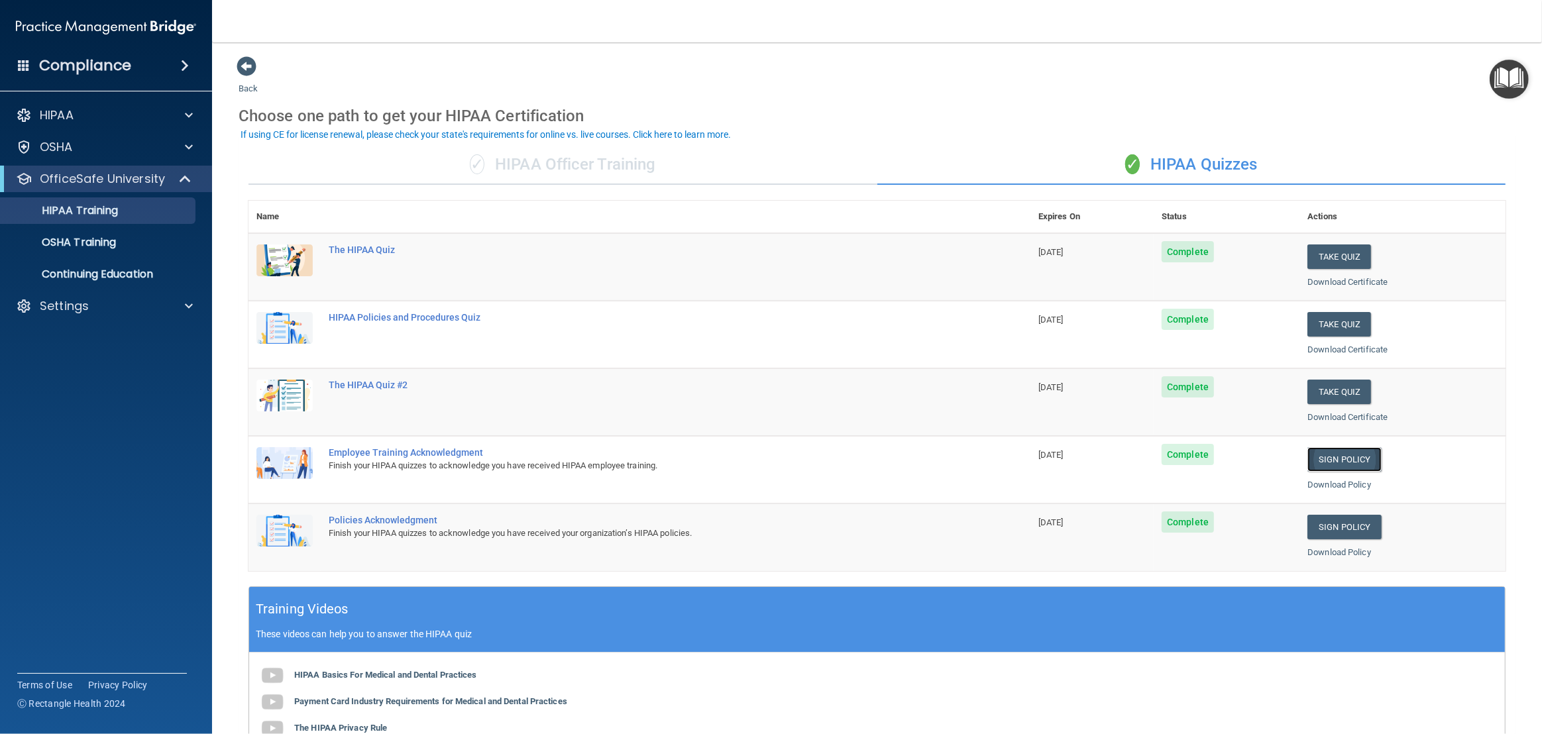
click at [1342, 456] on link "Sign Policy" at bounding box center [1345, 459] width 74 height 25
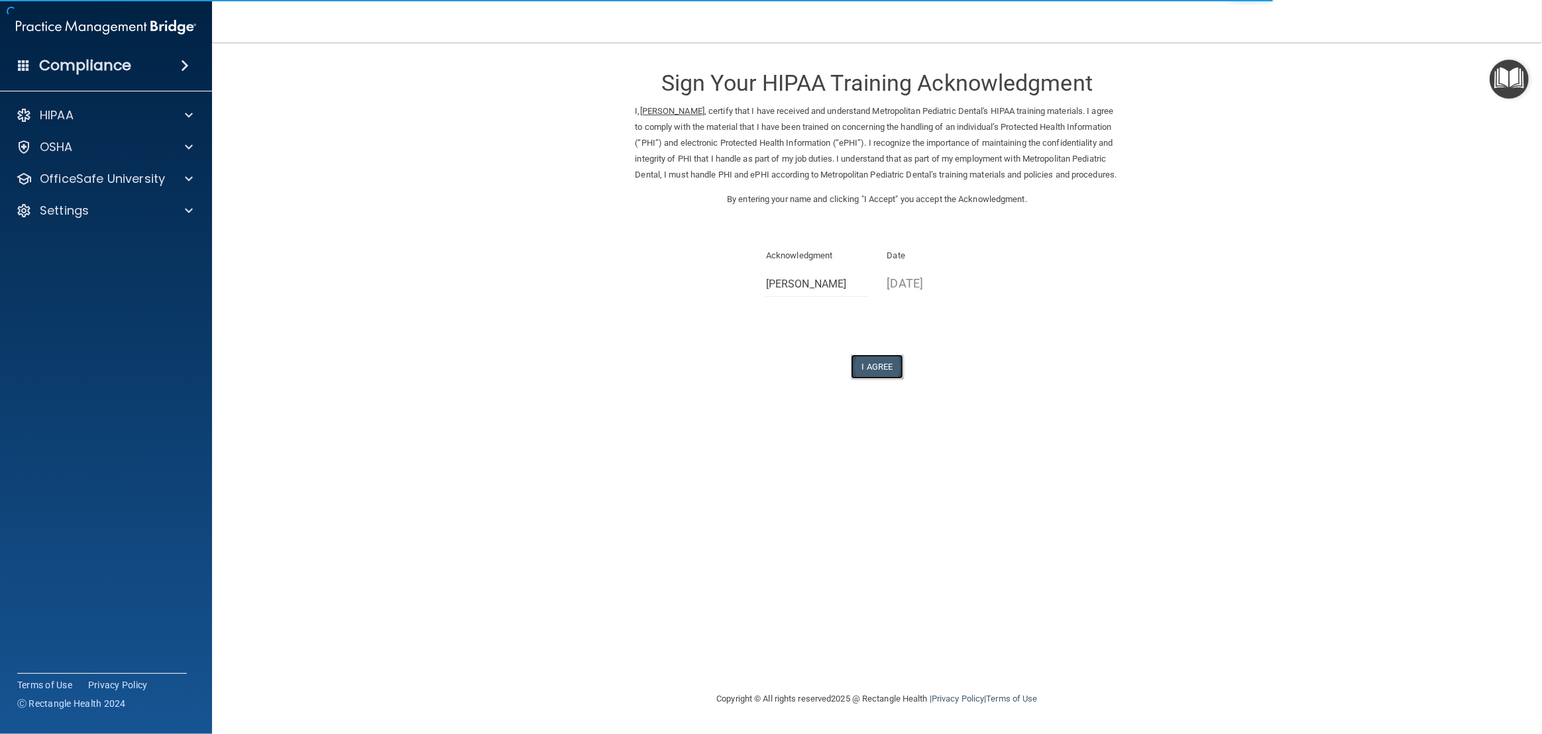
click at [866, 379] on button "I Agree" at bounding box center [877, 367] width 53 height 25
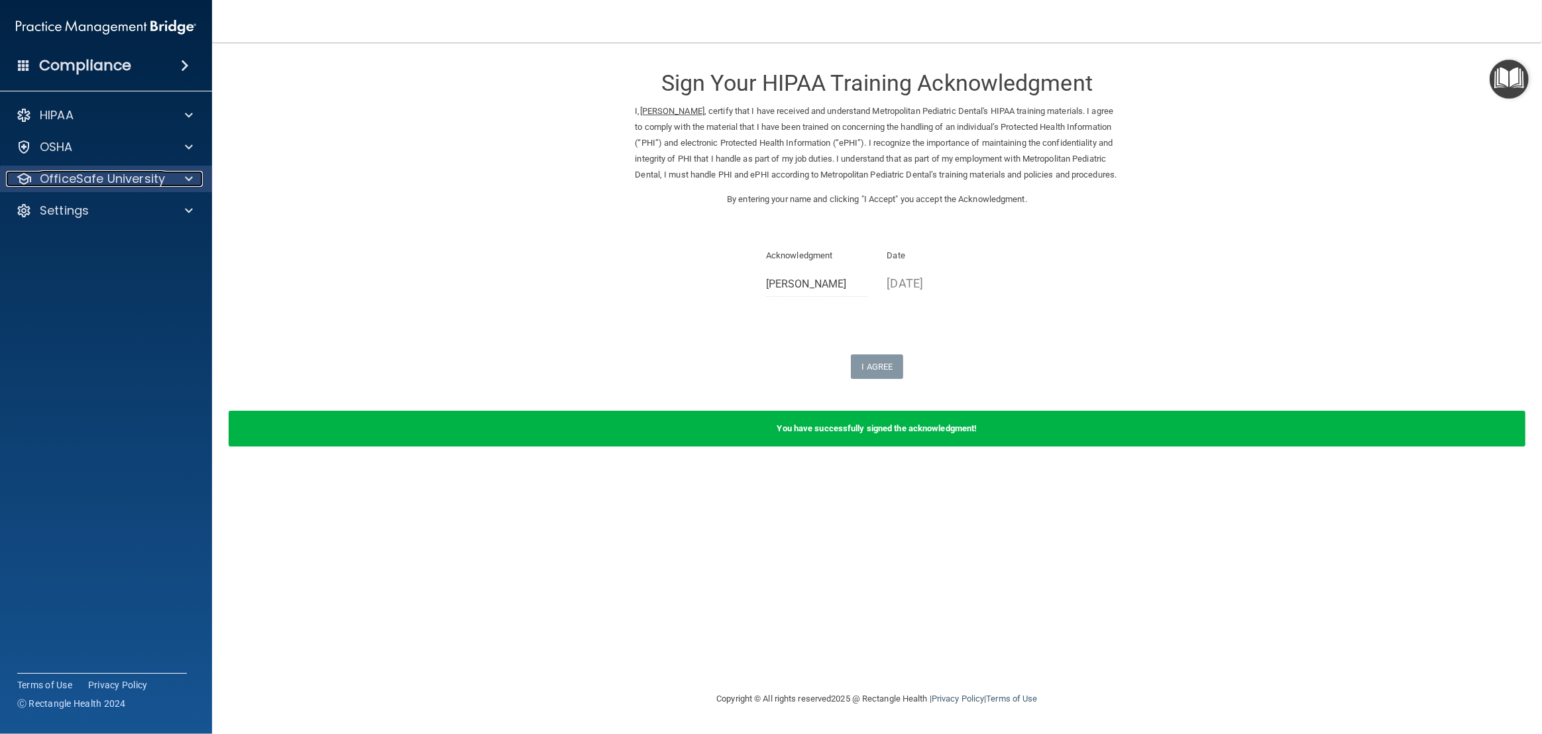
click at [80, 172] on p "OfficeSafe University" at bounding box center [102, 179] width 125 height 16
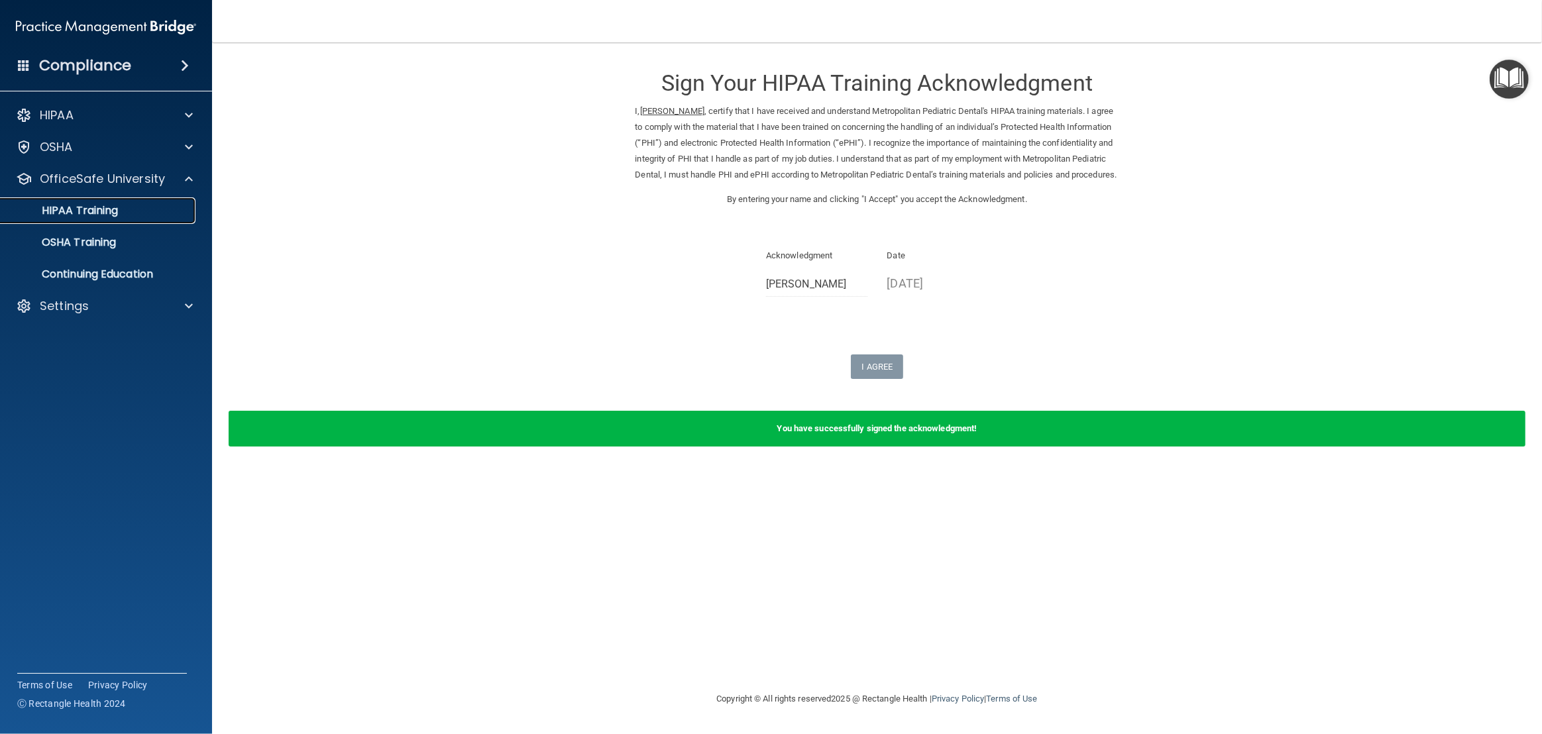
click at [73, 201] on link "HIPAA Training" at bounding box center [91, 211] width 209 height 27
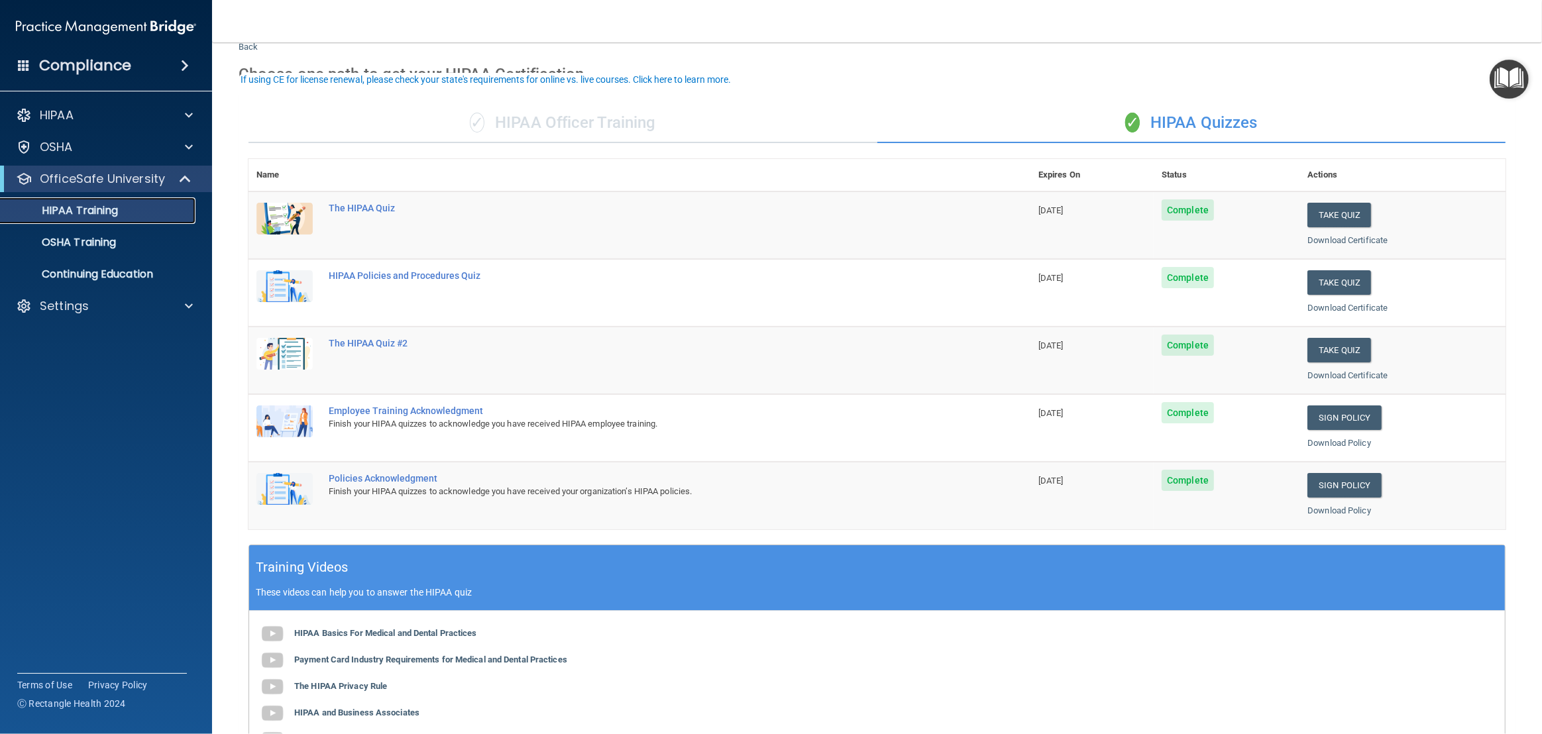
scroll to position [55, 0]
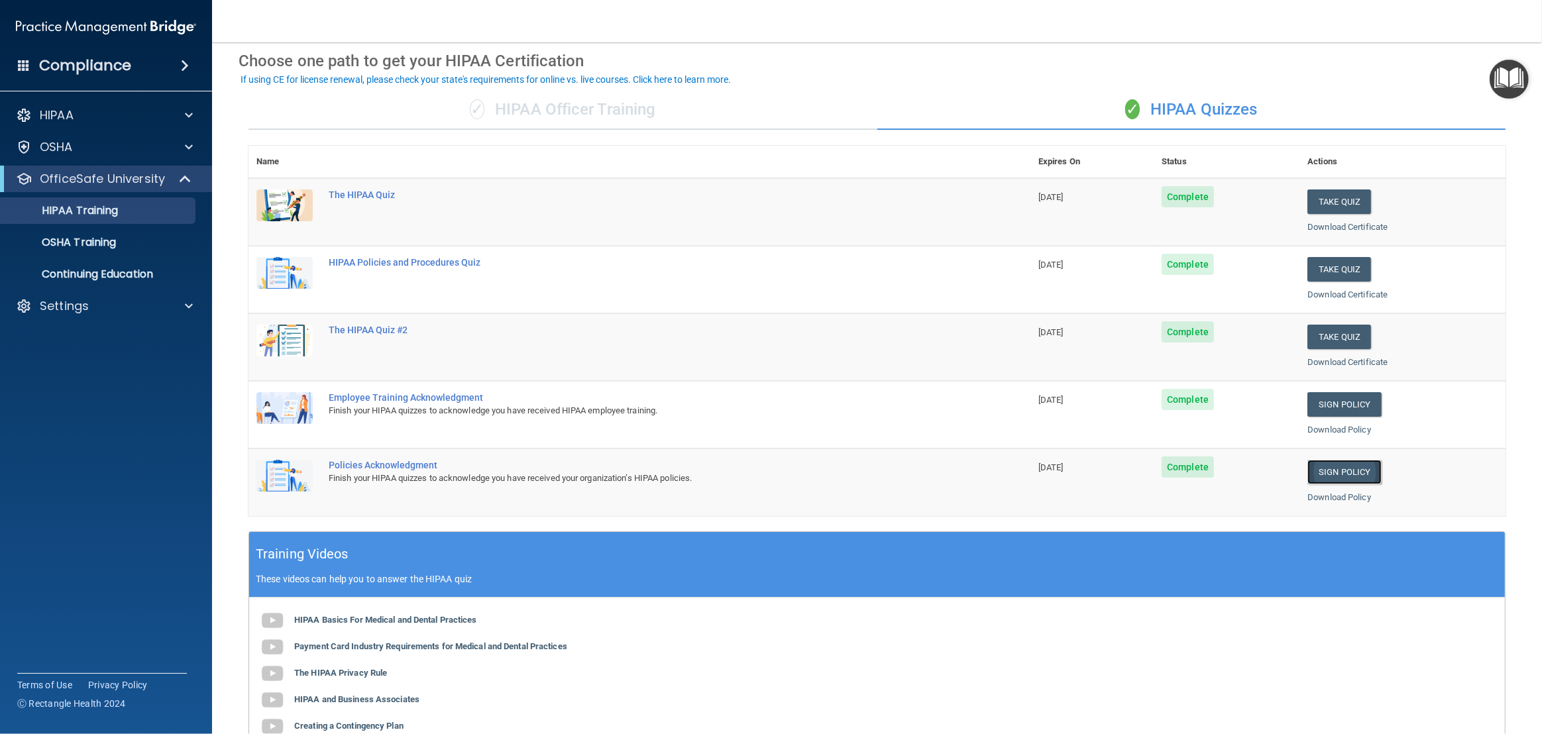
click at [1360, 470] on link "Sign Policy" at bounding box center [1345, 472] width 74 height 25
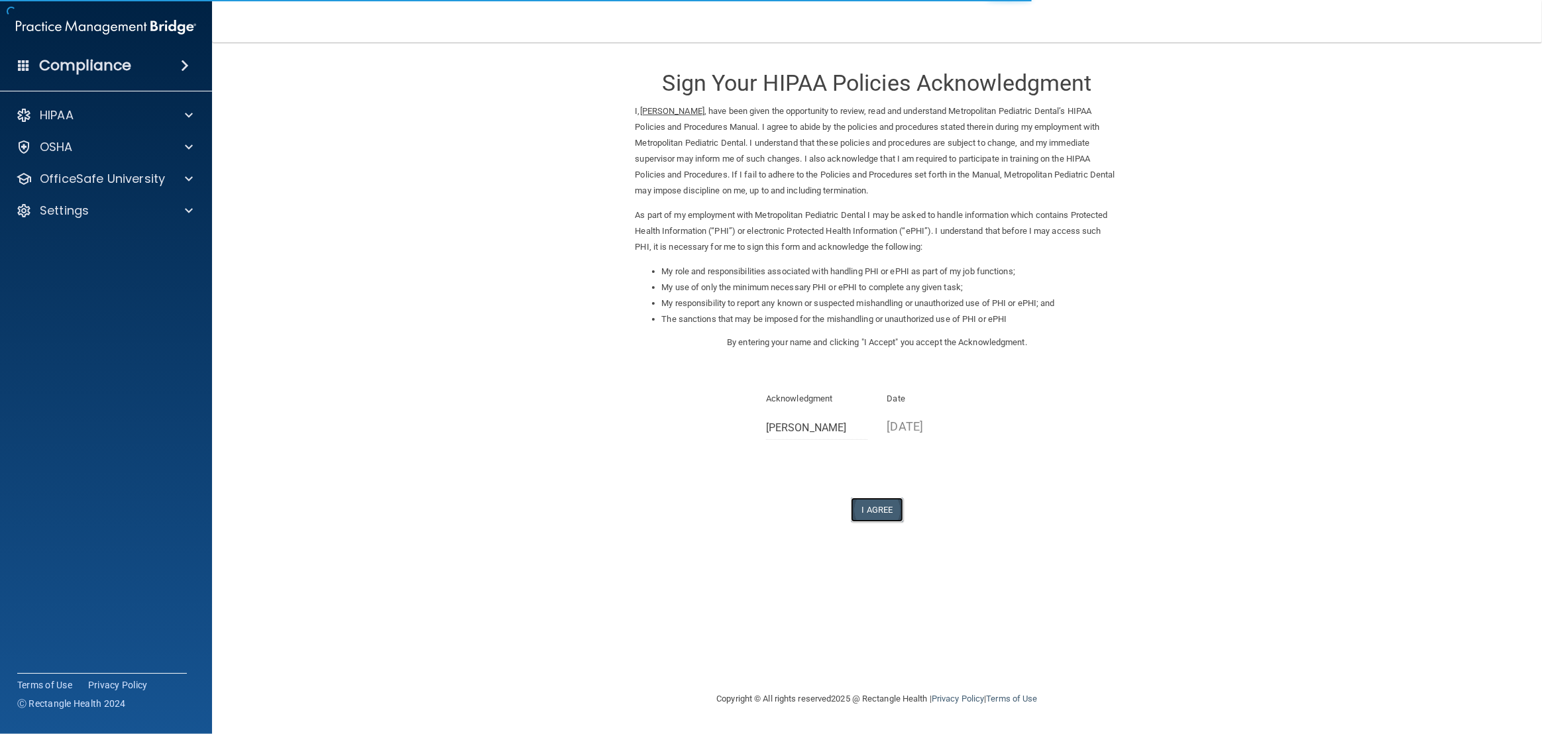
click at [873, 506] on button "I Agree" at bounding box center [877, 510] width 53 height 25
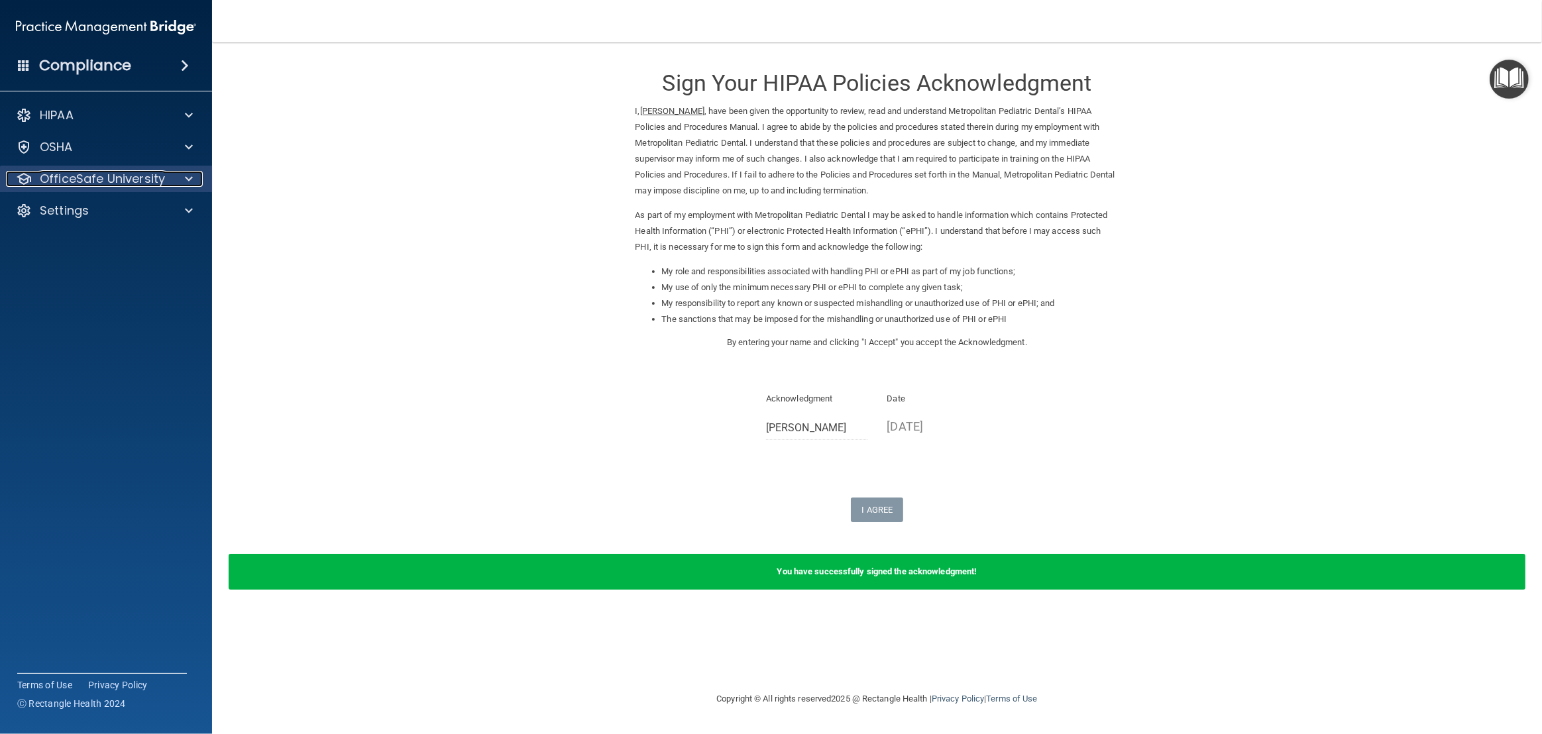
click at [136, 173] on p "OfficeSafe University" at bounding box center [102, 179] width 125 height 16
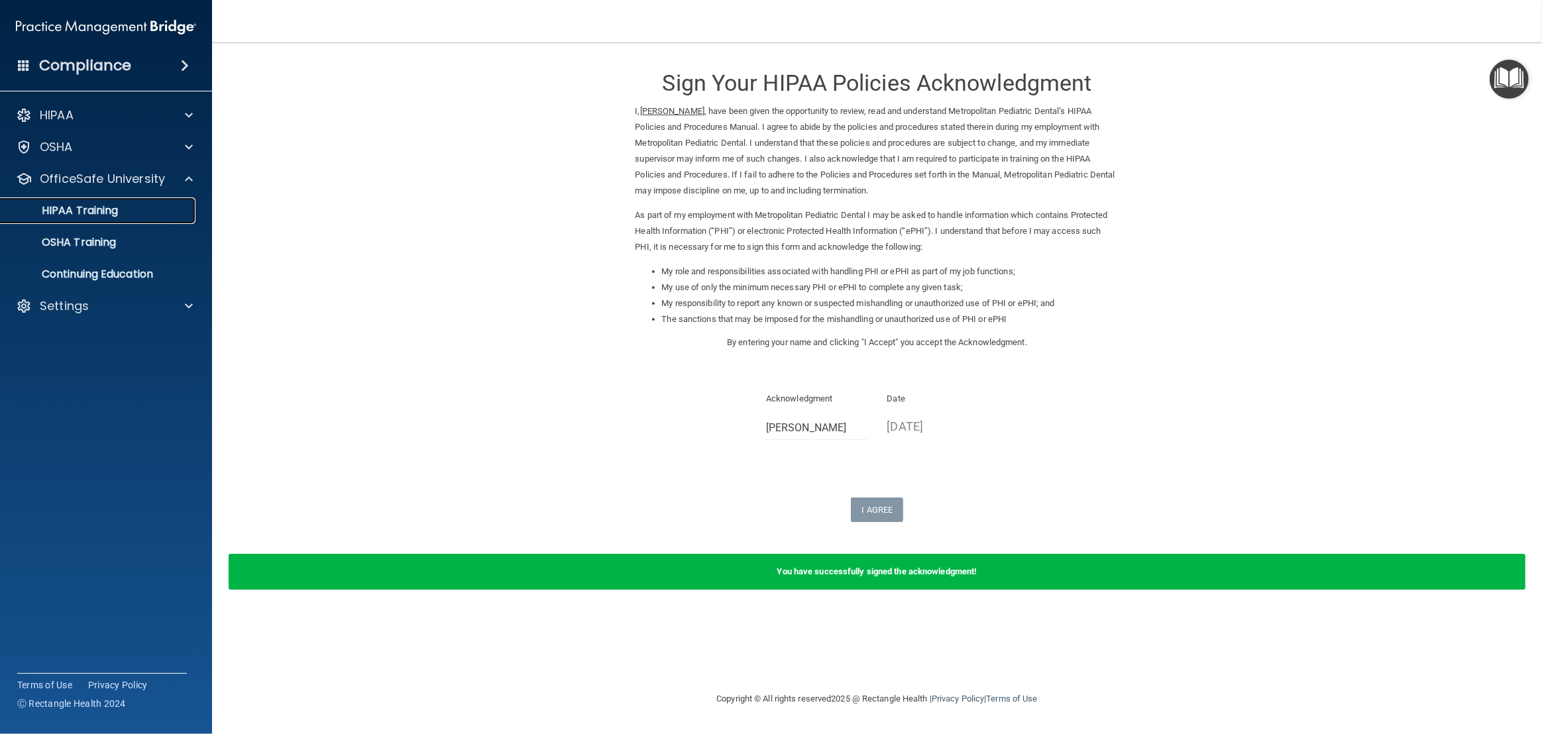
click at [113, 202] on link "HIPAA Training" at bounding box center [91, 211] width 209 height 27
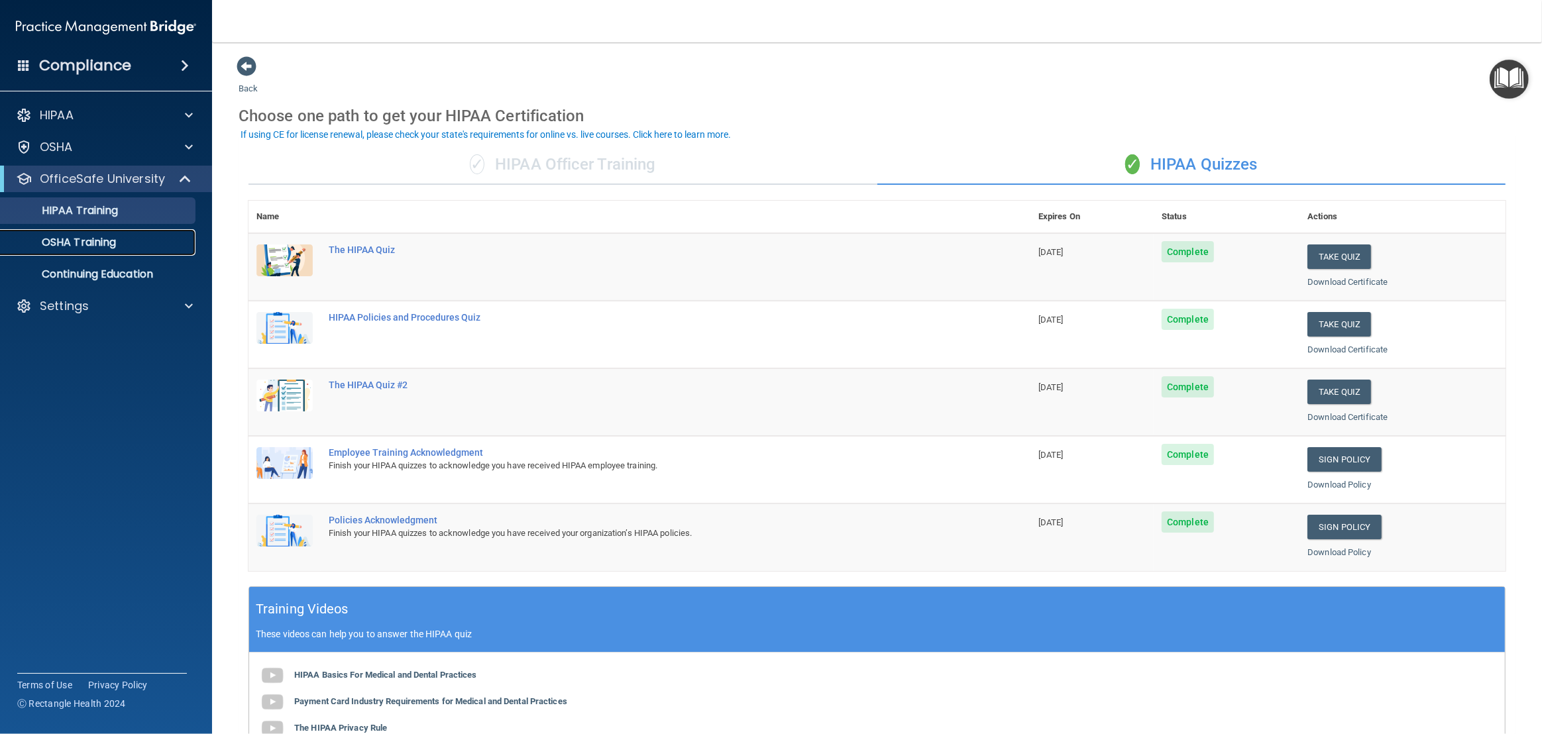
click at [89, 233] on link "OSHA Training" at bounding box center [91, 242] width 209 height 27
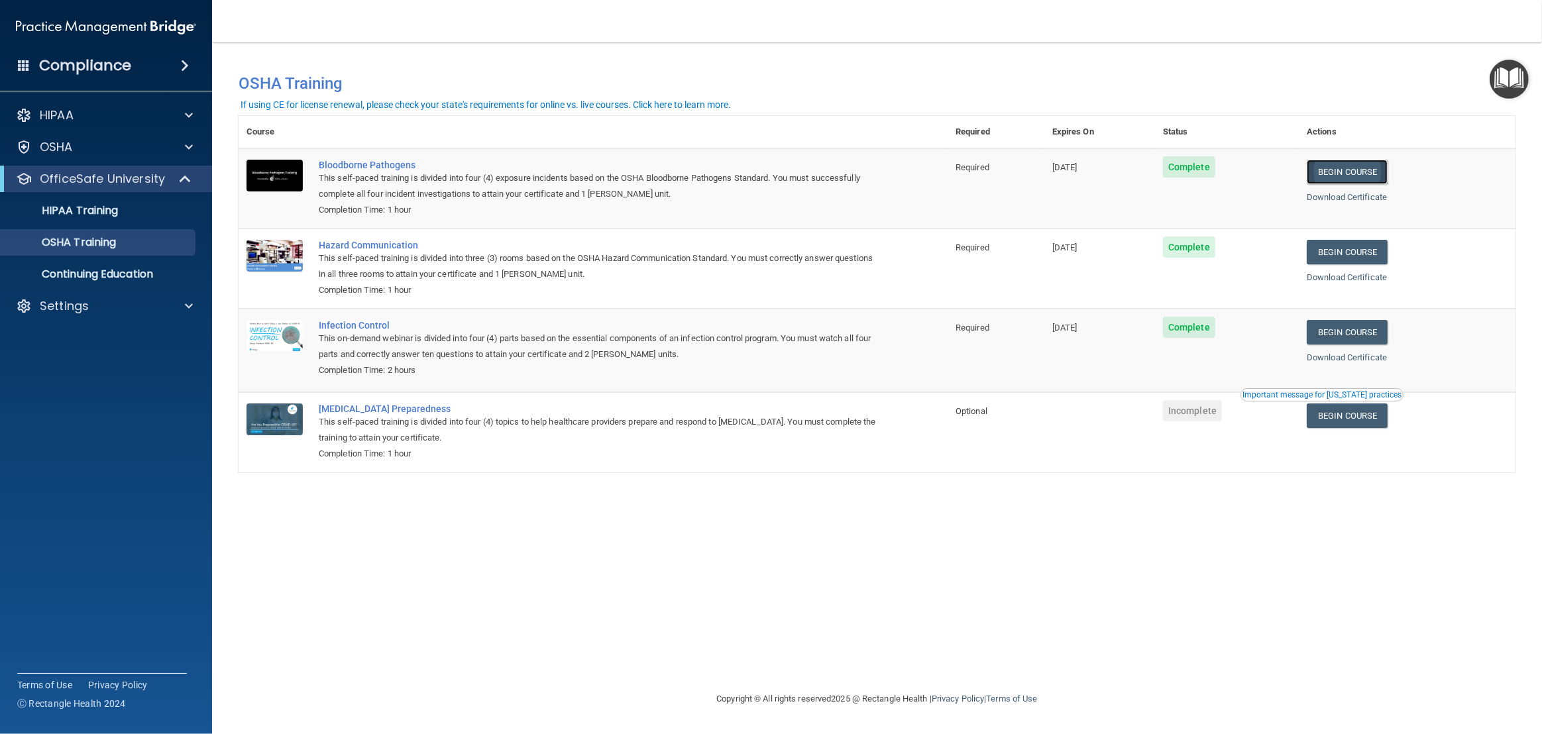
click at [1365, 174] on link "Begin Course" at bounding box center [1347, 172] width 81 height 25
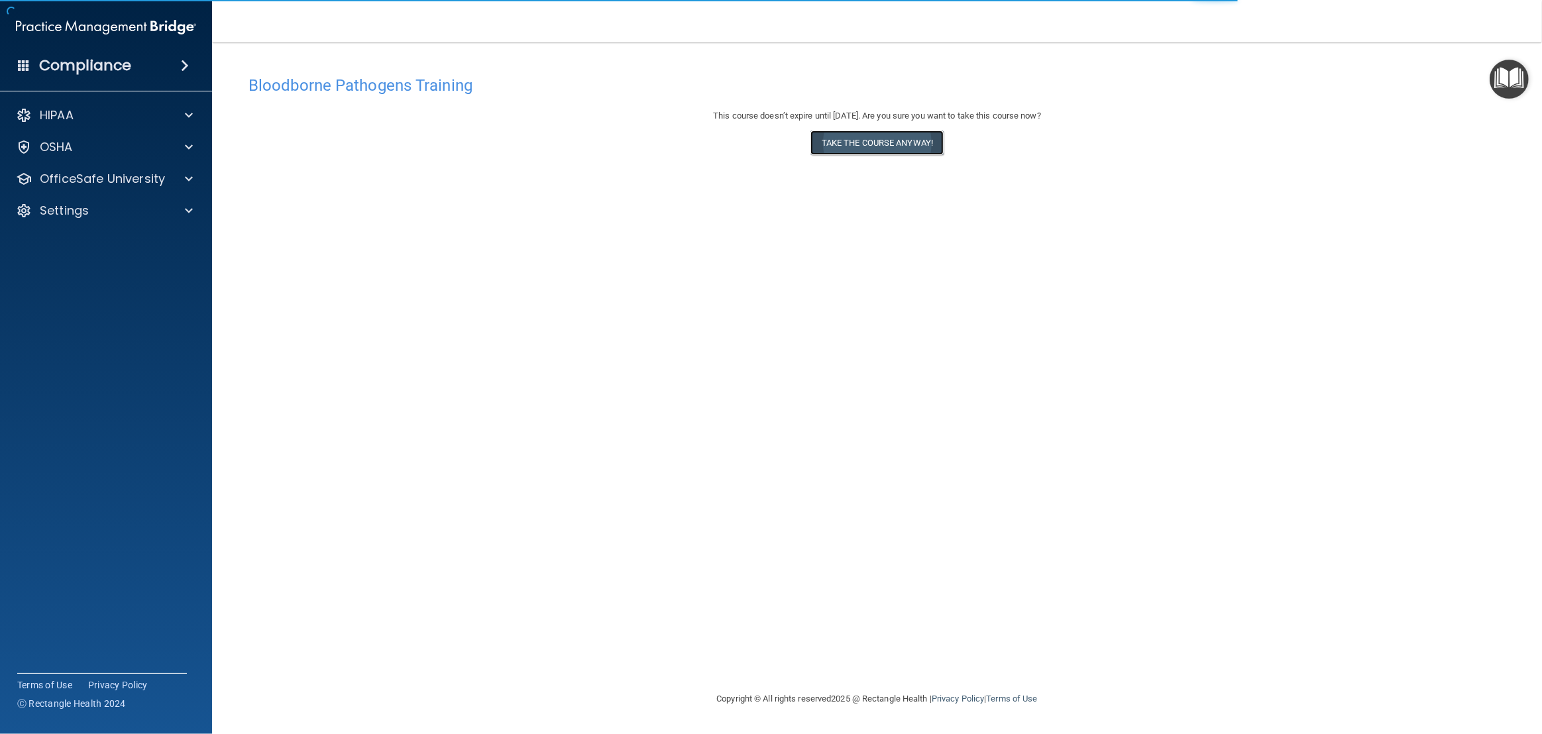
click at [900, 140] on button "Take the course anyway!" at bounding box center [877, 143] width 133 height 25
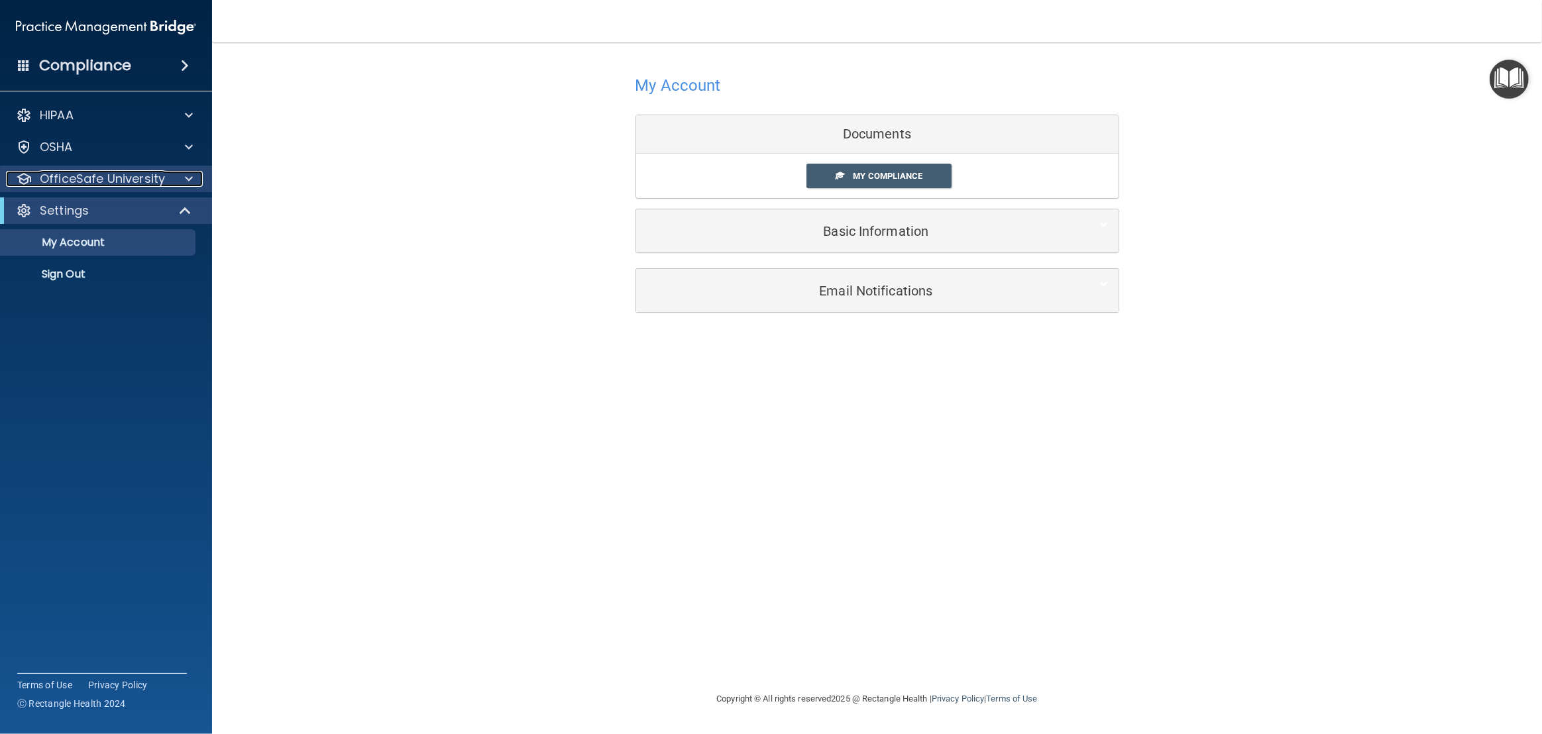
click at [109, 178] on p "OfficeSafe University" at bounding box center [102, 179] width 125 height 16
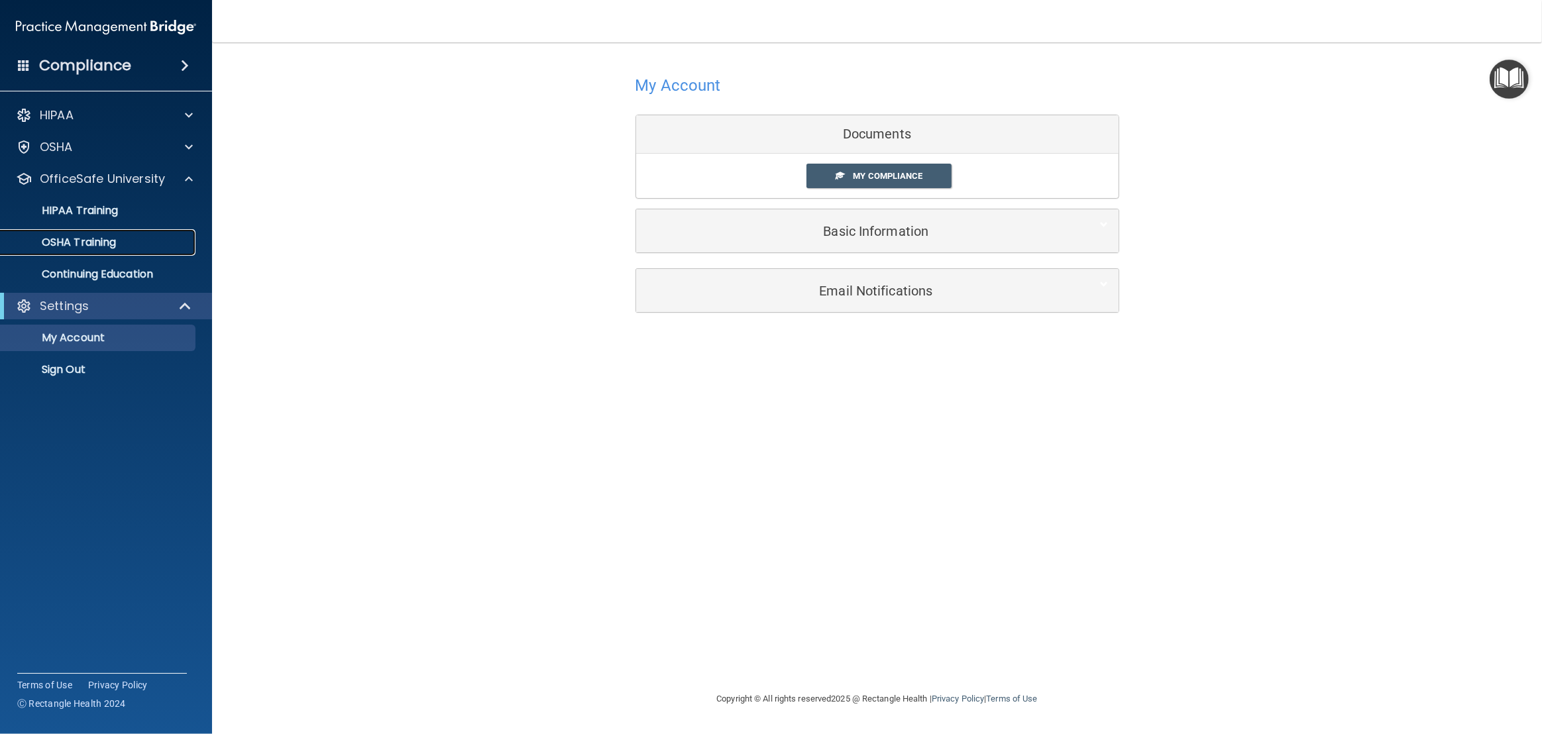
click at [76, 243] on p "OSHA Training" at bounding box center [62, 242] width 107 height 13
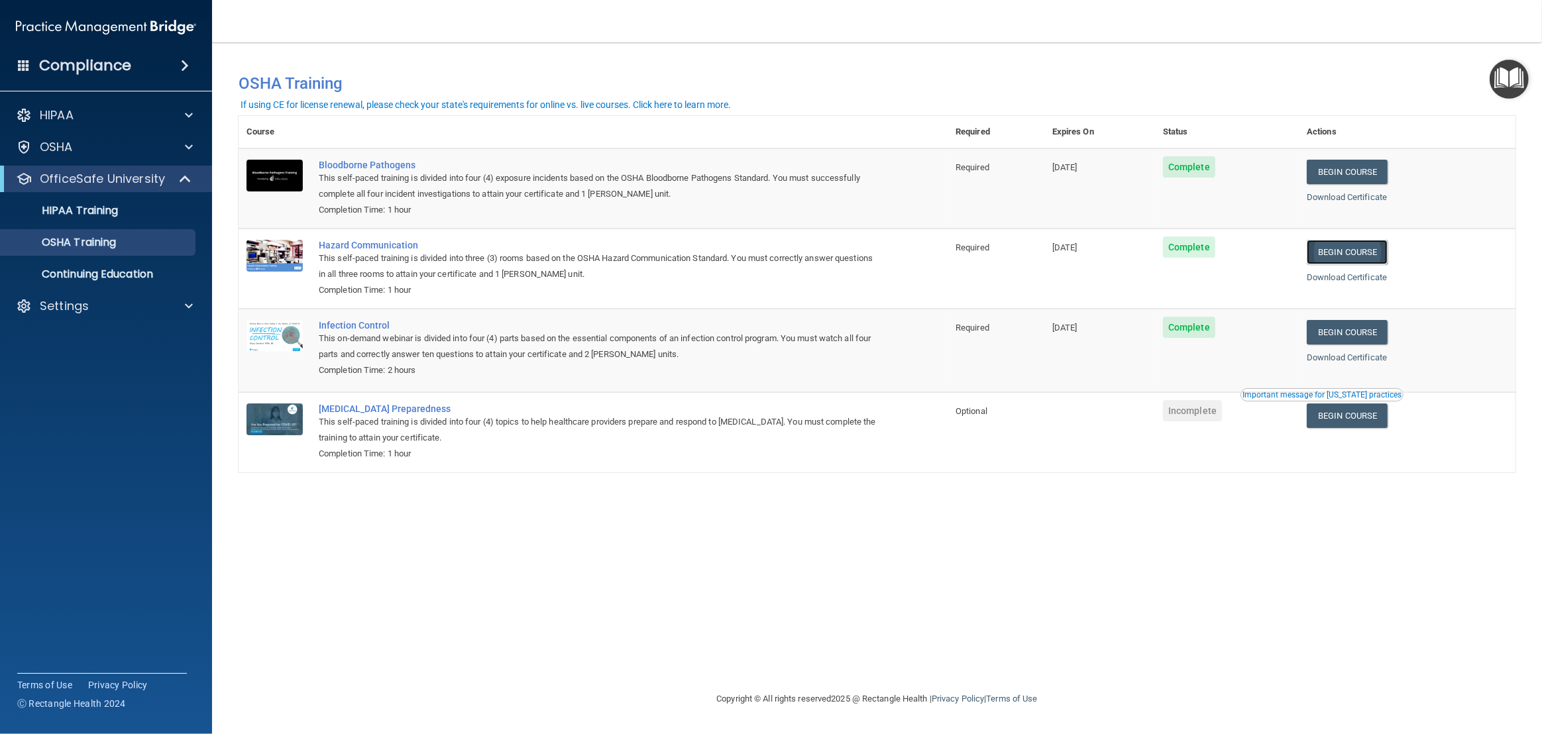
click at [1365, 255] on link "Begin Course" at bounding box center [1347, 252] width 81 height 25
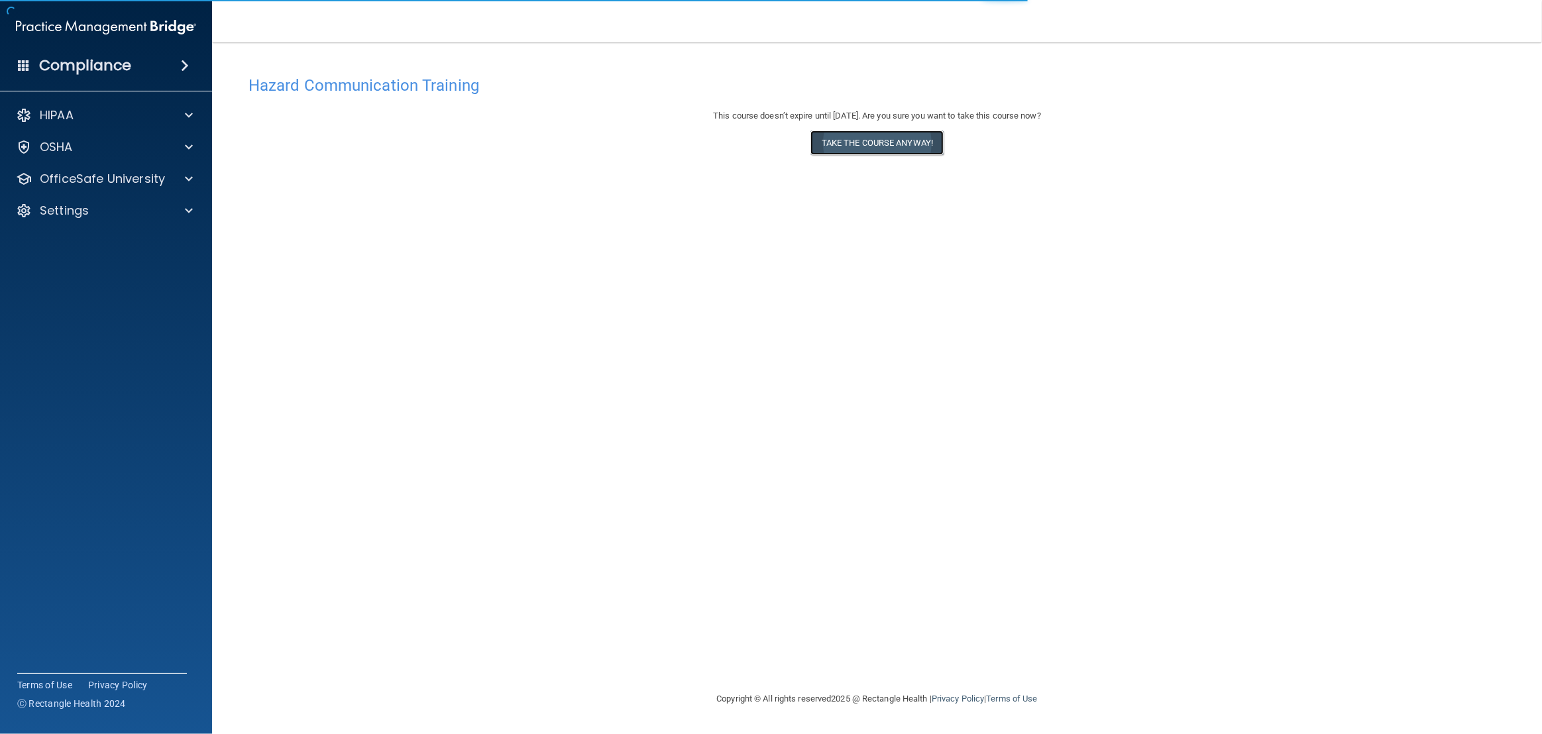
click at [852, 139] on button "Take the course anyway!" at bounding box center [877, 143] width 133 height 25
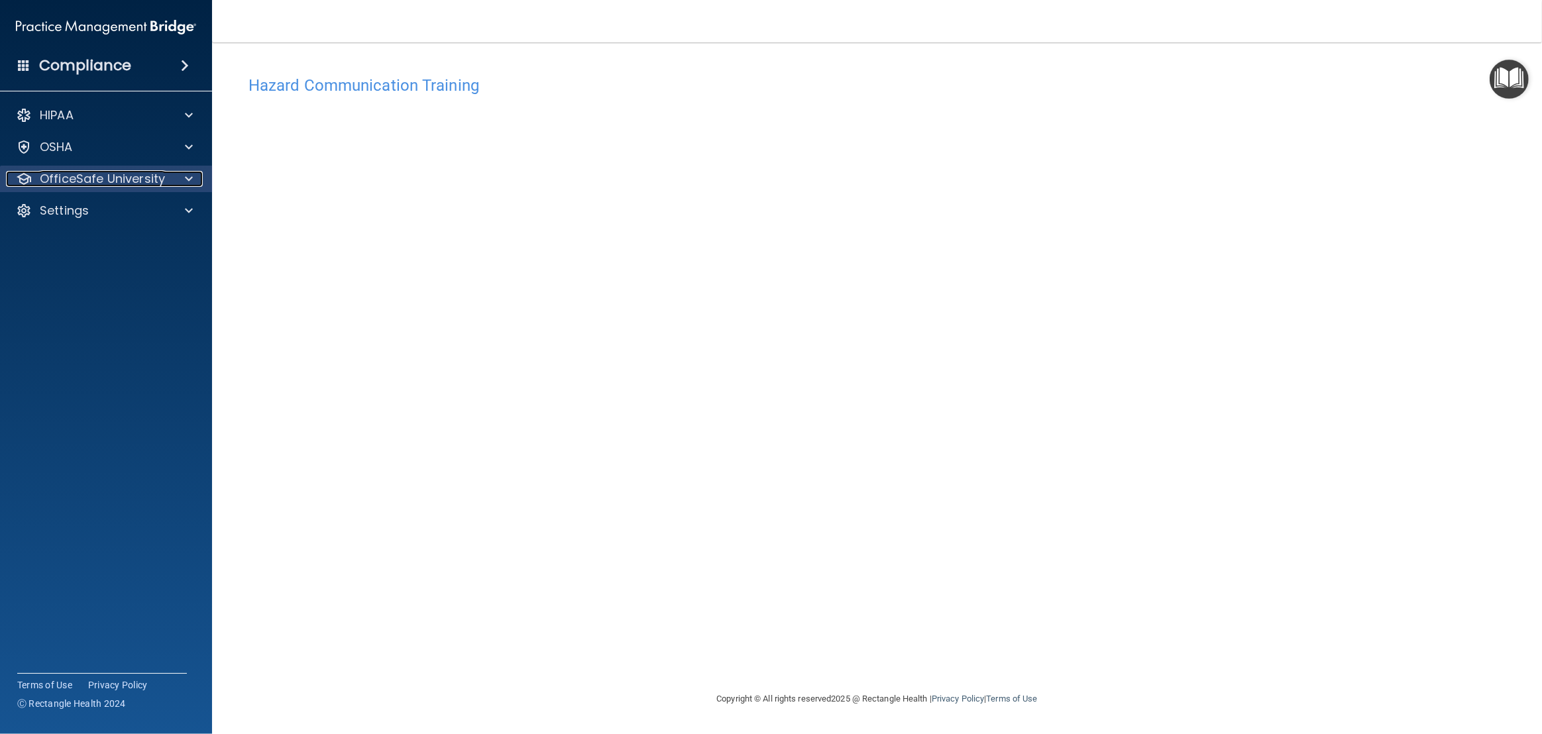
click at [78, 178] on p "OfficeSafe University" at bounding box center [102, 179] width 125 height 16
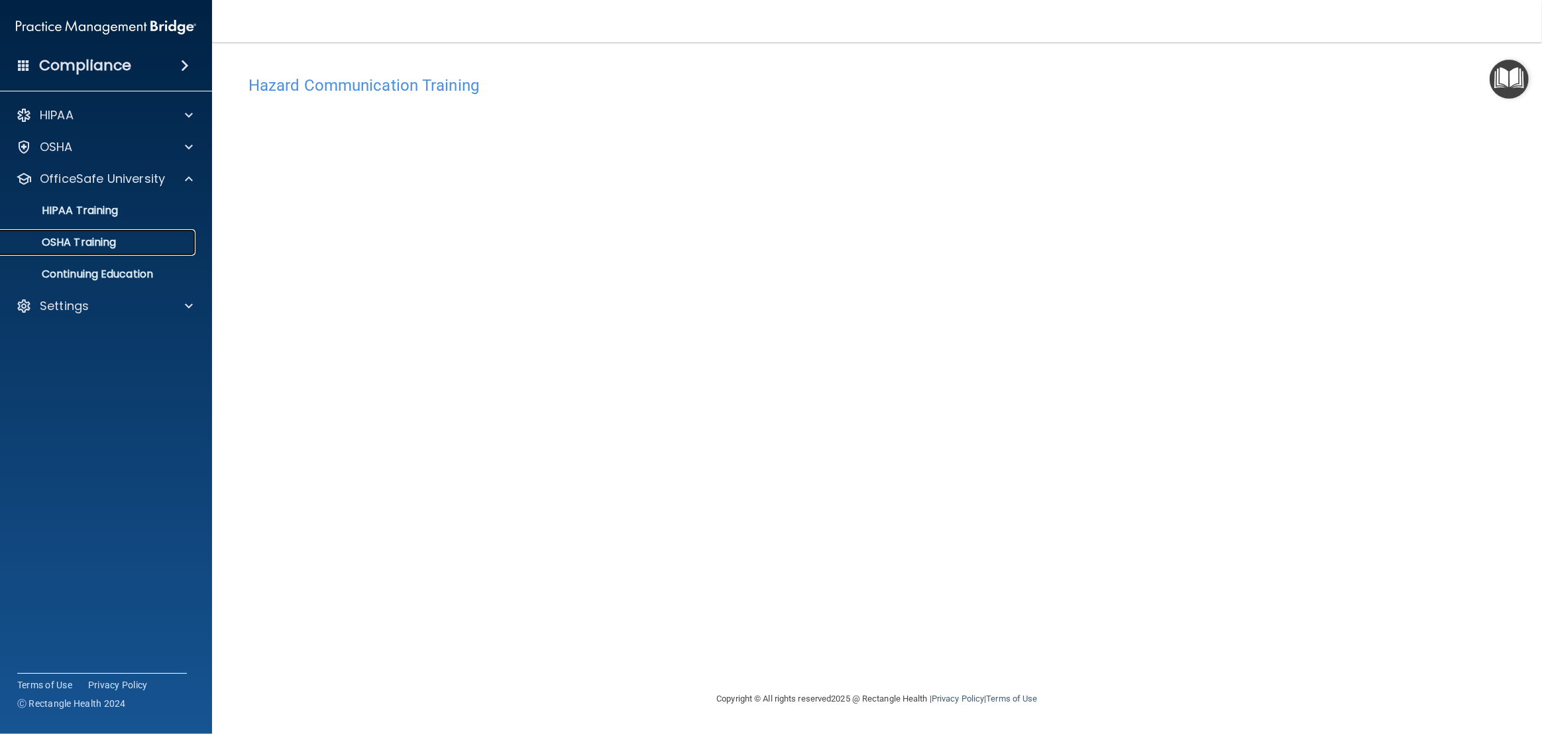
click at [66, 243] on p "OSHA Training" at bounding box center [62, 242] width 107 height 13
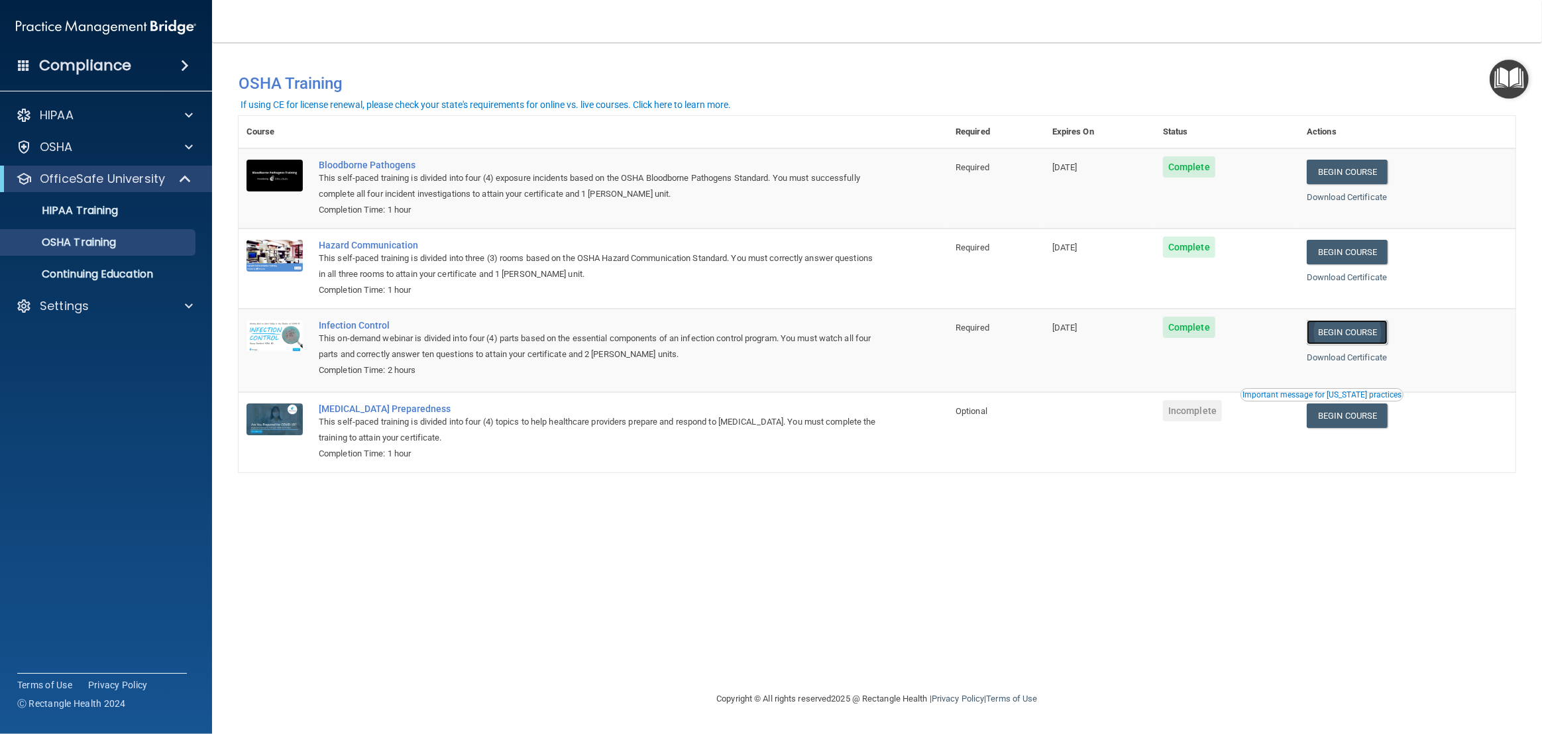
click at [1355, 339] on link "Begin Course" at bounding box center [1347, 332] width 81 height 25
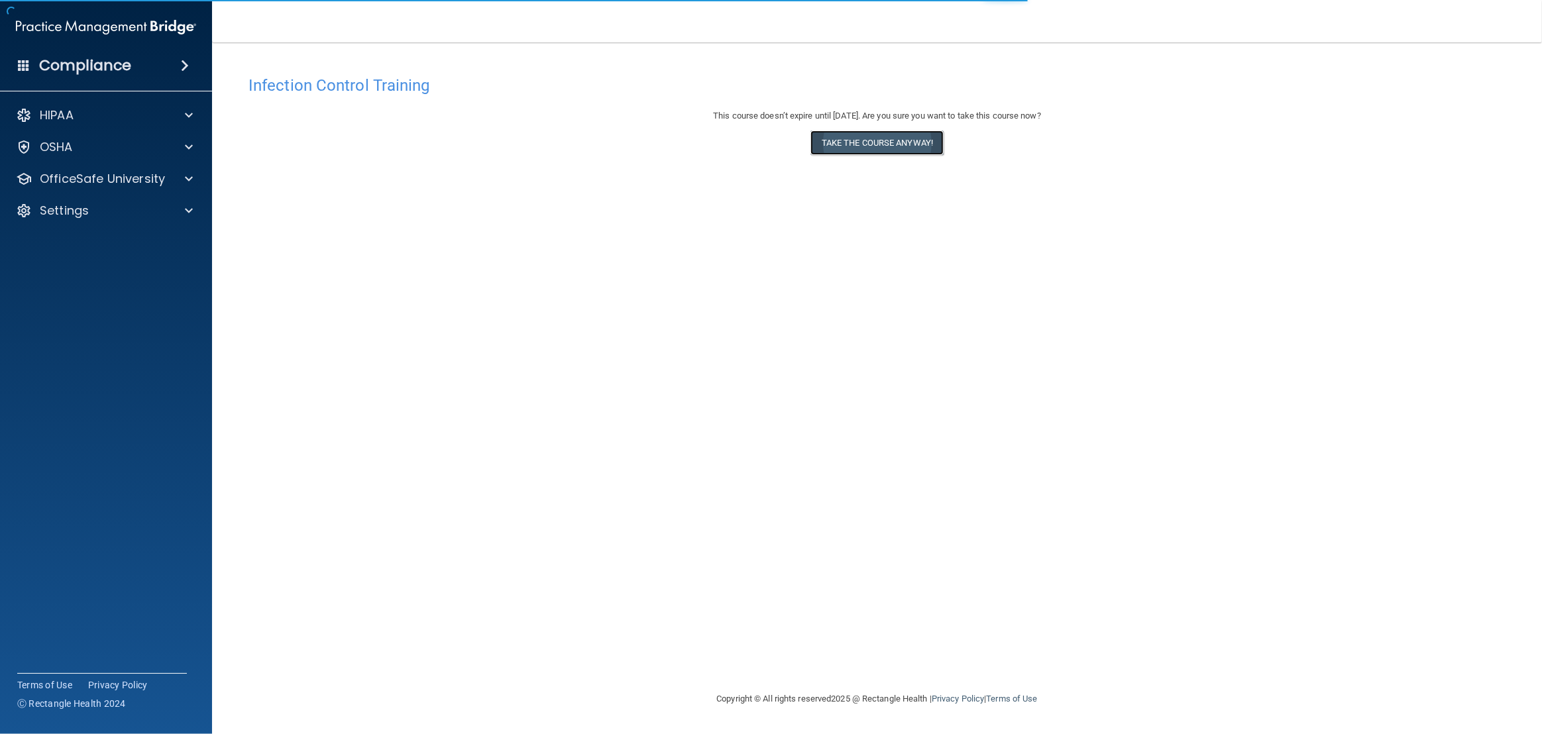
click at [862, 146] on button "Take the course anyway!" at bounding box center [877, 143] width 133 height 25
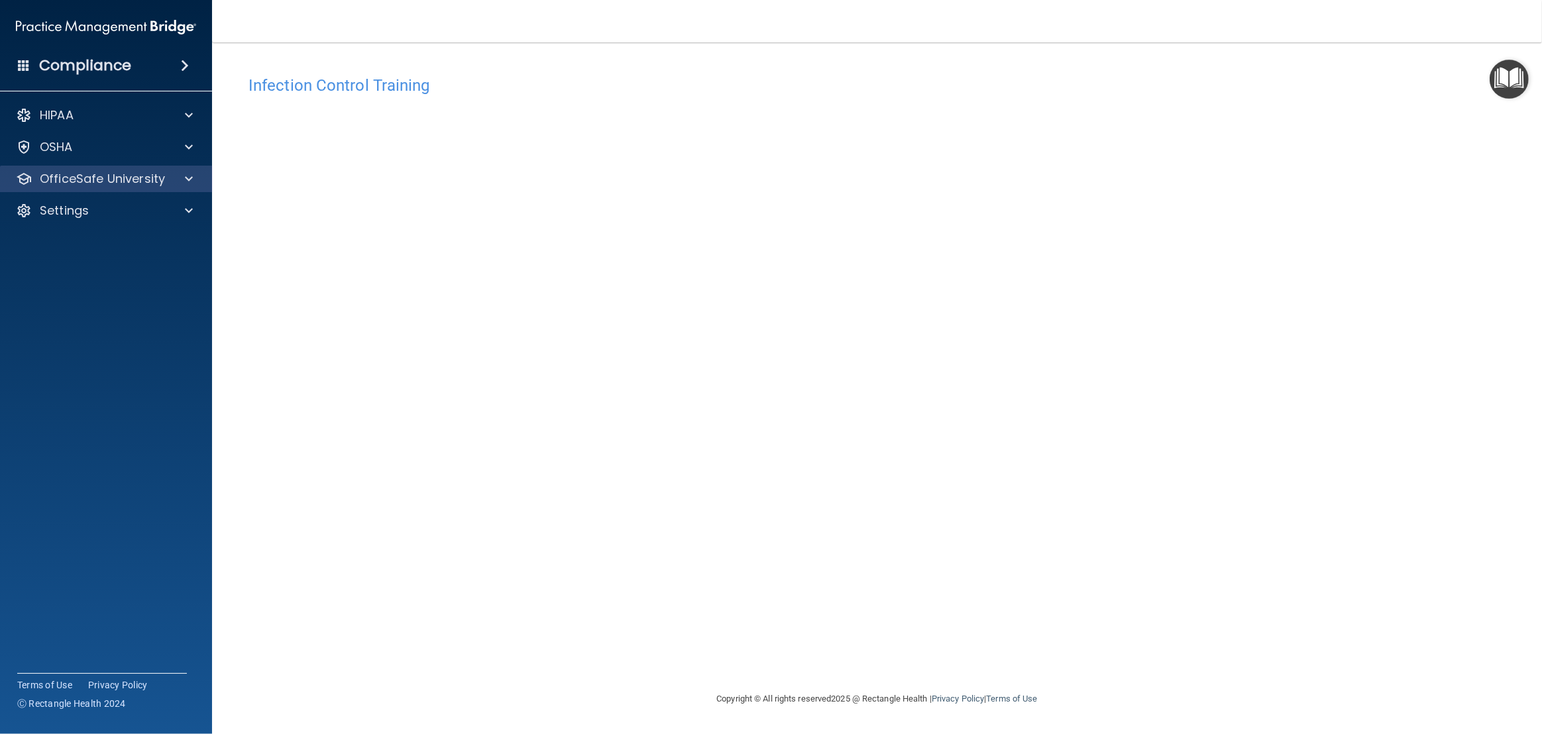
click at [80, 169] on div "OfficeSafe University" at bounding box center [106, 179] width 213 height 27
click at [107, 182] on p "OfficeSafe University" at bounding box center [102, 179] width 125 height 16
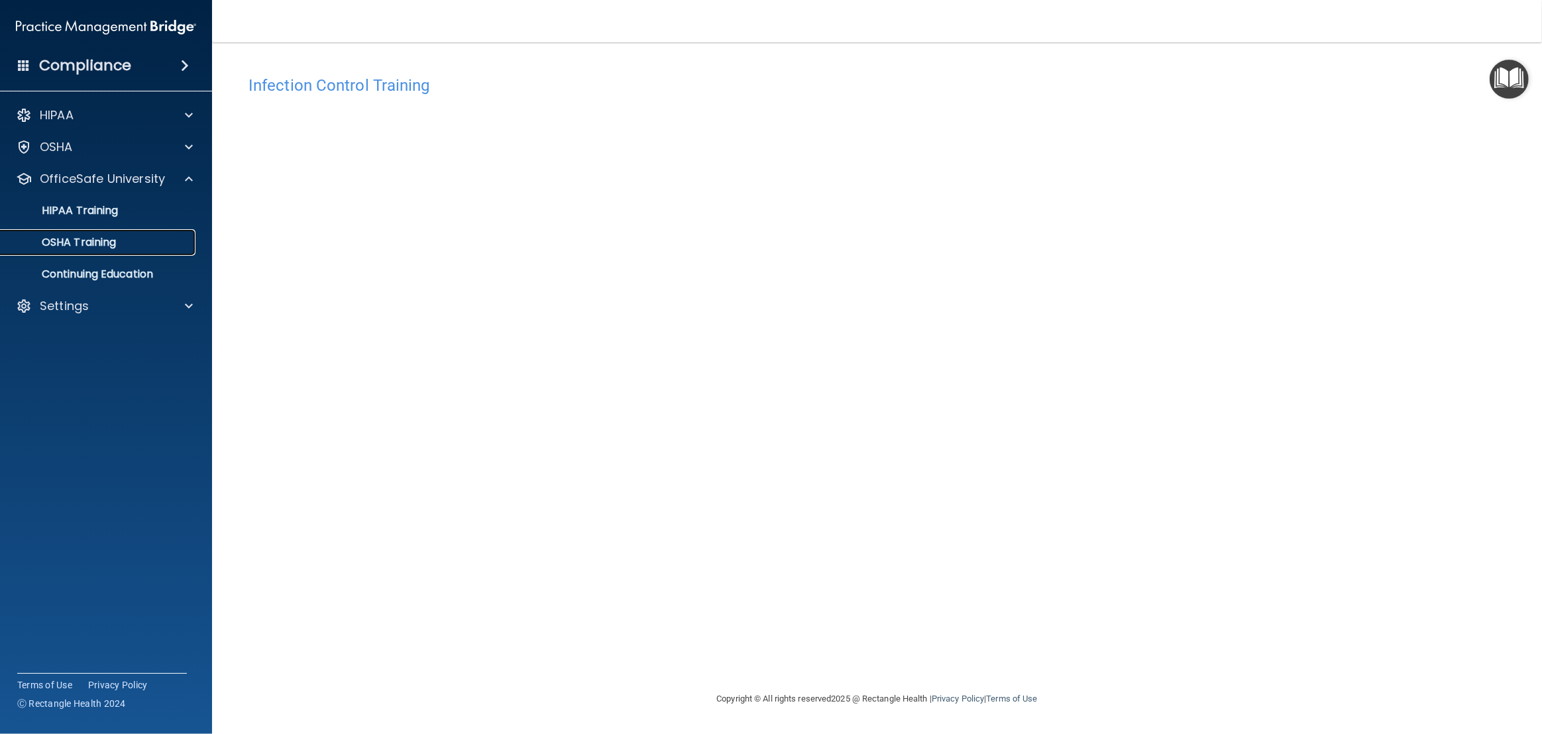
click at [68, 242] on p "OSHA Training" at bounding box center [62, 242] width 107 height 13
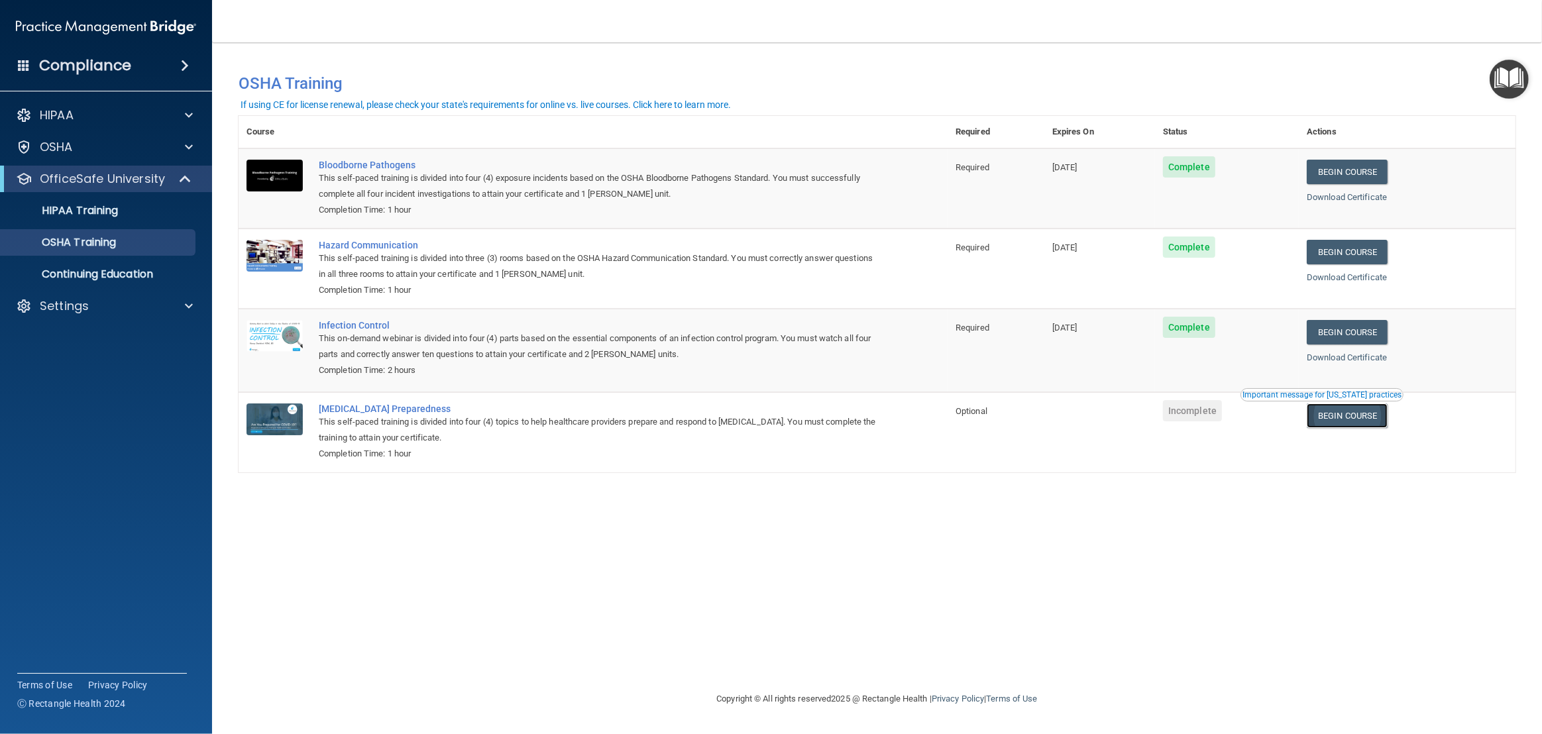
click at [1345, 425] on link "Begin Course" at bounding box center [1347, 416] width 81 height 25
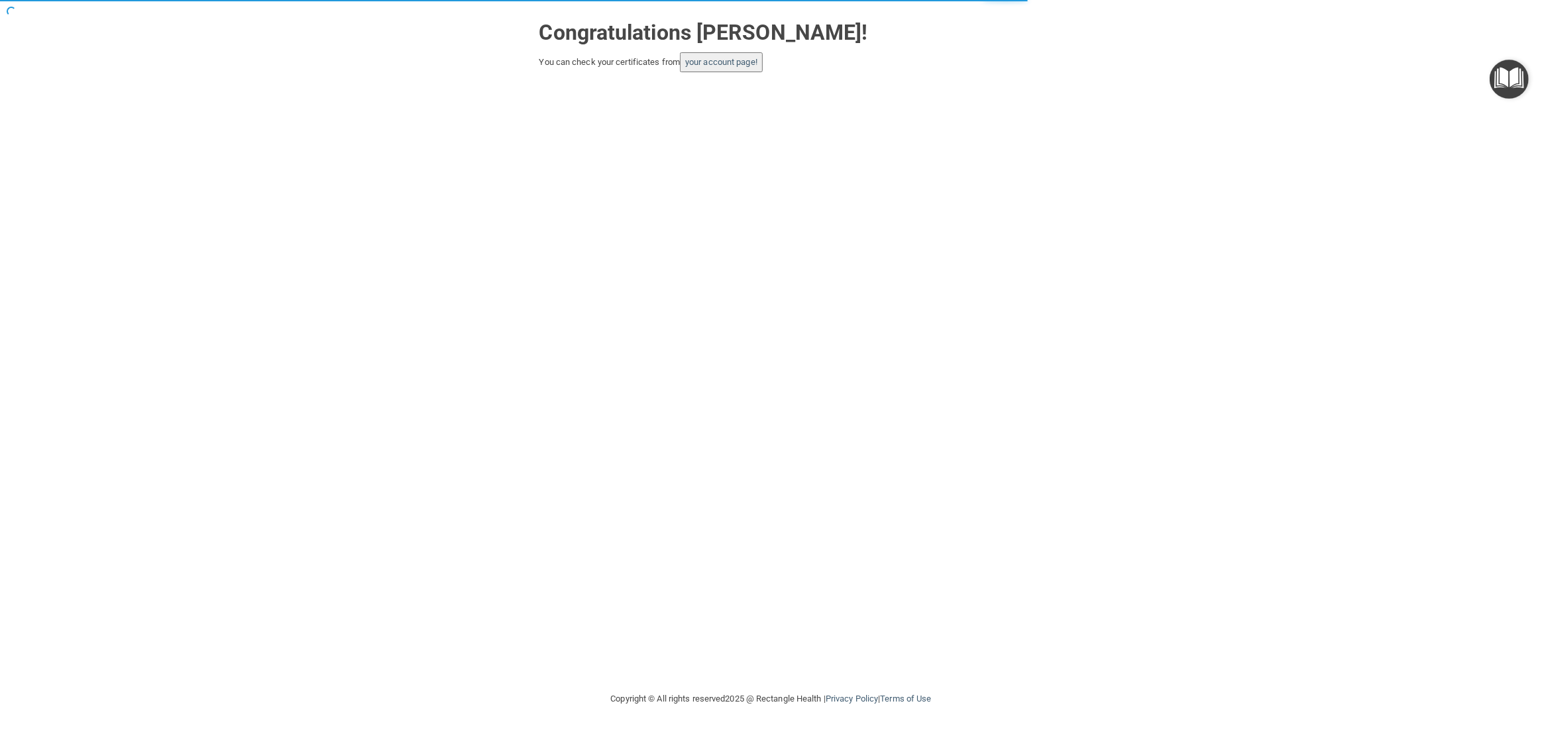
click at [718, 72] on button "your account page!" at bounding box center [721, 62] width 83 height 20
click at [720, 67] on link "your account page!" at bounding box center [721, 62] width 72 height 10
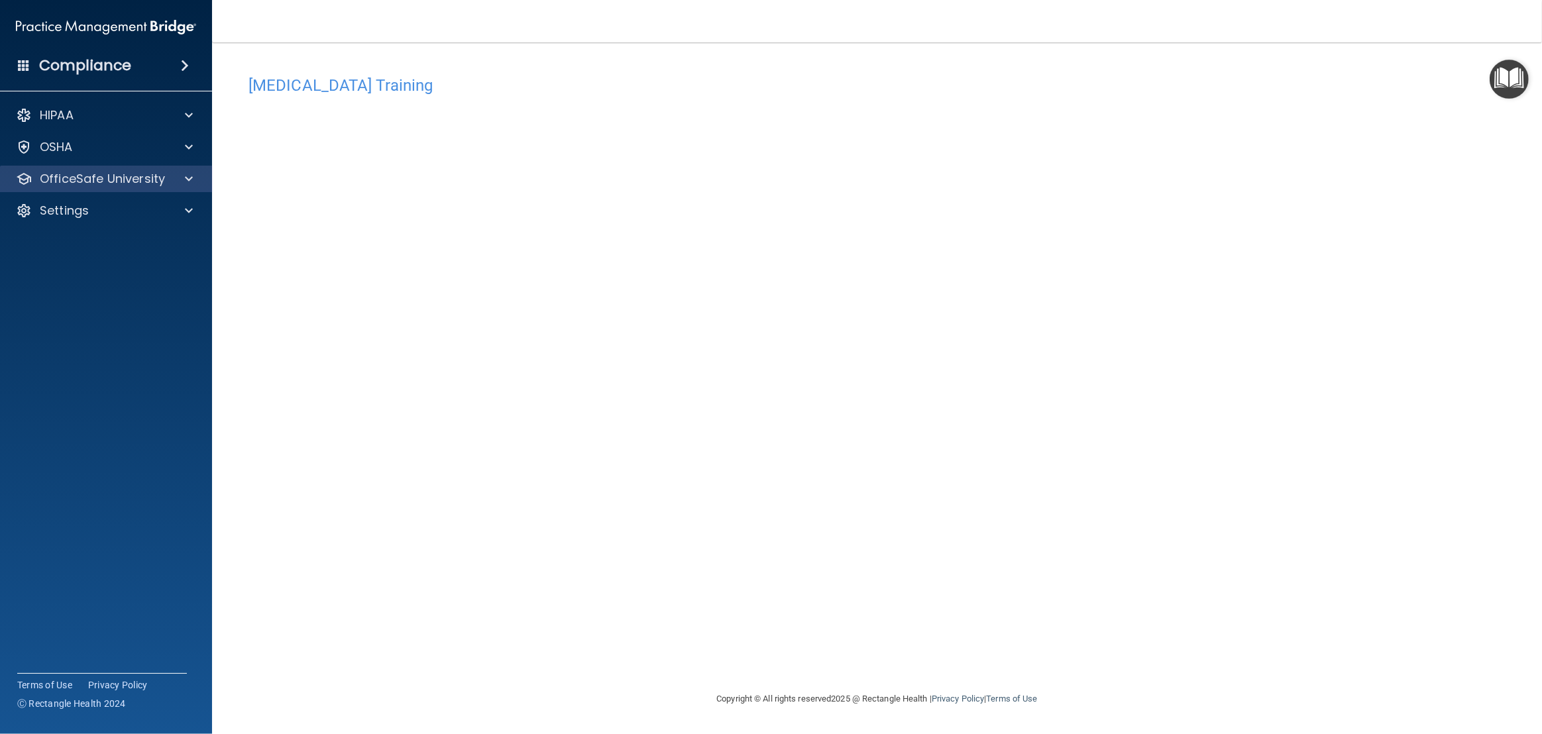
click at [113, 168] on div "OfficeSafe University" at bounding box center [106, 179] width 213 height 27
click at [113, 180] on p "OfficeSafe University" at bounding box center [102, 179] width 125 height 16
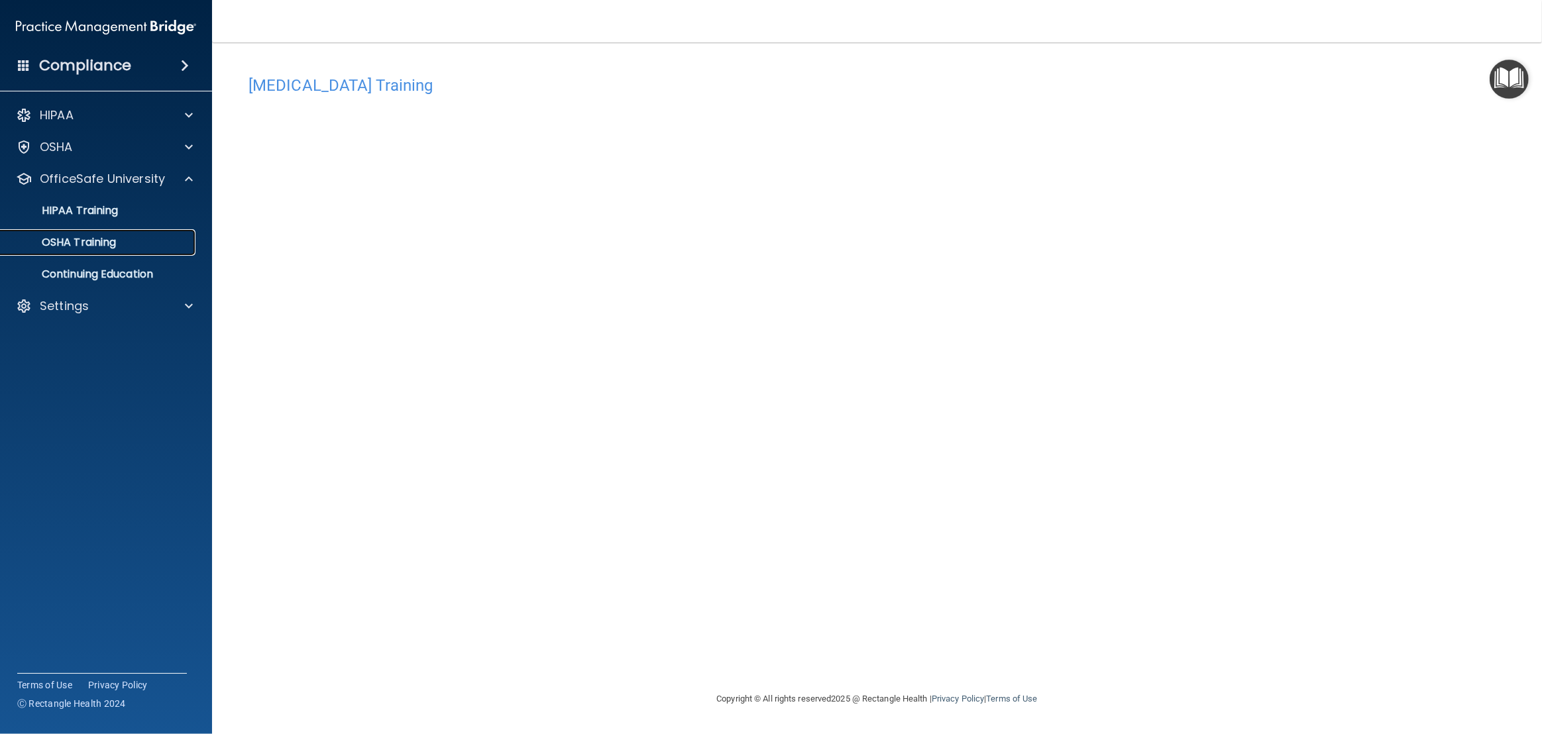
click at [86, 233] on link "OSHA Training" at bounding box center [91, 242] width 209 height 27
